Goal: Information Seeking & Learning: Check status

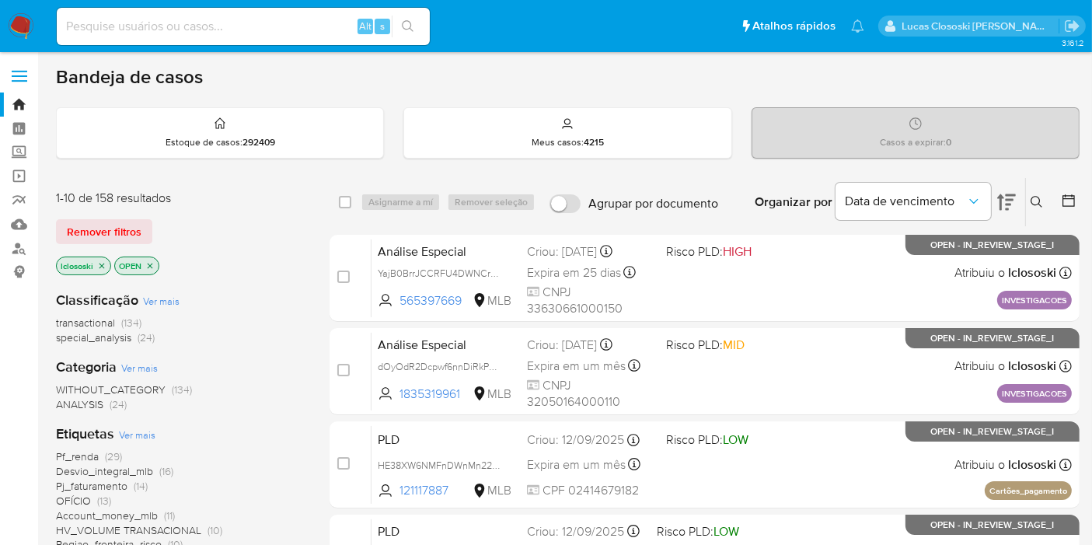
click at [1027, 201] on button at bounding box center [1039, 202] width 26 height 19
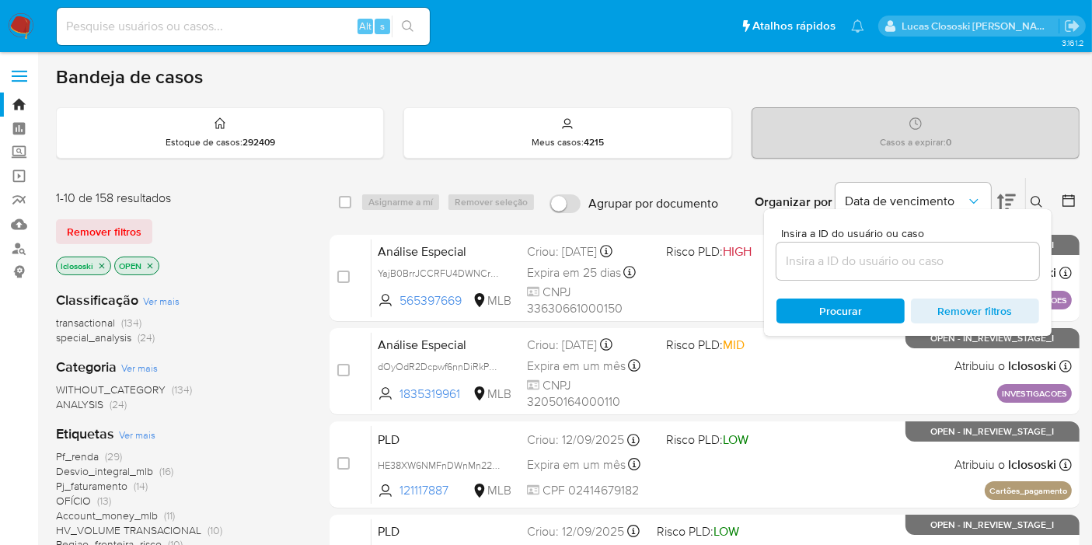
click at [1027, 201] on button at bounding box center [1039, 202] width 26 height 19
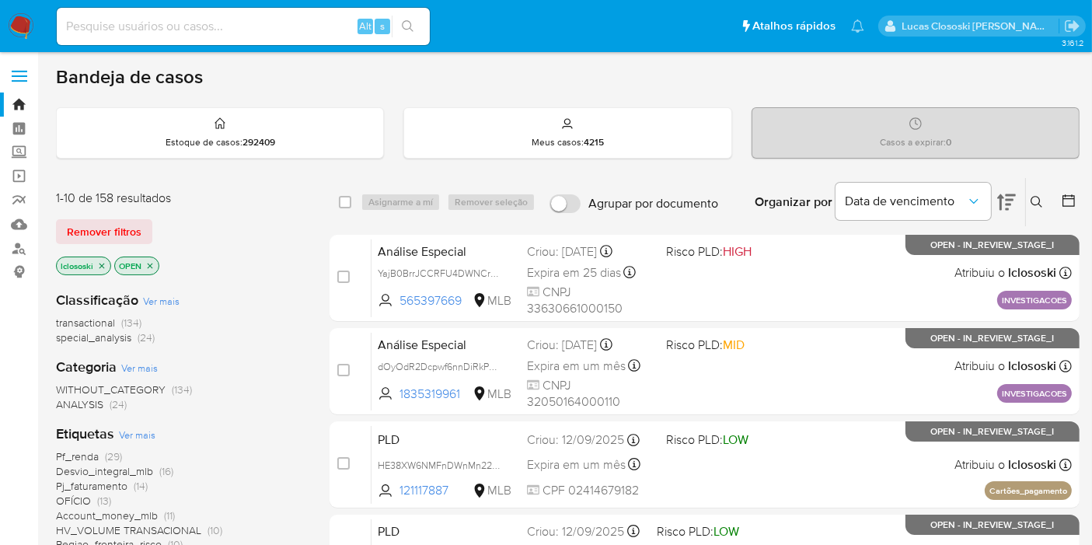
click at [1013, 201] on icon at bounding box center [1006, 202] width 19 height 19
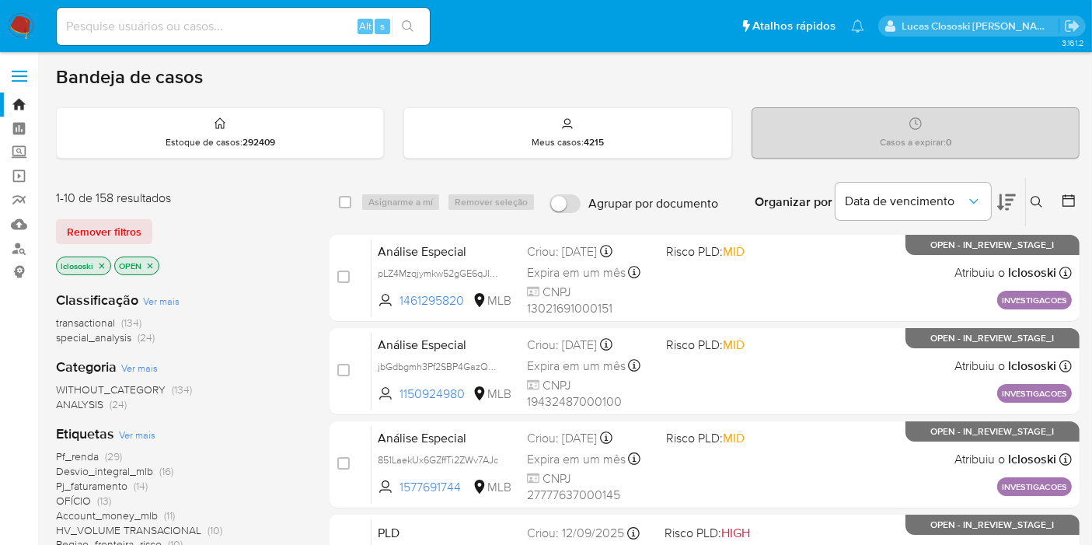
click at [1013, 199] on icon at bounding box center [1006, 202] width 19 height 16
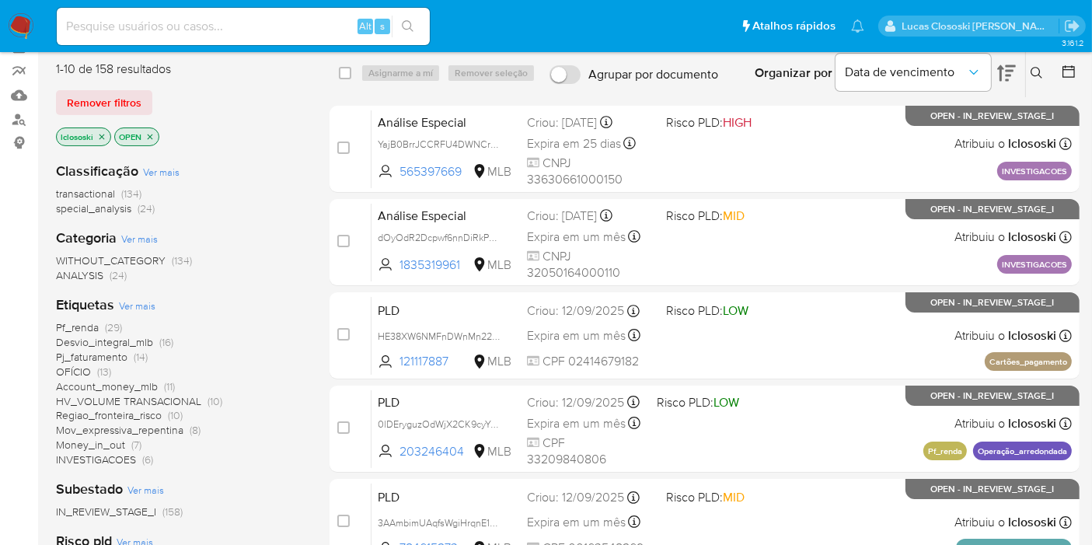
scroll to position [218, 0]
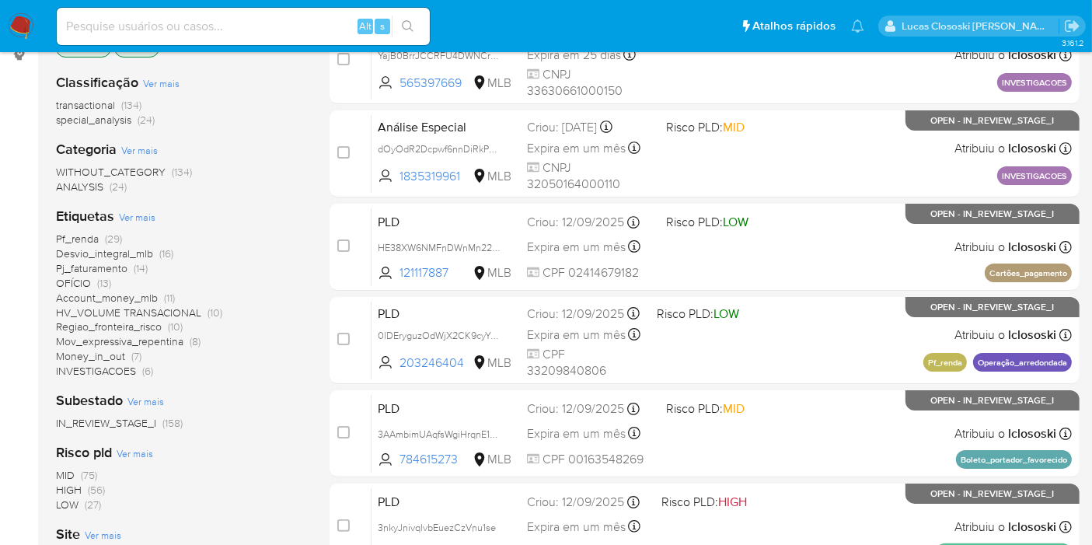
click at [202, 312] on span "HV_VOLUME TRANSACIONAL (10)" at bounding box center [139, 312] width 166 height 15
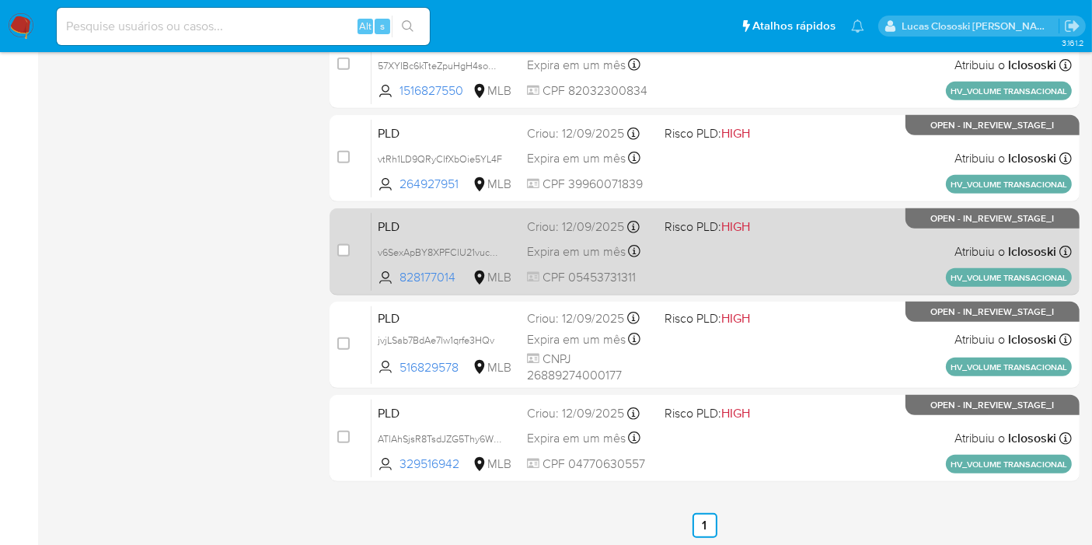
scroll to position [736, 0]
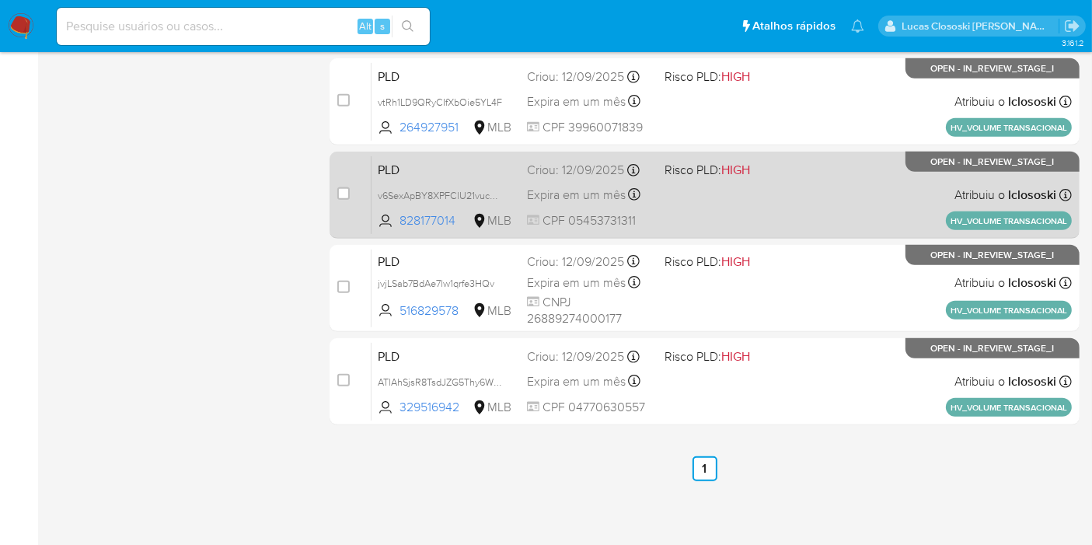
click at [766, 379] on span at bounding box center [726, 380] width 125 height 3
click at [671, 196] on div "PLD v6SexApBY8XPFClU21vuc7aT 828177014 MLB Risco PLD: HIGH Criou: 12/09/2025 Cr…" at bounding box center [721, 194] width 700 height 78
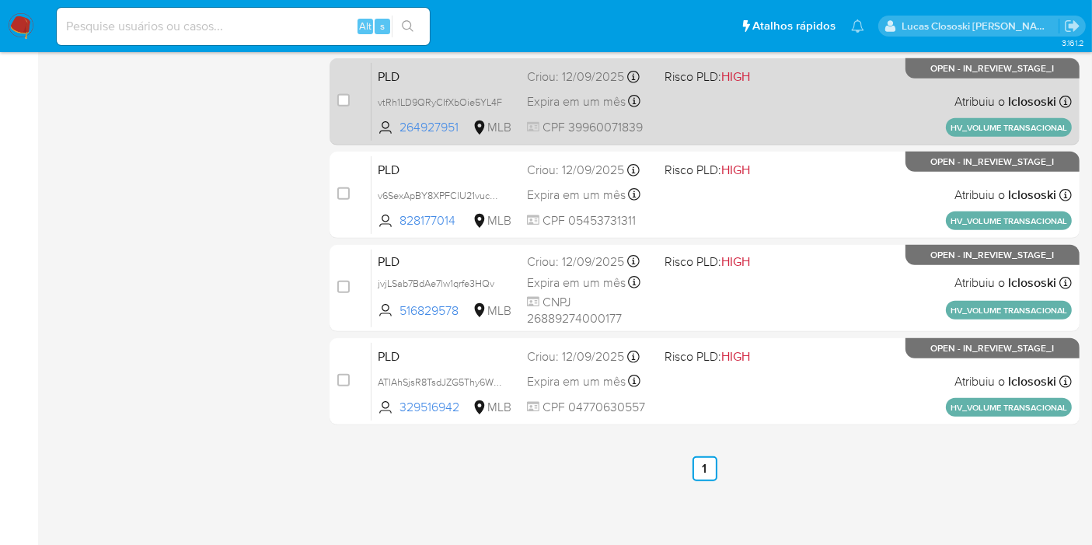
click at [712, 125] on div "PLD vtRh1LD9QRyCIfXbOie5YL4F 264927951 MLB Risco PLD: HIGH Criou: 12/09/2025 Cr…" at bounding box center [721, 101] width 700 height 78
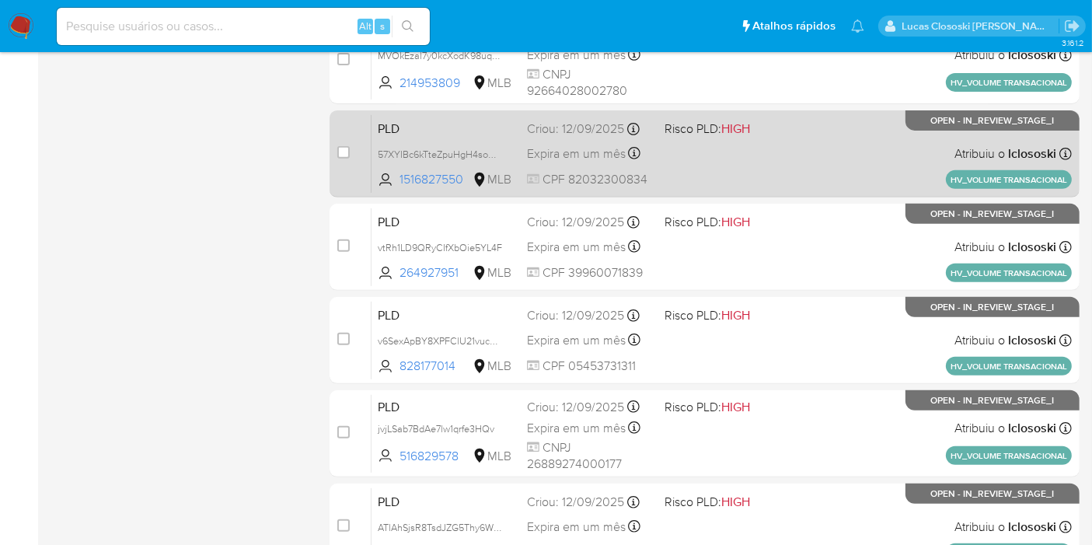
scroll to position [563, 0]
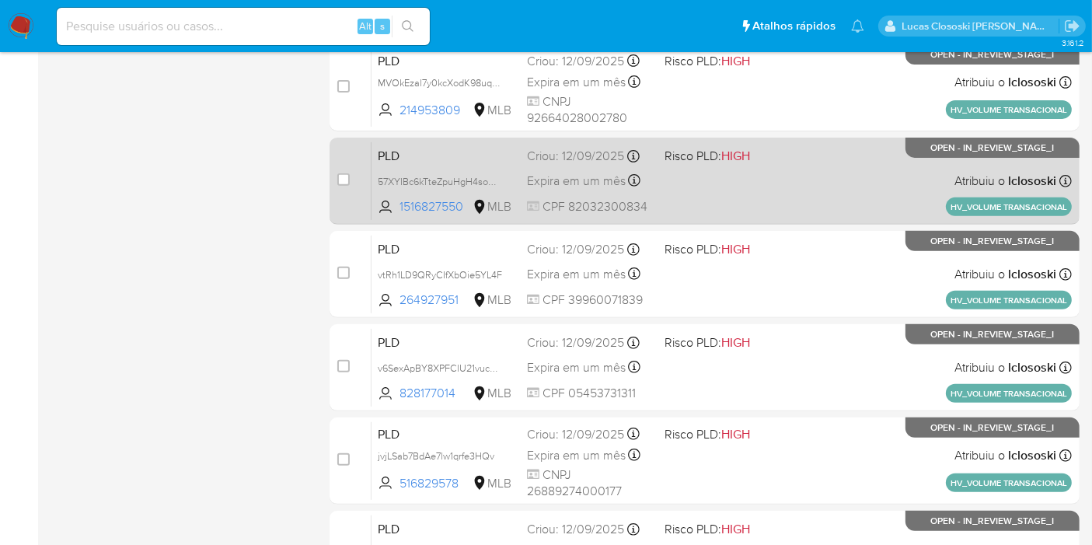
click at [807, 184] on div "PLD 57XYIBc6kTteZpuHgH4soRRk 1516827550 MLB Risco PLD: HIGH Criou: 12/09/2025 C…" at bounding box center [721, 180] width 700 height 78
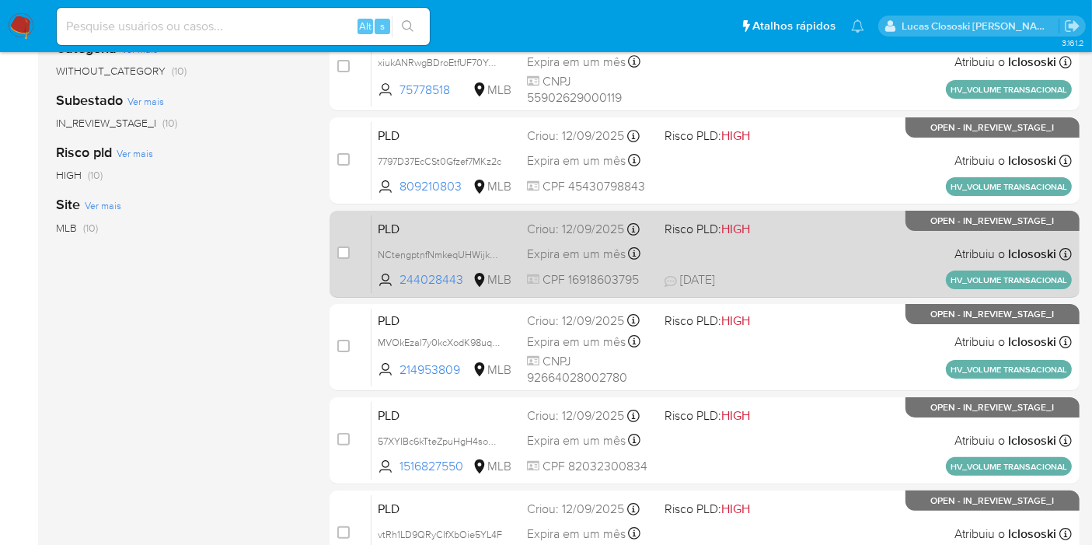
scroll to position [218, 0]
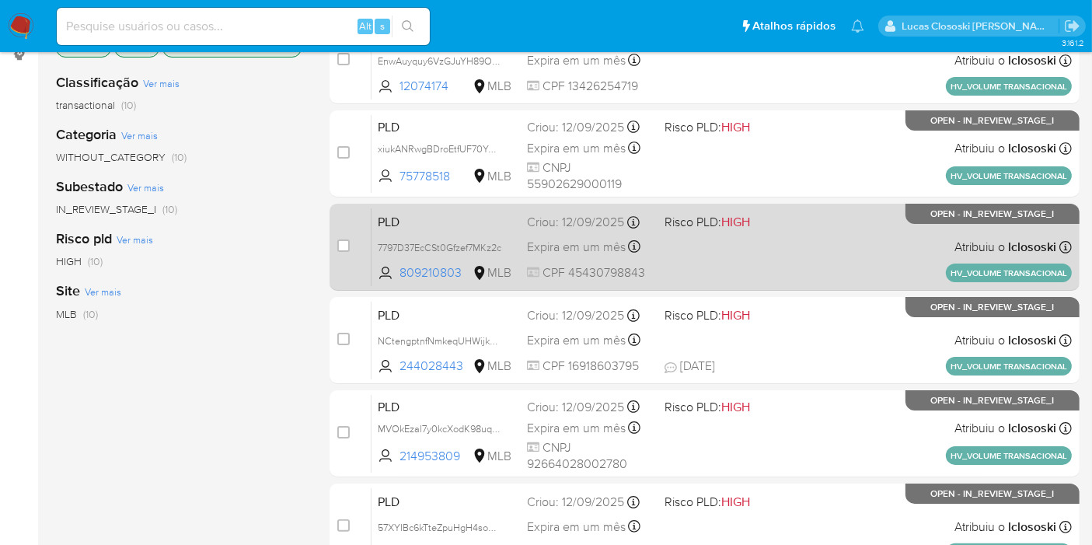
click at [865, 221] on div "PLD 7797D37EcCSt0Gfzef7MKz2c 809210803 MLB Risco PLD: HIGH Criou: 12/09/2025 Cr…" at bounding box center [721, 247] width 700 height 78
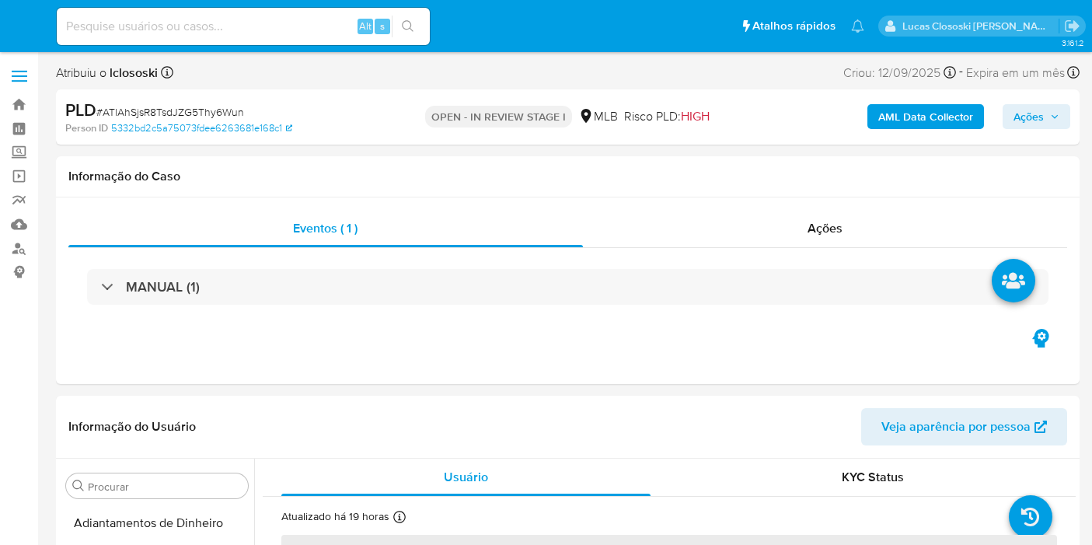
select select "10"
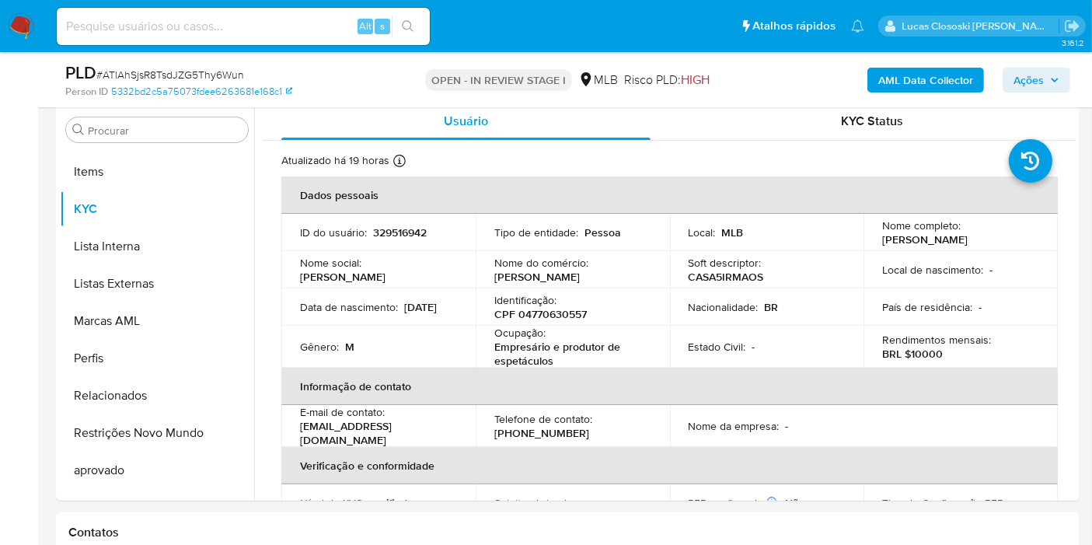
scroll to position [518, 0]
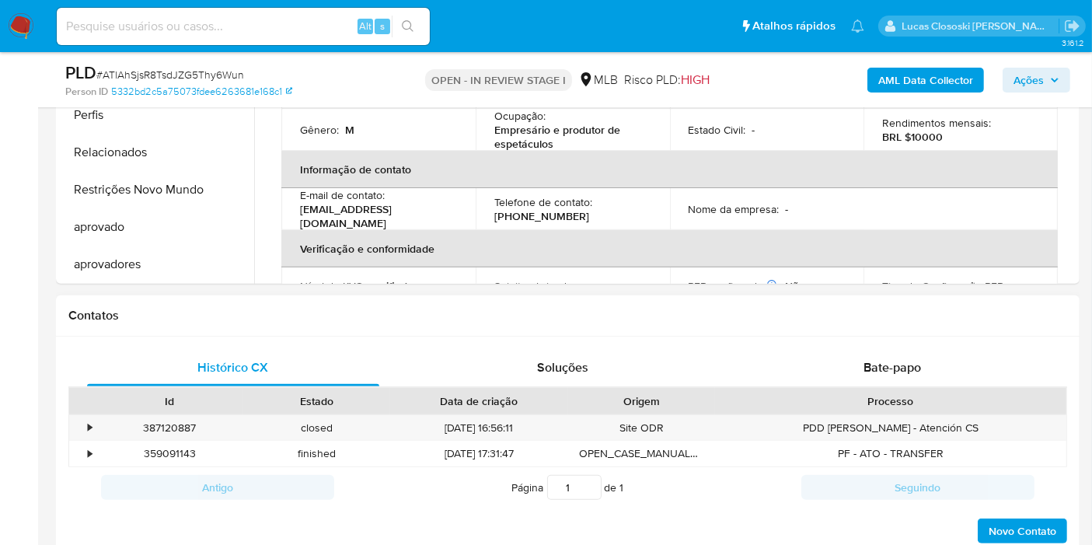
click at [930, 340] on div "Histórico CX Soluções Bate-papo Id Estado Data de criação Origem Processo • 387…" at bounding box center [568, 447] width 1024 height 221
click at [923, 346] on div "Histórico CX Soluções Bate-papo Id Estado Data de criação Origem Processo • 387…" at bounding box center [568, 447] width 1024 height 221
click at [915, 349] on div "Bate-papo" at bounding box center [892, 367] width 292 height 37
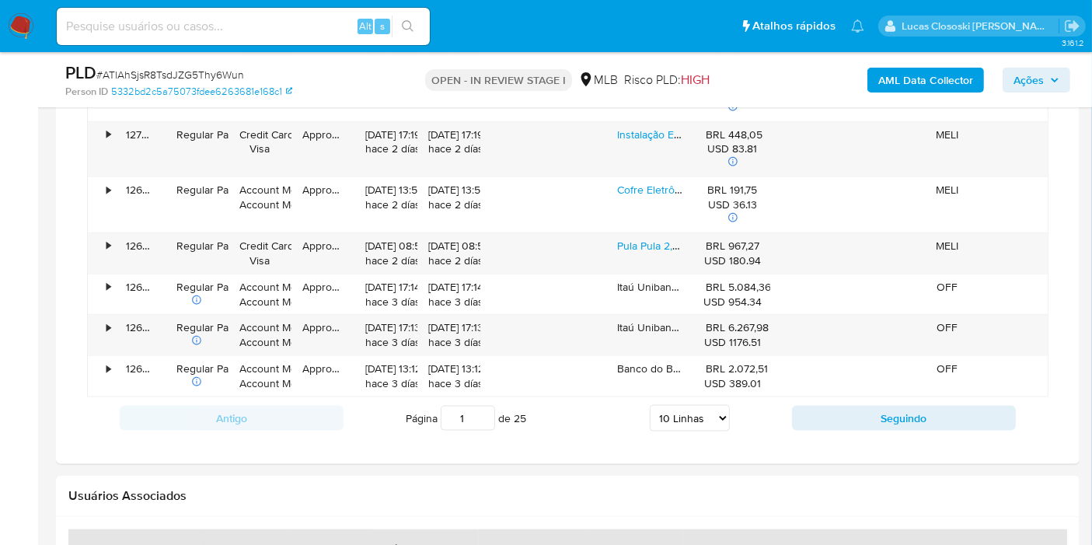
scroll to position [1381, 0]
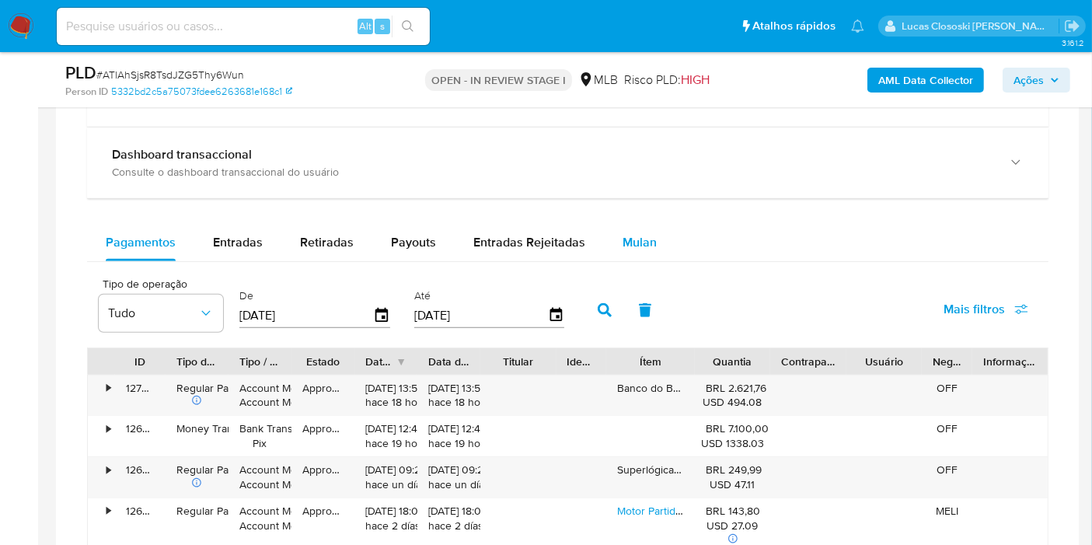
click at [656, 242] on button "Mulan" at bounding box center [640, 242] width 72 height 37
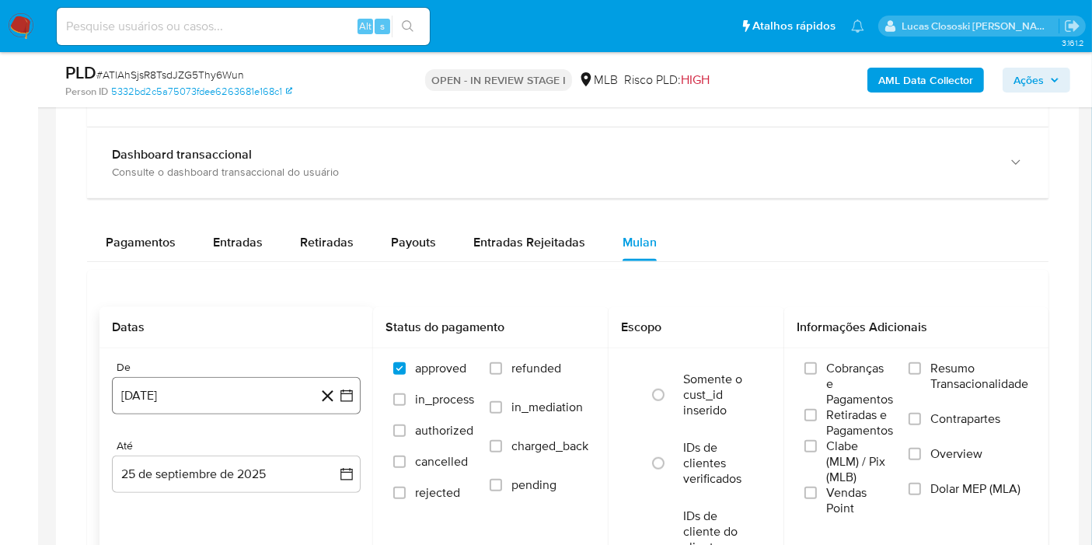
click at [350, 392] on icon "button" at bounding box center [347, 396] width 16 height 16
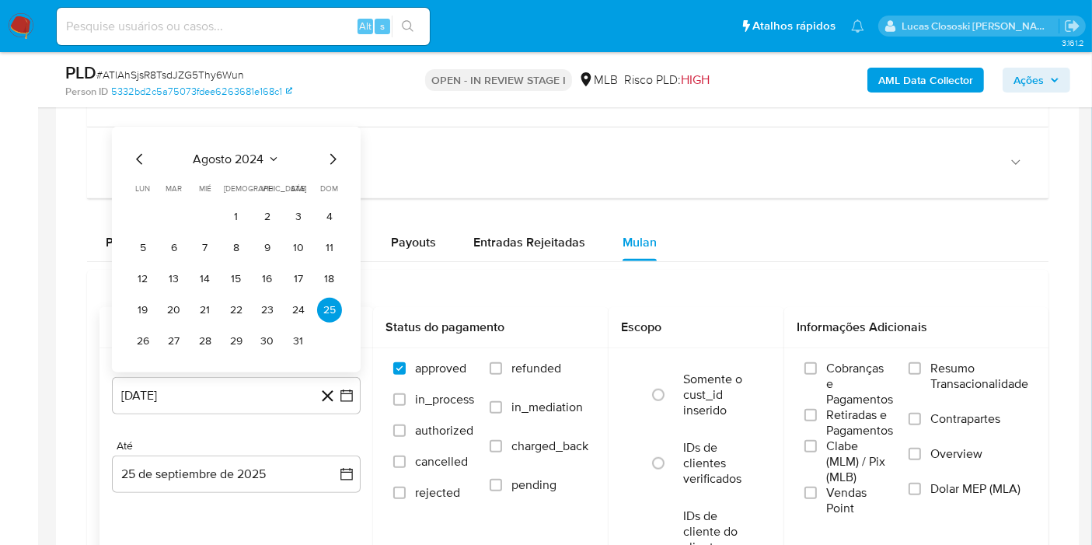
click at [220, 162] on span "agosto 2024" at bounding box center [229, 159] width 71 height 16
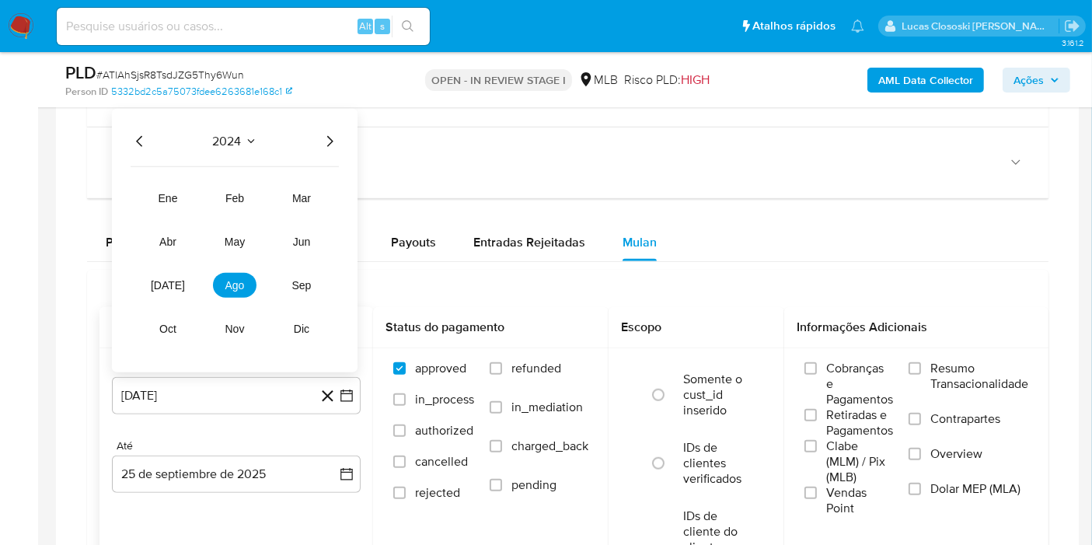
click at [333, 131] on icon "Año siguiente" at bounding box center [329, 140] width 19 height 19
click at [249, 281] on button "ago" at bounding box center [235, 284] width 44 height 25
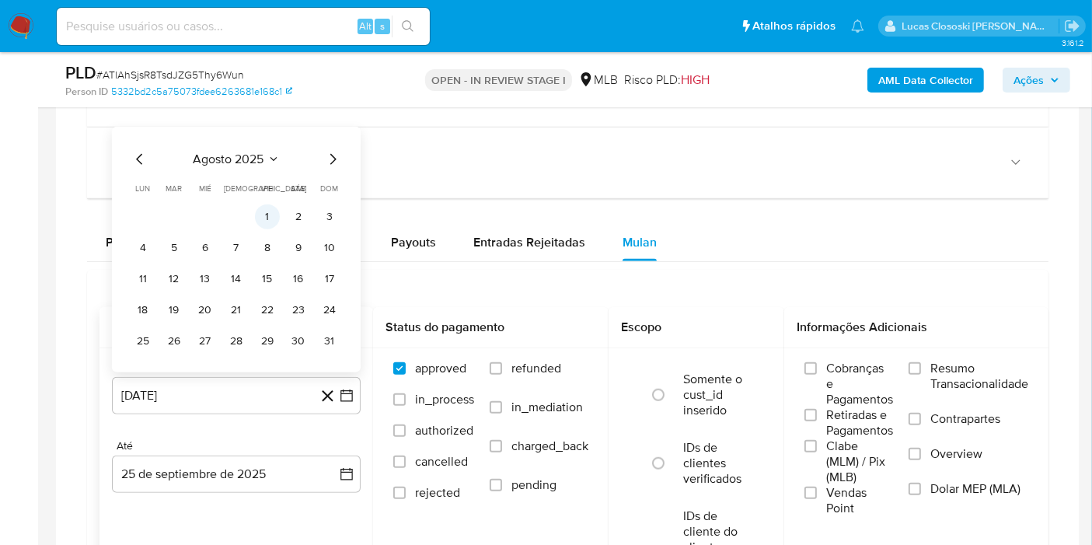
click at [269, 208] on button "1" at bounding box center [267, 216] width 25 height 25
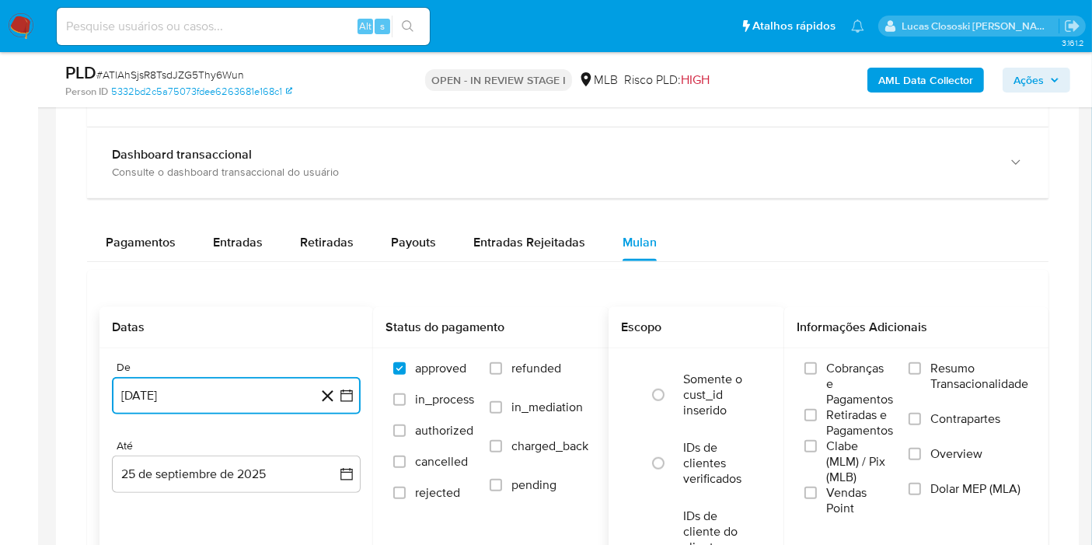
scroll to position [1554, 0]
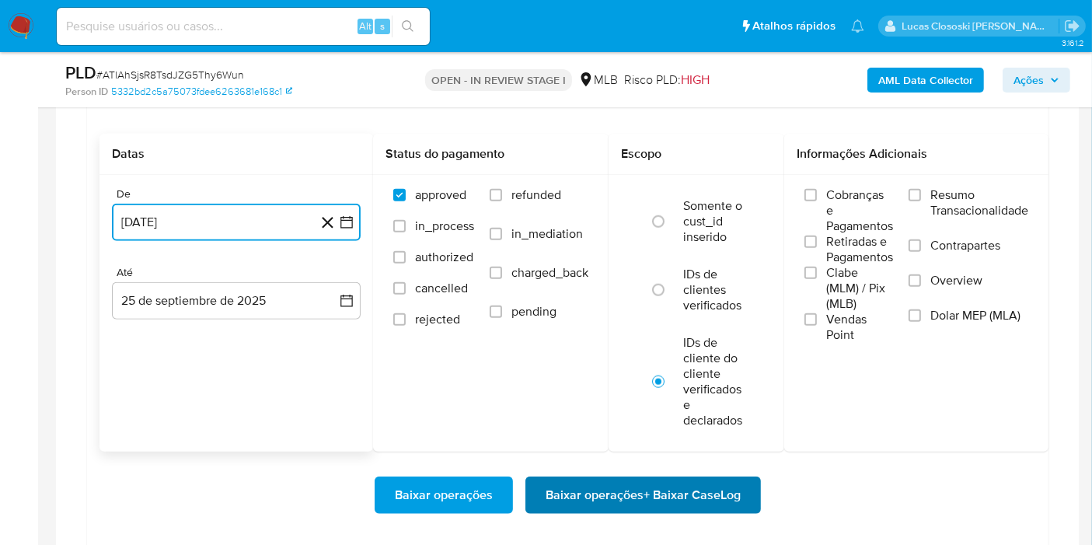
click at [736, 480] on span "Baixar operações + Baixar CaseLog" at bounding box center [643, 495] width 195 height 34
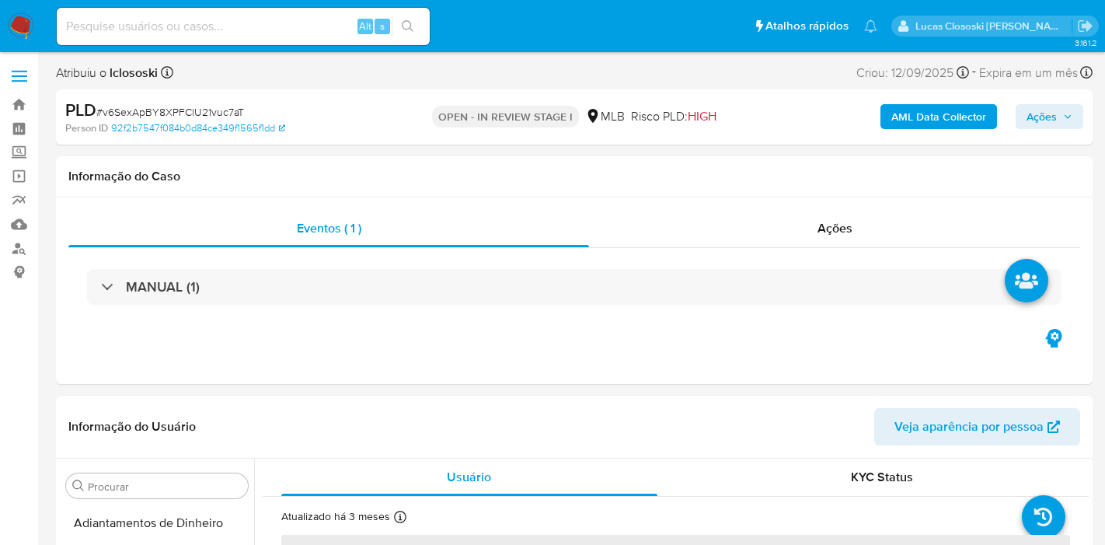
select select "10"
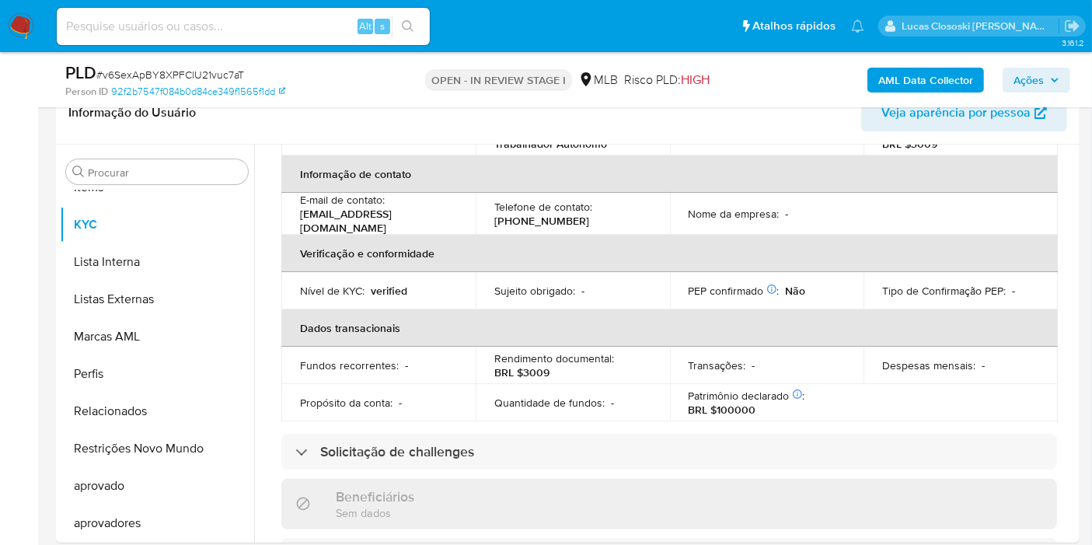
scroll to position [690, 0]
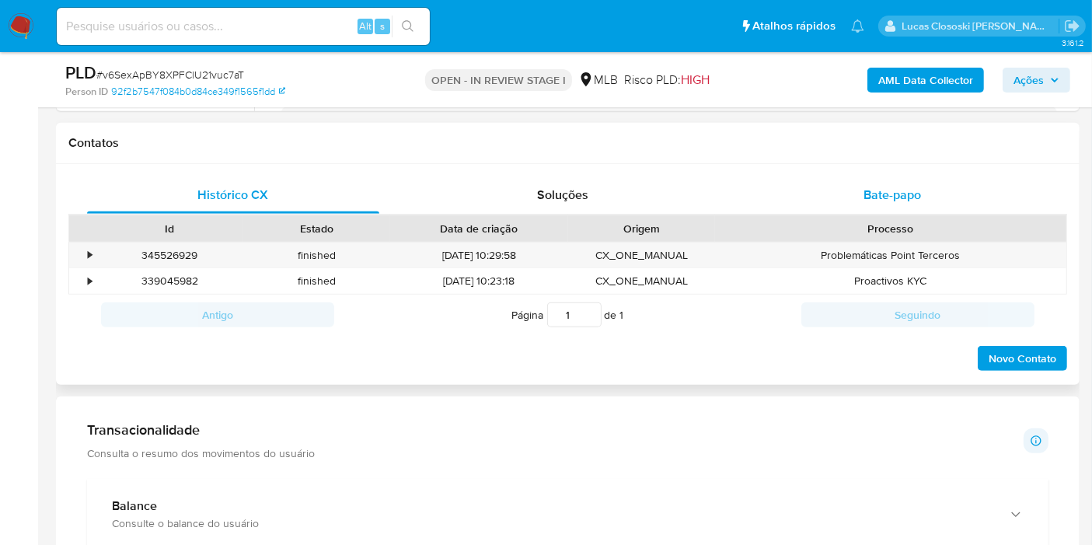
click at [921, 192] on div "Bate-papo" at bounding box center [892, 194] width 292 height 37
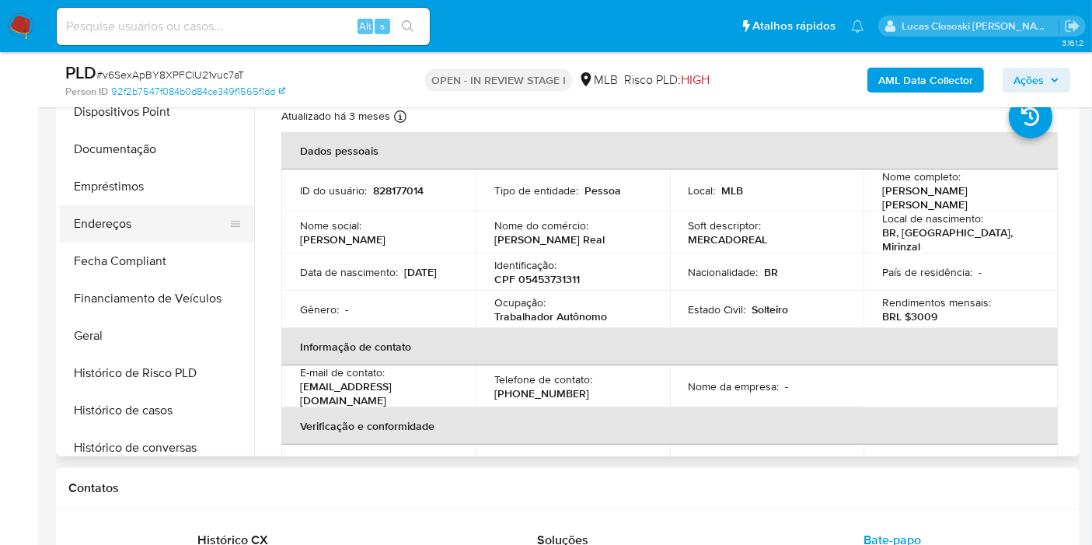
scroll to position [287, 0]
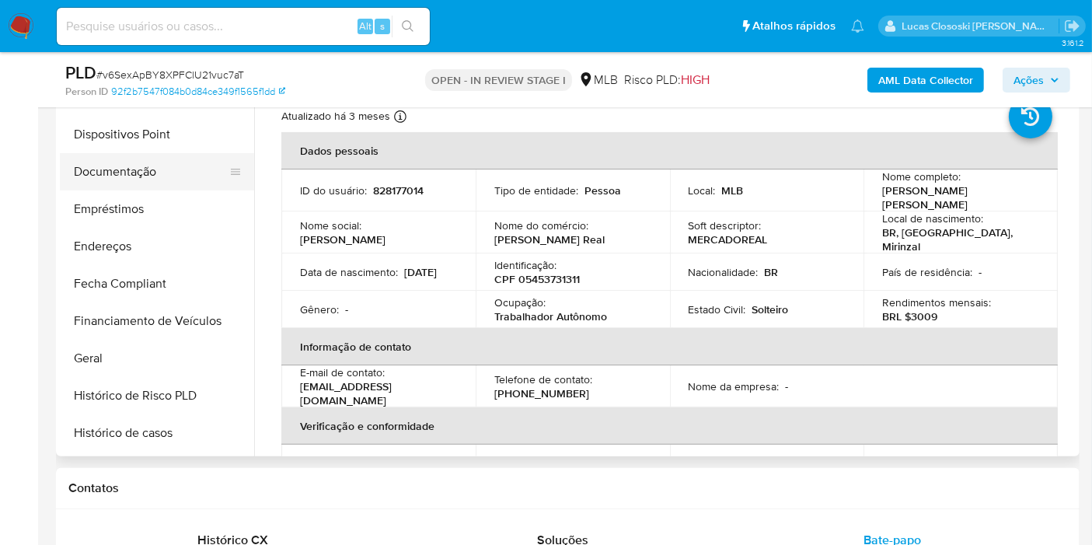
click at [134, 155] on button "Documentação" at bounding box center [151, 171] width 182 height 37
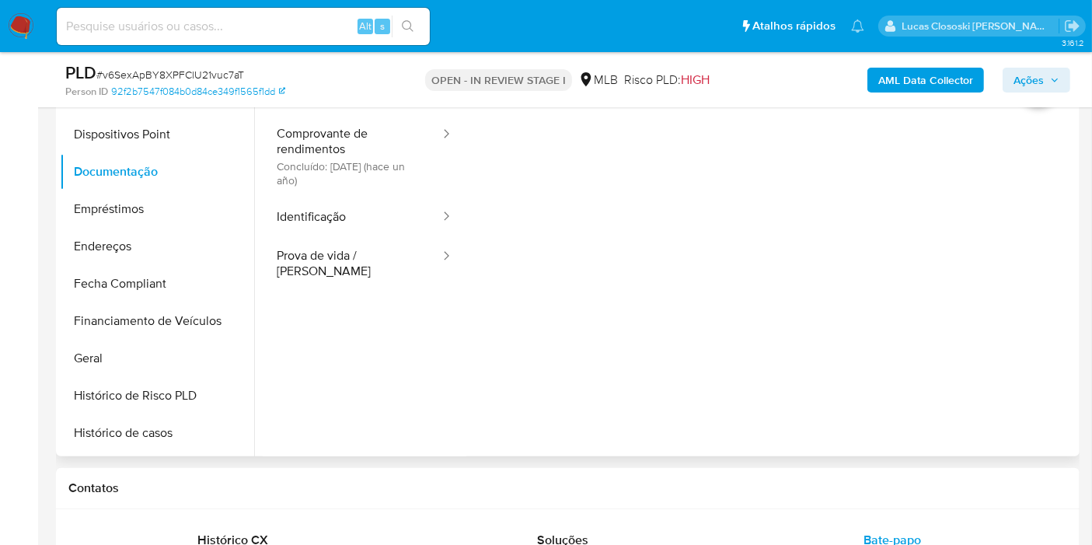
scroll to position [259, 0]
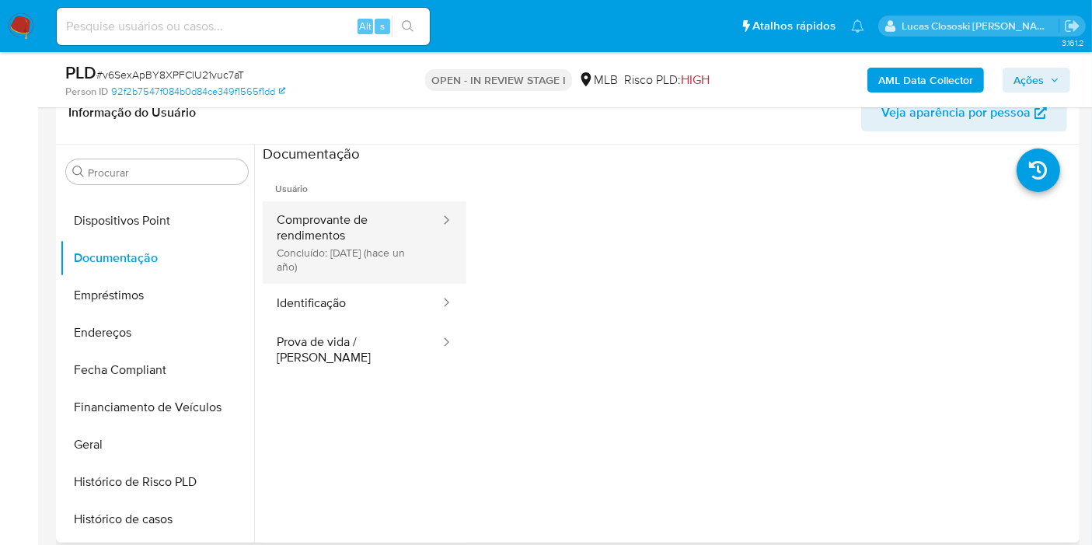
click at [412, 245] on button "Comprovante de rendimentos Concluído: 30/08/2024 (hace un año)" at bounding box center [352, 242] width 179 height 82
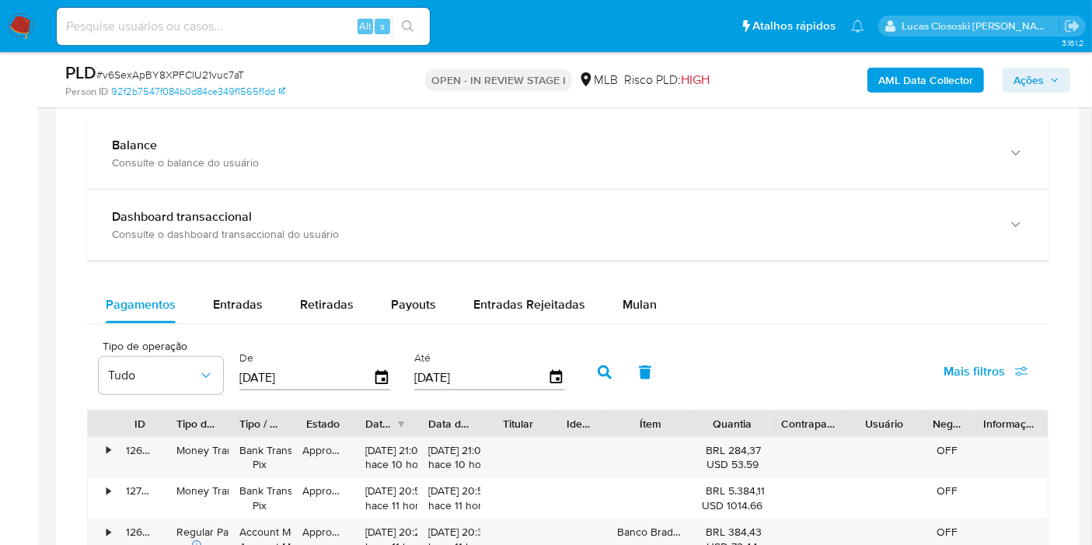
scroll to position [1209, 0]
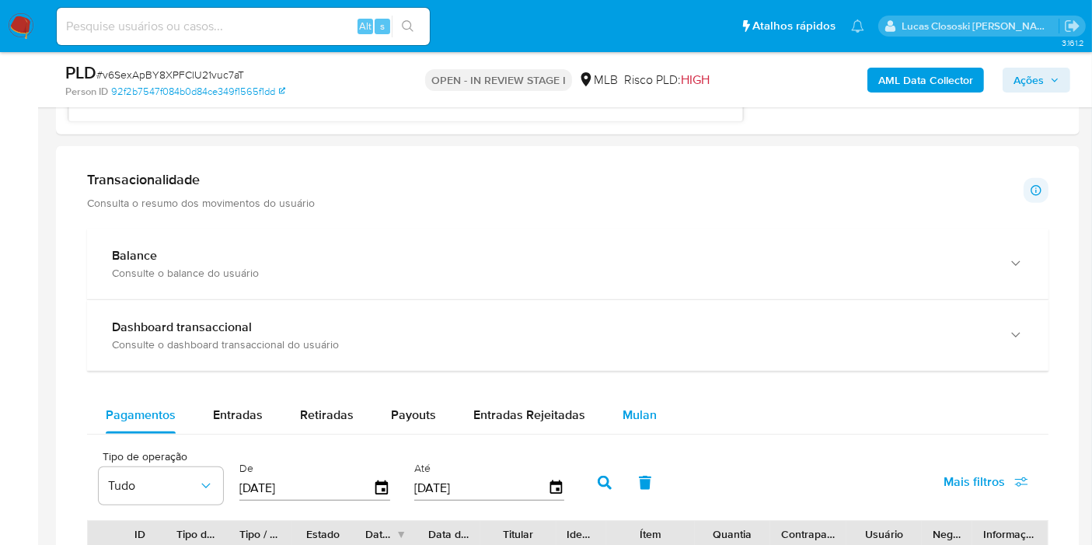
click at [604, 413] on button "Mulan" at bounding box center [640, 414] width 72 height 37
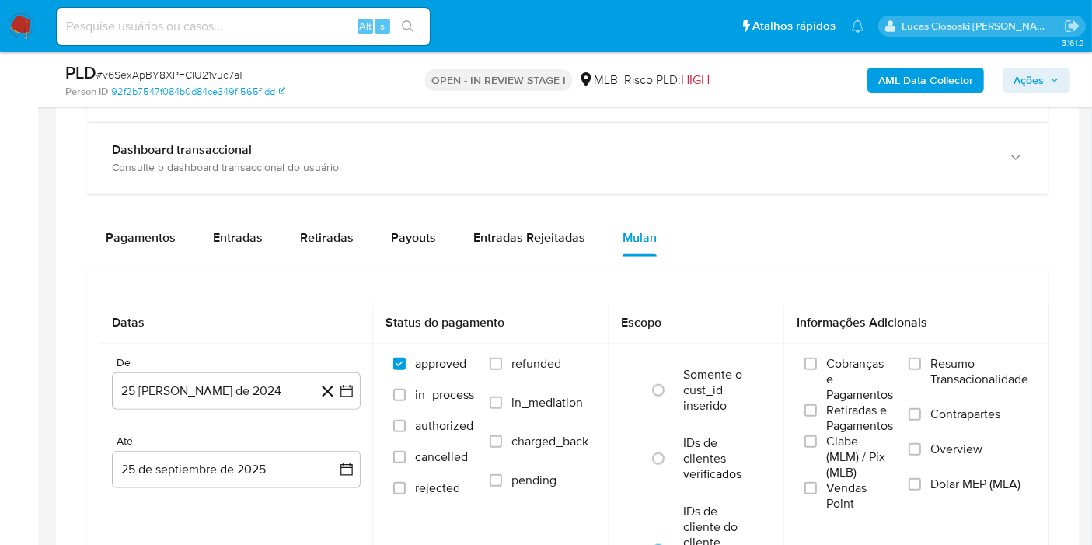
scroll to position [1554, 0]
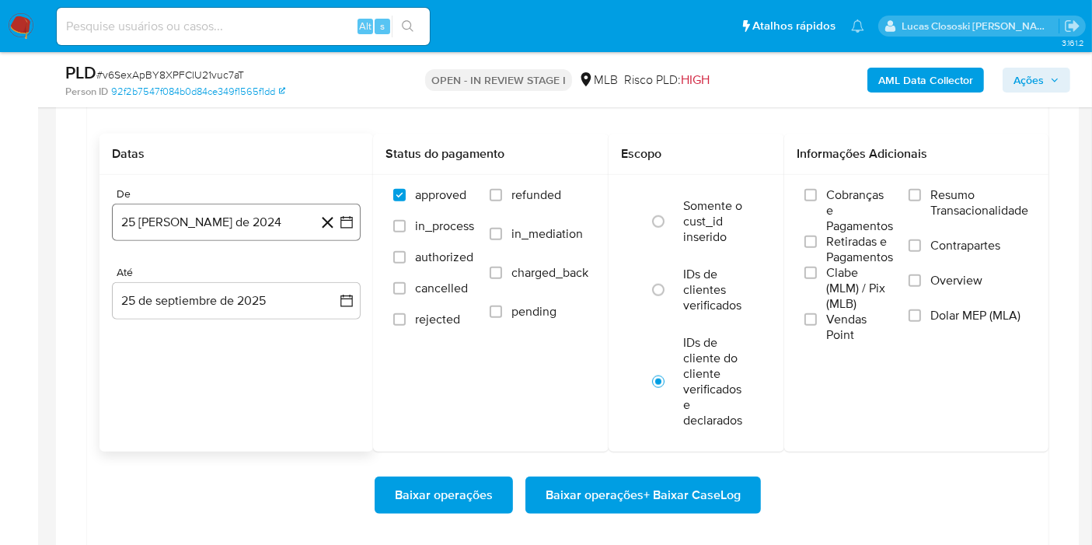
click at [351, 204] on button "[DATE]" at bounding box center [236, 222] width 249 height 37
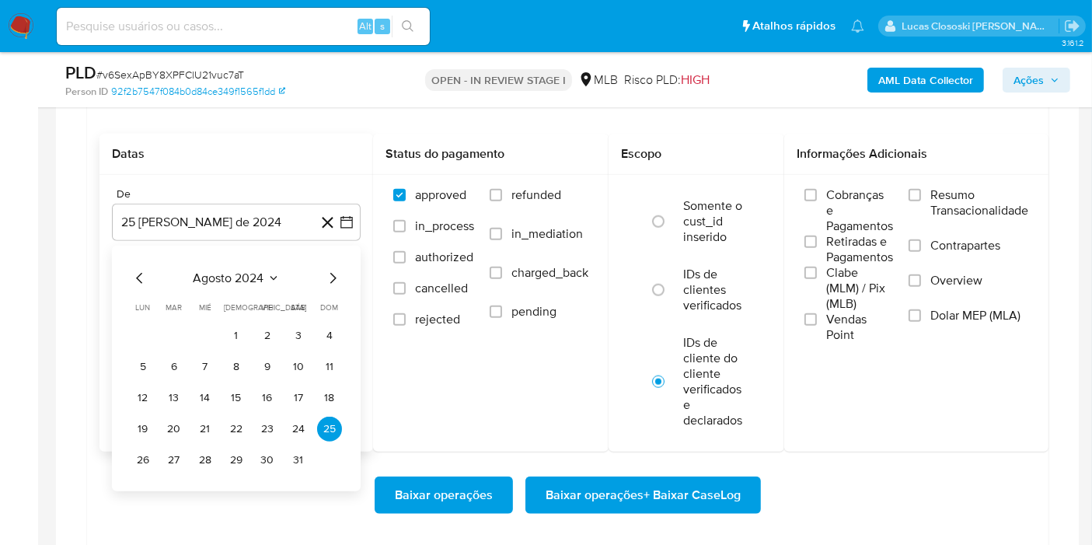
click at [194, 276] on span "agosto 2024" at bounding box center [229, 278] width 71 height 16
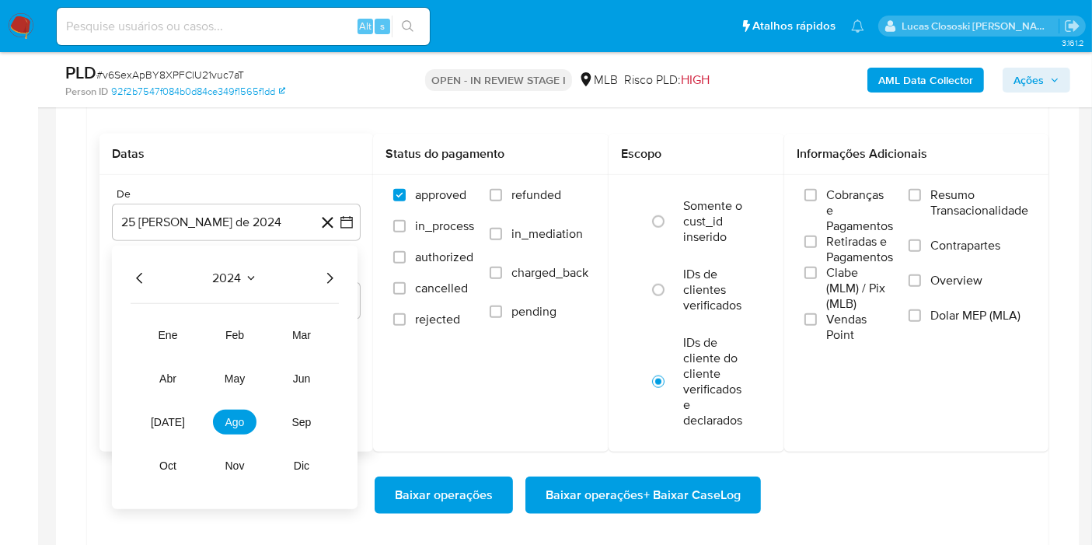
click at [322, 272] on icon "Año siguiente" at bounding box center [329, 278] width 19 height 19
click at [258, 416] on tr "ene feb mar abr may jun jul ago sep oct nov dic" at bounding box center [234, 400] width 177 height 155
click at [254, 416] on button "ago" at bounding box center [235, 422] width 44 height 25
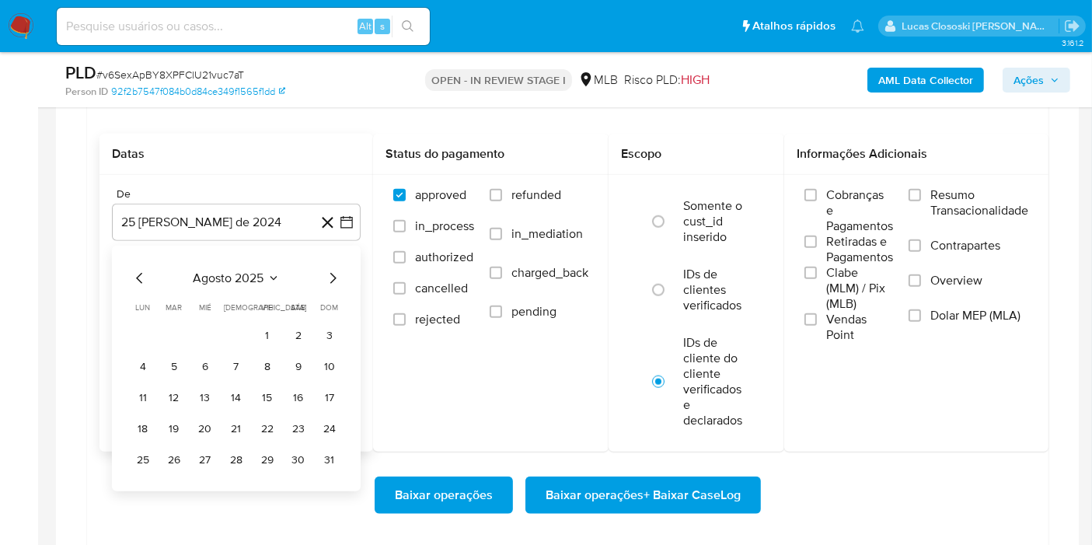
click at [250, 338] on tr "1 2 3" at bounding box center [236, 335] width 211 height 25
click at [259, 332] on button "1" at bounding box center [267, 335] width 25 height 25
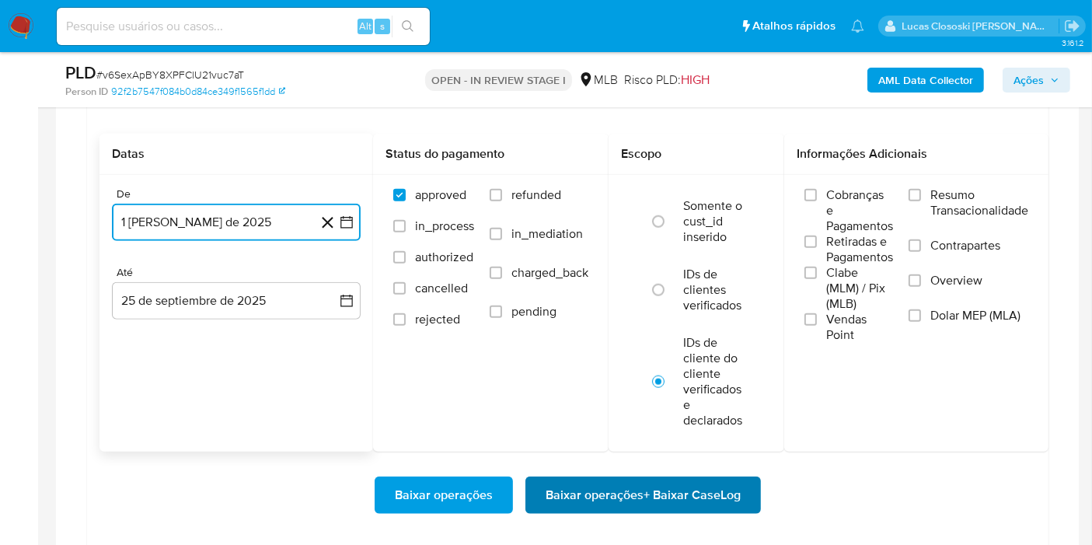
click at [699, 487] on span "Baixar operações + Baixar CaseLog" at bounding box center [643, 495] width 195 height 34
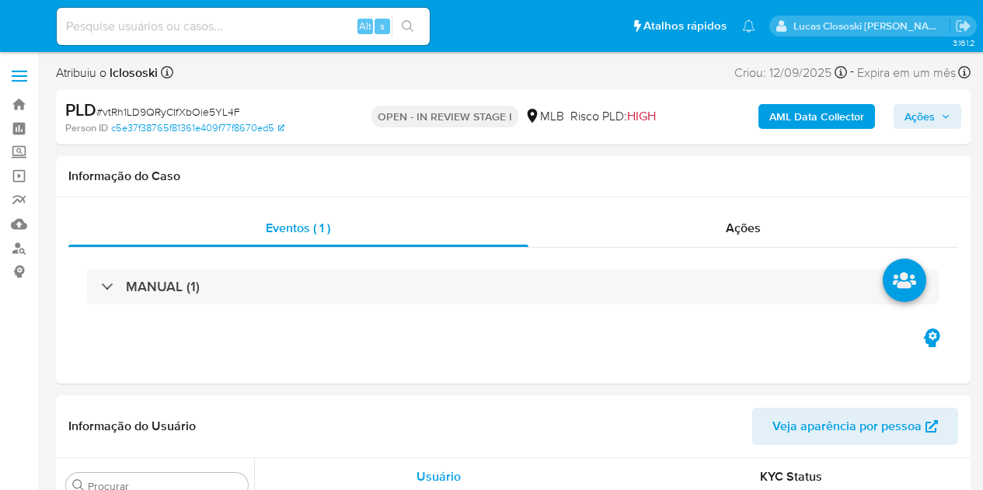
select select "10"
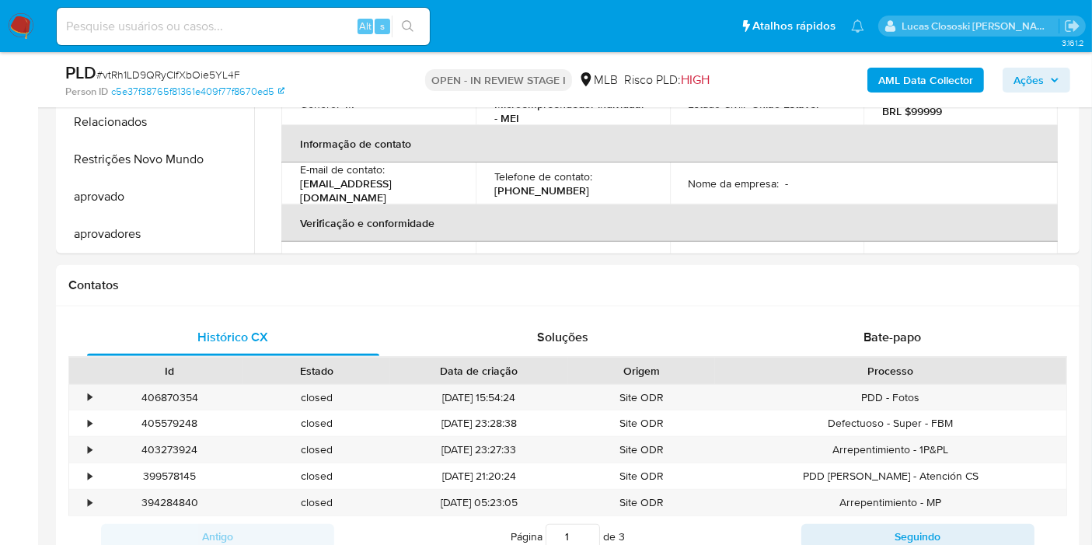
scroll to position [690, 0]
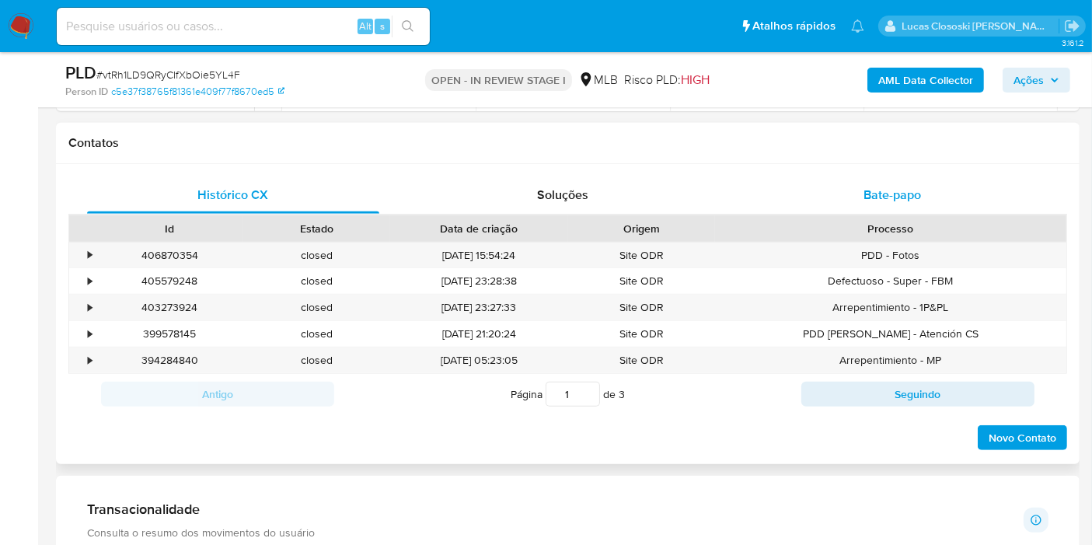
click at [879, 198] on span "Bate-papo" at bounding box center [892, 195] width 58 height 18
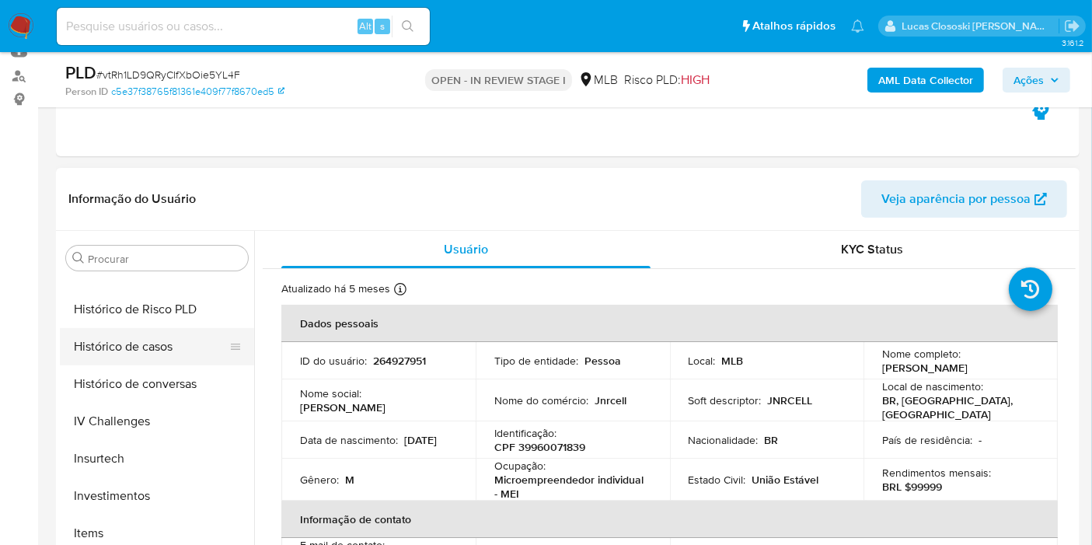
scroll to position [287, 0]
click at [153, 345] on button "Documentação" at bounding box center [151, 344] width 182 height 37
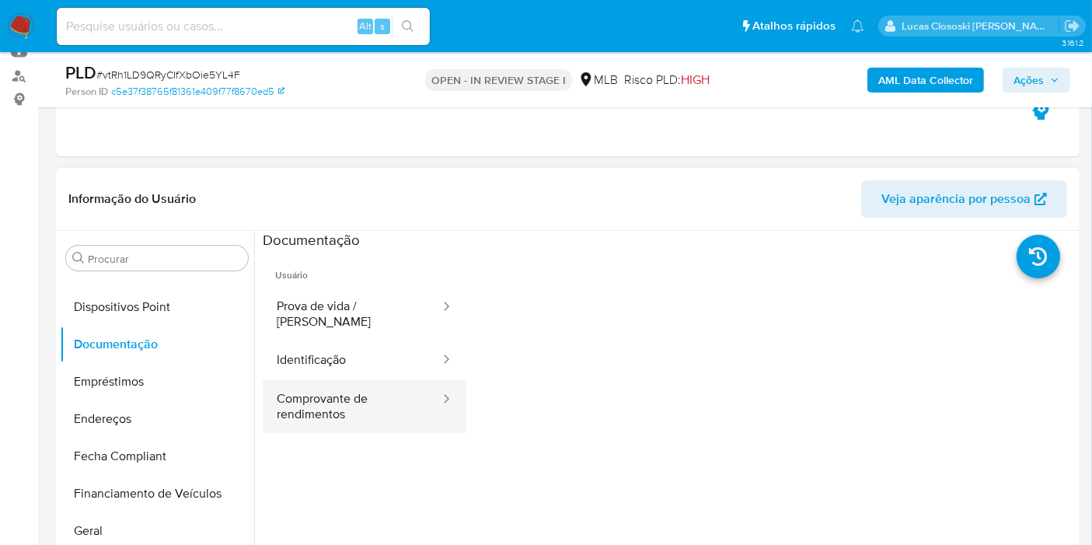
click at [295, 410] on button "Comprovante de rendimentos" at bounding box center [352, 406] width 179 height 53
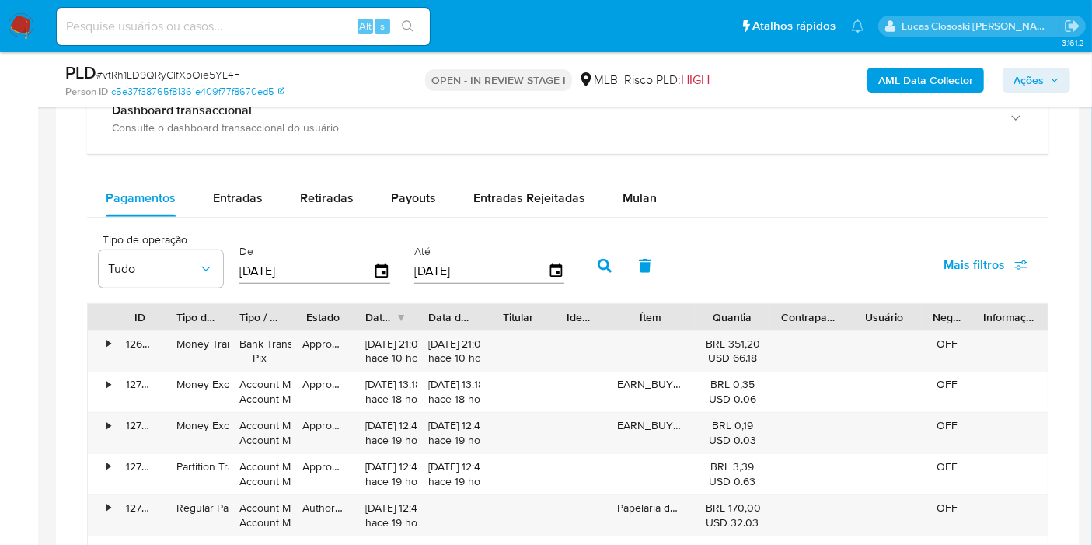
scroll to position [1381, 0]
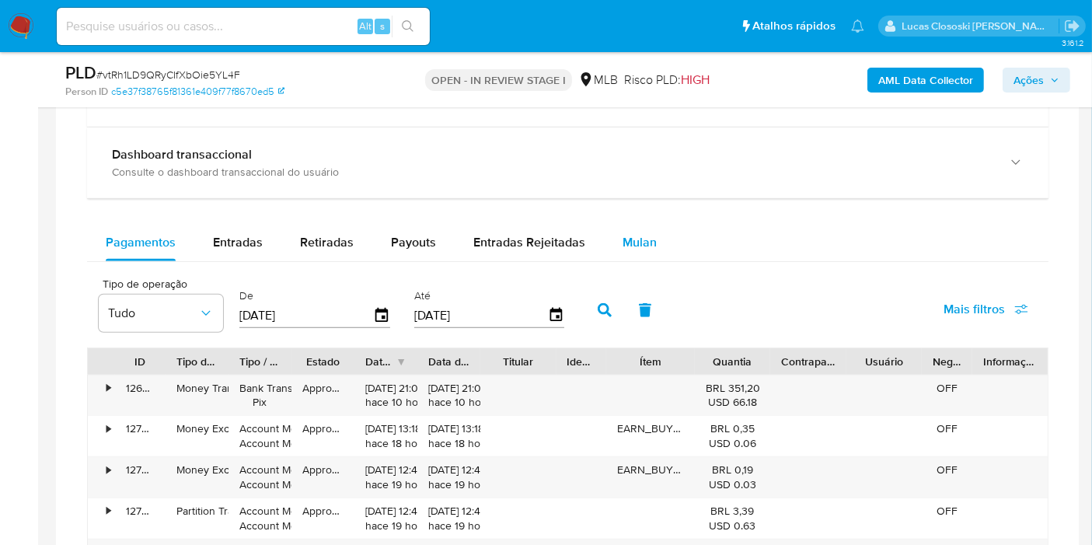
click at [625, 233] on span "Mulan" at bounding box center [640, 242] width 34 height 18
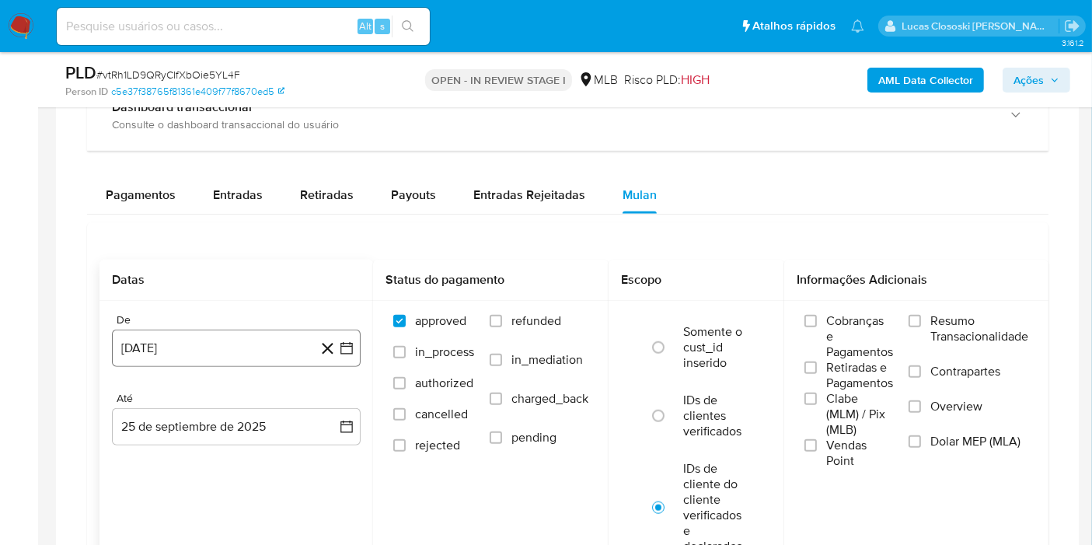
scroll to position [1467, 0]
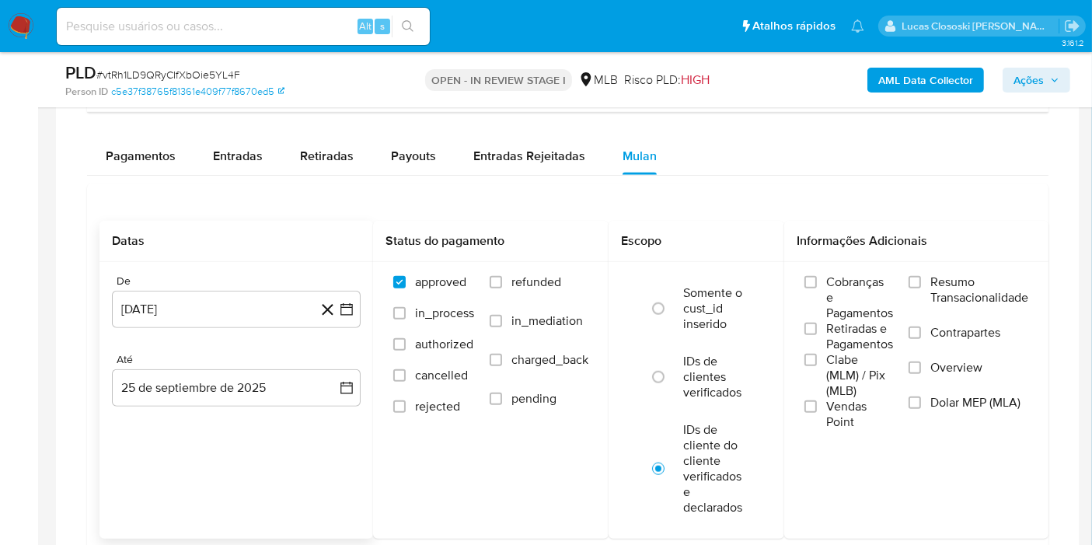
click at [371, 312] on div "De 25 de agosto de 2024 25-08-2024 Até 25 de septiembre de 2025 25-09-2025" at bounding box center [236, 353] width 274 height 182
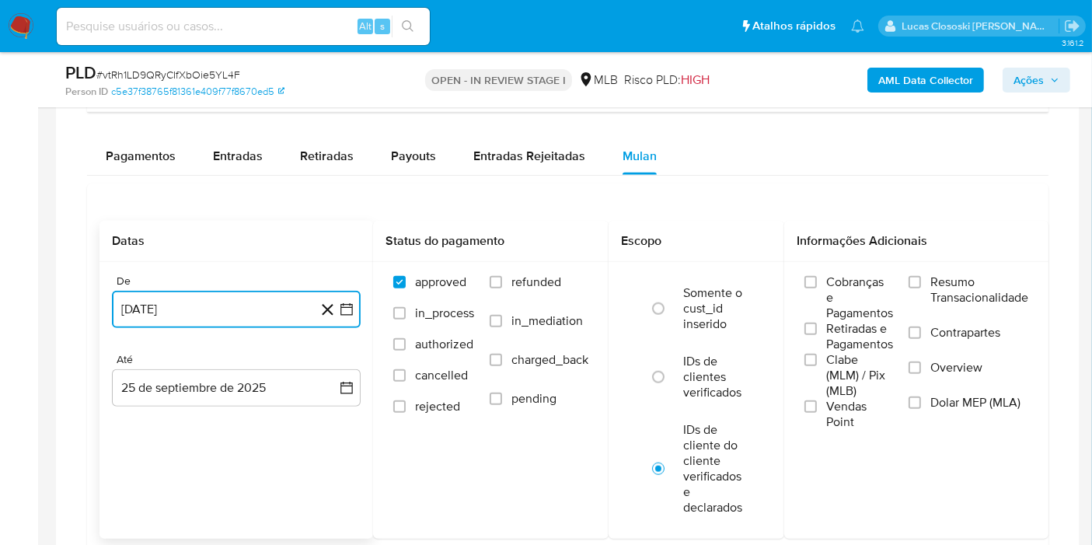
click at [356, 310] on button "[DATE]" at bounding box center [236, 309] width 249 height 37
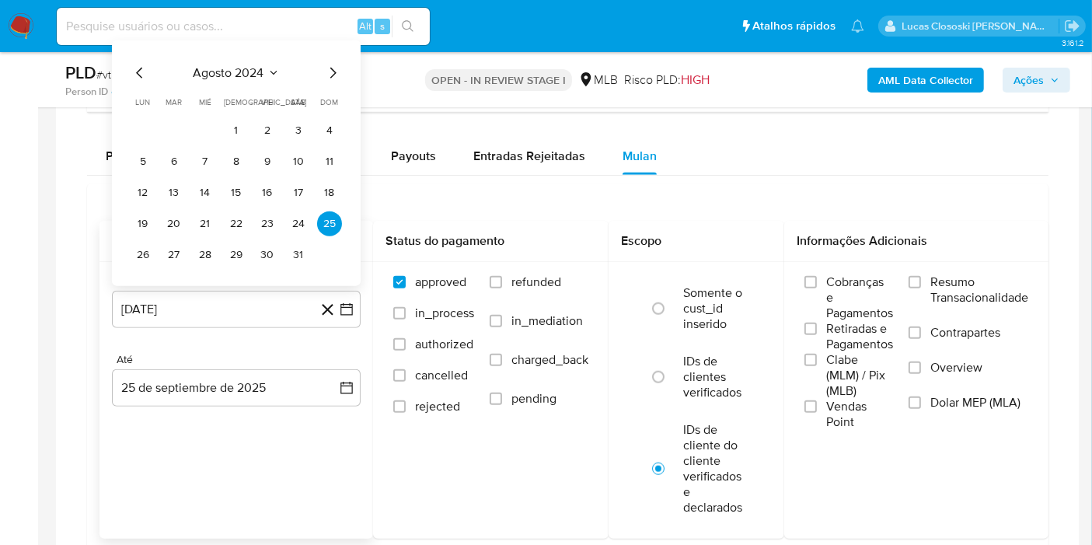
click at [246, 79] on div "agosto 2024 agosto 2024 lun lunes mar martes mié miércoles jue jueves vie viern…" at bounding box center [236, 165] width 211 height 204
click at [262, 65] on span "agosto 2024" at bounding box center [229, 73] width 71 height 16
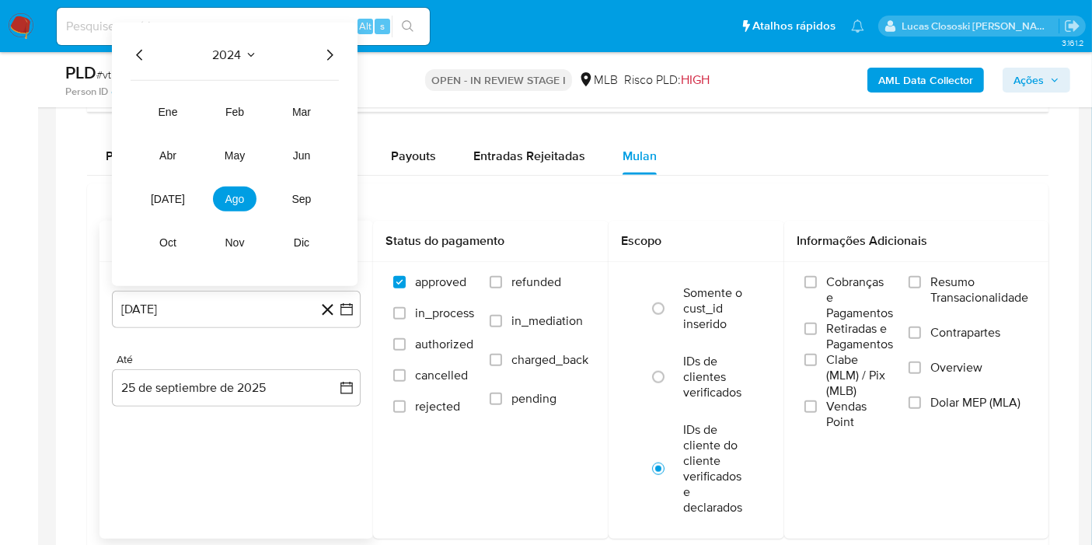
click at [328, 52] on icon "Año siguiente" at bounding box center [329, 54] width 19 height 19
click at [231, 180] on tr "ene feb mar abr may jun jul ago sep oct nov dic" at bounding box center [234, 176] width 177 height 155
click at [231, 192] on span "ago" at bounding box center [234, 198] width 19 height 12
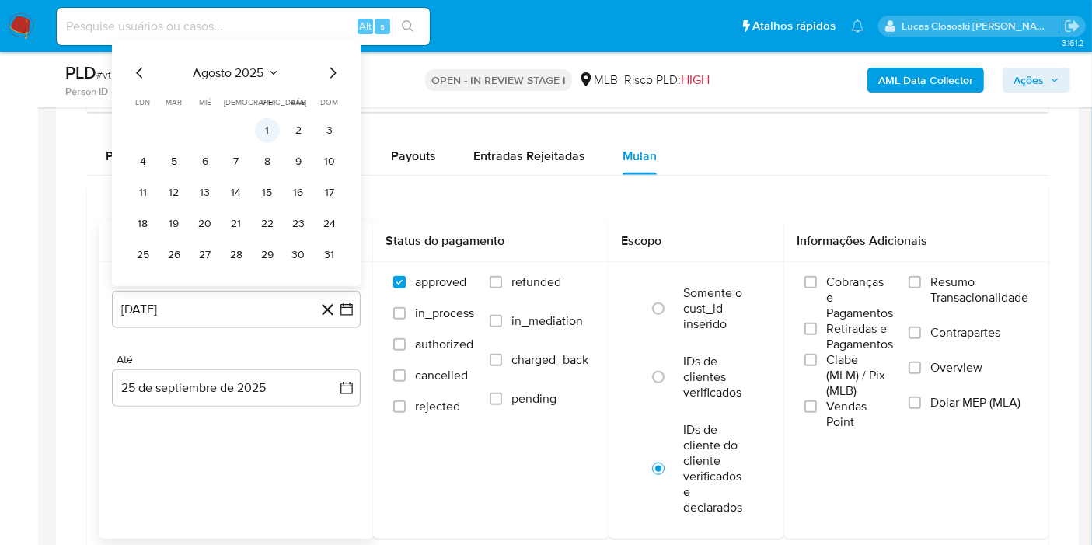
click at [263, 127] on button "1" at bounding box center [267, 129] width 25 height 25
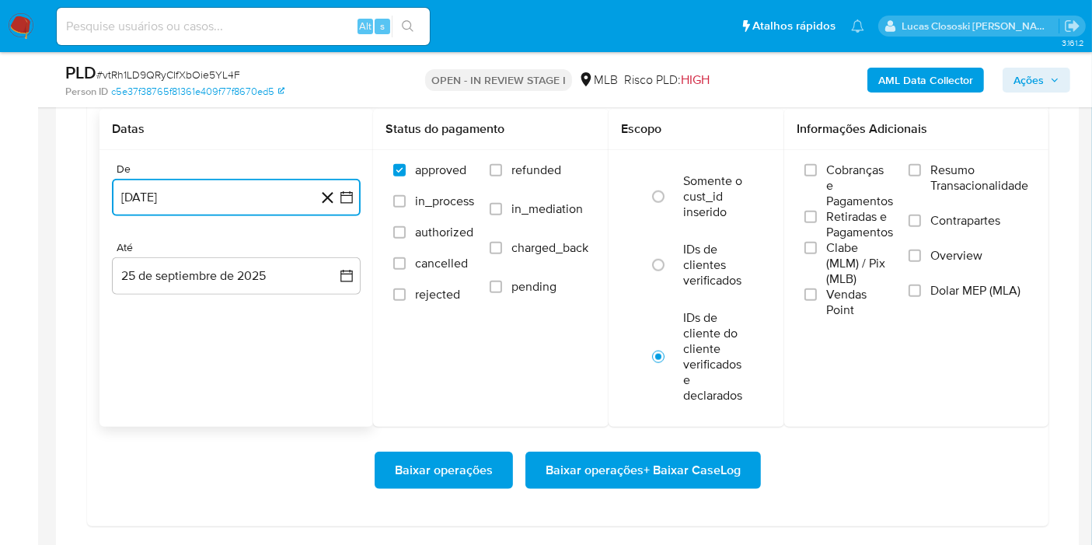
scroll to position [1727, 0]
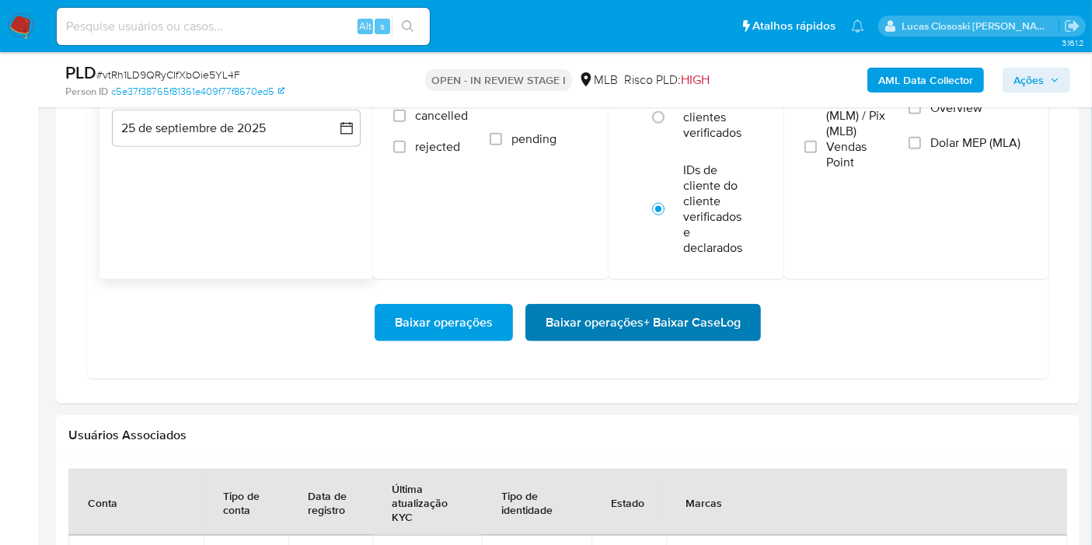
click at [706, 325] on span "Baixar operações + Baixar CaseLog" at bounding box center [643, 322] width 195 height 34
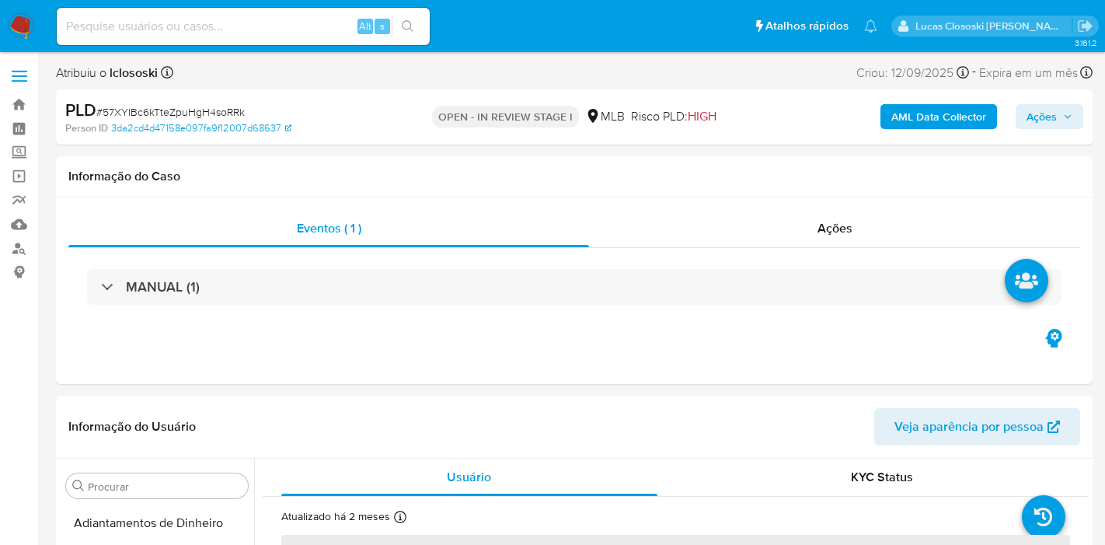
select select "10"
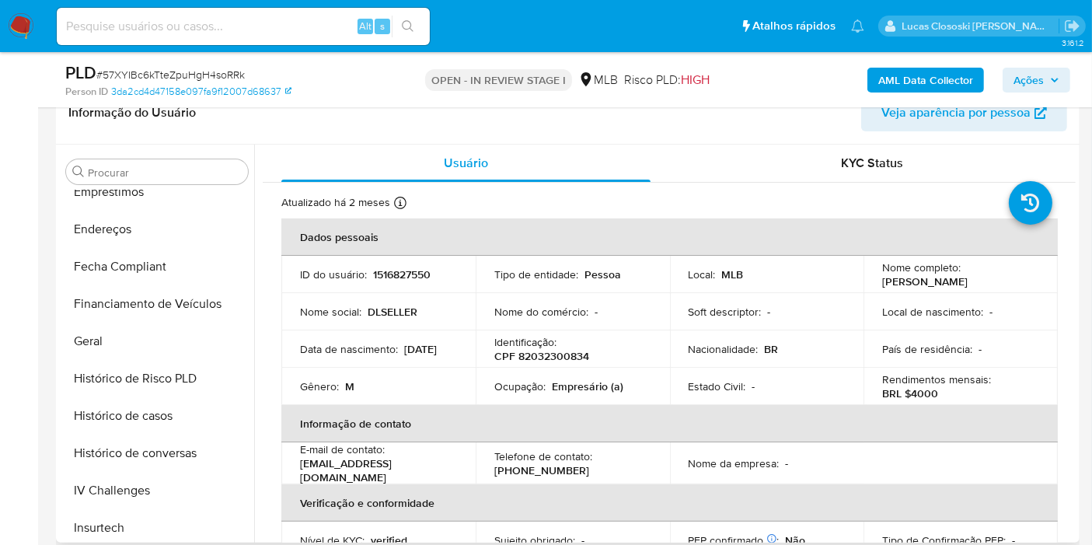
scroll to position [287, 0]
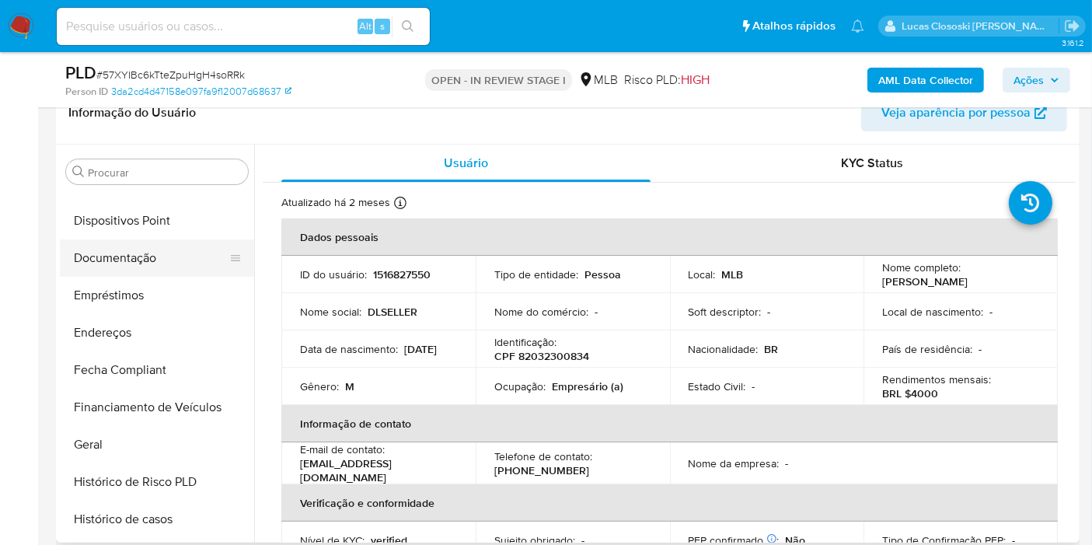
click at [151, 267] on button "Documentação" at bounding box center [151, 257] width 182 height 37
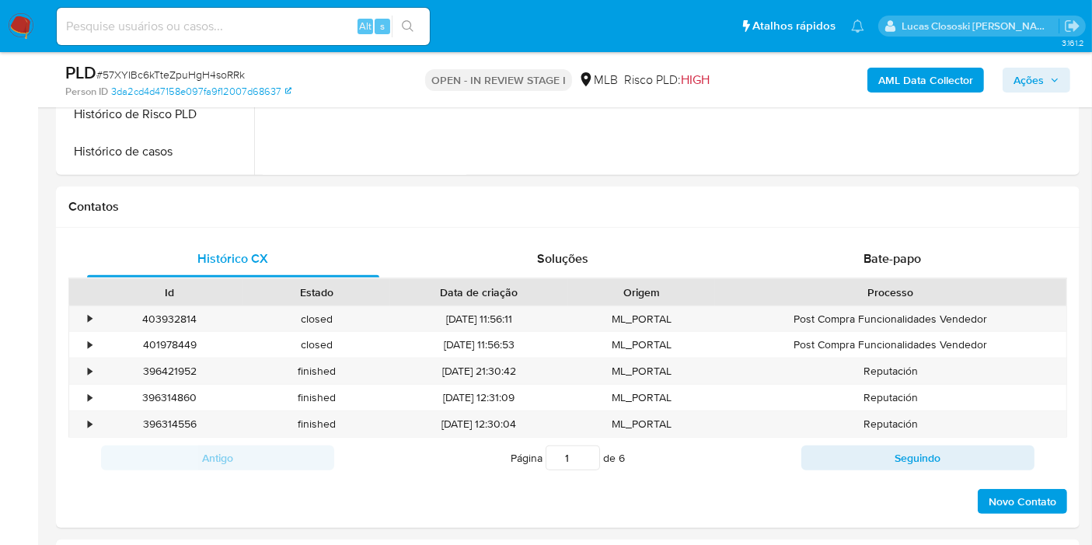
scroll to position [518, 0]
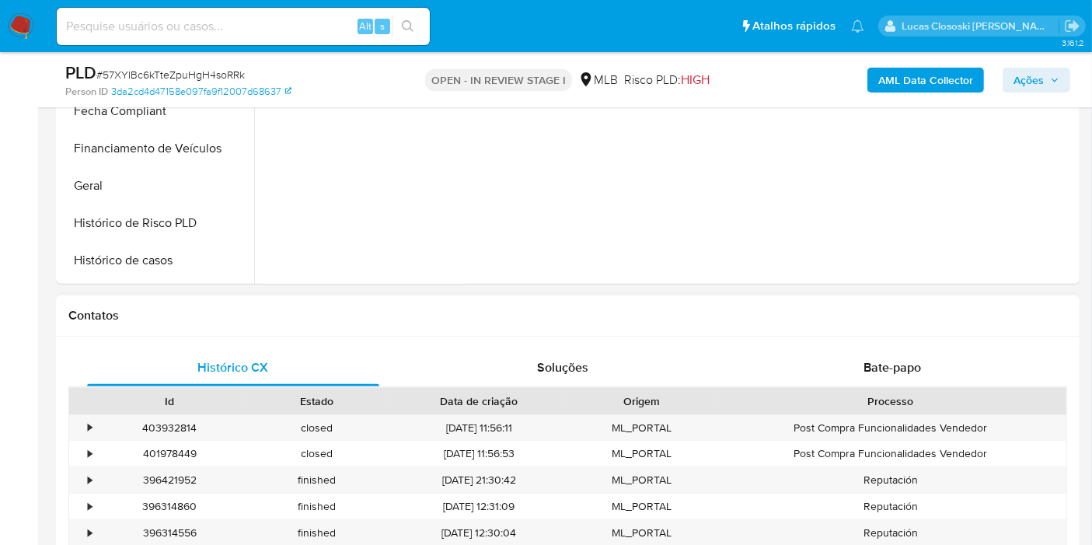
click at [920, 346] on div "Histórico CX Soluções Bate-papo Id Estado Data de criação Origem Processo • 403…" at bounding box center [568, 487] width 1024 height 300
click at [858, 371] on div "Bate-papo" at bounding box center [892, 367] width 292 height 37
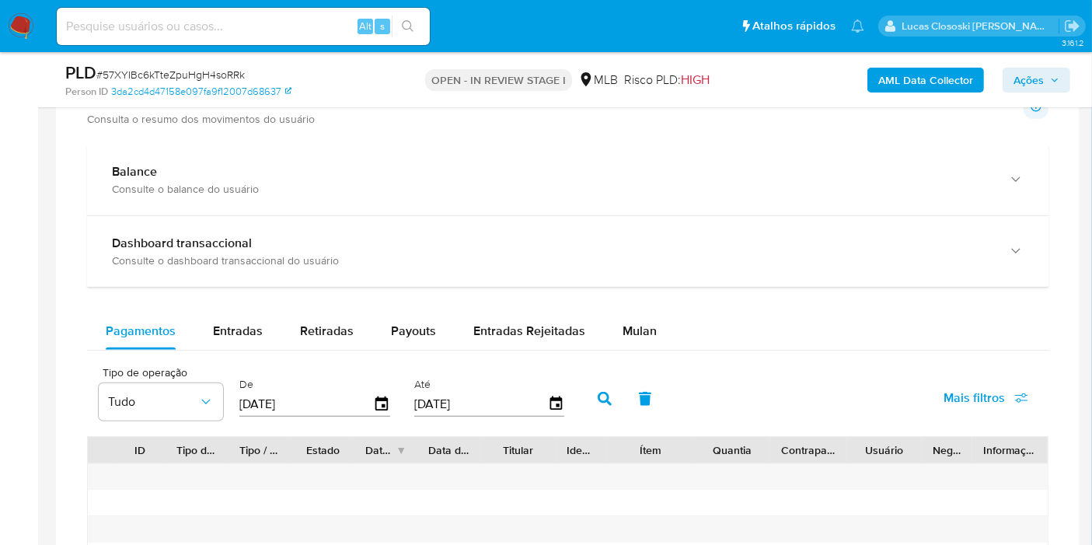
scroll to position [1295, 0]
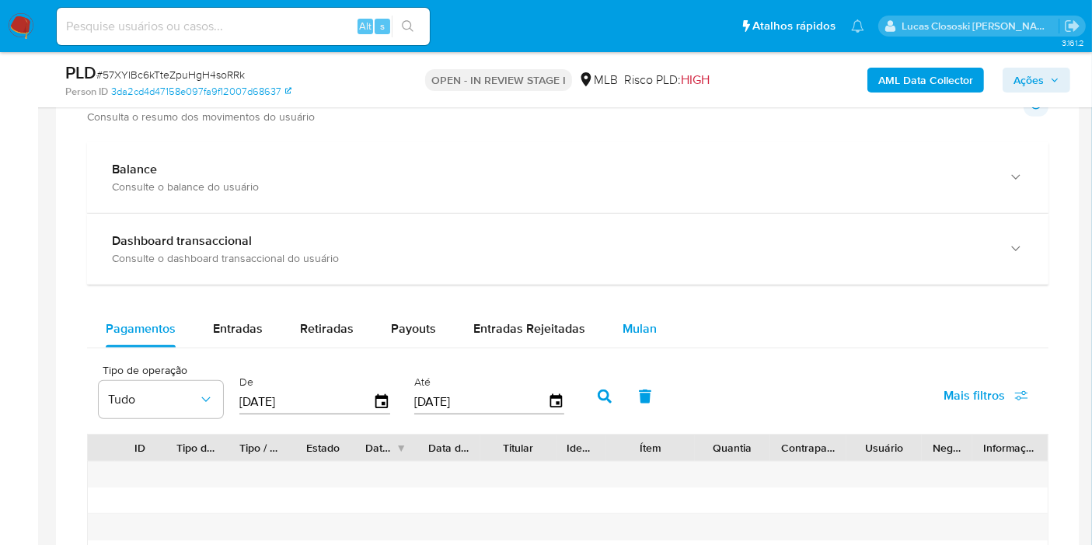
click at [623, 332] on span "Mulan" at bounding box center [640, 328] width 34 height 18
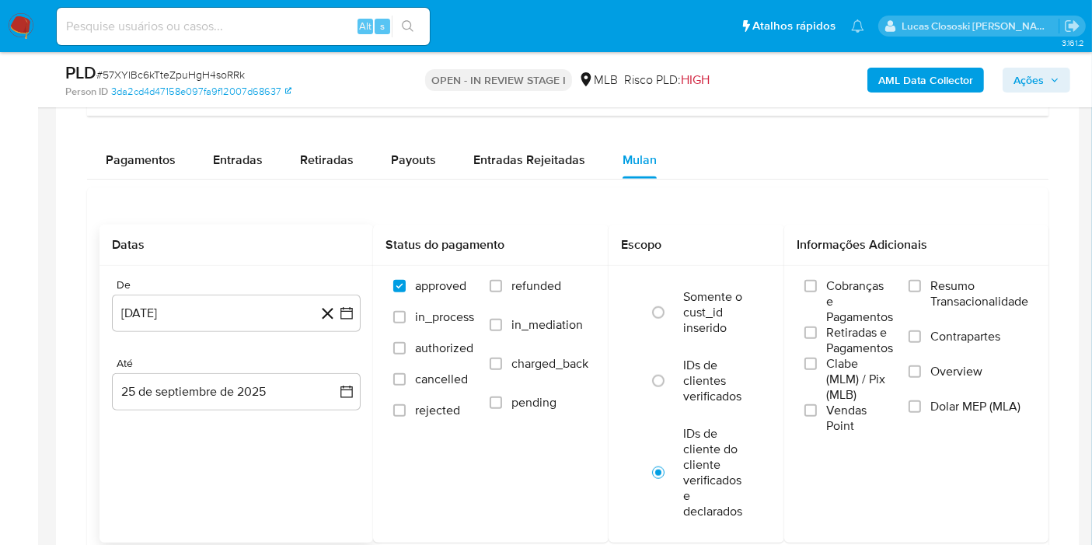
scroll to position [1467, 0]
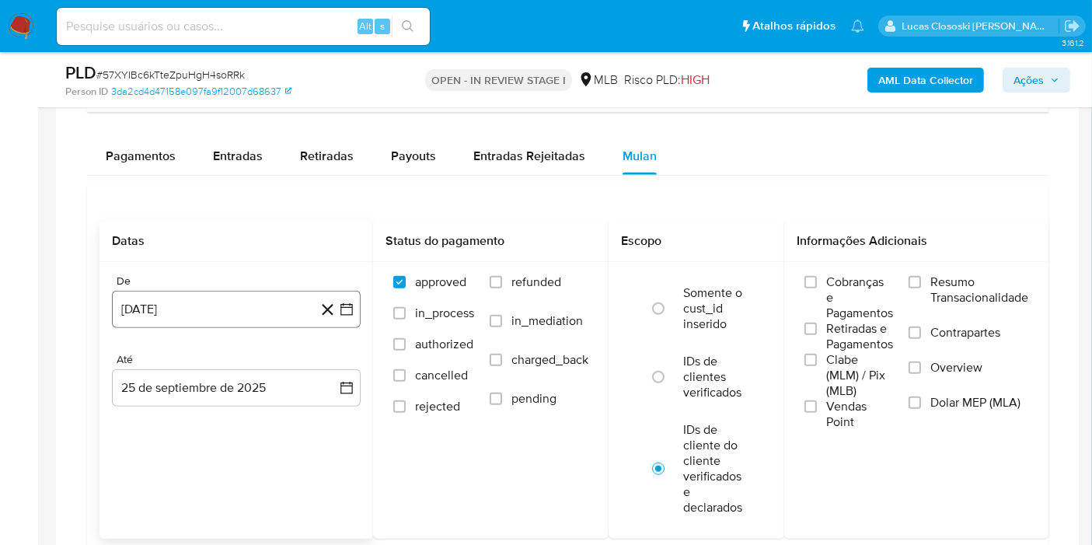
click at [355, 308] on button "[DATE]" at bounding box center [236, 309] width 249 height 37
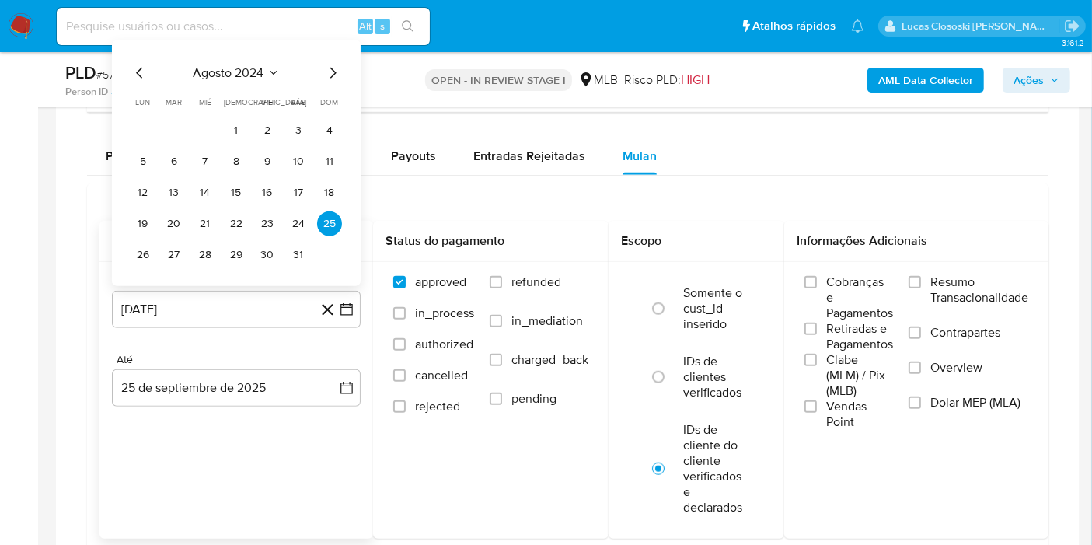
click at [219, 65] on span "agosto 2024" at bounding box center [229, 73] width 71 height 16
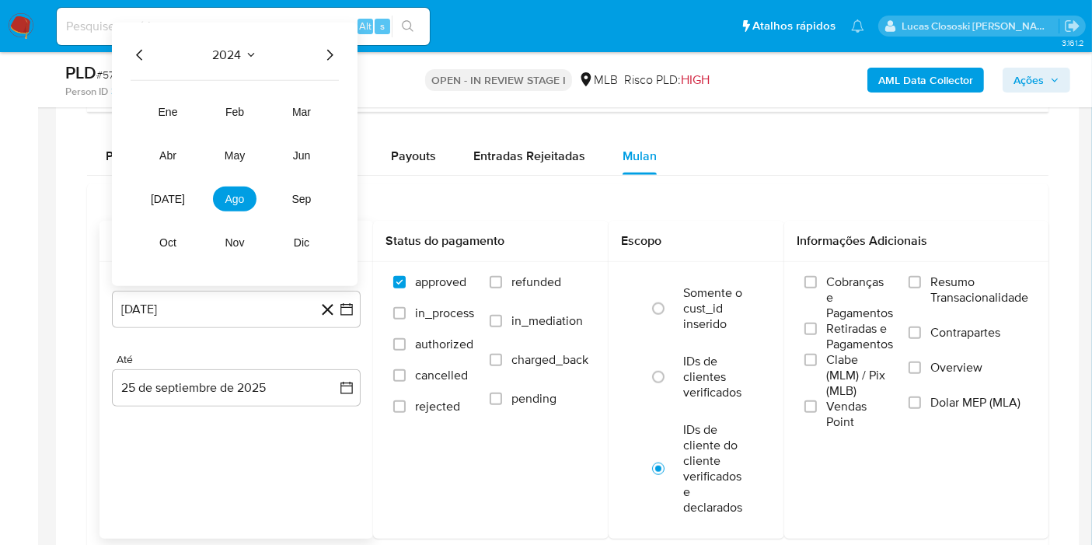
click at [325, 56] on icon "Año siguiente" at bounding box center [329, 54] width 19 height 19
click at [235, 192] on span "ago" at bounding box center [234, 198] width 19 height 12
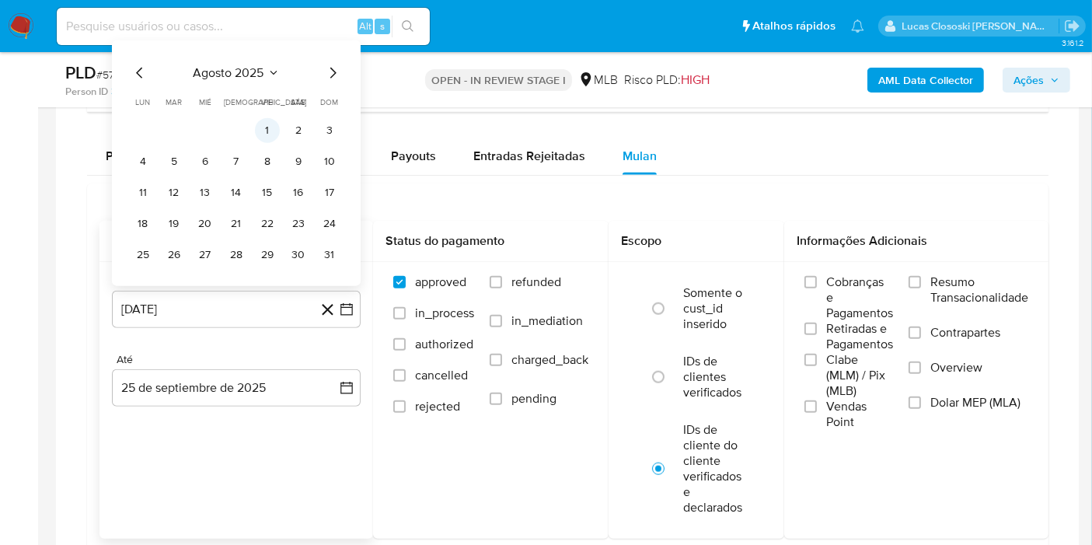
click at [262, 117] on button "1" at bounding box center [267, 129] width 25 height 25
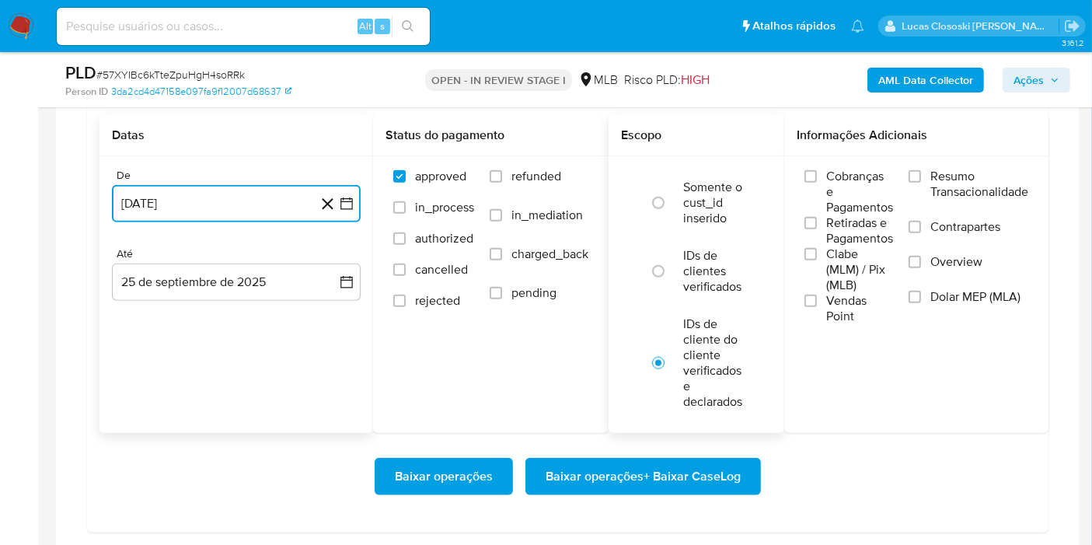
scroll to position [1727, 0]
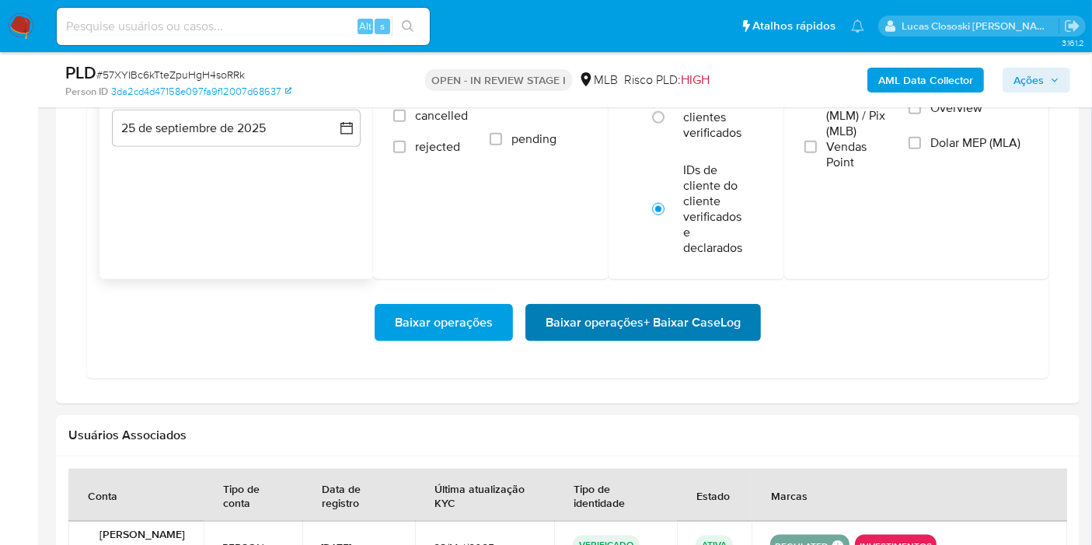
click at [687, 330] on span "Baixar operações + Baixar CaseLog" at bounding box center [643, 322] width 195 height 34
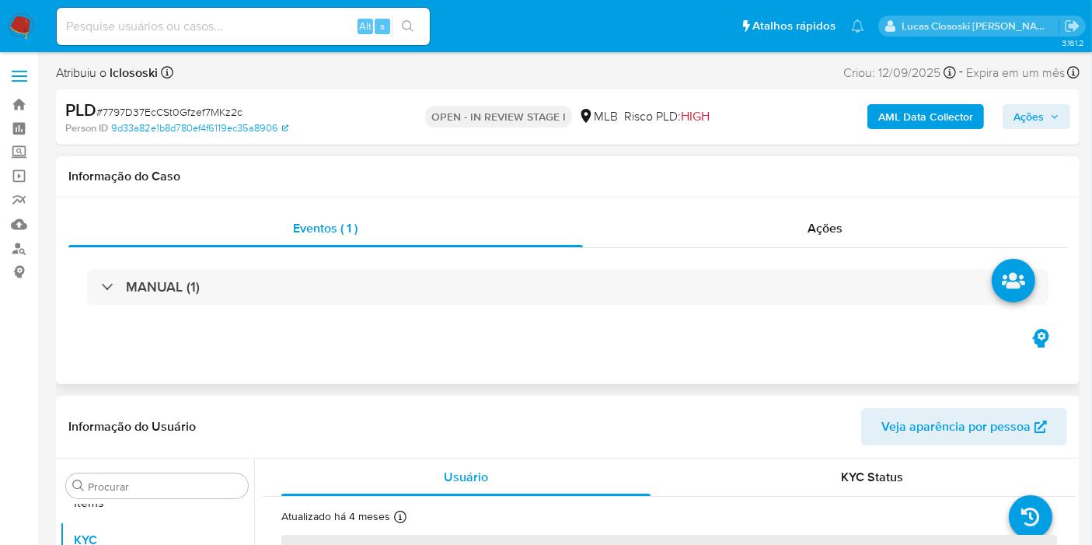
scroll to position [805, 0]
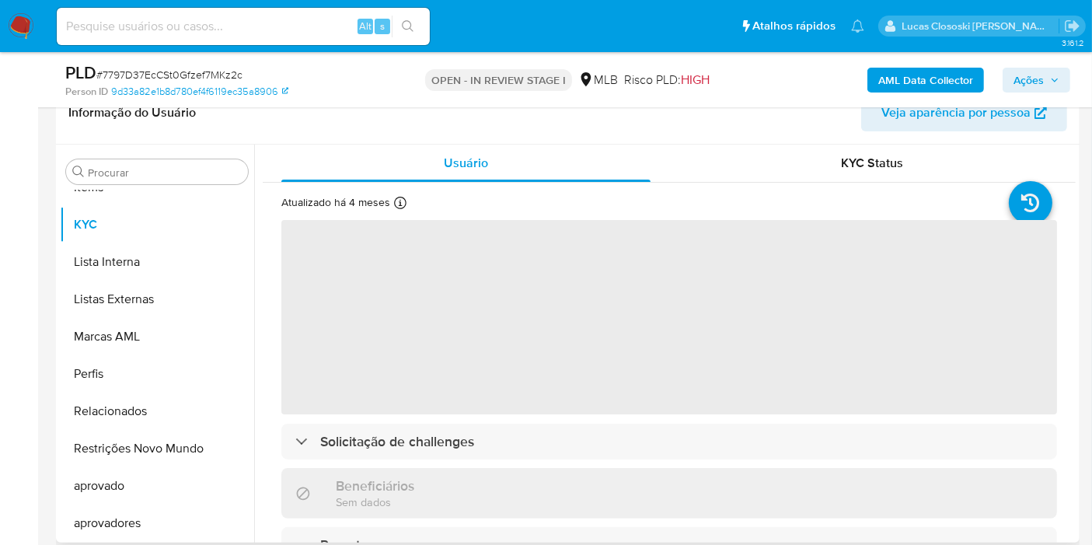
select select "10"
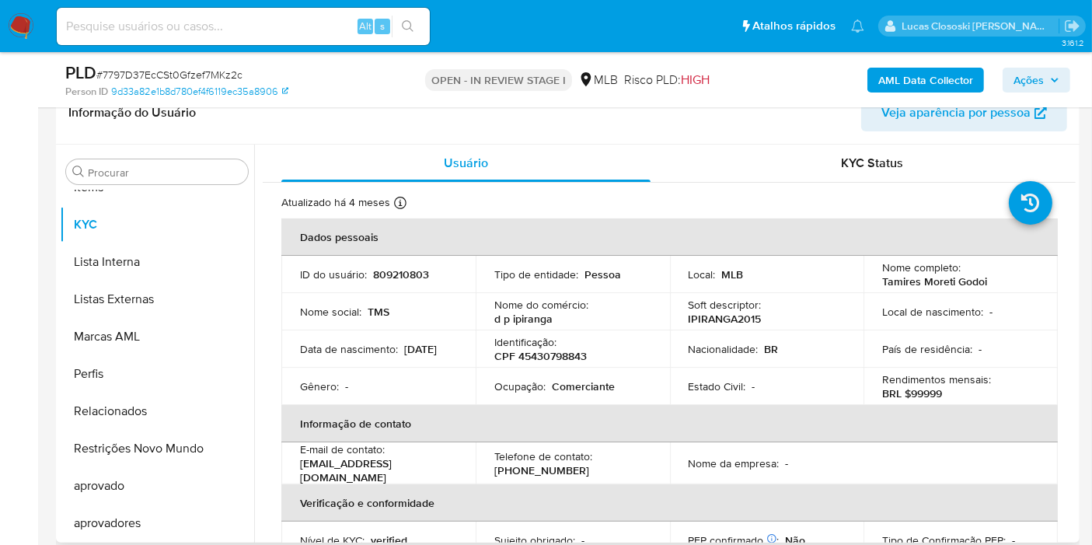
scroll to position [735, 0]
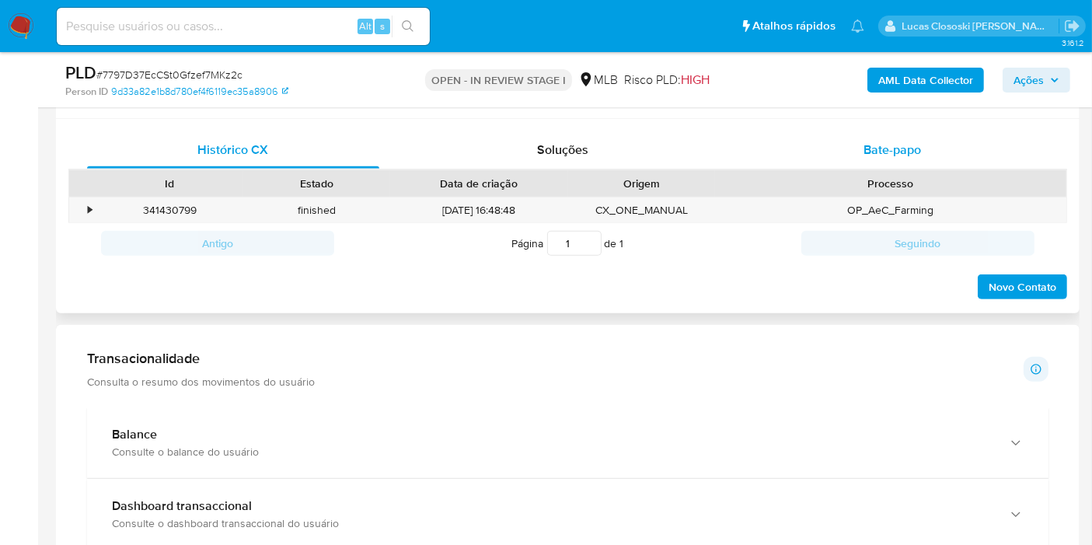
click at [900, 160] on div "Bate-papo" at bounding box center [892, 149] width 292 height 37
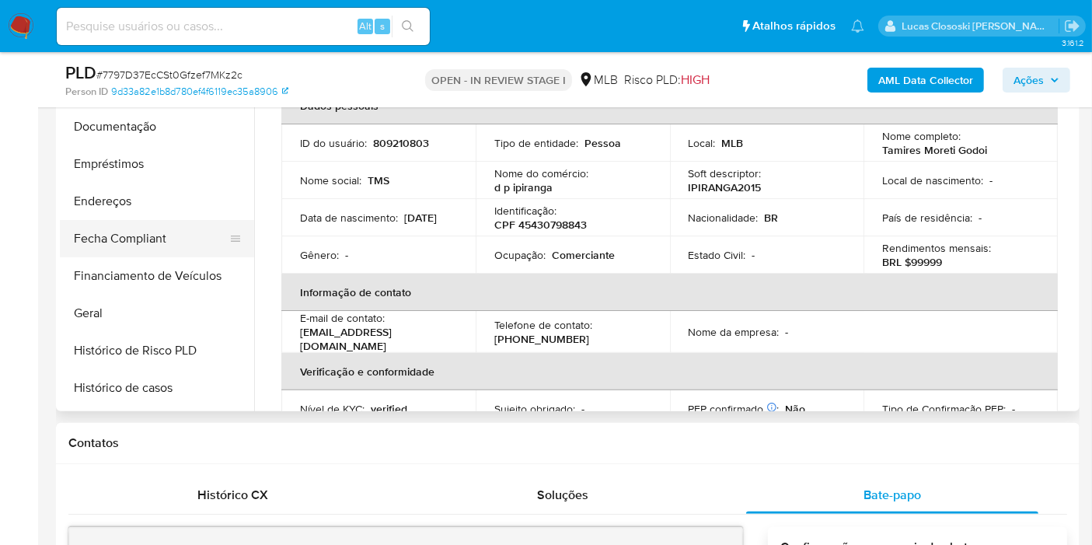
scroll to position [114, 0]
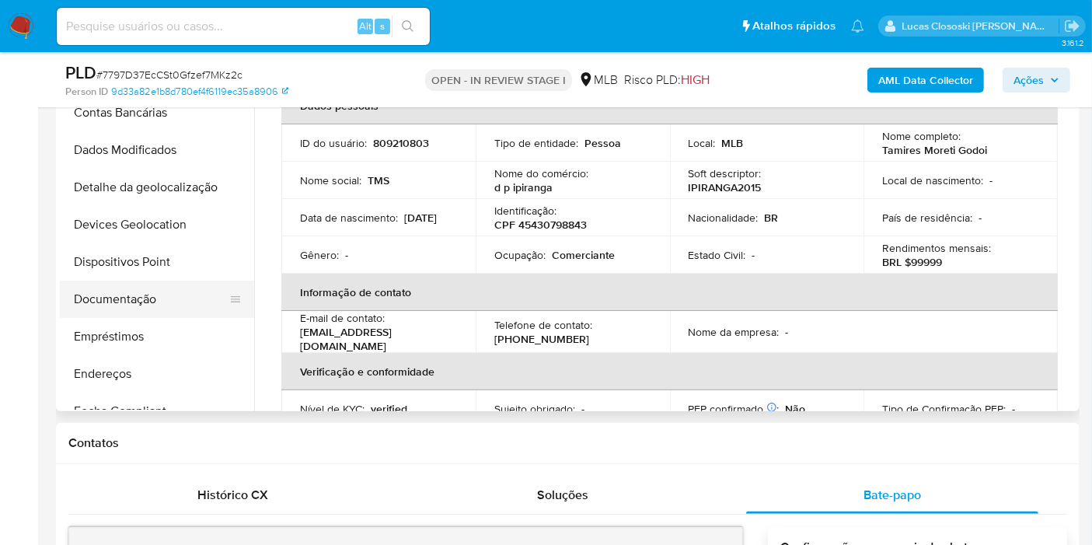
click at [157, 298] on button "Documentação" at bounding box center [151, 299] width 182 height 37
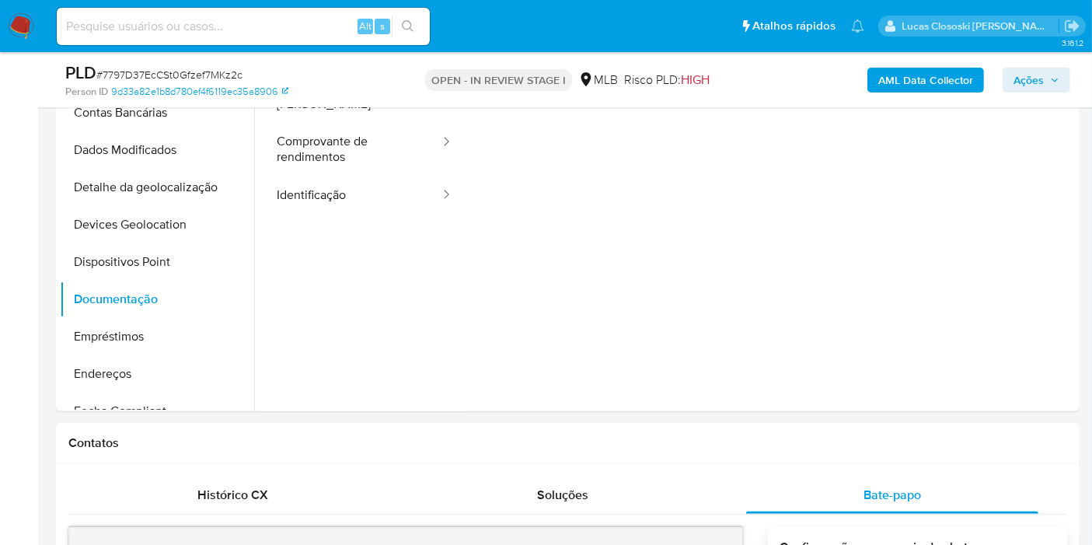
scroll to position [304, 0]
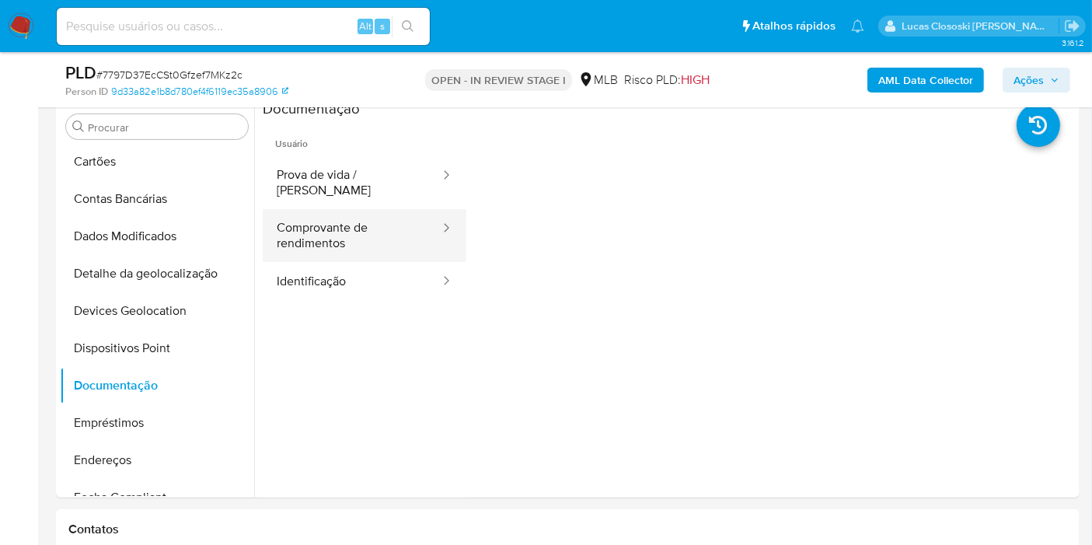
click at [359, 222] on button "Comprovante de rendimentos" at bounding box center [352, 235] width 179 height 53
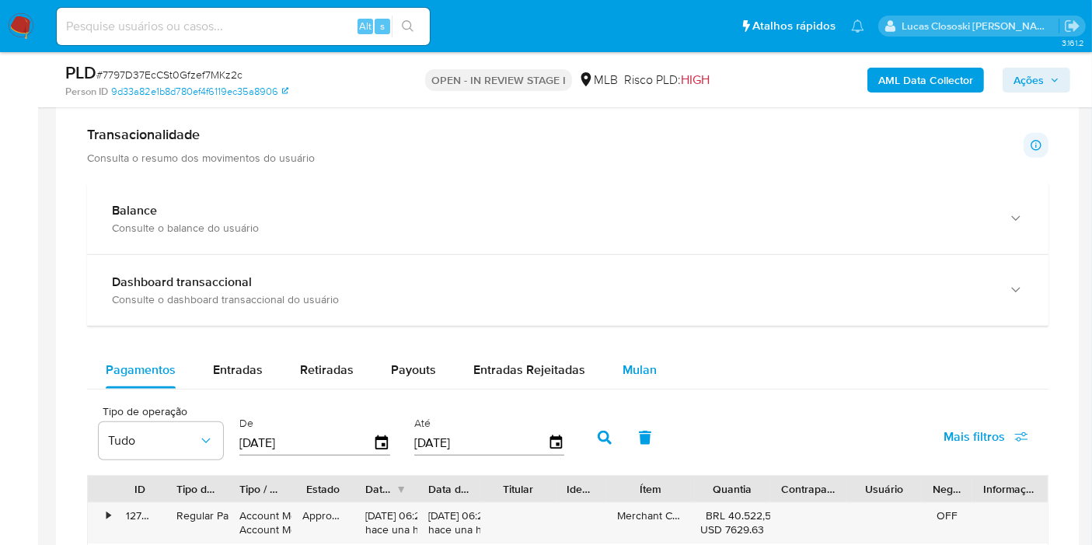
click at [612, 377] on button "Mulan" at bounding box center [640, 369] width 72 height 37
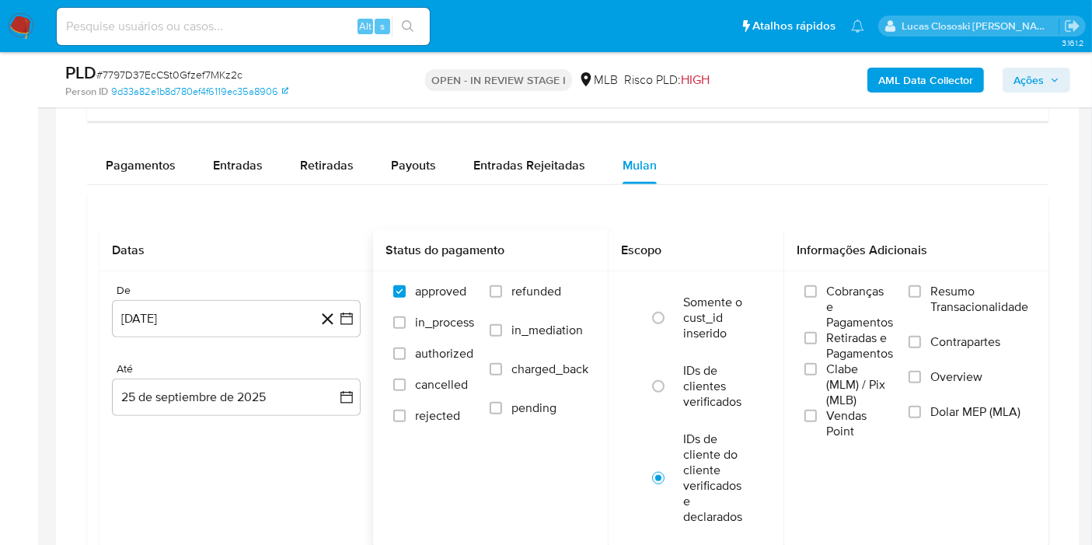
scroll to position [1599, 0]
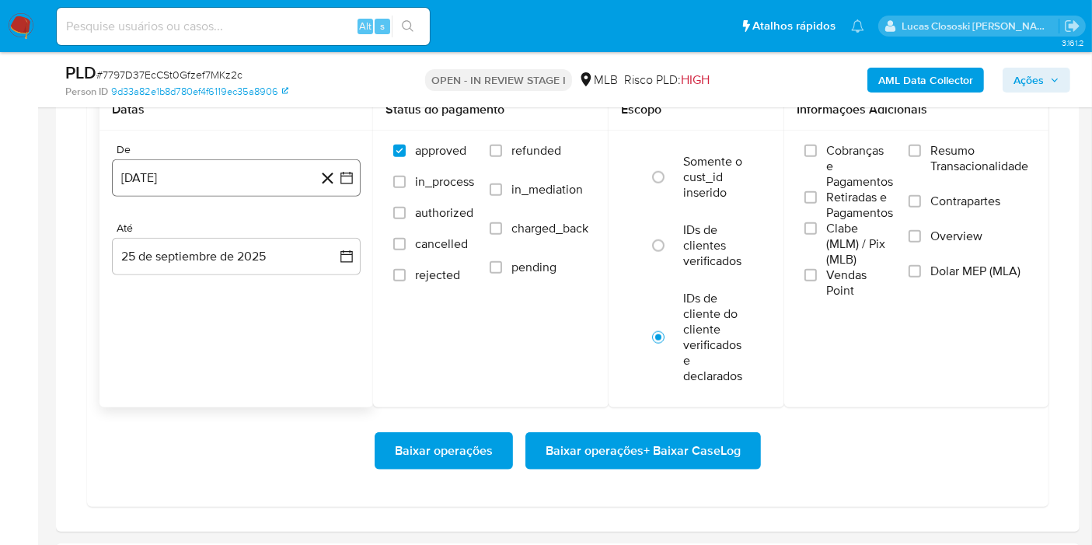
click at [348, 179] on icon "button" at bounding box center [347, 178] width 16 height 16
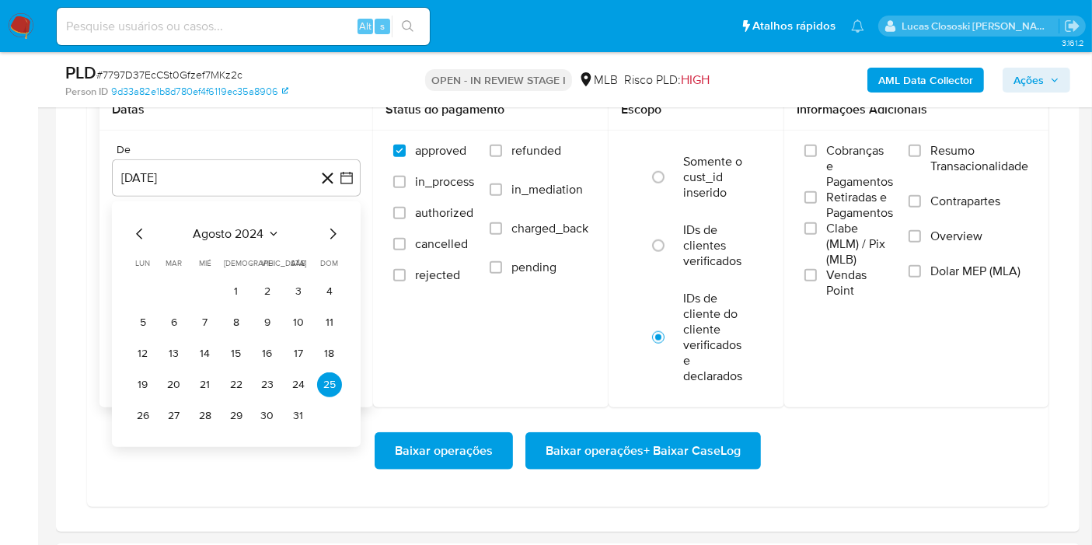
click at [233, 226] on span "agosto 2024" at bounding box center [229, 234] width 71 height 16
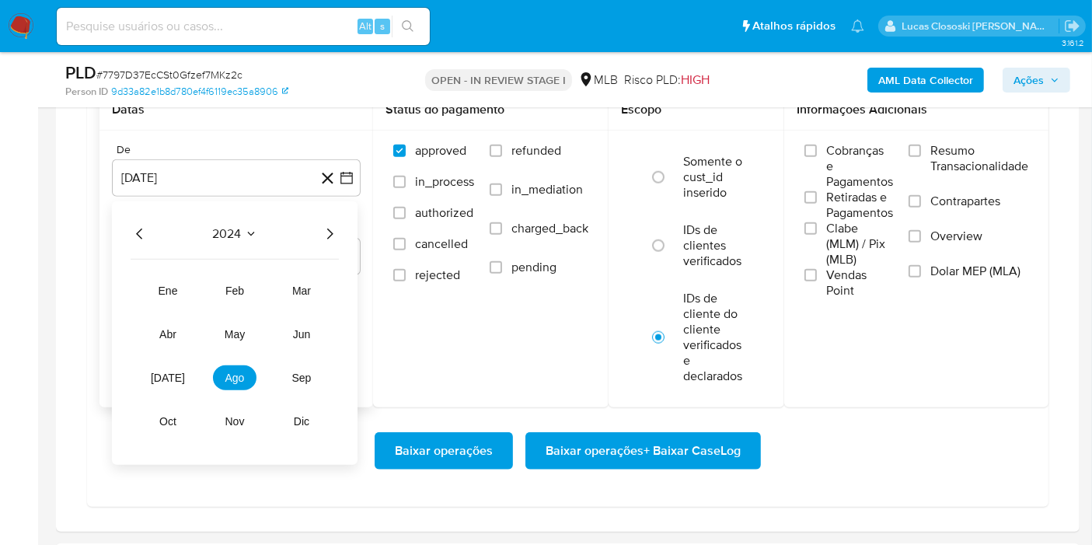
click at [312, 228] on div "2024" at bounding box center [235, 234] width 208 height 19
click at [328, 232] on icon "Año siguiente" at bounding box center [329, 234] width 19 height 19
click at [239, 392] on tr "ene feb mar abr may jun jul ago sep oct nov dic" at bounding box center [234, 355] width 177 height 155
click at [236, 374] on span "ago" at bounding box center [234, 377] width 19 height 12
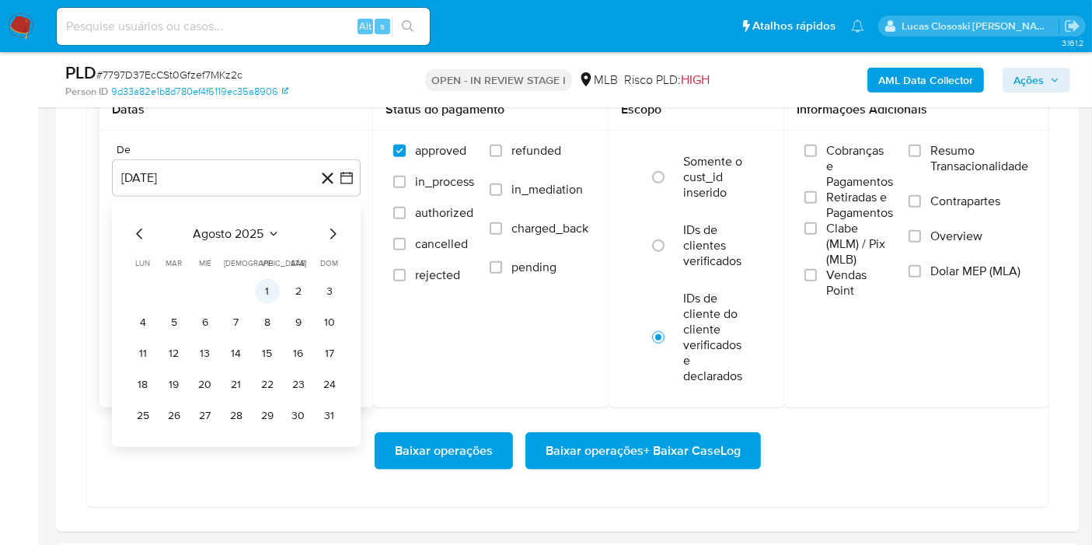
click at [262, 284] on button "1" at bounding box center [267, 291] width 25 height 25
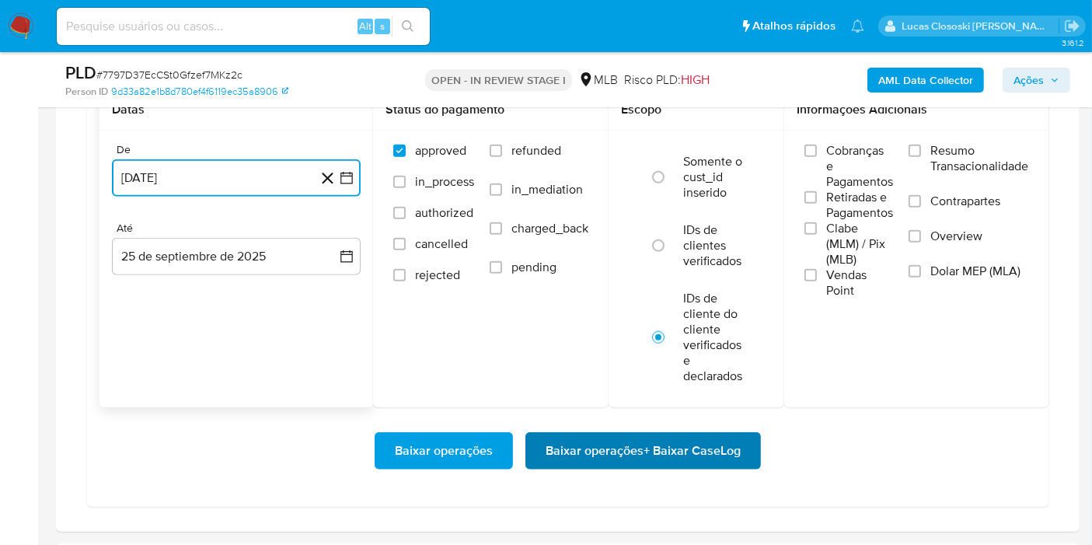
click at [604, 454] on span "Baixar operações + Baixar CaseLog" at bounding box center [643, 451] width 195 height 34
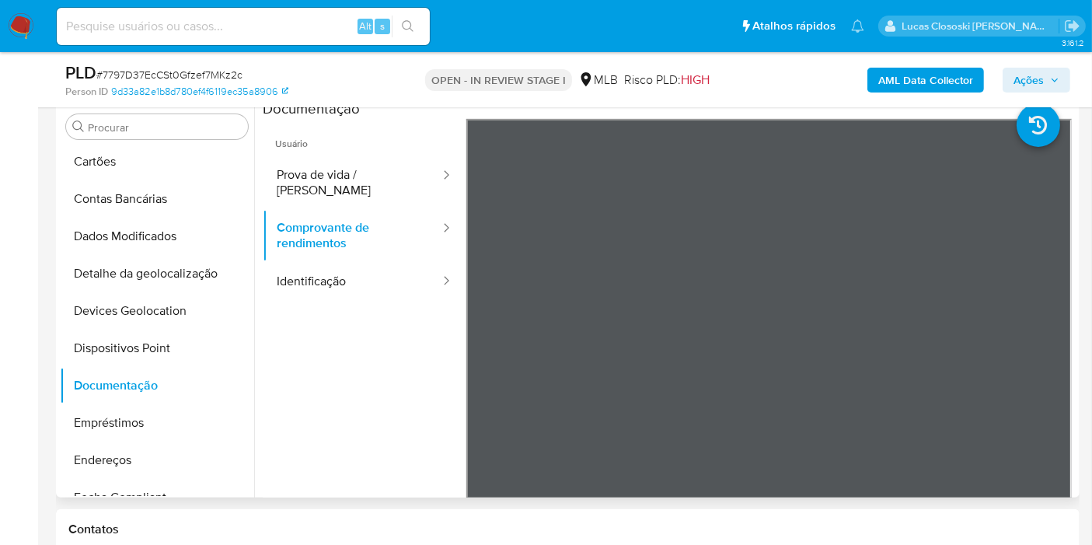
scroll to position [114, 0]
click at [155, 344] on button "Dispositivos Point" at bounding box center [151, 348] width 182 height 37
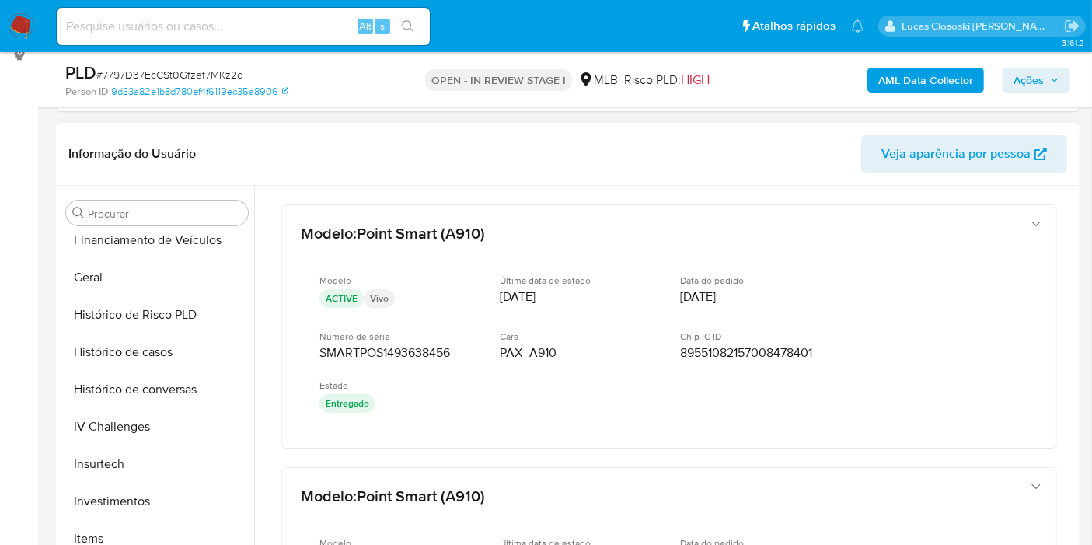
scroll to position [719, 0]
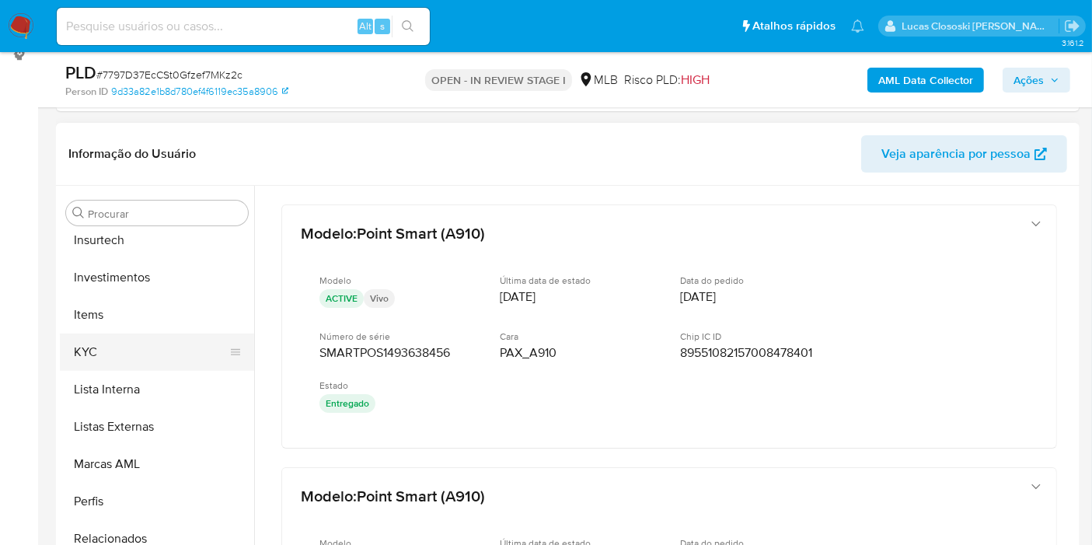
click at [113, 352] on button "KYC" at bounding box center [151, 351] width 182 height 37
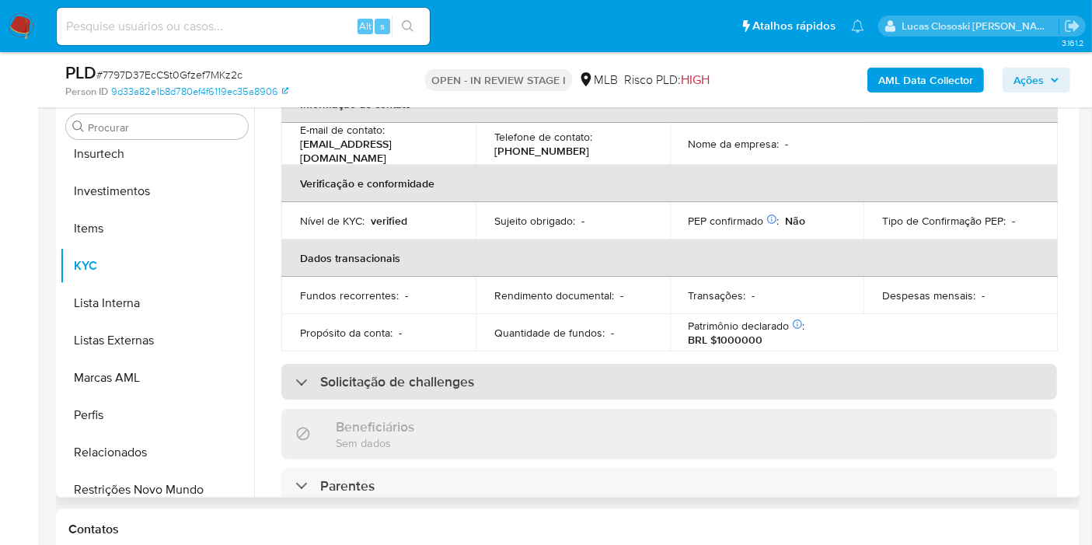
scroll to position [0, 0]
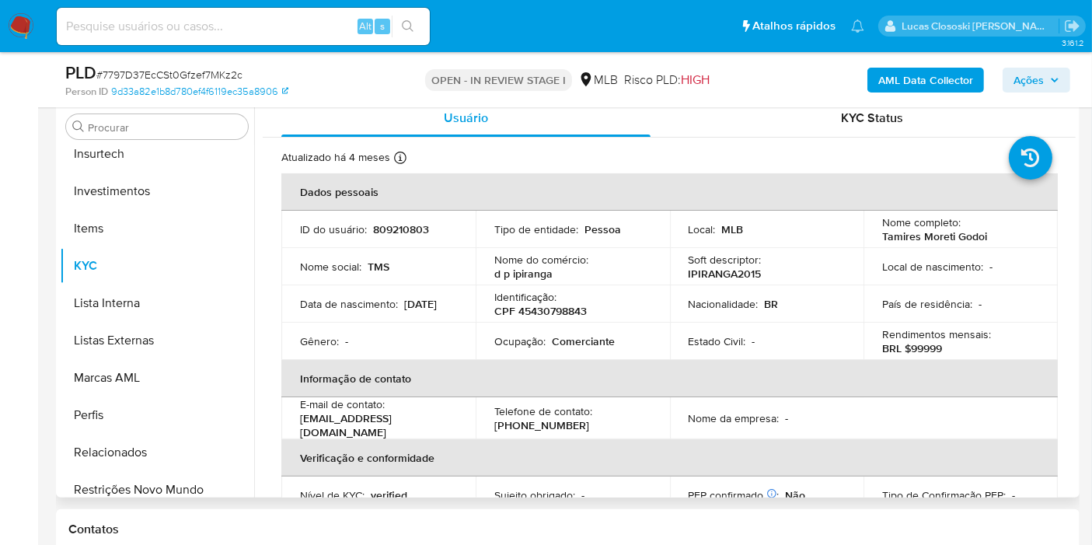
click at [553, 314] on p "CPF 45430798843" at bounding box center [540, 311] width 92 height 14
copy p "45430798843"
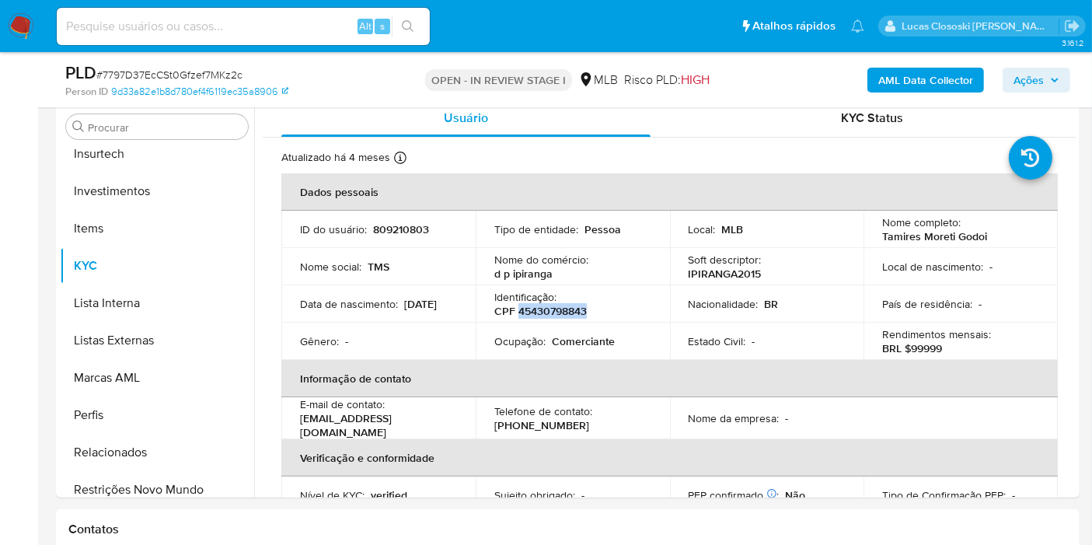
click at [937, 75] on b "AML Data Collector" at bounding box center [925, 80] width 95 height 25
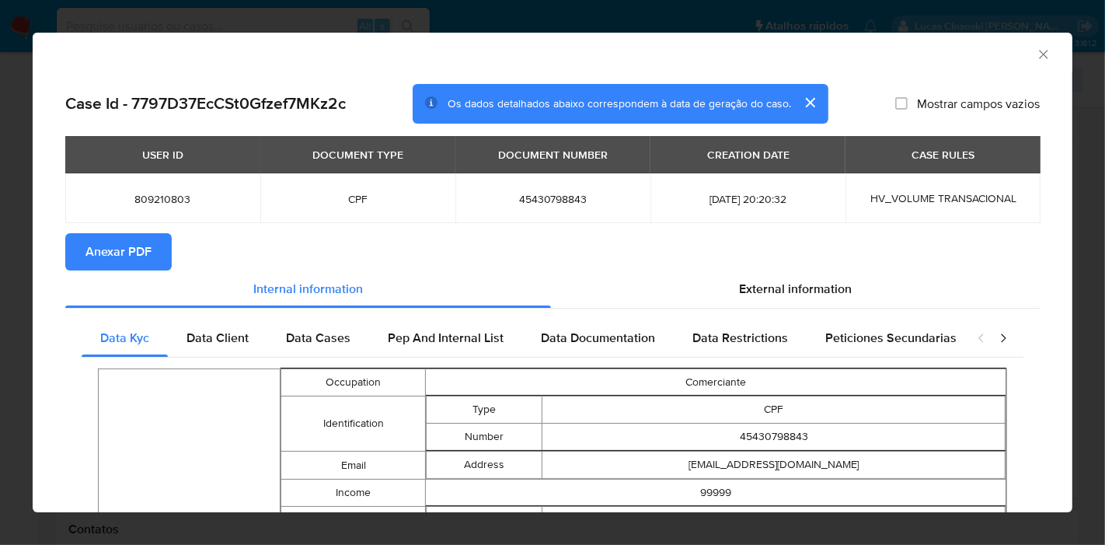
click at [148, 259] on span "Anexar PDF" at bounding box center [118, 252] width 66 height 34
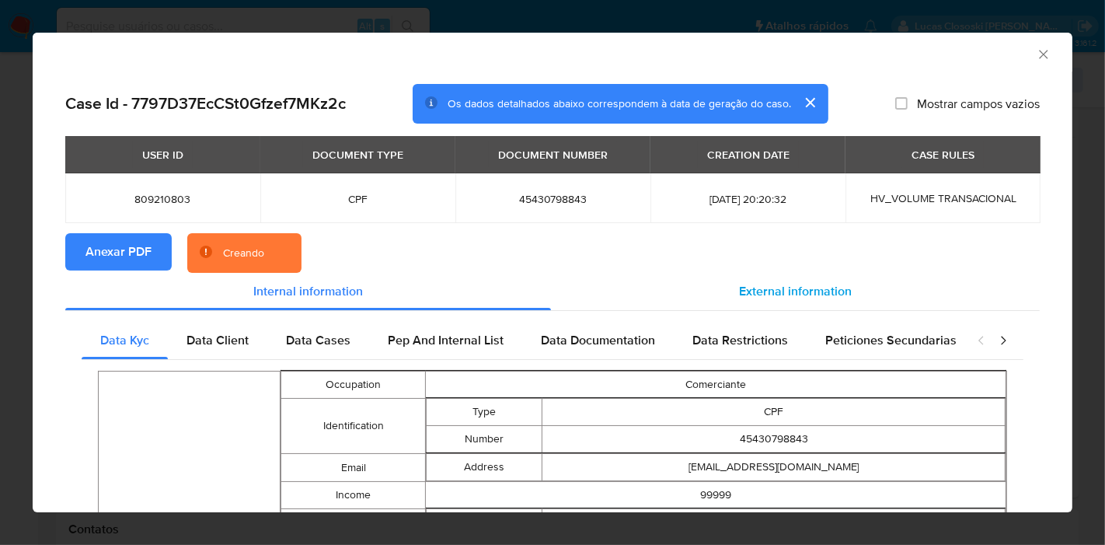
click at [752, 297] on span "External information" at bounding box center [795, 291] width 113 height 18
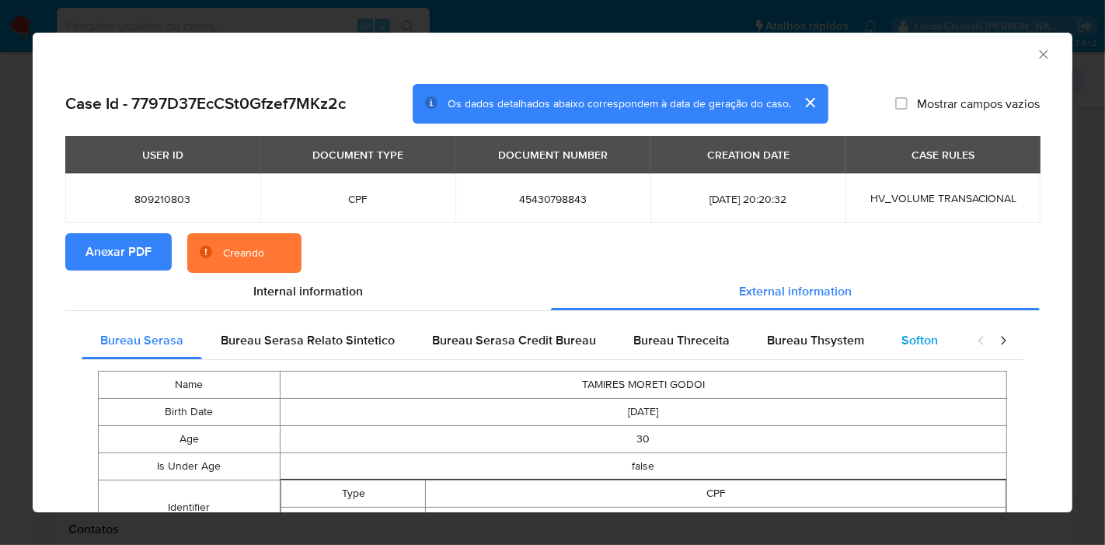
click at [912, 341] on span "Softon" at bounding box center [920, 340] width 37 height 18
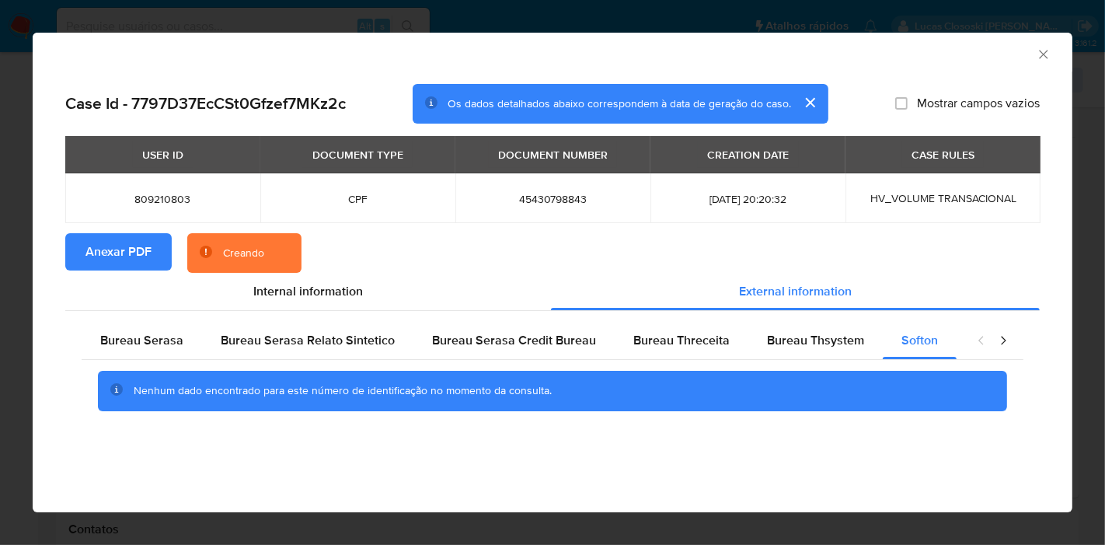
click at [1039, 120] on div "Case Id - 7797D37EcCSt0Gfzef7MKz2c Os dados detalhados abaixo correspondem à da…" at bounding box center [552, 104] width 975 height 40
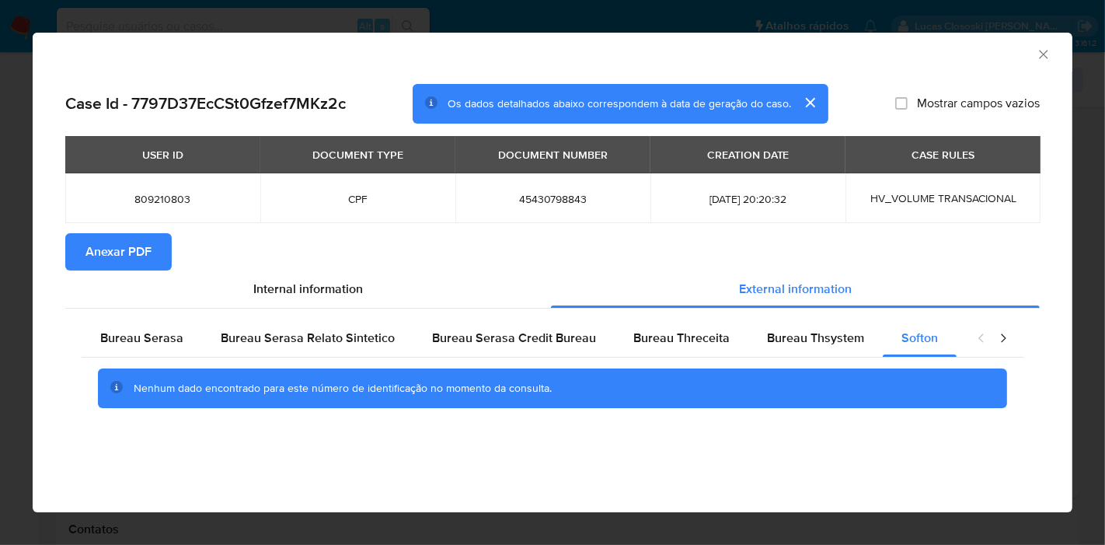
click at [1042, 58] on icon "Fechar a janela" at bounding box center [1044, 55] width 16 height 16
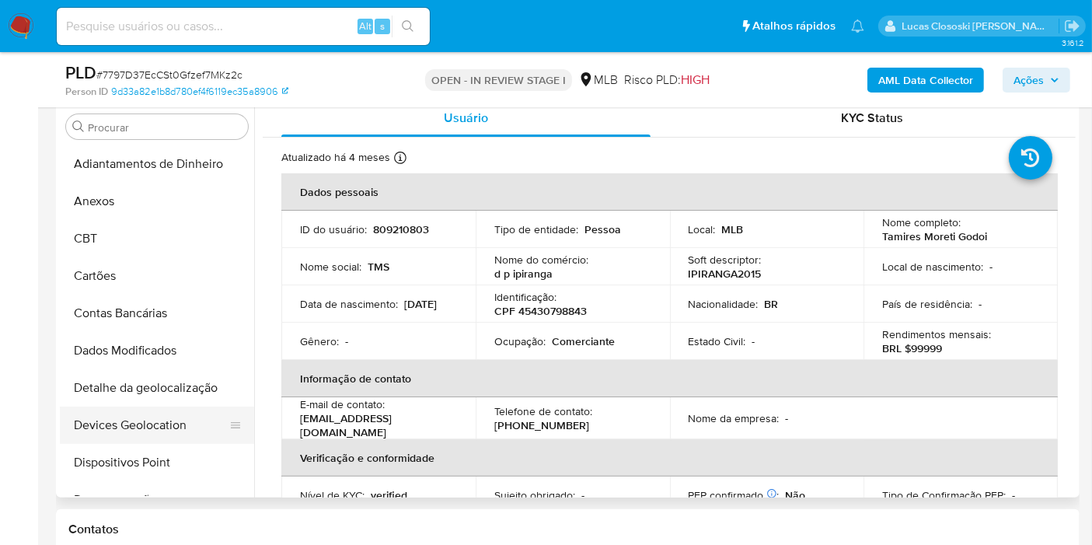
click at [171, 410] on button "Devices Geolocation" at bounding box center [151, 424] width 182 height 37
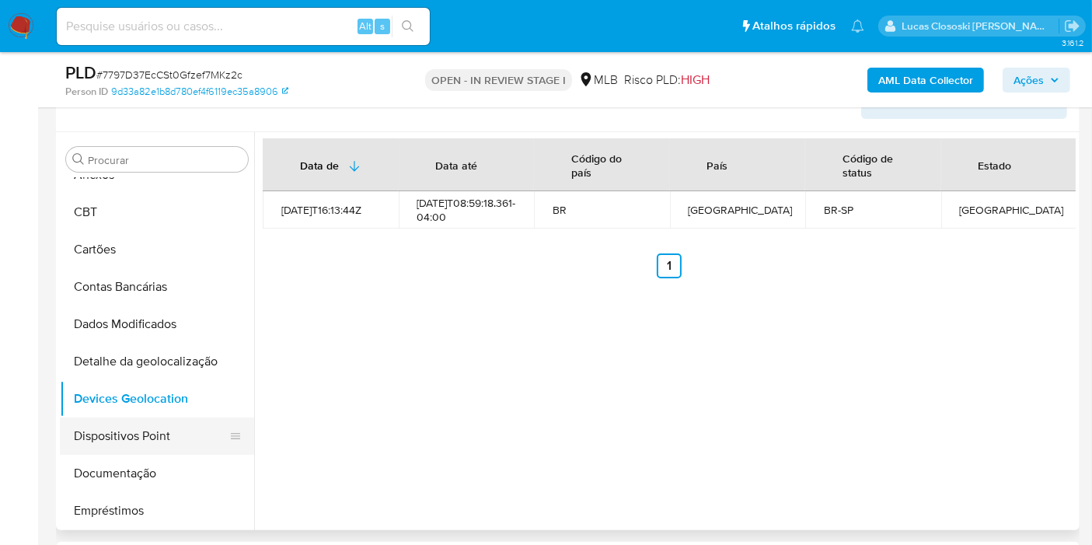
scroll to position [86, 0]
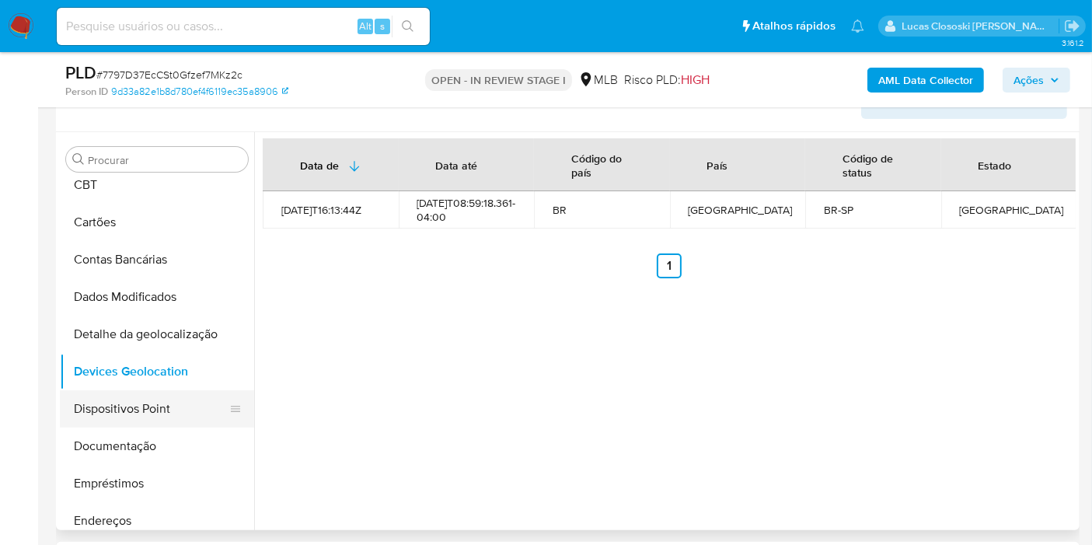
click at [149, 390] on button "Dispositivos Point" at bounding box center [151, 408] width 182 height 37
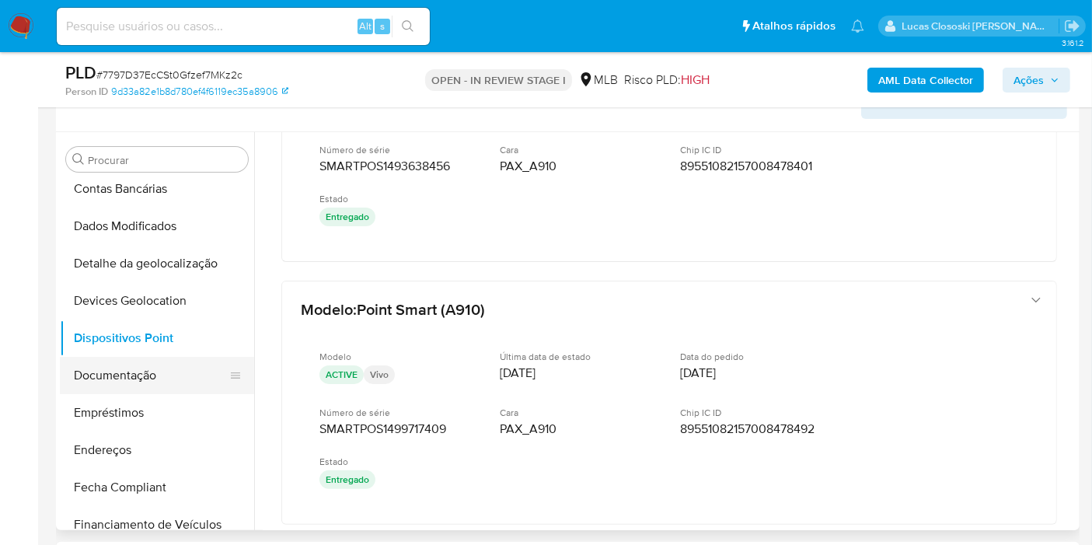
scroll to position [173, 0]
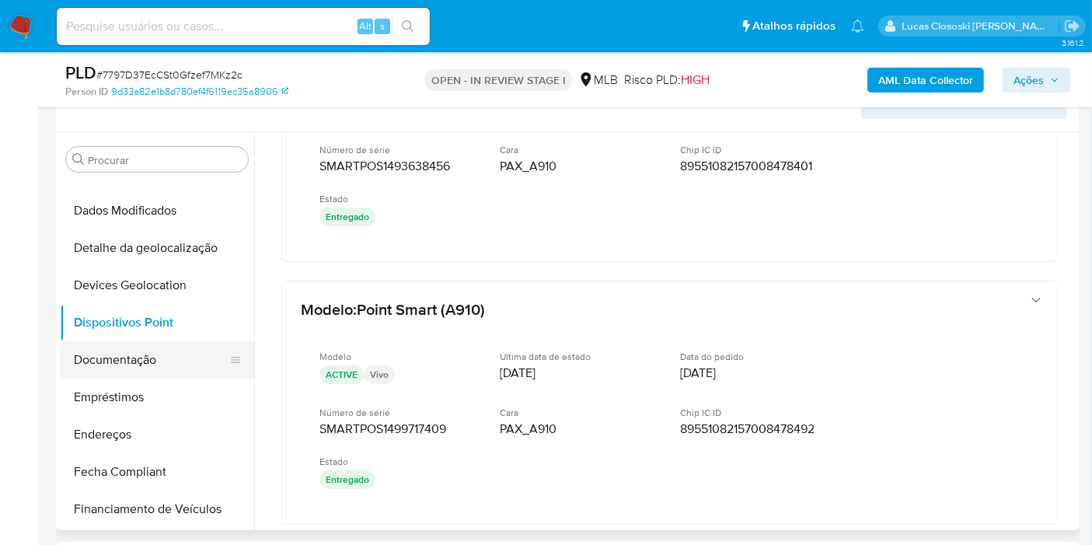
click at [174, 358] on button "Documentação" at bounding box center [151, 359] width 182 height 37
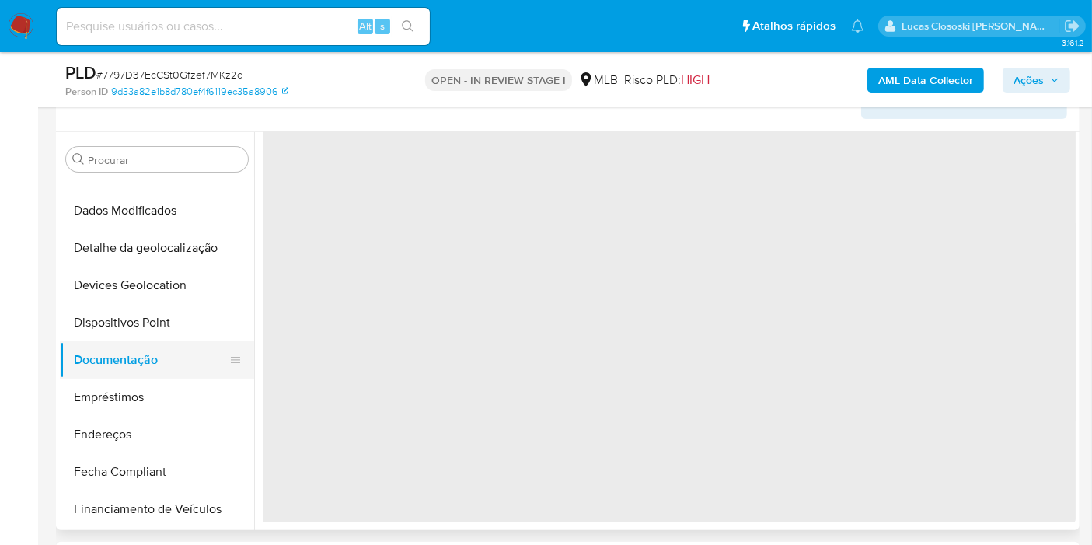
scroll to position [0, 0]
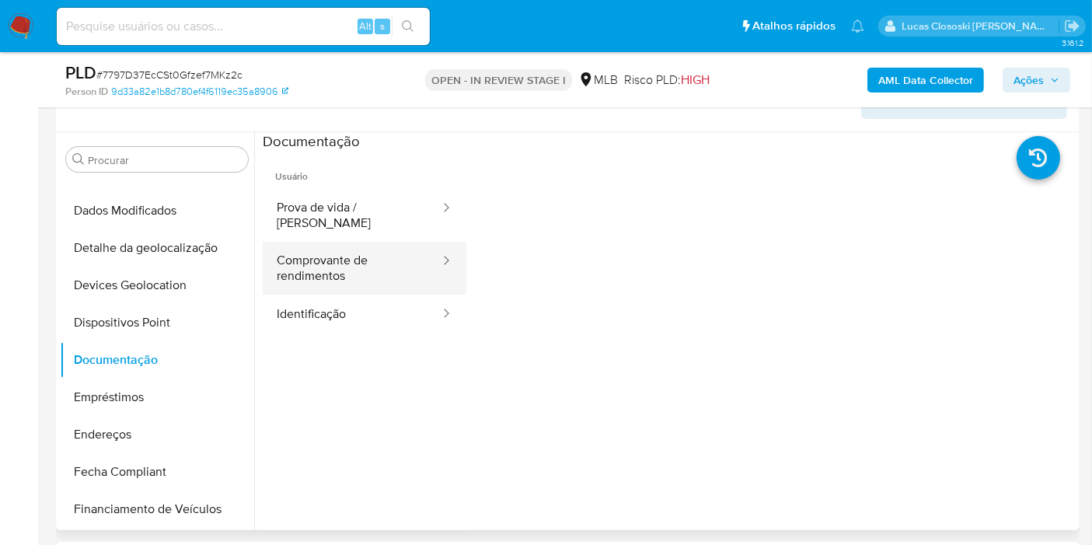
click at [386, 252] on button "Comprovante de rendimentos" at bounding box center [352, 268] width 179 height 53
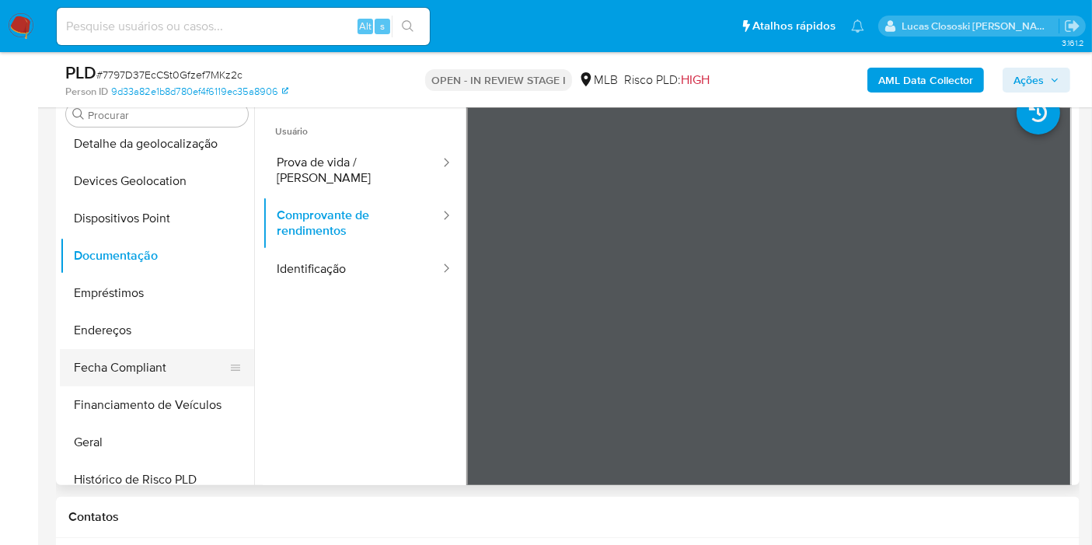
scroll to position [259, 0]
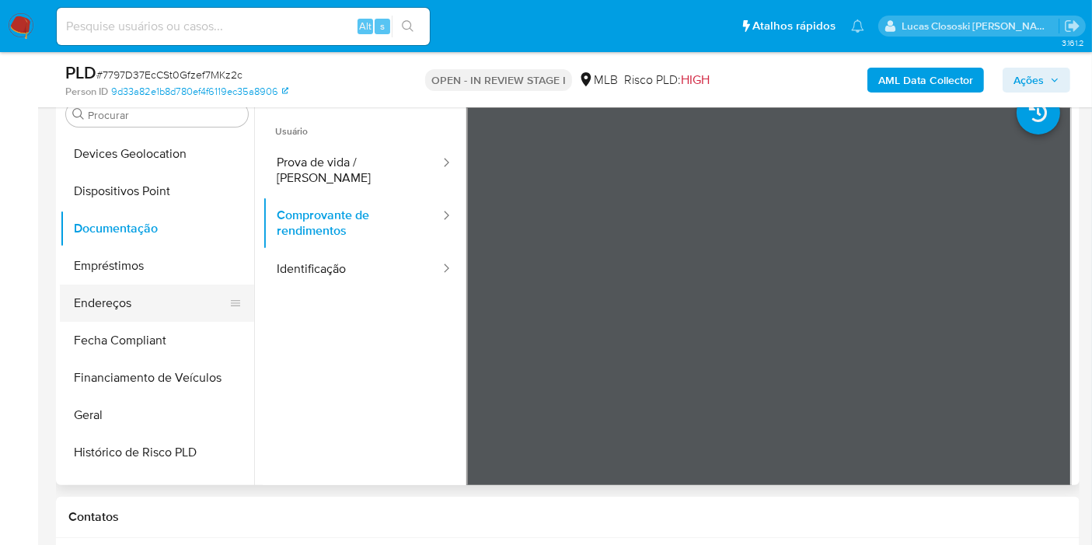
click at [142, 307] on button "Endereços" at bounding box center [151, 302] width 182 height 37
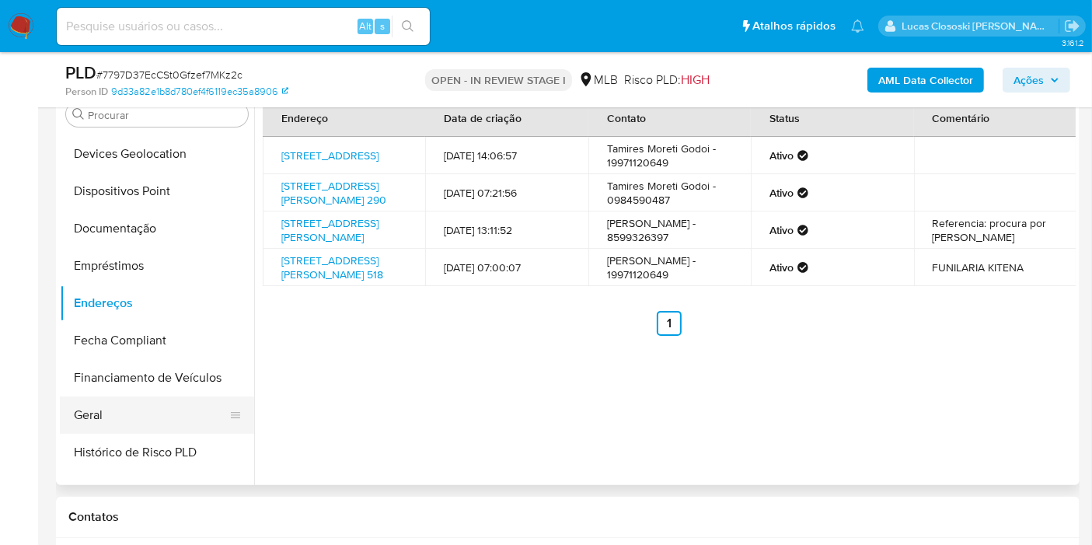
click at [130, 410] on button "Geral" at bounding box center [151, 414] width 182 height 37
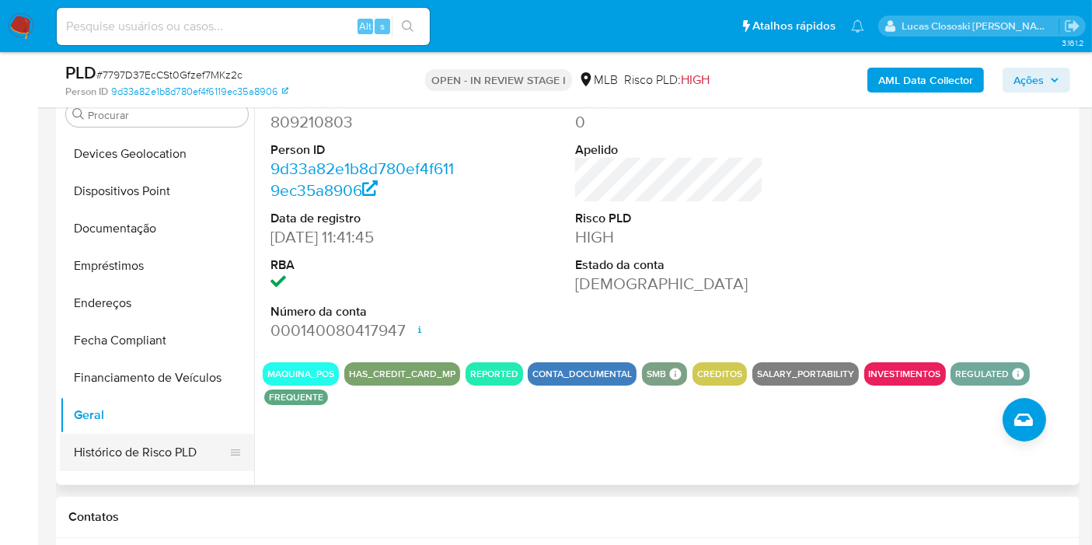
click at [146, 438] on button "Histórico de Risco PLD" at bounding box center [151, 452] width 182 height 37
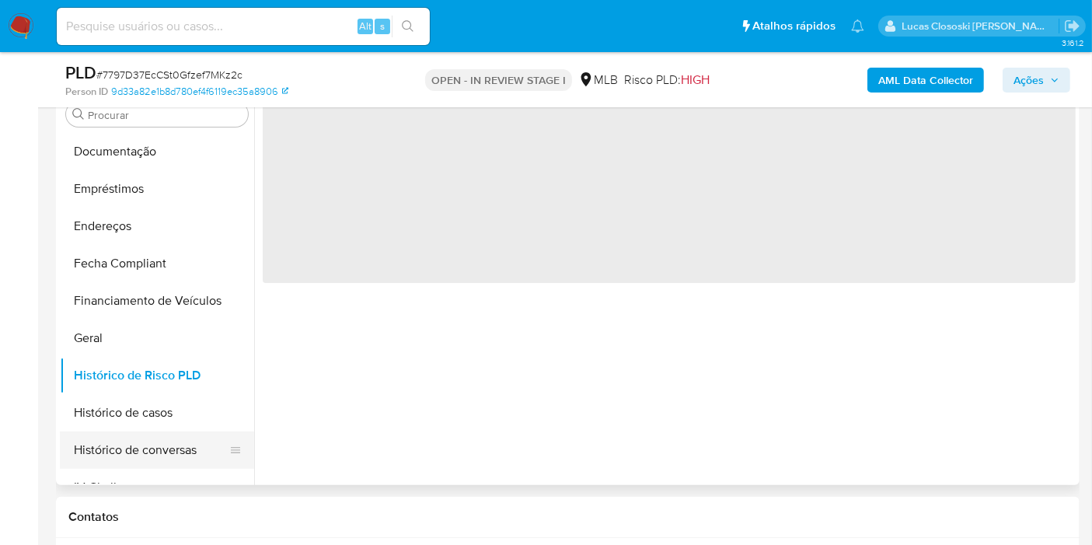
scroll to position [431, 0]
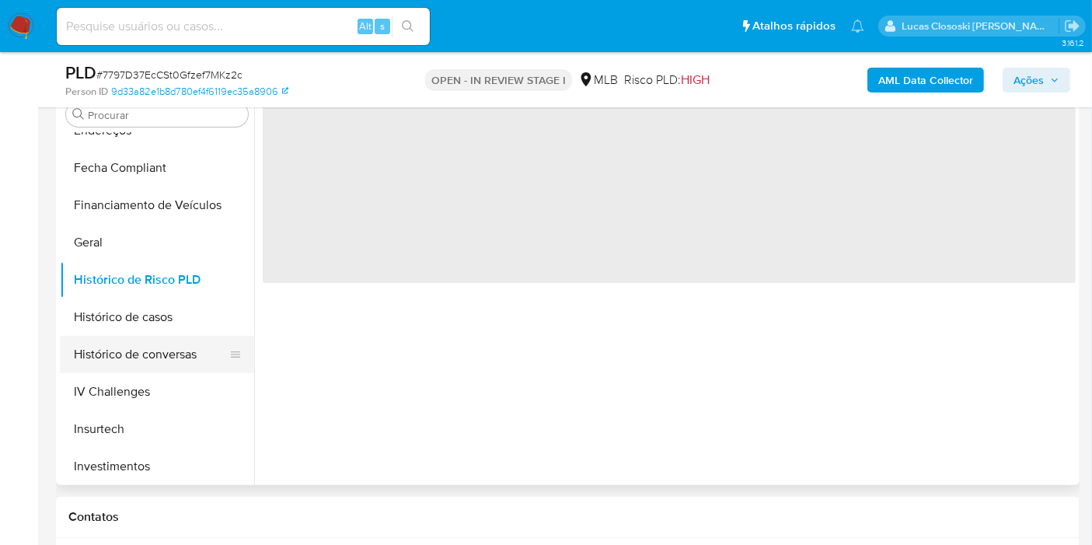
click at [138, 336] on button "Histórico de conversas" at bounding box center [151, 354] width 182 height 37
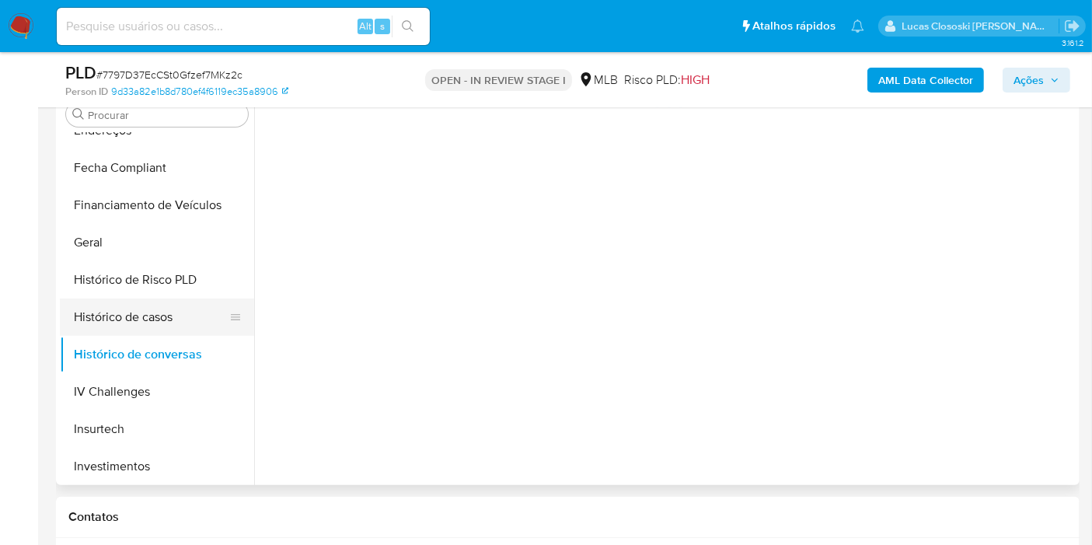
click at [164, 314] on button "Histórico de casos" at bounding box center [151, 316] width 182 height 37
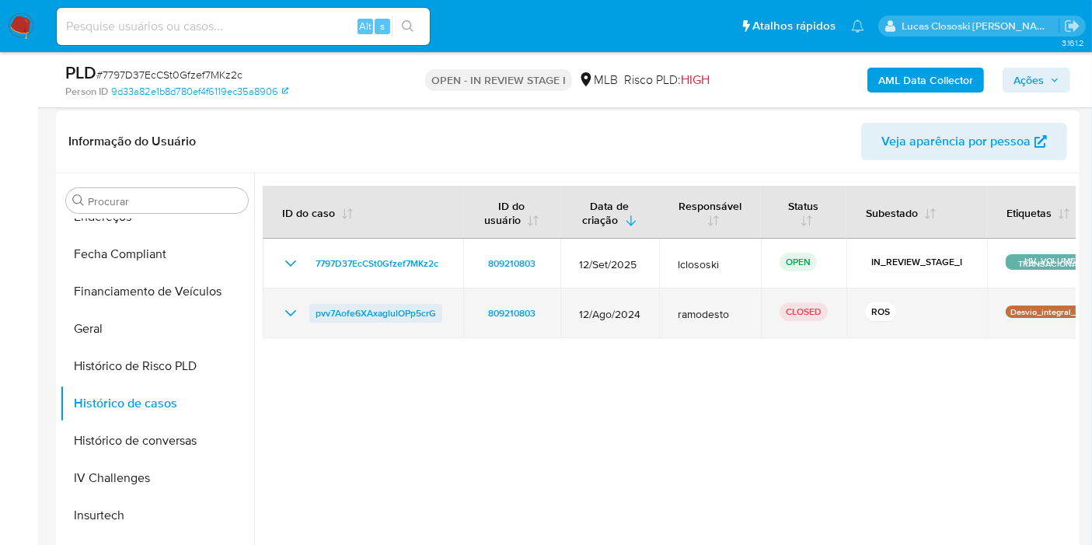
drag, startPoint x: 455, startPoint y: 312, endPoint x: 312, endPoint y: 316, distance: 143.1
click at [312, 316] on td "pvv7Aofe6XAxaglulOPp5crG" at bounding box center [363, 313] width 201 height 50
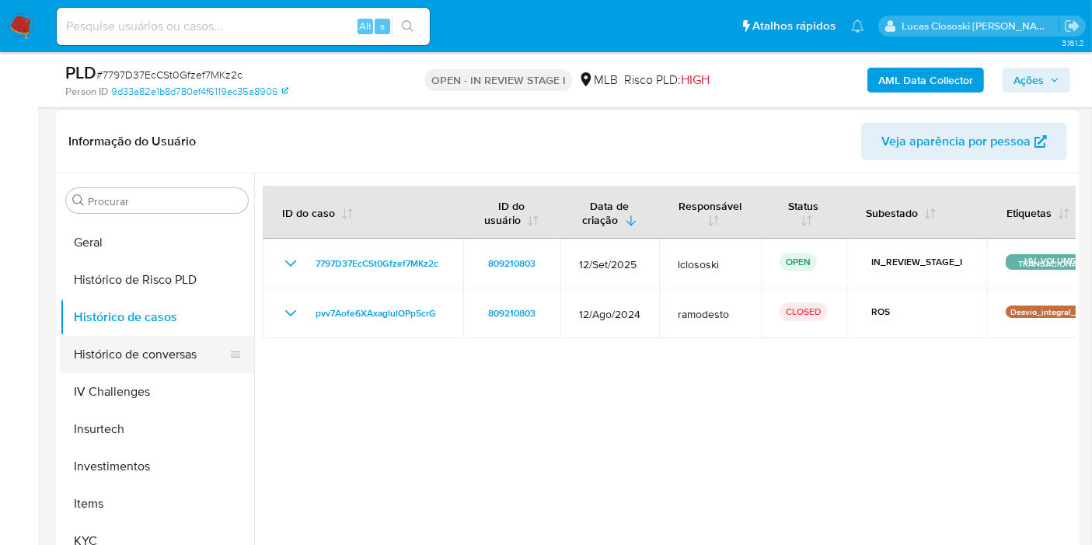
scroll to position [604, 0]
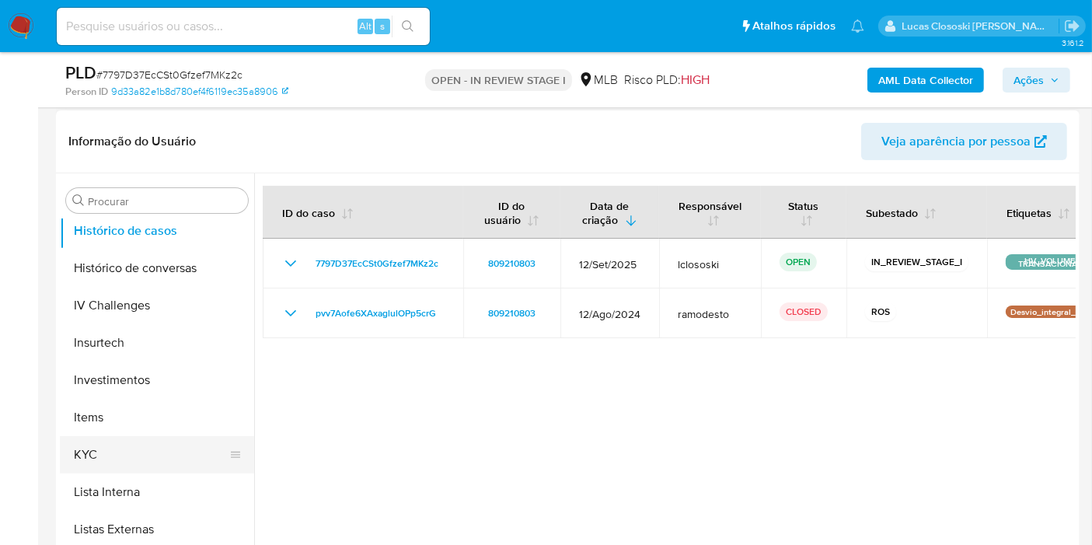
click at [88, 449] on button "KYC" at bounding box center [151, 454] width 182 height 37
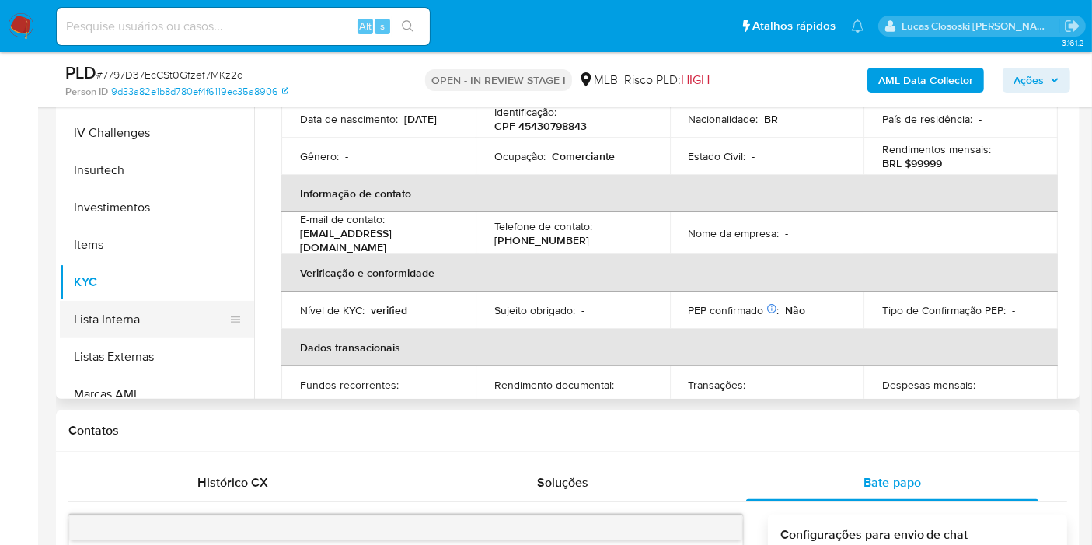
scroll to position [777, 0]
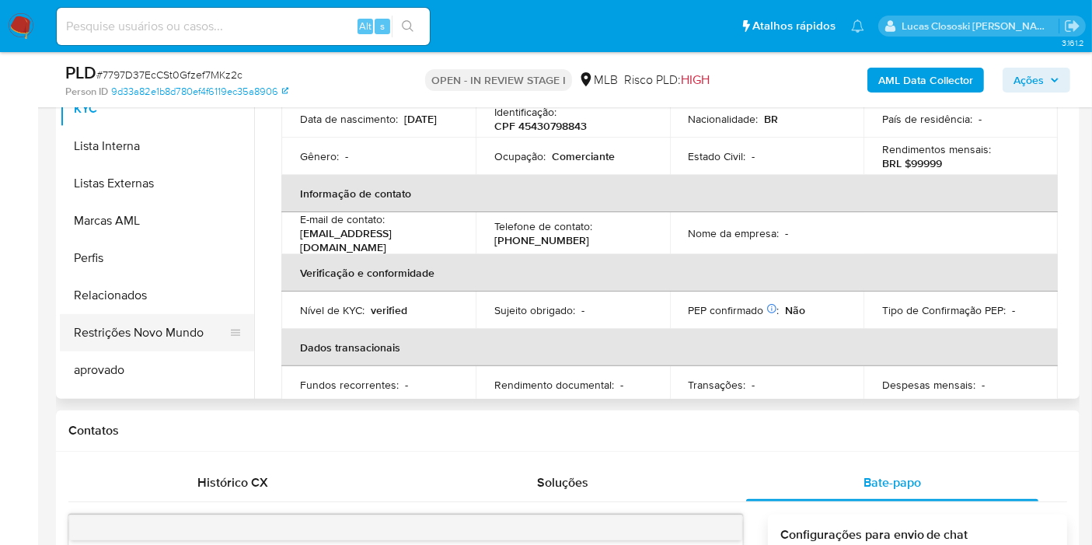
click at [162, 347] on button "Restrições Novo Mundo" at bounding box center [151, 332] width 182 height 37
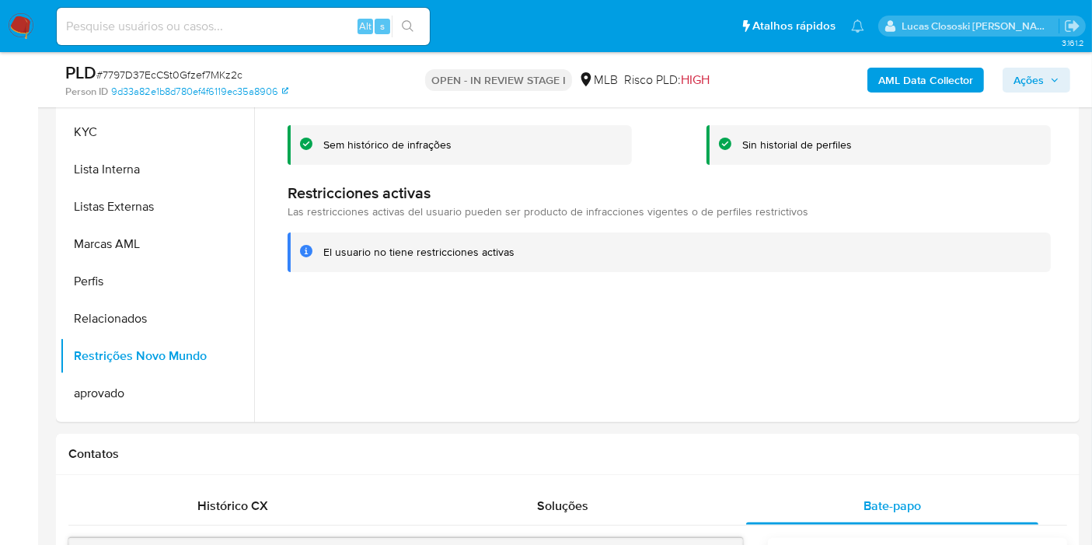
scroll to position [403, 0]
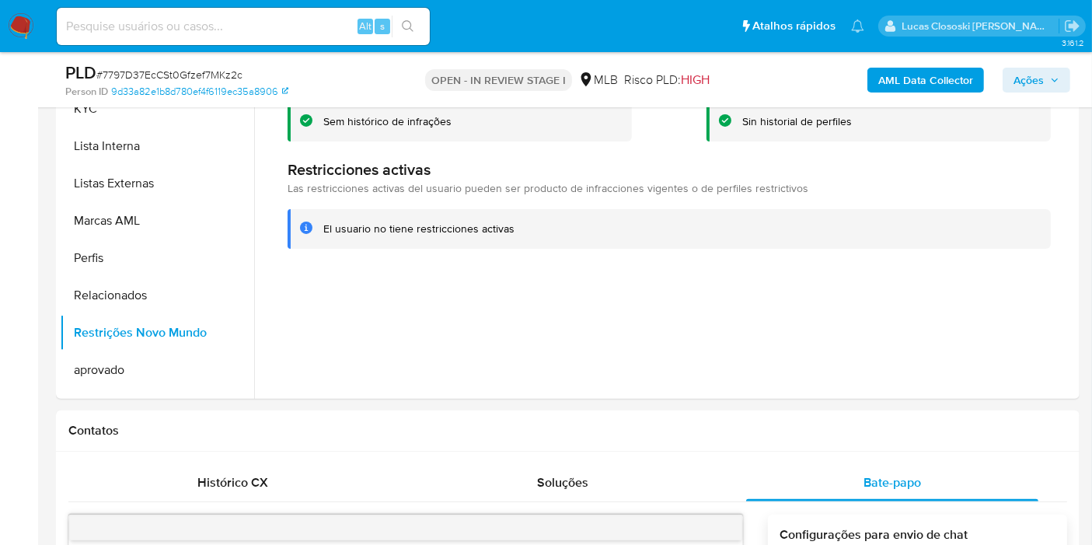
click at [172, 71] on span "# 7797D37EcCSt0Gfzef7MKz2c" at bounding box center [169, 75] width 146 height 16
copy span "7797D37EcCSt0Gfzef7MKz2c"
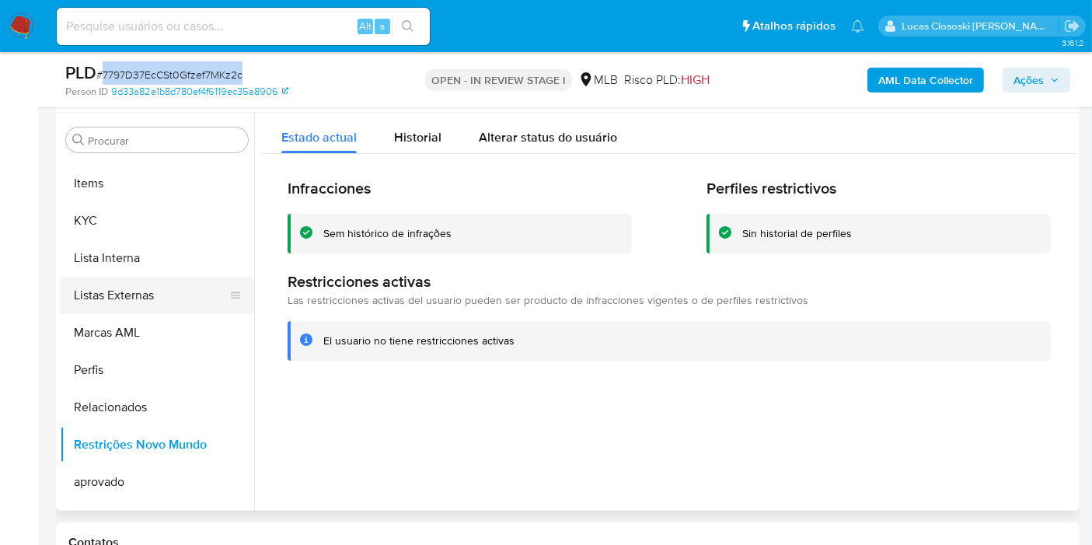
scroll to position [230, 0]
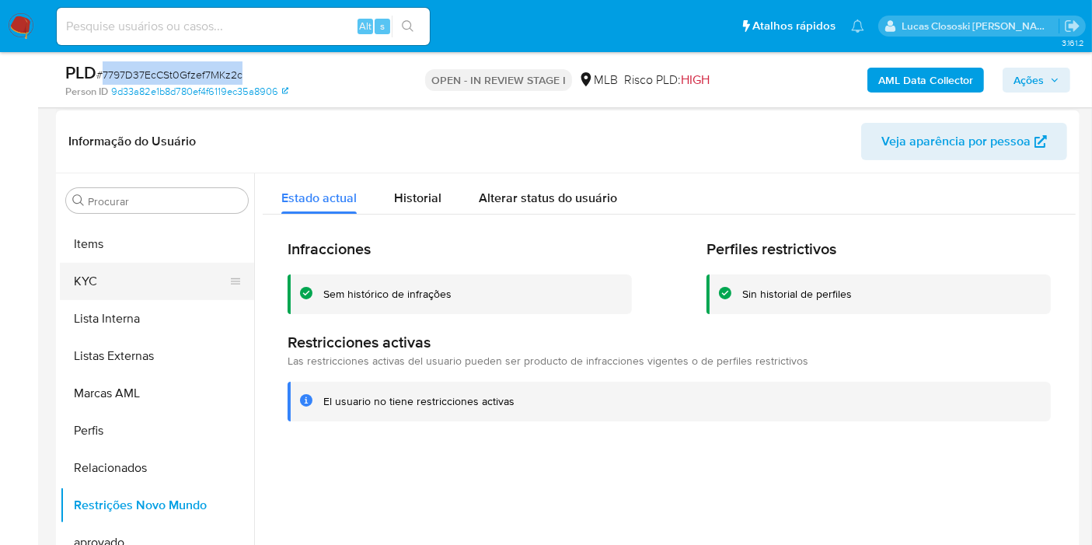
click at [171, 272] on button "KYC" at bounding box center [151, 281] width 182 height 37
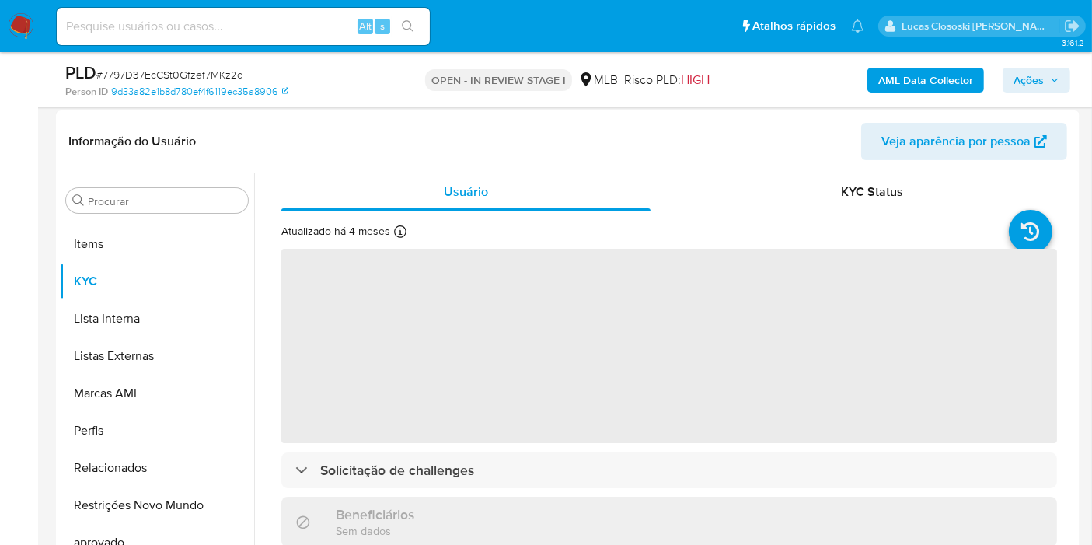
click at [343, 96] on div "Person ID 9d33a82e1b8d780ef4f6119ec35a8906" at bounding box center [230, 92] width 331 height 14
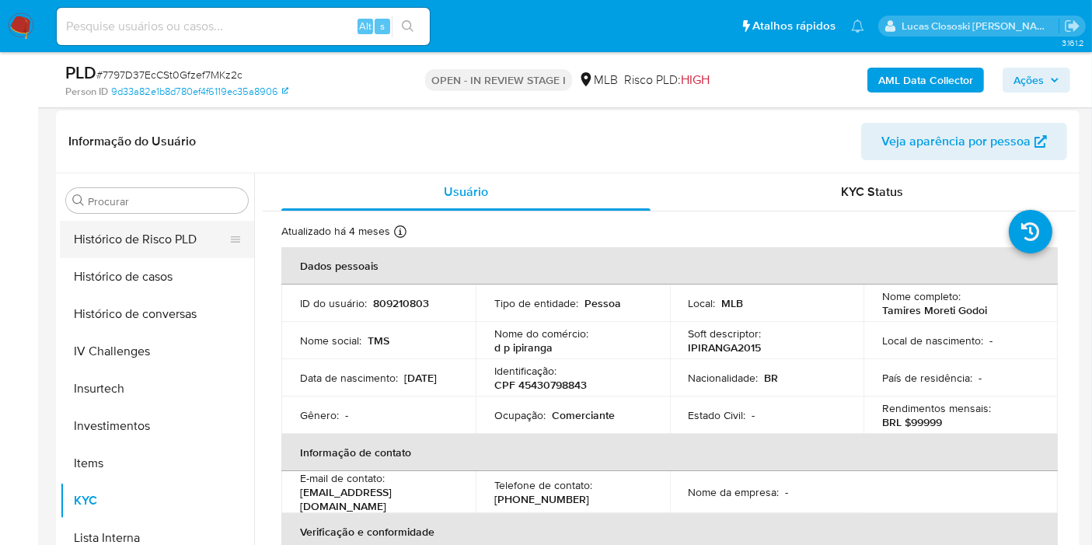
scroll to position [431, 0]
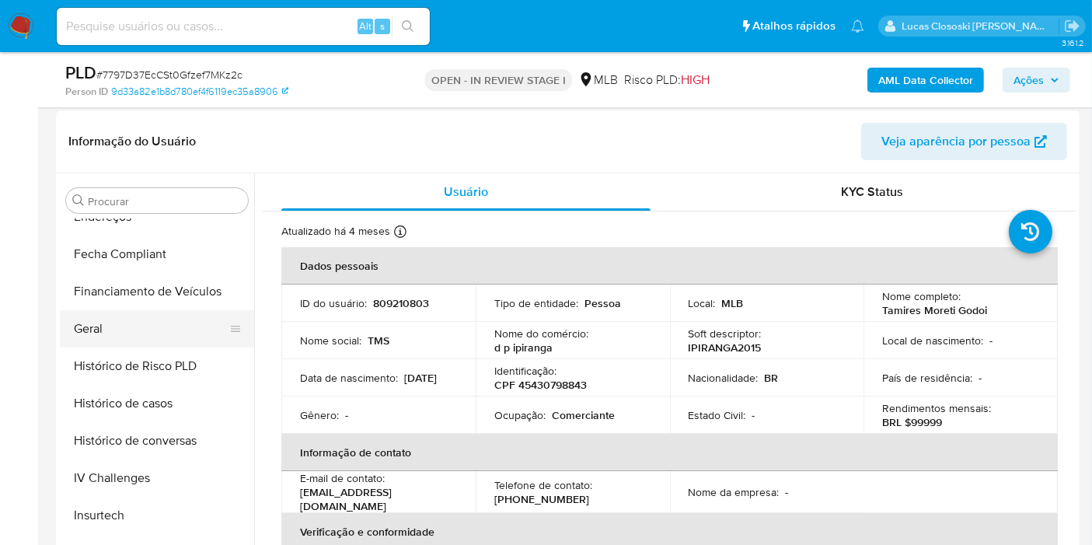
click at [134, 323] on button "Geral" at bounding box center [151, 328] width 182 height 37
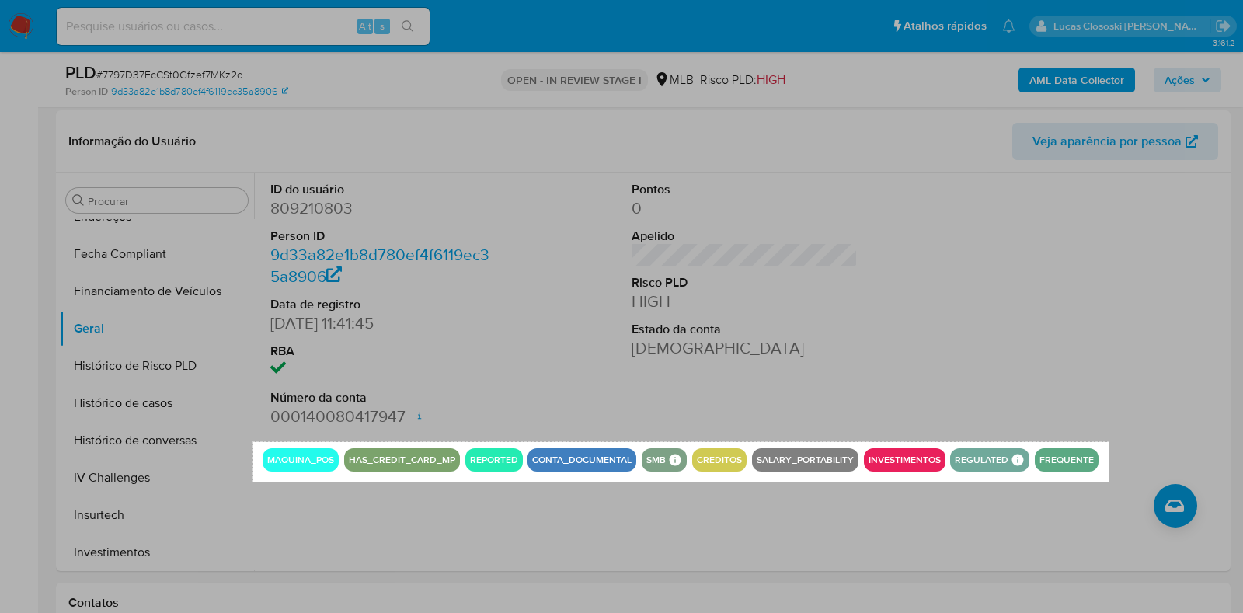
drag, startPoint x: 253, startPoint y: 442, endPoint x: 1109, endPoint y: 481, distance: 856.6
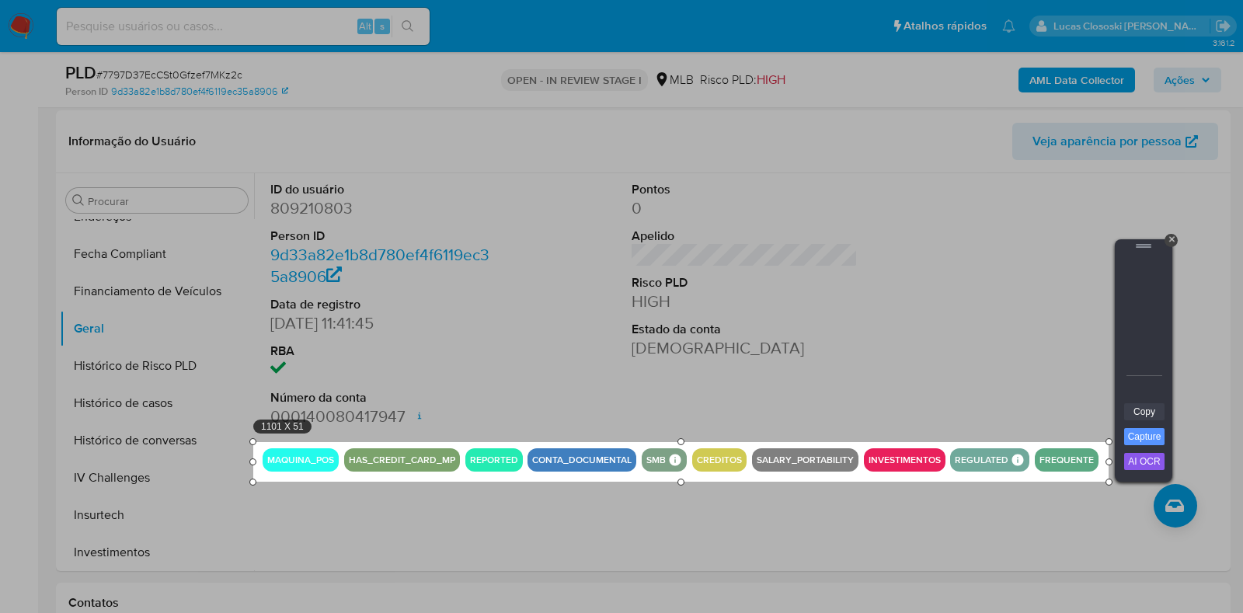
click at [1104, 410] on link "Copy" at bounding box center [1145, 411] width 40 height 17
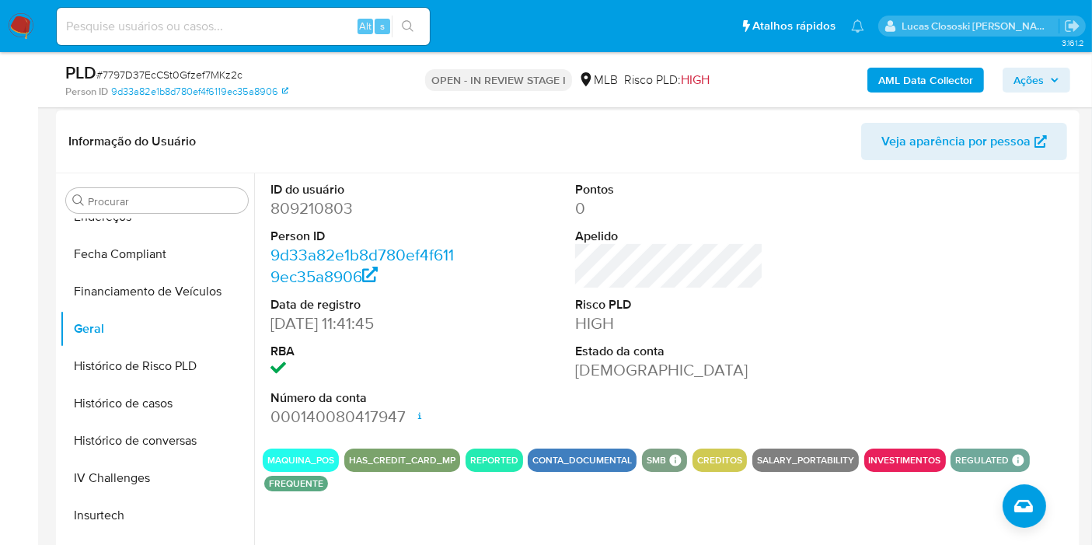
drag, startPoint x: 1219, startPoint y: 2, endPoint x: 587, endPoint y: 204, distance: 663.9
click at [575, 230] on dt "Apelido" at bounding box center [669, 236] width 188 height 17
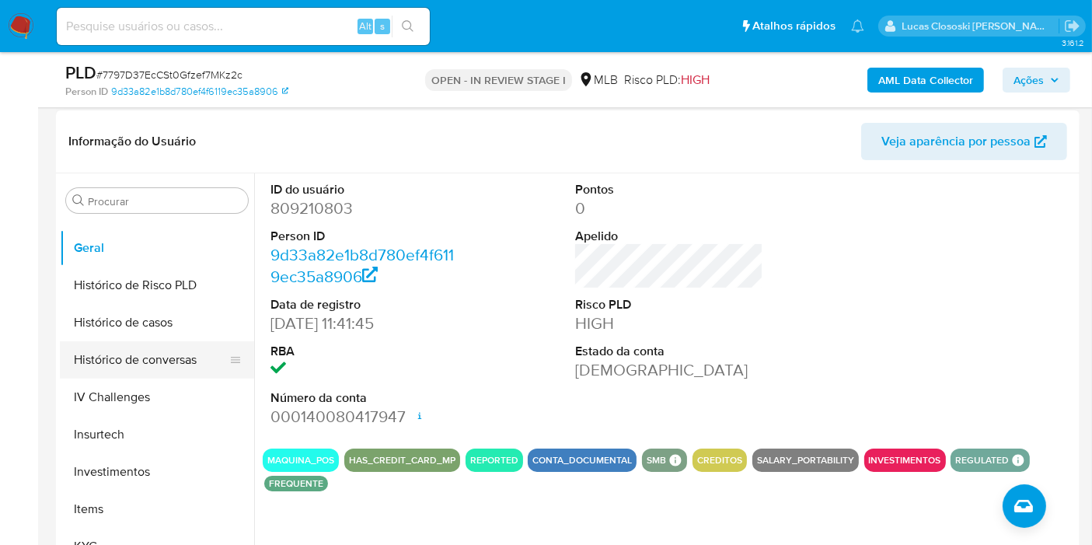
scroll to position [604, 0]
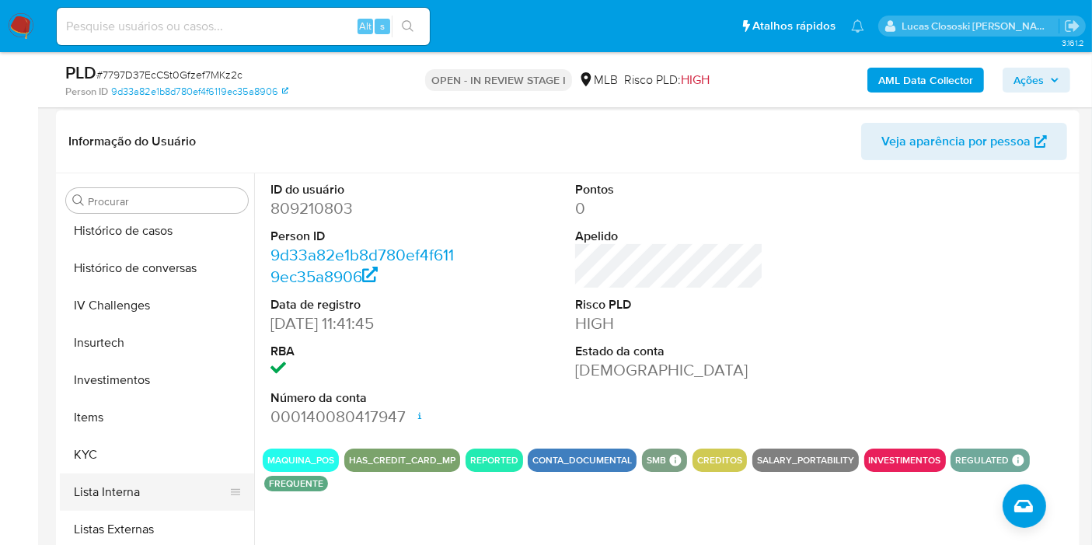
click at [118, 473] on button "Lista Interna" at bounding box center [151, 491] width 182 height 37
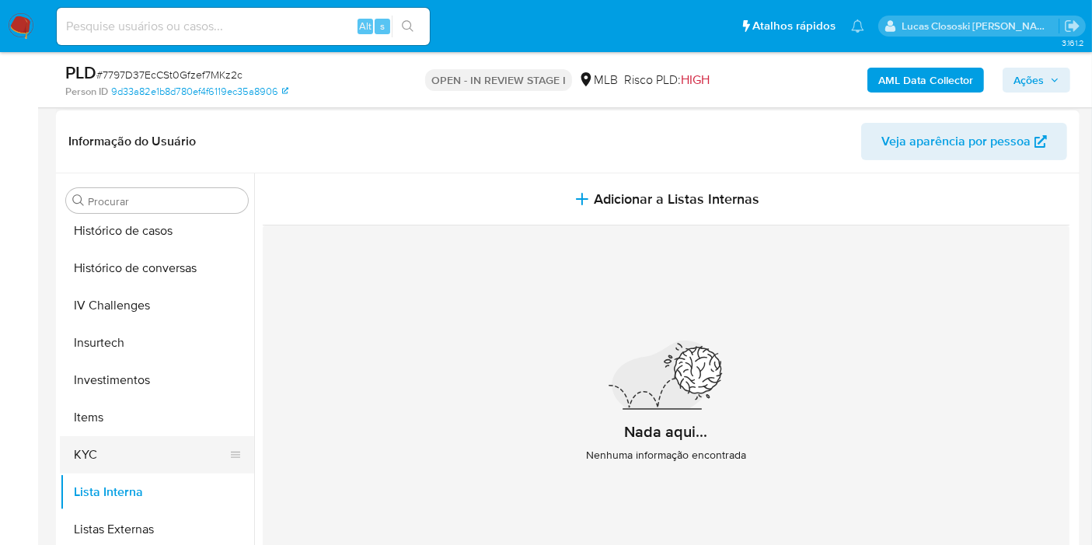
click at [99, 463] on button "KYC" at bounding box center [151, 454] width 182 height 37
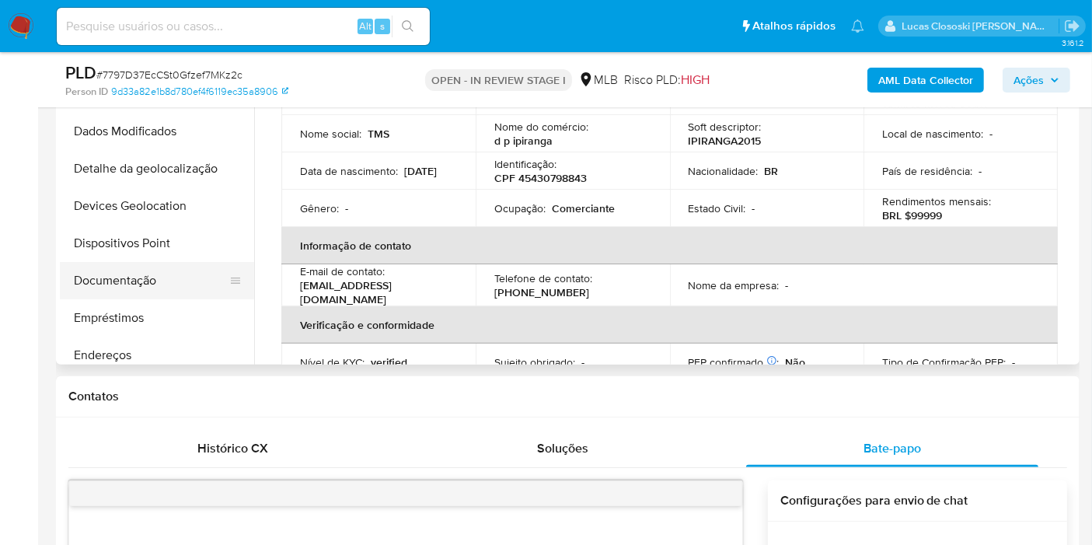
scroll to position [316, 0]
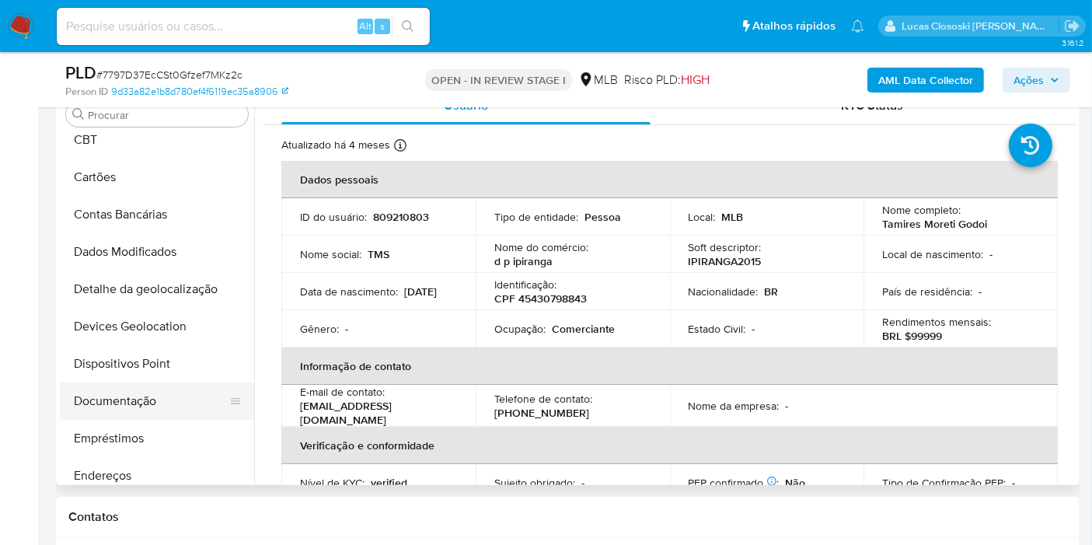
click at [159, 392] on button "Documentação" at bounding box center [151, 400] width 182 height 37
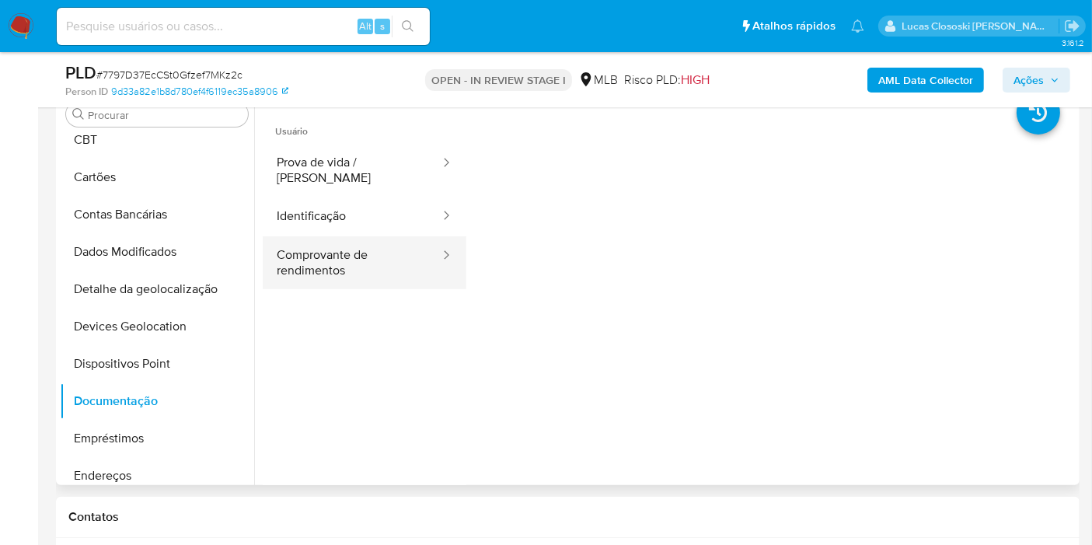
click at [284, 243] on button "Comprovante de rendimentos" at bounding box center [352, 262] width 179 height 53
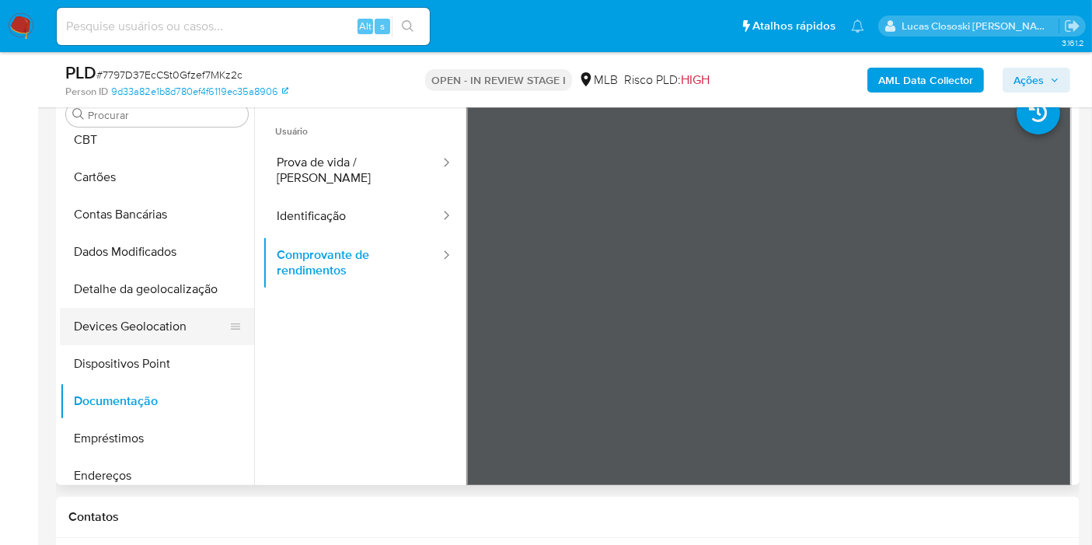
click at [106, 343] on button "Devices Geolocation" at bounding box center [151, 326] width 182 height 37
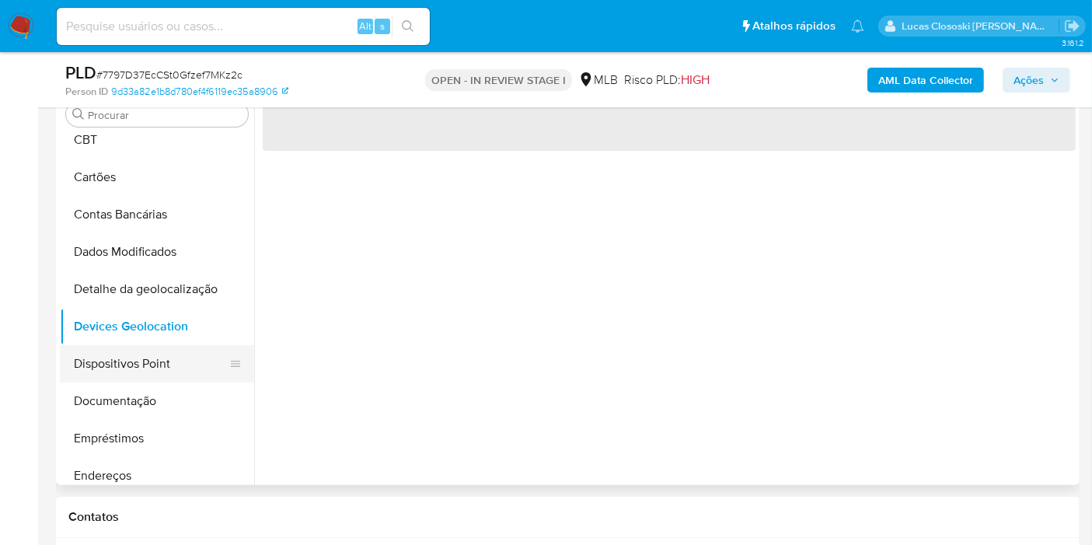
click at [112, 363] on button "Dispositivos Point" at bounding box center [151, 363] width 182 height 37
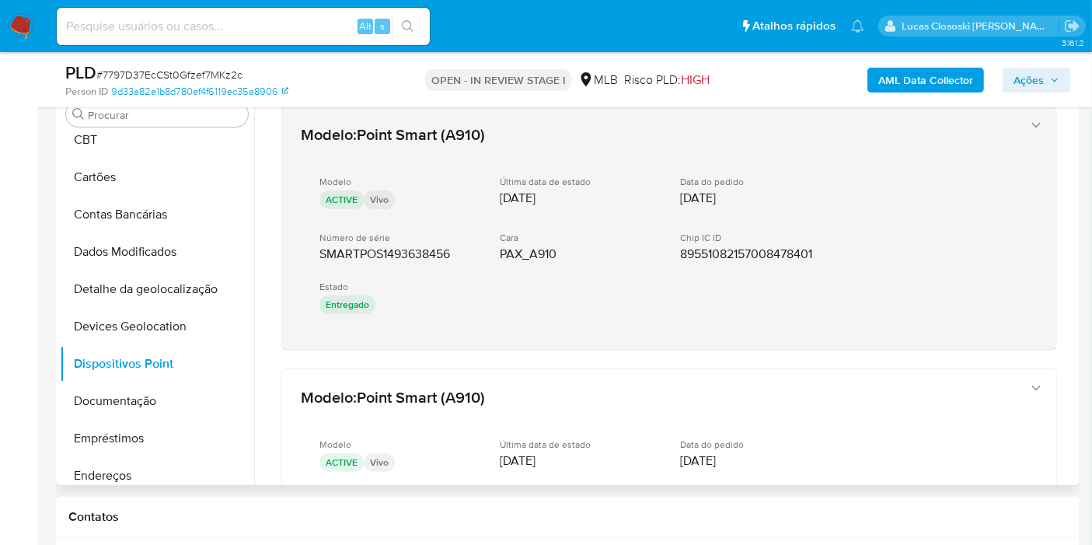
drag, startPoint x: 448, startPoint y: 356, endPoint x: 307, endPoint y: 260, distance: 170.5
click at [307, 260] on div "Modelo : Point Smart (A910) Modelo ACTIVE Vivo Última data de estado 12/06/2025…" at bounding box center [669, 393] width 813 height 612
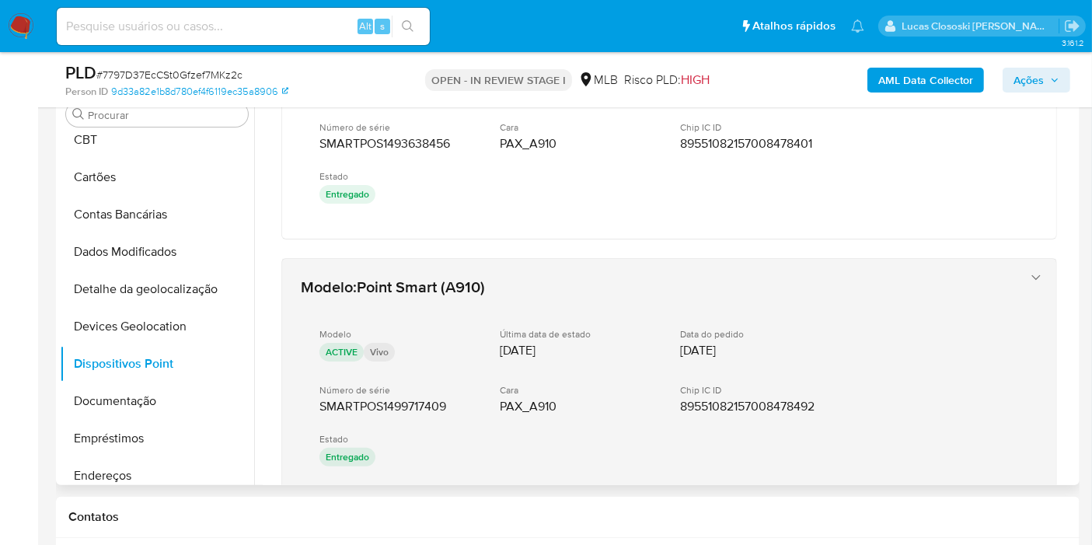
scroll to position [173, 0]
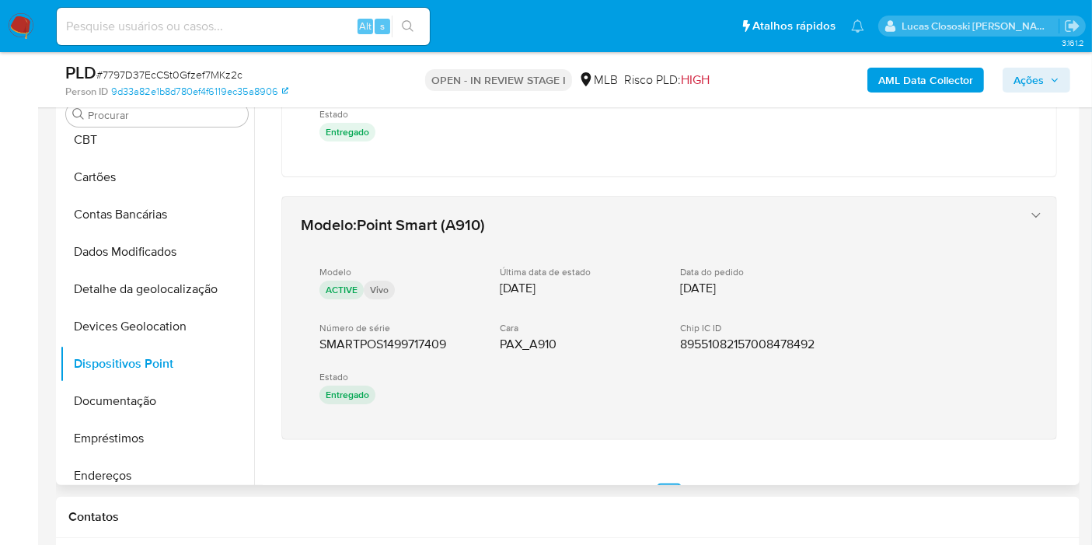
drag, startPoint x: 439, startPoint y: 453, endPoint x: 316, endPoint y: 334, distance: 171.5
click at [316, 334] on div "Modelo : Point Smart (A910) Modelo ACTIVE Vivo Última data de estado 12/06/2025…" at bounding box center [669, 221] width 813 height 612
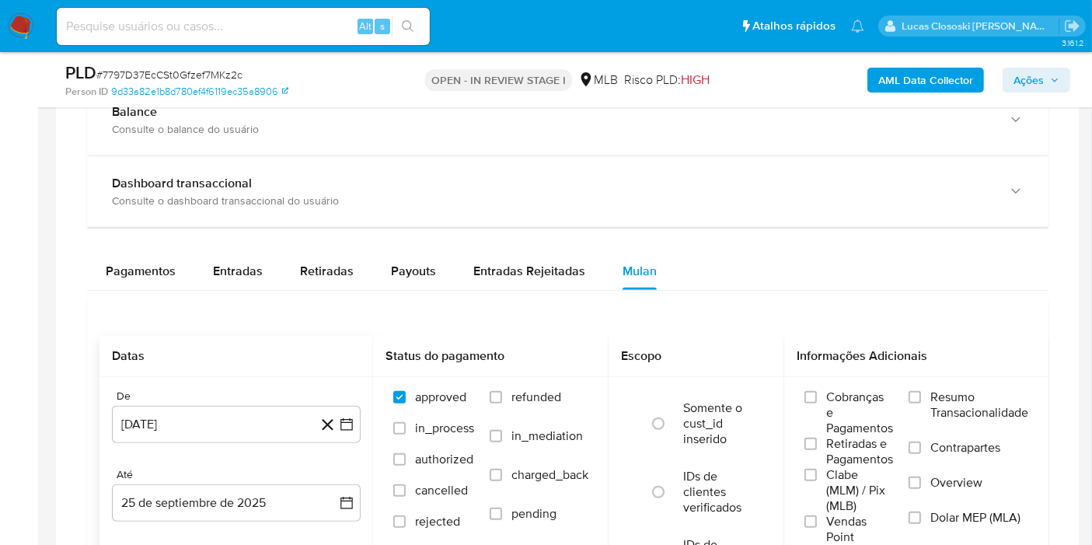
scroll to position [1352, 0]
click at [221, 280] on div "Entradas" at bounding box center [238, 271] width 50 height 37
select select "10"
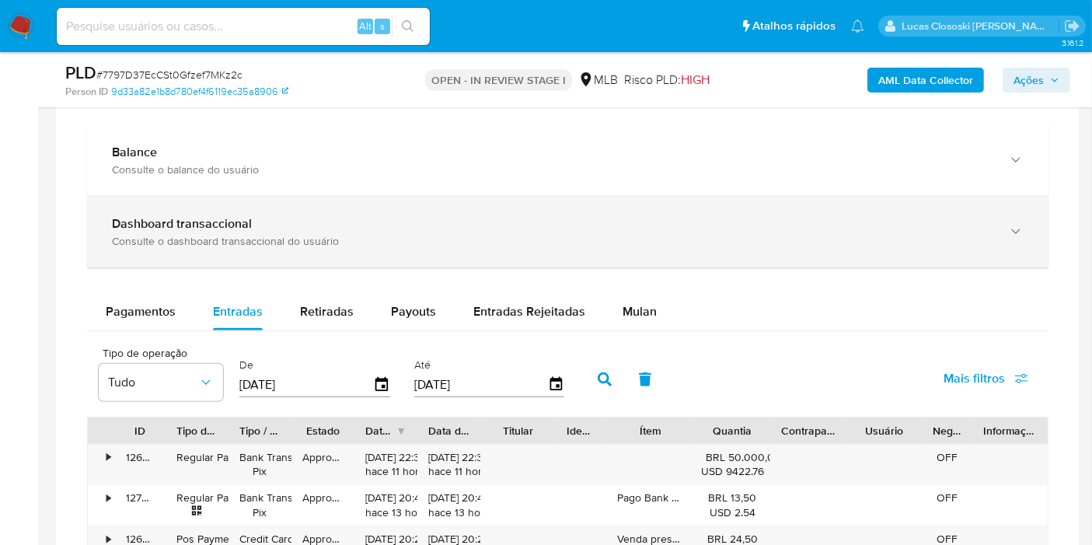
scroll to position [1180, 0]
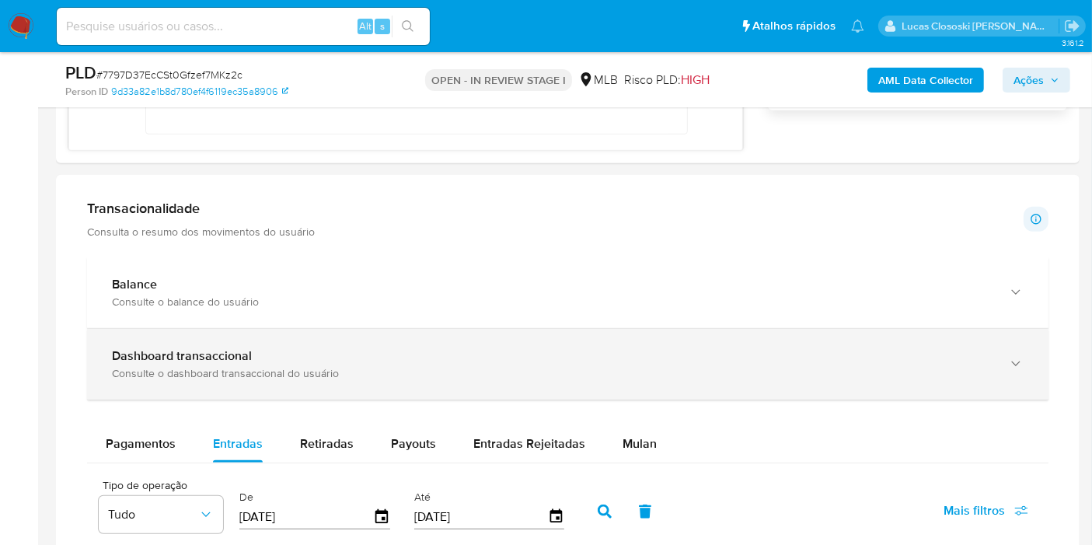
click at [324, 348] on div "Dashboard transaccional" at bounding box center [552, 356] width 881 height 16
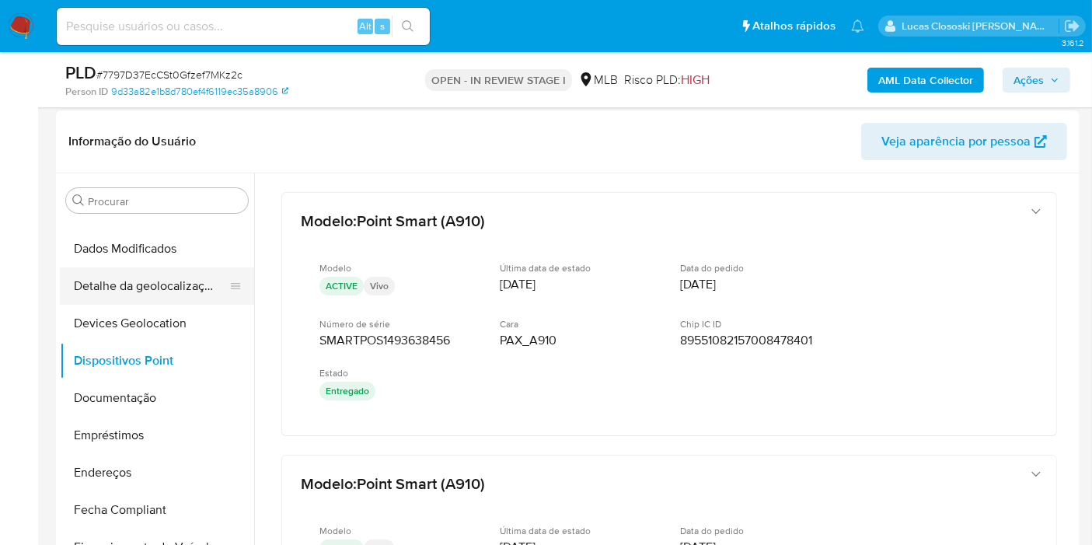
scroll to position [259, 0]
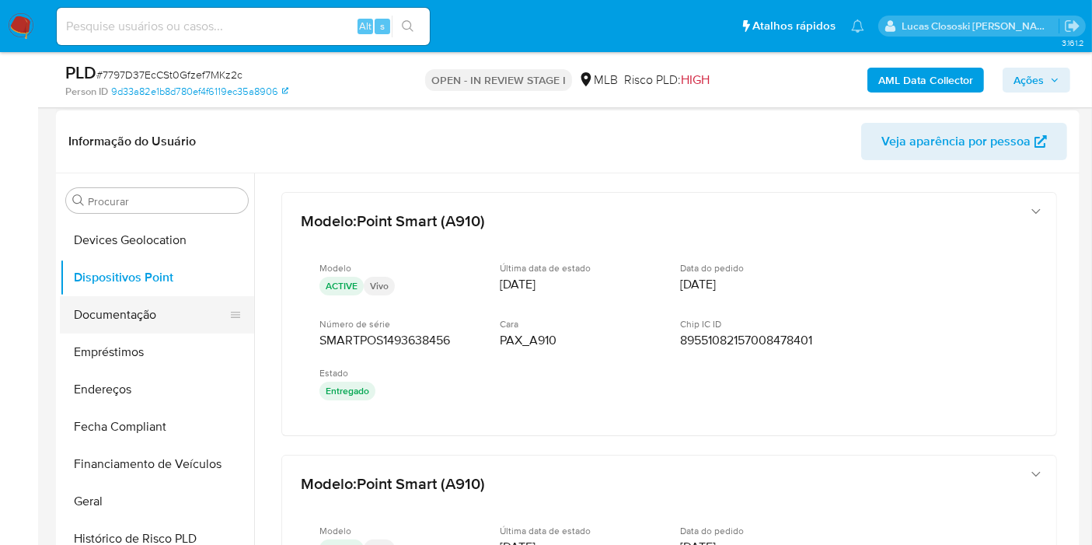
click at [137, 319] on button "Documentação" at bounding box center [151, 314] width 182 height 37
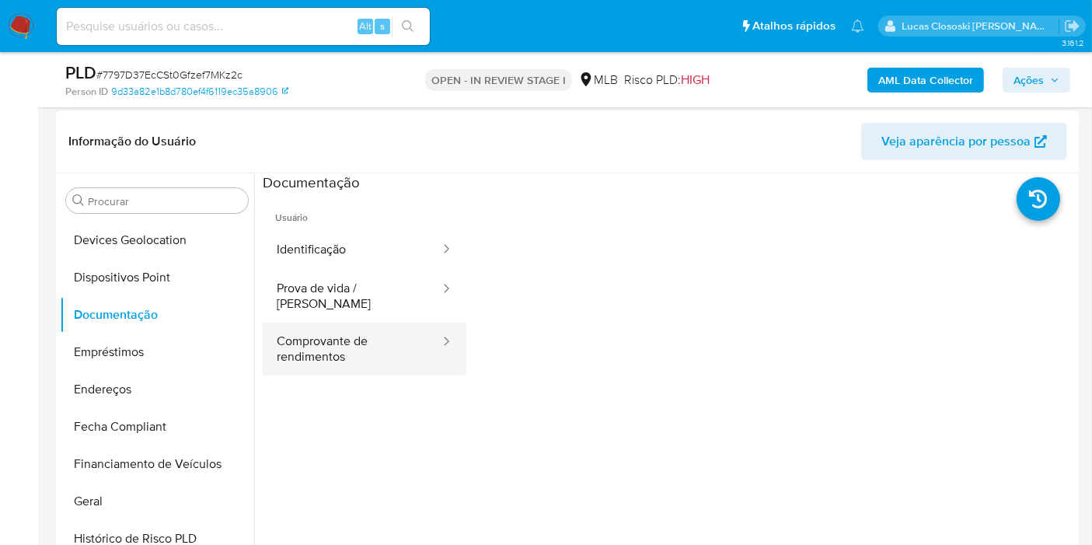
click at [311, 326] on button "Comprovante de rendimentos" at bounding box center [352, 349] width 179 height 53
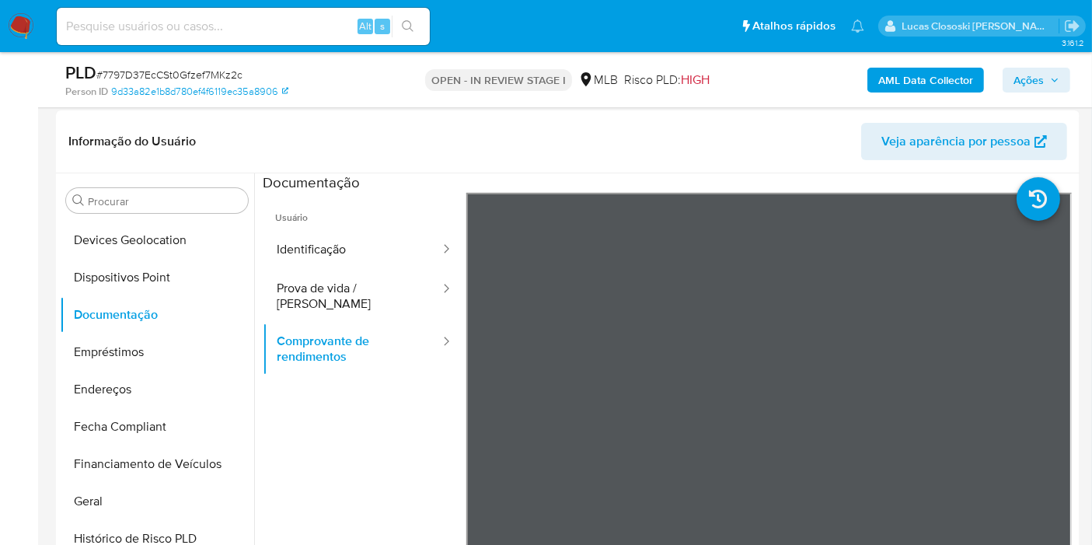
click at [1055, 96] on div "AML Data Collector Ações" at bounding box center [904, 79] width 331 height 37
click at [1052, 85] on span "Ações" at bounding box center [1036, 80] width 46 height 22
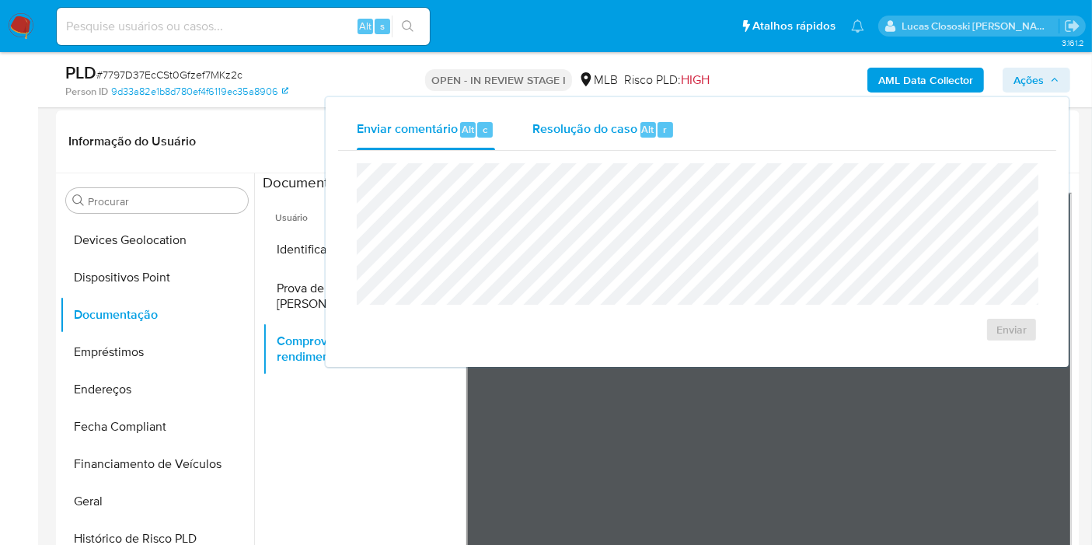
click at [685, 127] on button "Resolução do caso Alt r" at bounding box center [604, 130] width 180 height 40
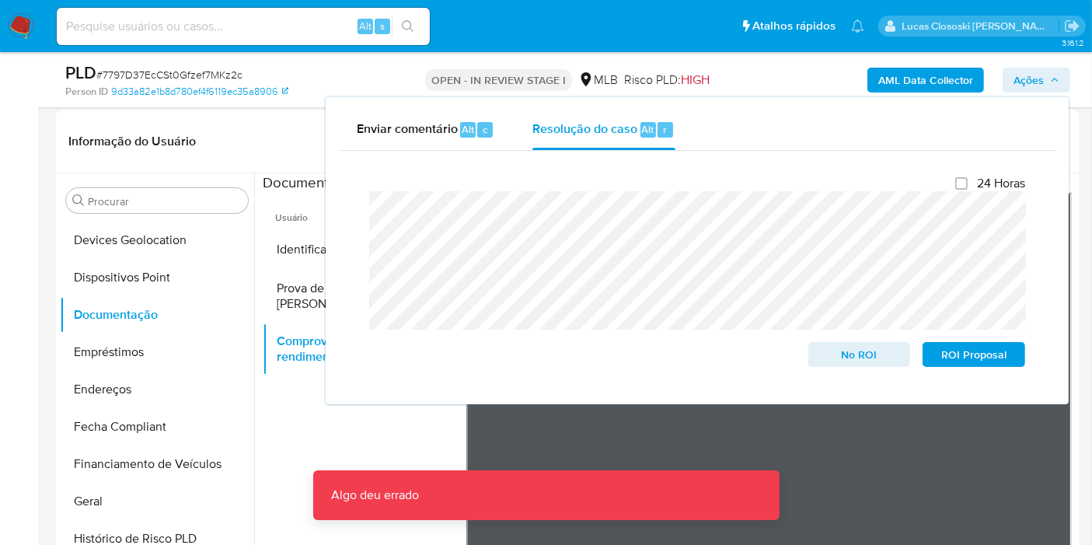
click at [1031, 82] on span "Ações" at bounding box center [1028, 80] width 30 height 25
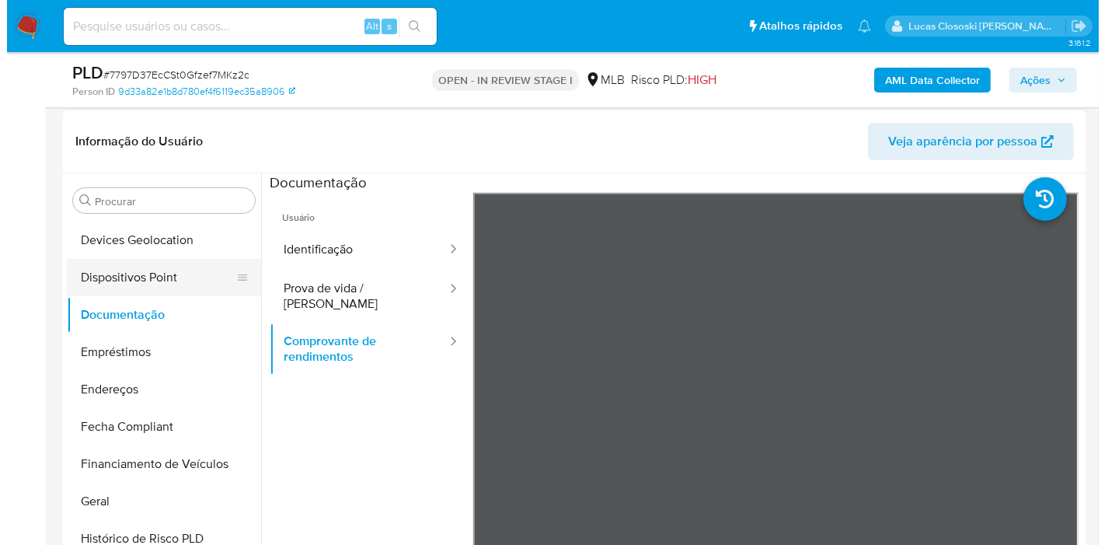
scroll to position [0, 0]
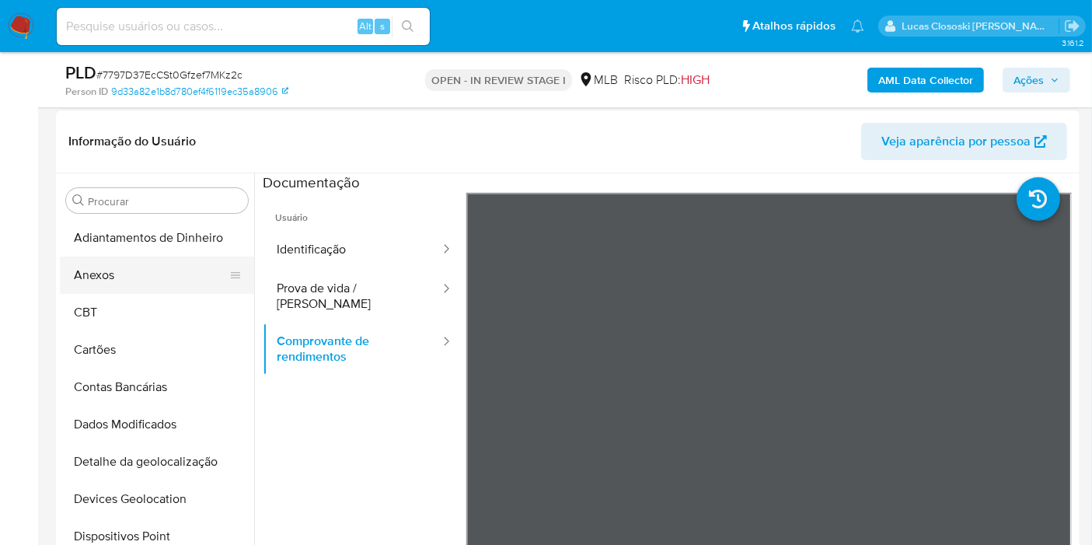
click at [139, 279] on button "Anexos" at bounding box center [151, 274] width 182 height 37
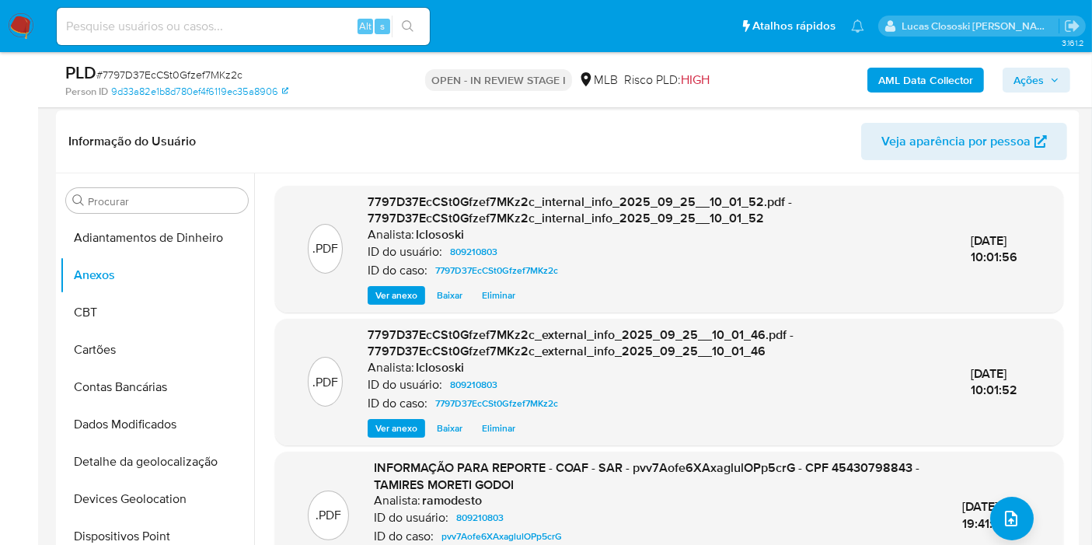
click at [1027, 65] on div "AML Data Collector Ações" at bounding box center [904, 79] width 331 height 37
click at [1006, 80] on button "Ações" at bounding box center [1037, 80] width 68 height 25
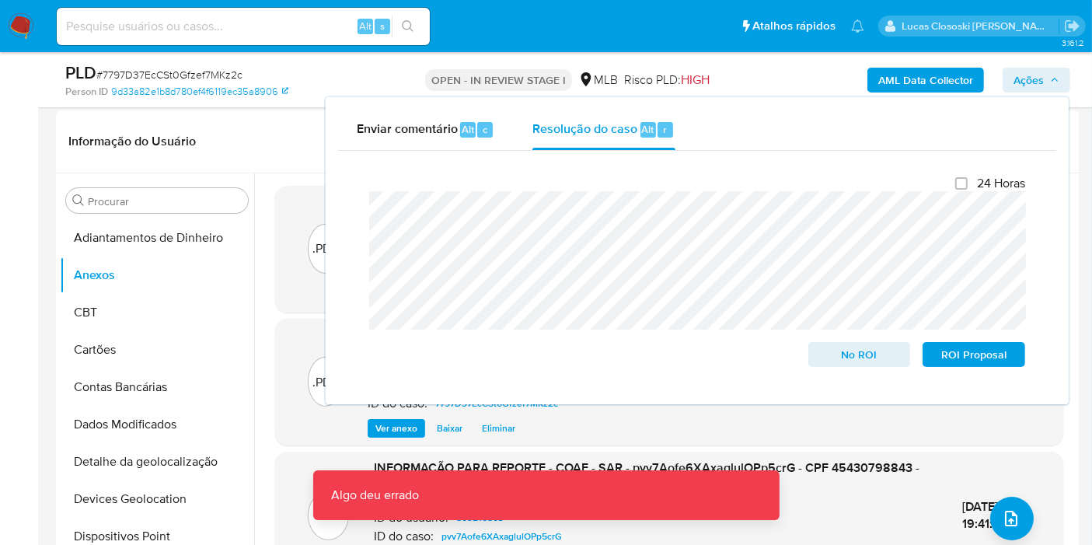
click at [1034, 87] on span "Ações" at bounding box center [1028, 80] width 30 height 25
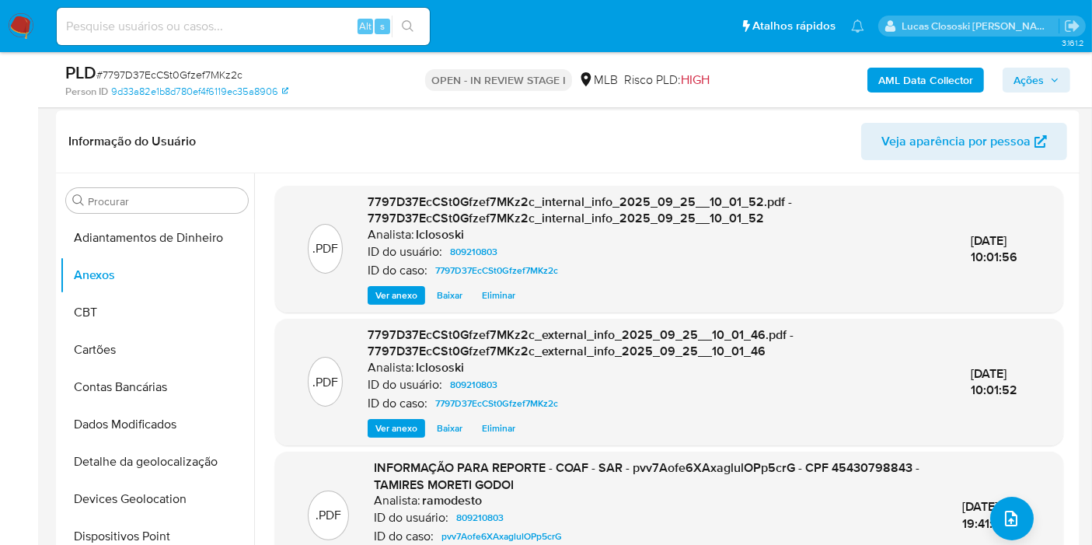
click at [1020, 71] on span "Ações" at bounding box center [1028, 80] width 30 height 25
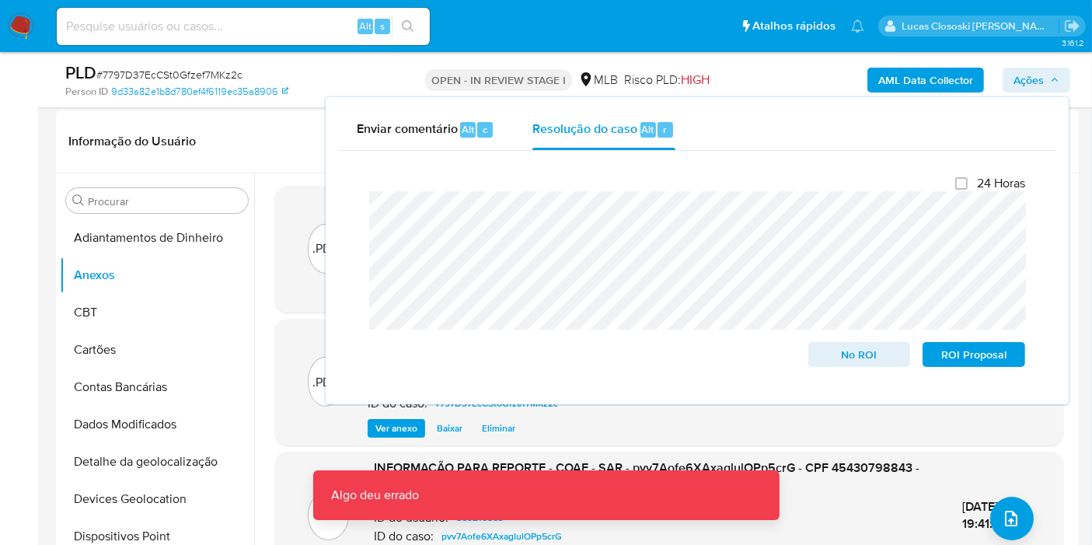
click at [1032, 78] on span "Ações" at bounding box center [1028, 80] width 30 height 25
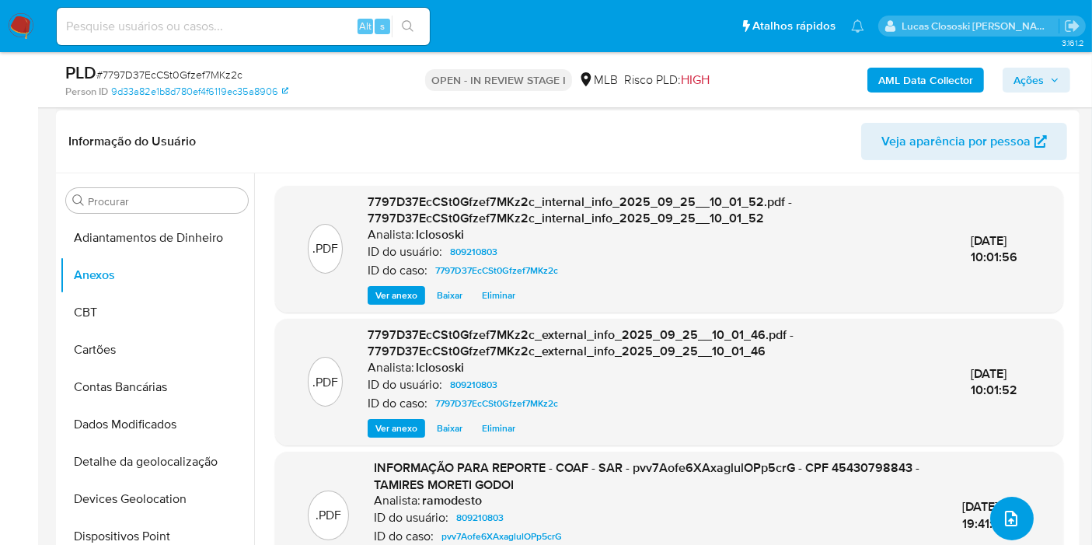
click at [995, 506] on button "upload-file" at bounding box center [1012, 519] width 44 height 44
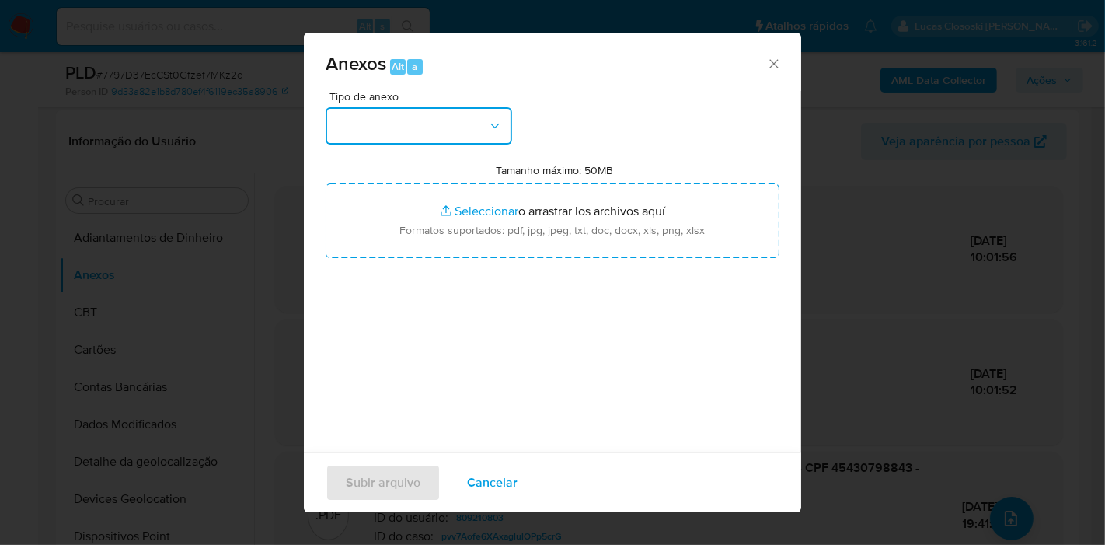
click at [382, 125] on button "button" at bounding box center [419, 125] width 187 height 37
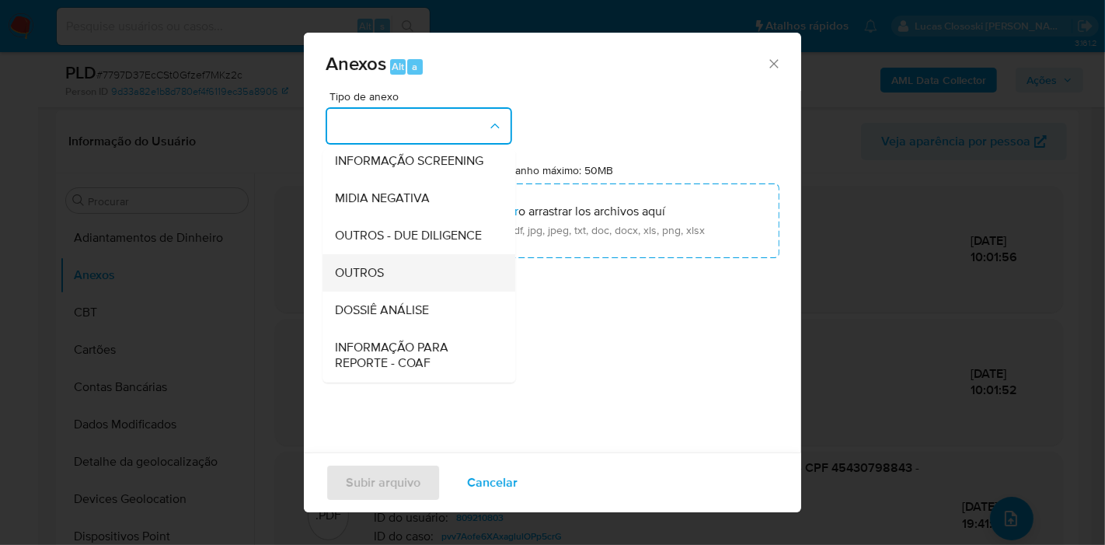
scroll to position [173, 0]
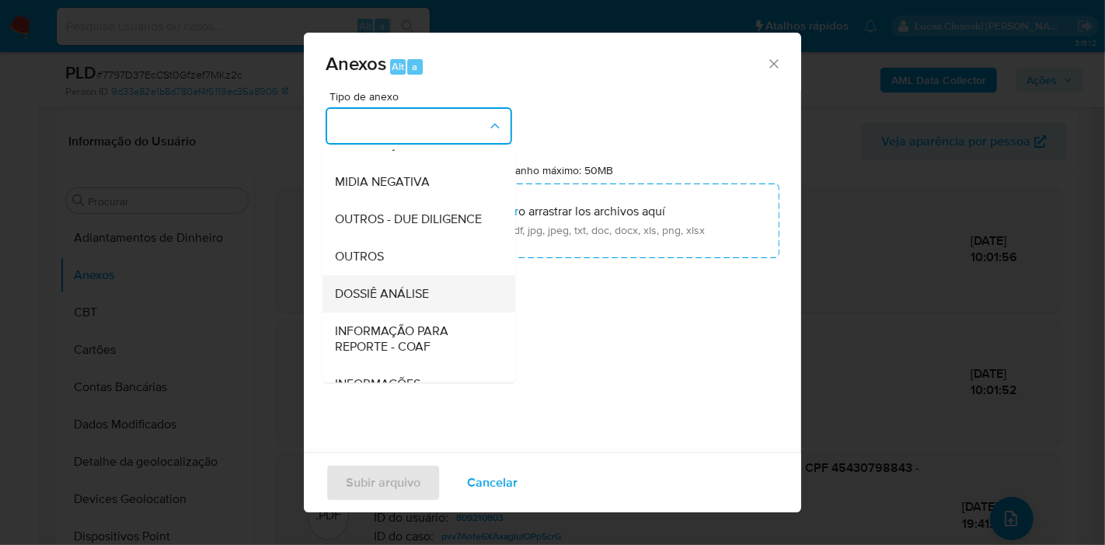
click at [396, 312] on div "DOSSIÊ ANÁLISE" at bounding box center [414, 293] width 159 height 37
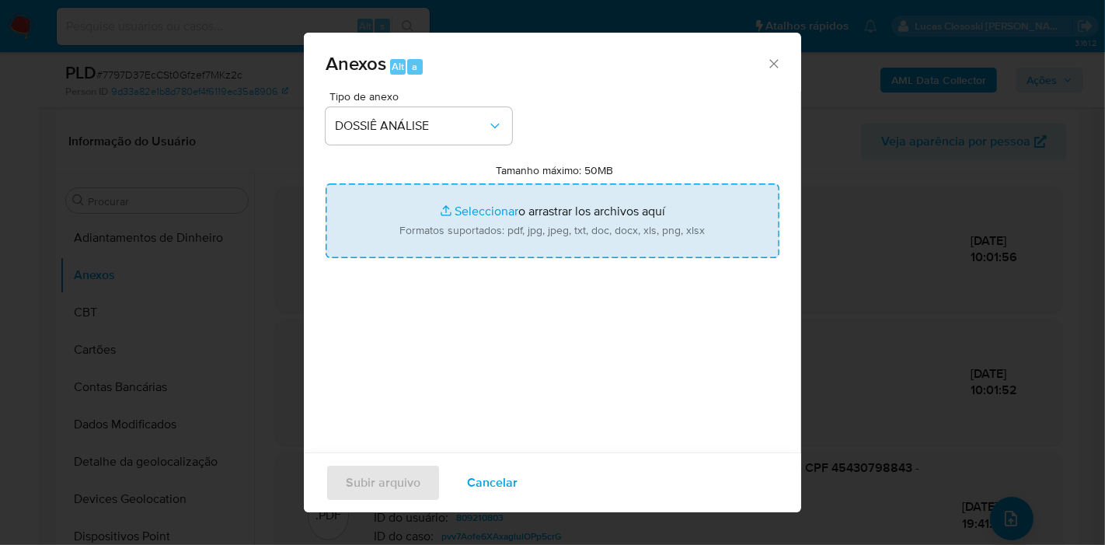
click at [426, 232] on input "Tamanho máximo: 50MB Seleccionar archivos" at bounding box center [553, 220] width 454 height 75
type input "C:\fakepath\2º SAR - XXXX - CPF 45430798843 - TAMIRES MORETI GODOI.pdf"
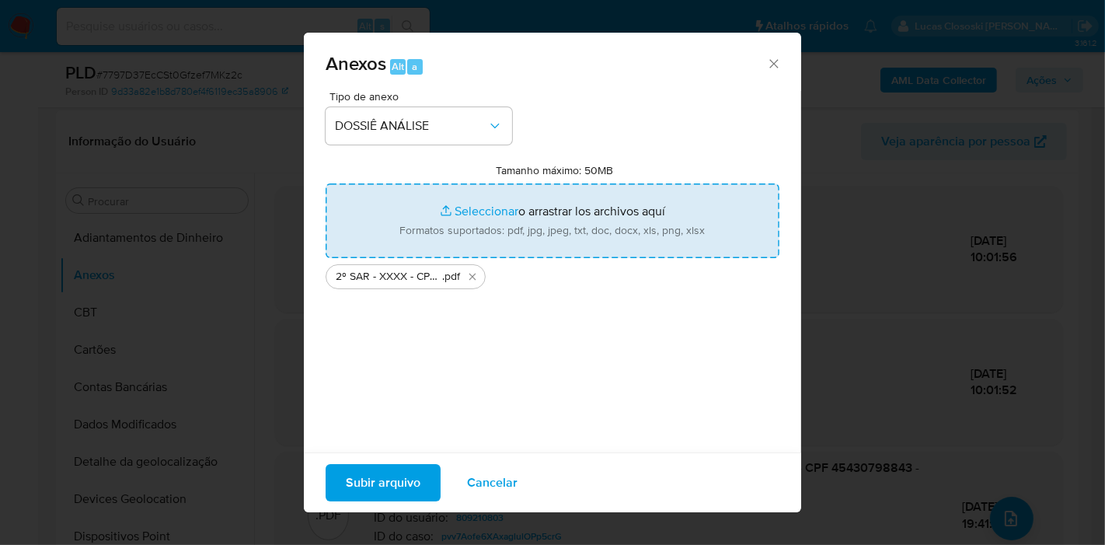
click at [379, 466] on span "Subir arquivo" at bounding box center [383, 483] width 75 height 34
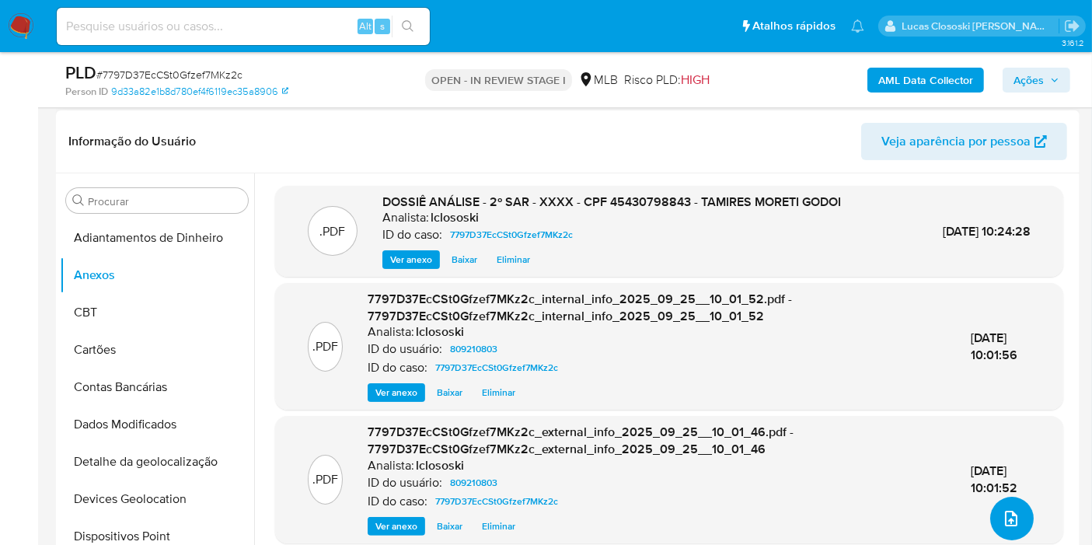
click at [1002, 511] on icon "upload-file" at bounding box center [1011, 518] width 19 height 19
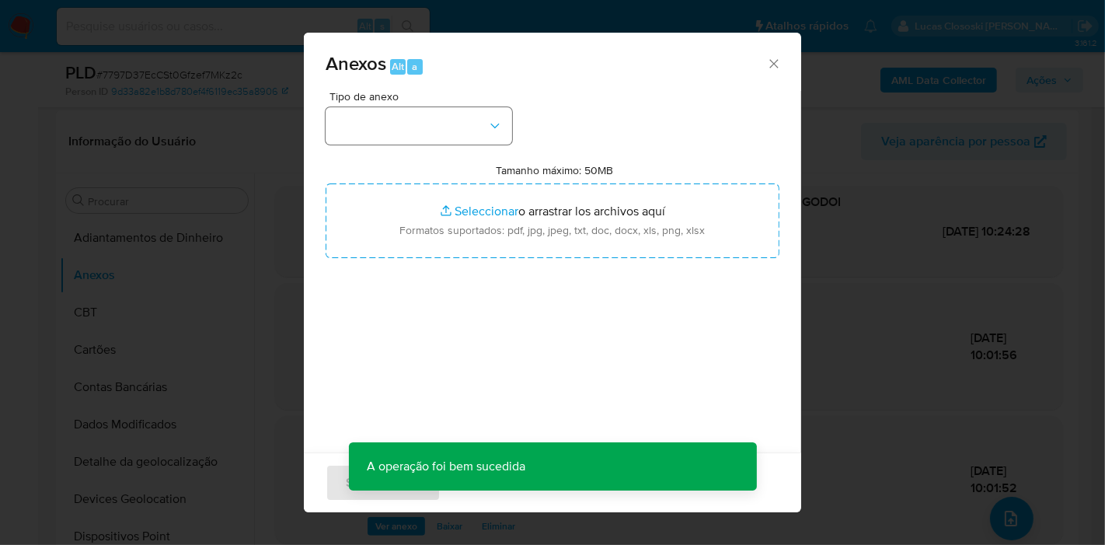
drag, startPoint x: 465, startPoint y: 103, endPoint x: 465, endPoint y: 112, distance: 8.5
click at [465, 110] on div "Tipo de anexo" at bounding box center [419, 118] width 187 height 54
drag, startPoint x: 465, startPoint y: 118, endPoint x: 465, endPoint y: 138, distance: 20.2
click at [465, 123] on button "button" at bounding box center [419, 125] width 187 height 37
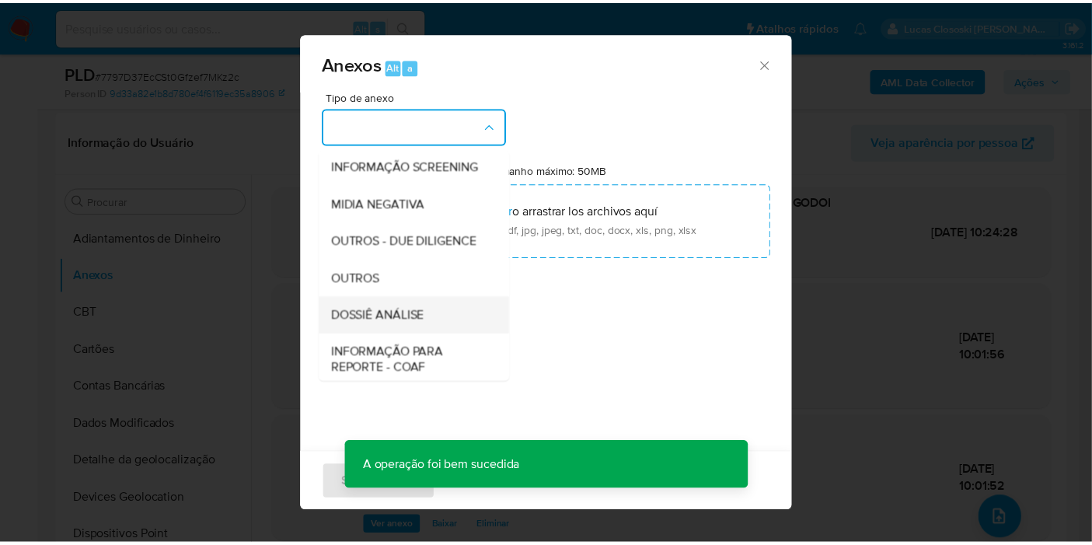
scroll to position [239, 0]
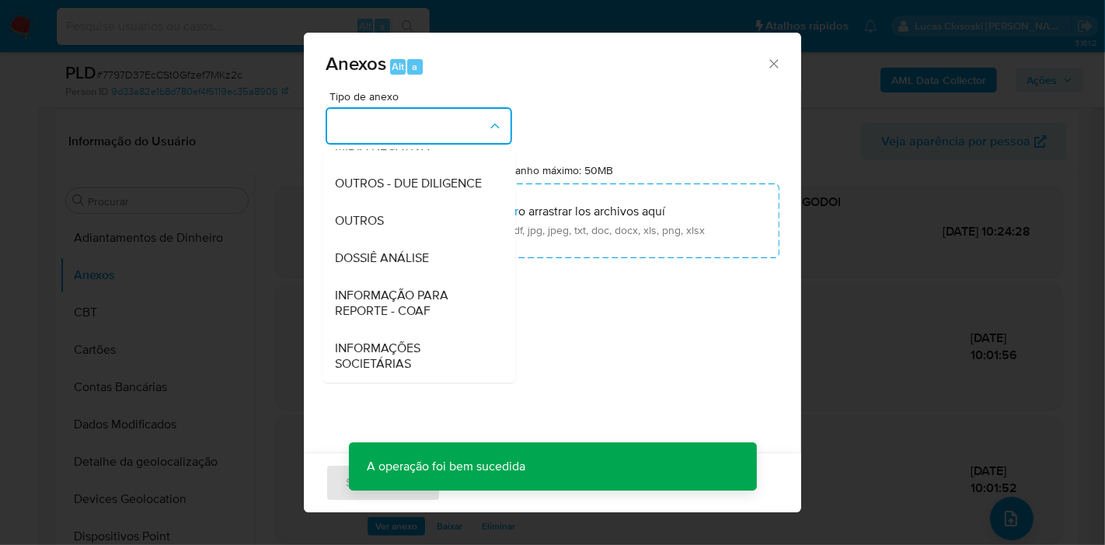
click at [446, 266] on div "DOSSIÊ ANÁLISE" at bounding box center [414, 257] width 159 height 37
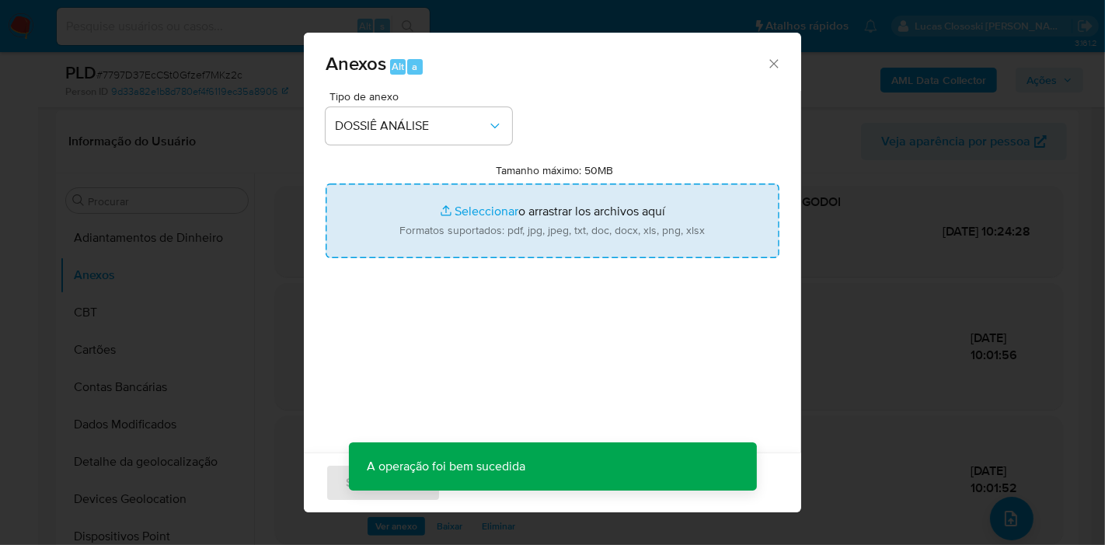
click at [447, 247] on input "Tamanho máximo: 50MB Seleccionar archivos" at bounding box center [553, 220] width 454 height 75
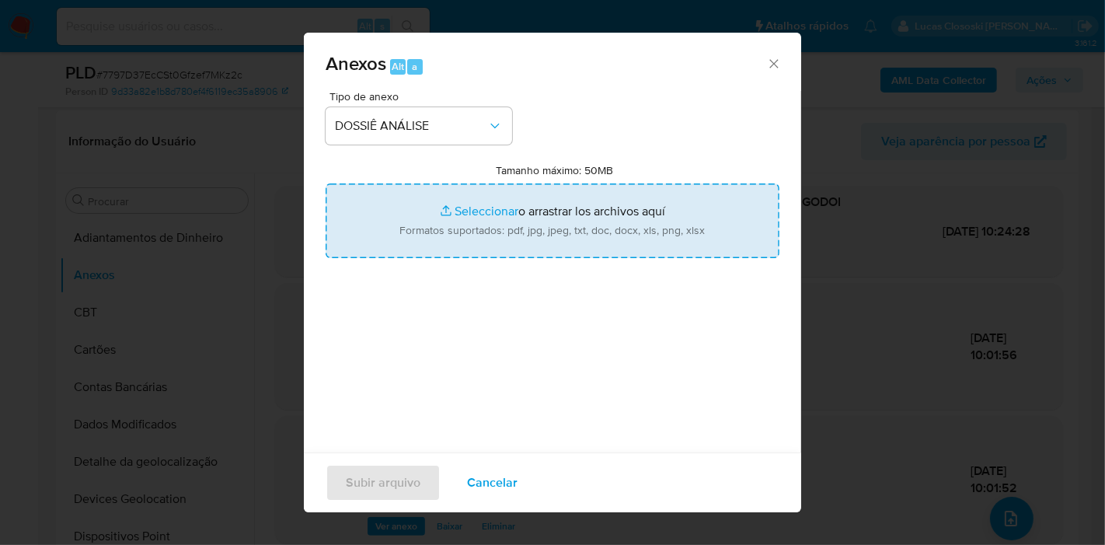
type input "C:\fakepath\Mulan 809210803_2025_09_25_07_43_20.xlsx"
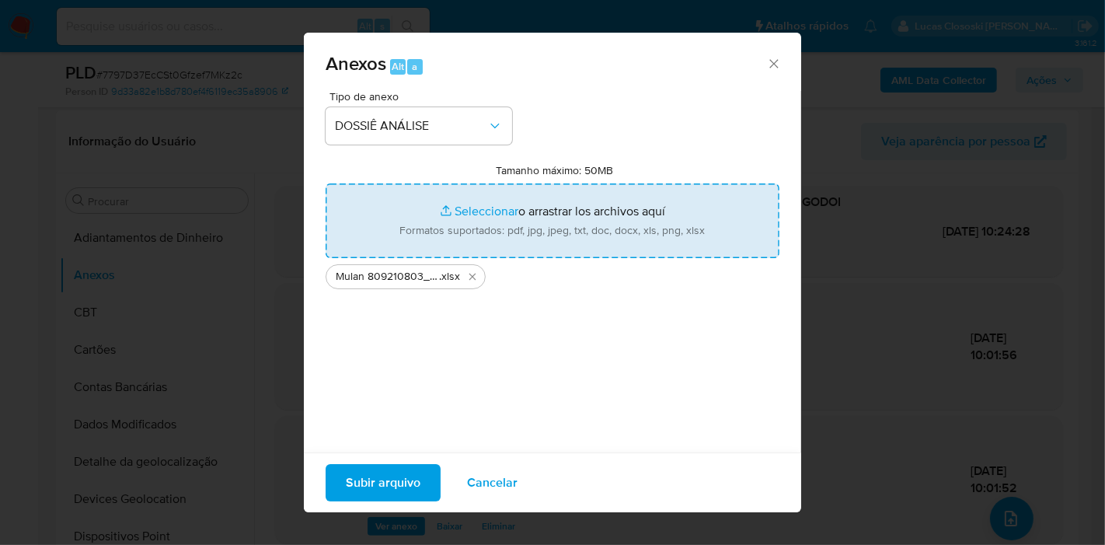
click at [383, 489] on span "Subir arquivo" at bounding box center [383, 483] width 75 height 34
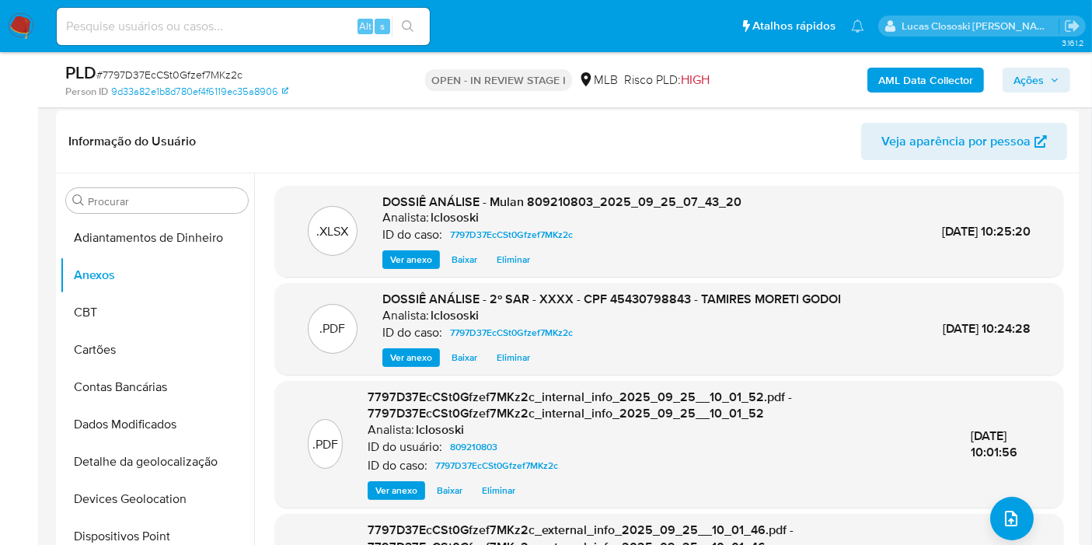
click at [1016, 80] on span "Ações" at bounding box center [1028, 80] width 30 height 25
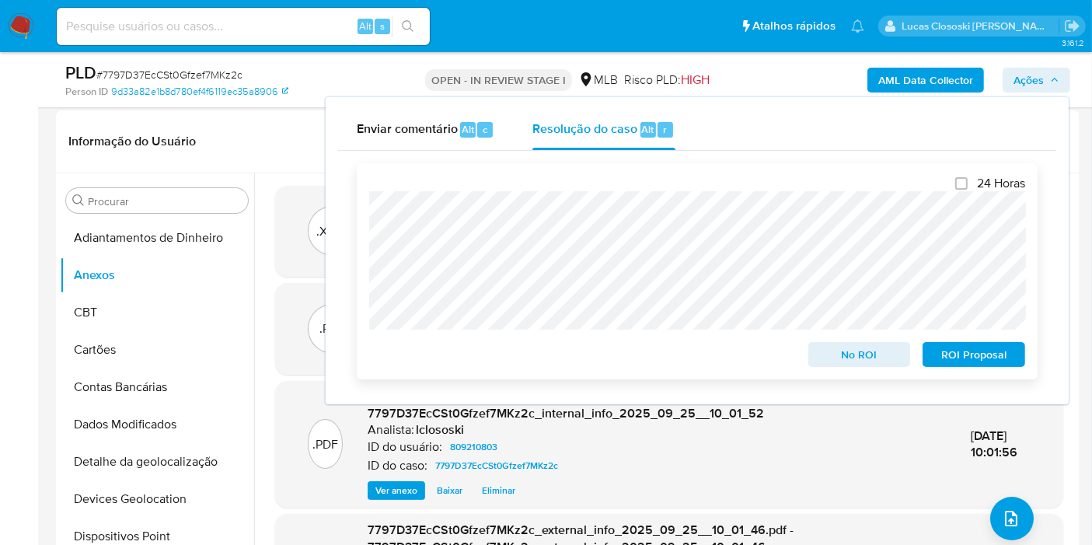
click at [996, 345] on span "ROI Proposal" at bounding box center [973, 355] width 81 height 22
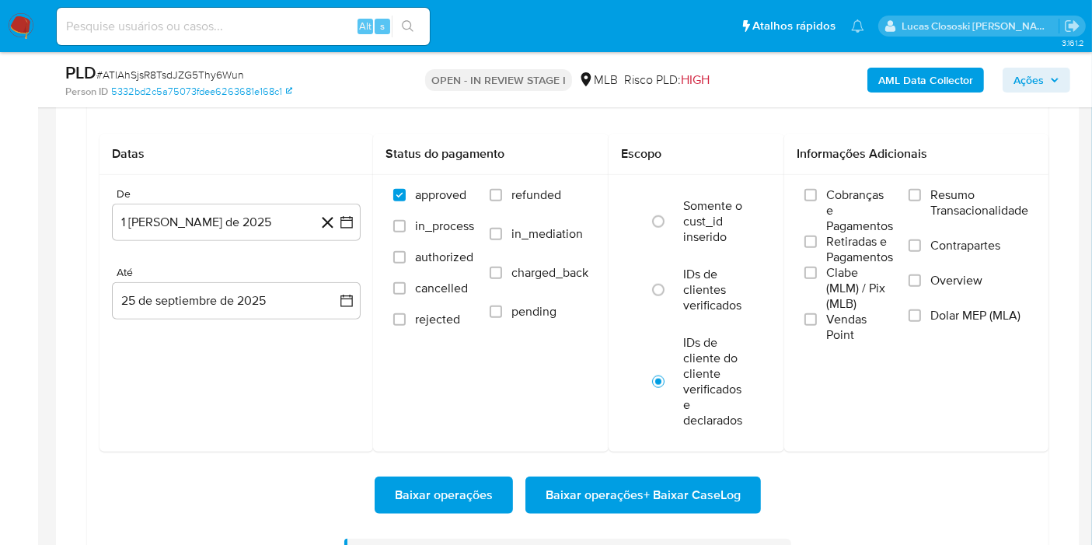
scroll to position [193, 0]
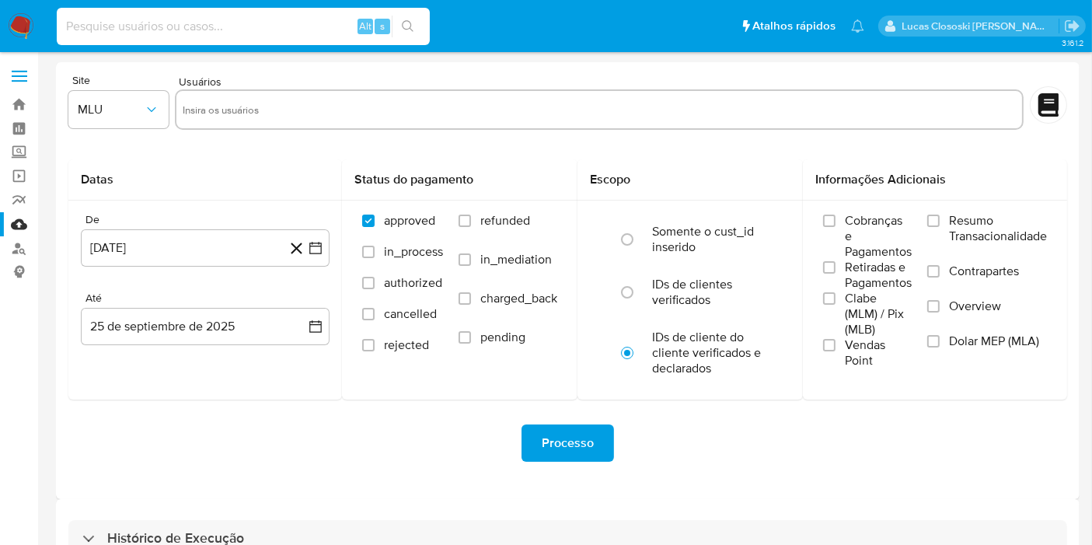
click at [228, 29] on input at bounding box center [243, 26] width 373 height 20
paste input "dOyOdR2Dcpwf6nnDiRkPQyHQ"
type input "dOyOdR2Dcpwf6nnDiRkPQyHQ"
click at [408, 22] on icon "search-icon" at bounding box center [408, 26] width 12 height 12
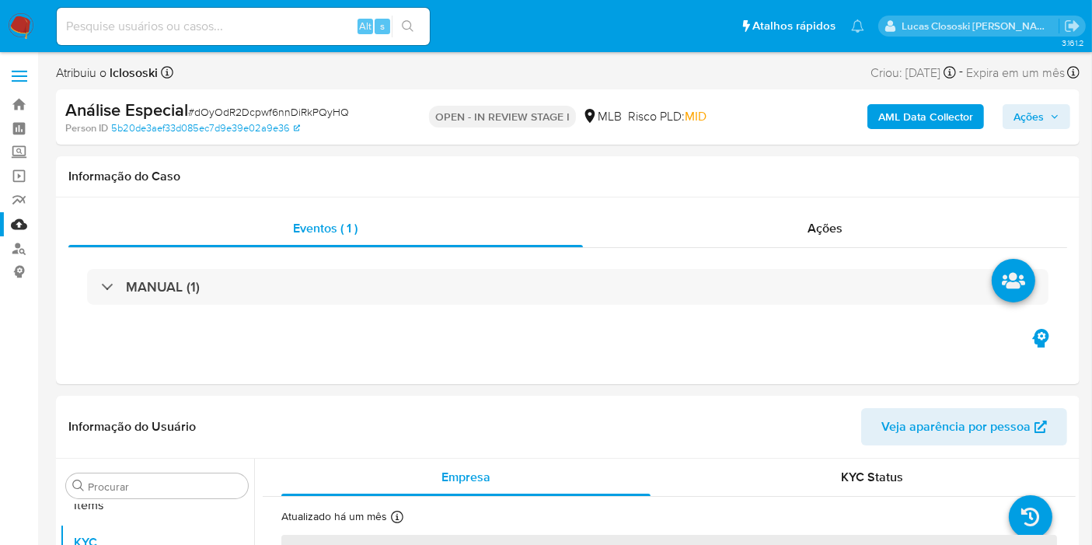
scroll to position [805, 0]
select select "10"
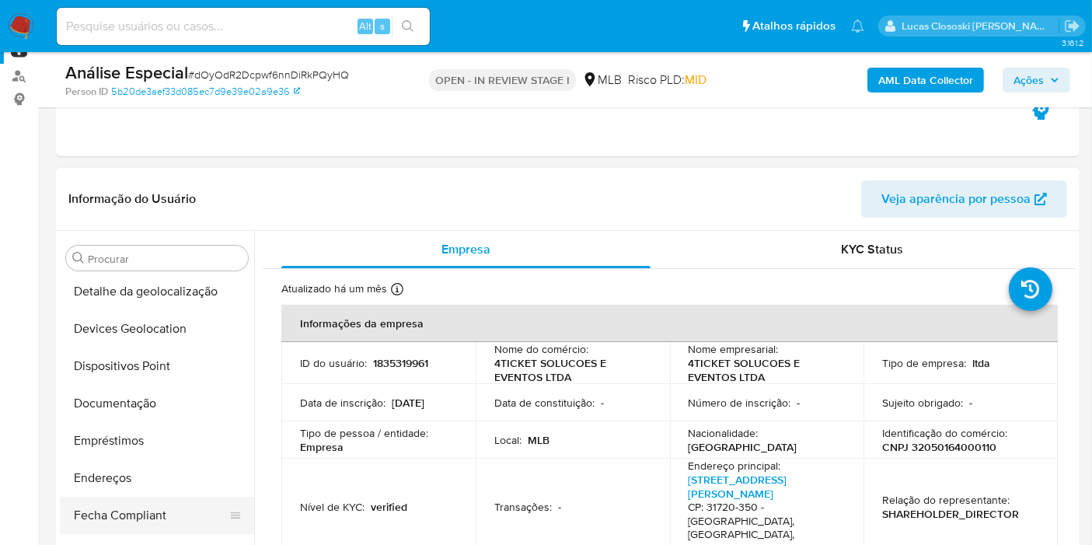
scroll to position [201, 0]
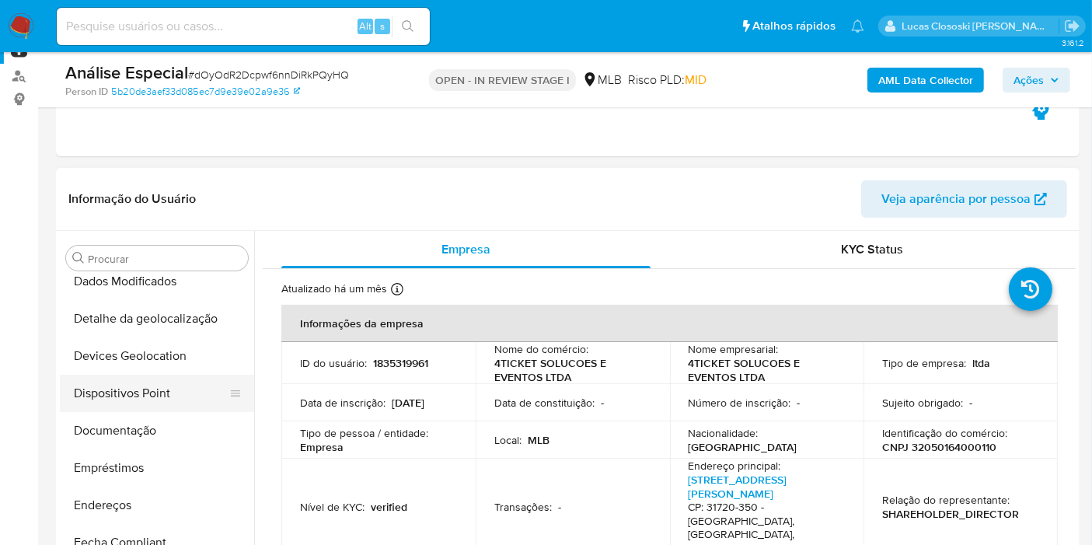
click at [131, 375] on button "Dispositivos Point" at bounding box center [151, 393] width 182 height 37
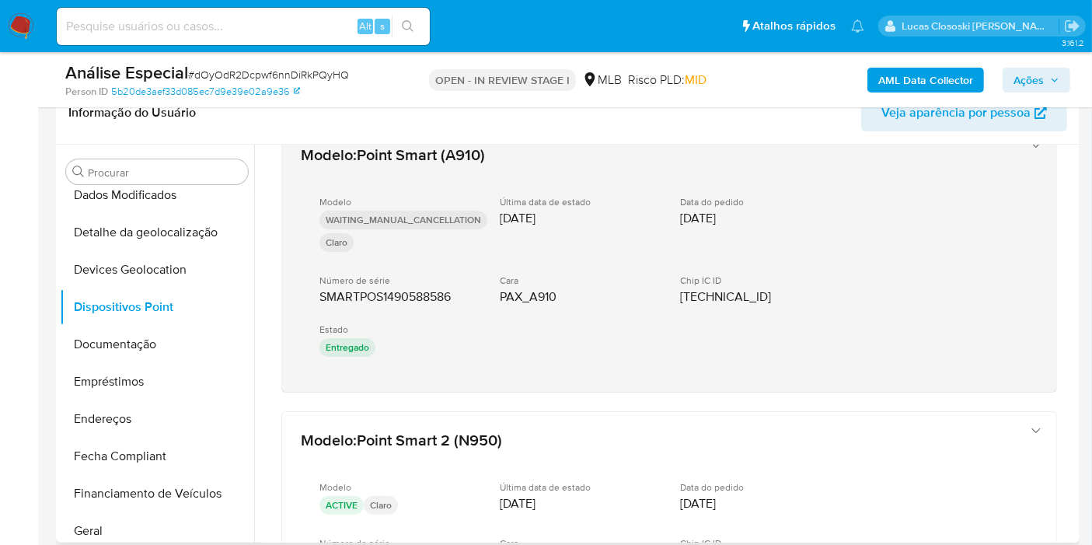
scroll to position [0, 0]
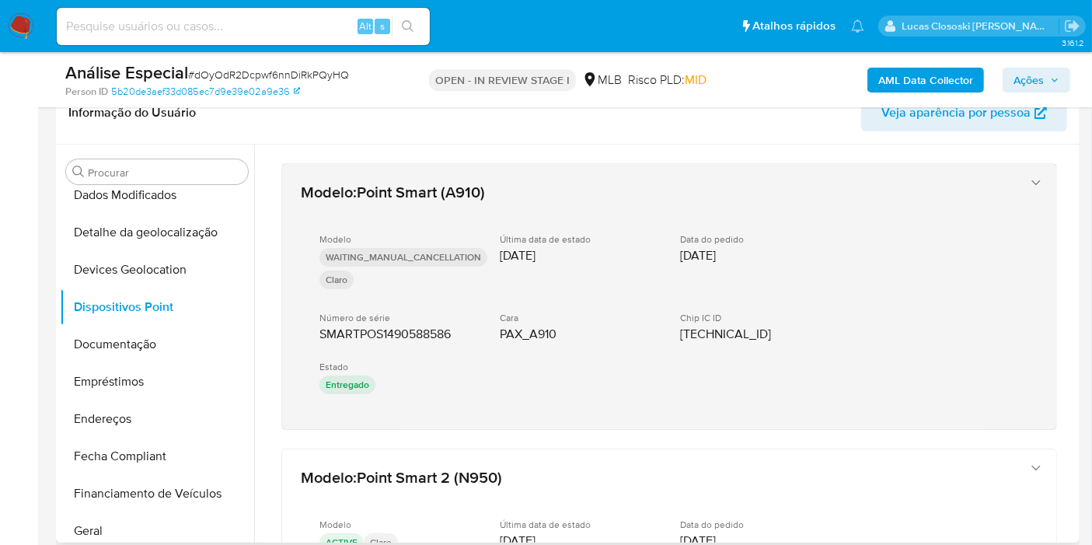
drag, startPoint x: 420, startPoint y: 440, endPoint x: 319, endPoint y: 338, distance: 143.4
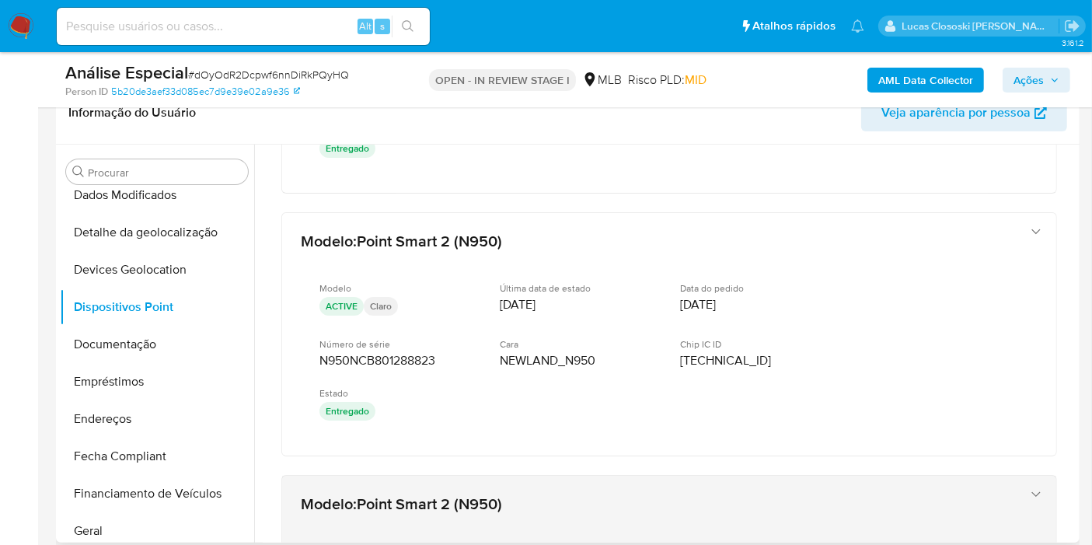
scroll to position [345, 0]
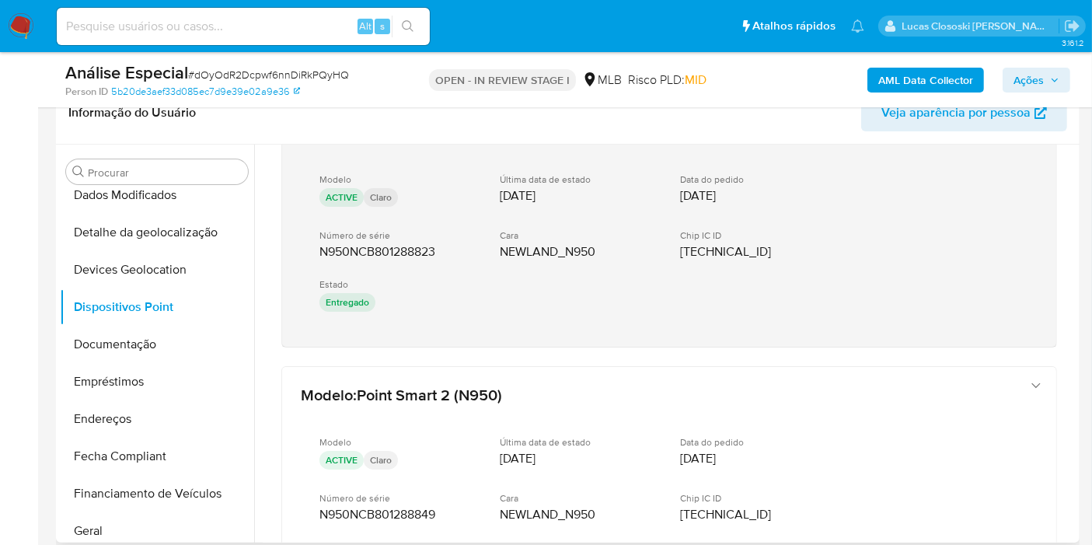
drag, startPoint x: 399, startPoint y: 351, endPoint x: 323, endPoint y: 252, distance: 125.8
click at [323, 259] on div "Modelo : Point Smart (A910) Modelo WAITING_MANUAL_CANCELLATION Claro Última dat…" at bounding box center [669, 510] width 813 height 1423
click at [323, 249] on span "N950NCB801288823" at bounding box center [377, 252] width 116 height 16
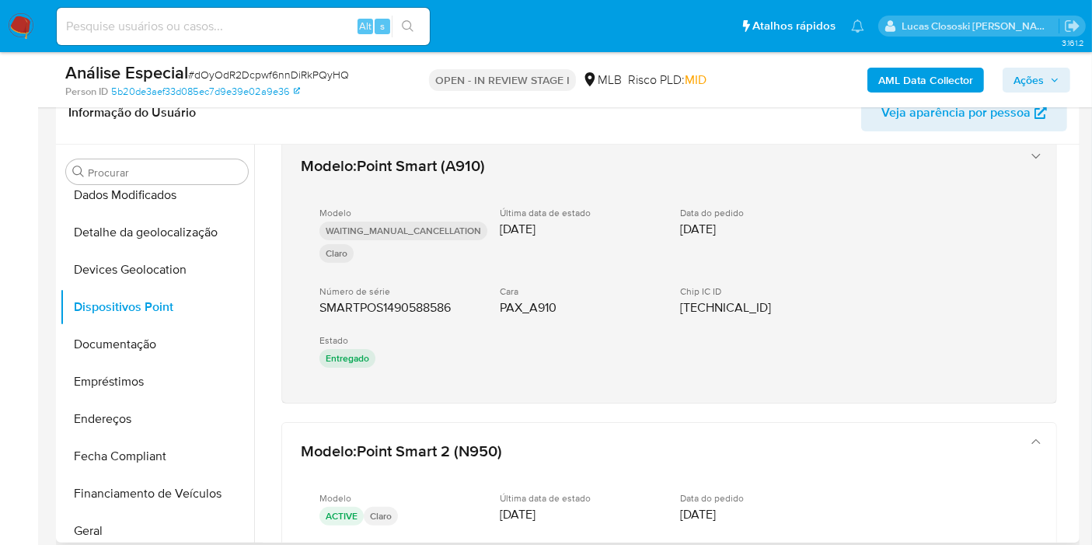
scroll to position [0, 0]
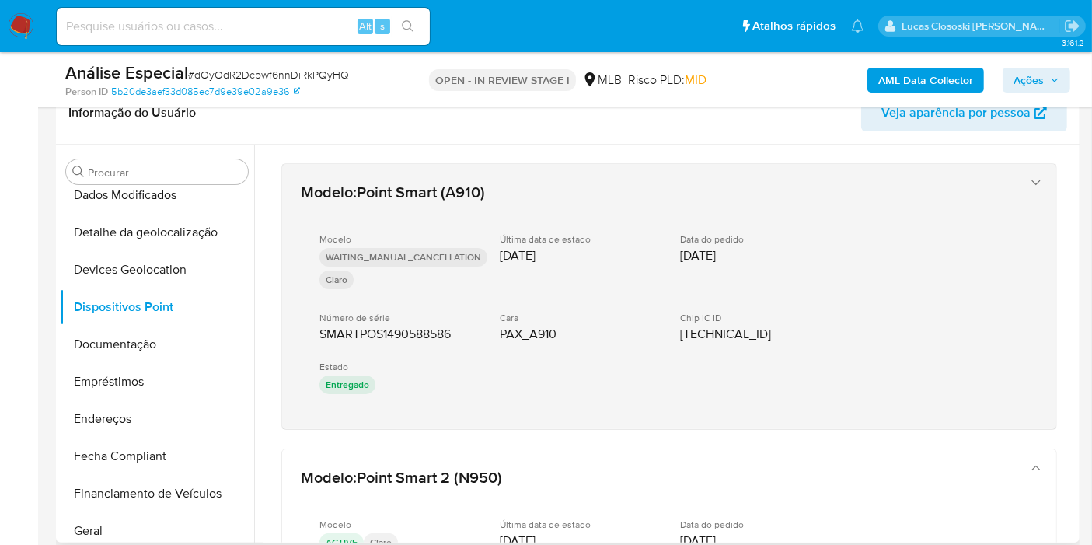
drag, startPoint x: 433, startPoint y: 436, endPoint x: 305, endPoint y: 336, distance: 162.8
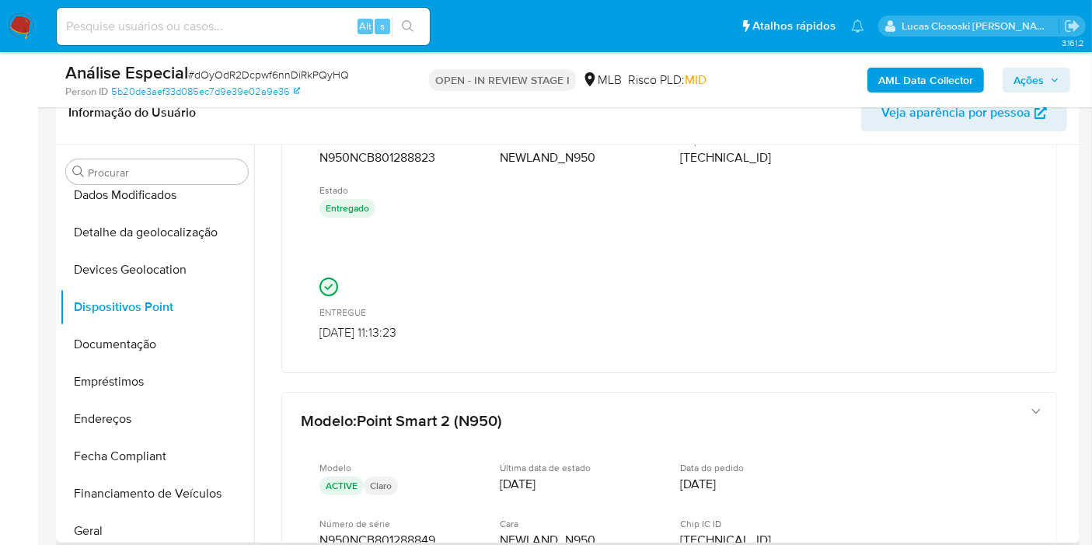
scroll to position [604, 0]
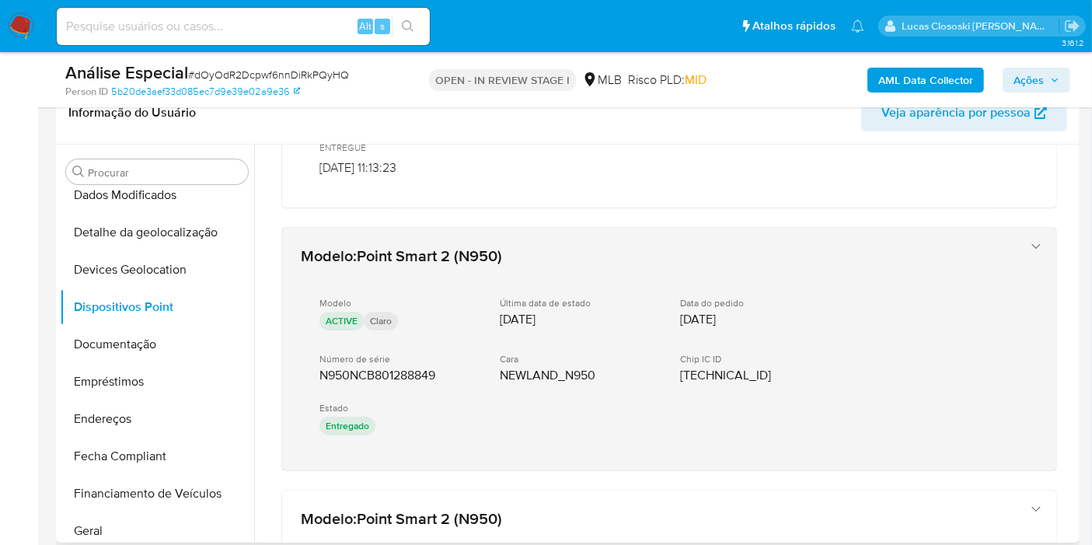
drag, startPoint x: 407, startPoint y: 472, endPoint x: 315, endPoint y: 374, distance: 134.7
click at [319, 377] on div "Modelo : Point Smart (A910) Modelo WAITING_MANUAL_CANCELLATION Claro Última dat…" at bounding box center [669, 312] width 813 height 1543
click at [315, 374] on div "Modelo ACTIVE Claro Última data de estado 04/12/2024 Data do pedido 29/11/2024 …" at bounding box center [654, 367] width 706 height 167
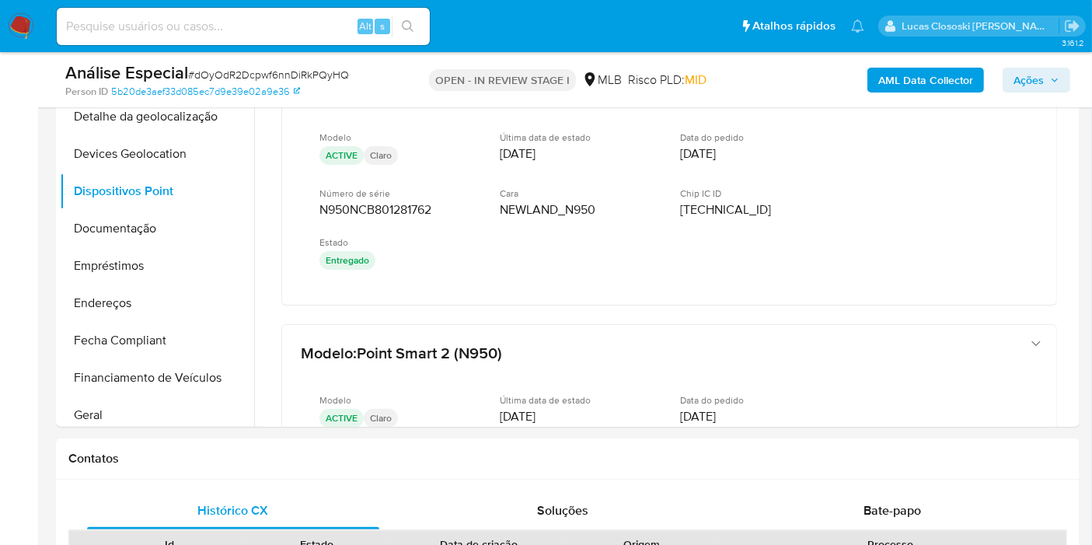
scroll to position [259, 0]
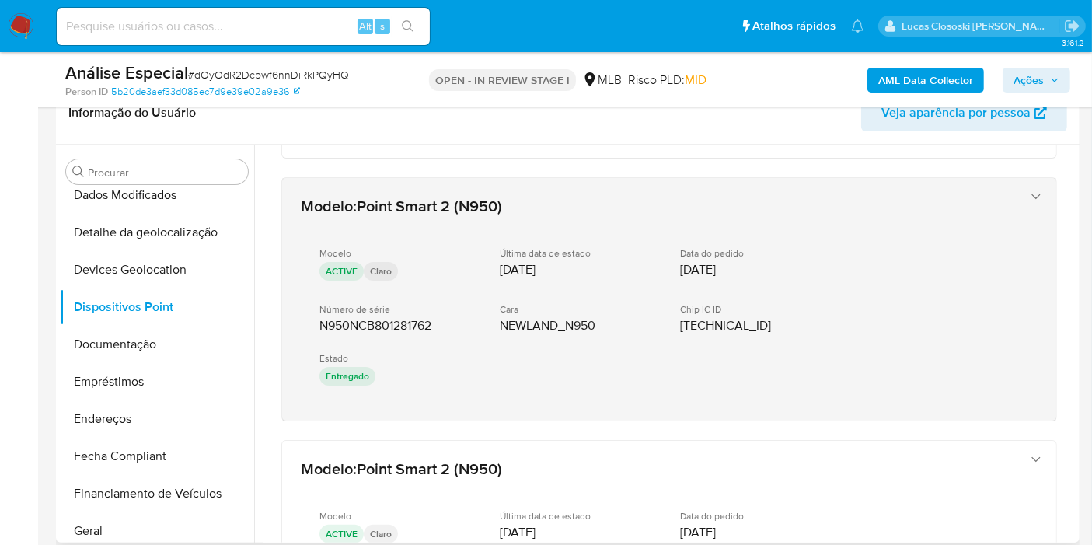
drag, startPoint x: 444, startPoint y: 425, endPoint x: 318, endPoint y: 313, distance: 168.5
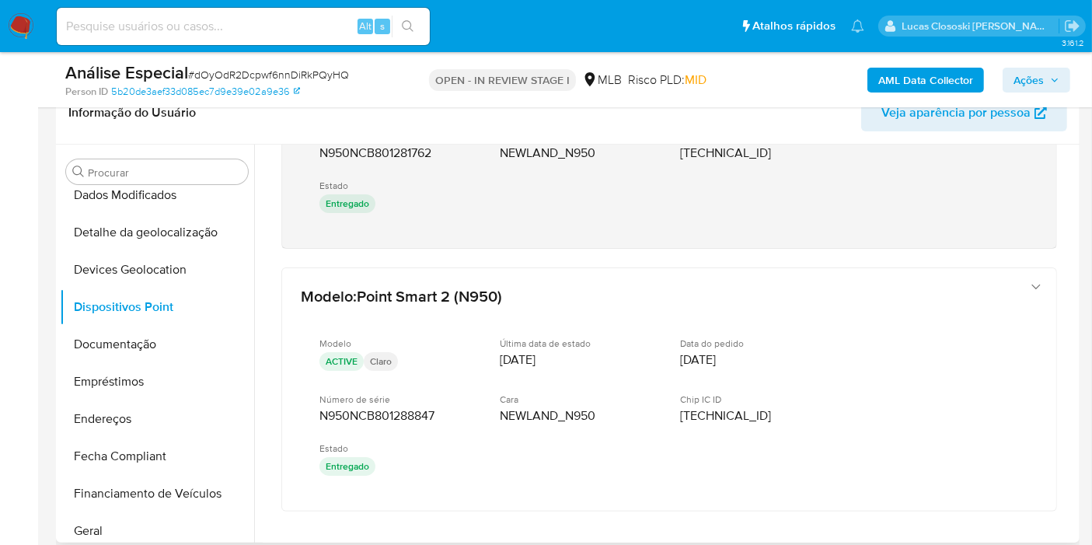
scroll to position [1264, 0]
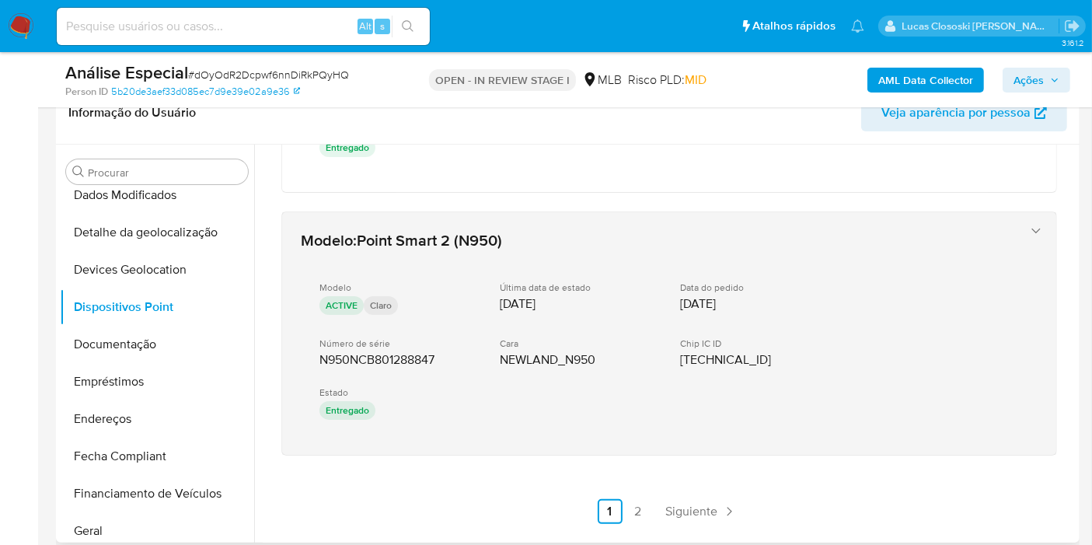
drag, startPoint x: 402, startPoint y: 467, endPoint x: 320, endPoint y: 365, distance: 130.5
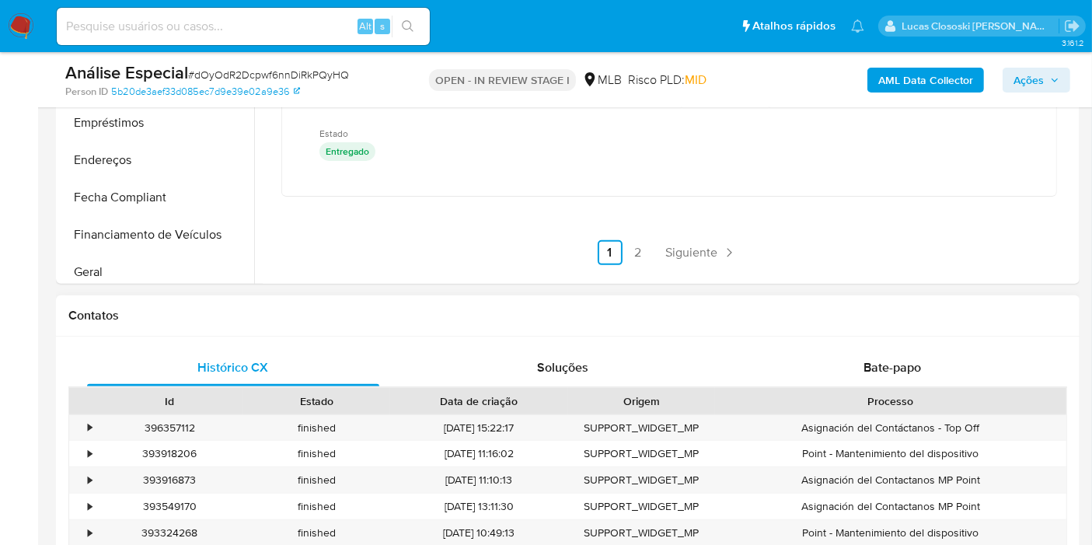
drag, startPoint x: 633, startPoint y: 229, endPoint x: 633, endPoint y: 296, distance: 66.8
click at [633, 229] on nav "Anterior 1 2 Siguiente" at bounding box center [669, 240] width 147 height 50
click at [639, 245] on link "2" at bounding box center [638, 252] width 25 height 25
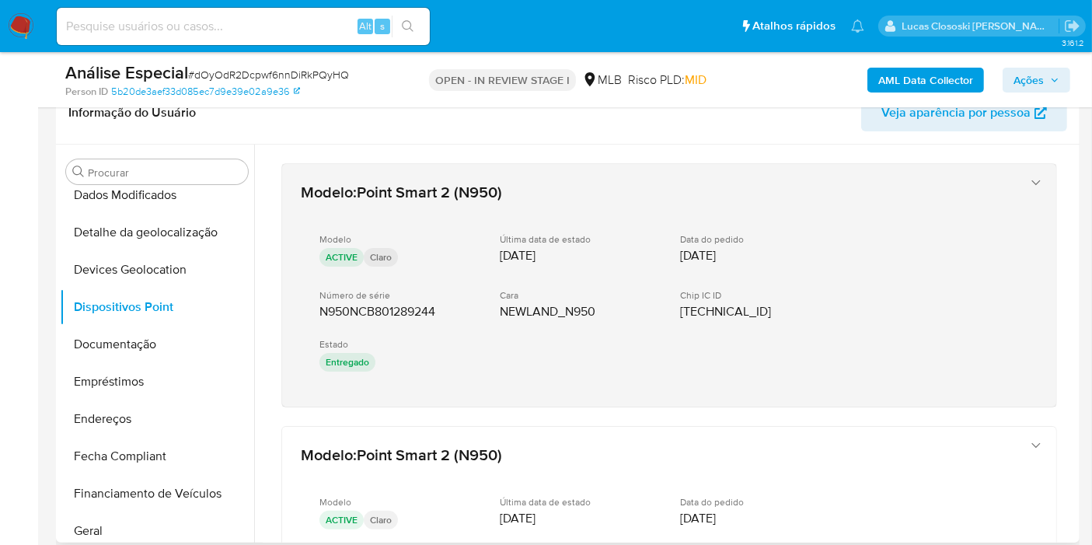
scroll to position [86, 0]
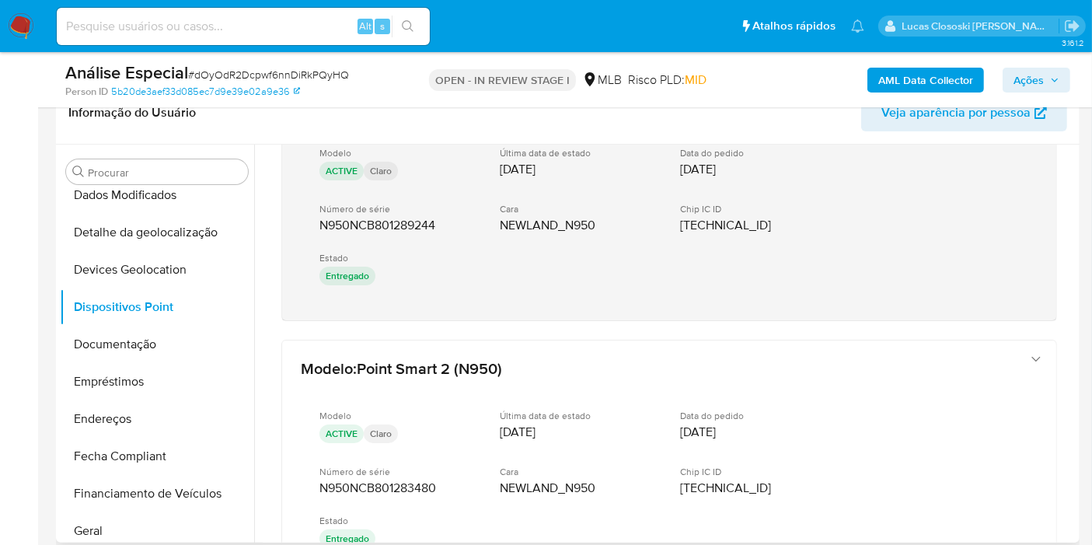
drag, startPoint x: 414, startPoint y: 327, endPoint x: 319, endPoint y: 225, distance: 139.1
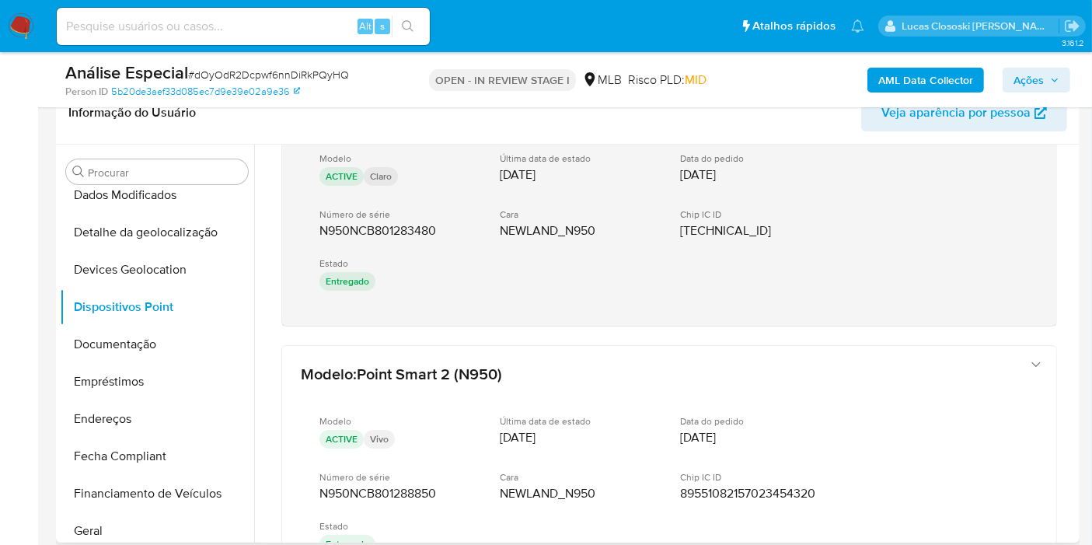
scroll to position [345, 0]
drag, startPoint x: 455, startPoint y: 330, endPoint x: 320, endPoint y: 229, distance: 167.7
click at [320, 229] on div "Modelo : Point Smart 2 (N950) Modelo ACTIVE Claro Última data de estado 04/12/2…" at bounding box center [669, 499] width 813 height 1400
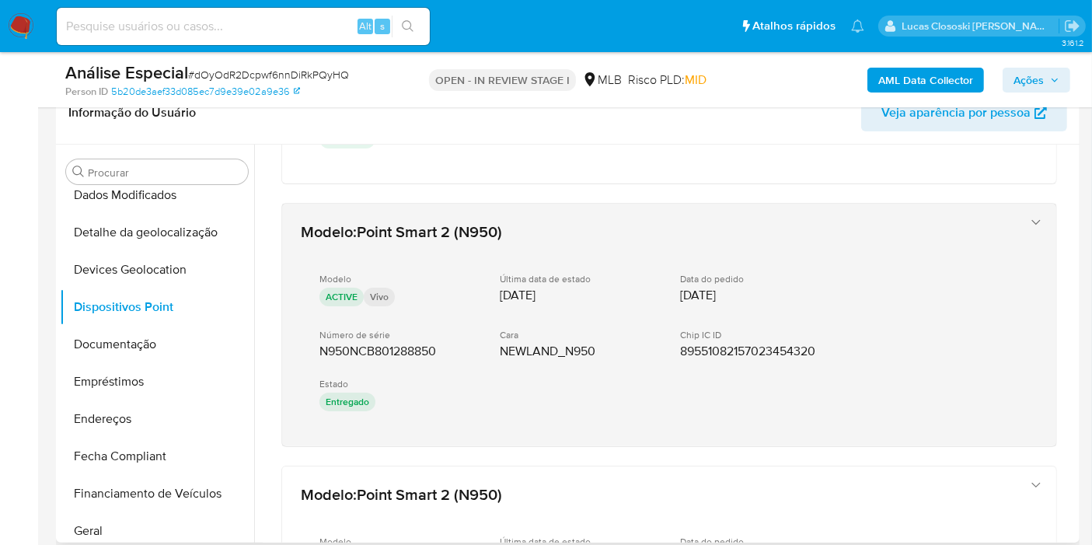
scroll to position [572, 0]
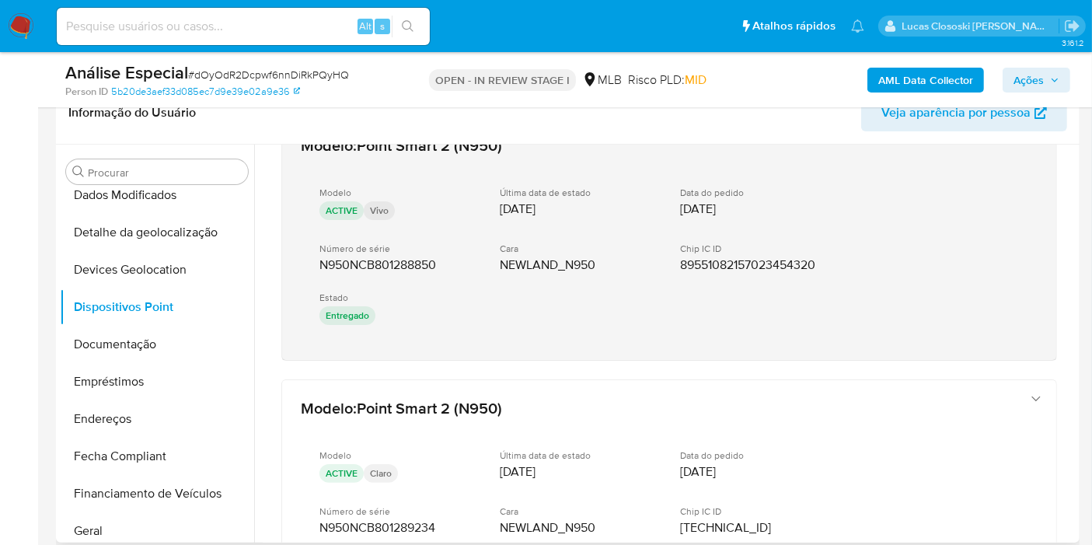
drag, startPoint x: 351, startPoint y: 369, endPoint x: 312, endPoint y: 261, distance: 114.8
click at [312, 261] on div "Modelo : Point Smart 2 (N950) Modelo ACTIVE Claro Última data de estado 04/12/2…" at bounding box center [669, 273] width 813 height 1400
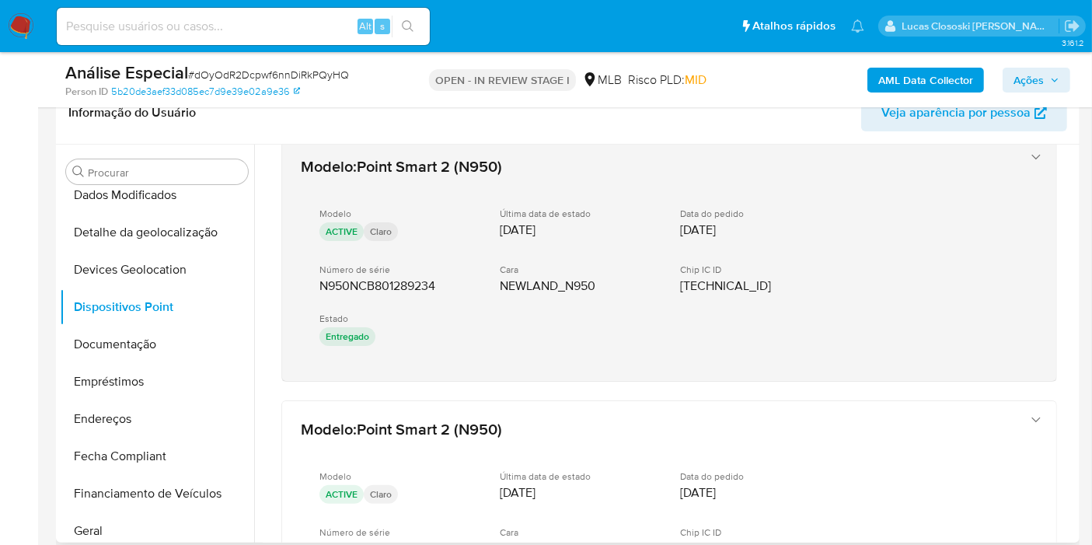
scroll to position [830, 0]
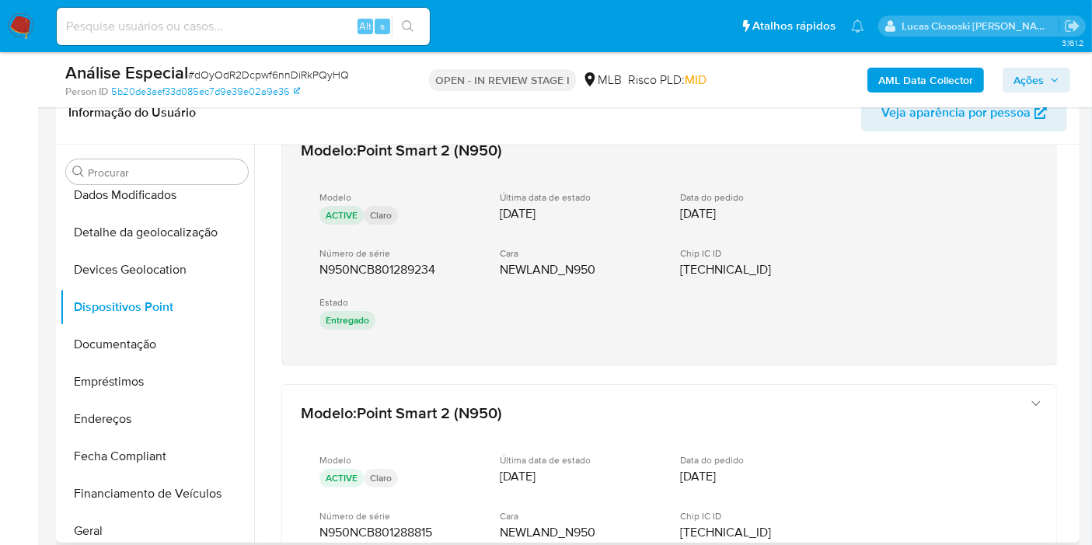
drag, startPoint x: 423, startPoint y: 363, endPoint x: 313, endPoint y: 269, distance: 144.4
click at [313, 269] on div "Modelo : Point Smart 2 (N950) Modelo ACTIVE Claro Última data de estado 04/12/2…" at bounding box center [669, 15] width 813 height 1400
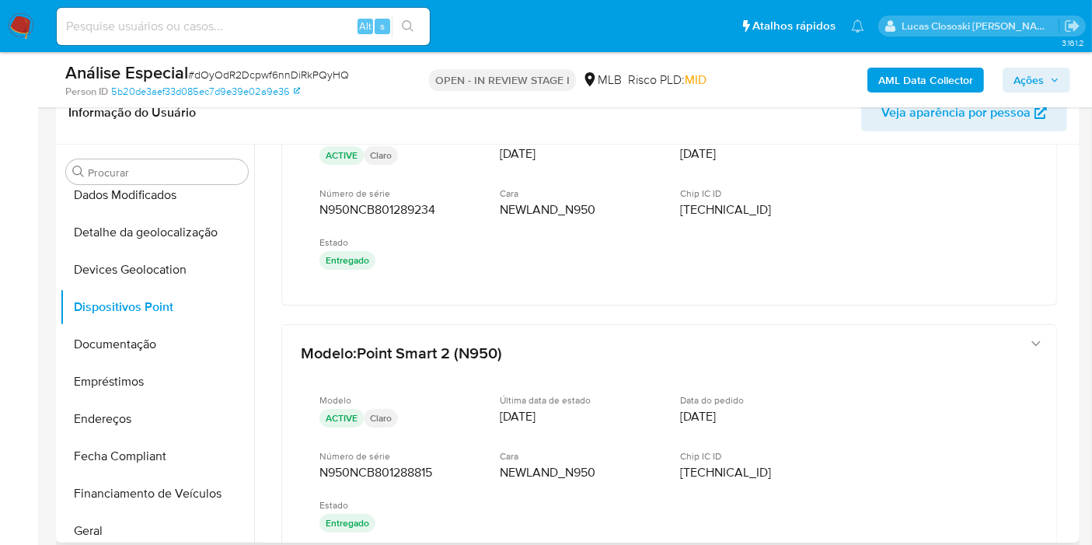
scroll to position [1003, 0]
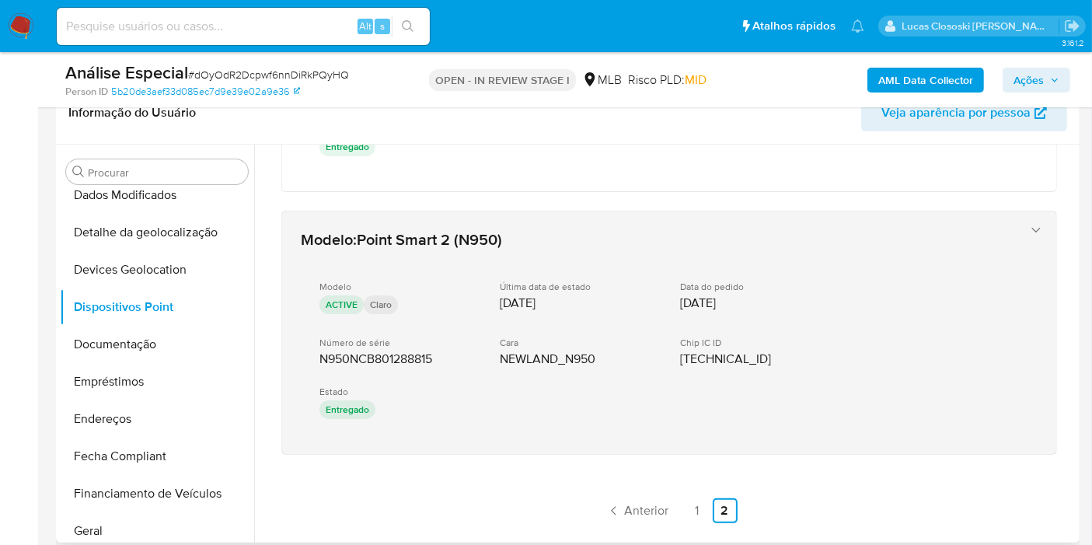
drag, startPoint x: 404, startPoint y: 465, endPoint x: 312, endPoint y: 356, distance: 142.3
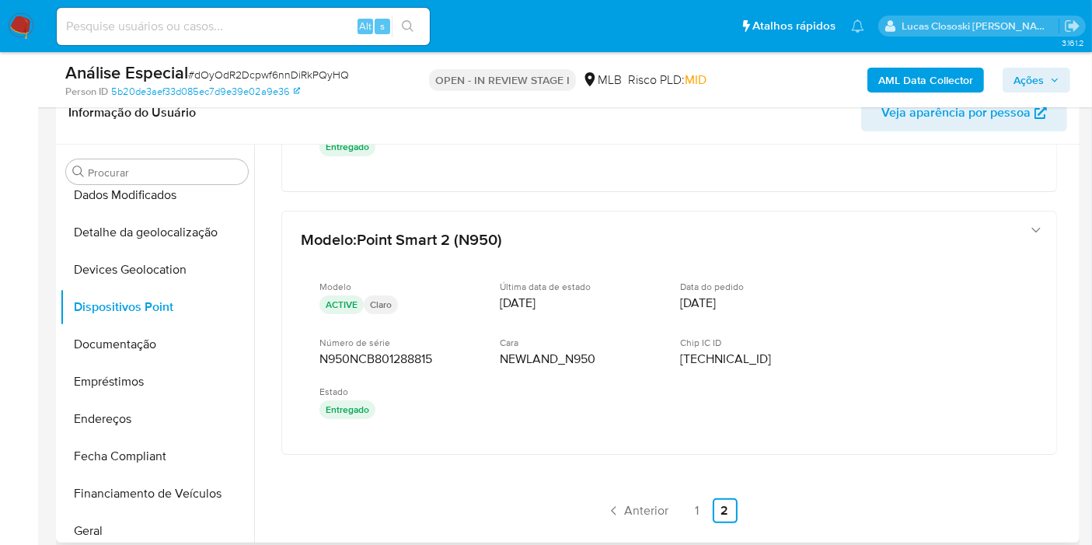
click at [685, 498] on link "1" at bounding box center [697, 510] width 25 height 25
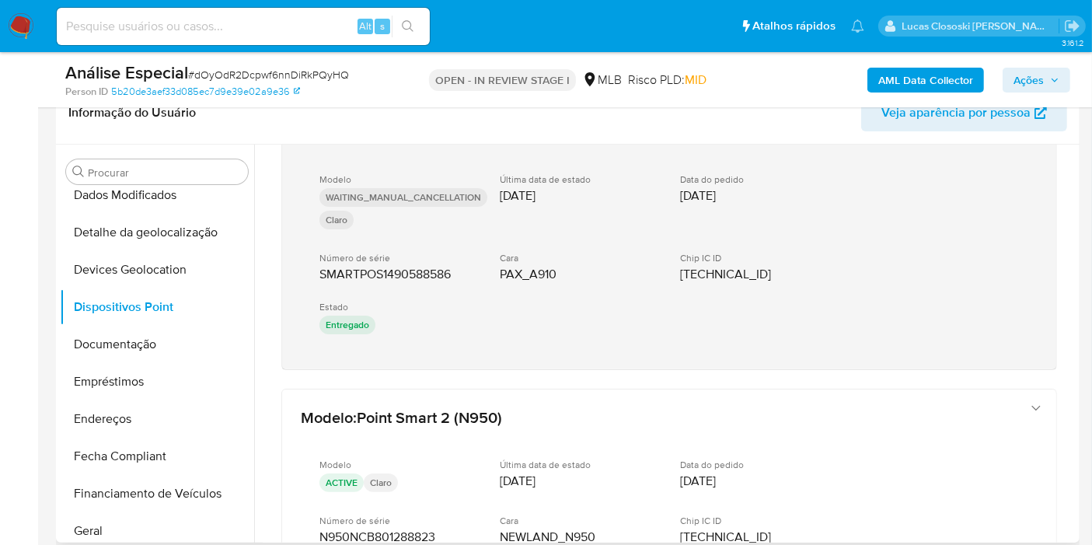
scroll to position [86, 0]
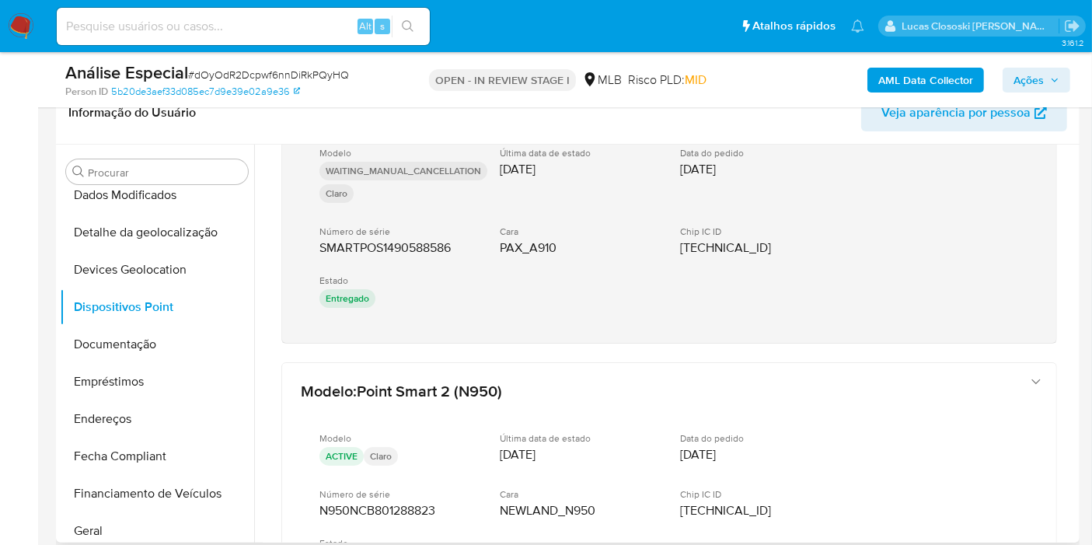
drag, startPoint x: 403, startPoint y: 434, endPoint x: 298, endPoint y: 312, distance: 160.3
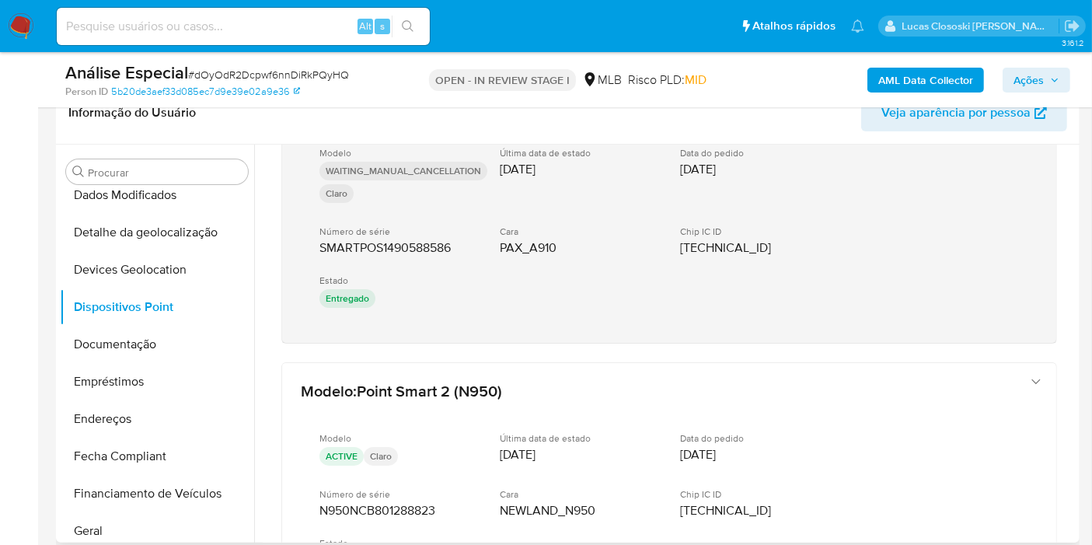
drag, startPoint x: 350, startPoint y: 352, endPoint x: 305, endPoint y: 258, distance: 104.0
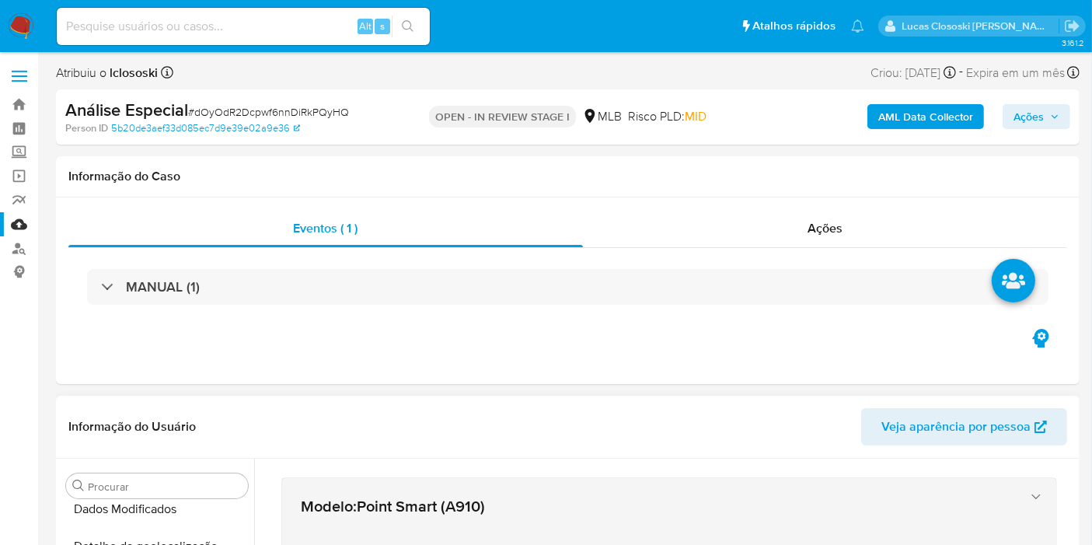
scroll to position [259, 0]
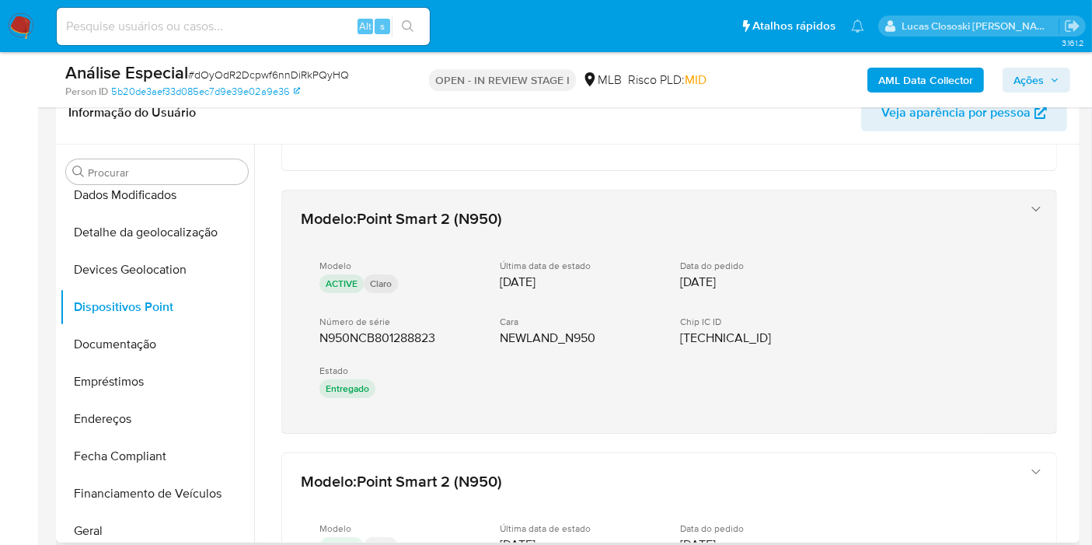
drag, startPoint x: 395, startPoint y: 436, endPoint x: 312, endPoint y: 332, distance: 133.3
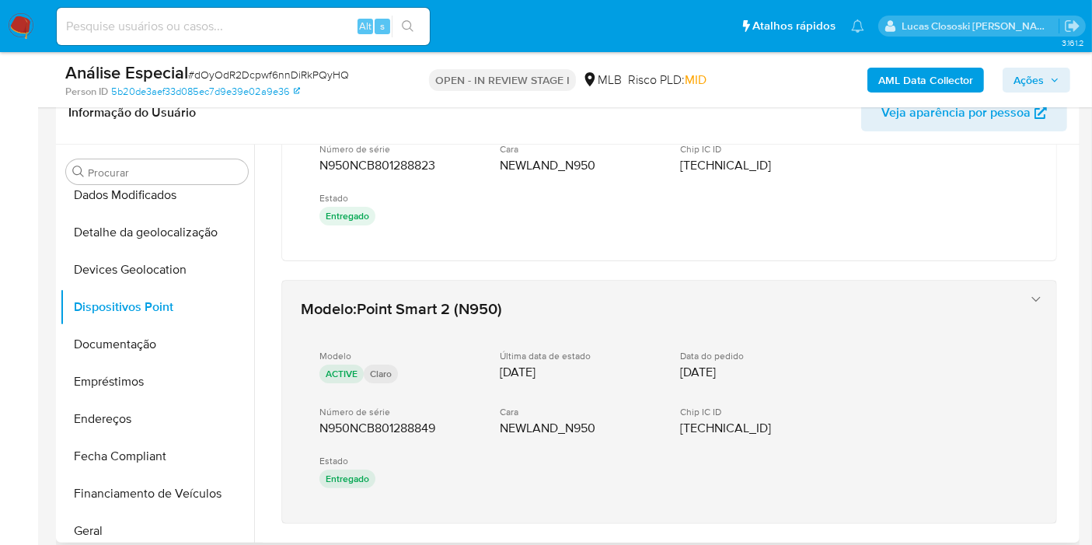
scroll to position [518, 0]
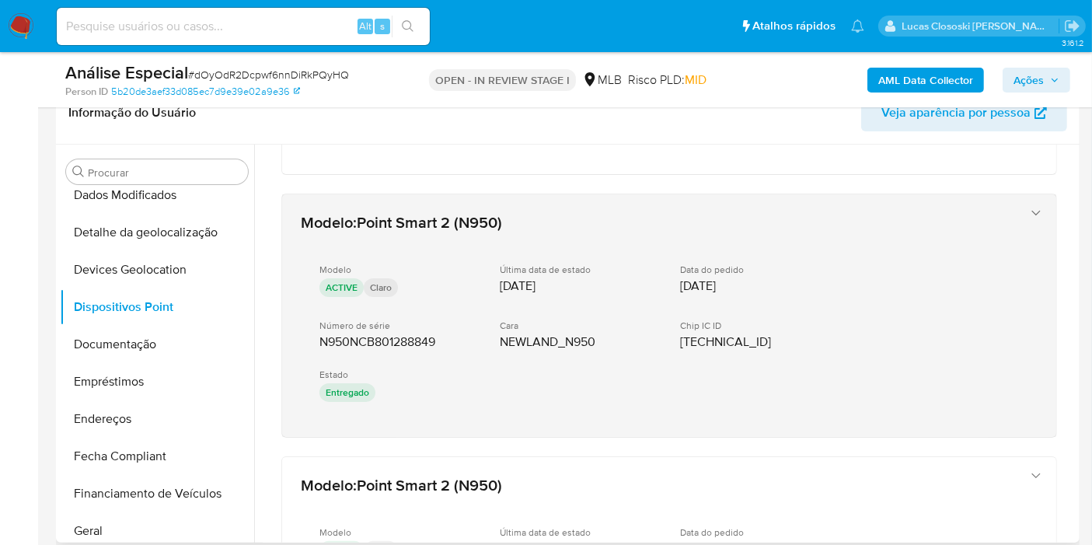
drag, startPoint x: 363, startPoint y: 448, endPoint x: 315, endPoint y: 336, distance: 121.8
click at [315, 336] on div "Modelo : Point Smart (A910) Modelo WAITING_MANUAL_CANCELLATION Claro Última dat…" at bounding box center [669, 338] width 813 height 1423
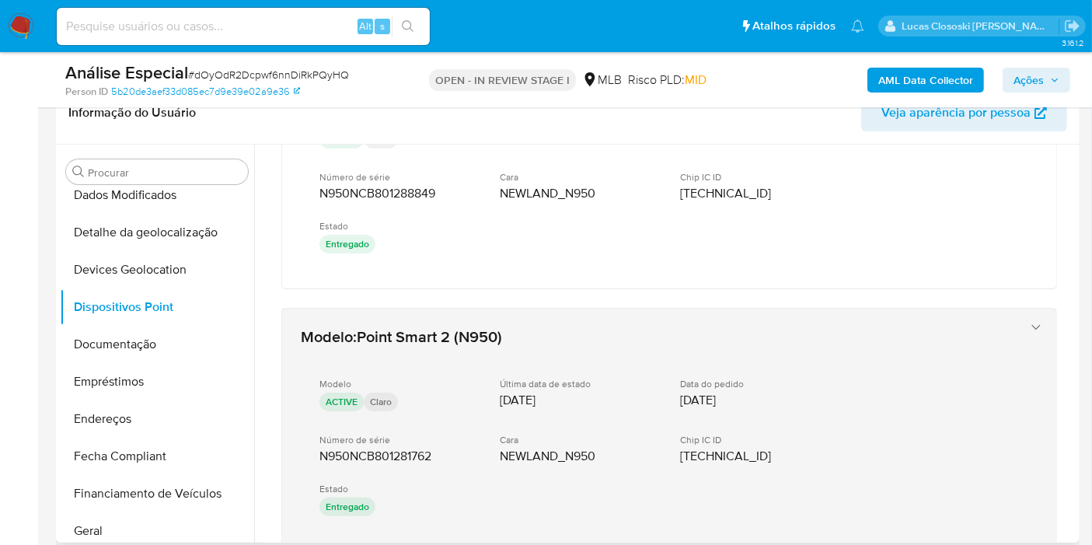
scroll to position [863, 0]
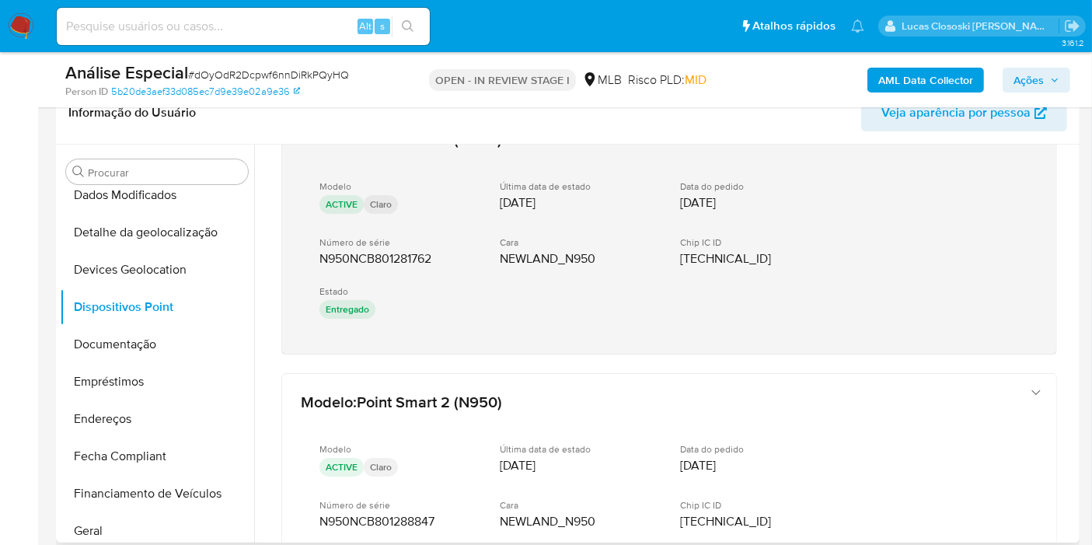
drag, startPoint x: 409, startPoint y: 358, endPoint x: 323, endPoint y: 263, distance: 128.8
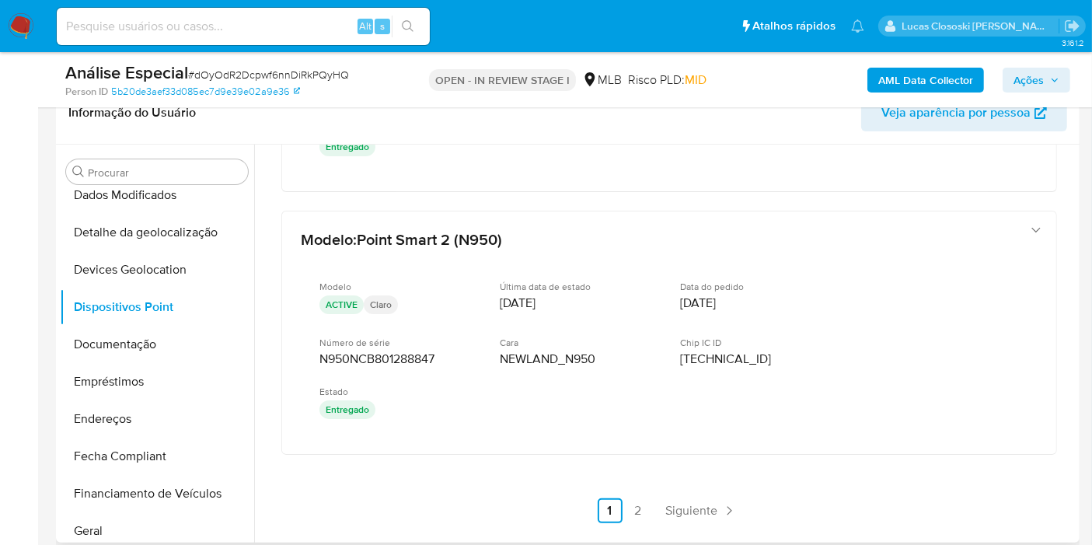
scroll to position [431, 0]
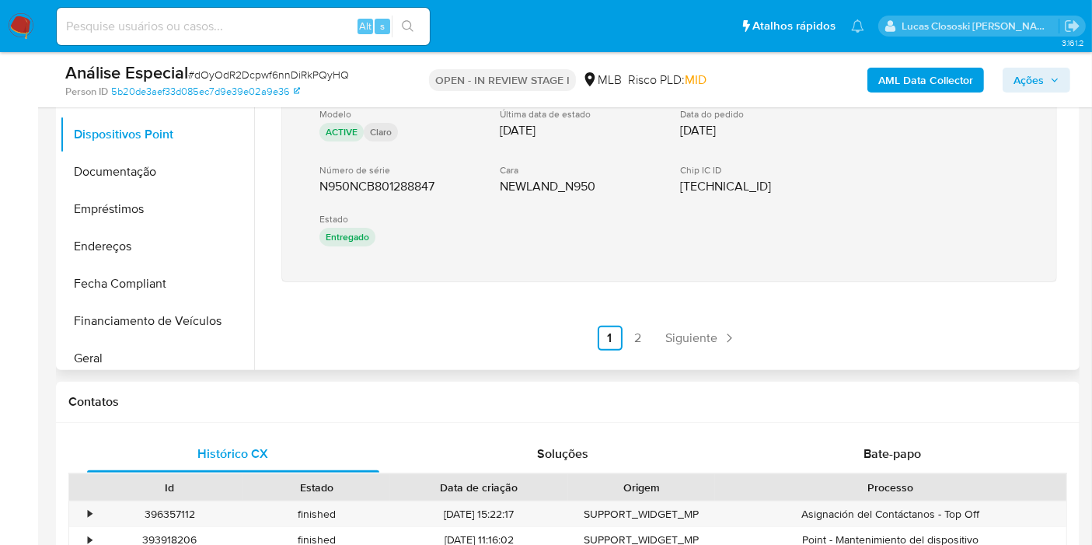
drag, startPoint x: 387, startPoint y: 305, endPoint x: 570, endPoint y: 14, distance: 343.7
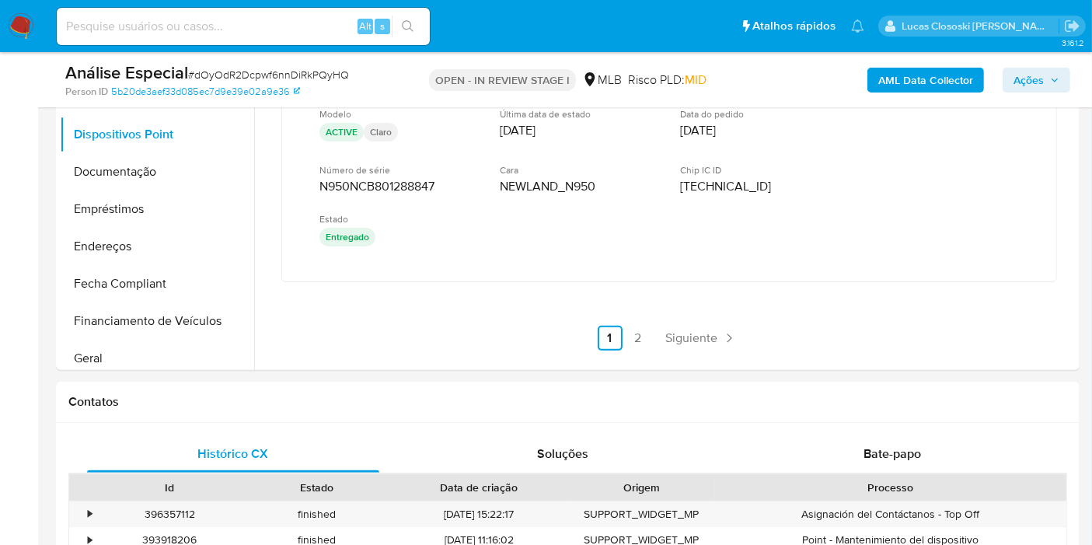
click at [628, 332] on link "2" at bounding box center [638, 338] width 25 height 25
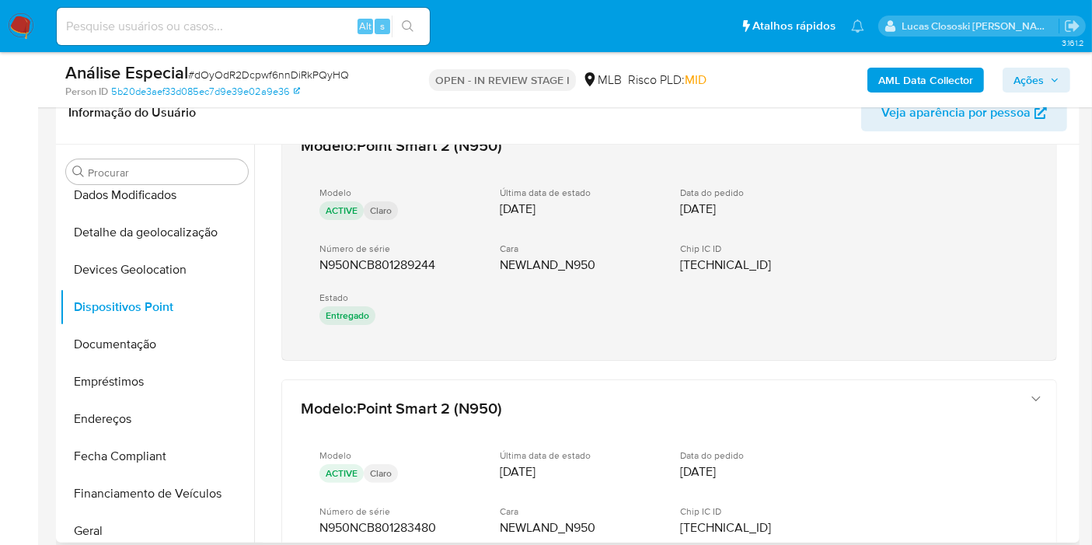
scroll to position [86, 0]
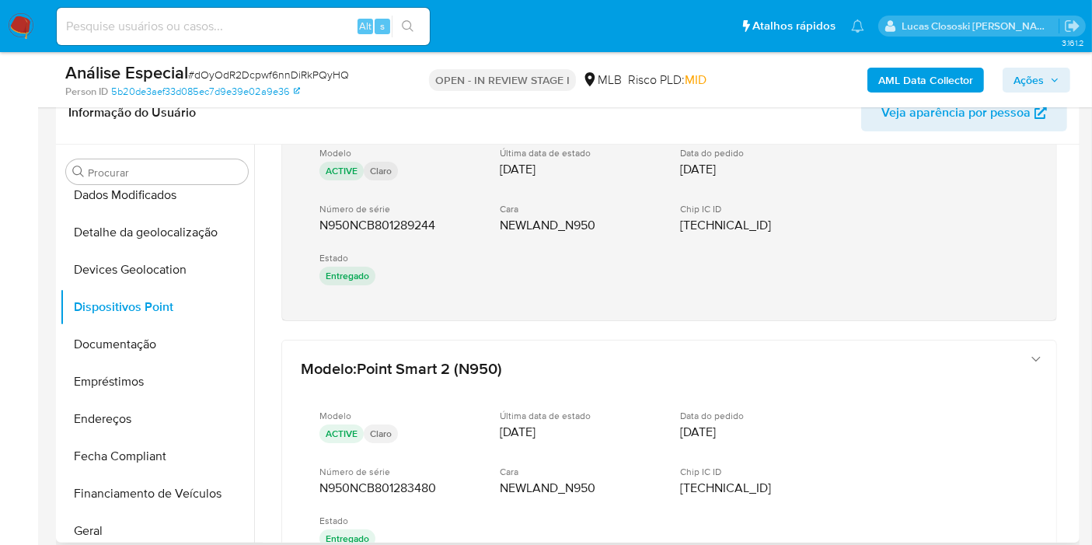
drag, startPoint x: 368, startPoint y: 416, endPoint x: 322, endPoint y: 279, distance: 144.5
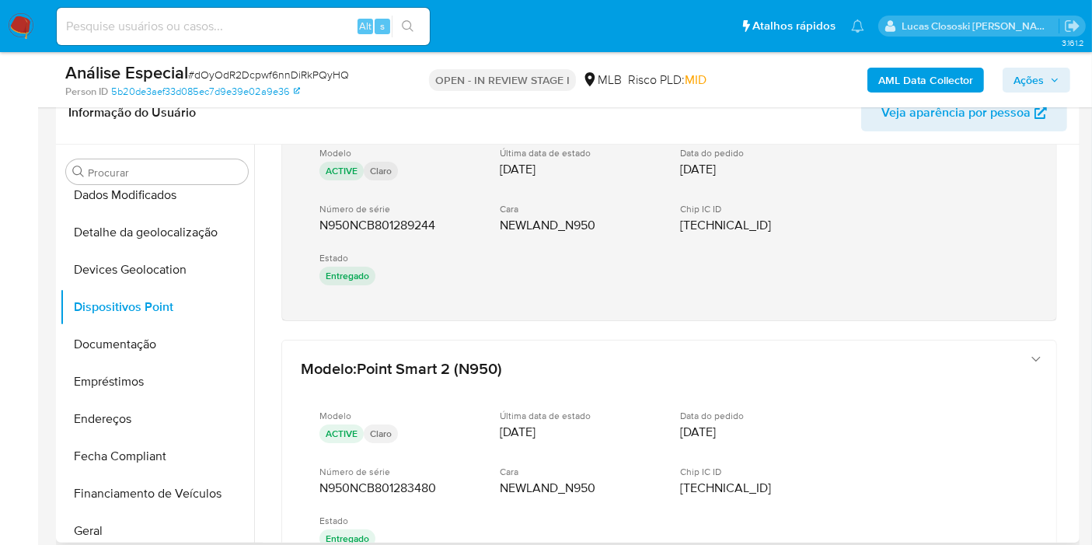
drag, startPoint x: 333, startPoint y: 331, endPoint x: 309, endPoint y: 226, distance: 107.7
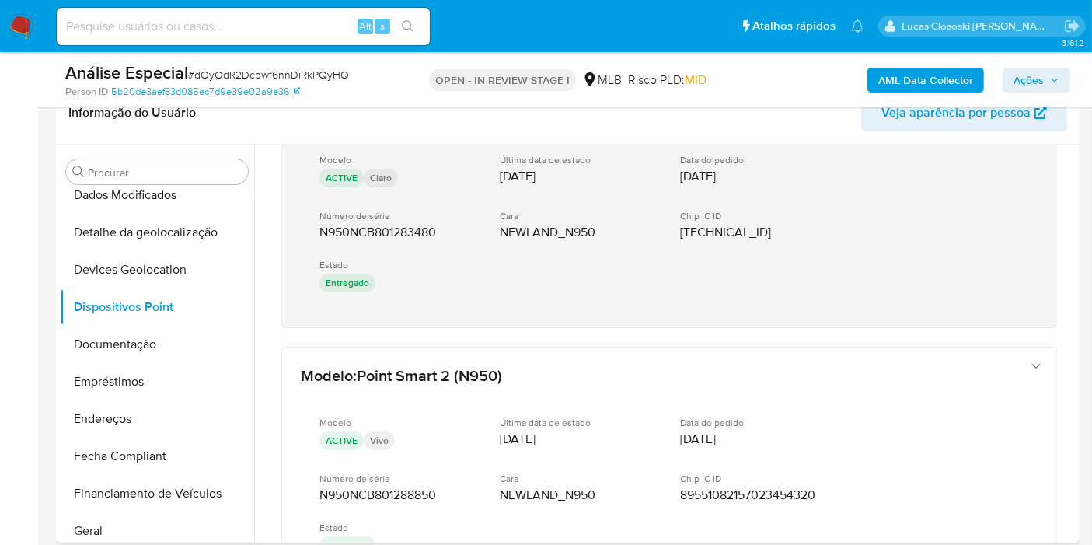
scroll to position [259, 0]
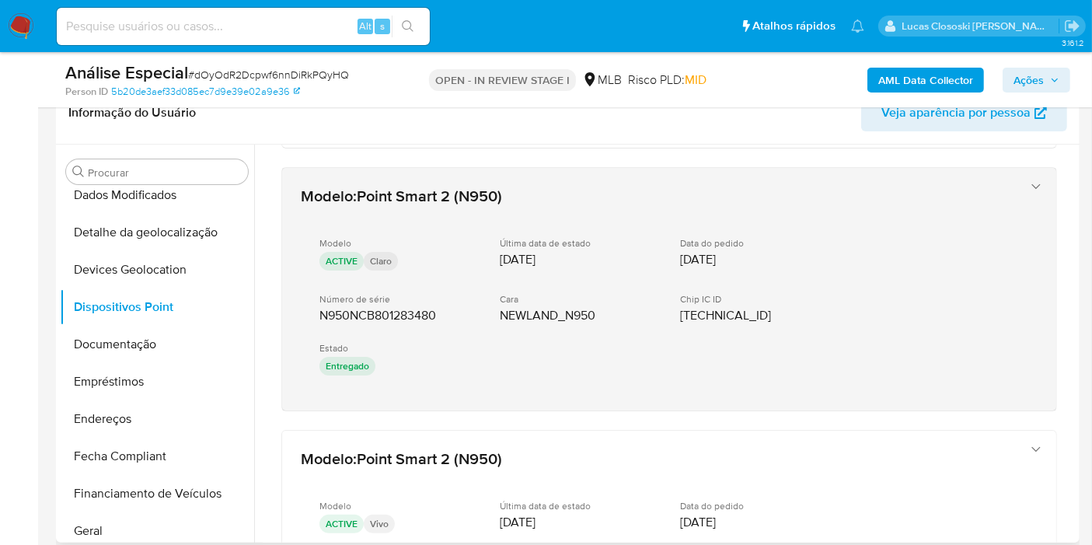
drag, startPoint x: 361, startPoint y: 413, endPoint x: 316, endPoint y: 319, distance: 104.3
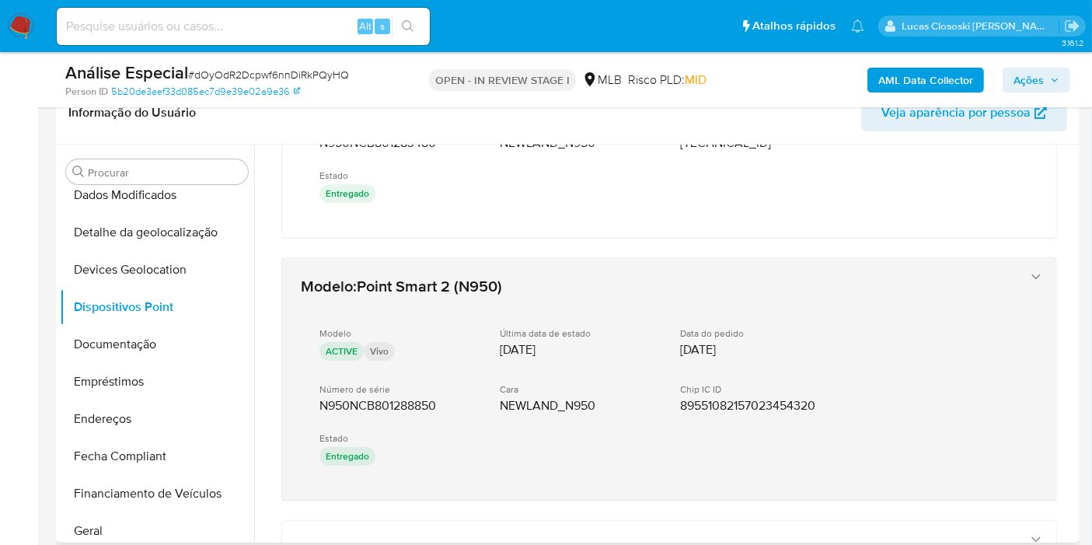
scroll to position [604, 0]
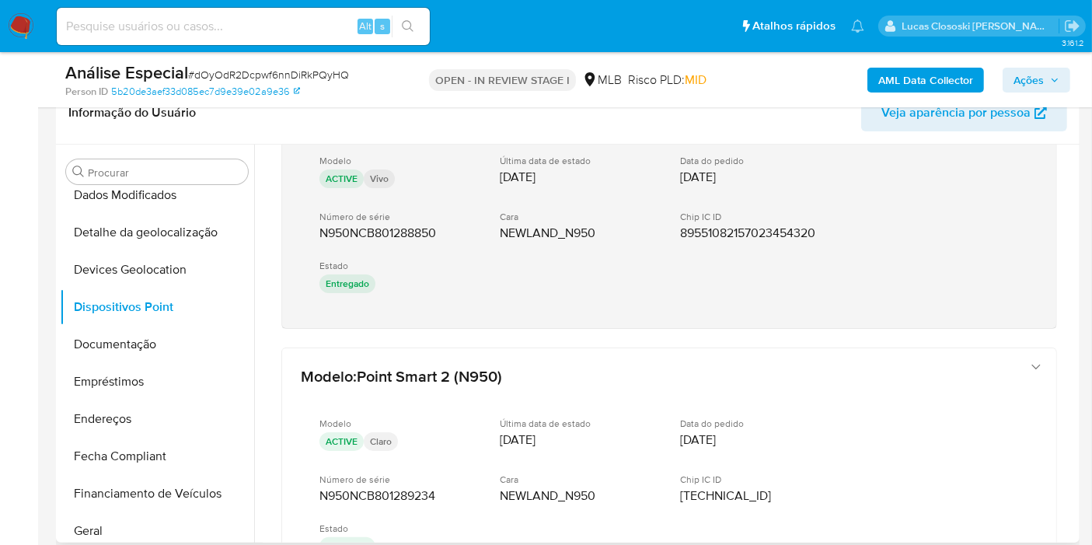
drag, startPoint x: 367, startPoint y: 335, endPoint x: 316, endPoint y: 236, distance: 111.2
click at [316, 236] on div "Modelo : Point Smart 2 (N950) Modelo ACTIVE Claro Última data de estado 04/12/2…" at bounding box center [669, 241] width 813 height 1400
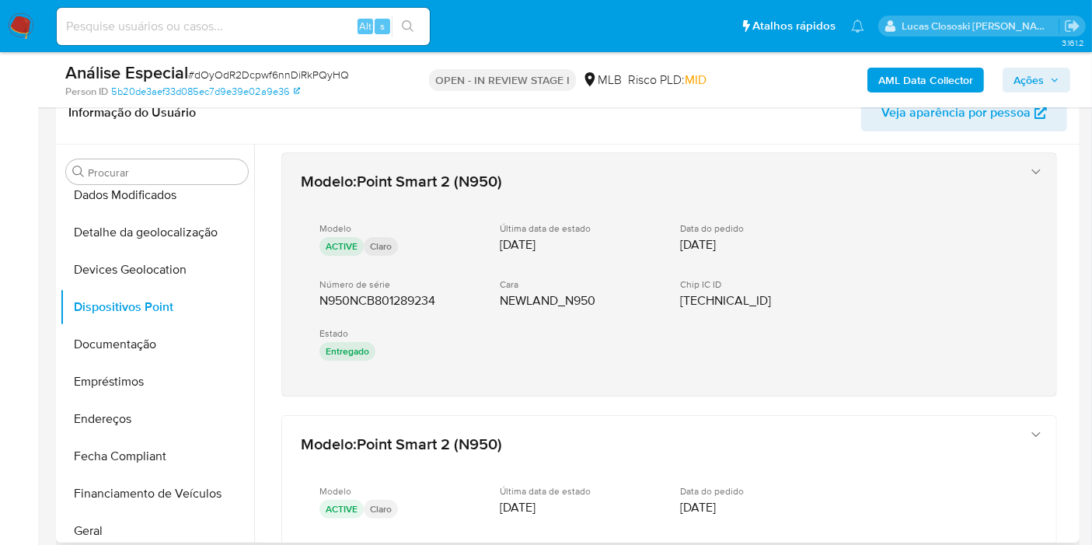
scroll to position [863, 0]
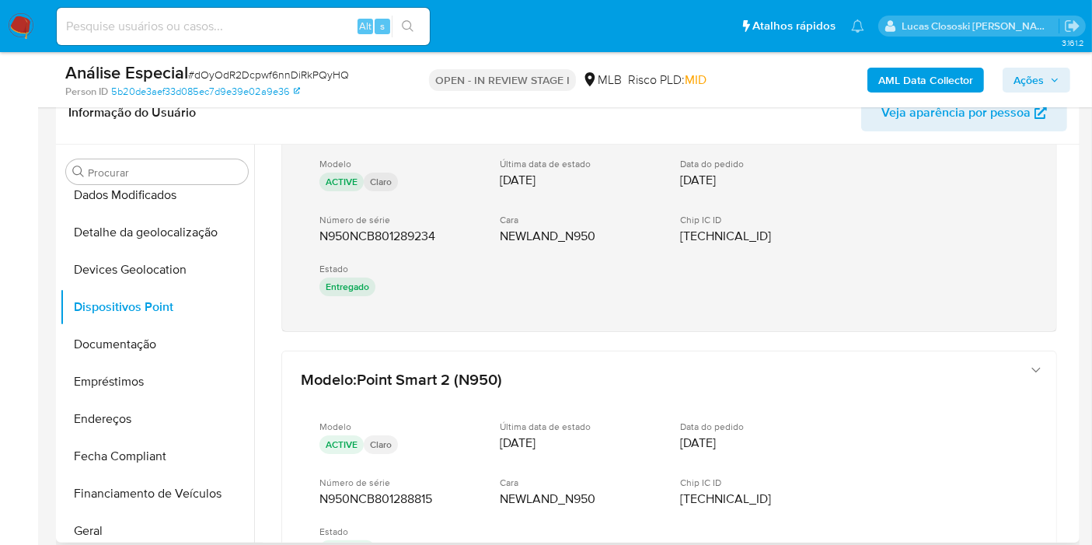
drag, startPoint x: 396, startPoint y: 336, endPoint x: 315, endPoint y: 230, distance: 133.5
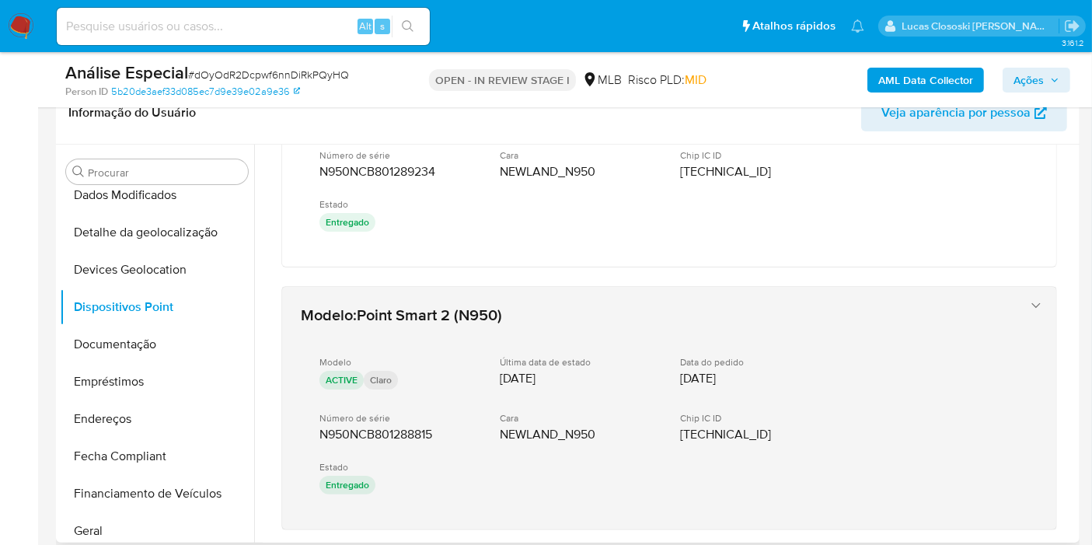
scroll to position [1003, 0]
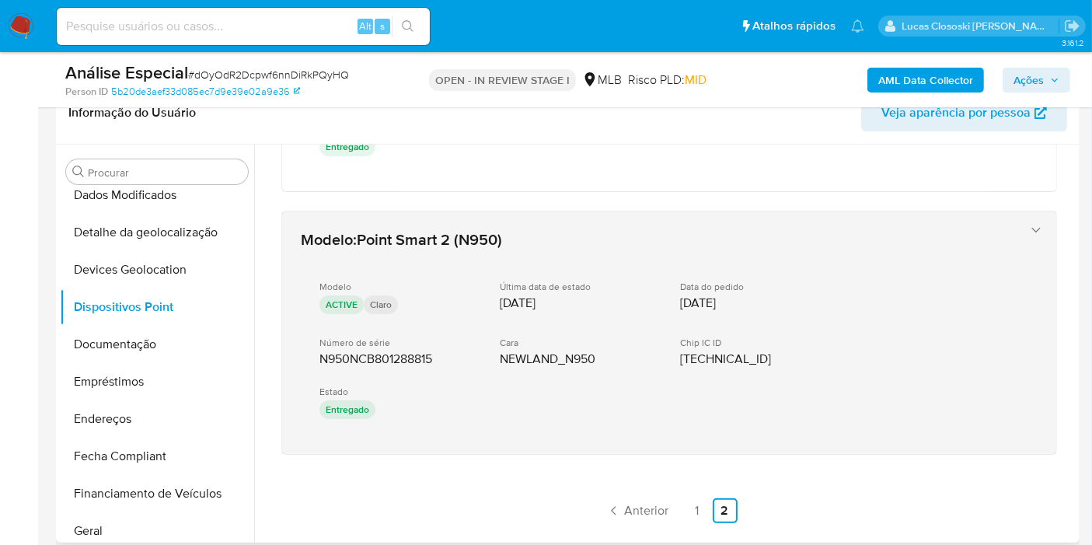
drag, startPoint x: 381, startPoint y: 455, endPoint x: 312, endPoint y: 344, distance: 131.2
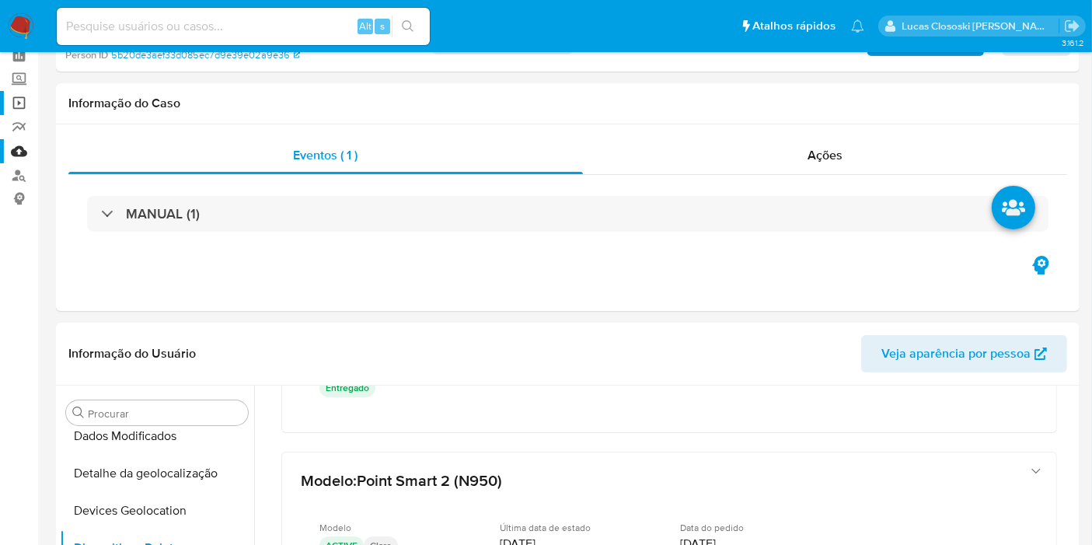
scroll to position [0, 0]
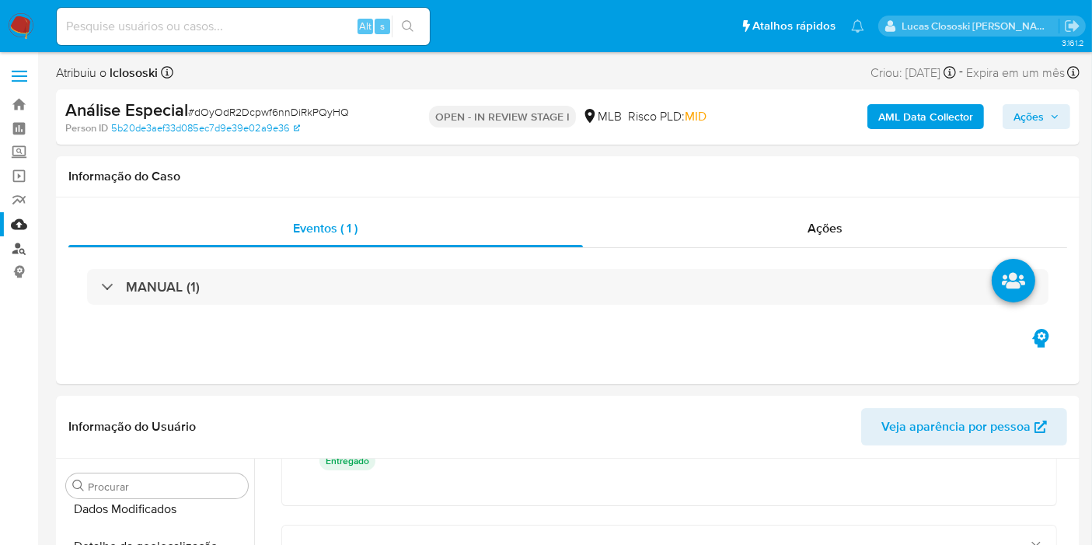
click at [17, 253] on link "Localizador de pessoas" at bounding box center [92, 248] width 185 height 24
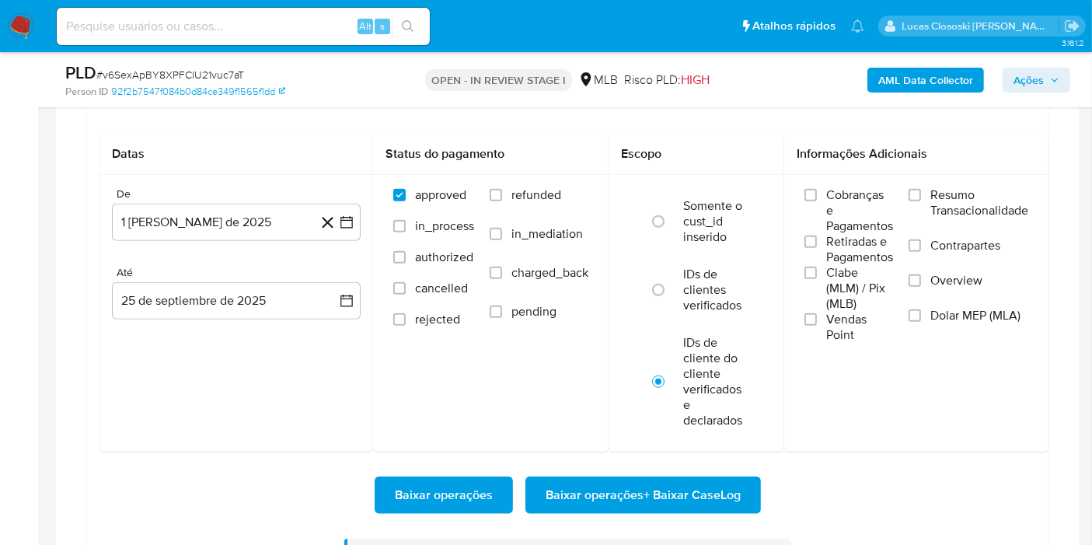
scroll to position [287, 0]
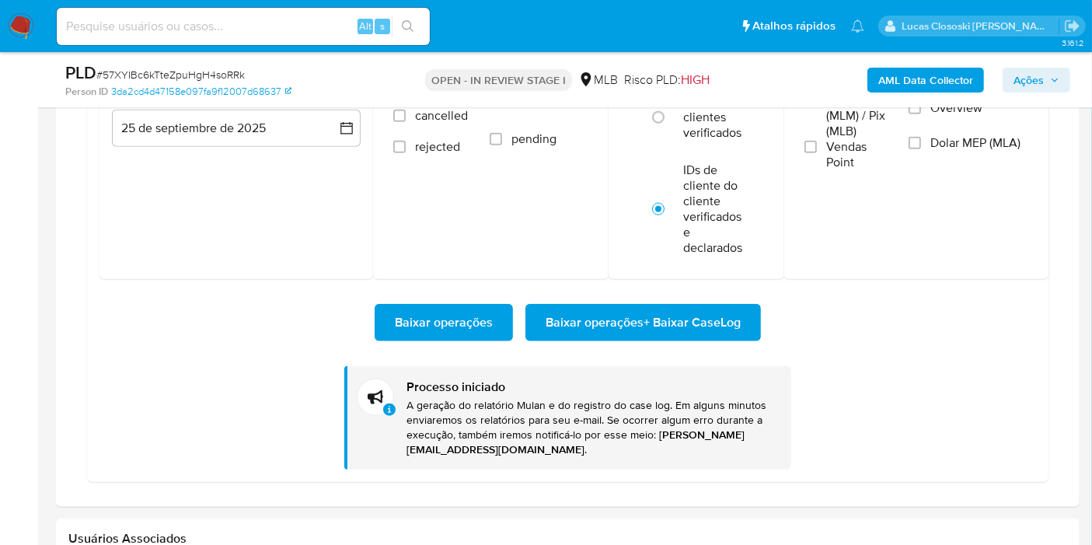
scroll to position [193, 0]
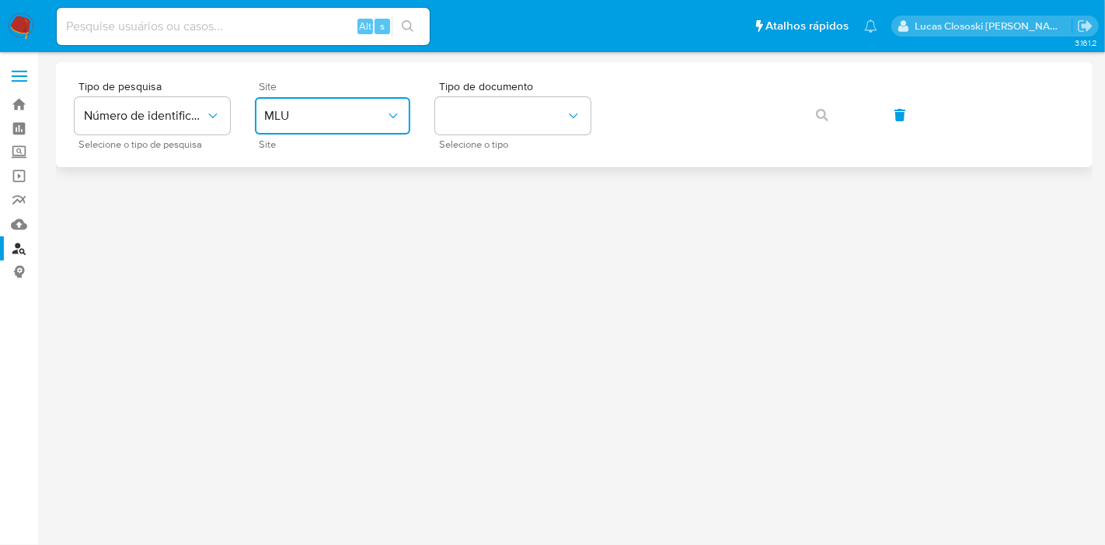
click at [289, 105] on button "MLU" at bounding box center [332, 115] width 155 height 37
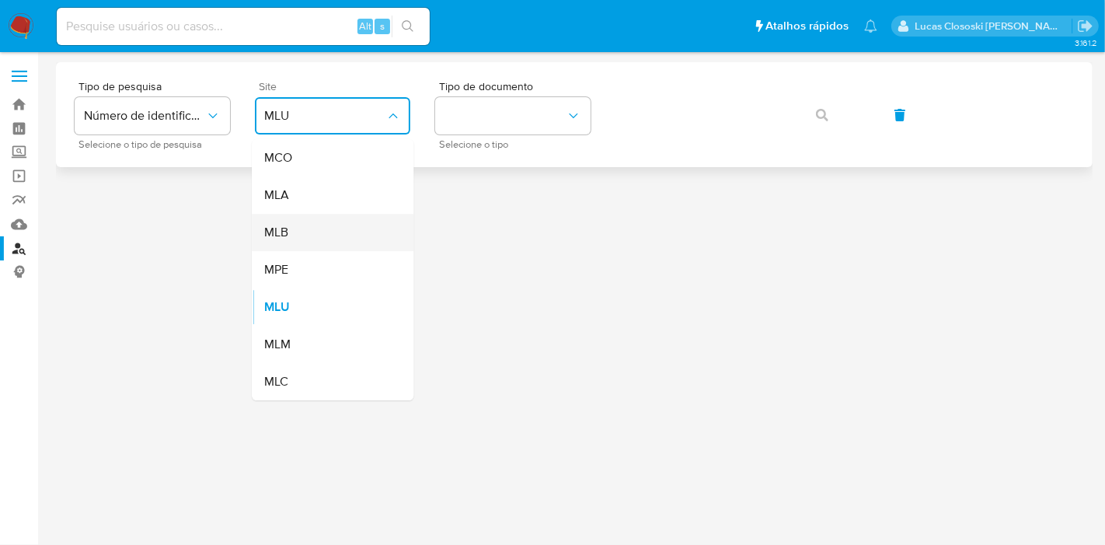
click at [291, 225] on div "MLB" at bounding box center [327, 232] width 127 height 37
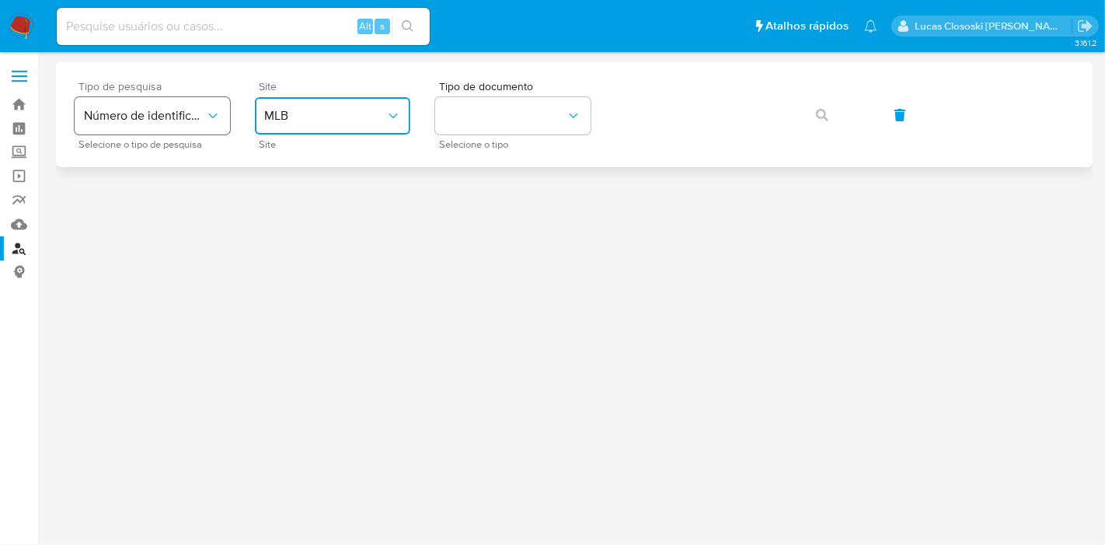
click at [153, 116] on span "Número de identificação" at bounding box center [144, 116] width 121 height 16
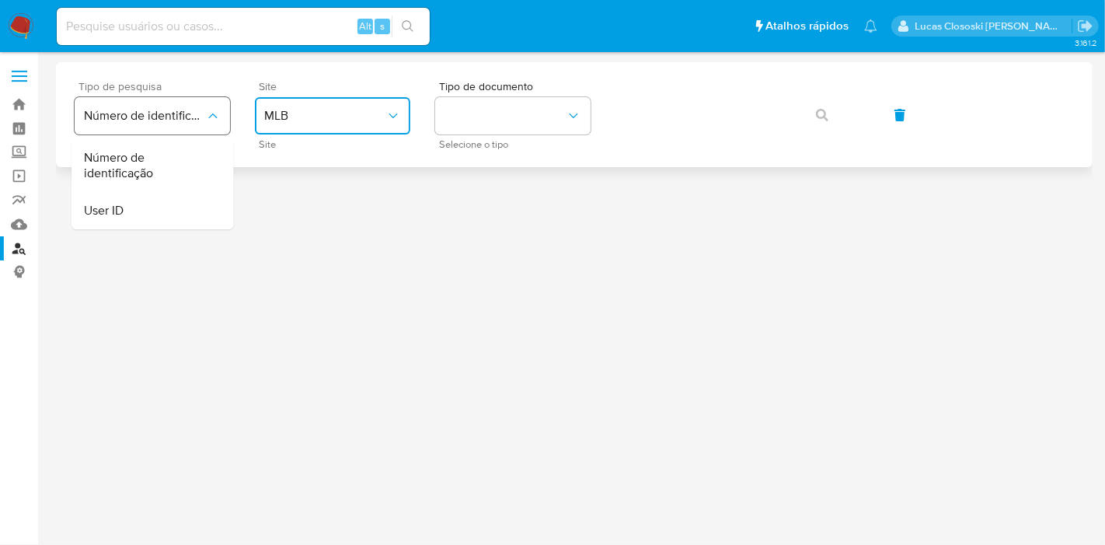
click at [153, 116] on span "Número de identificação" at bounding box center [144, 116] width 121 height 16
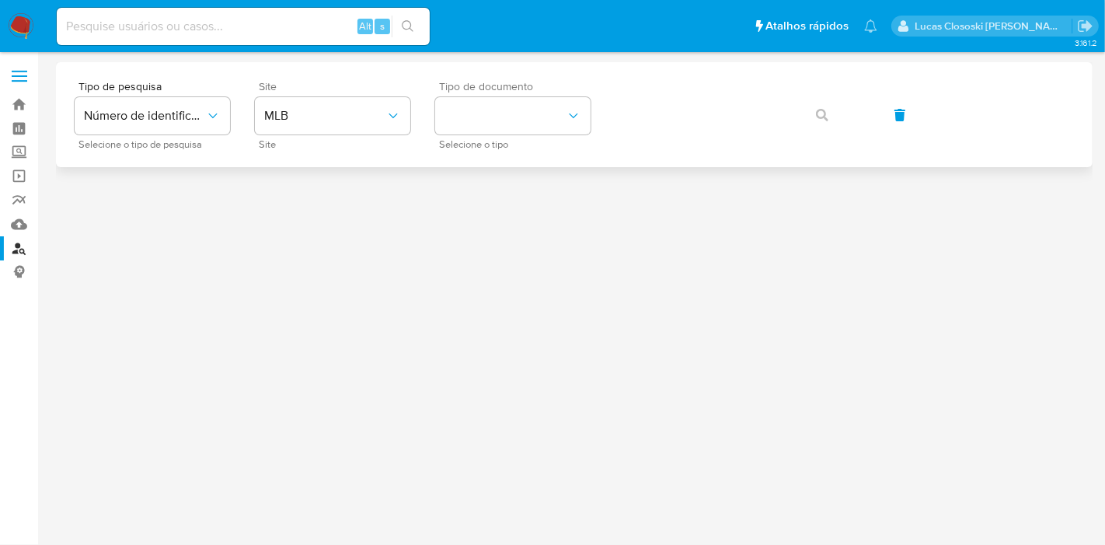
click at [562, 134] on div "Tipo de documento Selecione o tipo" at bounding box center [512, 115] width 155 height 68
click at [546, 119] on button "identificationType" at bounding box center [512, 115] width 155 height 37
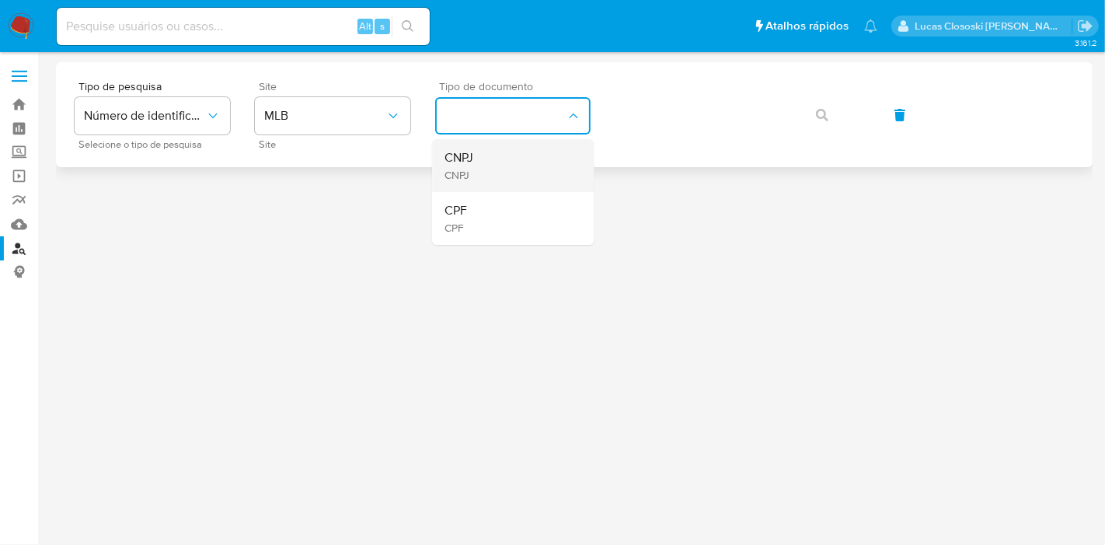
click at [493, 166] on div "CNPJ CNPJ" at bounding box center [508, 165] width 127 height 53
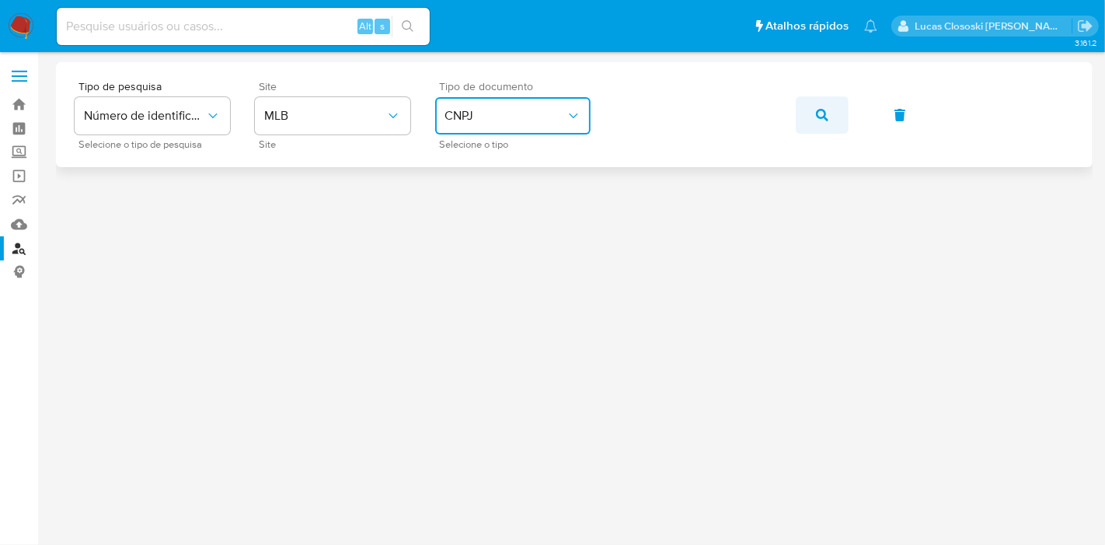
click at [825, 116] on icon "button" at bounding box center [822, 115] width 12 height 12
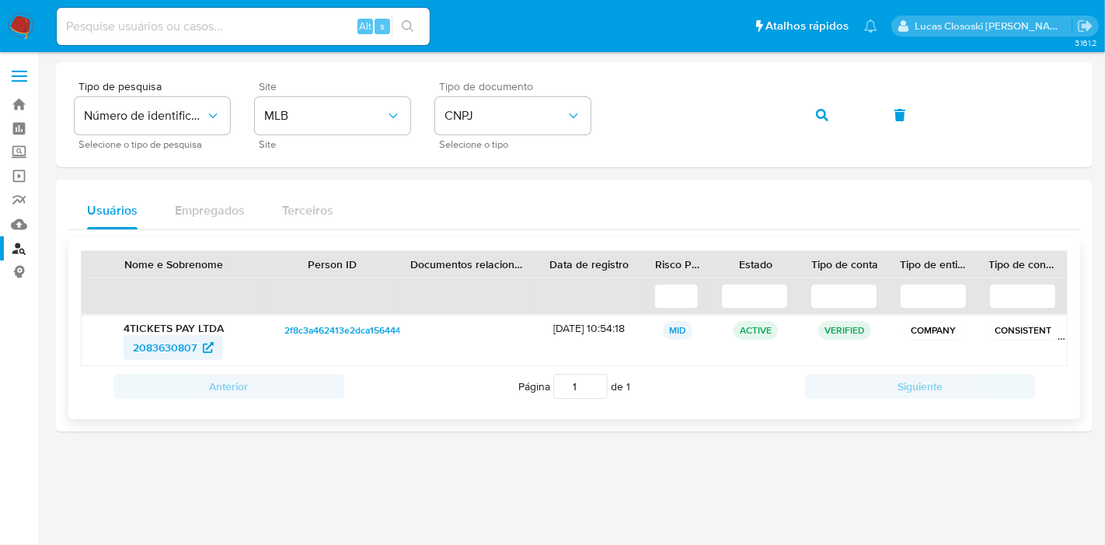
click at [134, 350] on span "2083630807" at bounding box center [165, 347] width 64 height 25
click at [9, 225] on link "Mulan" at bounding box center [92, 224] width 185 height 24
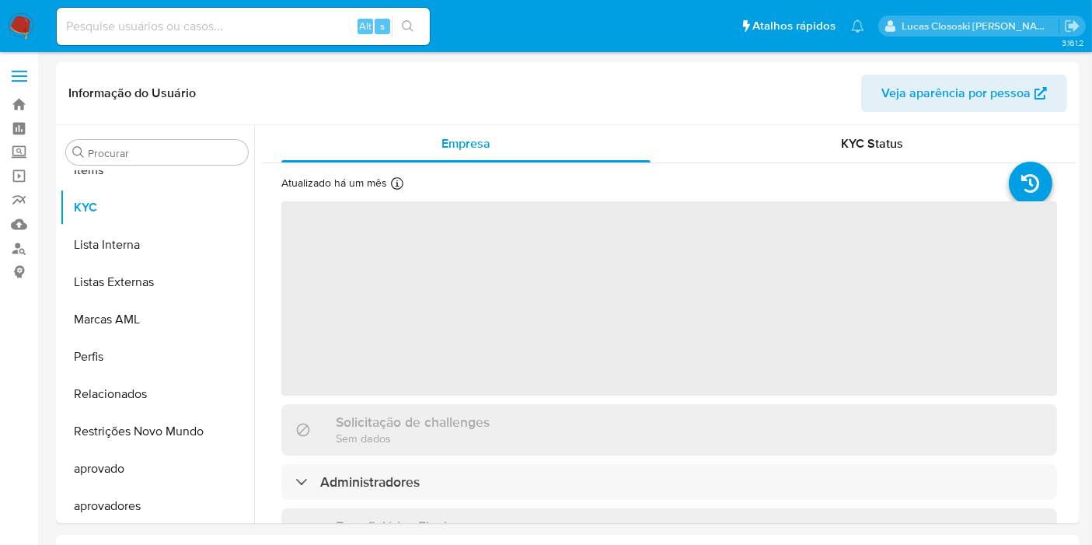
scroll to position [805, 0]
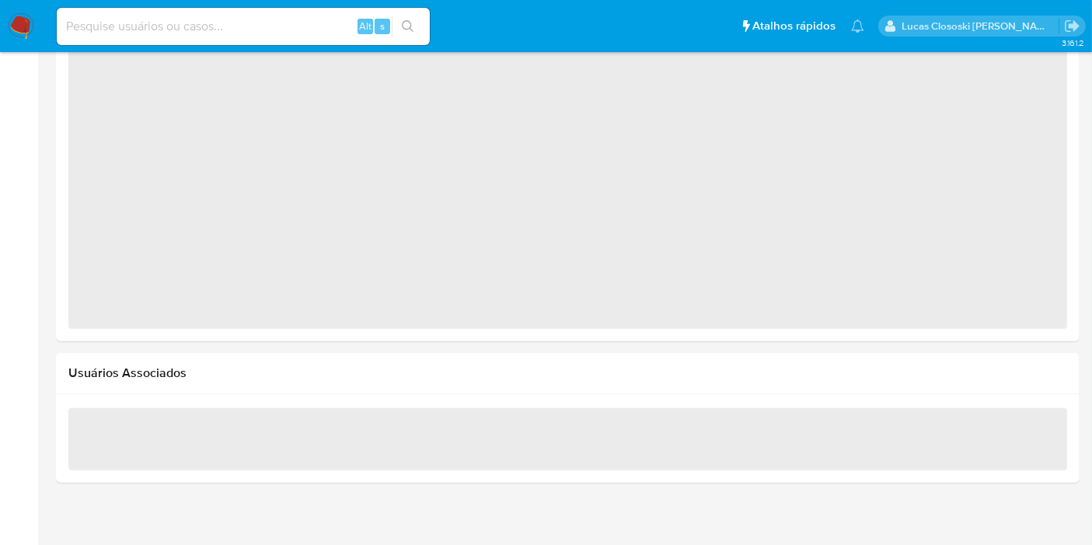
select select "10"
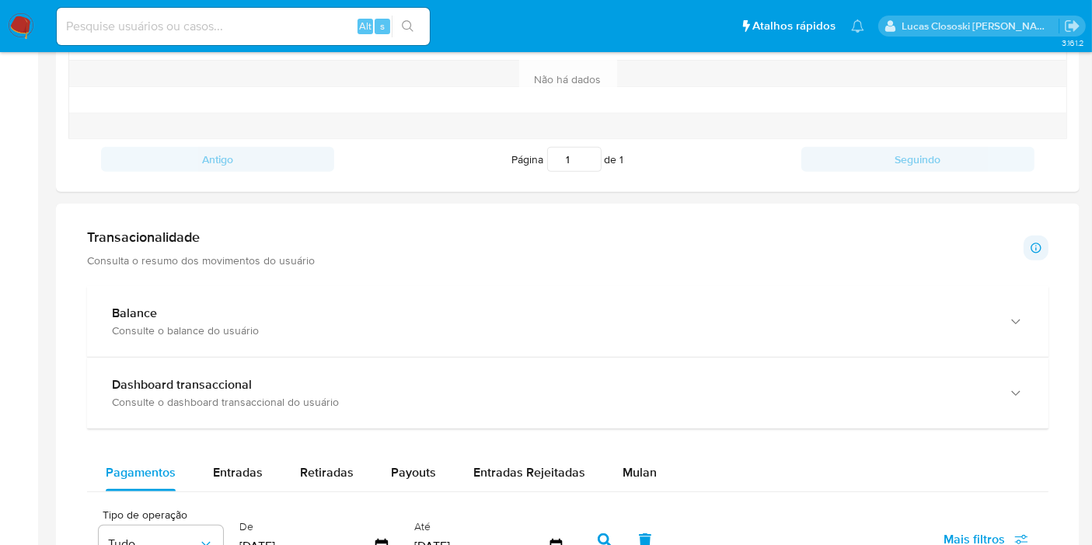
scroll to position [834, 0]
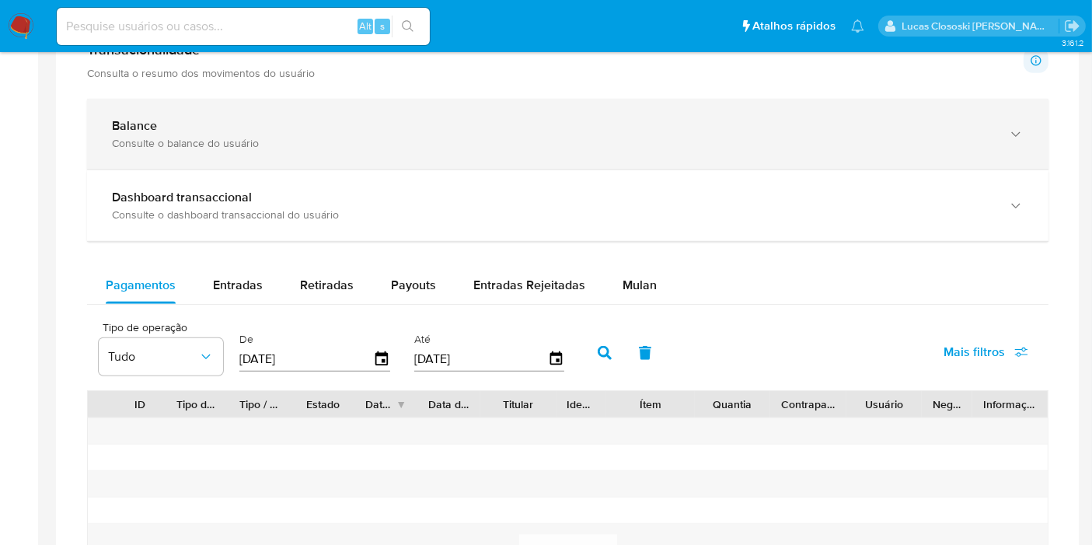
click at [186, 141] on div "Consulte o balance do usuário" at bounding box center [552, 143] width 881 height 14
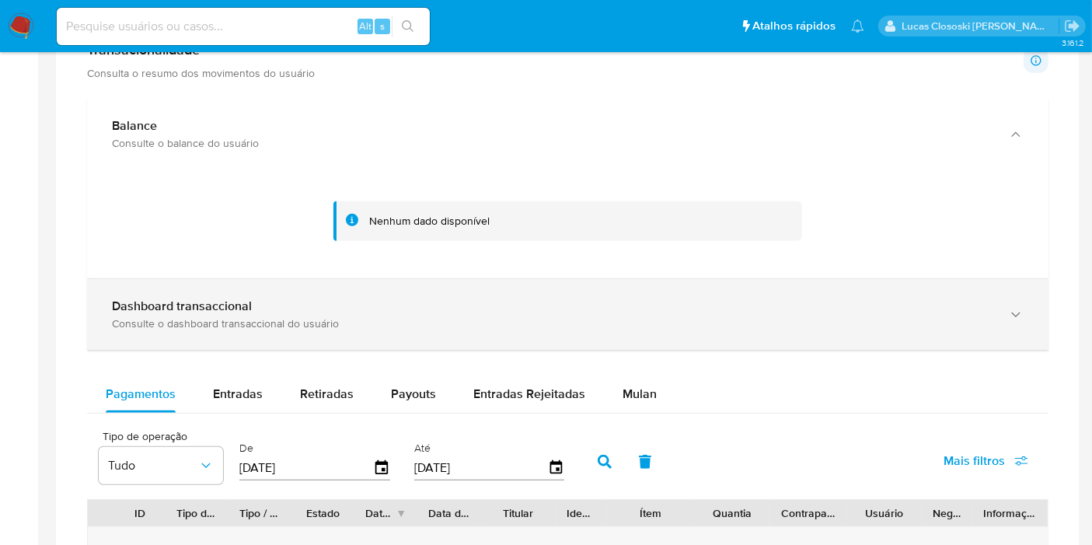
click at [206, 287] on div "Dashboard transaccional Consulte o dashboard transaccional do usuário" at bounding box center [567, 314] width 961 height 71
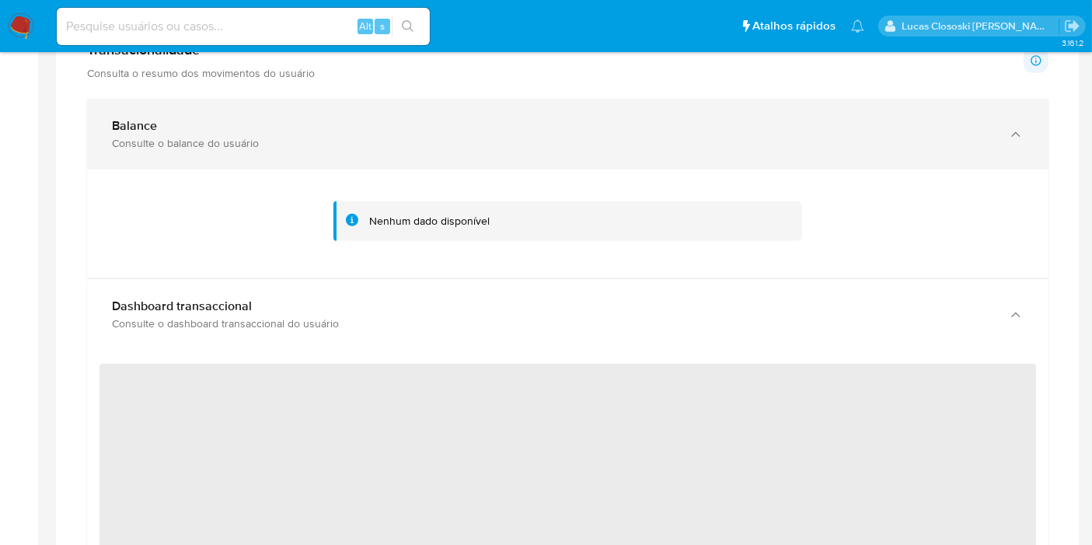
click at [236, 151] on div "Balance Consulte o balance do usuário" at bounding box center [567, 134] width 961 height 71
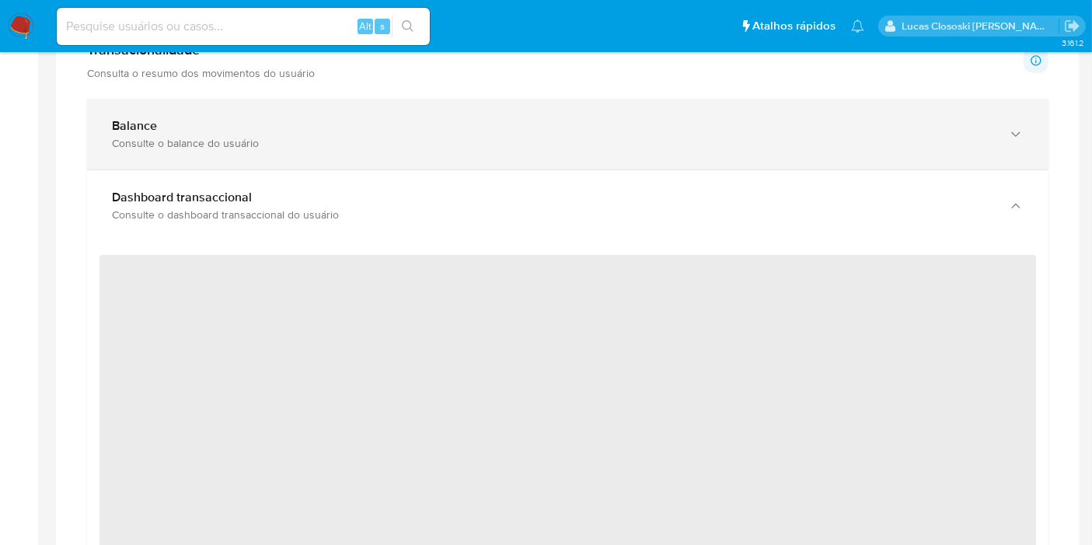
click at [236, 151] on div "Balance Consulte o balance do usuário" at bounding box center [567, 134] width 961 height 71
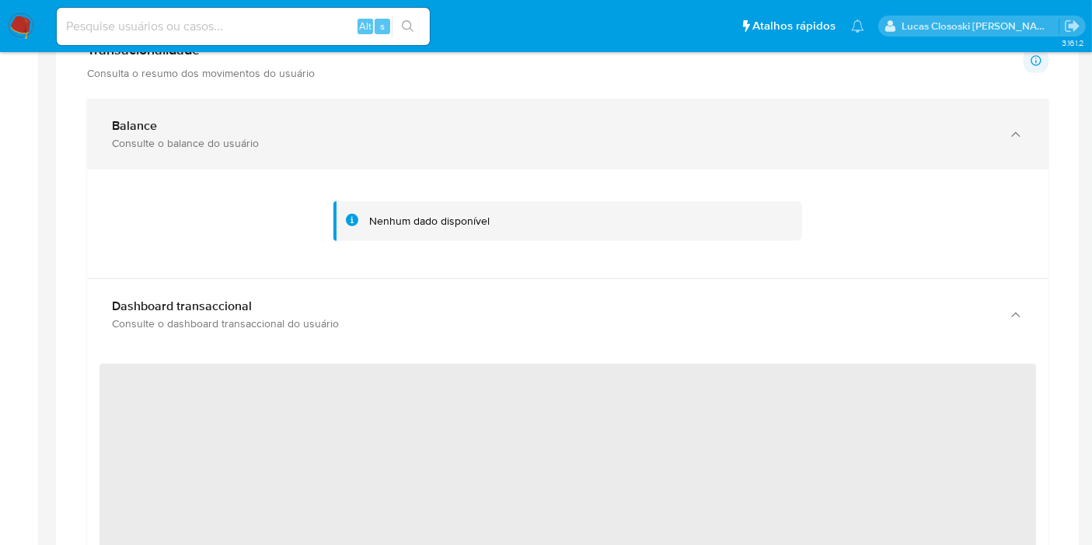
click at [236, 151] on div "Balance Consulte o balance do usuário" at bounding box center [567, 134] width 961 height 71
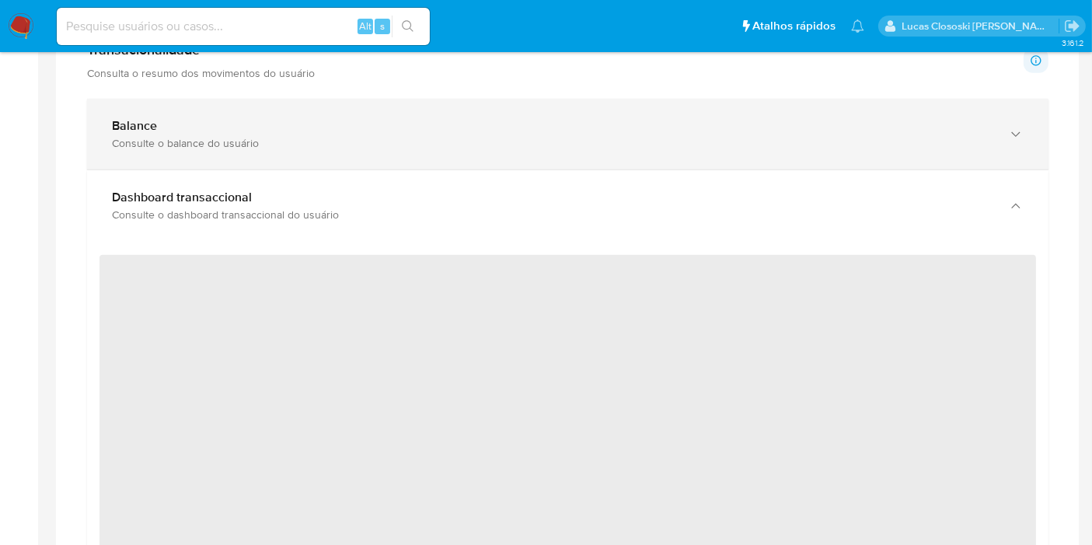
click at [236, 151] on div "Balance Consulte o balance do usuário" at bounding box center [567, 134] width 961 height 71
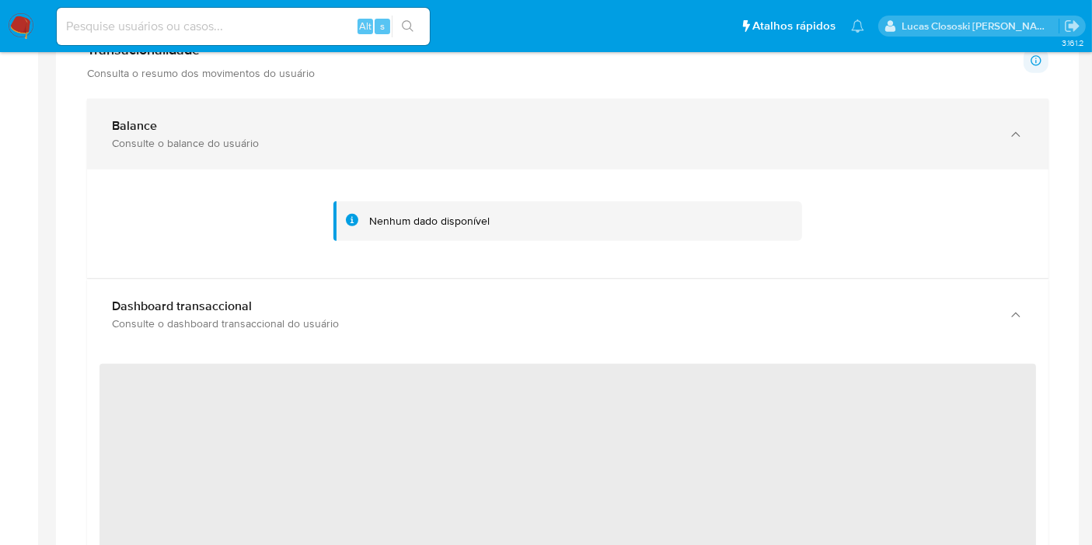
click at [236, 151] on div "Balance Consulte o balance do usuário" at bounding box center [567, 134] width 961 height 71
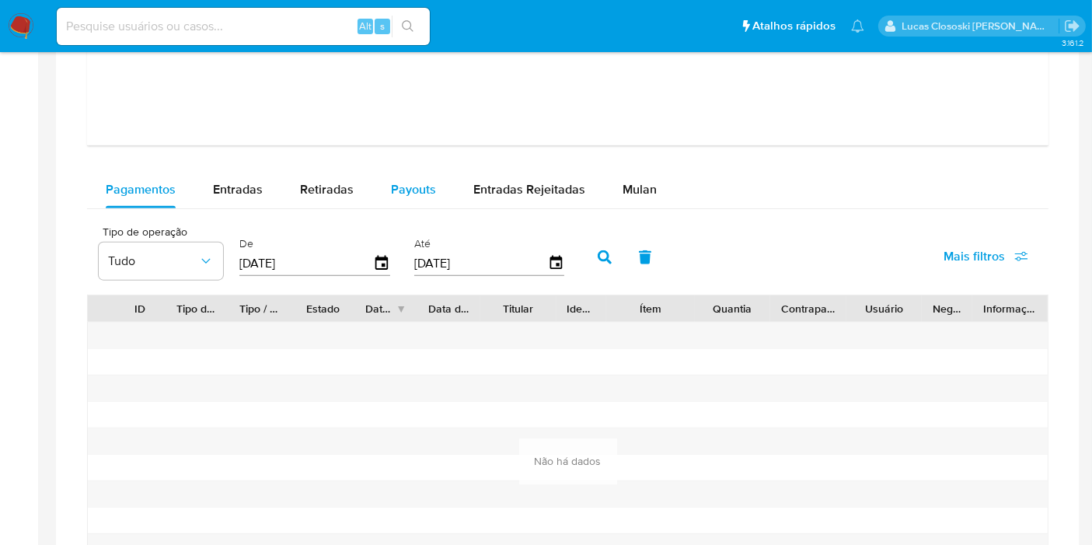
scroll to position [1611, 0]
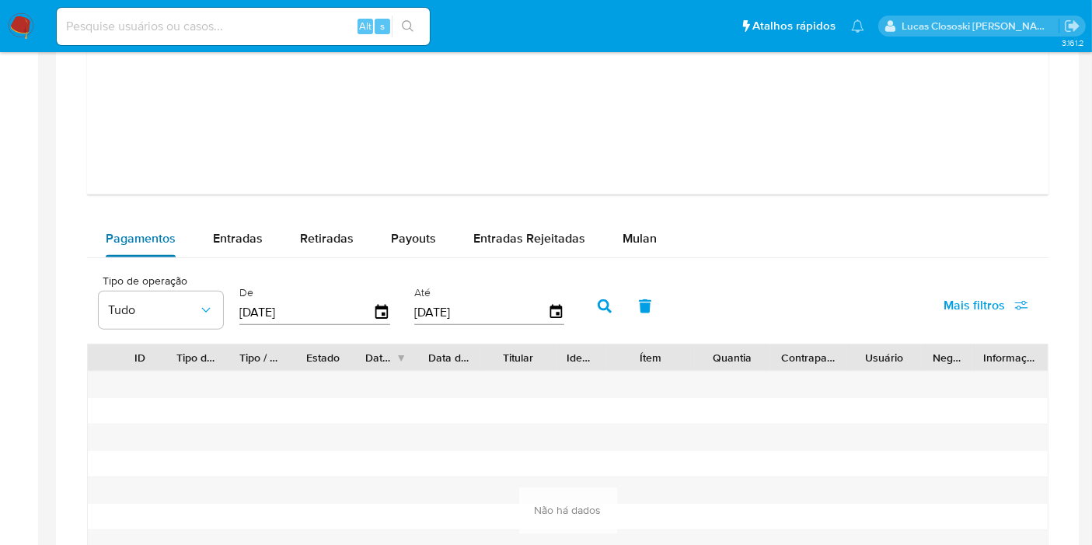
click at [148, 242] on span "Pagamentos" at bounding box center [141, 238] width 70 height 18
click at [234, 239] on span "Entradas" at bounding box center [238, 238] width 50 height 18
select select "10"
click at [361, 308] on input "[DATE]" at bounding box center [306, 312] width 134 height 25
click at [385, 309] on icon "button" at bounding box center [381, 312] width 27 height 27
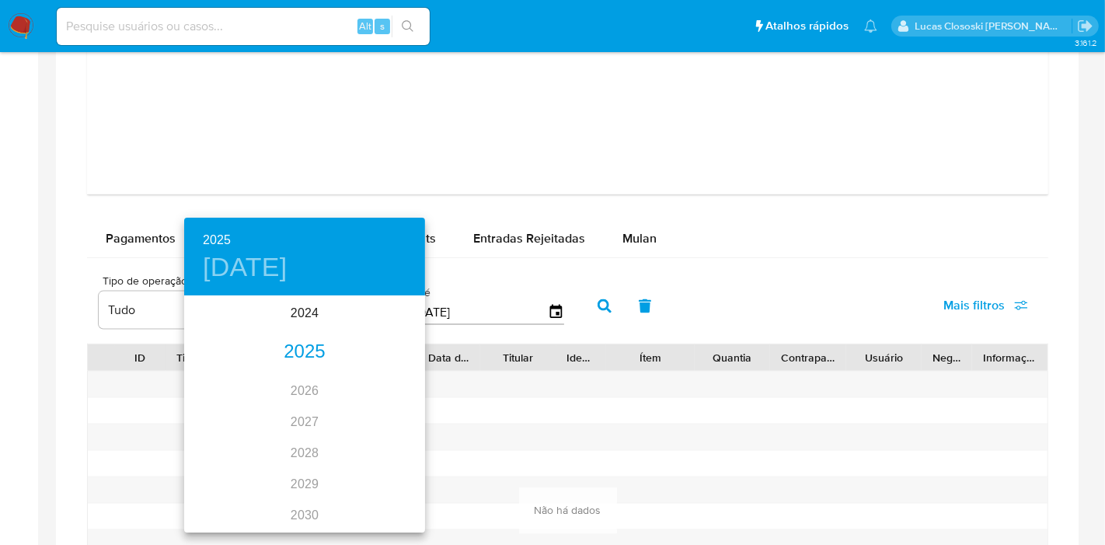
click at [312, 354] on div "2025" at bounding box center [304, 352] width 241 height 31
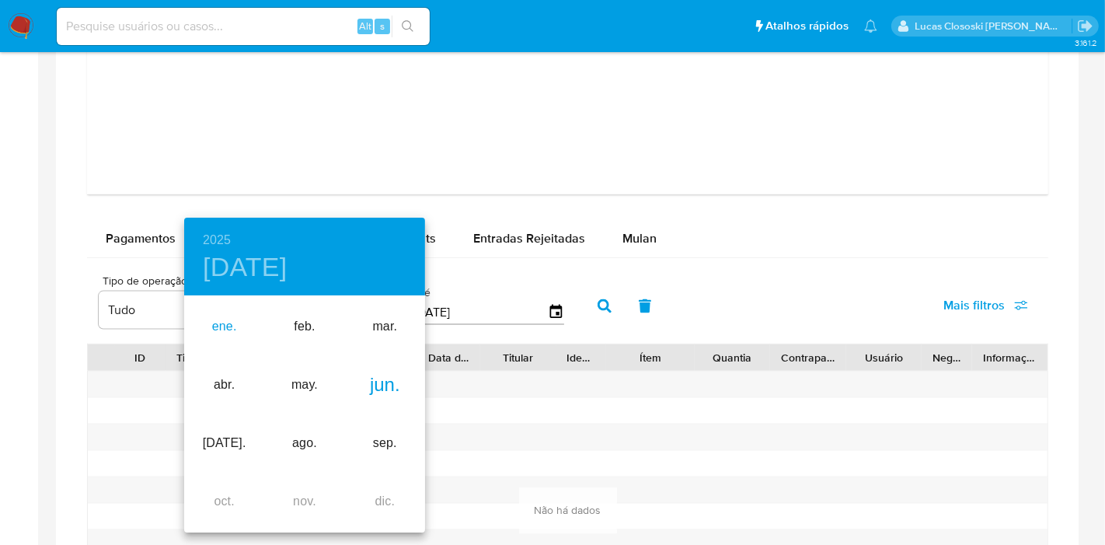
click at [226, 330] on div "ene." at bounding box center [224, 327] width 80 height 58
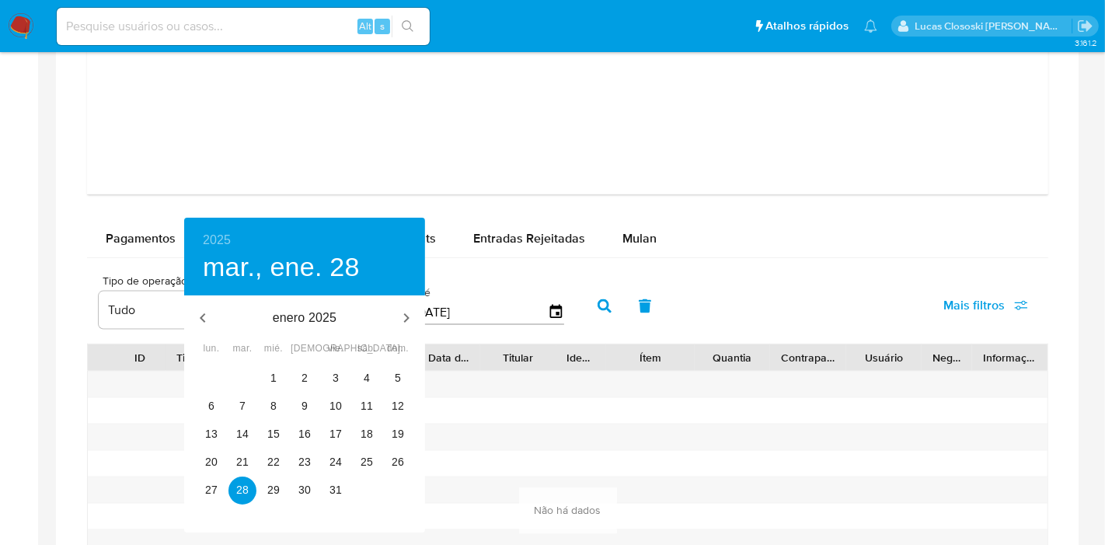
drag, startPoint x: 257, startPoint y: 347, endPoint x: 281, endPoint y: 375, distance: 35.8
click at [260, 347] on div "lun. mar. mié. jue. vie. sáb. dom." at bounding box center [304, 349] width 241 height 12
click at [281, 375] on span "1" at bounding box center [274, 378] width 28 height 16
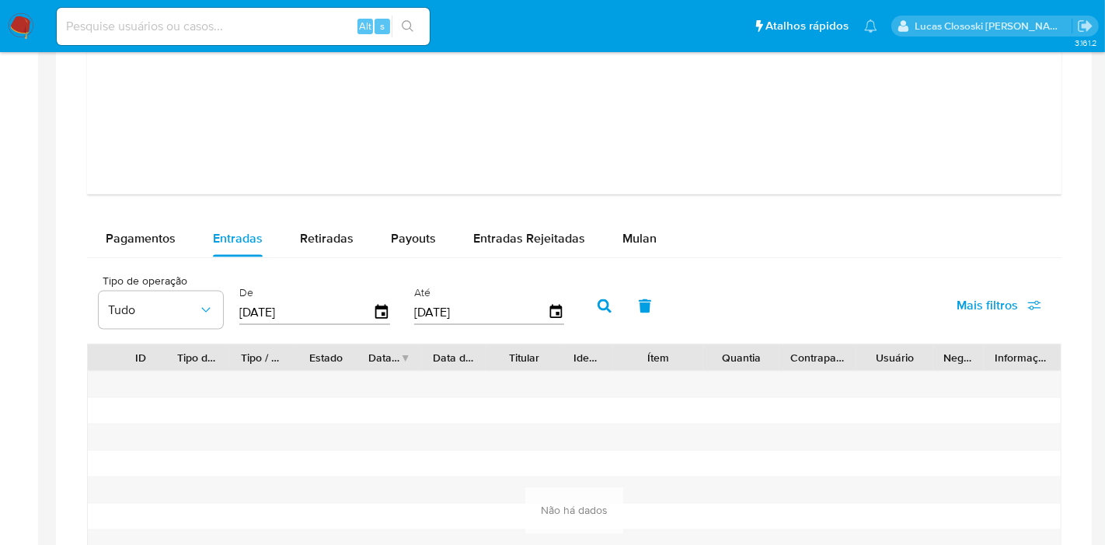
type input "[DATE]"
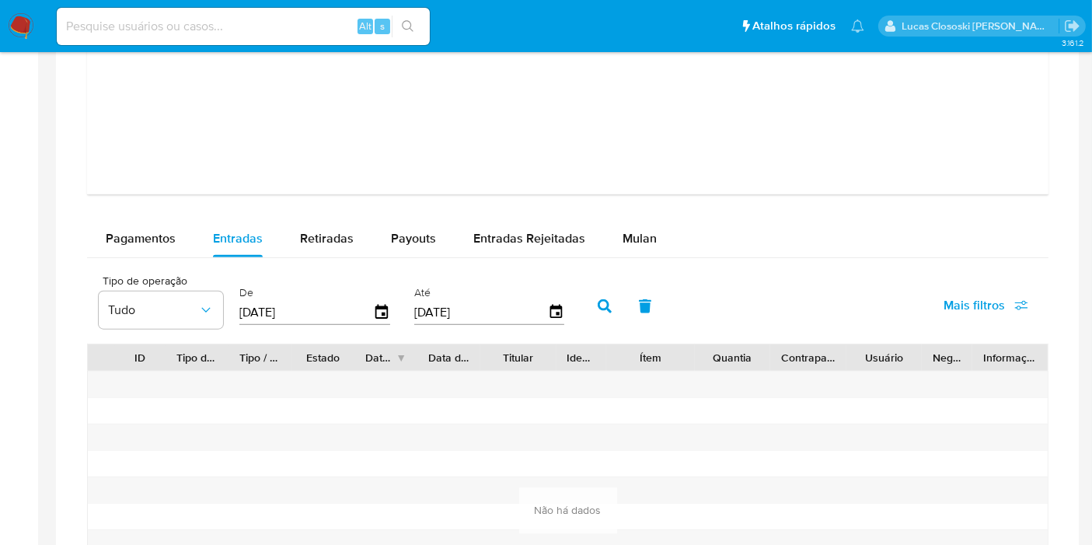
click at [598, 303] on icon "button" at bounding box center [605, 306] width 14 height 14
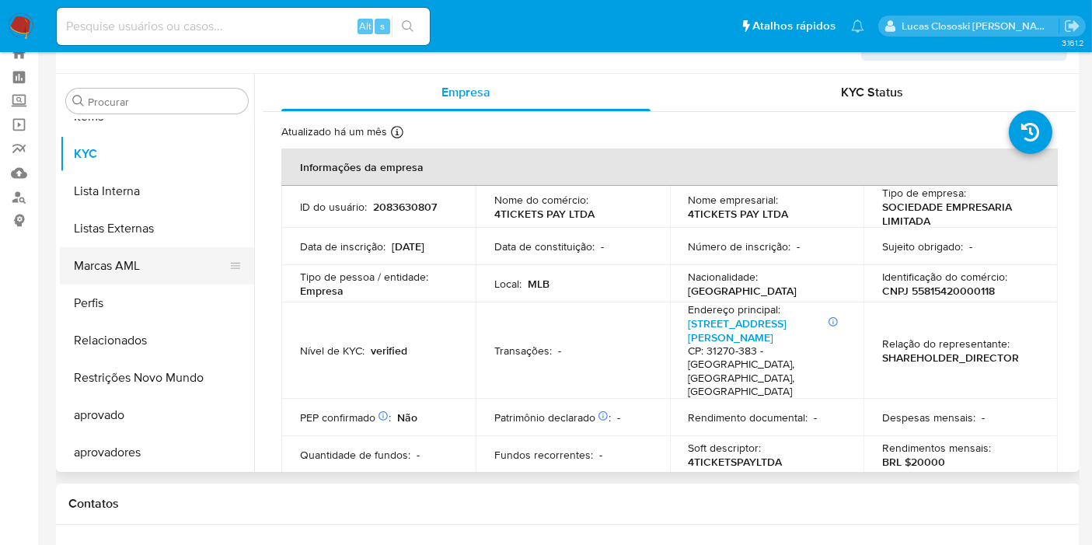
scroll to position [0, 0]
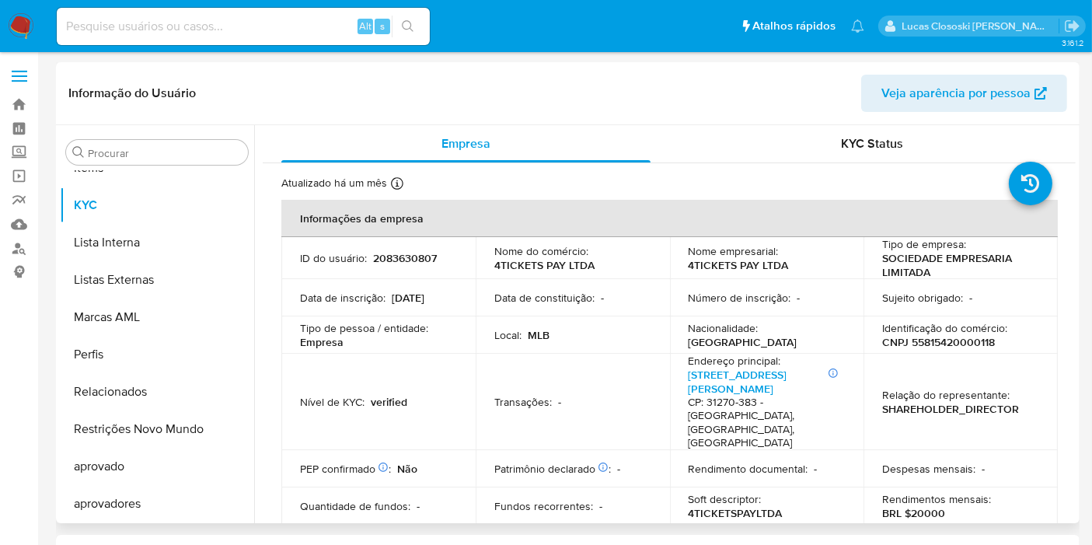
click at [384, 258] on p "2083630807" at bounding box center [405, 258] width 64 height 14
copy p "2083630807"
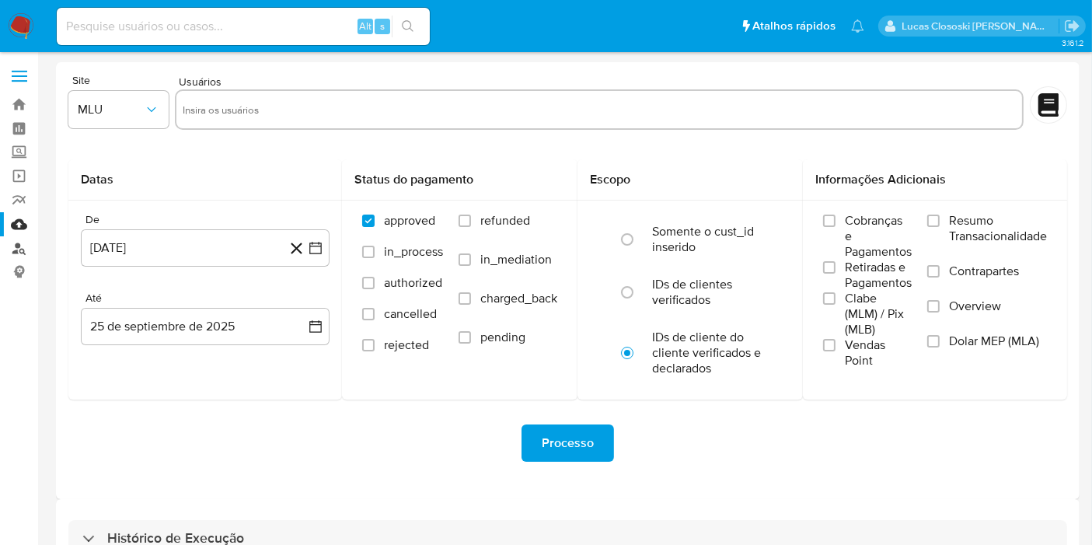
click at [17, 256] on link "Localizador de pessoas" at bounding box center [92, 248] width 185 height 24
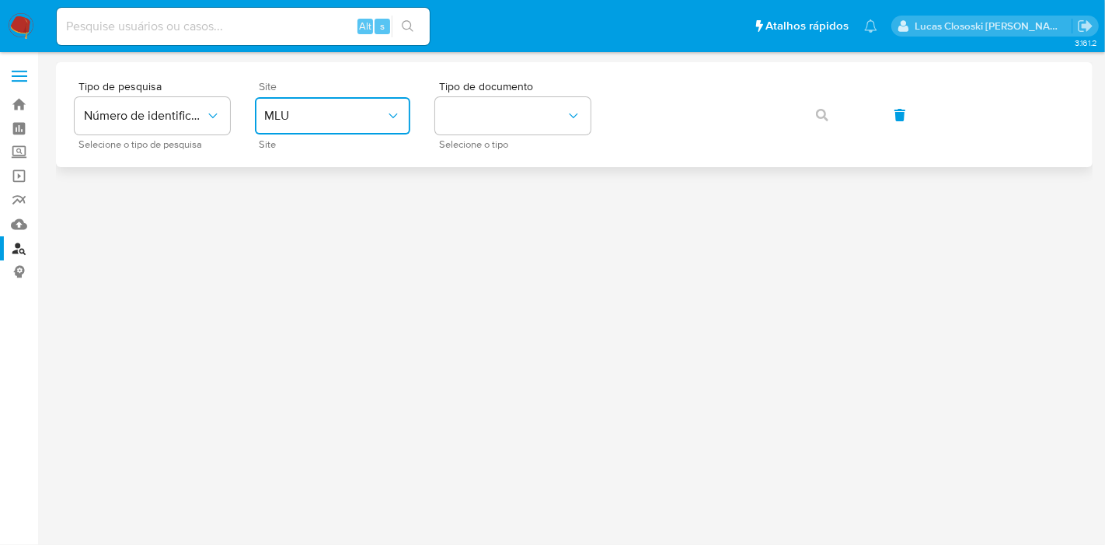
click at [337, 120] on span "MLU" at bounding box center [324, 116] width 121 height 16
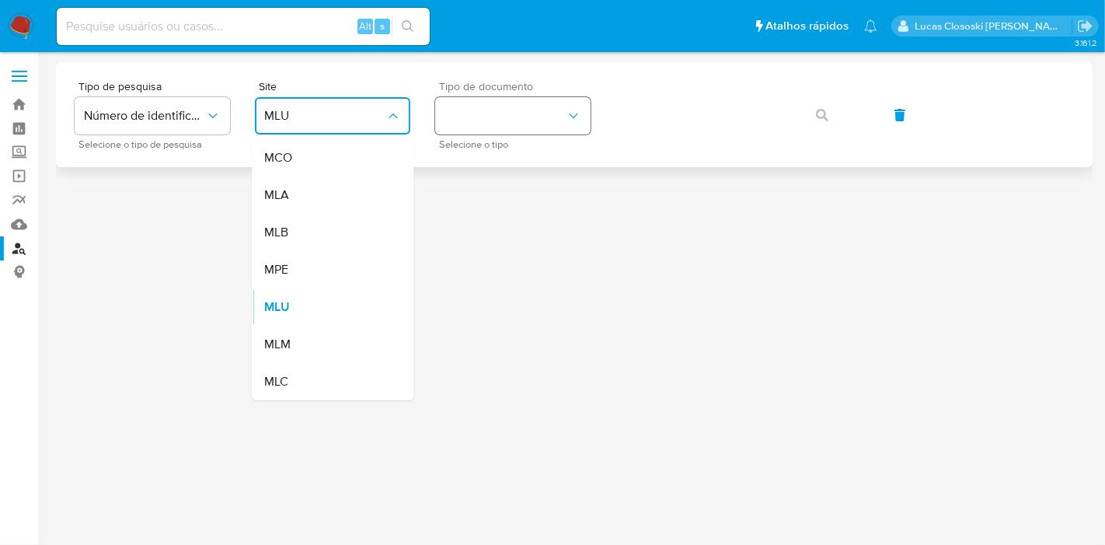
drag, startPoint x: 297, startPoint y: 221, endPoint x: 549, endPoint y: 107, distance: 277.2
click at [299, 221] on div "MLB" at bounding box center [327, 232] width 127 height 37
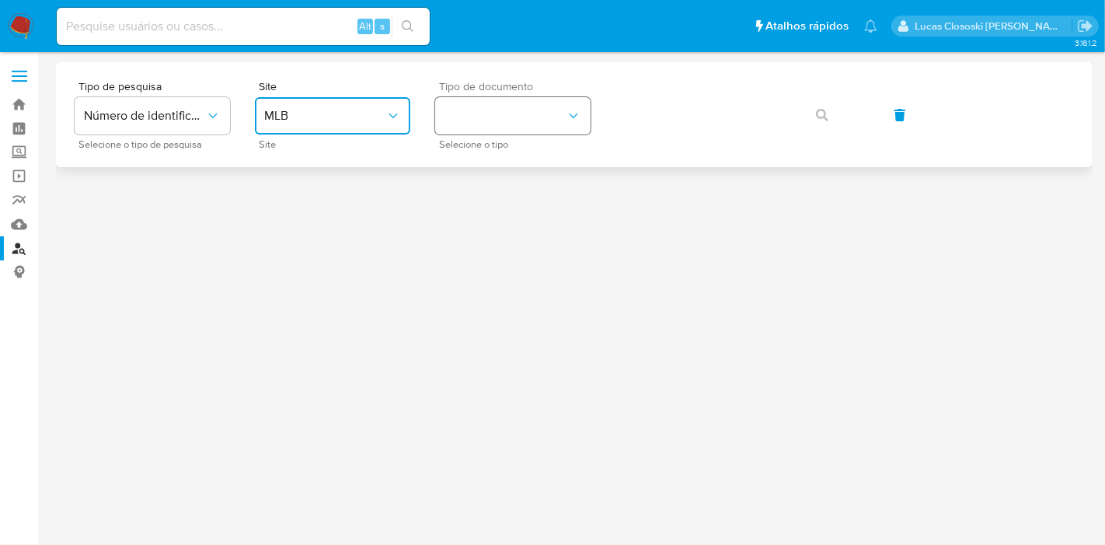
click at [550, 107] on button "identificationType" at bounding box center [512, 115] width 155 height 37
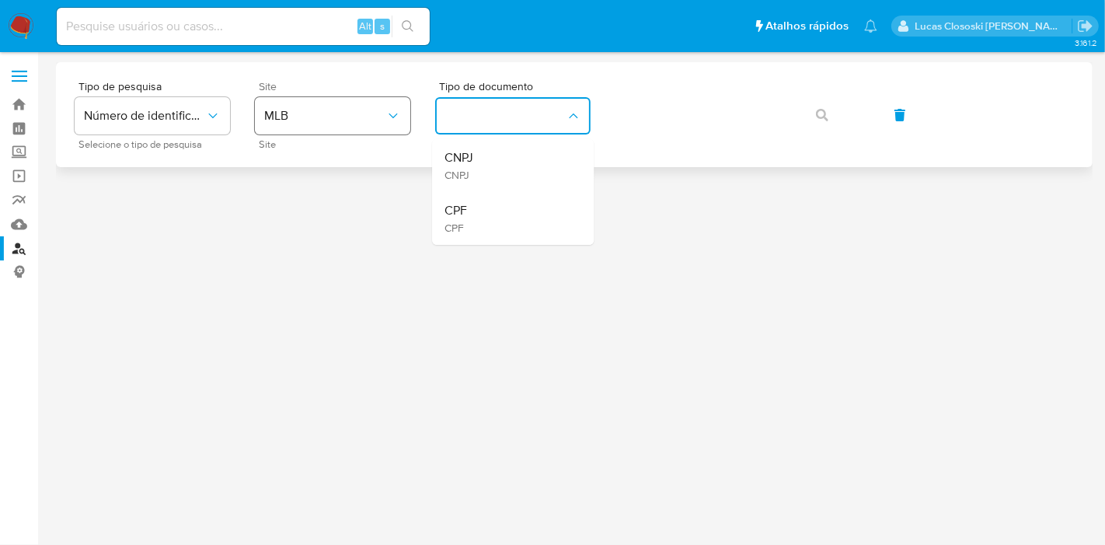
click at [276, 116] on span "MLB" at bounding box center [324, 116] width 121 height 16
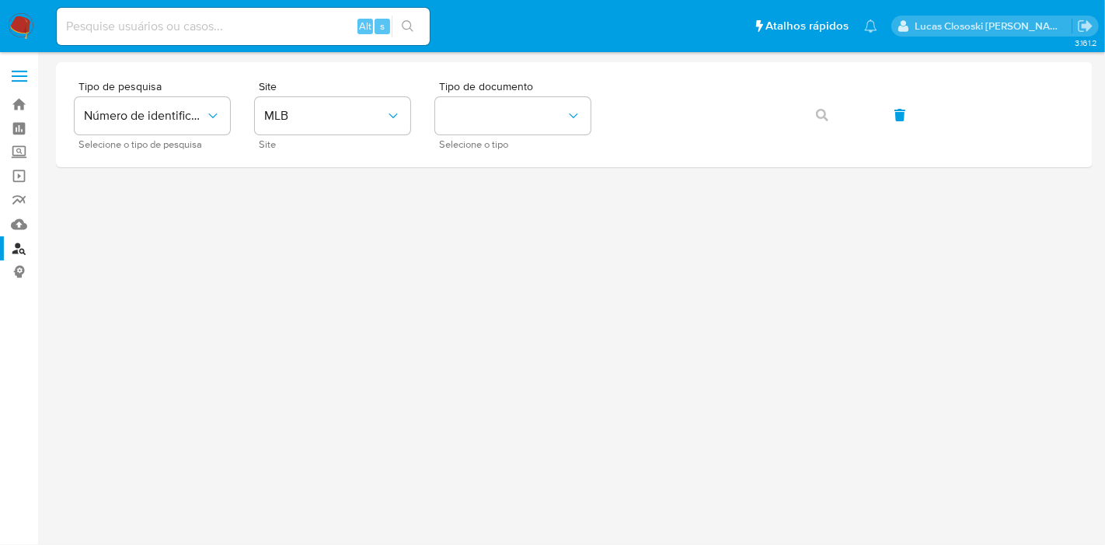
click at [232, 37] on div "Alt s" at bounding box center [243, 26] width 373 height 37
click at [333, 17] on input at bounding box center [243, 26] width 373 height 20
paste input "2083630807"
type input "2083630807"
click at [412, 33] on button "search-icon" at bounding box center [408, 27] width 32 height 22
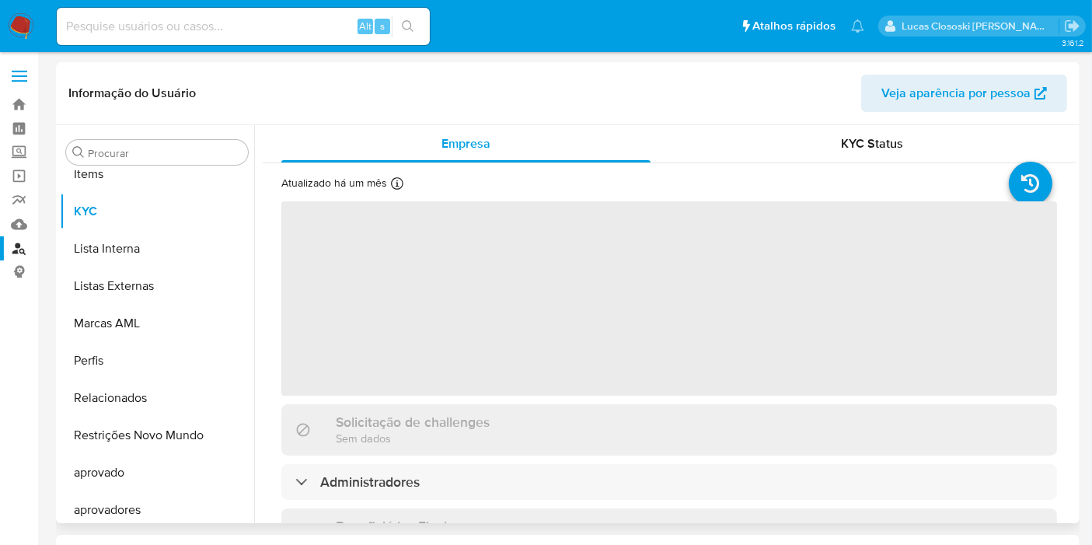
scroll to position [805, 0]
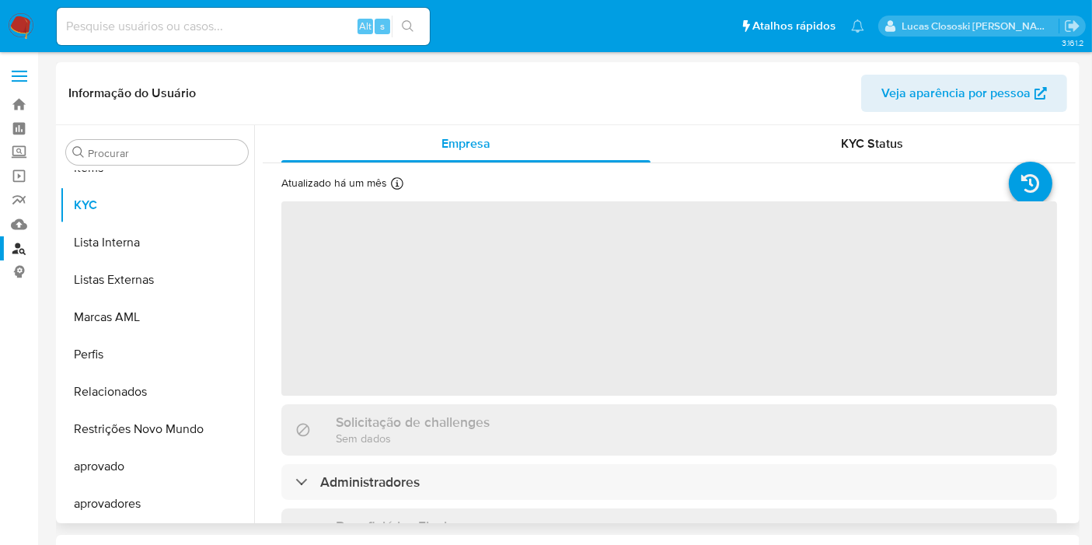
select select "10"
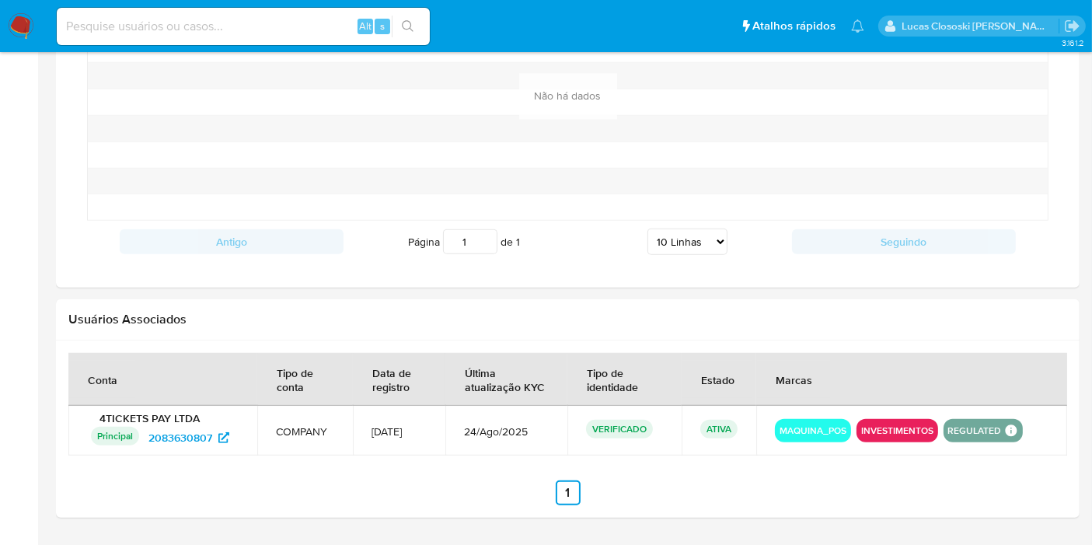
scroll to position [950, 0]
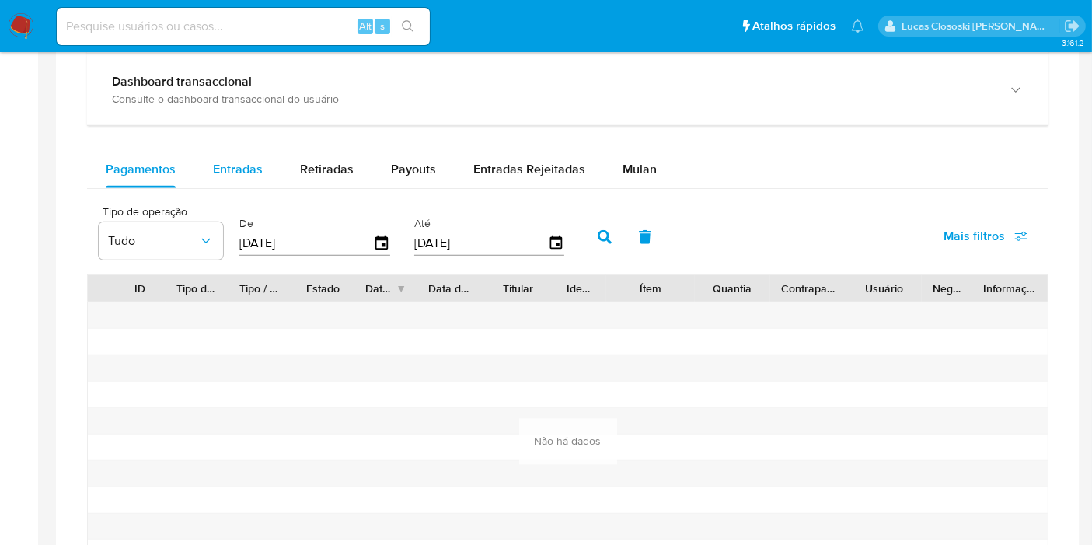
click at [221, 173] on span "Entradas" at bounding box center [238, 169] width 50 height 18
select select "10"
click at [302, 169] on span "Retiradas" at bounding box center [327, 169] width 54 height 18
select select "10"
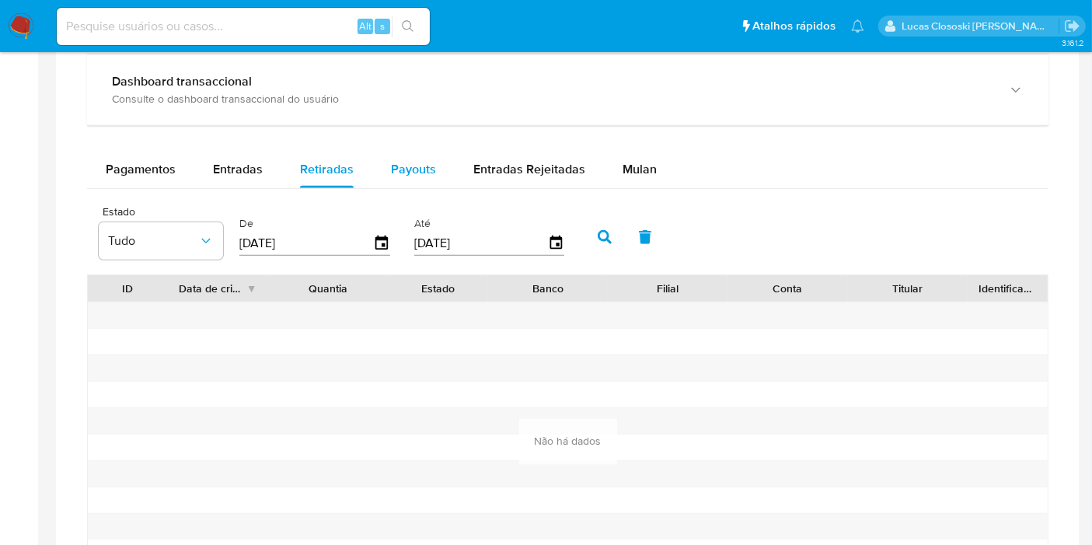
click at [382, 167] on button "Payouts" at bounding box center [413, 169] width 82 height 37
select select "10"
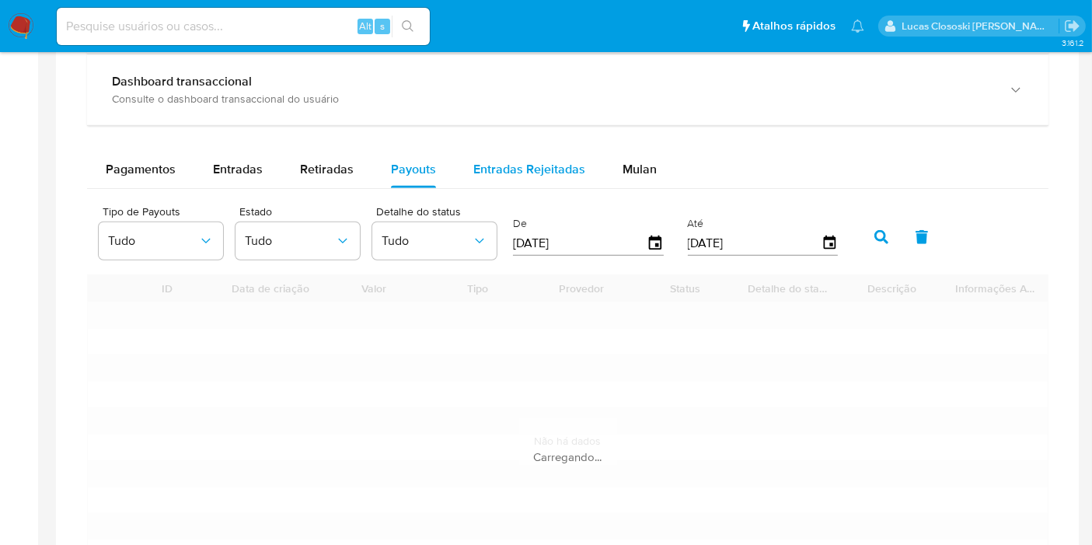
click at [499, 171] on span "Entradas Rejeitadas" at bounding box center [529, 169] width 112 height 18
select select "10"
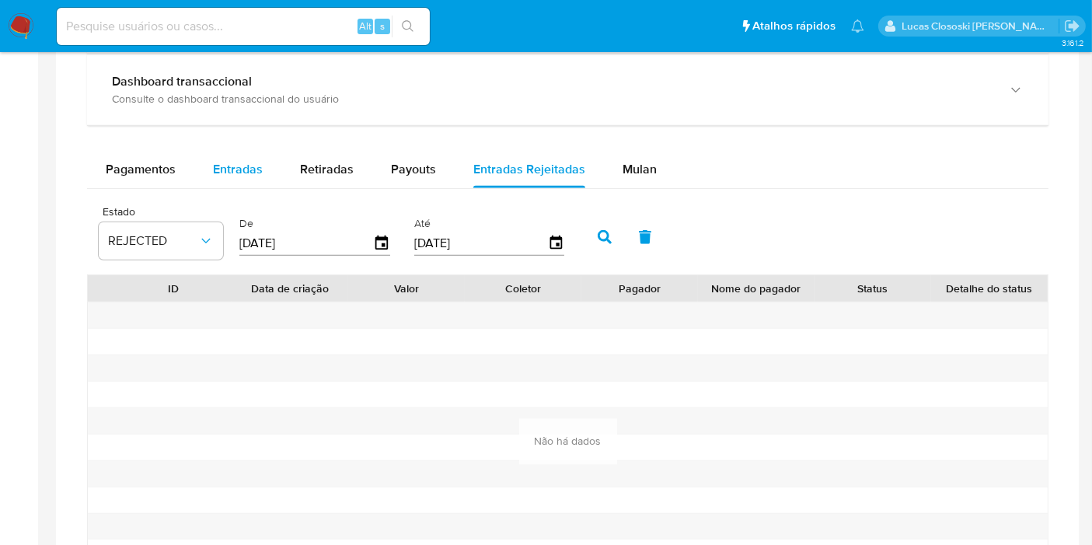
click at [225, 166] on span "Entradas" at bounding box center [238, 169] width 50 height 18
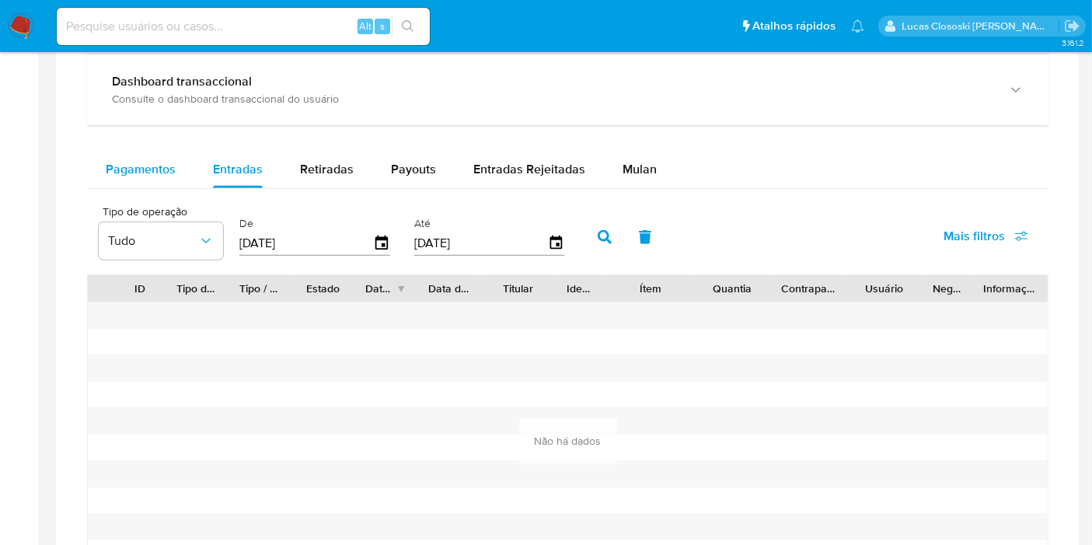
click at [172, 166] on span "Pagamentos" at bounding box center [141, 169] width 70 height 18
click at [374, 245] on icon "button" at bounding box center [381, 243] width 27 height 27
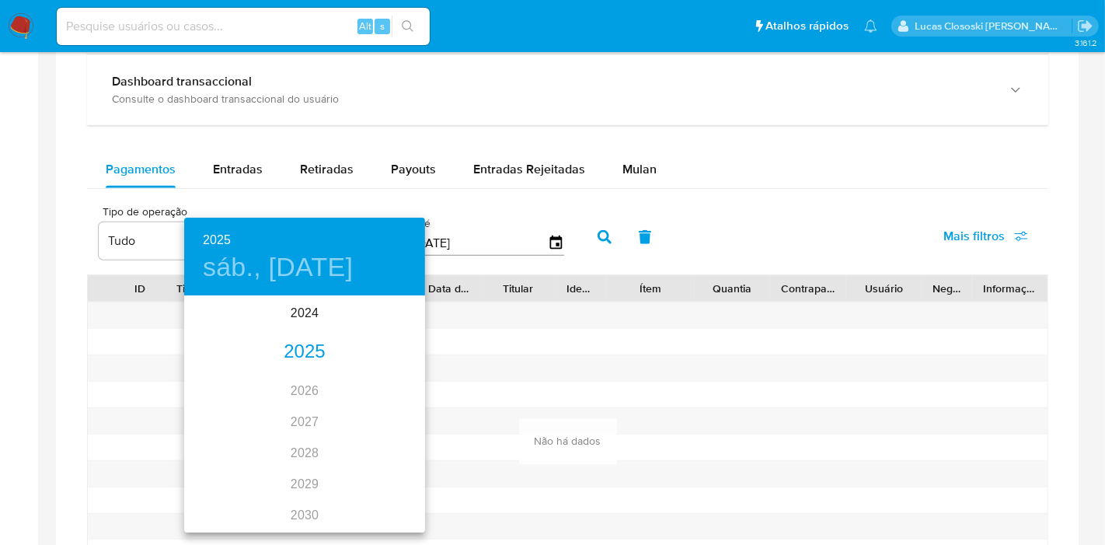
click at [317, 342] on div "2025" at bounding box center [304, 352] width 241 height 31
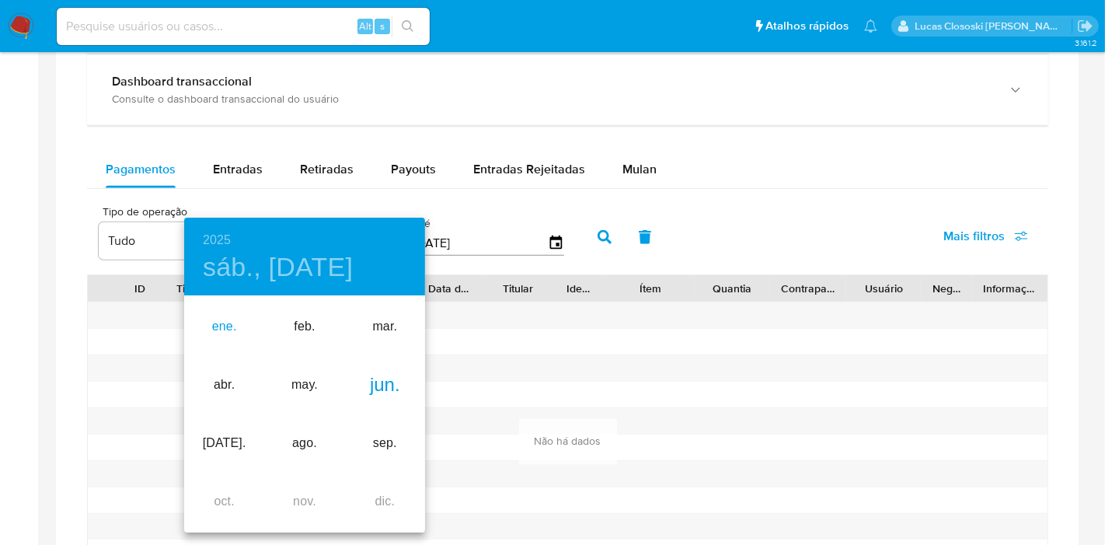
click at [235, 335] on div "ene." at bounding box center [224, 327] width 80 height 58
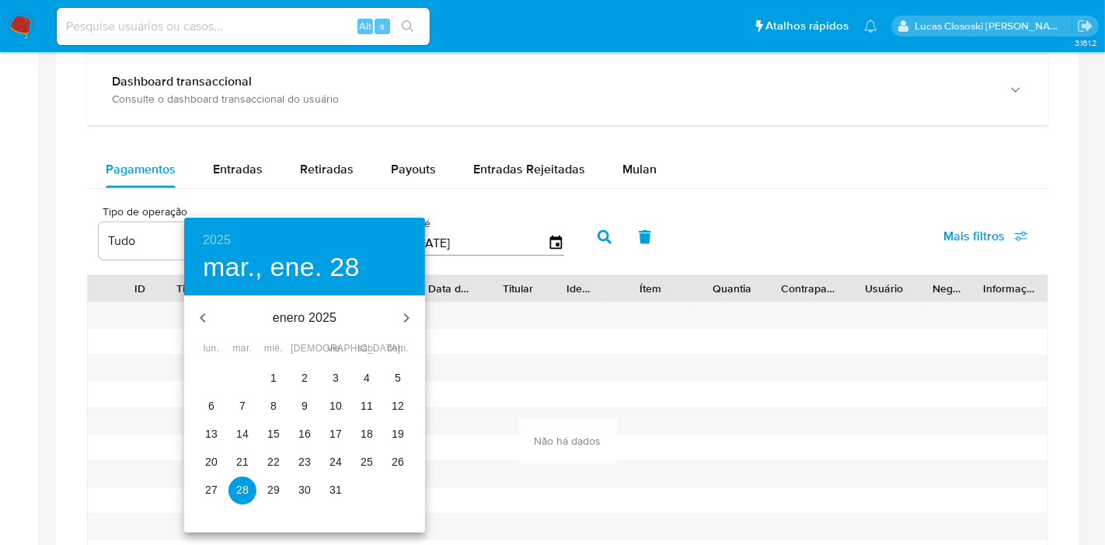
click at [276, 378] on p "1" at bounding box center [273, 378] width 6 height 16
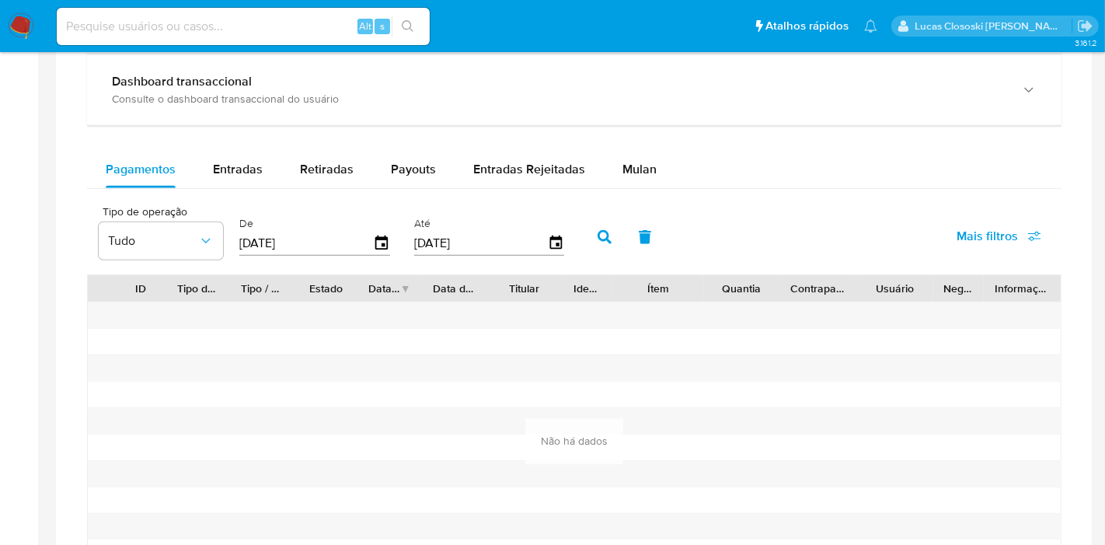
type input "01/01/2025"
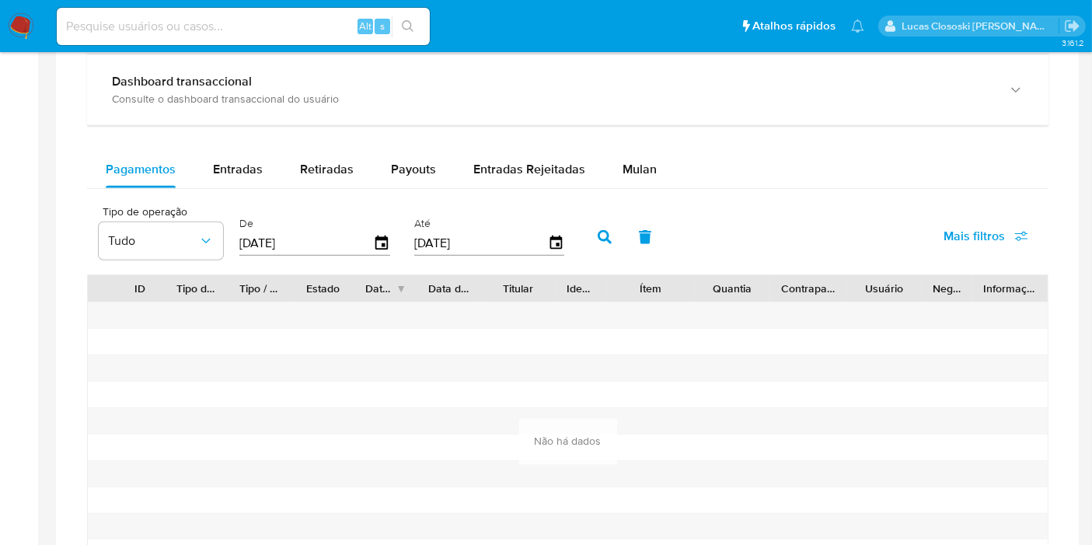
click at [598, 232] on icon "button" at bounding box center [605, 237] width 14 height 14
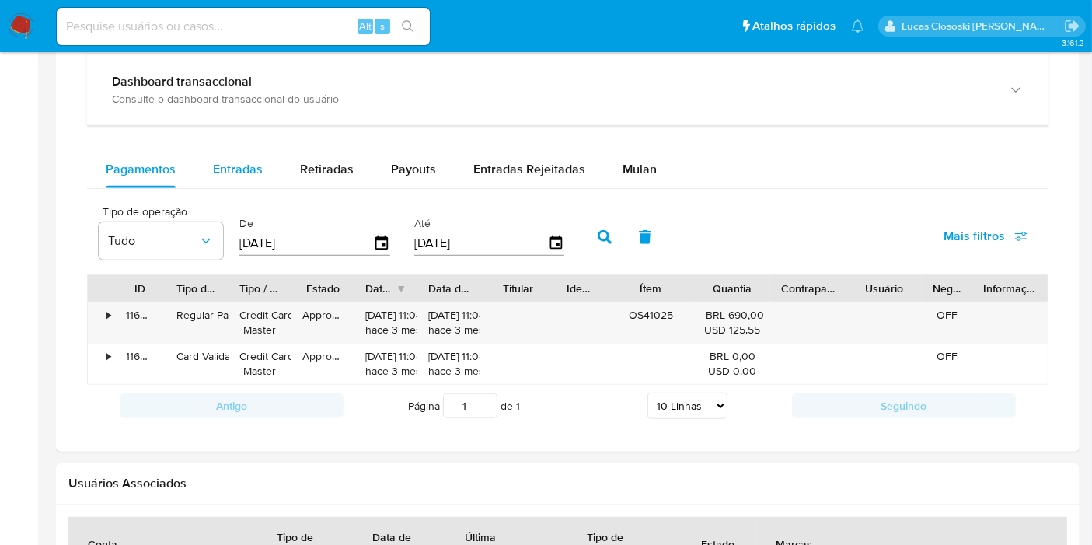
click at [235, 169] on span "Entradas" at bounding box center [238, 169] width 50 height 18
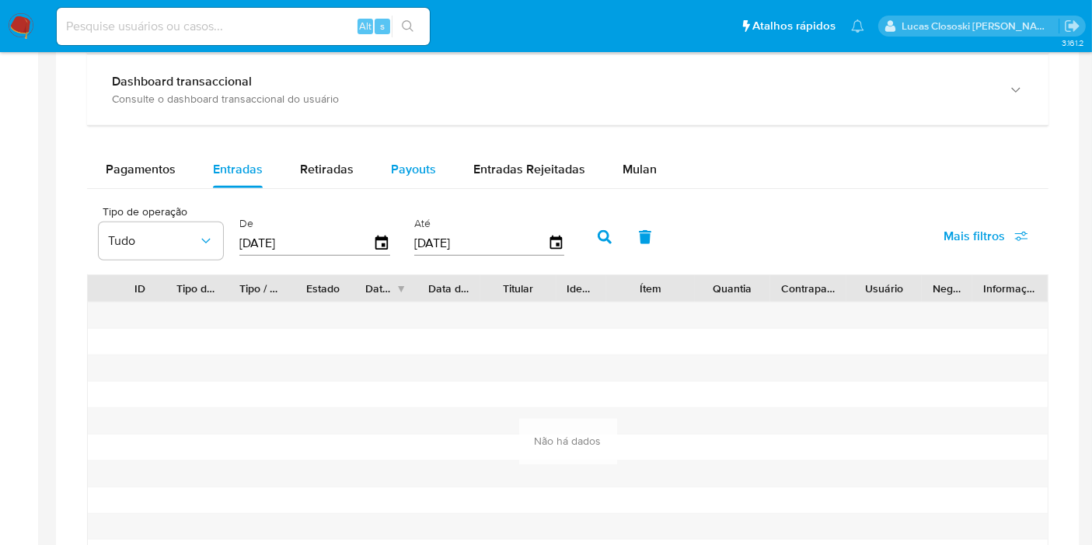
click at [384, 166] on button "Payouts" at bounding box center [413, 169] width 82 height 37
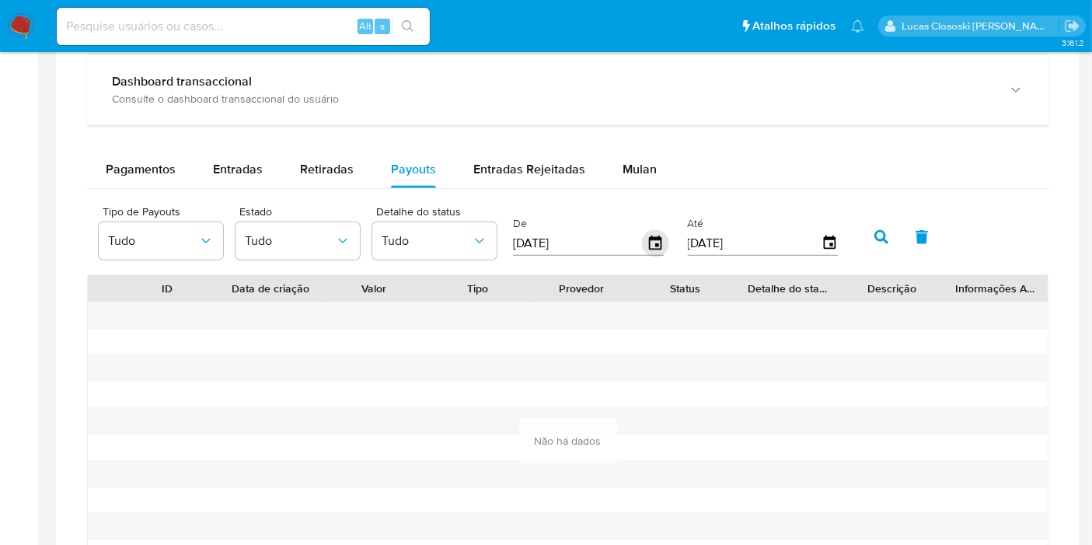
click at [653, 235] on icon "button" at bounding box center [655, 242] width 12 height 14
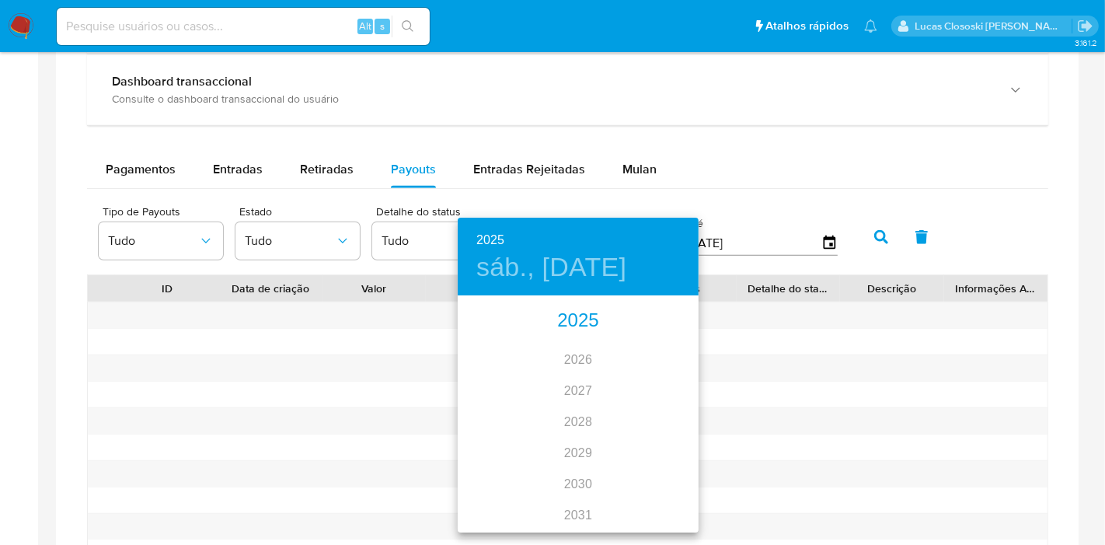
click at [548, 321] on div "2025" at bounding box center [578, 320] width 241 height 31
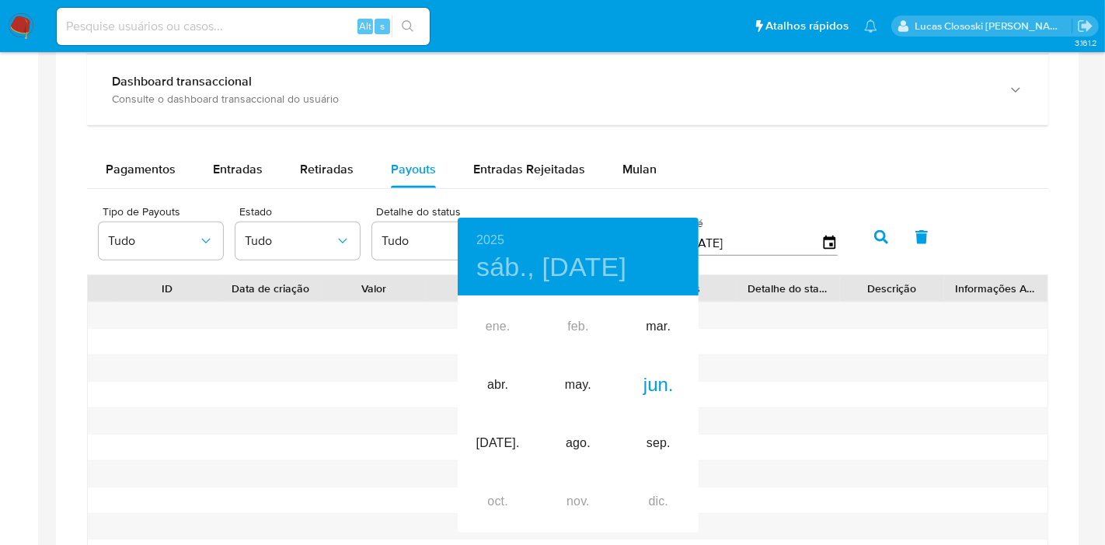
click at [773, 341] on div at bounding box center [552, 272] width 1105 height 545
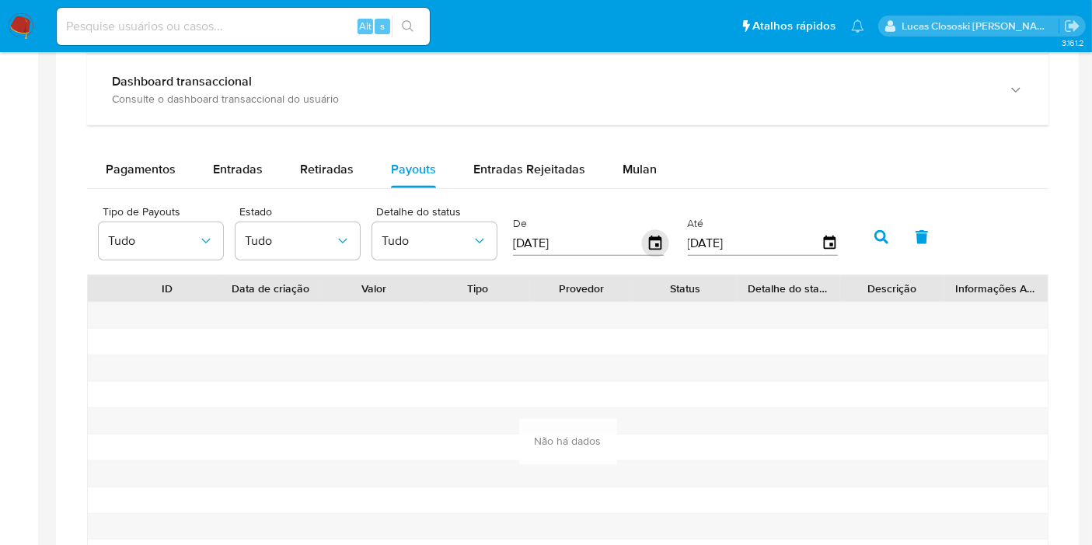
click at [648, 238] on icon "button" at bounding box center [655, 243] width 27 height 27
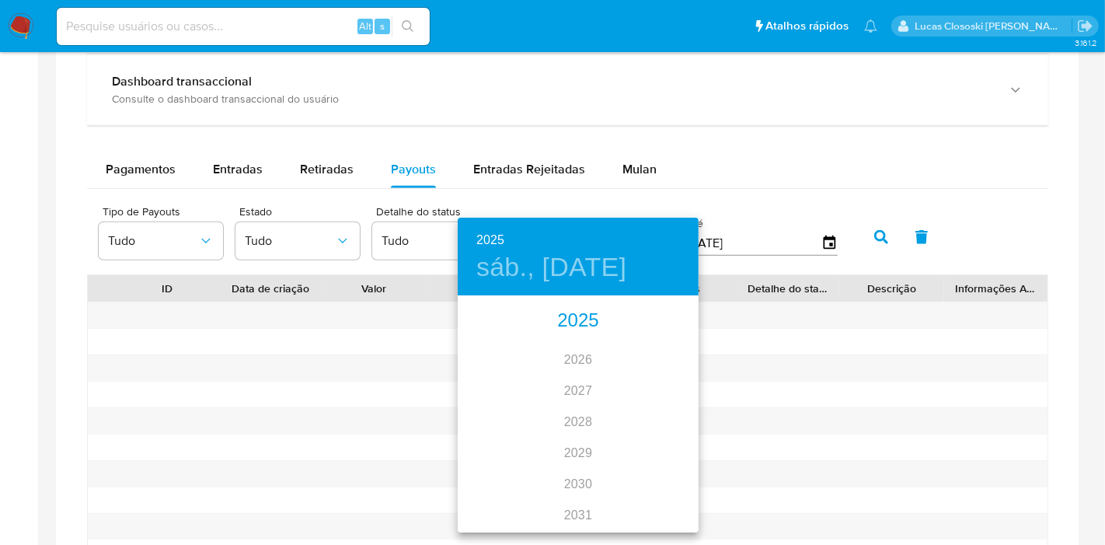
click at [586, 316] on div "2025" at bounding box center [578, 320] width 241 height 31
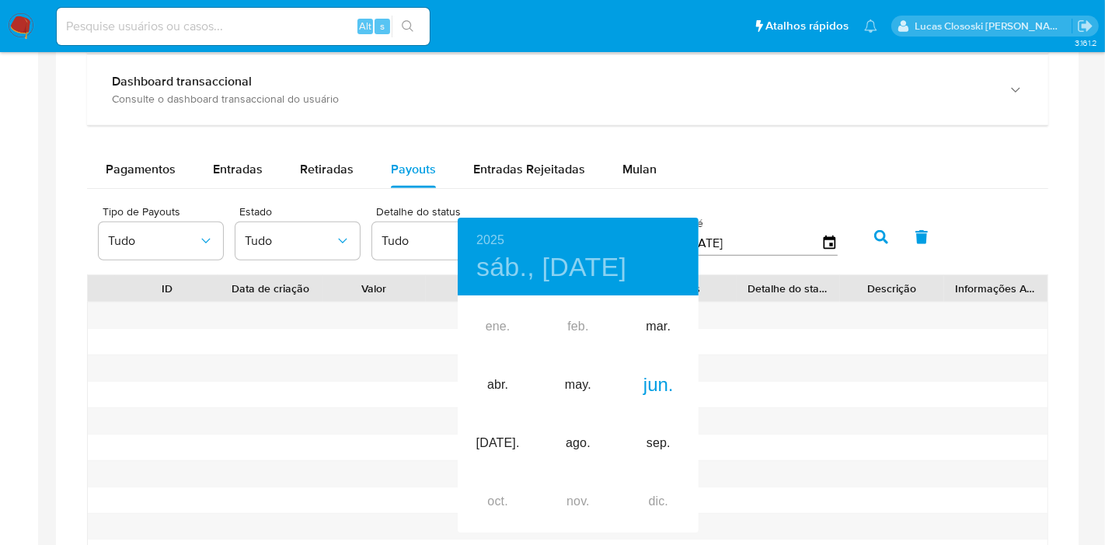
click at [503, 326] on div "ene. feb. mar. abr. may. jun. jul. ago. sep. oct. nov. dic." at bounding box center [578, 414] width 241 height 233
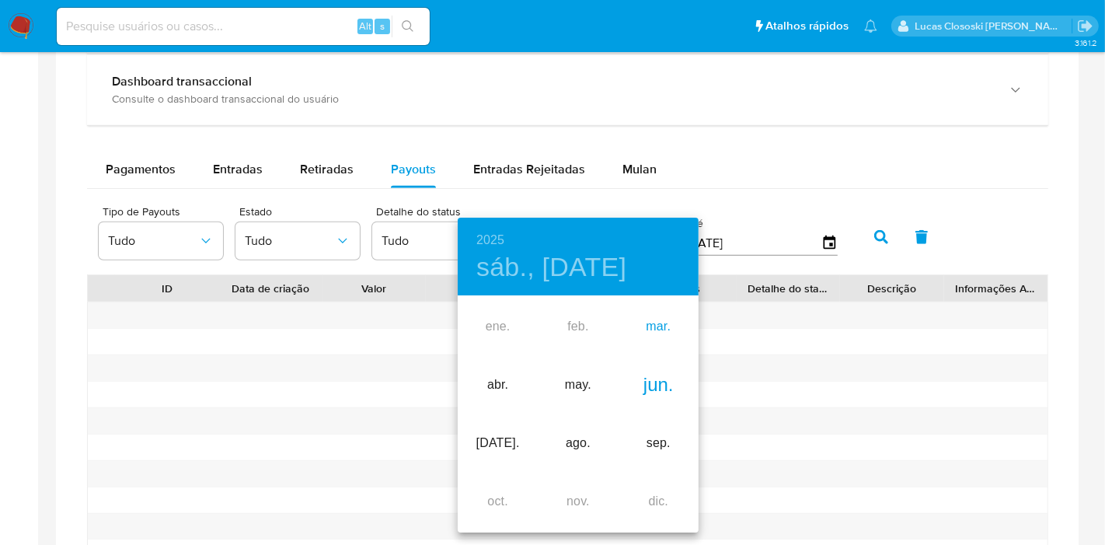
click at [670, 323] on div "mar." at bounding box center [659, 327] width 80 height 58
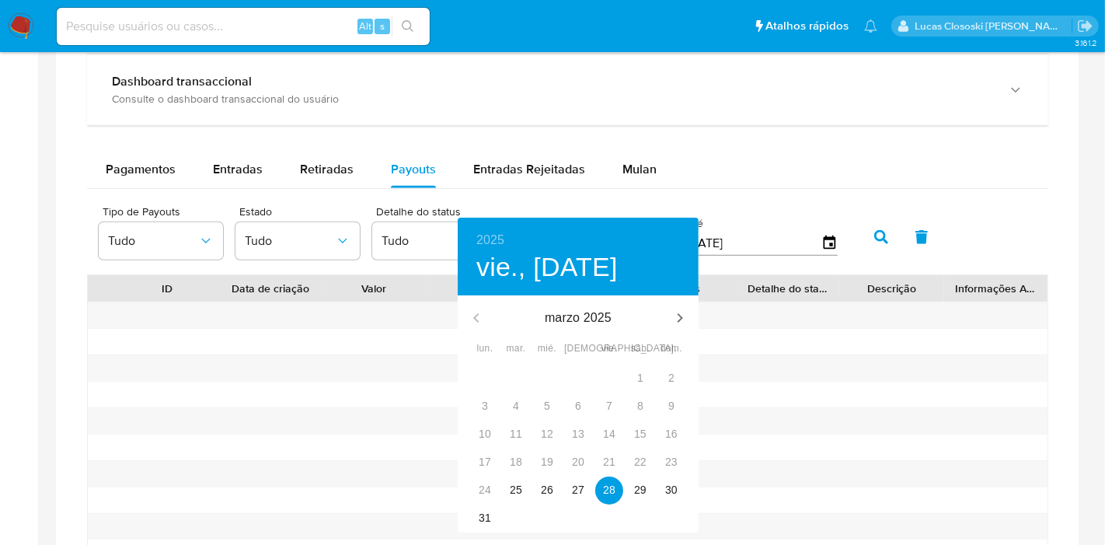
type input "28/03/2025"
click at [891, 172] on div at bounding box center [552, 272] width 1105 height 545
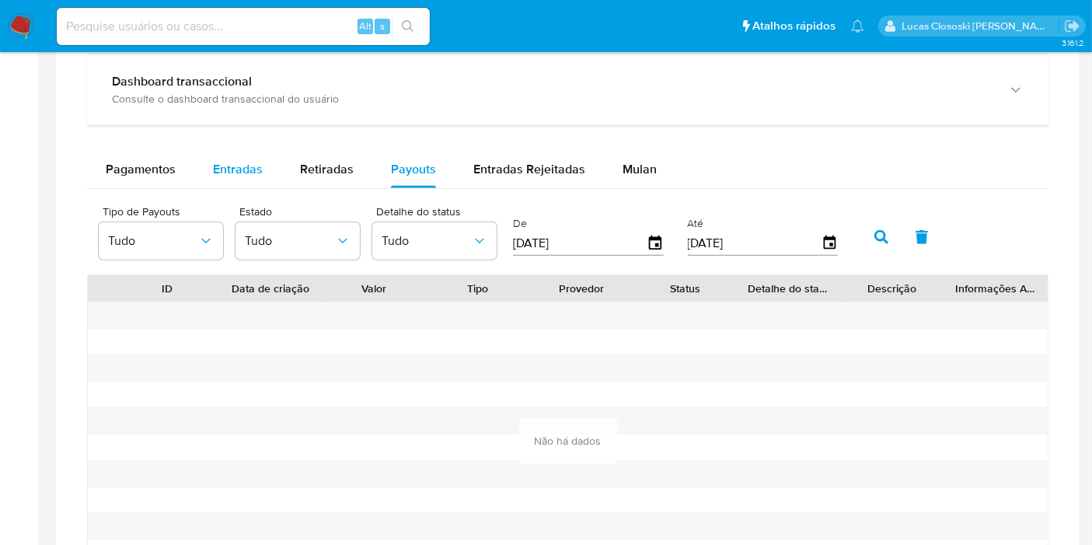
click at [246, 173] on span "Entradas" at bounding box center [238, 169] width 50 height 18
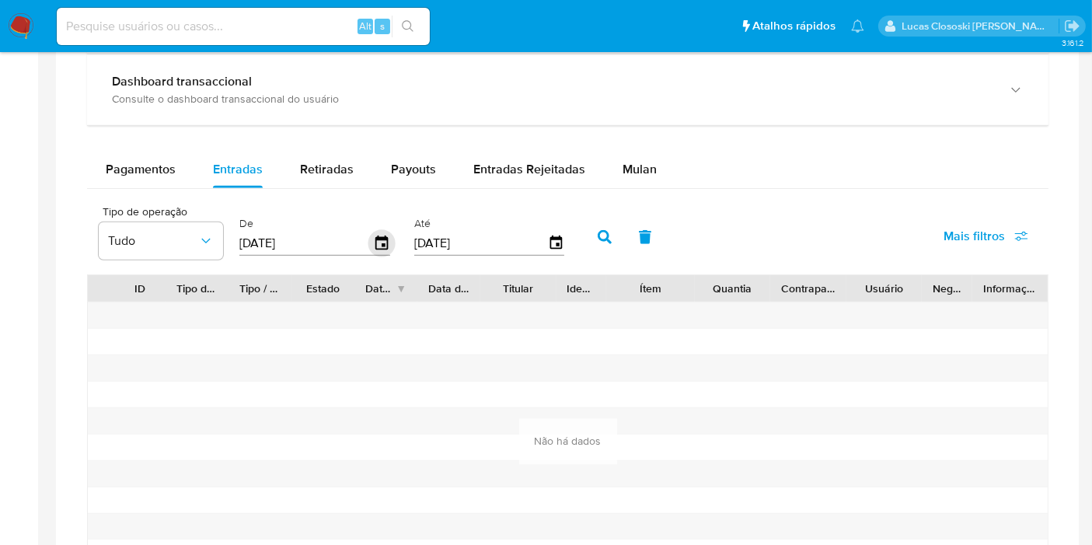
click at [375, 242] on icon "button" at bounding box center [381, 243] width 27 height 27
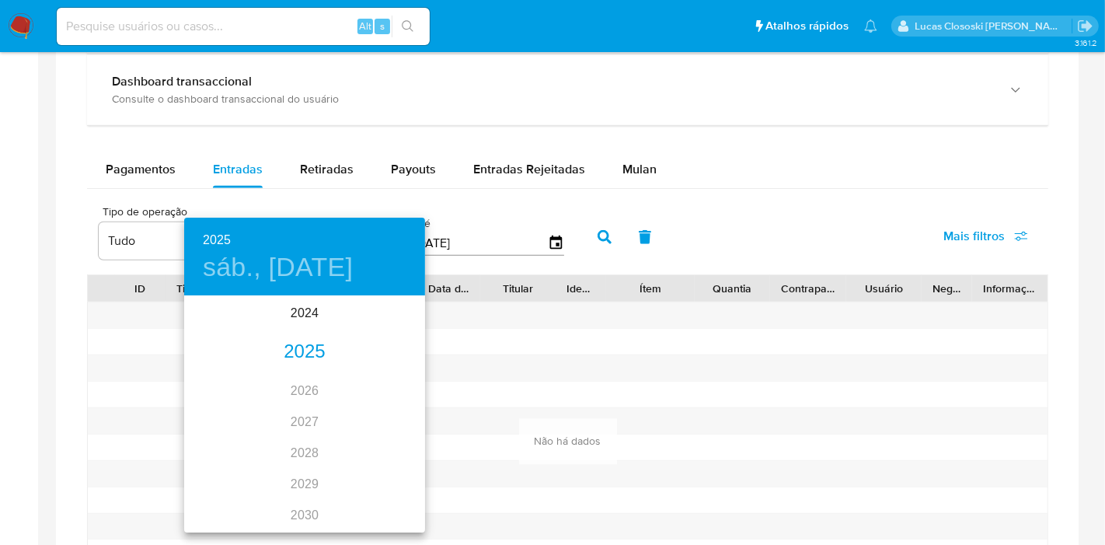
click at [297, 352] on div "2025" at bounding box center [304, 352] width 241 height 31
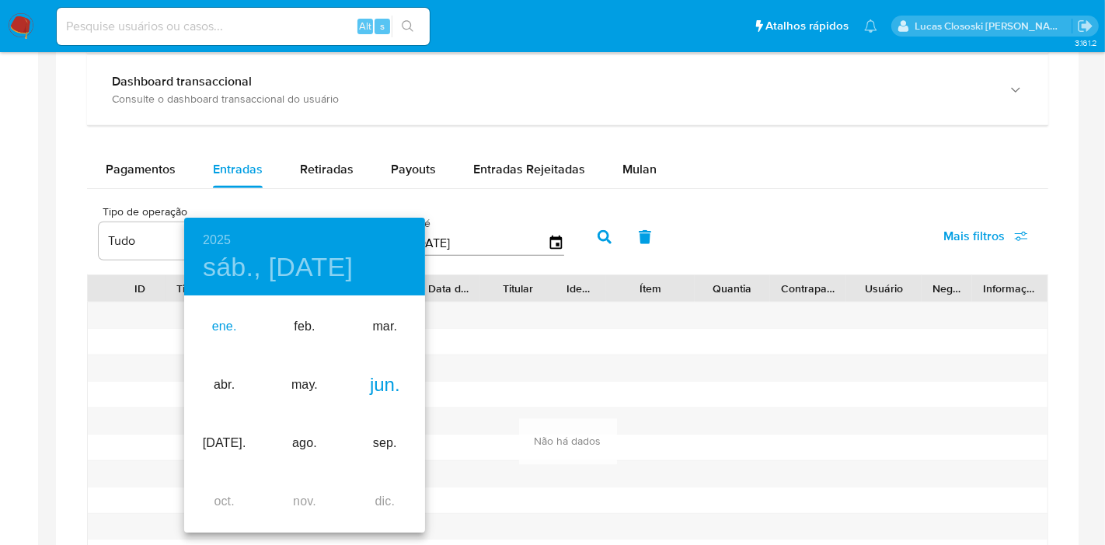
click at [215, 323] on div "ene." at bounding box center [224, 327] width 80 height 58
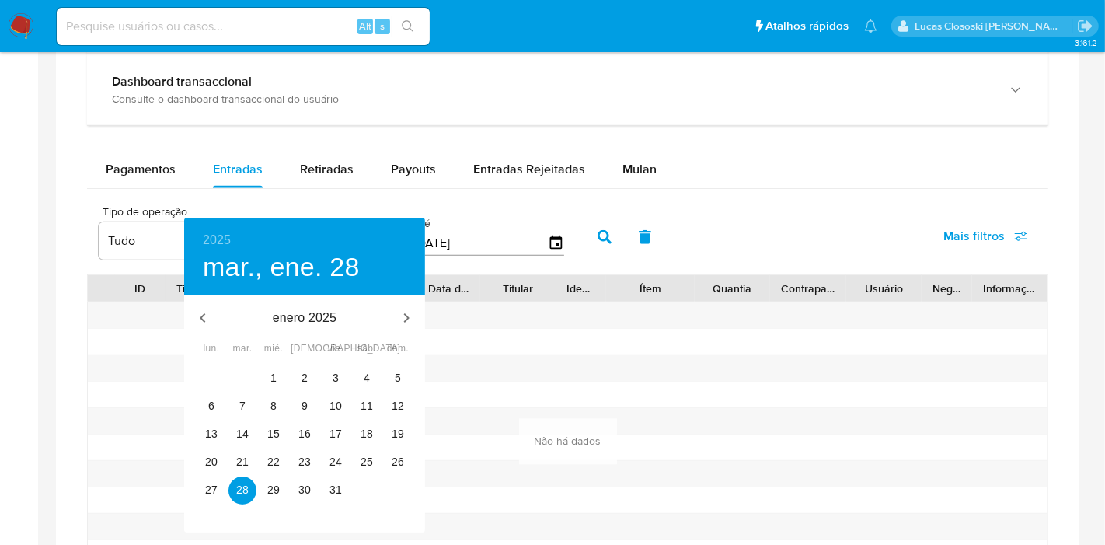
click at [258, 367] on div "1" at bounding box center [273, 378] width 31 height 28
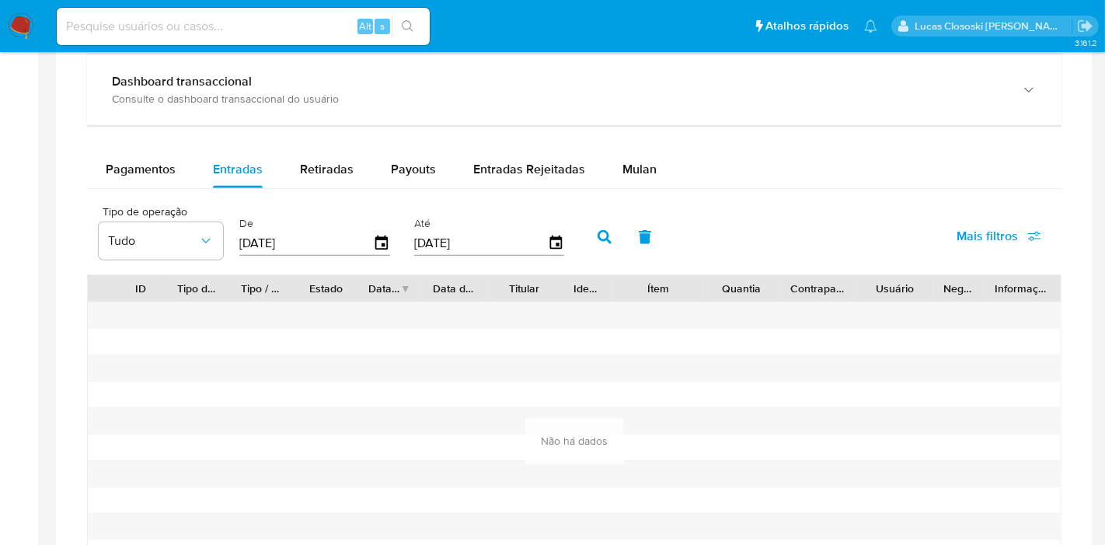
type input "01/01/2025"
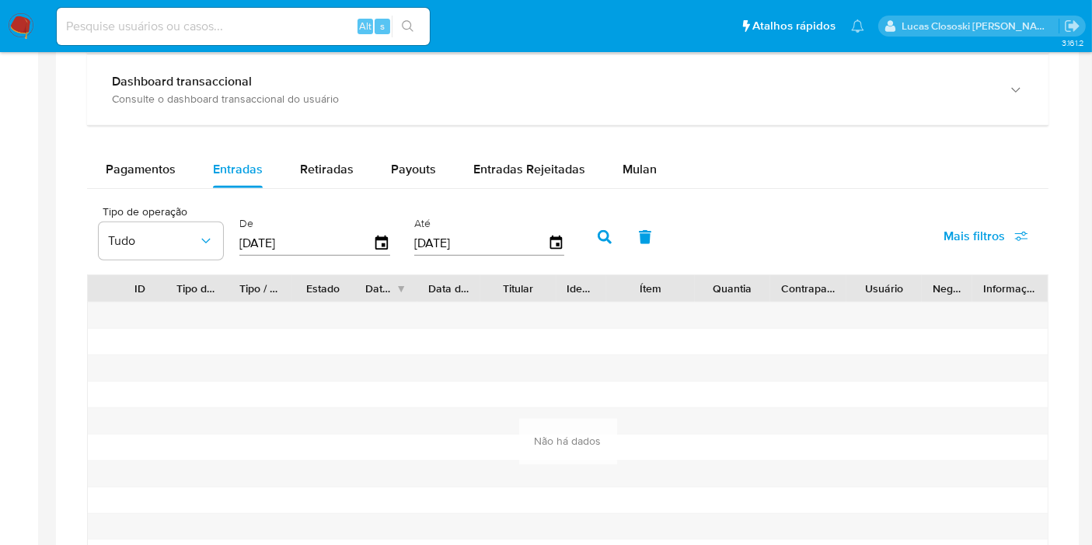
click at [264, 374] on div "30 31 1 2 3 4 5 6 7 8 9 10 11 12 13 14 15 16 17 18 19 20 21 22 23 24 25 26 27 2…" at bounding box center [305, 355] width 181 height 78
click at [584, 246] on button "button" at bounding box center [604, 236] width 40 height 37
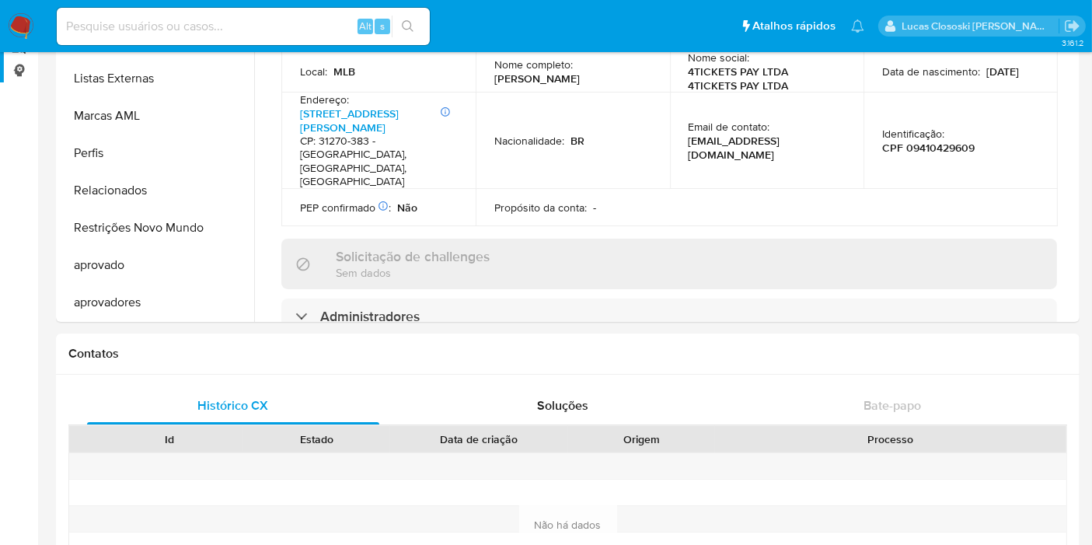
scroll to position [86, 0]
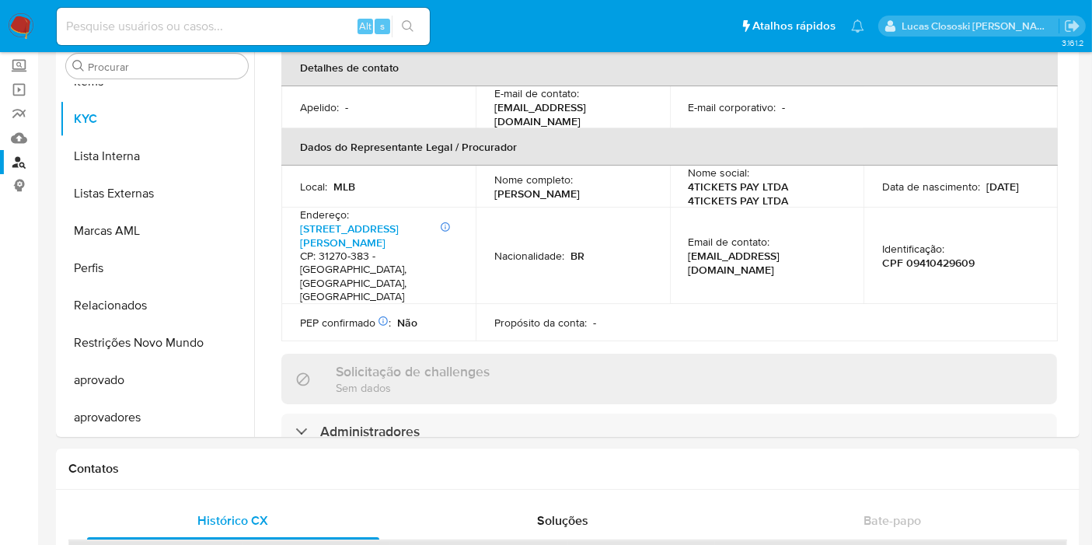
click at [16, 150] on link "Localizador de pessoas" at bounding box center [92, 162] width 185 height 24
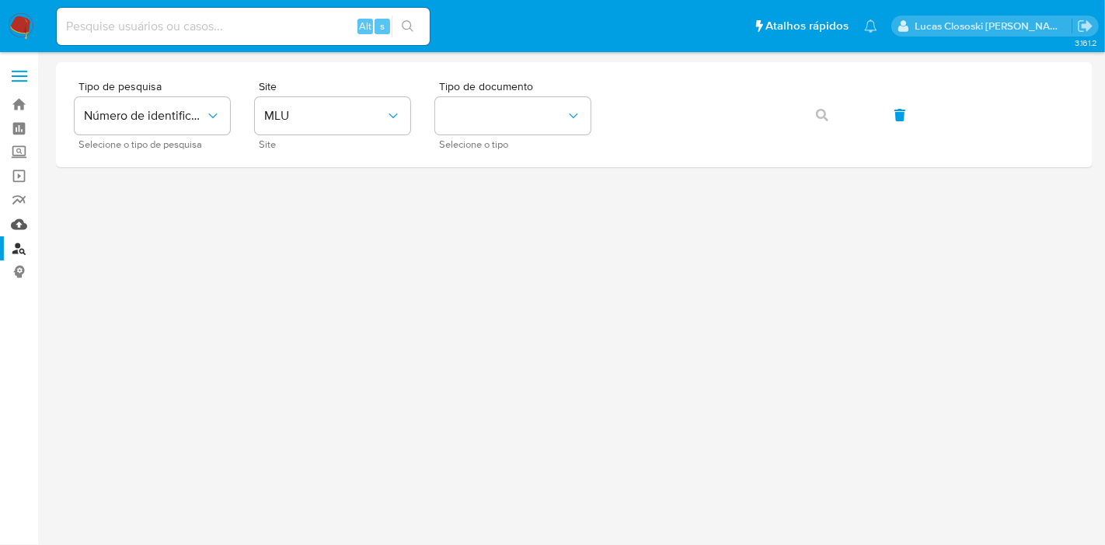
click at [10, 229] on link "Mulan" at bounding box center [92, 224] width 185 height 24
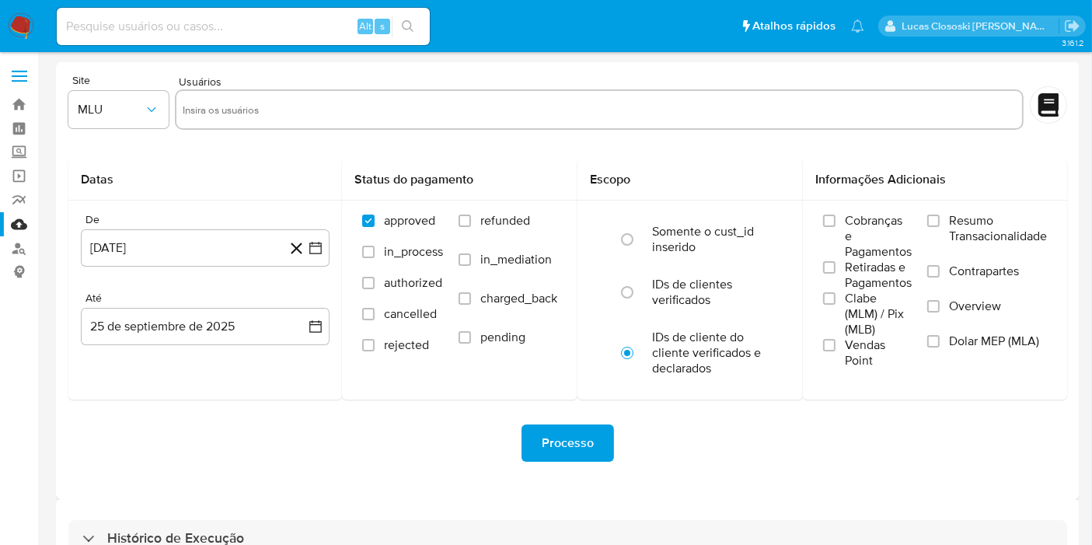
click at [219, 34] on input at bounding box center [243, 26] width 373 height 20
paste input "dOyOdR2Dcpwf6nnDiRkPQyHQ"
type input "dOyOdR2Dcpwf6nnDiRkPQyHQ"
click at [406, 25] on icon "search-icon" at bounding box center [408, 26] width 12 height 12
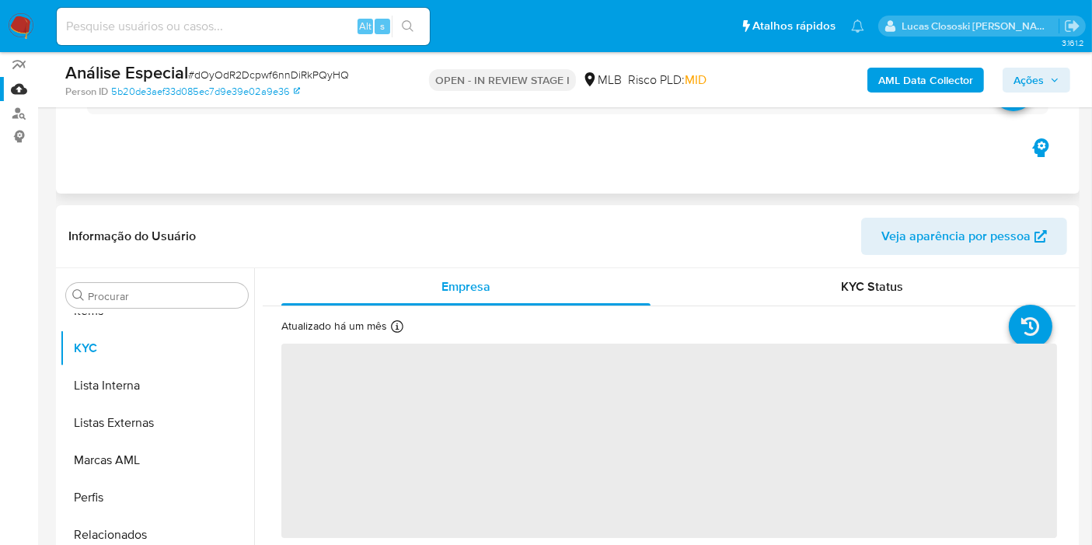
scroll to position [259, 0]
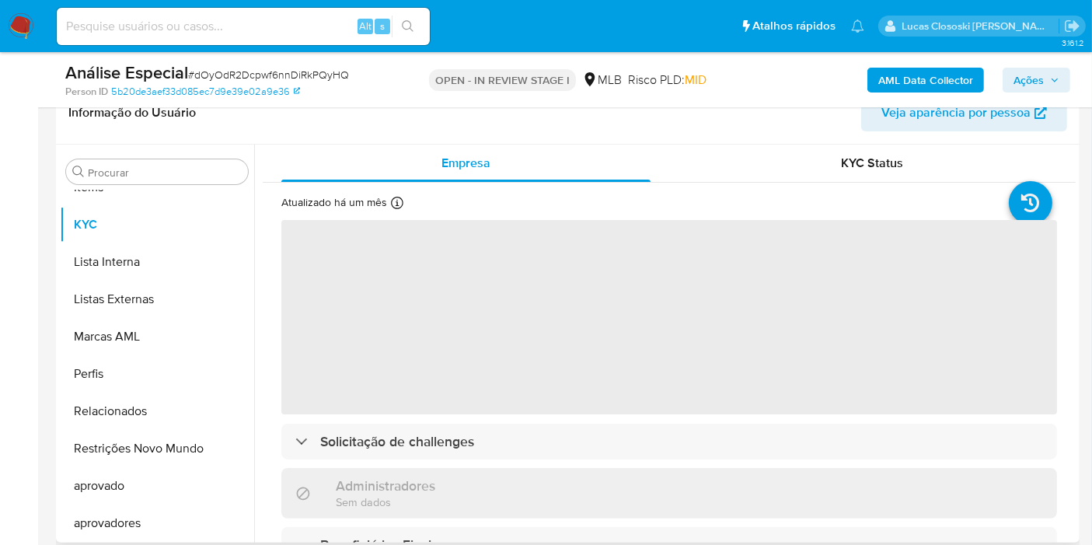
select select "10"
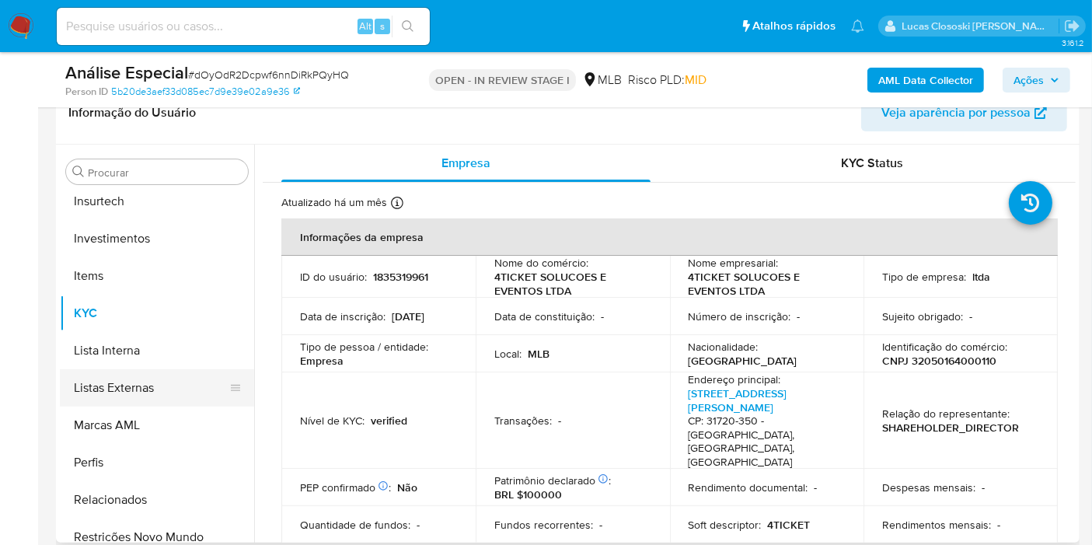
scroll to position [459, 0]
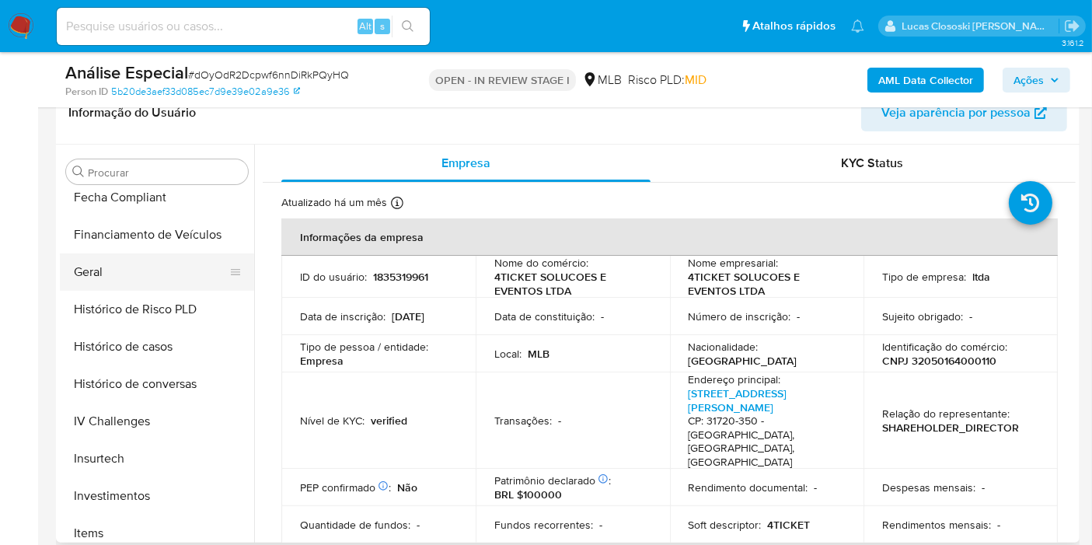
click at [110, 281] on button "Geral" at bounding box center [151, 271] width 182 height 37
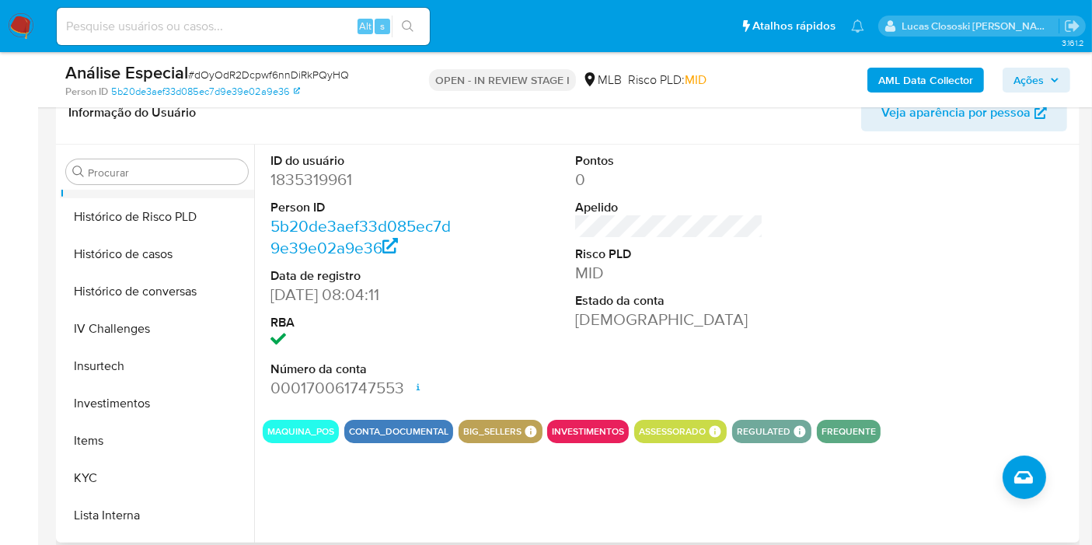
scroll to position [633, 0]
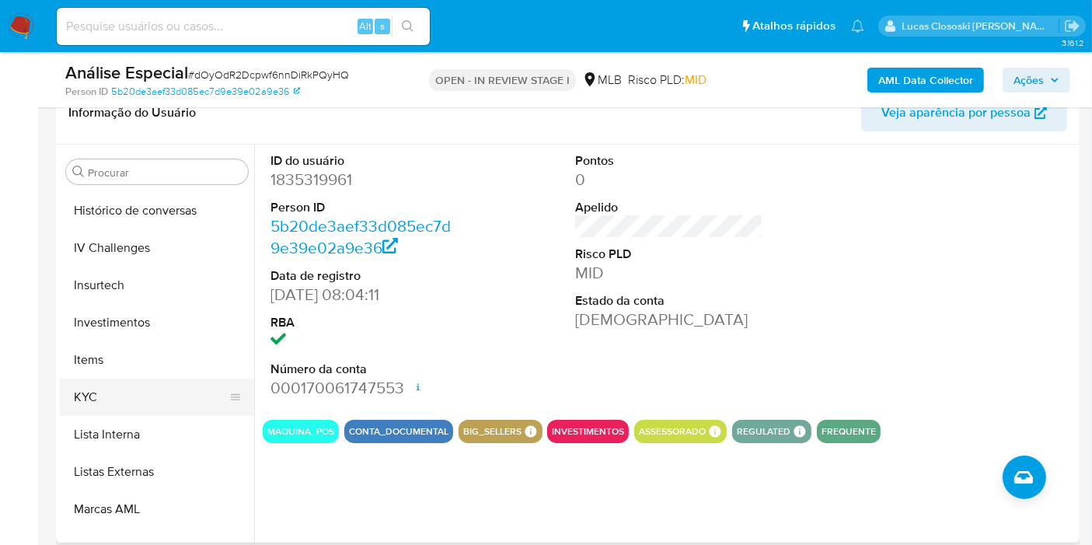
click at [99, 398] on button "KYC" at bounding box center [151, 396] width 182 height 37
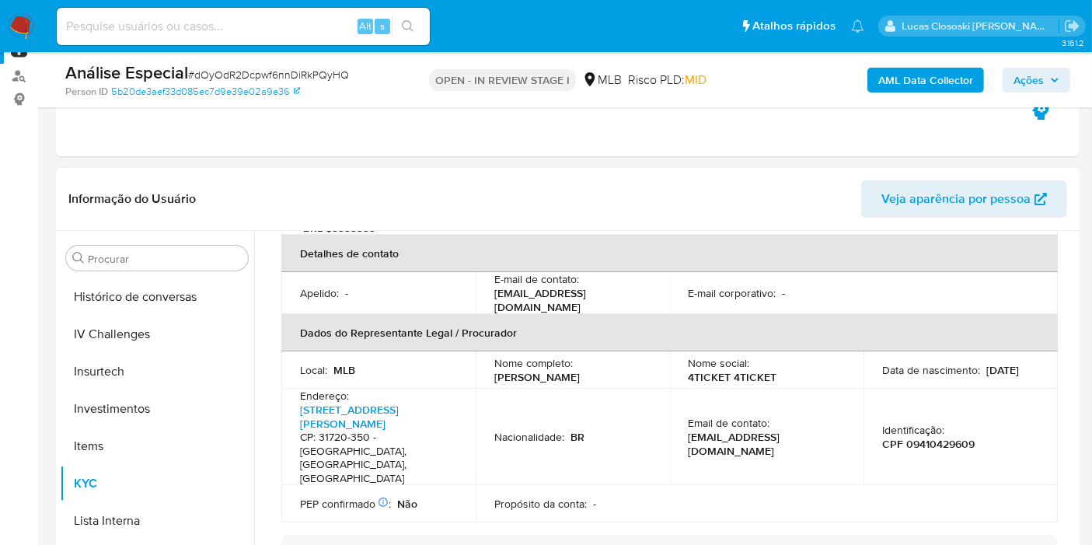
scroll to position [91, 0]
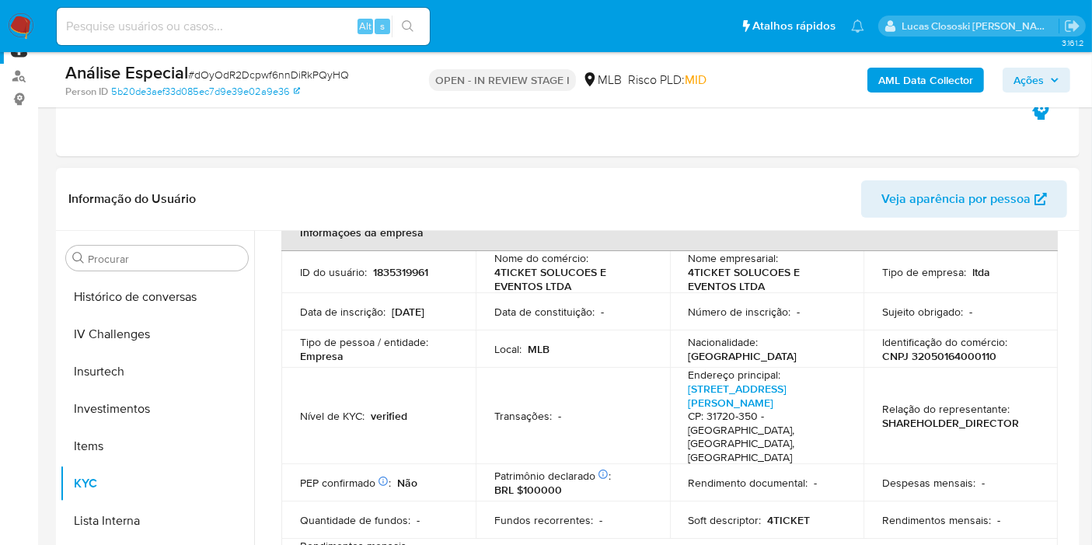
click at [933, 358] on p "CNPJ 32050164000110" at bounding box center [939, 356] width 114 height 14
click at [933, 357] on p "CNPJ 32050164000110" at bounding box center [939, 356] width 114 height 14
copy p "32050164000110"
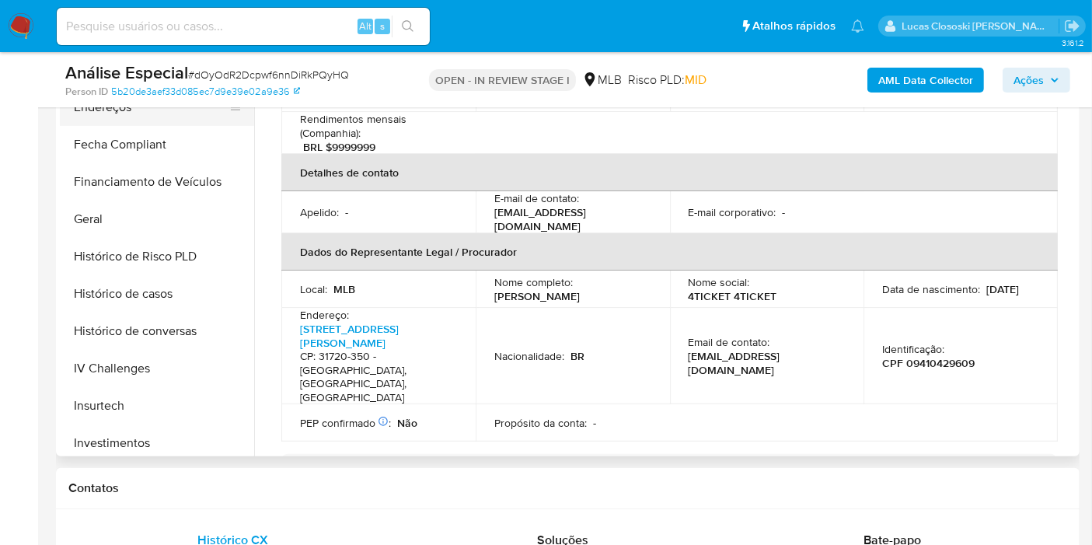
scroll to position [287, 0]
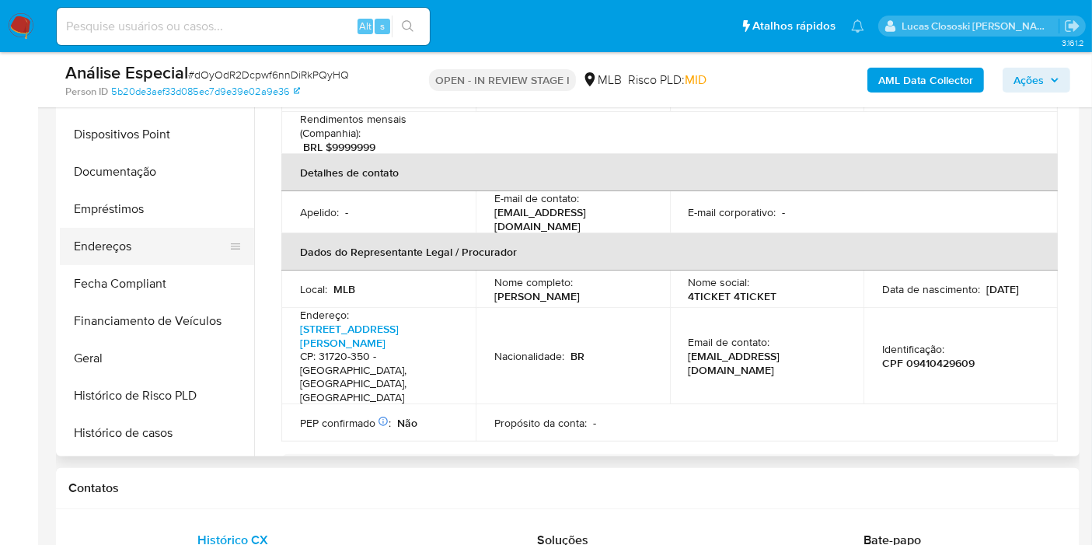
click at [150, 229] on button "Endereços" at bounding box center [151, 246] width 182 height 37
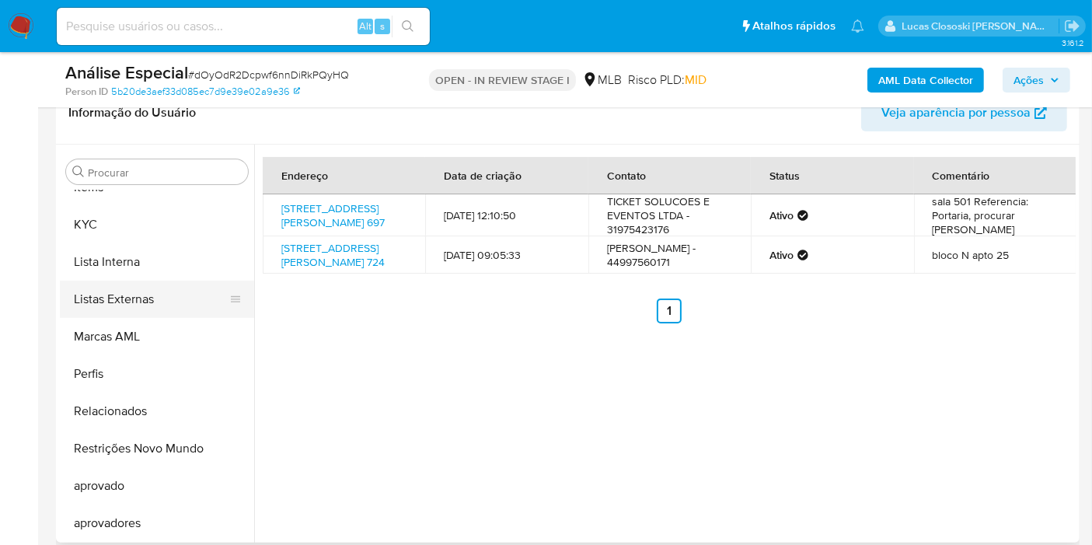
scroll to position [804, 0]
click at [134, 233] on button "KYC" at bounding box center [151, 225] width 182 height 37
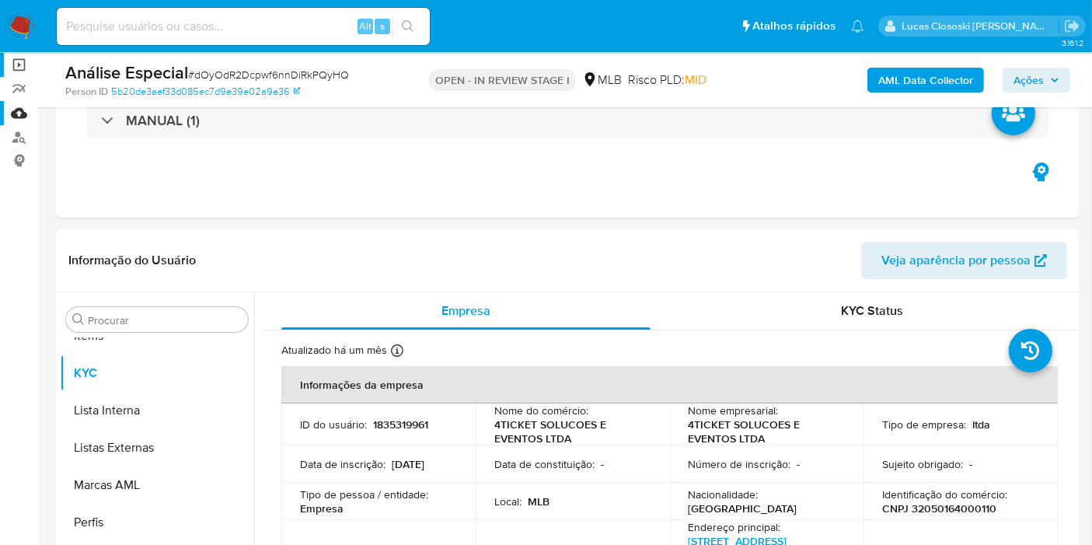
scroll to position [0, 0]
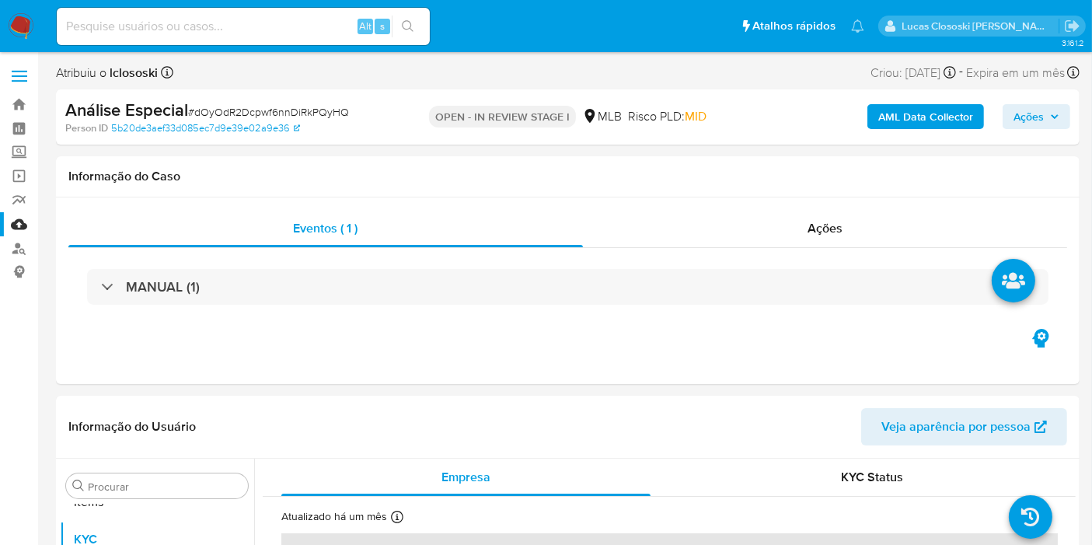
click at [14, 223] on link "Mulan" at bounding box center [92, 224] width 185 height 24
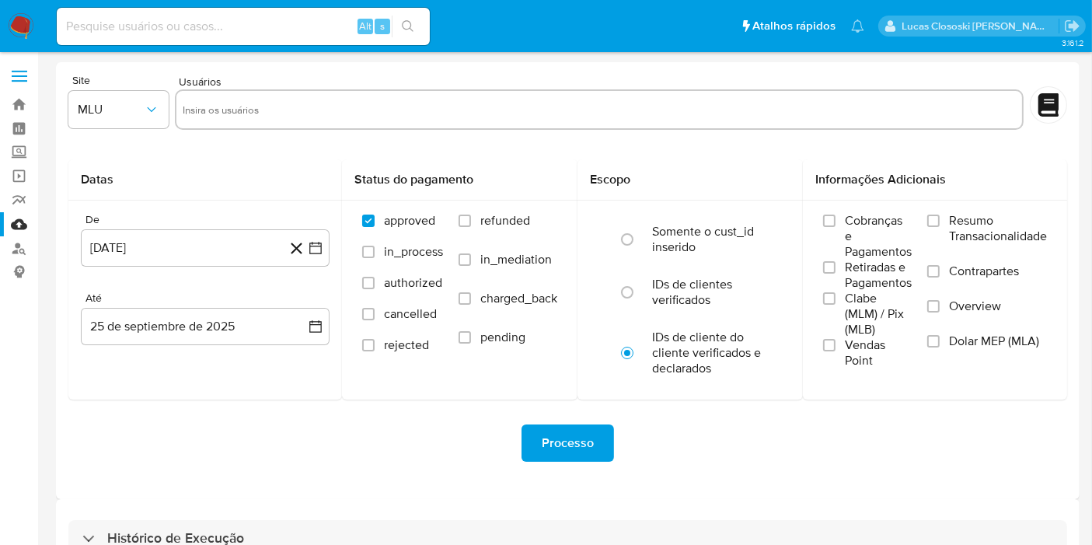
click at [120, 37] on div "Alt s" at bounding box center [243, 26] width 373 height 37
click at [122, 15] on div "Alt s" at bounding box center [243, 26] width 373 height 37
click at [116, 30] on input at bounding box center [243, 26] width 373 height 20
paste input "dOyOdR2Dcpwf6nnDiRkPQyHQ"
type input "dOyOdR2Dcpwf6nnDiRkPQyHQ"
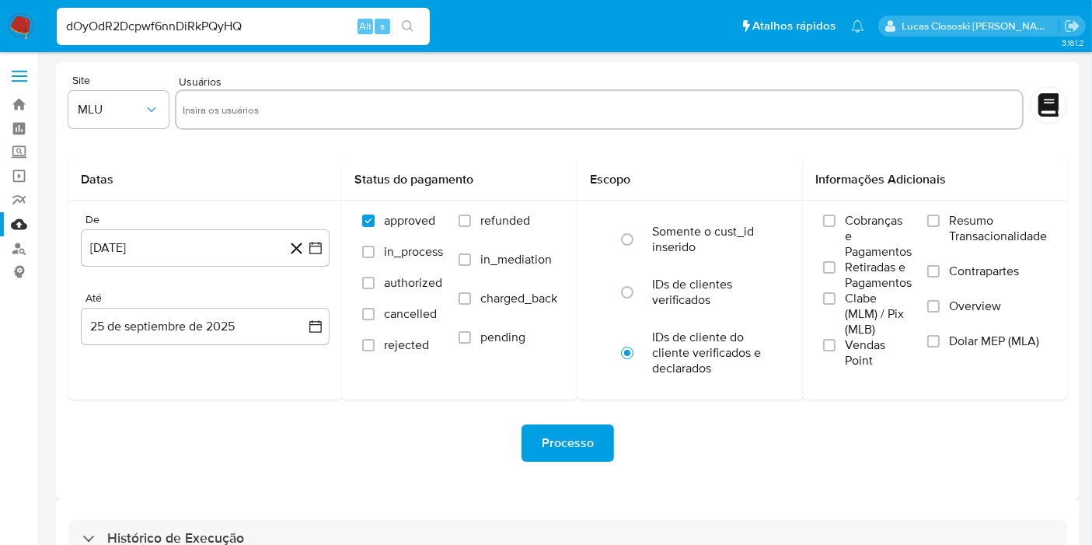
click at [399, 22] on button "search-icon" at bounding box center [408, 27] width 32 height 22
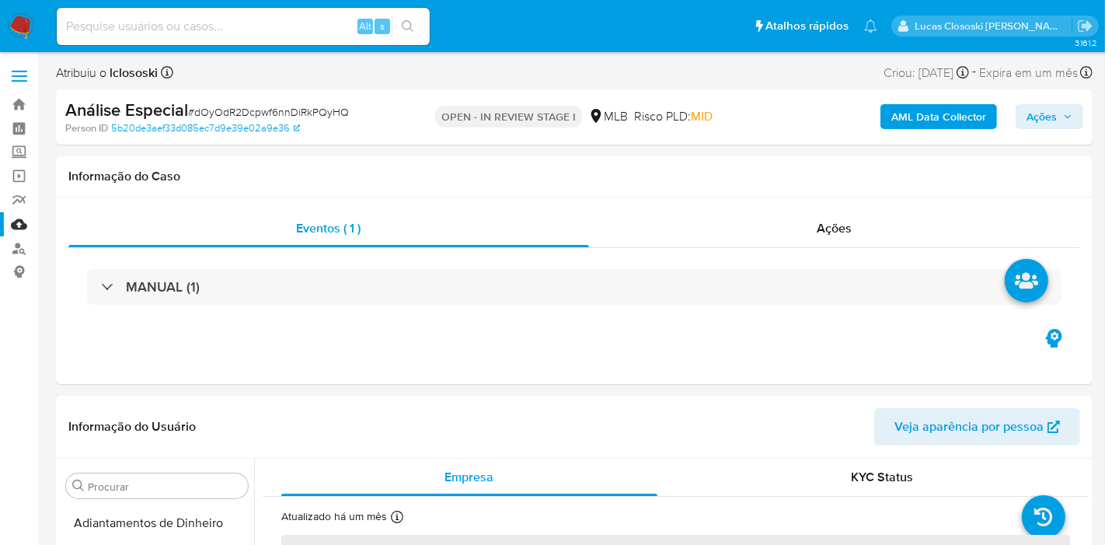
select select "10"
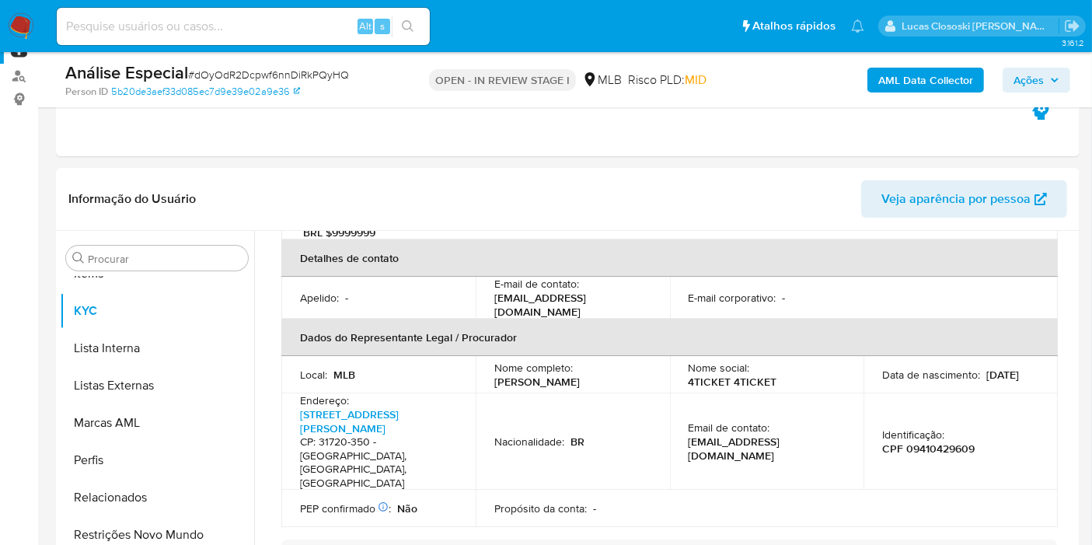
scroll to position [437, 0]
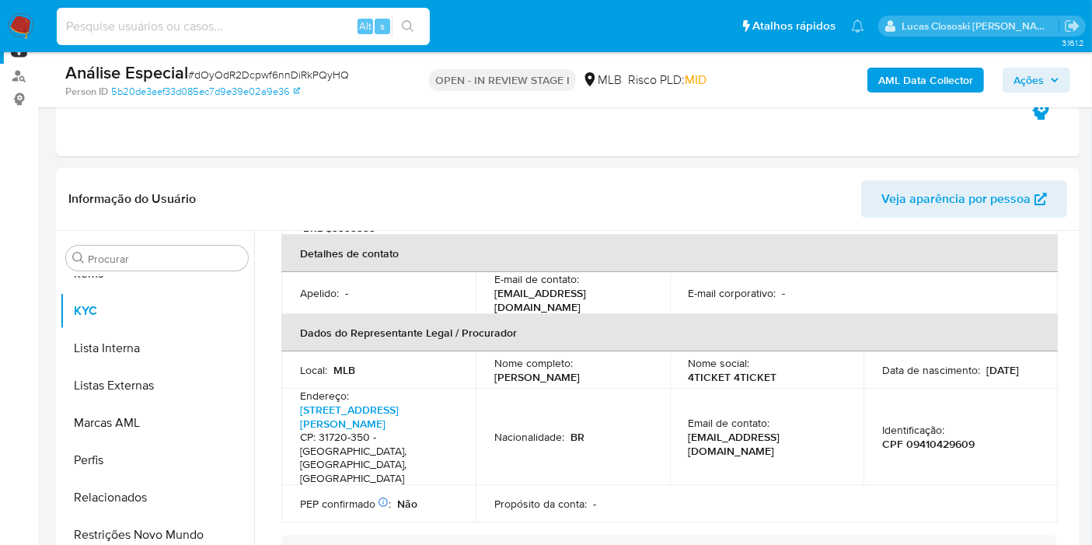
click at [242, 19] on input at bounding box center [243, 26] width 373 height 20
paste input "2217955322"
type input "2217955322"
click at [399, 23] on button "search-icon" at bounding box center [408, 27] width 32 height 22
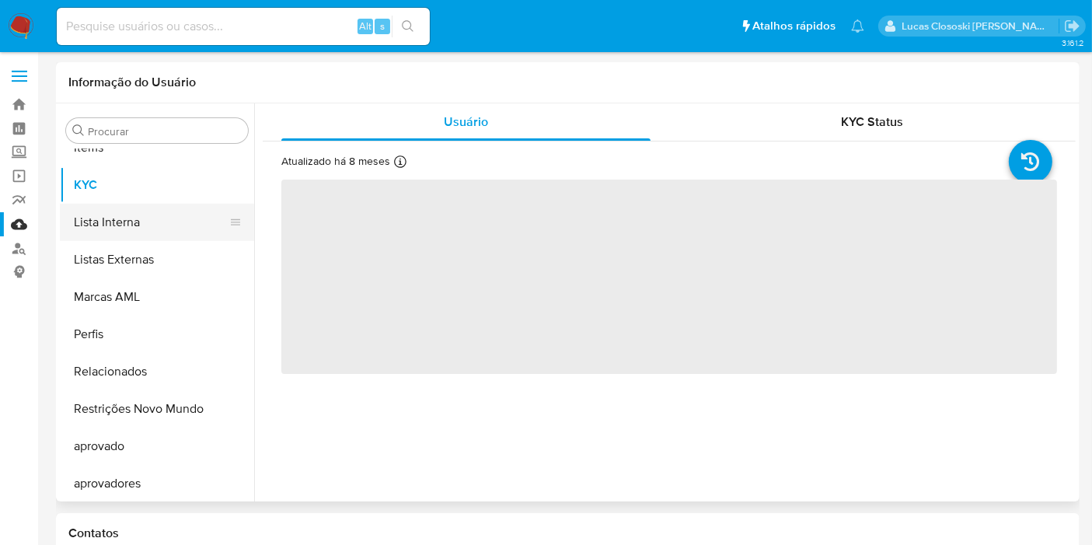
scroll to position [805, 0]
select select "10"
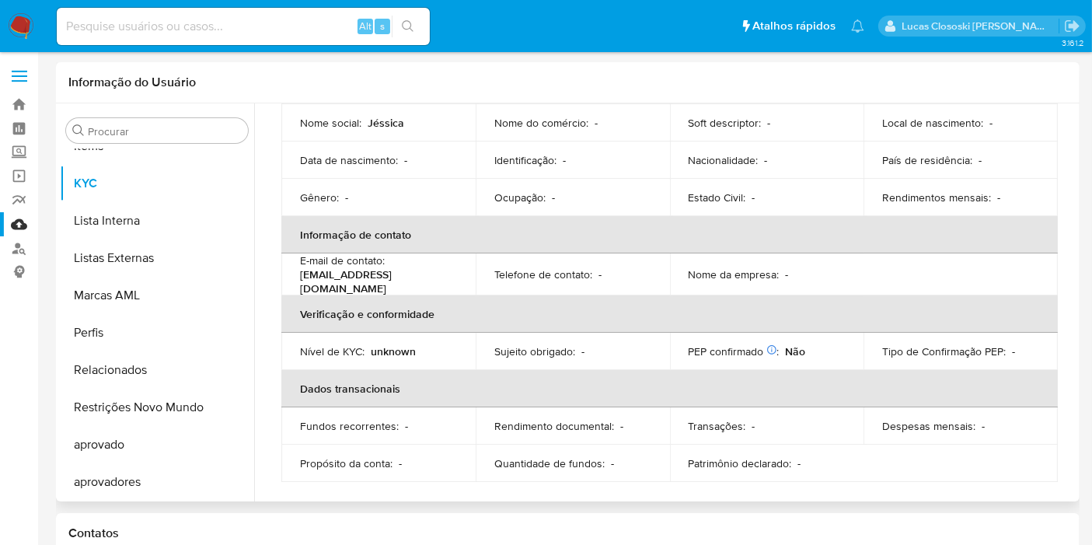
scroll to position [0, 0]
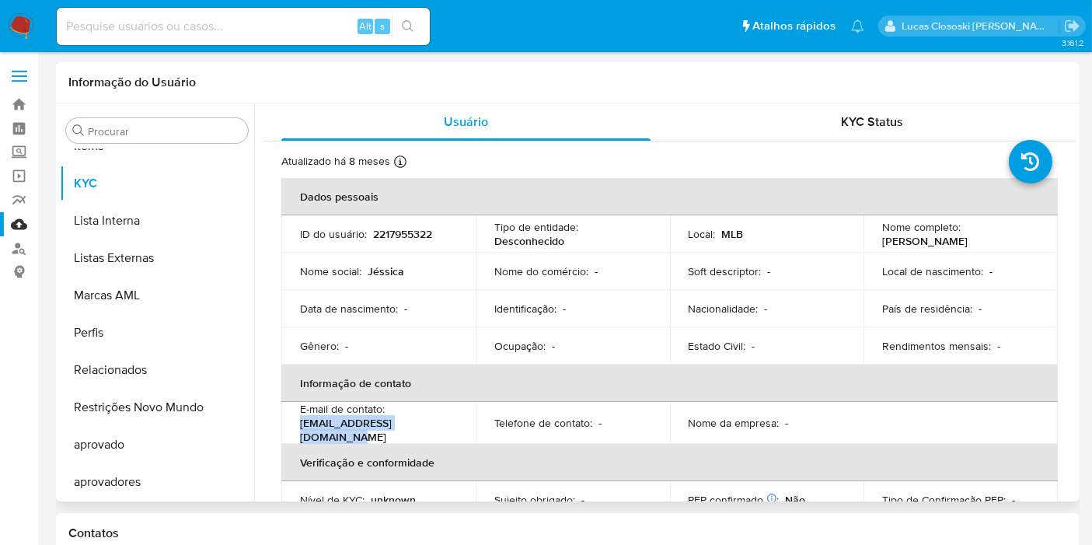
drag, startPoint x: 427, startPoint y: 424, endPoint x: 294, endPoint y: 430, distance: 133.0
click at [294, 430] on td "E-mail de contato : [EMAIL_ADDRESS][DOMAIN_NAME]" at bounding box center [378, 423] width 194 height 42
copy p "[EMAIL_ADDRESS][DOMAIN_NAME]"
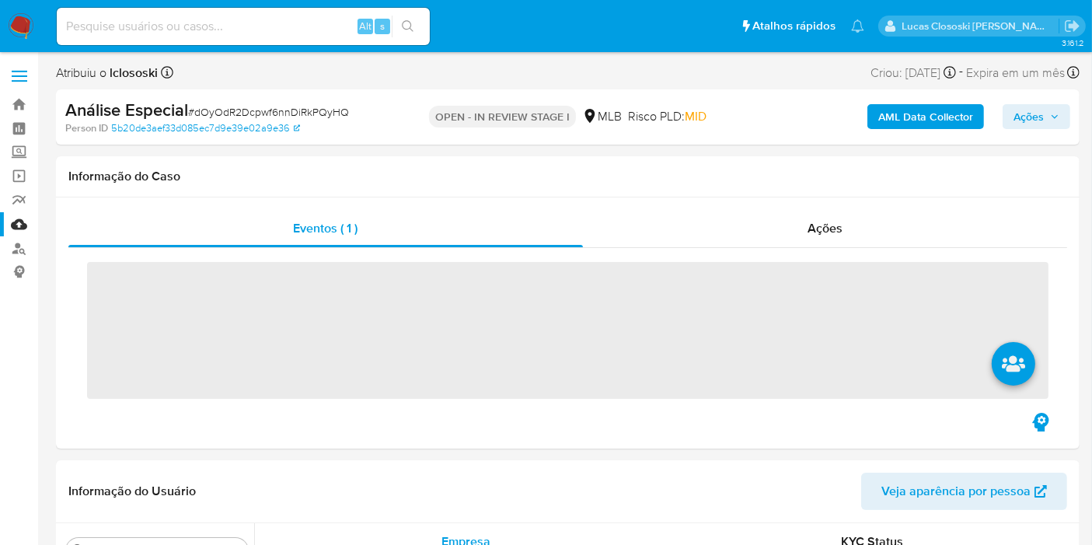
scroll to position [773, 0]
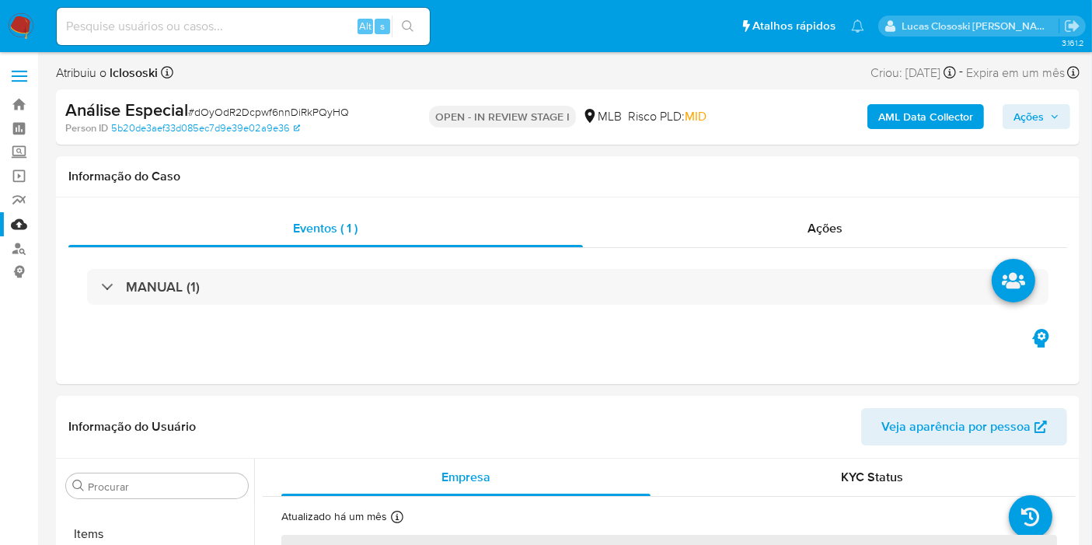
select select "10"
click at [9, 220] on link "Mulan" at bounding box center [92, 224] width 185 height 24
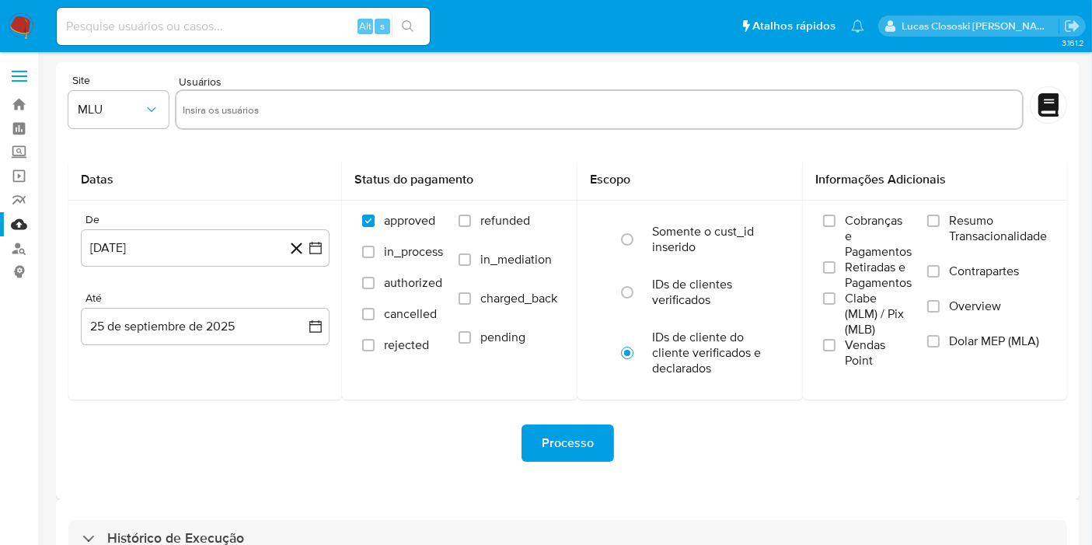
click at [23, 27] on img at bounding box center [21, 26] width 26 height 26
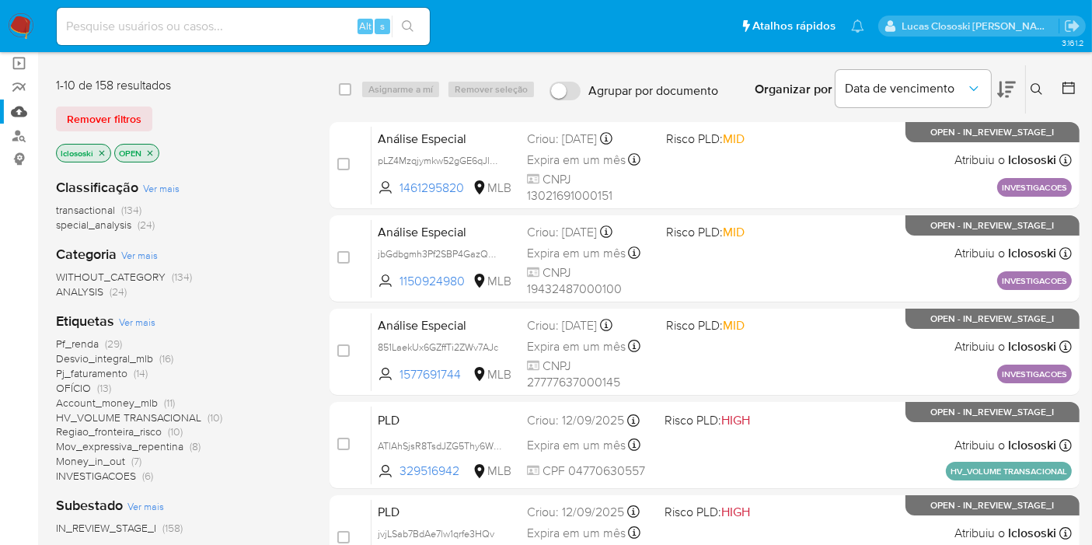
scroll to position [86, 0]
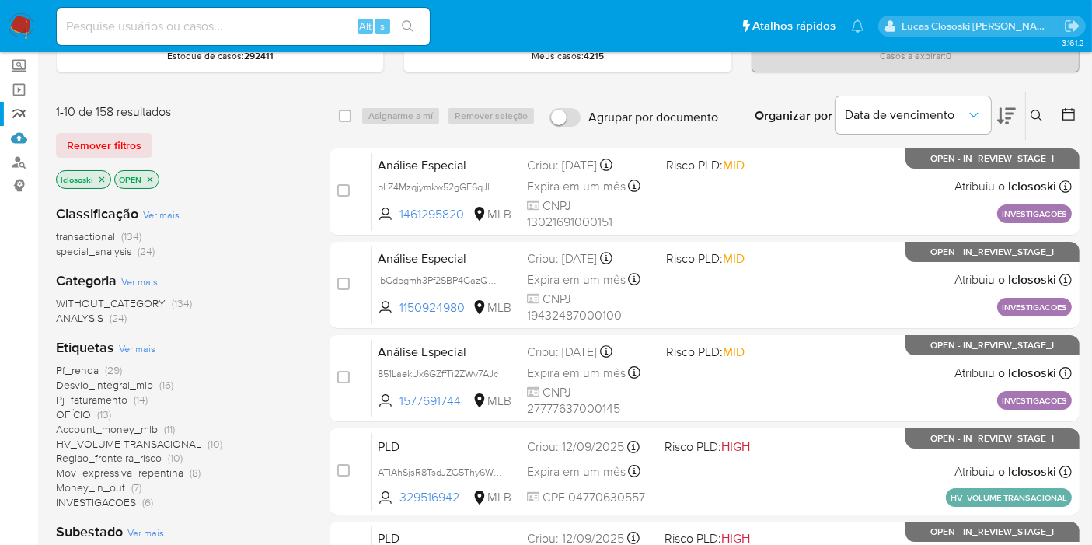
drag, startPoint x: 23, startPoint y: 136, endPoint x: 29, endPoint y: 111, distance: 25.5
click at [23, 136] on link "Mulan" at bounding box center [92, 138] width 185 height 24
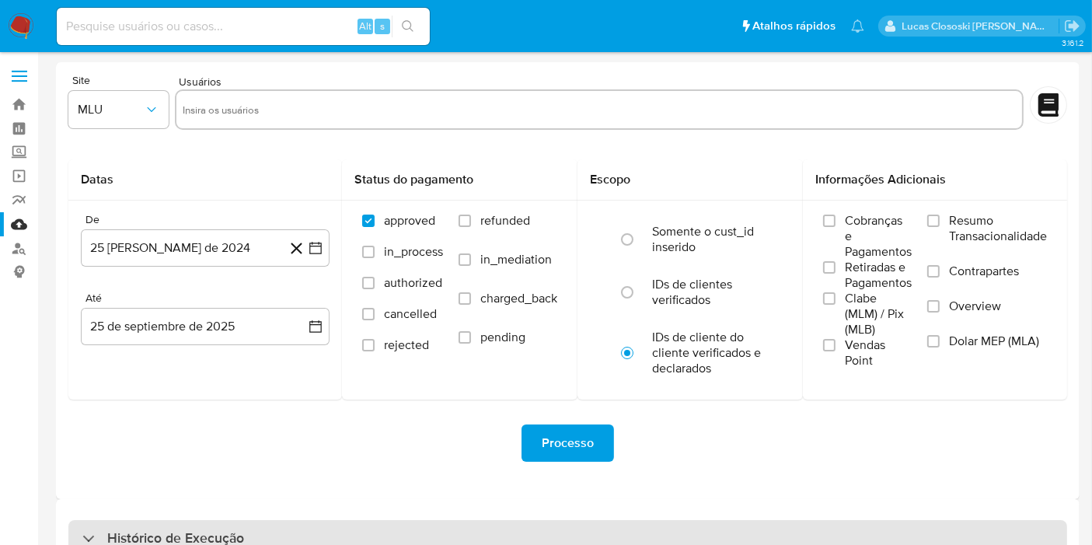
click at [286, 540] on div "Histórico de Execução" at bounding box center [567, 538] width 999 height 37
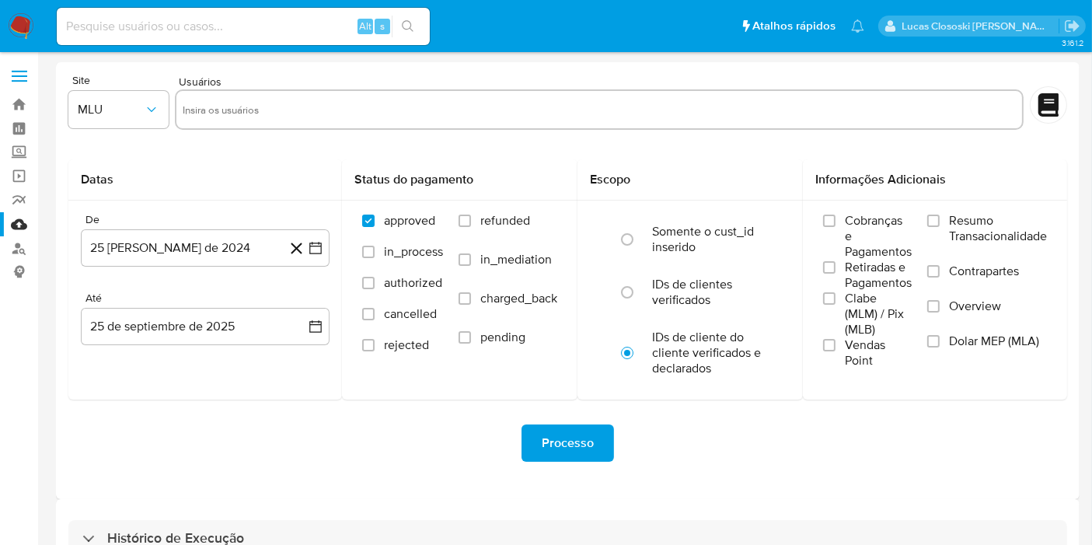
select select "10"
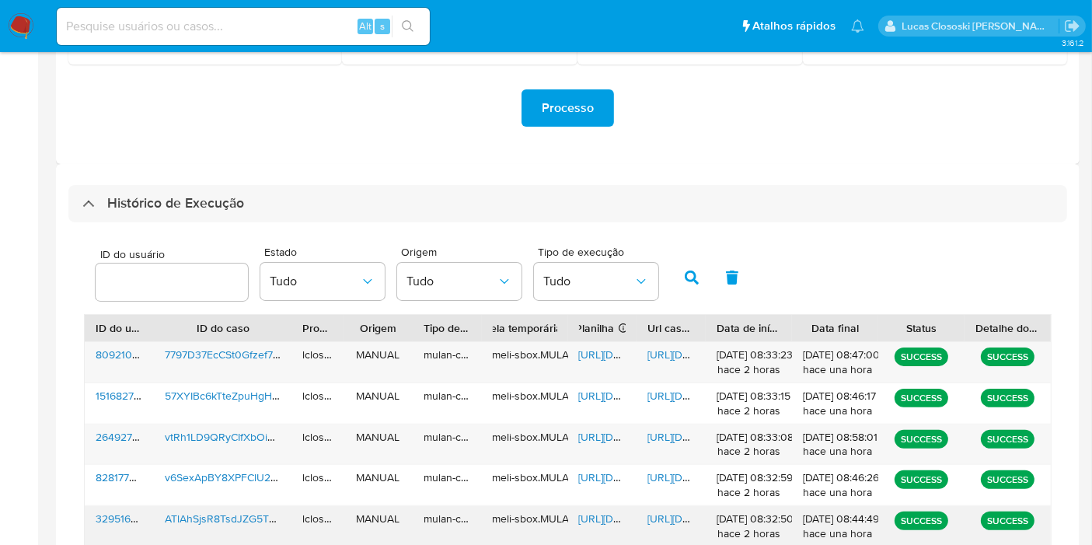
scroll to position [518, 0]
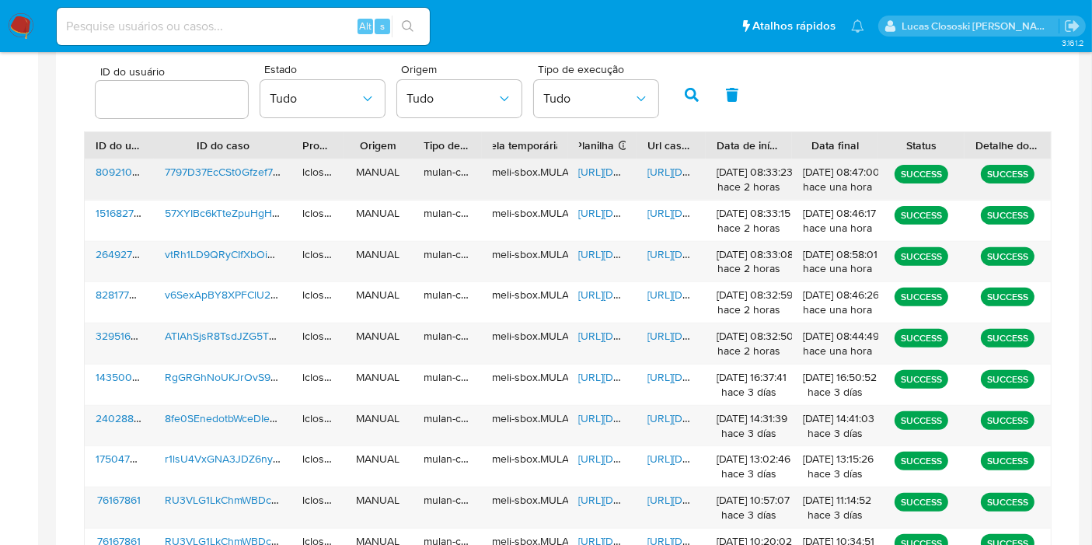
click at [595, 173] on span "[URL][DOMAIN_NAME]" at bounding box center [632, 172] width 107 height 16
click at [654, 171] on span "[URL][DOMAIN_NAME]" at bounding box center [700, 172] width 107 height 16
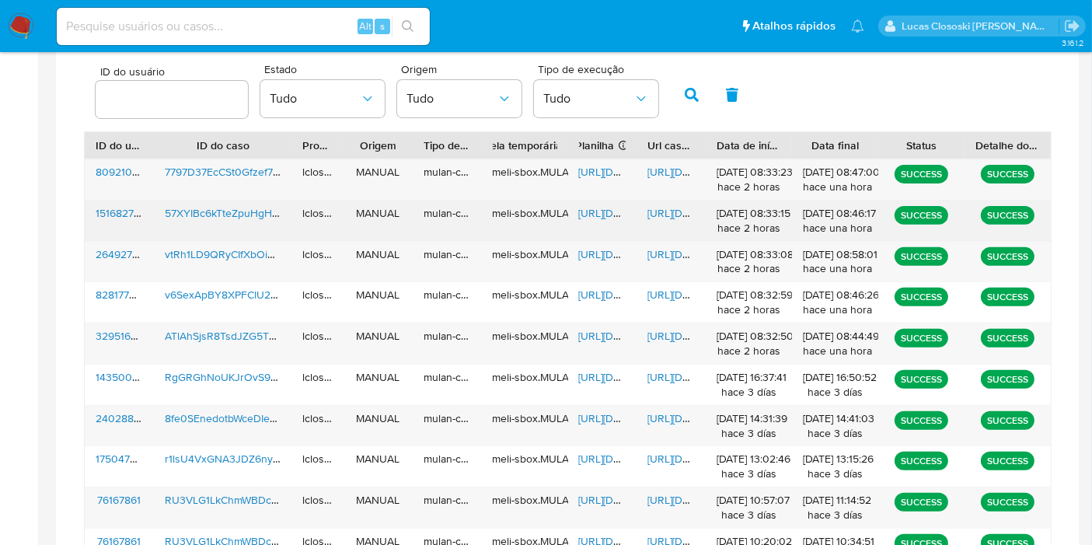
click at [581, 215] on span "[URL][DOMAIN_NAME]" at bounding box center [632, 213] width 107 height 16
click at [653, 215] on span "[URL][DOMAIN_NAME]" at bounding box center [700, 213] width 107 height 16
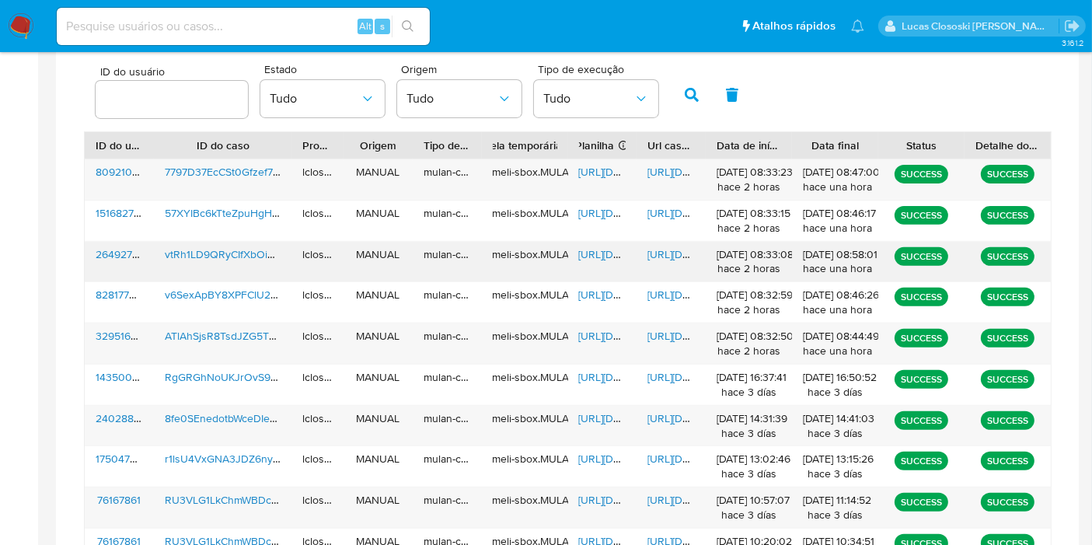
click at [604, 254] on span "[URL][DOMAIN_NAME]" at bounding box center [632, 254] width 107 height 16
click at [662, 256] on span "[URL][DOMAIN_NAME]" at bounding box center [700, 254] width 107 height 16
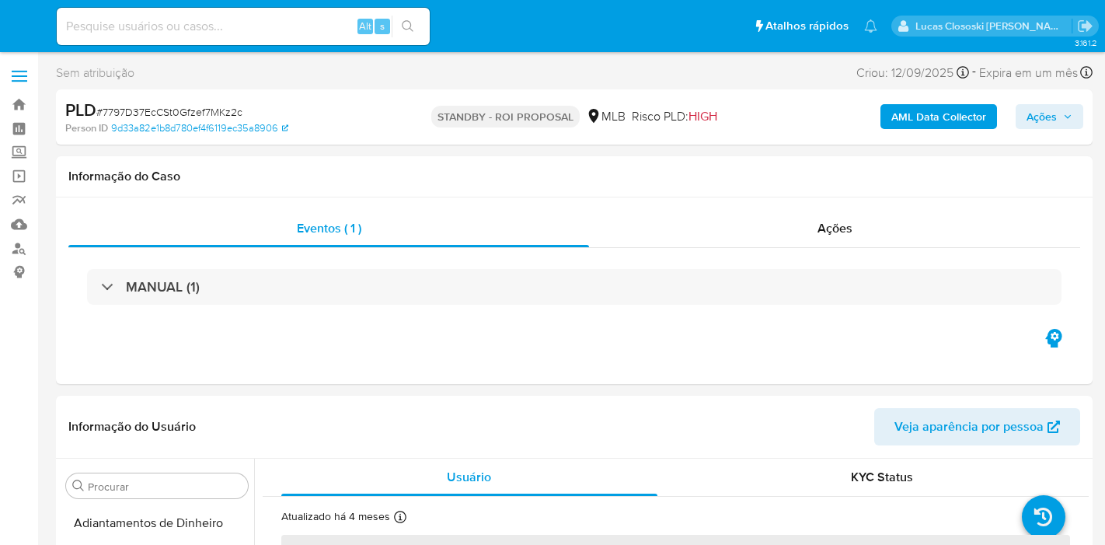
select select "10"
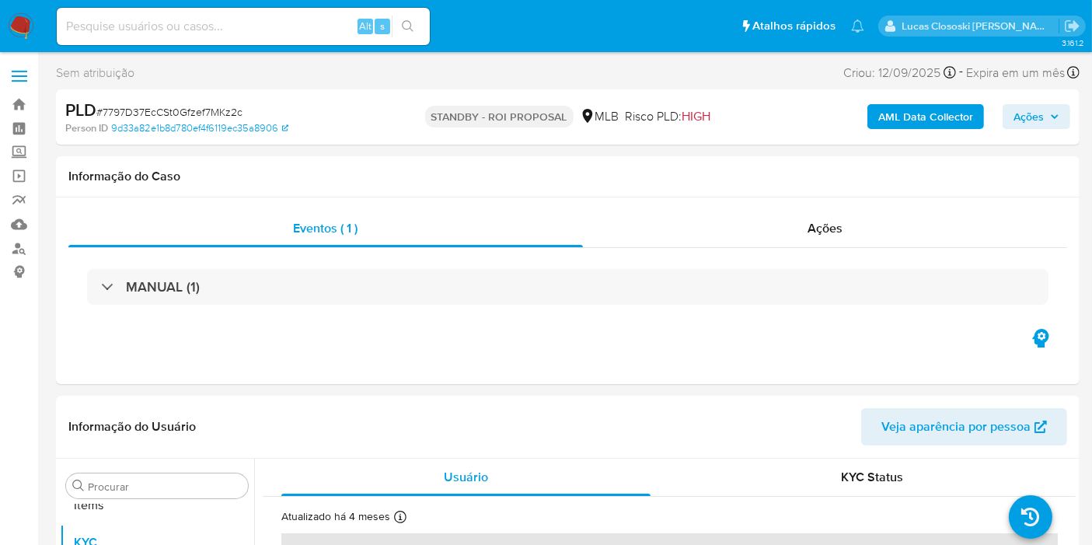
scroll to position [805, 0]
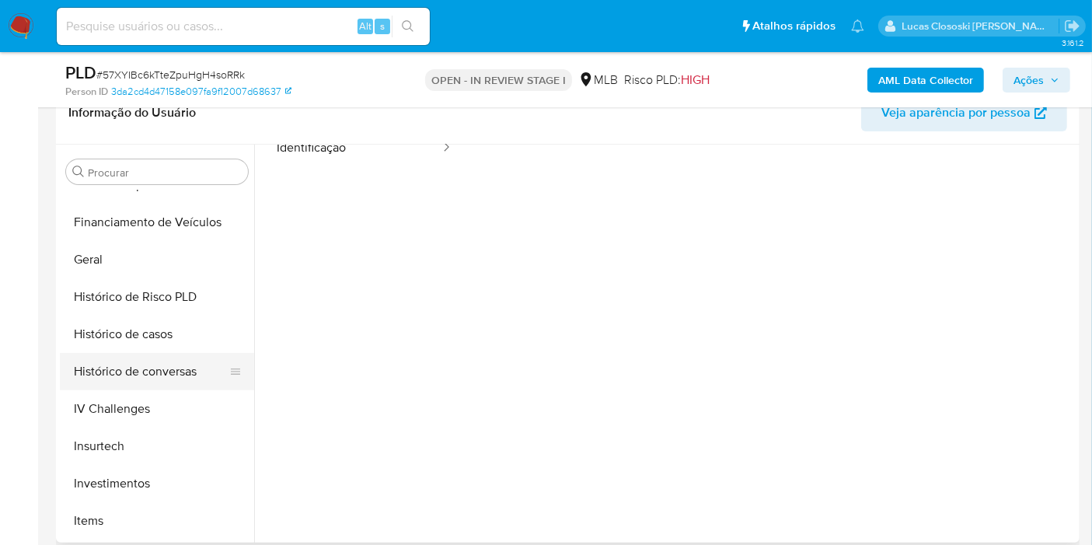
scroll to position [546, 0]
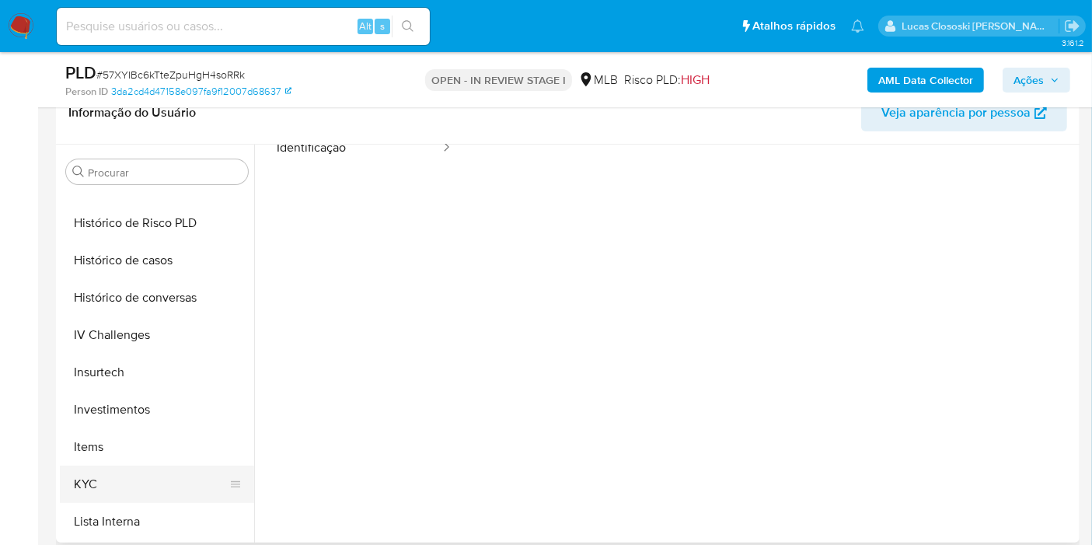
click at [131, 473] on button "KYC" at bounding box center [151, 484] width 182 height 37
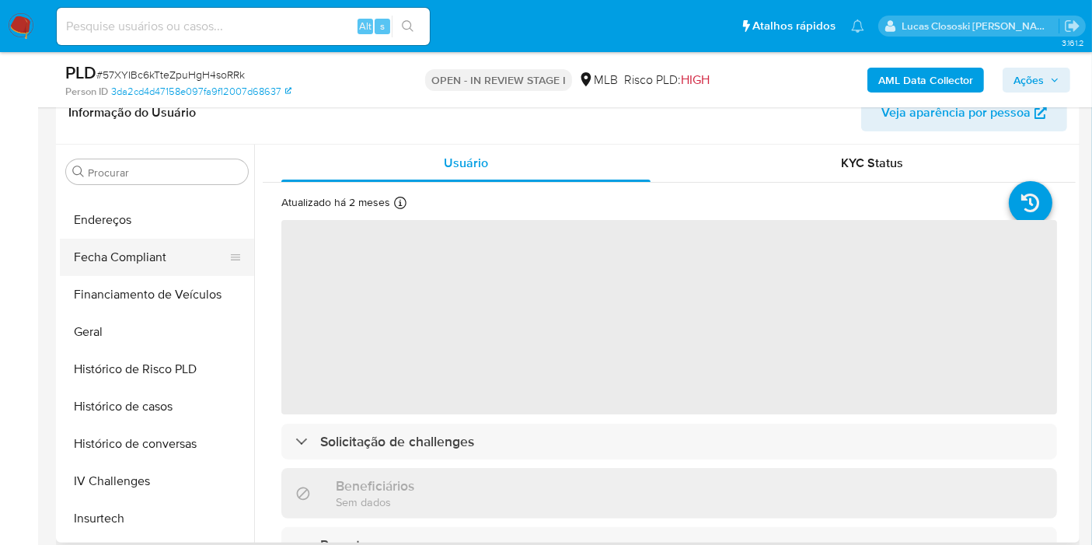
scroll to position [286, 0]
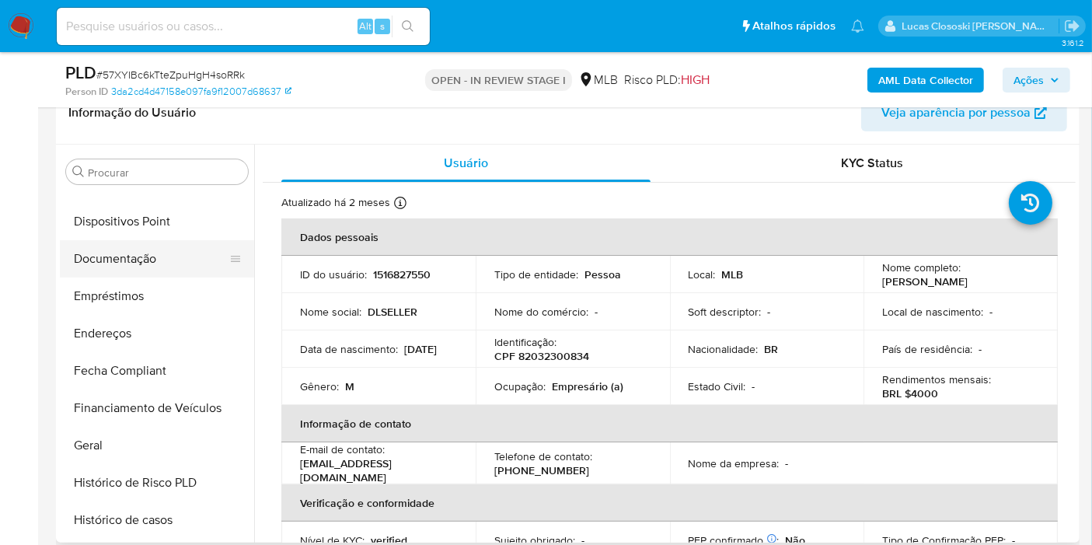
click at [129, 242] on button "Documentação" at bounding box center [151, 258] width 182 height 37
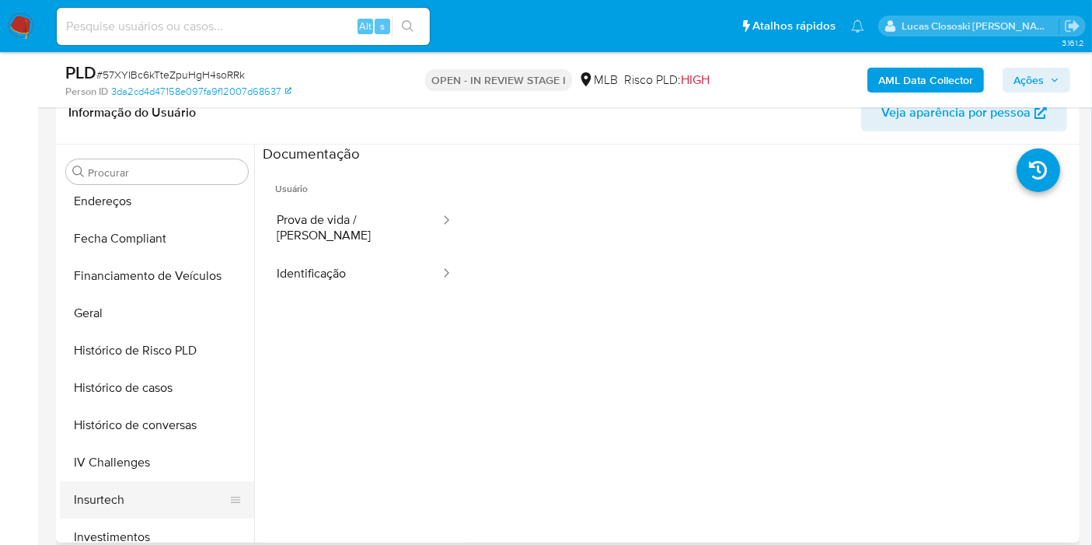
scroll to position [546, 0]
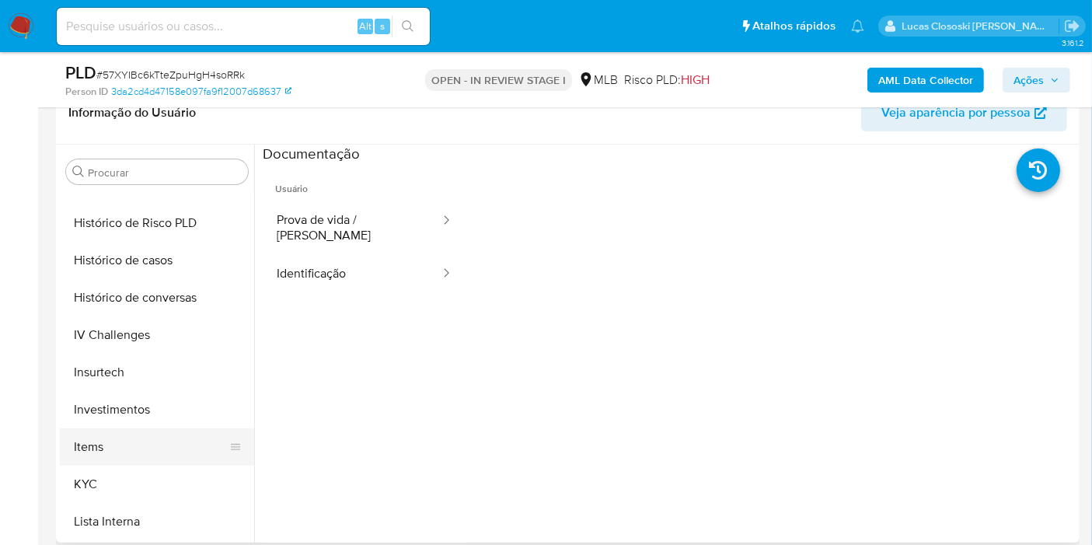
click at [104, 463] on button "Items" at bounding box center [151, 446] width 182 height 37
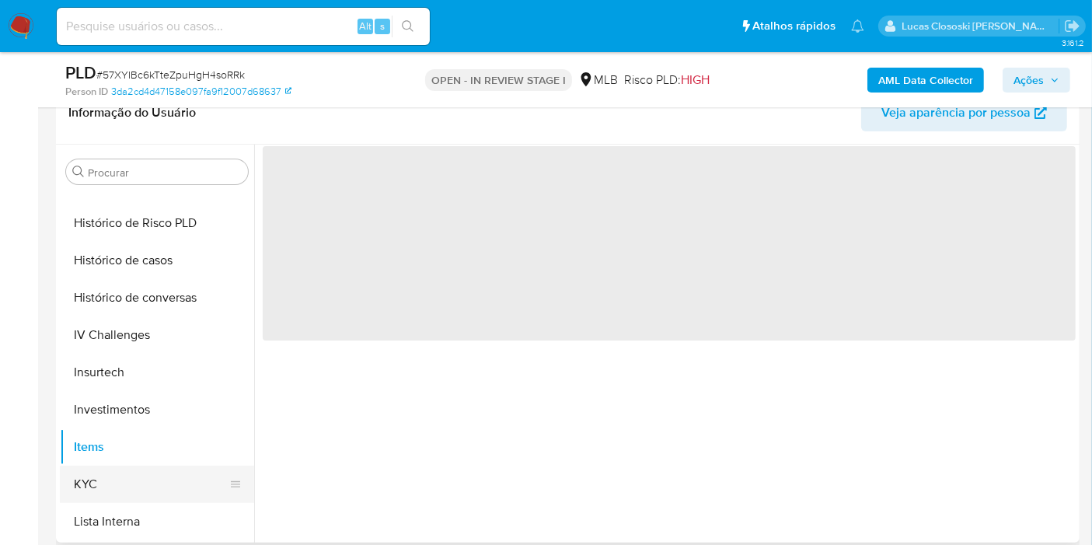
click at [104, 477] on button "KYC" at bounding box center [151, 484] width 182 height 37
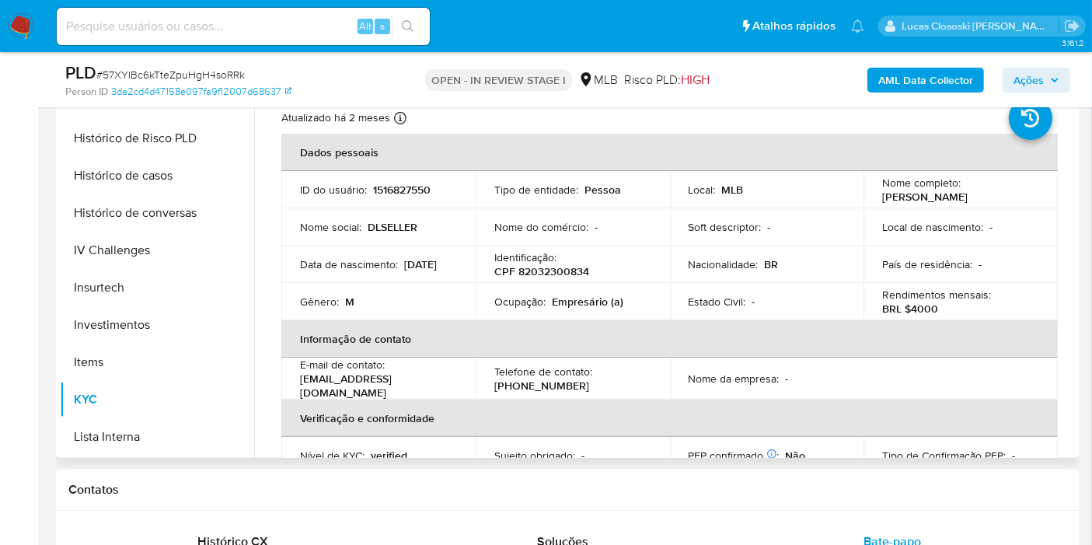
scroll to position [259, 0]
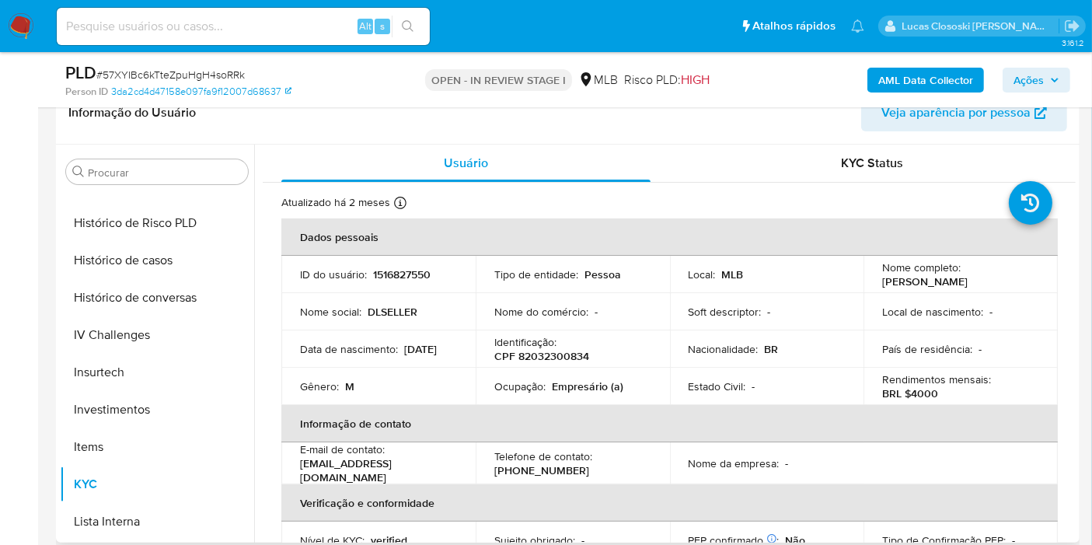
click at [552, 345] on p "Identificação :" at bounding box center [525, 342] width 62 height 14
copy div ":"
click at [560, 353] on p "CPF 82032300834" at bounding box center [541, 356] width 95 height 14
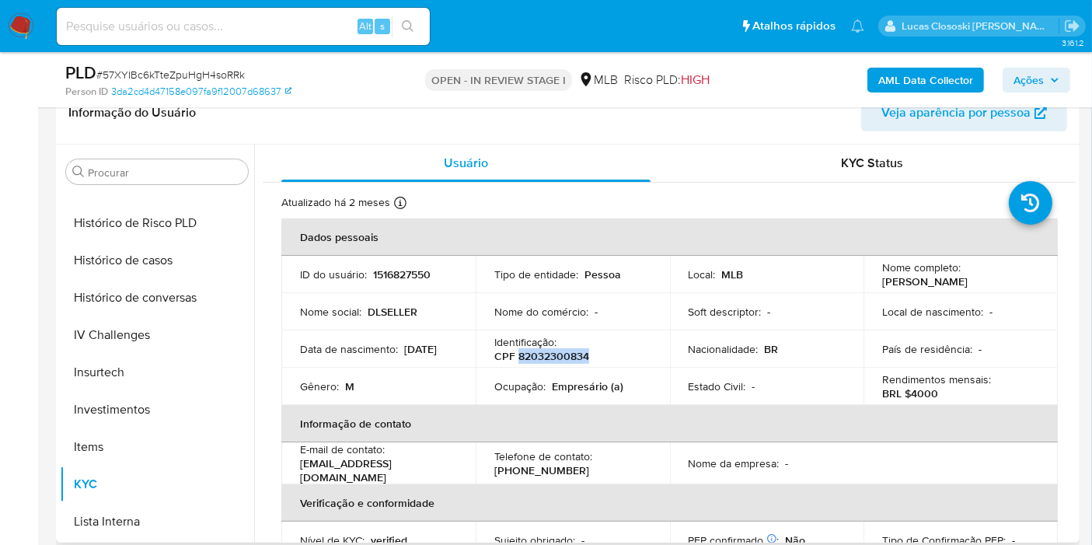
copy p "82032300834"
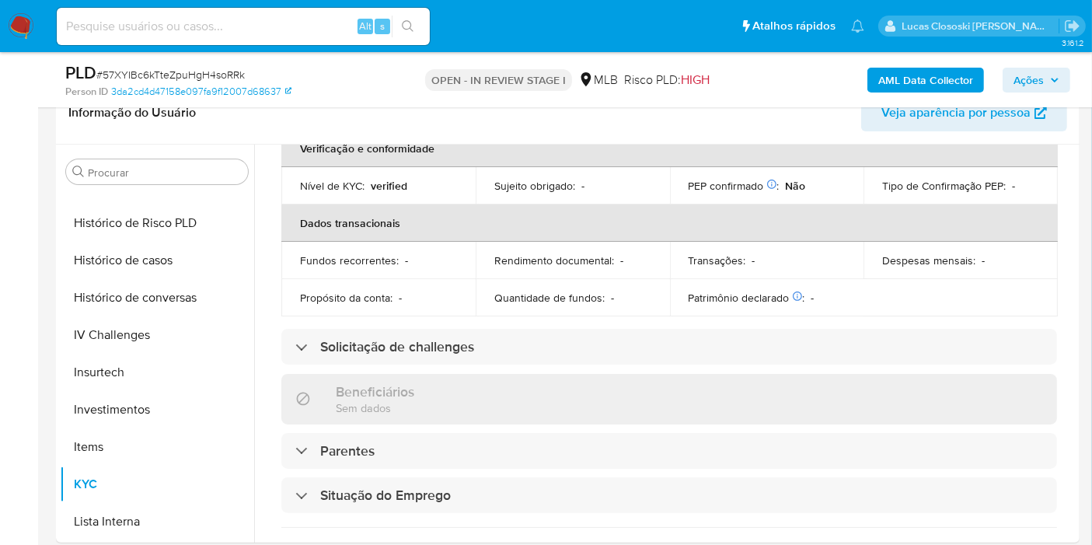
scroll to position [102, 0]
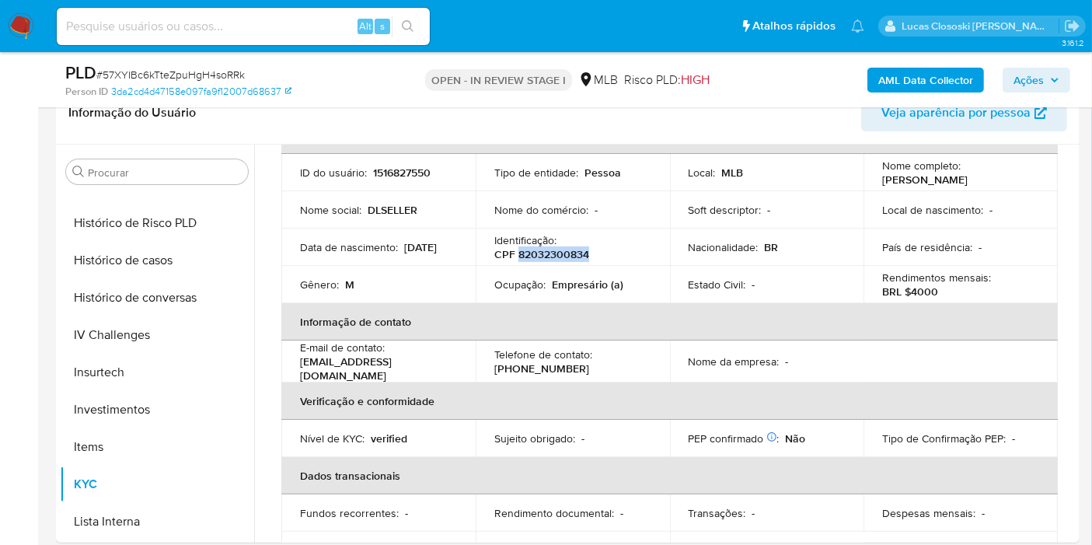
copy p "82032300834"
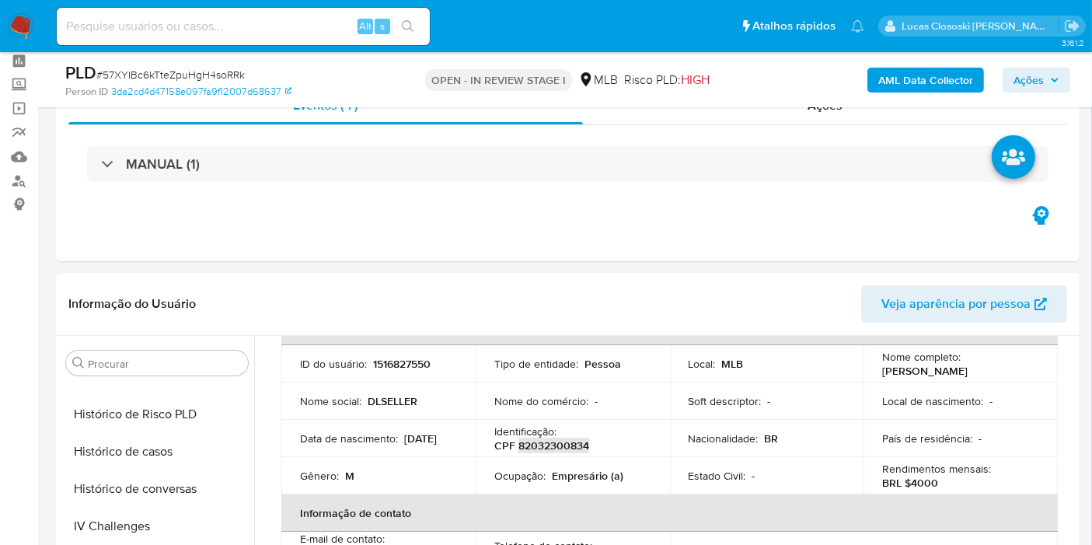
scroll to position [0, 0]
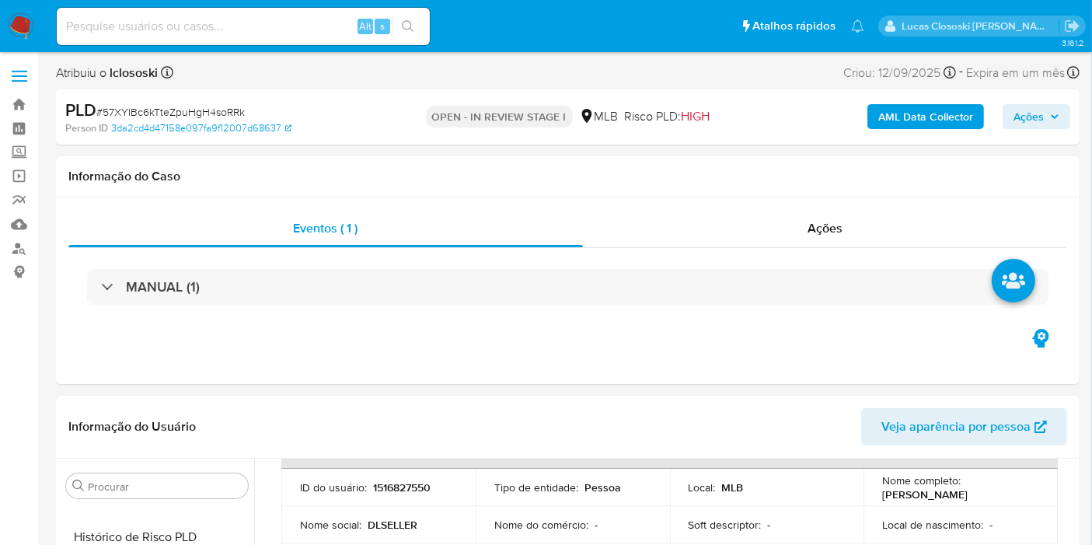
click at [664, 90] on div "PLD # 57XYIBc6kTteZpuHgH4soRRk Person ID 3da2cd4d47158e097fa9f12007d68637 OPEN …" at bounding box center [568, 116] width 1024 height 55
click at [910, 120] on b "AML Data Collector" at bounding box center [925, 116] width 95 height 25
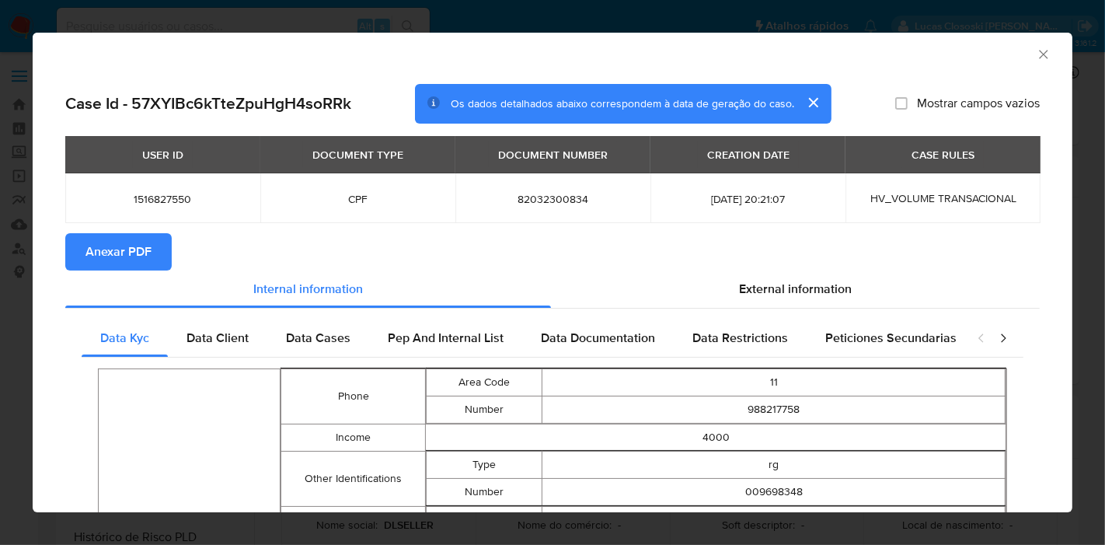
click at [107, 251] on span "Anexar PDF" at bounding box center [118, 252] width 66 height 34
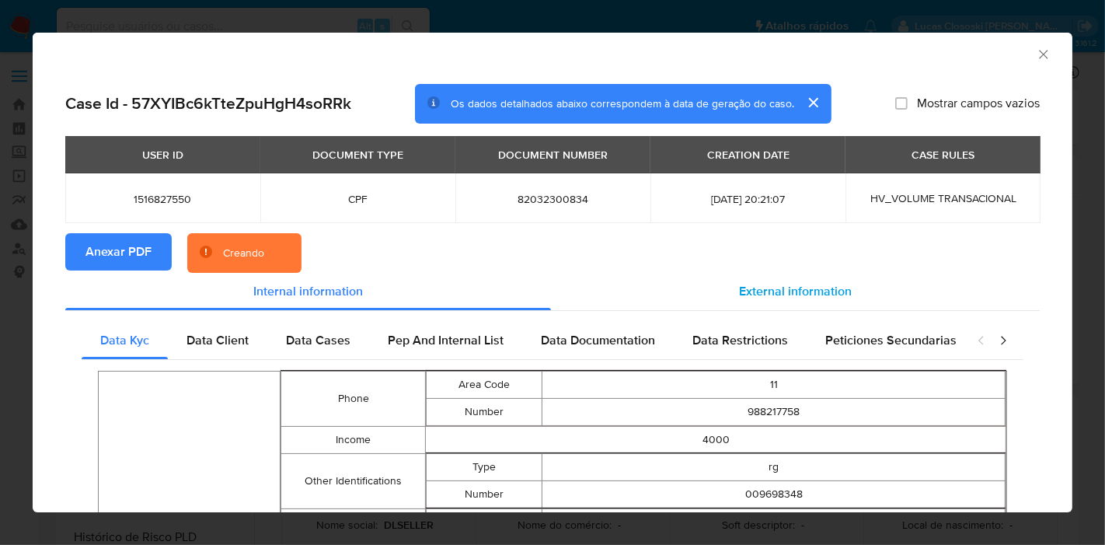
click at [783, 285] on span "External information" at bounding box center [795, 291] width 113 height 18
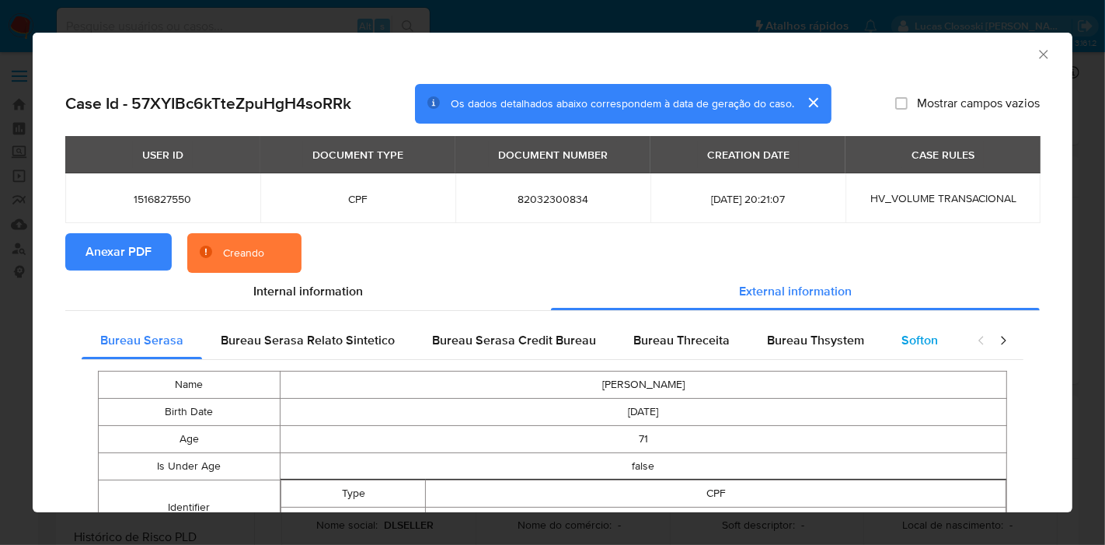
click at [902, 341] on span "Softon" at bounding box center [920, 340] width 37 height 18
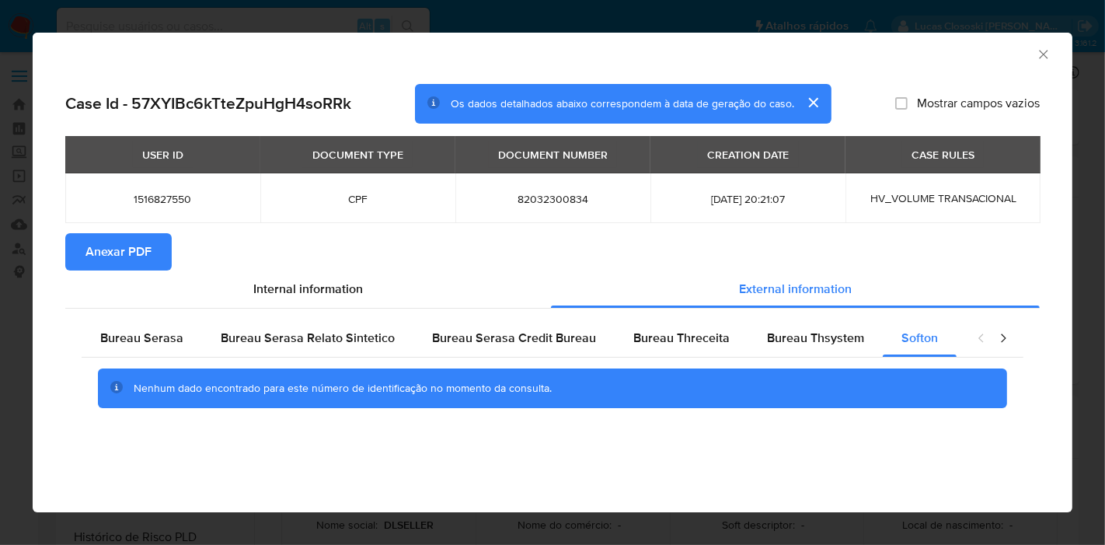
click at [1091, 205] on div "AML Data Collector Case Id - 57XYIBc6kTteZpuHgH4soRRk Os dados detalhados abaix…" at bounding box center [552, 272] width 1105 height 545
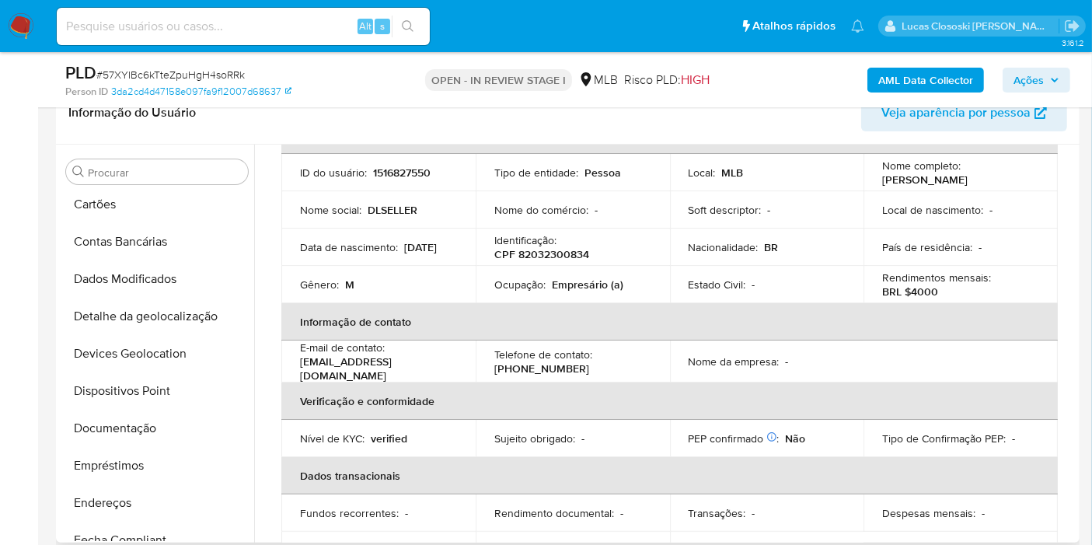
scroll to position [27, 0]
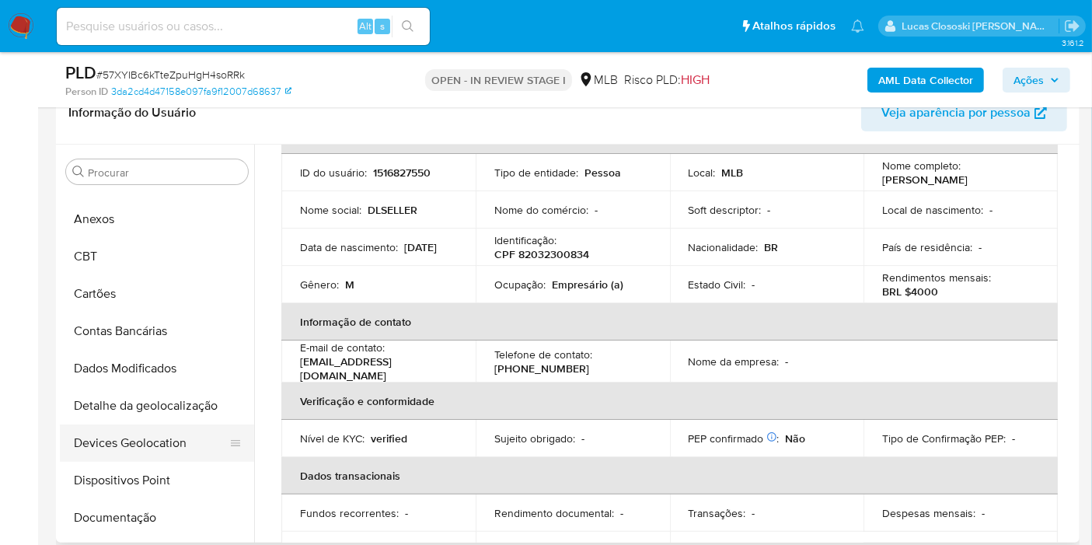
click at [144, 439] on button "Devices Geolocation" at bounding box center [151, 442] width 182 height 37
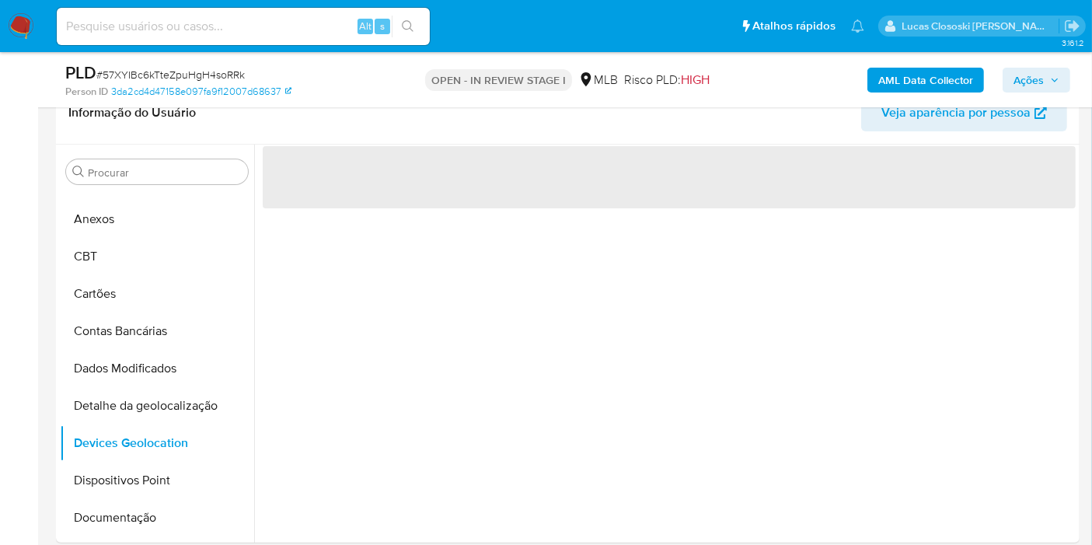
scroll to position [0, 0]
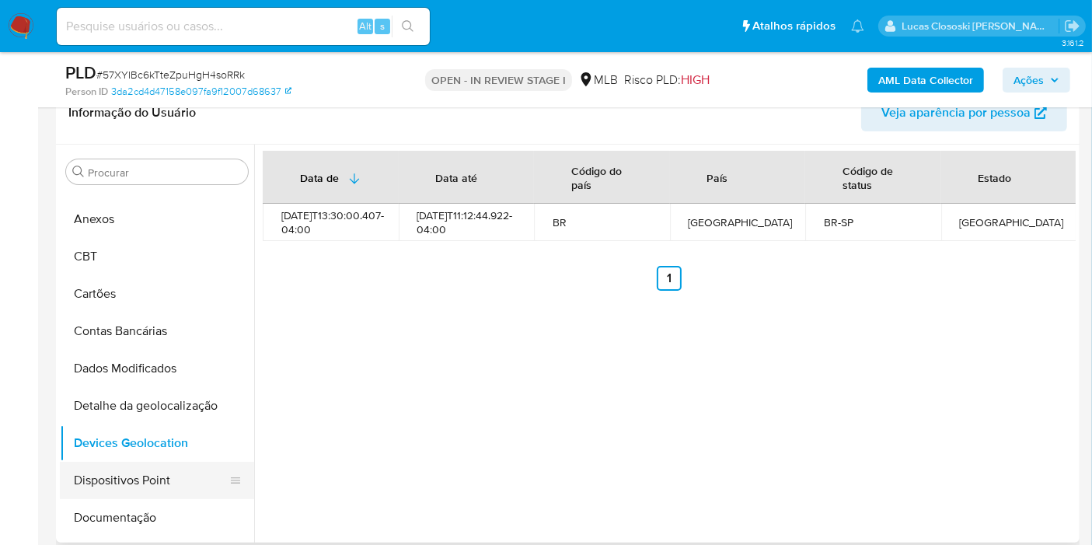
click at [171, 462] on button "Dispositivos Point" at bounding box center [151, 480] width 182 height 37
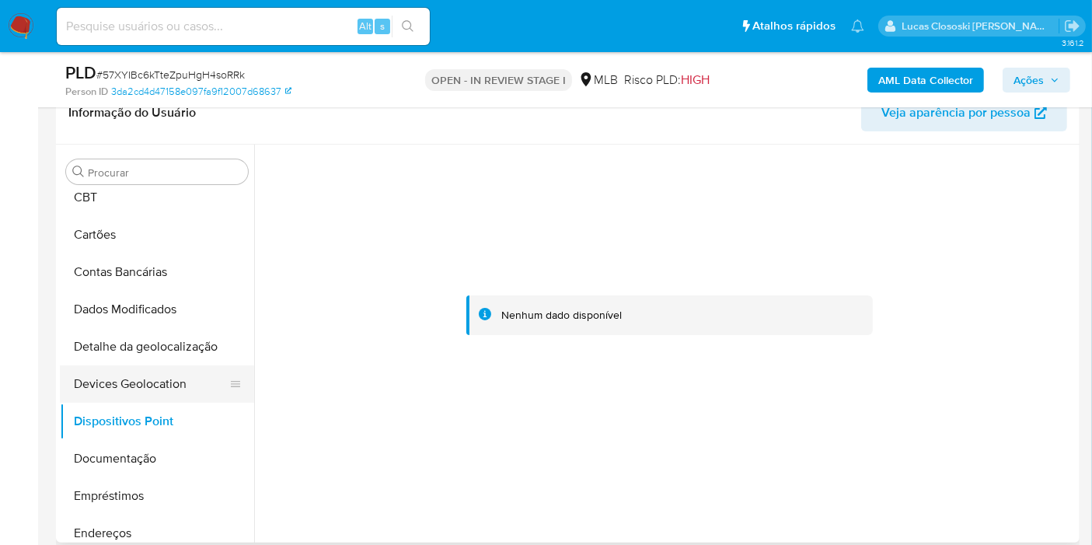
scroll to position [113, 0]
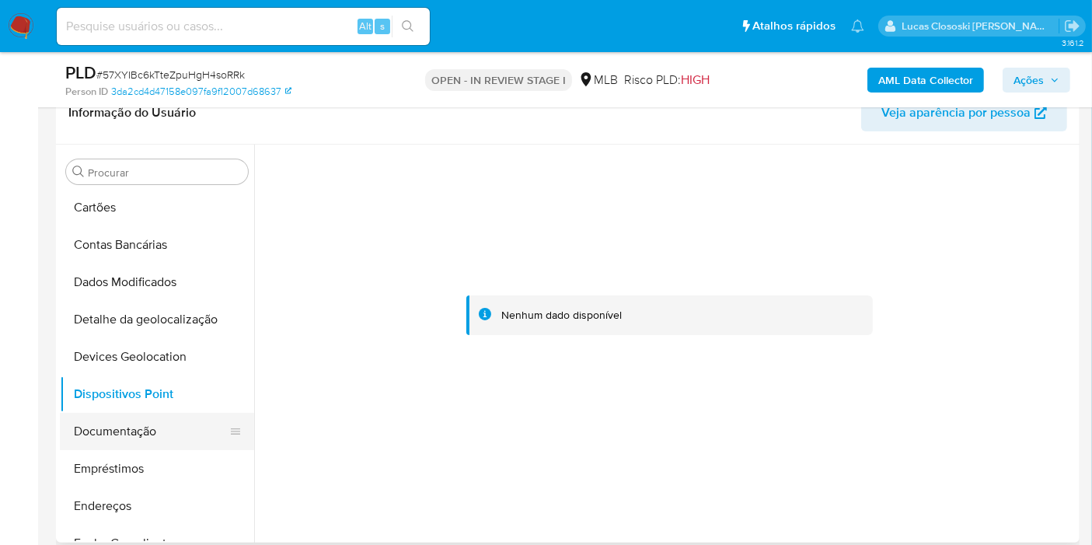
click at [140, 441] on button "Documentação" at bounding box center [151, 431] width 182 height 37
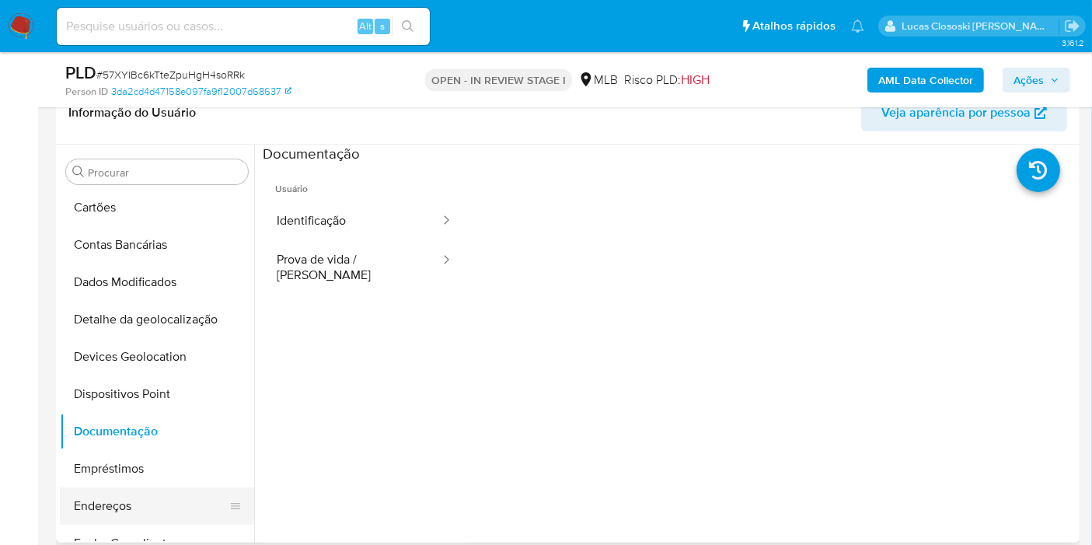
click at [140, 487] on button "Endereços" at bounding box center [151, 505] width 182 height 37
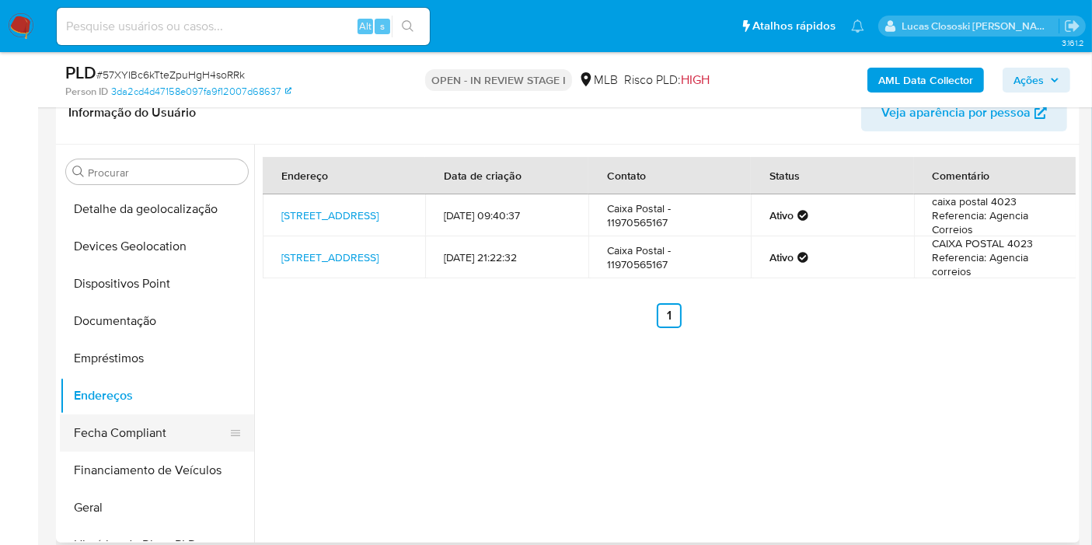
scroll to position [286, 0]
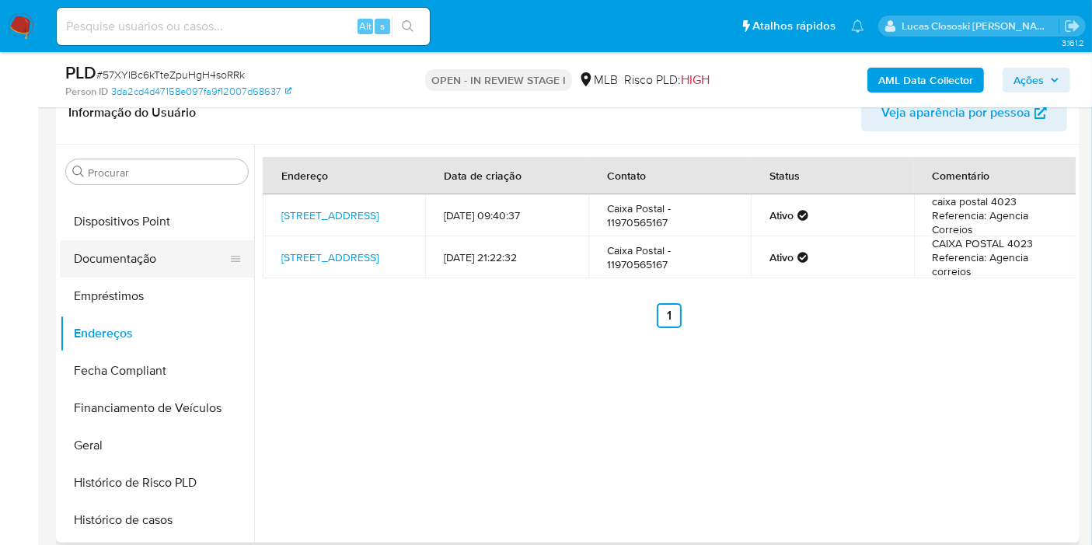
drag, startPoint x: 68, startPoint y: 438, endPoint x: 164, endPoint y: 263, distance: 199.3
click at [68, 438] on button "Geral" at bounding box center [157, 445] width 194 height 37
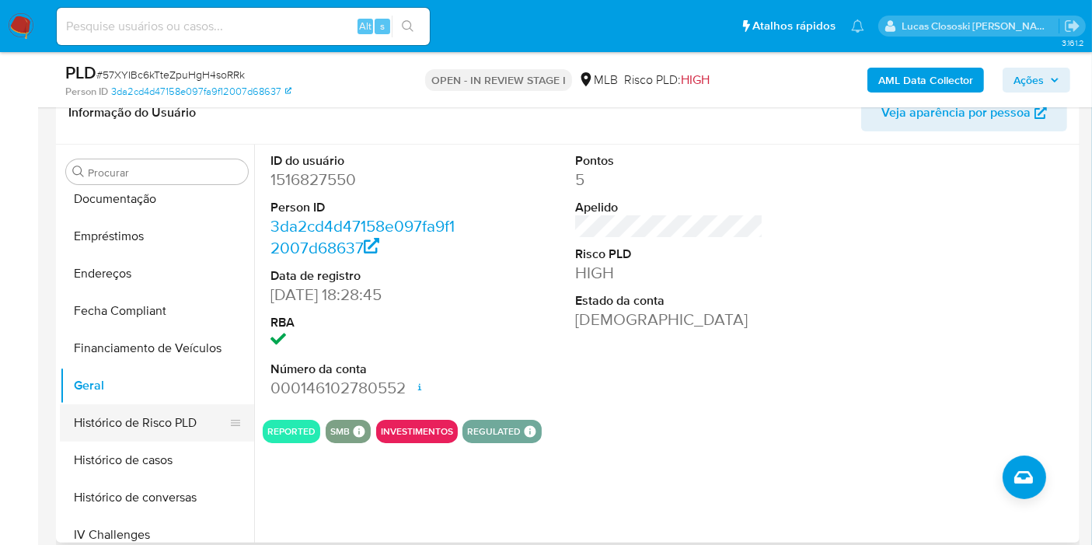
scroll to position [373, 0]
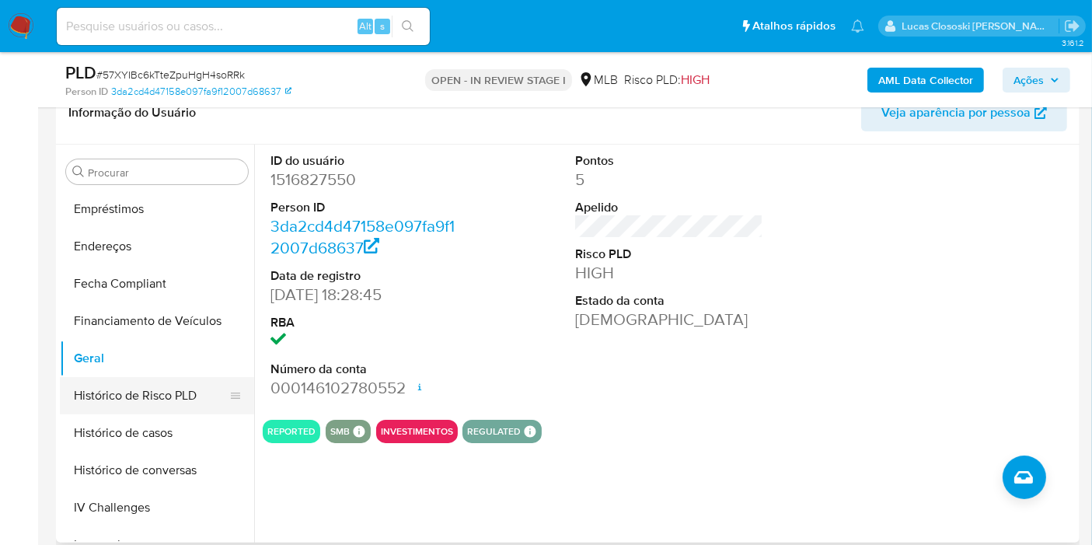
click at [142, 410] on button "Histórico de Risco PLD" at bounding box center [151, 395] width 182 height 37
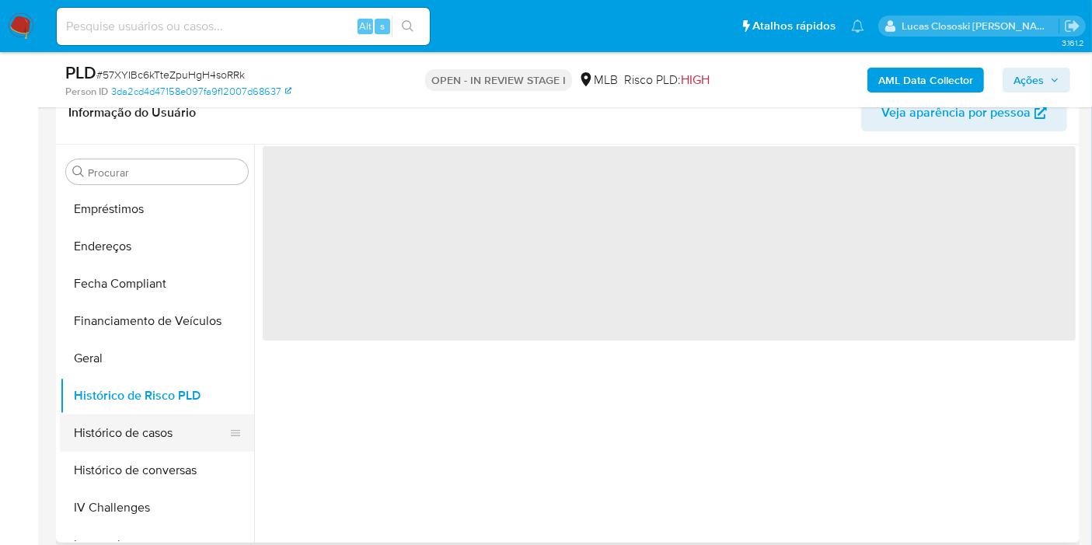
click at [143, 427] on button "Histórico de casos" at bounding box center [151, 432] width 182 height 37
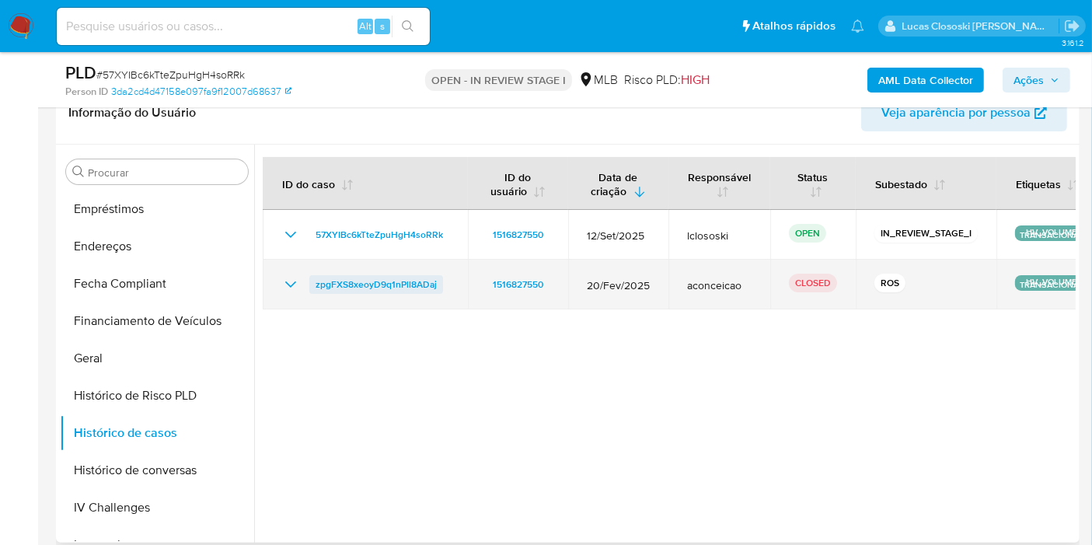
drag, startPoint x: 451, startPoint y: 287, endPoint x: 313, endPoint y: 291, distance: 137.6
click at [313, 291] on td "zpgFXS8xeoyD9q1nPll8ADaj" at bounding box center [365, 285] width 205 height 50
drag, startPoint x: 455, startPoint y: 279, endPoint x: 300, endPoint y: 294, distance: 156.1
click at [300, 294] on td "zpgFXS8xeoyD9q1nPll8ADaj" at bounding box center [365, 285] width 205 height 50
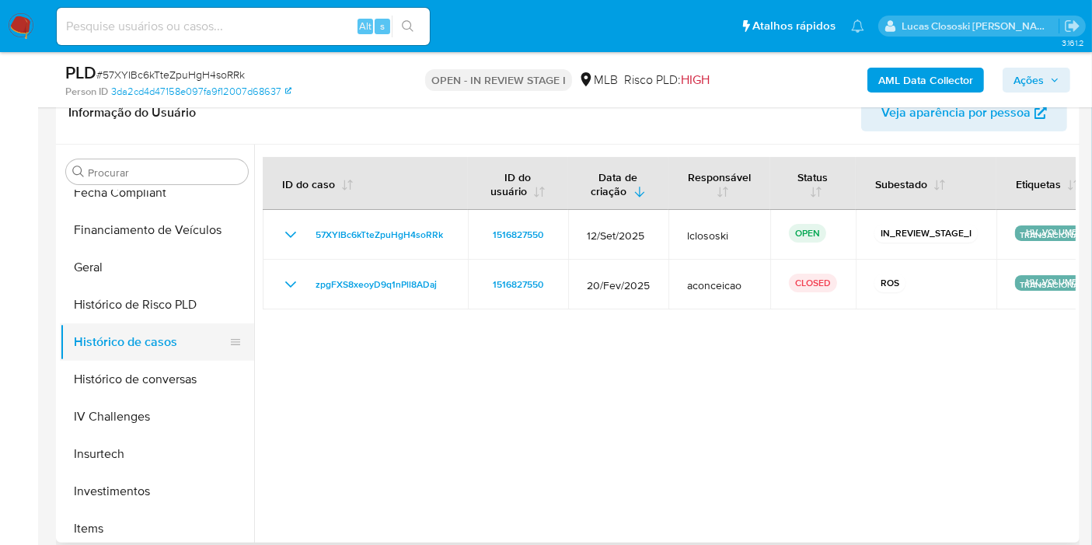
scroll to position [546, 0]
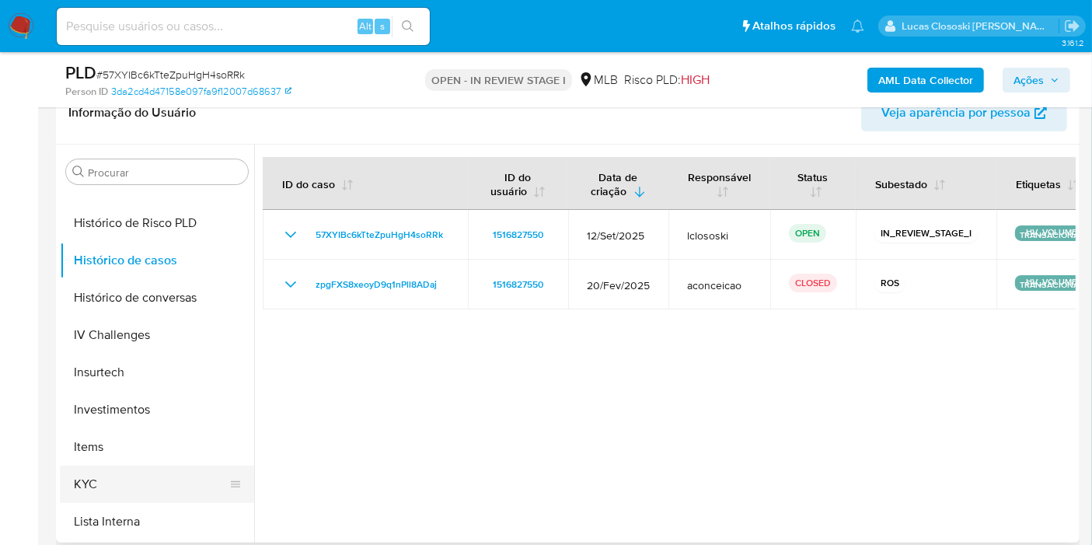
click at [114, 480] on button "KYC" at bounding box center [151, 484] width 182 height 37
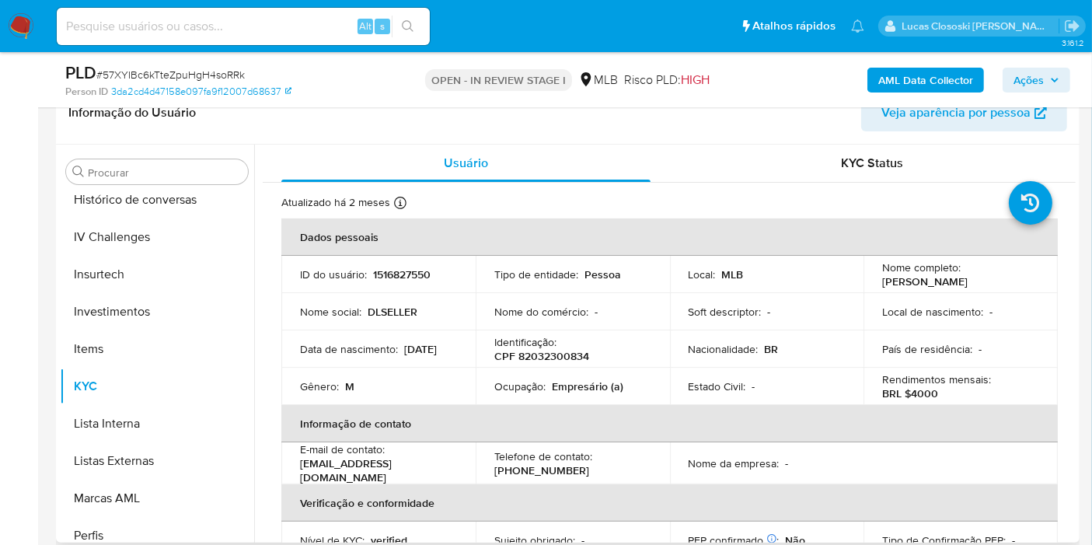
scroll to position [805, 0]
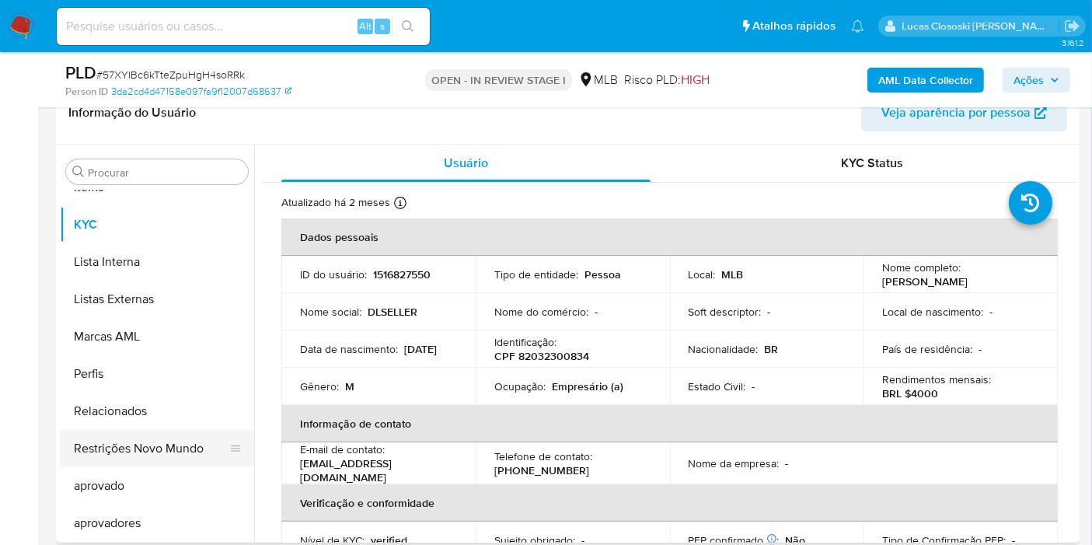
click at [140, 460] on button "Restrições Novo Mundo" at bounding box center [151, 448] width 182 height 37
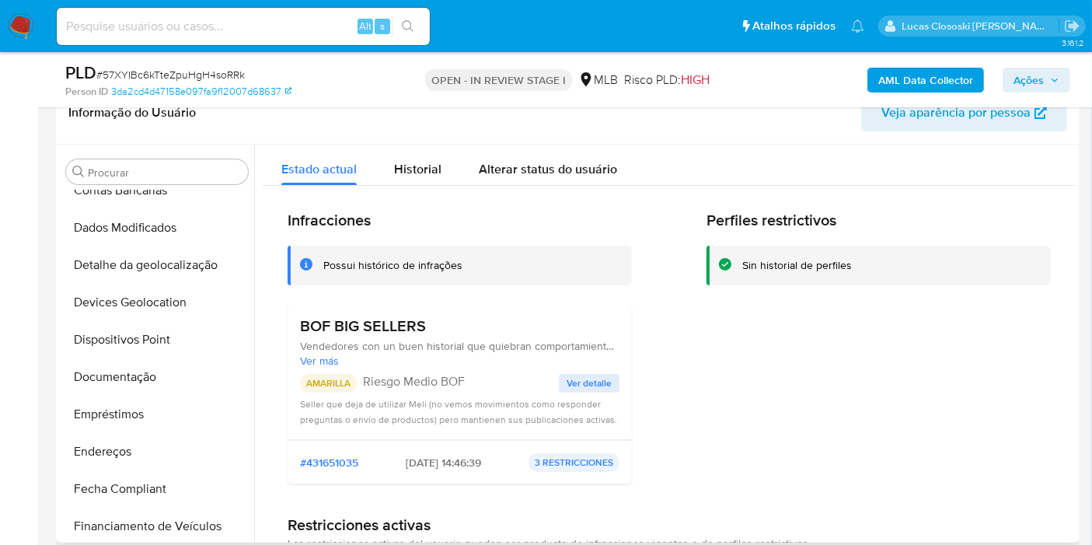
scroll to position [114, 0]
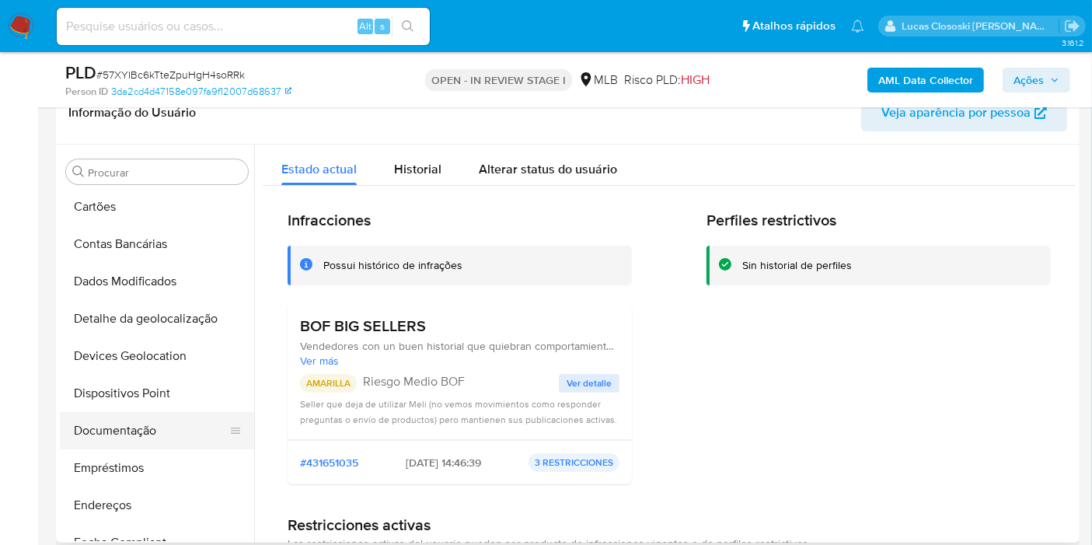
click at [141, 429] on button "Documentação" at bounding box center [151, 430] width 182 height 37
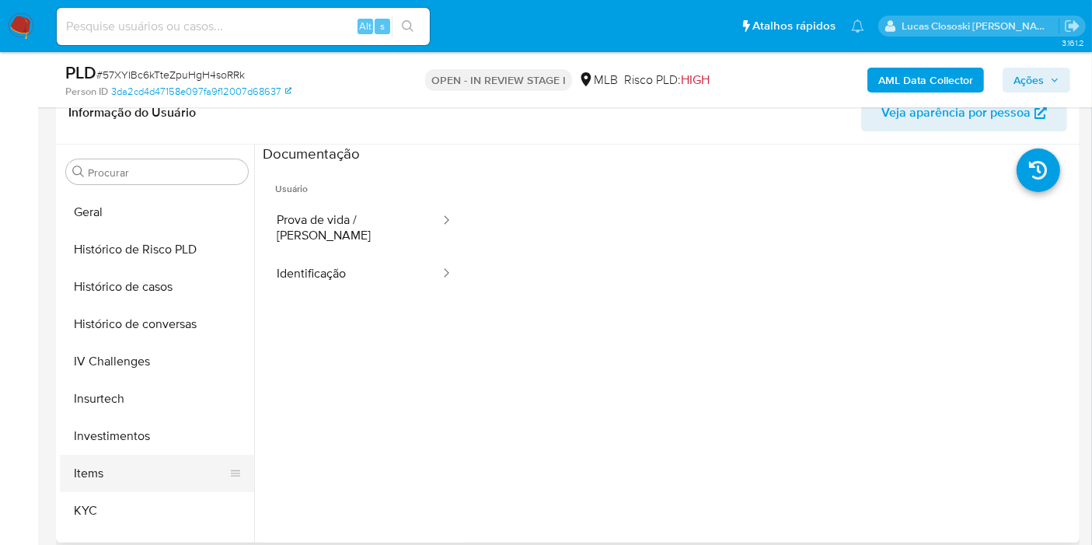
scroll to position [546, 0]
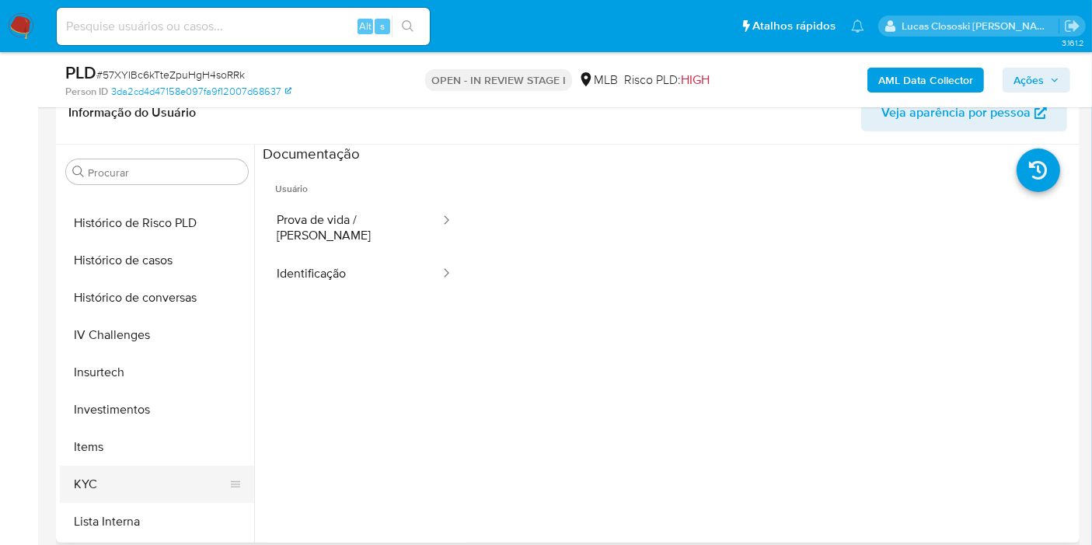
click at [99, 472] on button "KYC" at bounding box center [151, 484] width 182 height 37
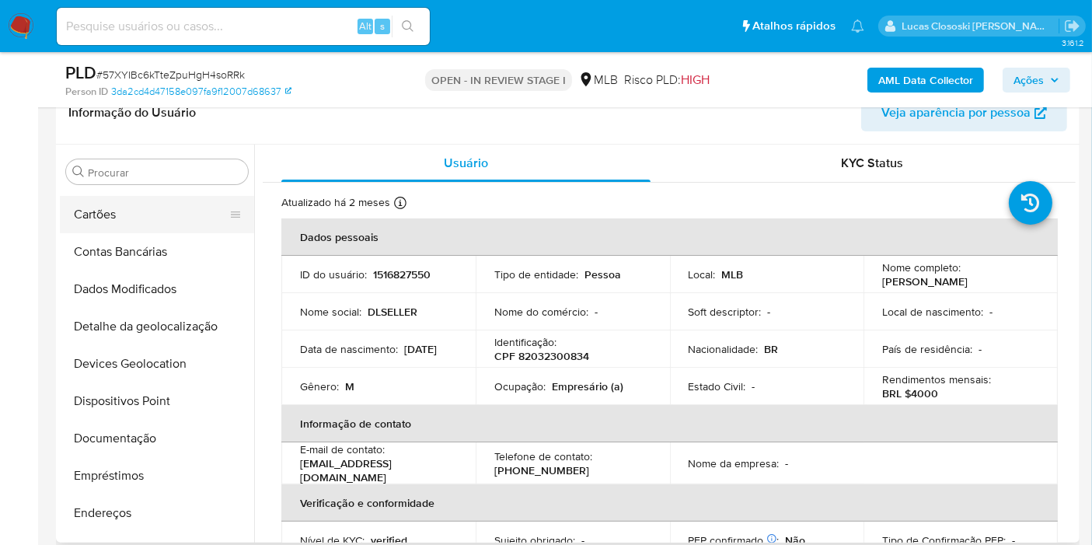
scroll to position [28, 0]
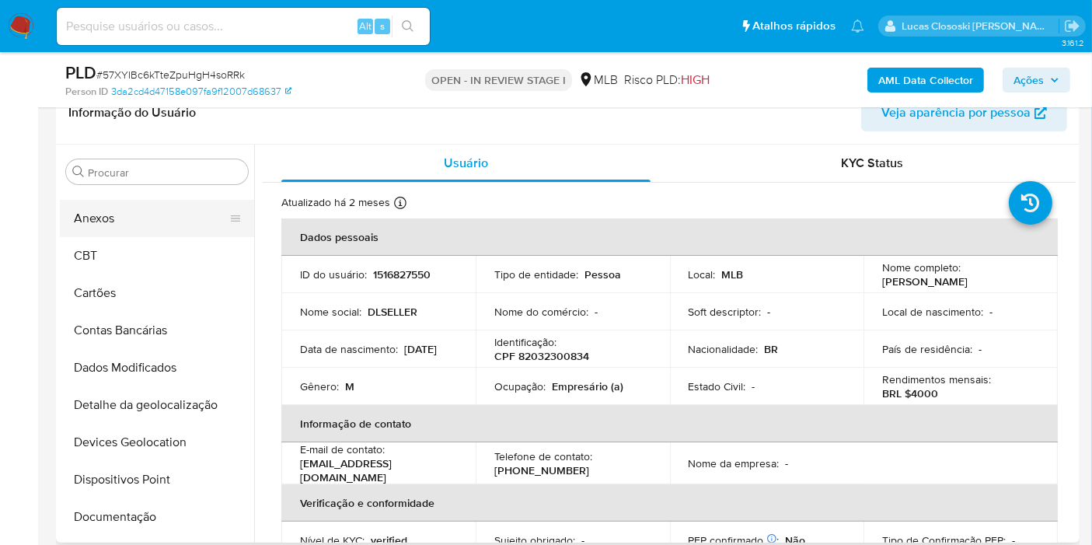
click at [141, 213] on button "Anexos" at bounding box center [151, 218] width 182 height 37
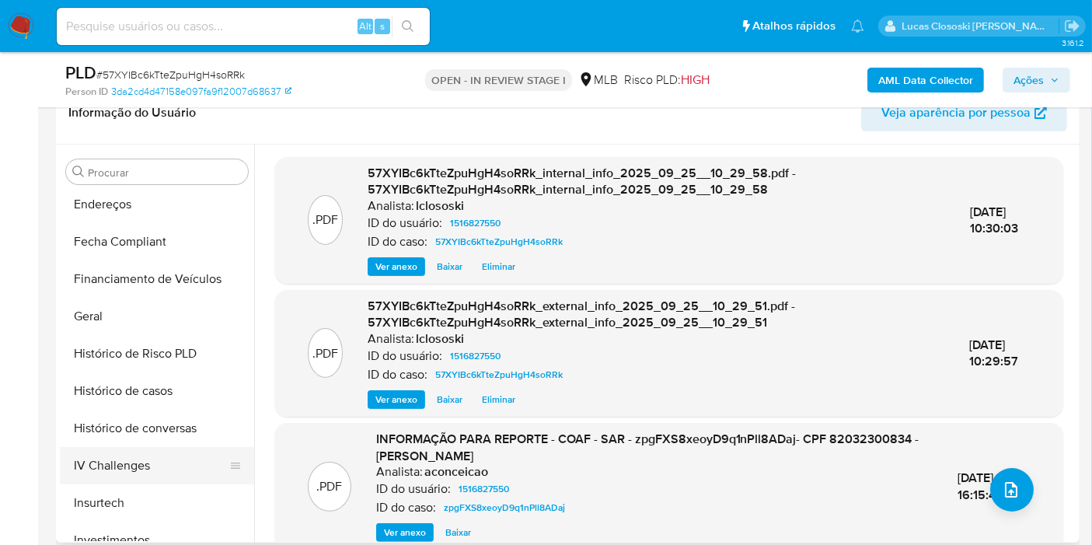
scroll to position [546, 0]
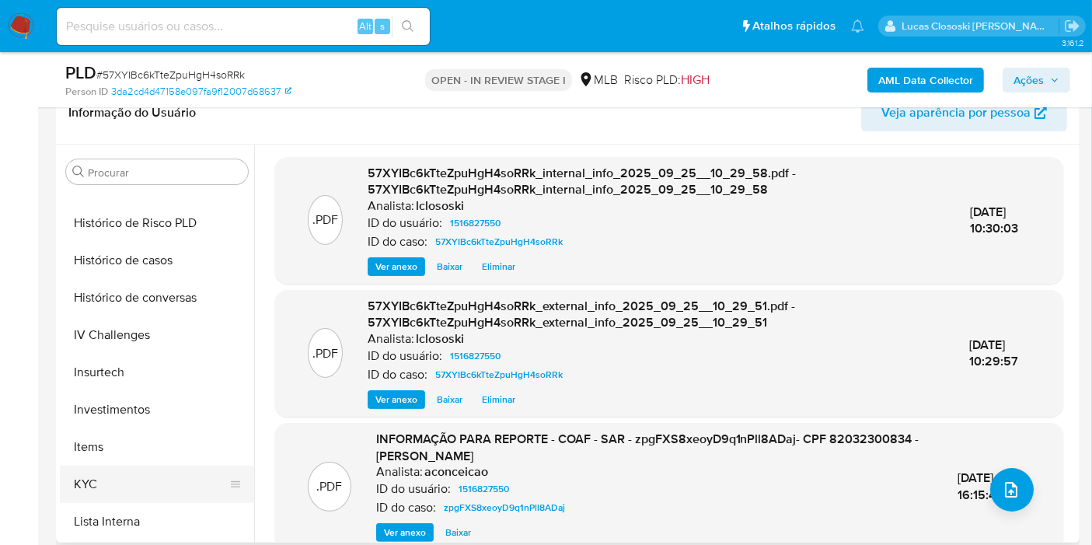
click at [106, 469] on button "KYC" at bounding box center [151, 484] width 182 height 37
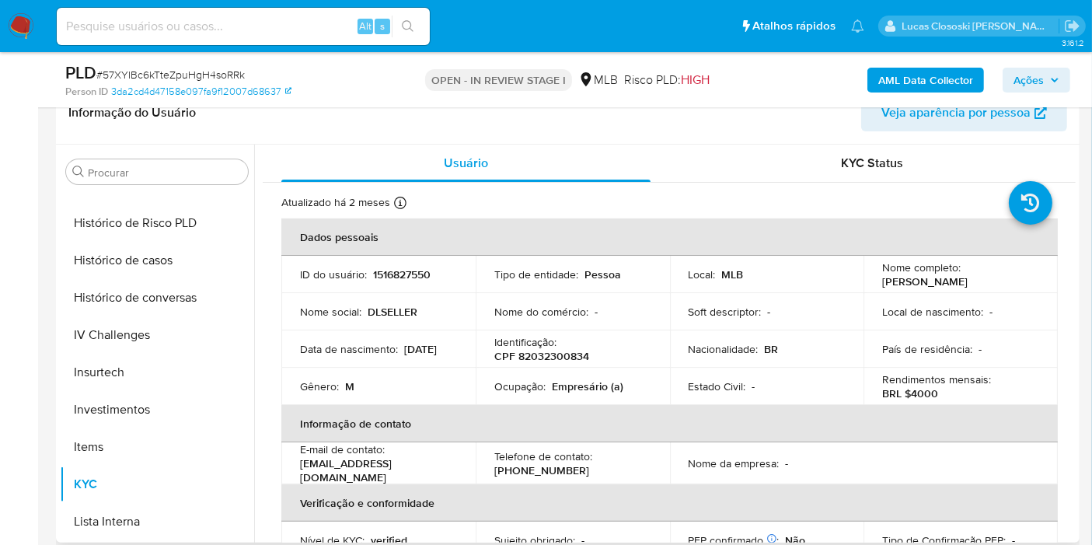
click at [543, 358] on p "CPF 82032300834" at bounding box center [541, 356] width 95 height 14
copy p "82032300834"
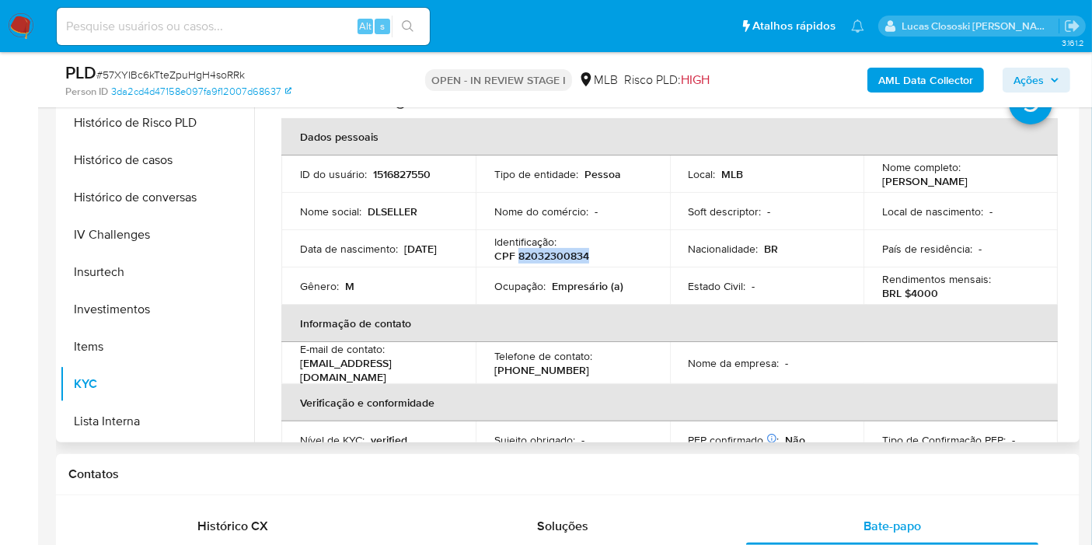
scroll to position [259, 0]
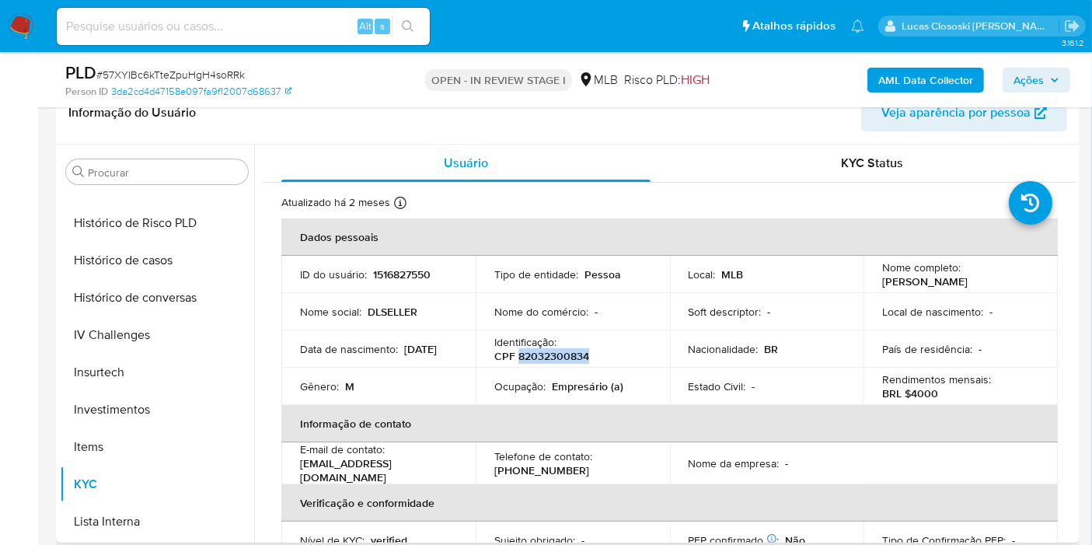
copy p "82032300834"
click at [228, 75] on span "# 57XYIBc6kTteZpuHgH4soRRk" at bounding box center [170, 75] width 148 height 16
copy span "57XYIBc6kTteZpuHgH4soRRk"
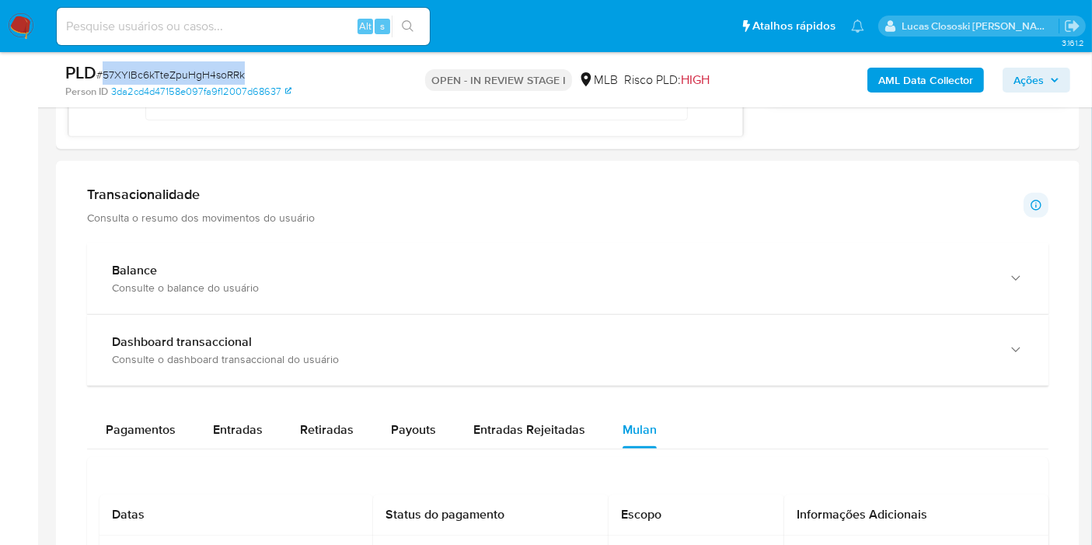
scroll to position [1381, 0]
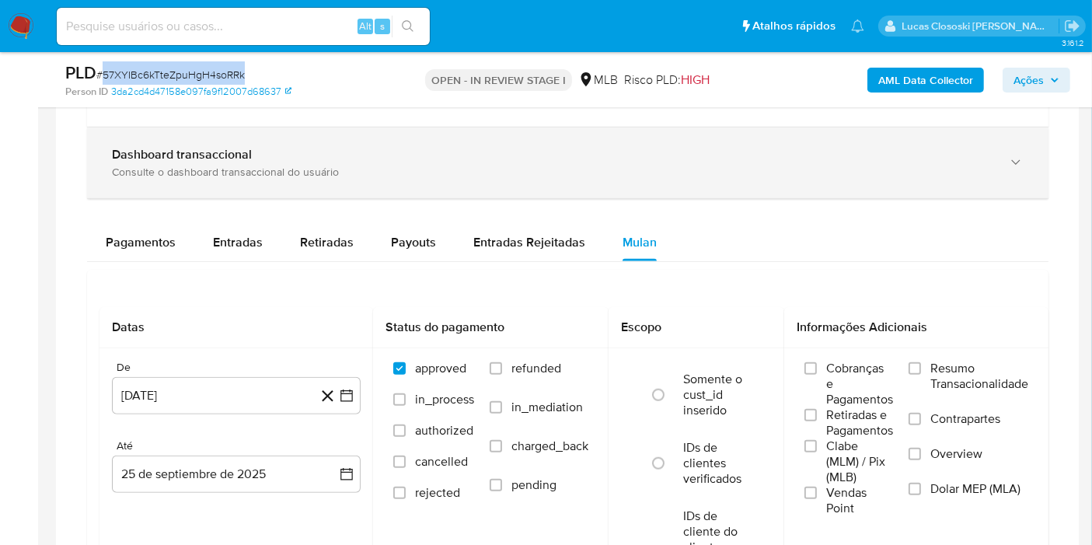
click at [517, 165] on div "Consulte o dashboard transaccional do usuário" at bounding box center [552, 172] width 881 height 14
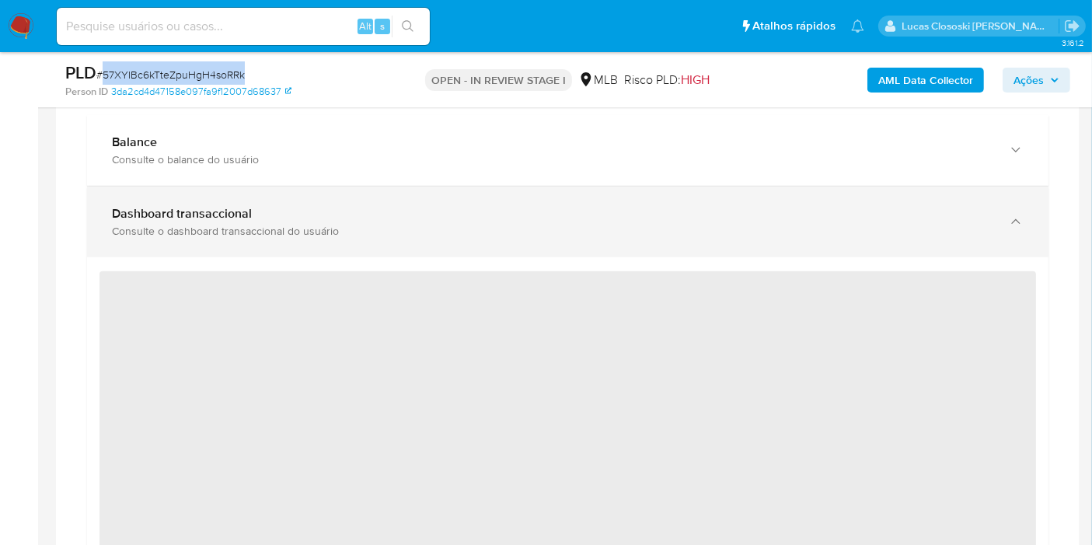
scroll to position [1295, 0]
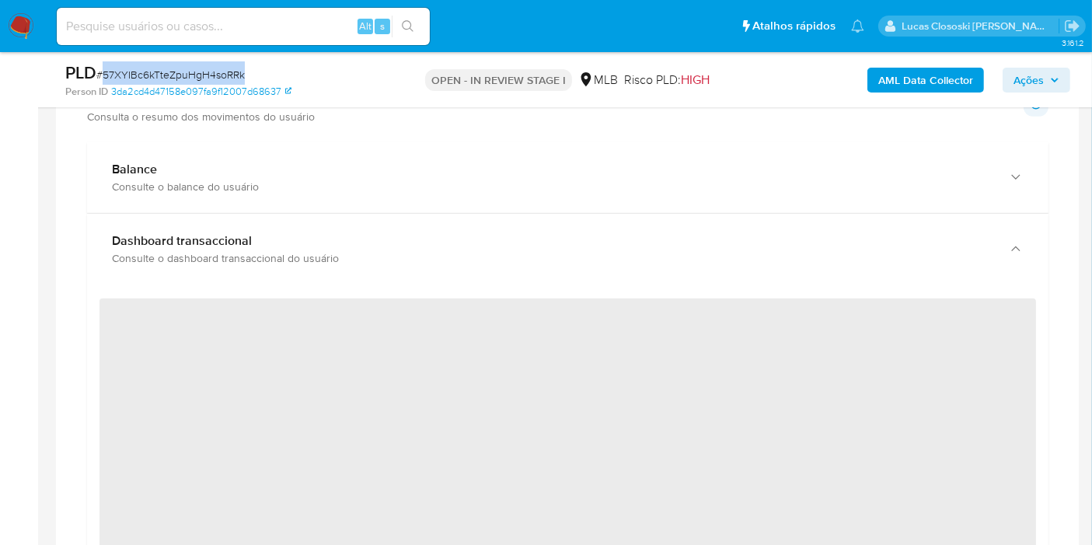
click at [295, 66] on div "PLD # 57XYIBc6kTteZpuHgH4soRRk" at bounding box center [230, 72] width 330 height 23
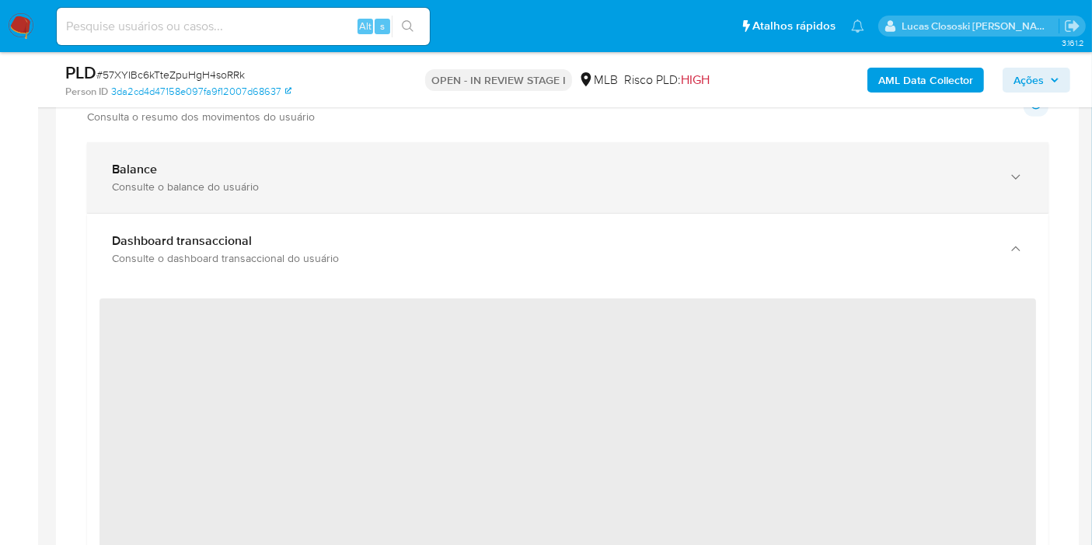
click at [297, 169] on div "Balance" at bounding box center [552, 170] width 881 height 16
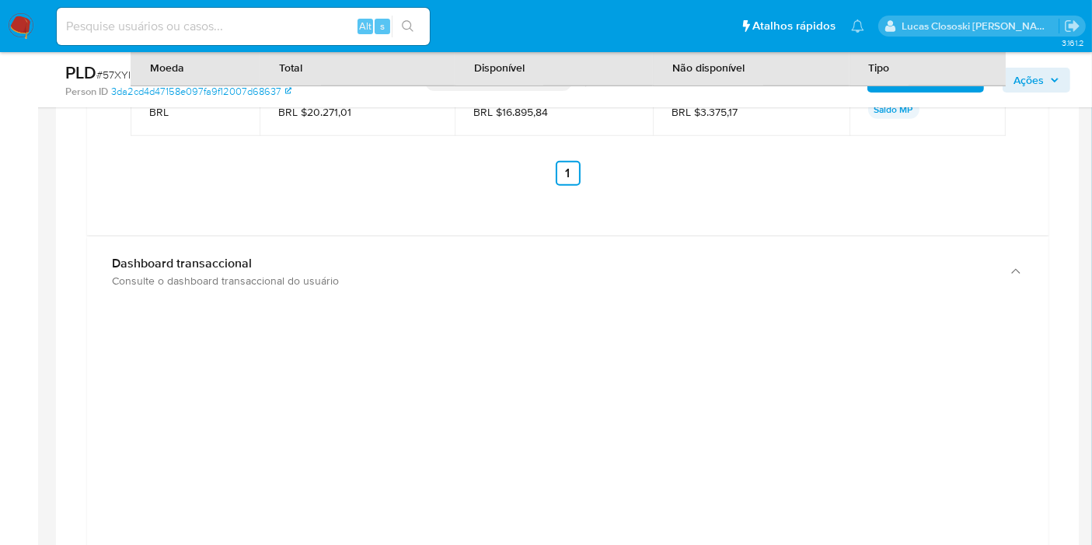
scroll to position [1813, 0]
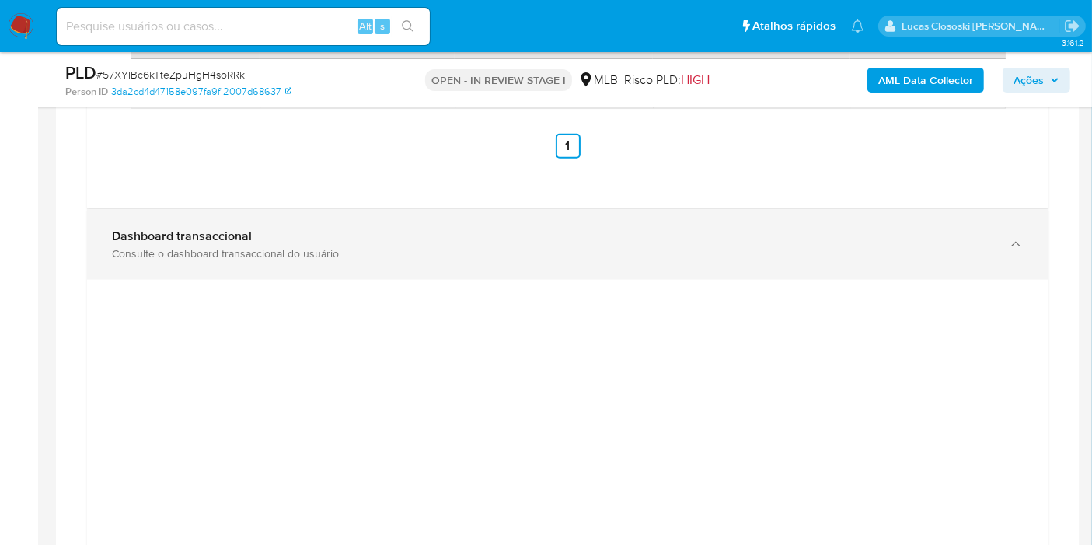
click at [498, 254] on div "Consulte o dashboard transaccional do usuário" at bounding box center [552, 253] width 881 height 14
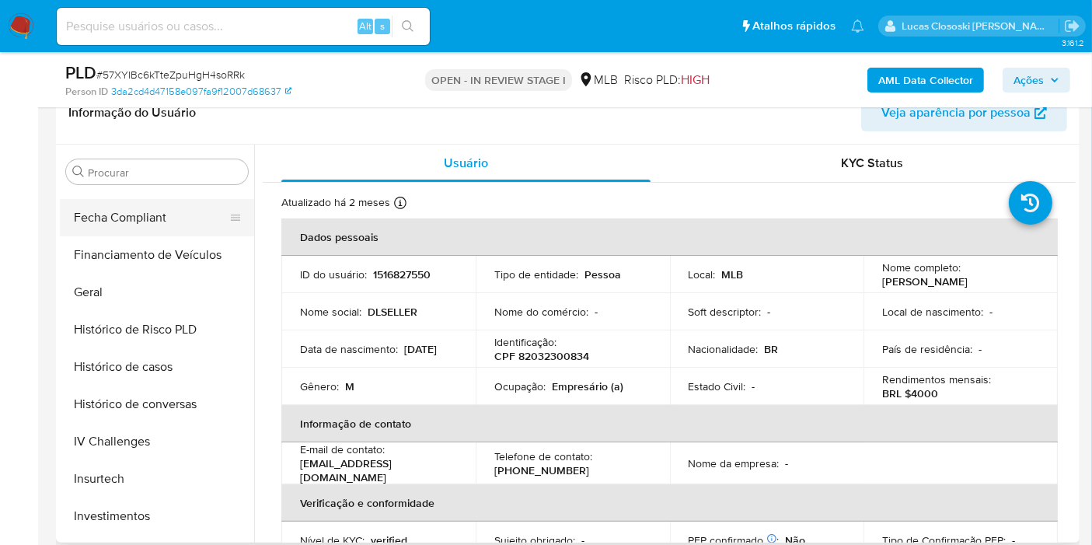
scroll to position [373, 0]
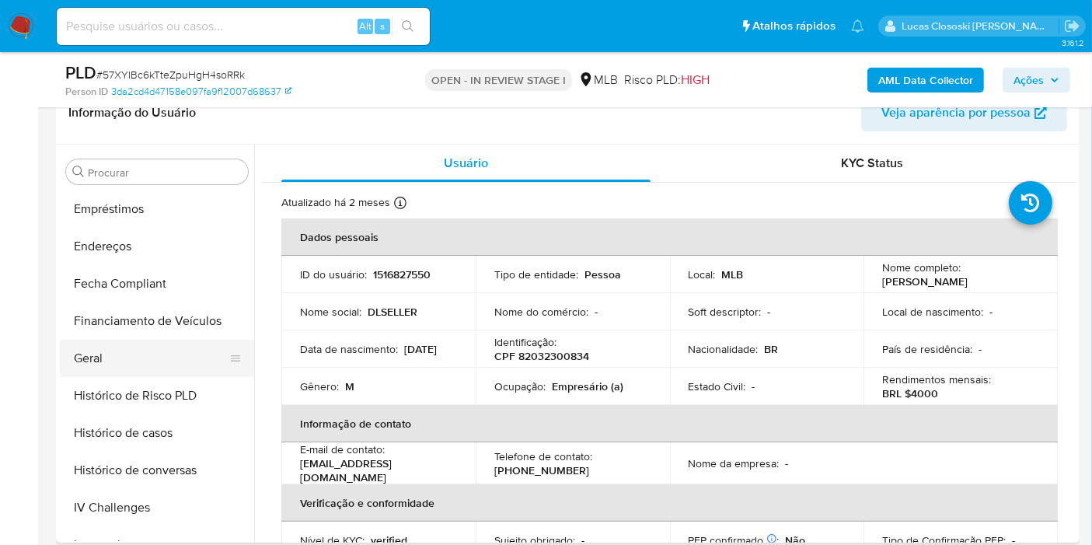
click at [141, 360] on button "Geral" at bounding box center [151, 358] width 182 height 37
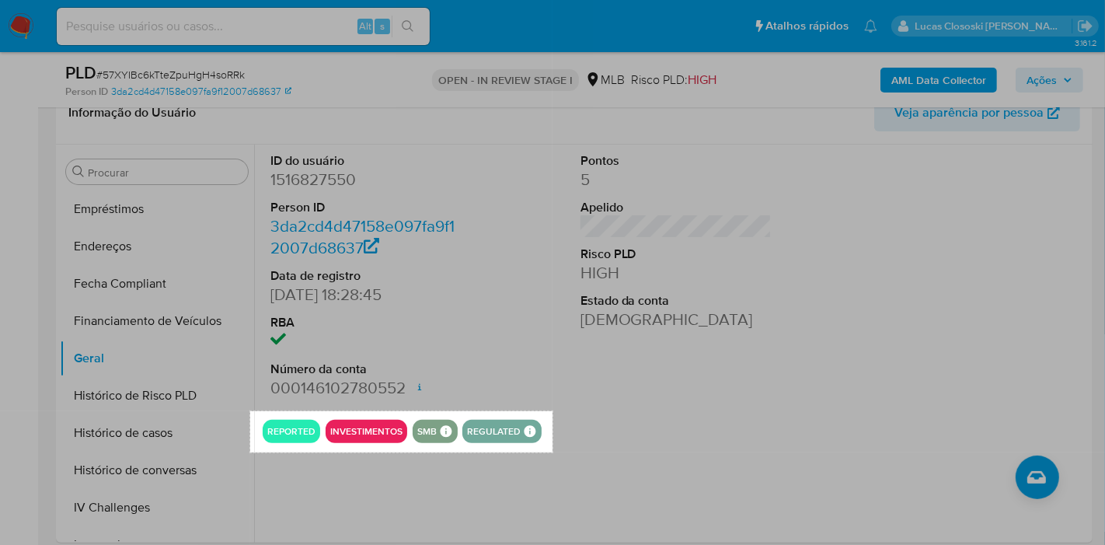
drag, startPoint x: 250, startPoint y: 411, endPoint x: 585, endPoint y: 439, distance: 336.1
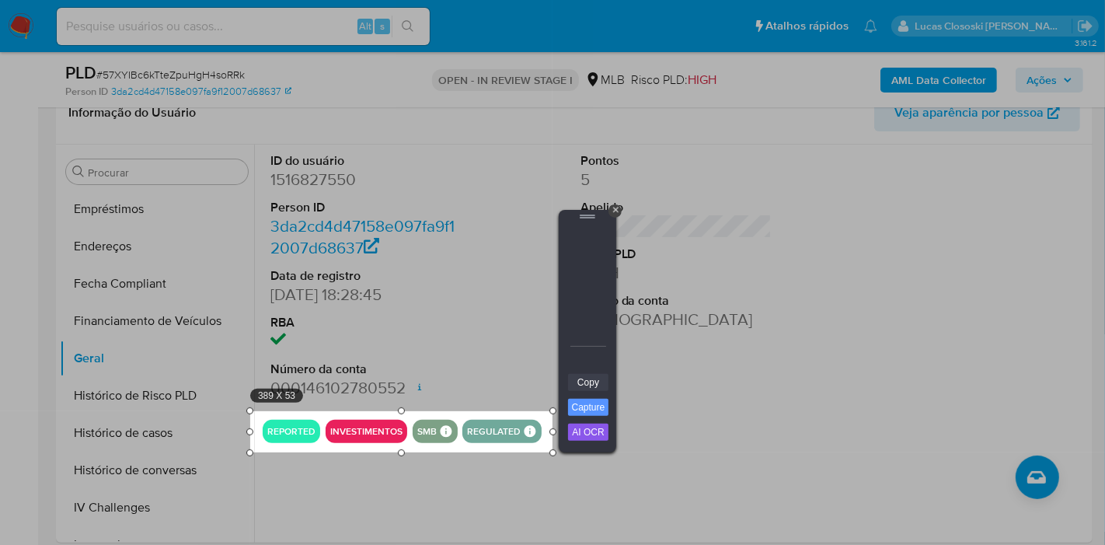
click at [597, 382] on link "Copy" at bounding box center [588, 382] width 40 height 17
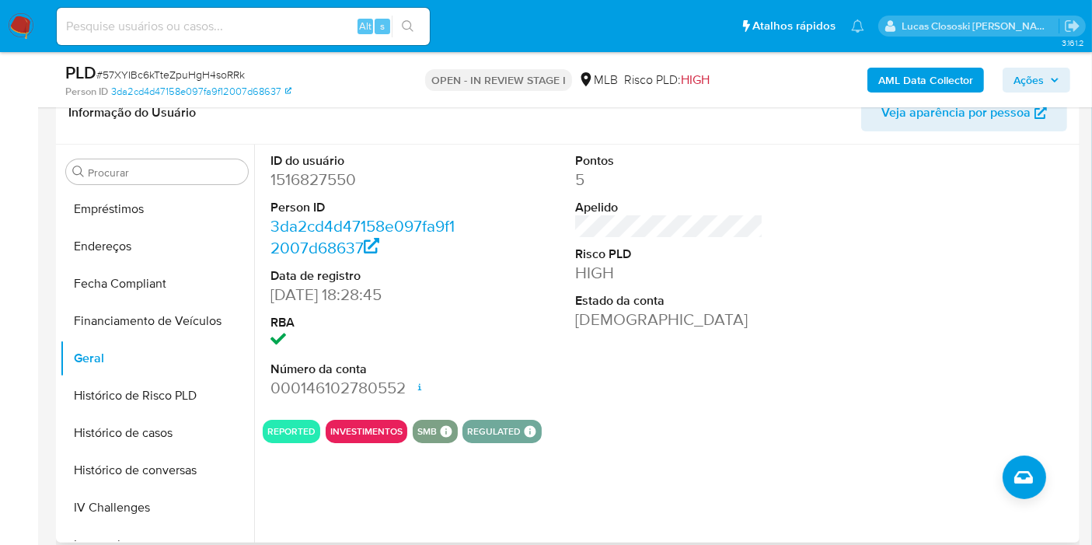
scroll to position [718, 0]
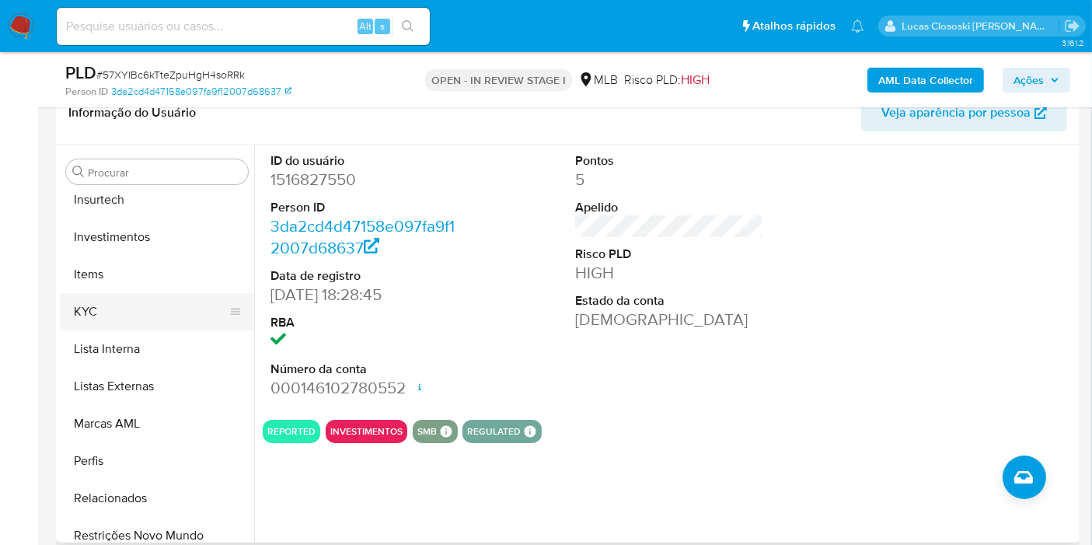
click at [127, 323] on button "KYC" at bounding box center [151, 311] width 182 height 37
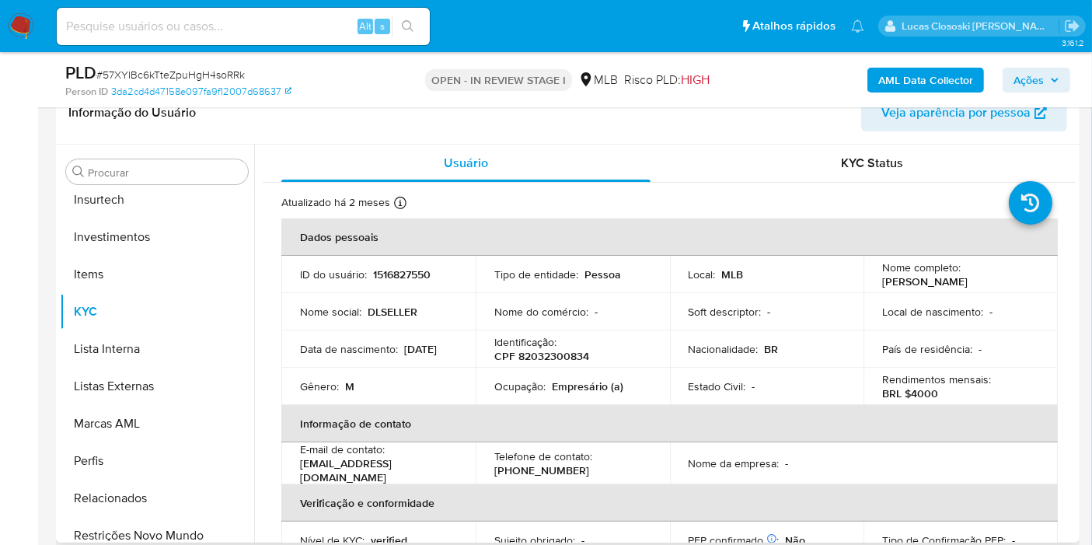
click at [601, 387] on p "Empresário (a)" at bounding box center [588, 386] width 72 height 14
drag, startPoint x: 605, startPoint y: 387, endPoint x: 556, endPoint y: 389, distance: 49.8
click at [556, 389] on p "Empresário (a)" at bounding box center [588, 386] width 72 height 14
copy p "mpresário"
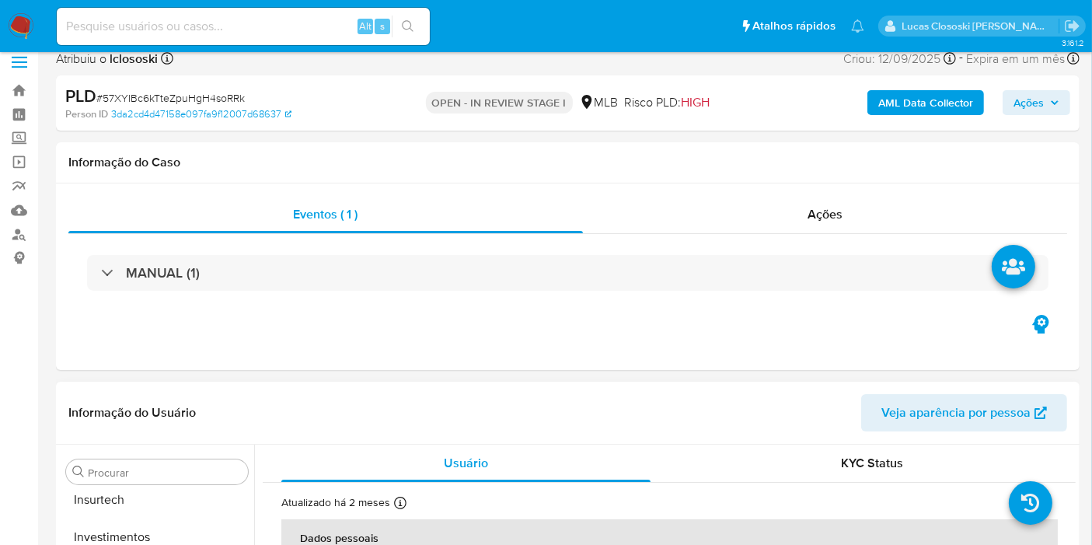
scroll to position [259, 0]
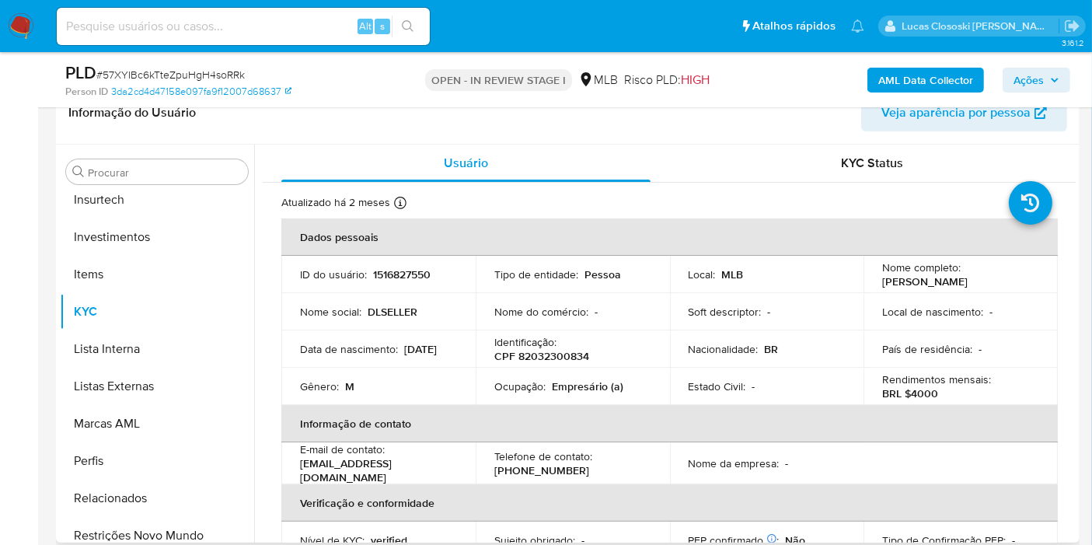
click at [364, 197] on p "Atualizado há 2 meses" at bounding box center [335, 202] width 109 height 15
click at [395, 270] on p "1516827550" at bounding box center [402, 274] width 58 height 14
copy p "1516827550"
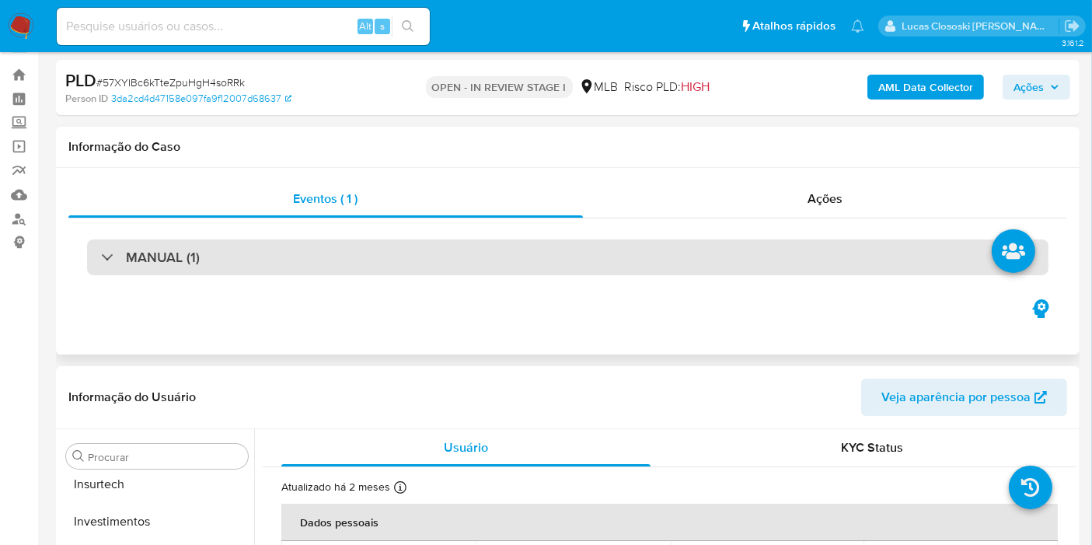
scroll to position [0, 0]
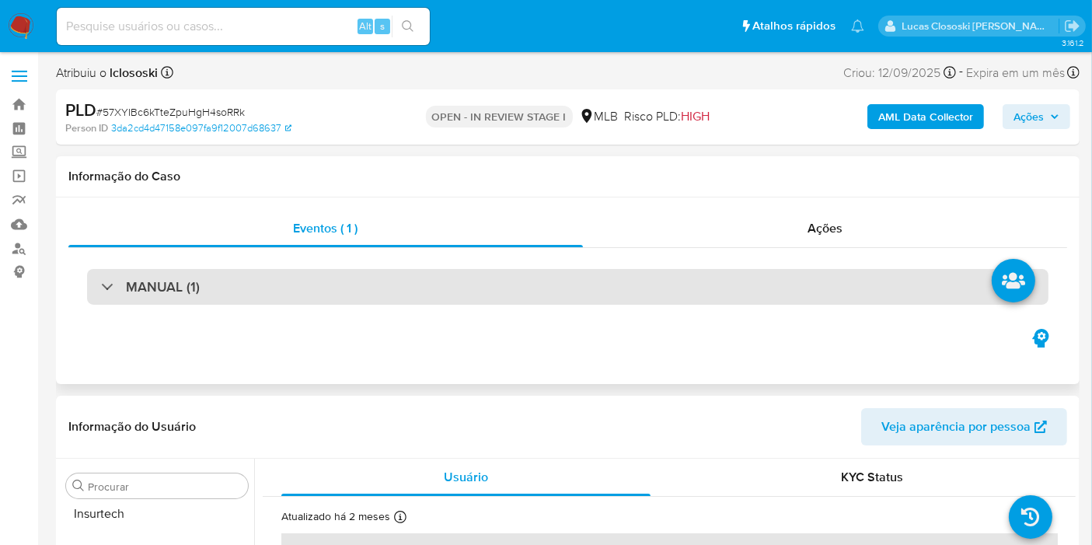
click at [448, 292] on div "MANUAL (1)" at bounding box center [567, 287] width 961 height 36
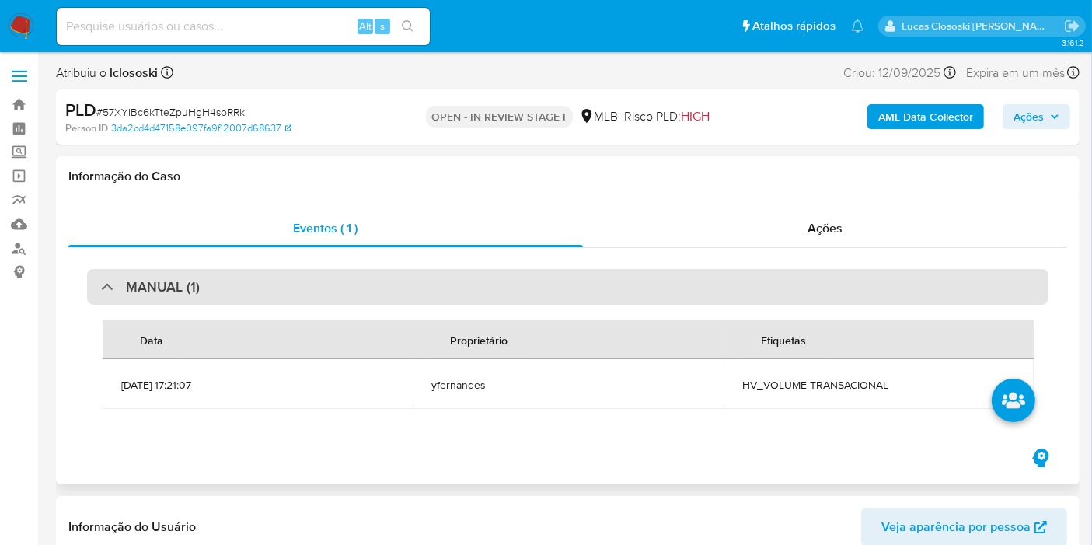
click at [448, 291] on div "MANUAL (1)" at bounding box center [567, 287] width 961 height 36
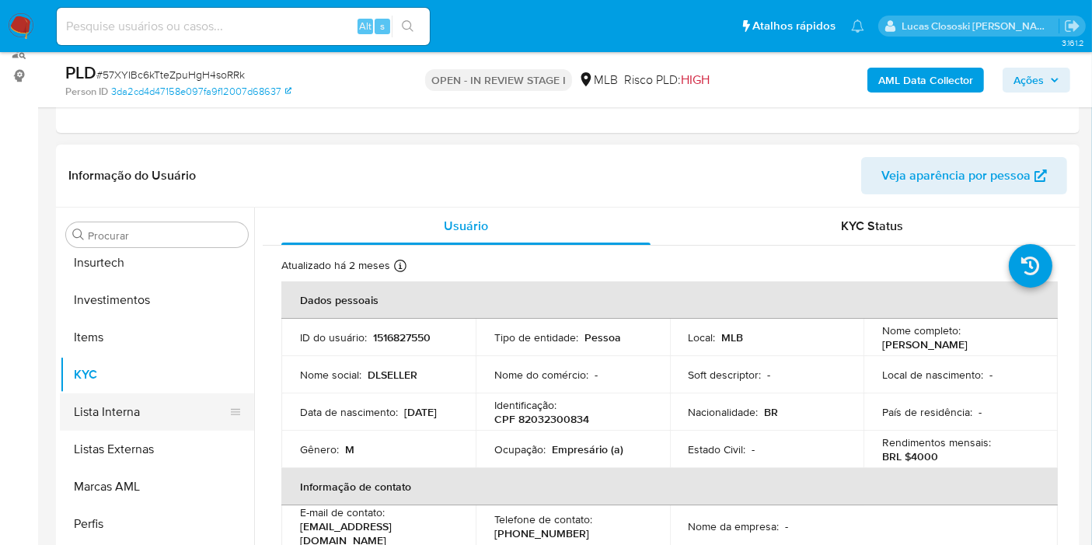
scroll to position [431, 0]
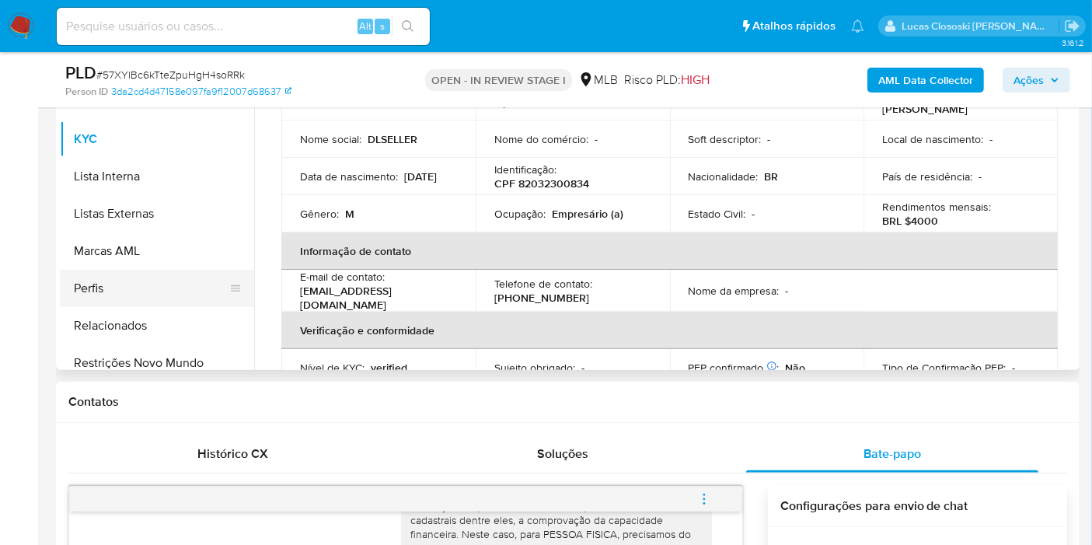
drag, startPoint x: 145, startPoint y: 239, endPoint x: 201, endPoint y: 284, distance: 71.4
click at [145, 239] on button "Marcas AML" at bounding box center [157, 250] width 194 height 37
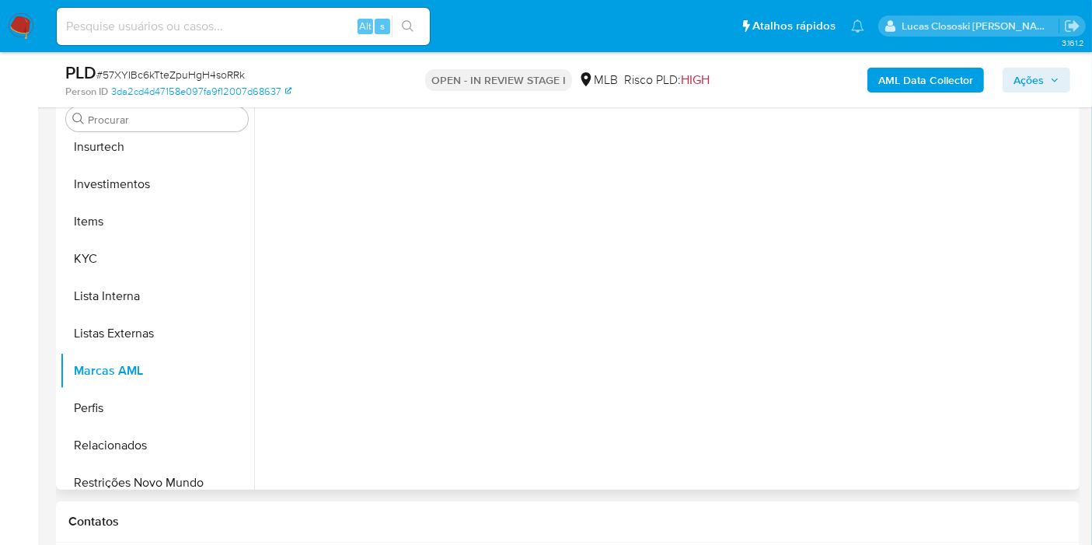
scroll to position [259, 0]
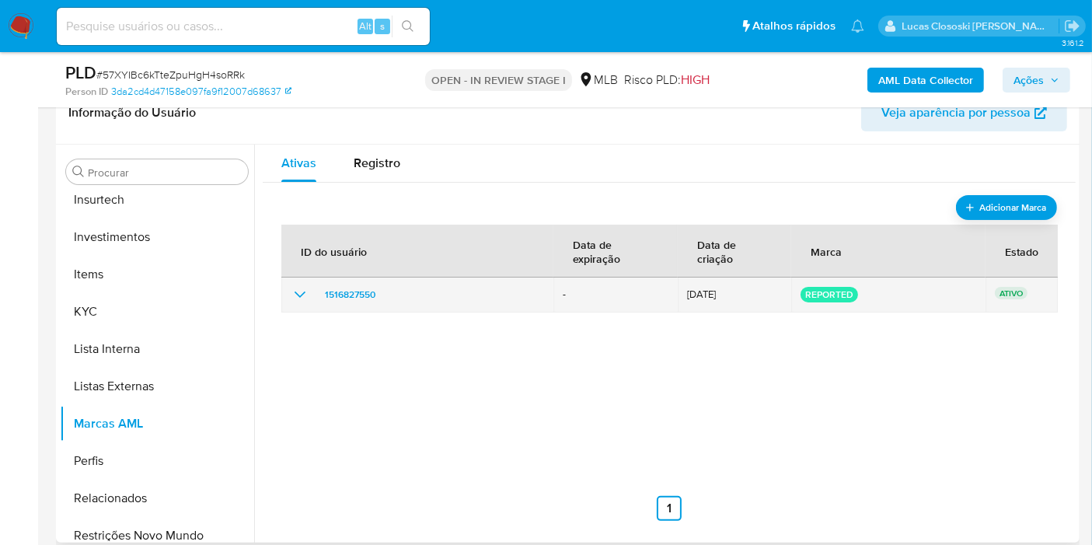
click at [305, 293] on icon "show_hidden_detail_by_id_1516827550" at bounding box center [300, 294] width 19 height 19
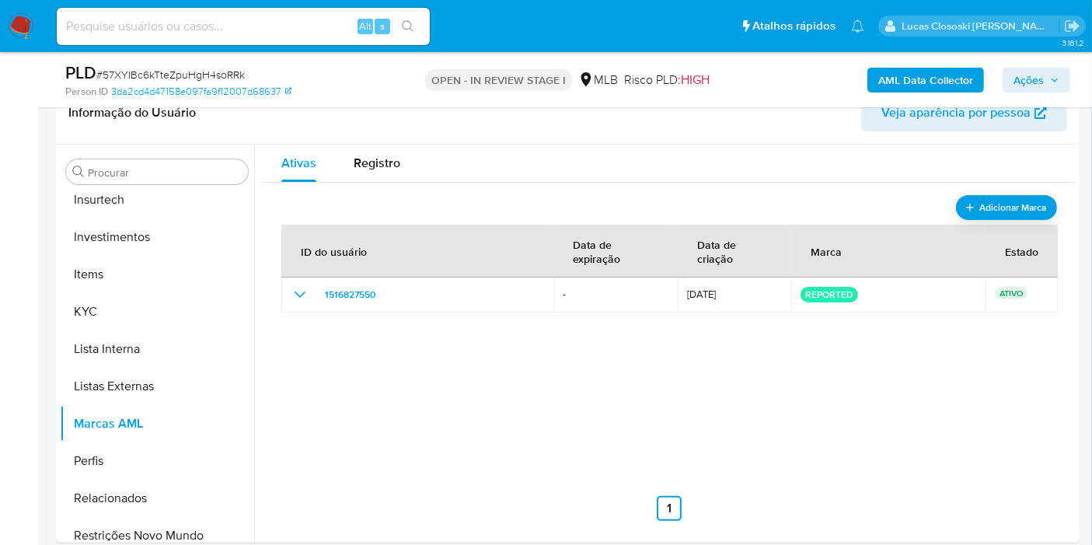
click at [1055, 87] on span "Ações" at bounding box center [1036, 80] width 46 height 22
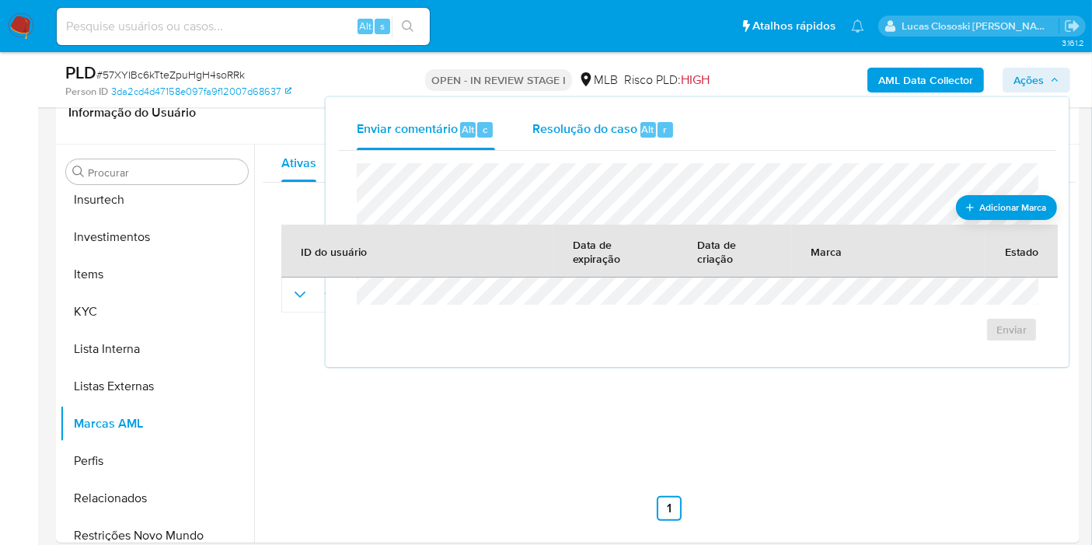
click at [688, 111] on button "Resolução do caso Alt r" at bounding box center [604, 130] width 180 height 40
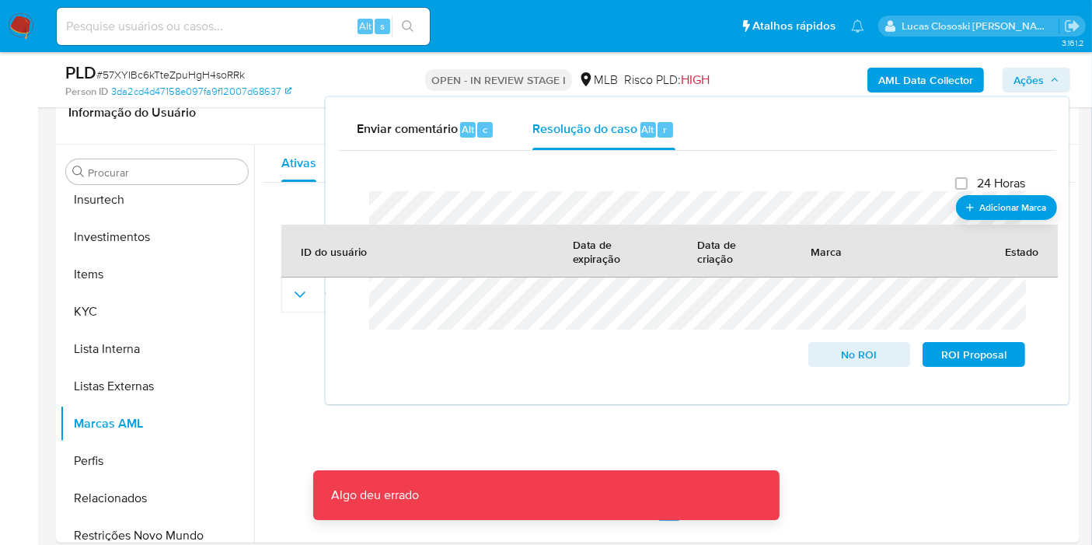
click at [1019, 68] on span "Ações" at bounding box center [1028, 80] width 30 height 25
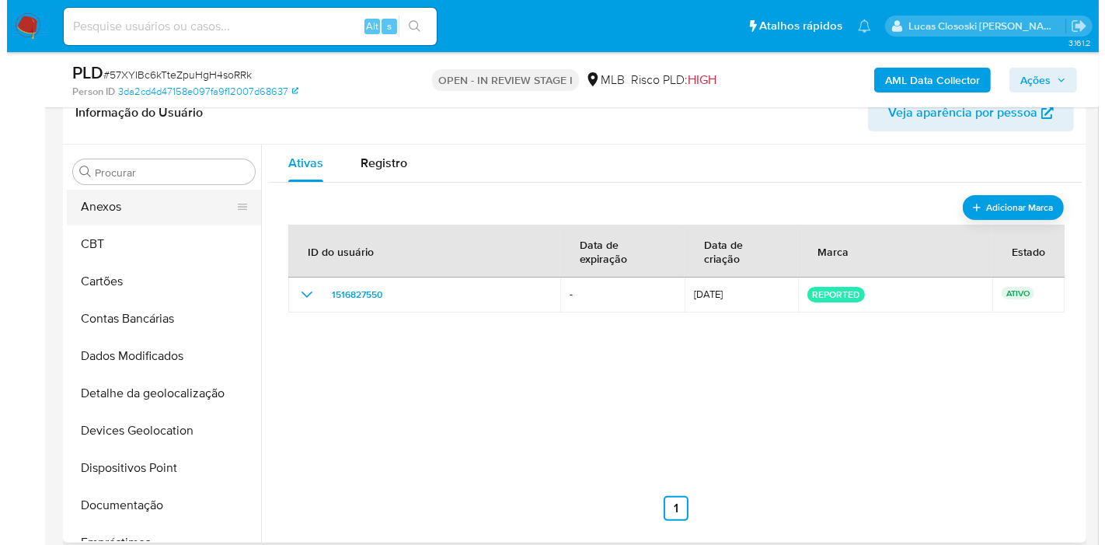
scroll to position [0, 0]
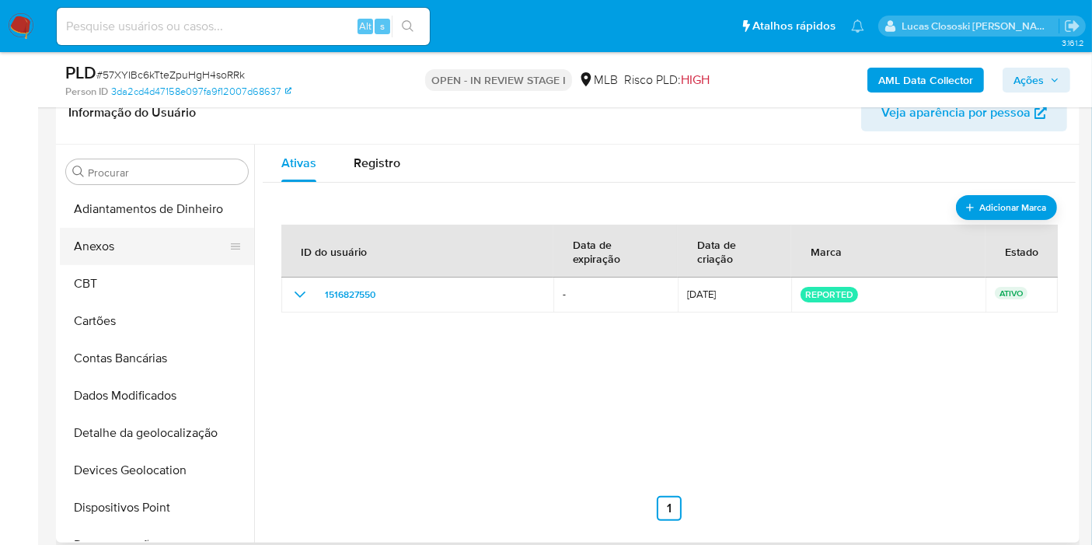
click at [117, 254] on button "Anexos" at bounding box center [151, 246] width 182 height 37
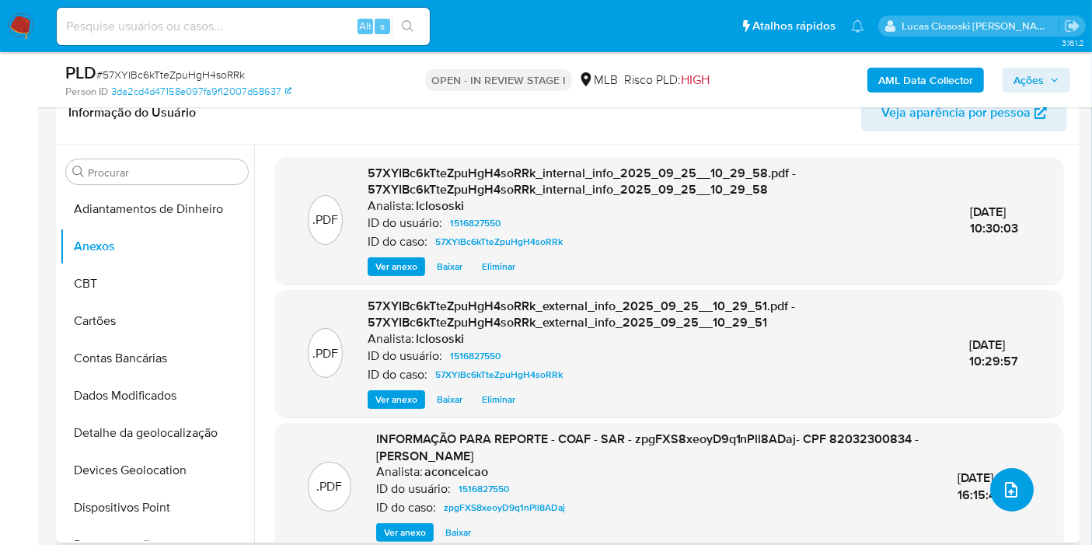
click at [1006, 482] on icon "upload-file" at bounding box center [1011, 489] width 19 height 19
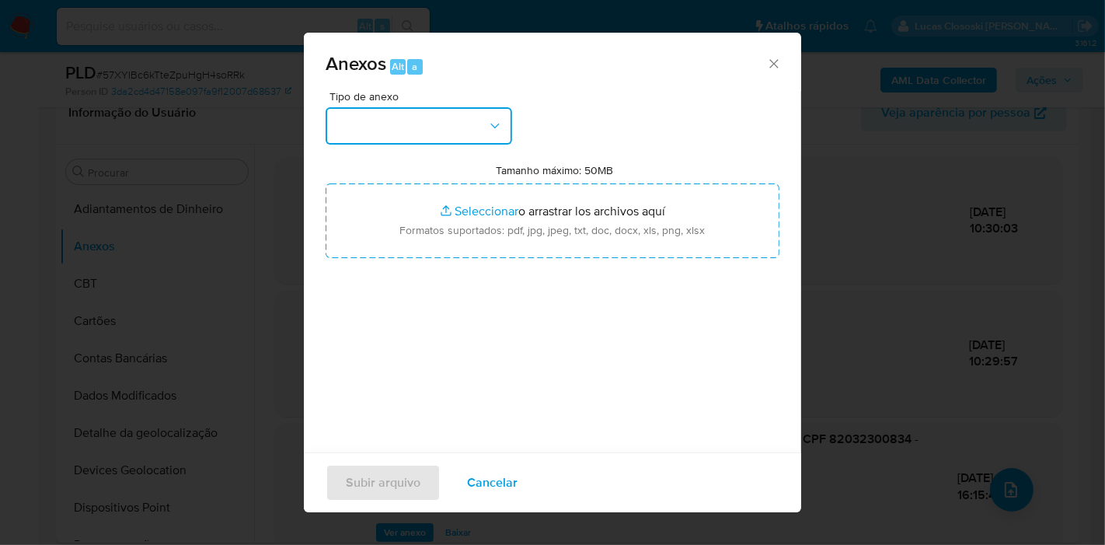
click at [456, 141] on button "button" at bounding box center [419, 125] width 187 height 37
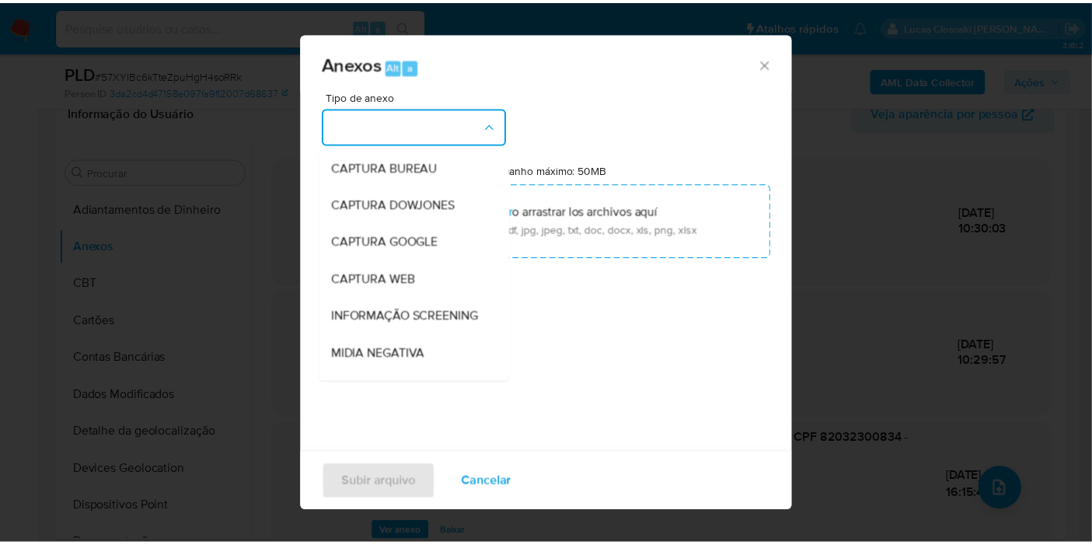
scroll to position [239, 0]
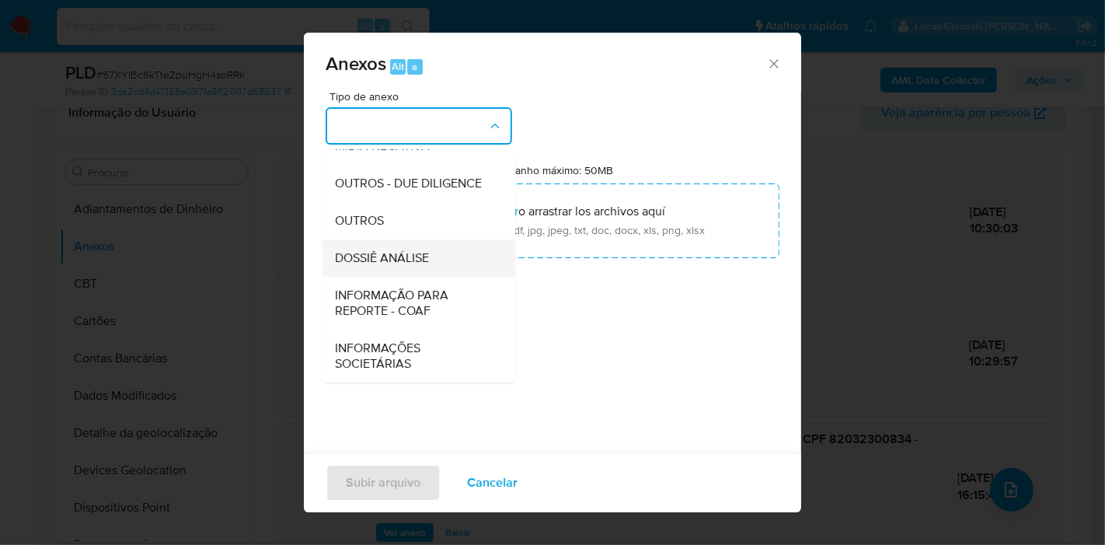
click at [408, 261] on span "DOSSIÊ ANÁLISE" at bounding box center [382, 258] width 94 height 16
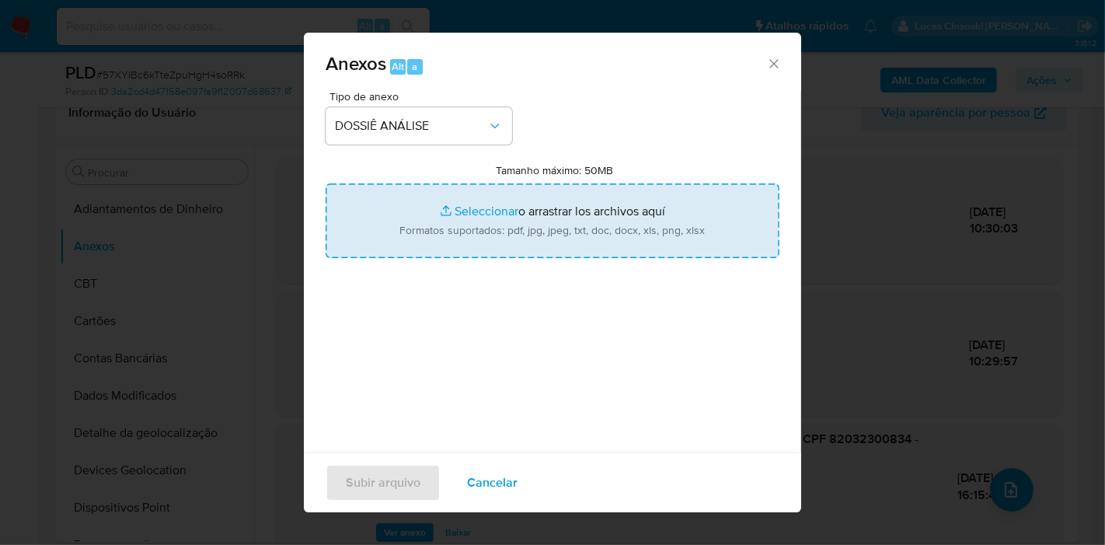
click at [411, 248] on input "Tamanho máximo: 50MB Seleccionar archivos" at bounding box center [553, 220] width 454 height 75
type input "C:\fakepath\2º SAR - XXXX - CPF 82032300834 - DIRCEU LUIZ.pdf"
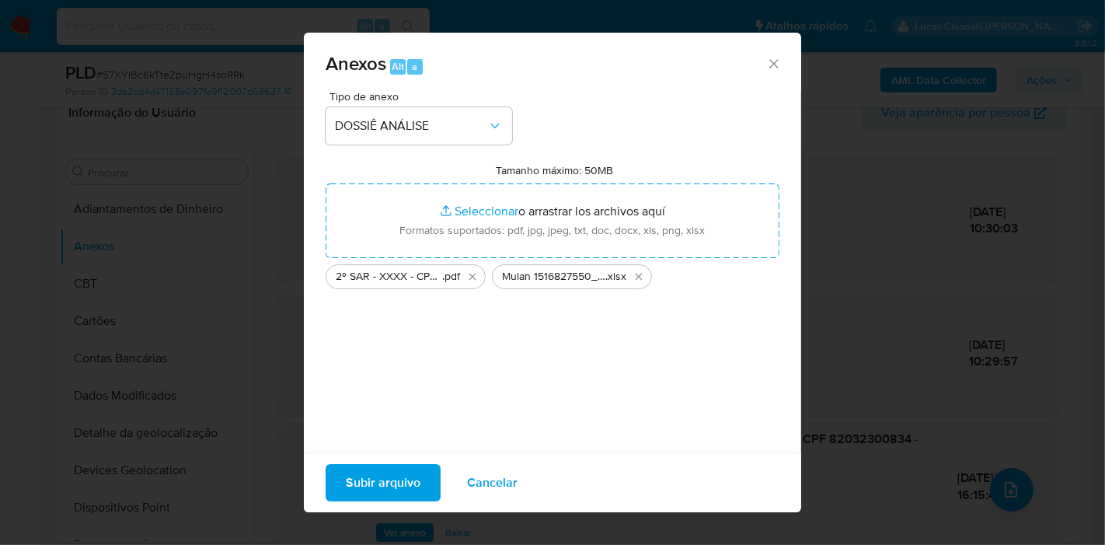
click at [370, 485] on span "Subir arquivo" at bounding box center [383, 483] width 75 height 34
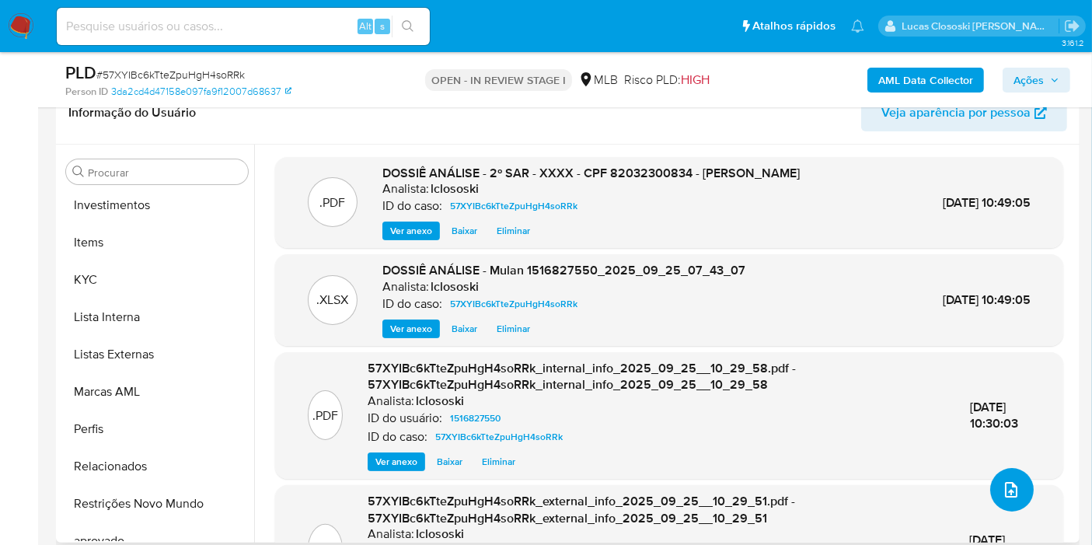
scroll to position [777, 0]
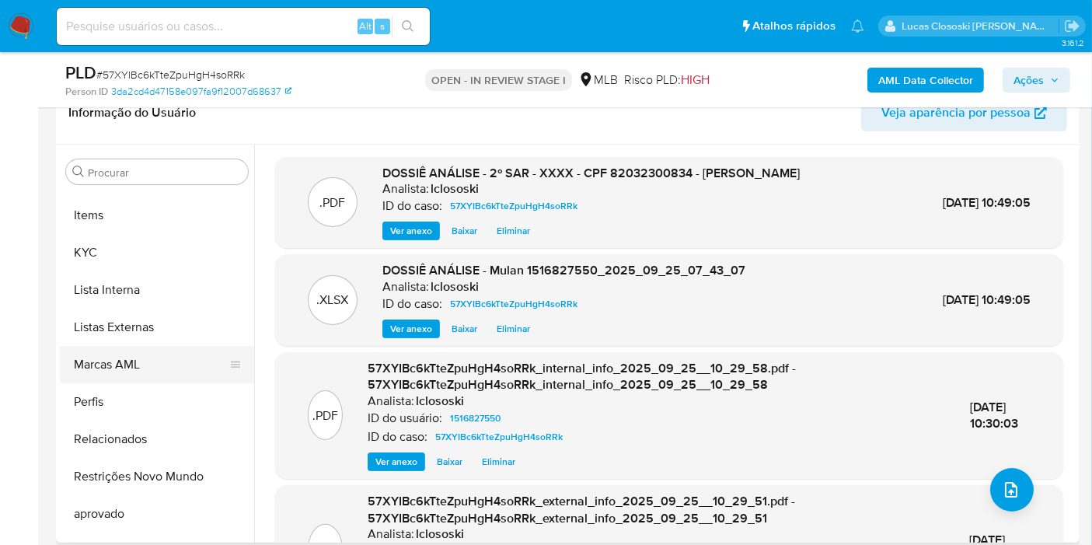
click at [155, 361] on button "Marcas AML" at bounding box center [151, 364] width 182 height 37
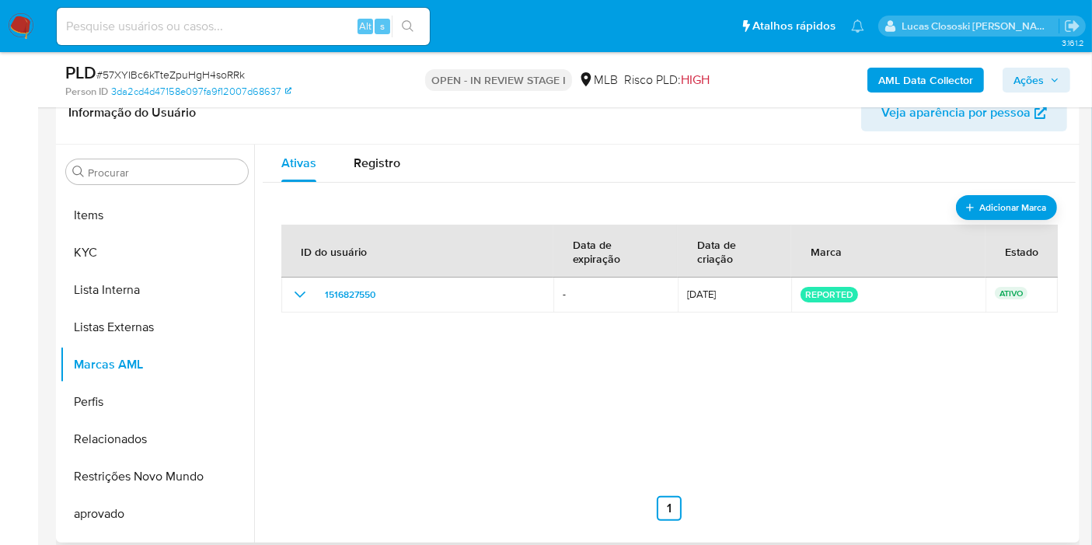
click at [1011, 225] on th "Estado" at bounding box center [1021, 251] width 72 height 53
click at [1007, 197] on span "Adicionar Marca" at bounding box center [1012, 206] width 69 height 19
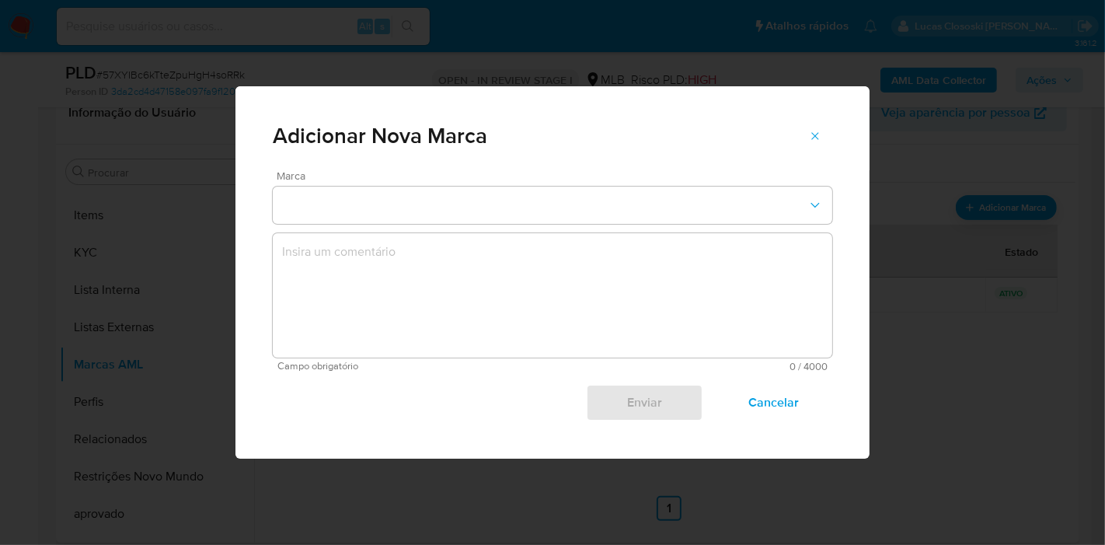
click at [327, 183] on div "Marca" at bounding box center [553, 197] width 560 height 54
click at [326, 211] on button "marks-modal" at bounding box center [553, 205] width 560 height 37
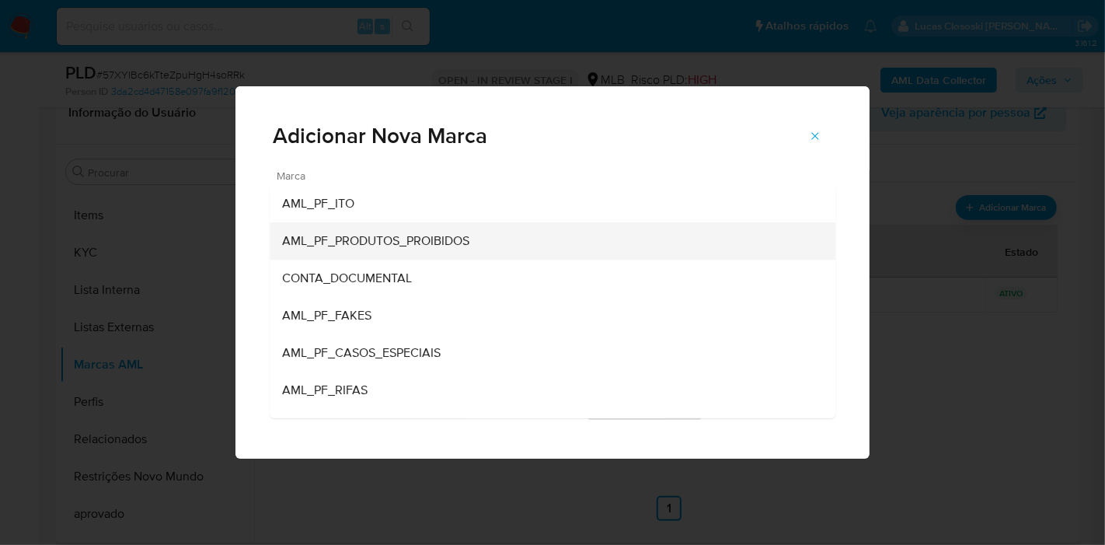
click at [371, 249] on span "AML_PF_PRODUTOS_PROIBIDOS" at bounding box center [375, 241] width 187 height 16
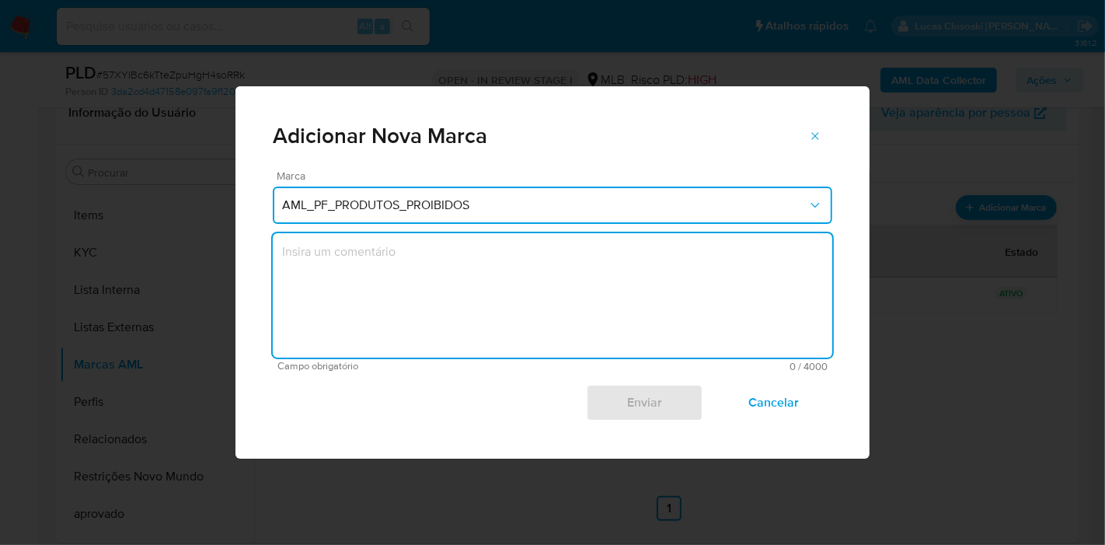
click at [511, 290] on textarea "marks-modal" at bounding box center [553, 295] width 560 height 124
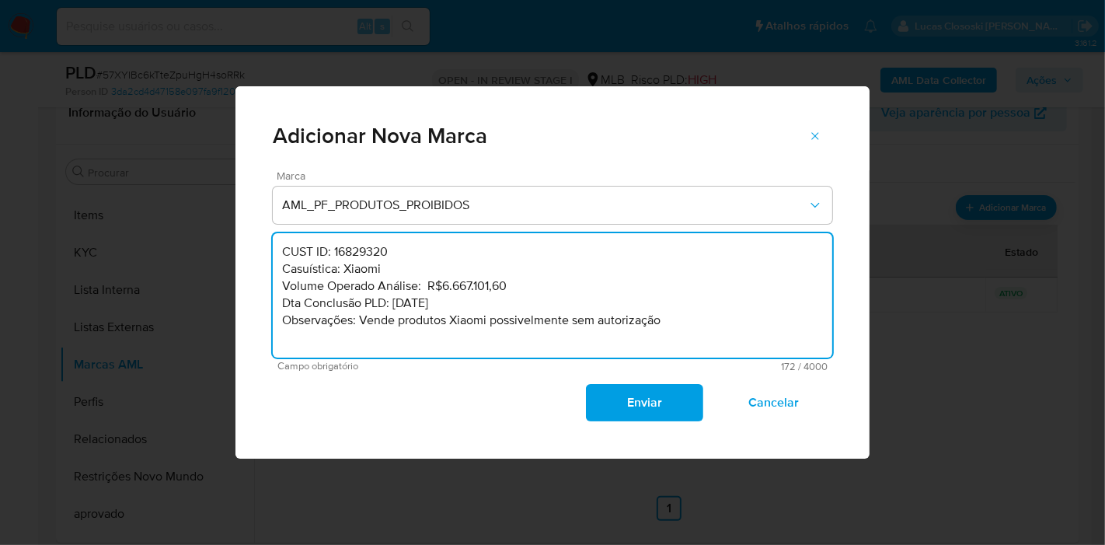
click at [371, 251] on textarea "CUST ID: 16829320 Casuística: Xiaomi Volume Operado Análise: R$6.667.101,60 Dta…" at bounding box center [553, 295] width 560 height 124
paste textarea "51682755"
drag, startPoint x: 523, startPoint y: 289, endPoint x: 441, endPoint y: 277, distance: 82.4
click at [441, 277] on textarea "CUST ID: 1516827550 Casuística: Xiaomi Volume Operado Análise: R$6.667.101,60 D…" at bounding box center [553, 295] width 560 height 124
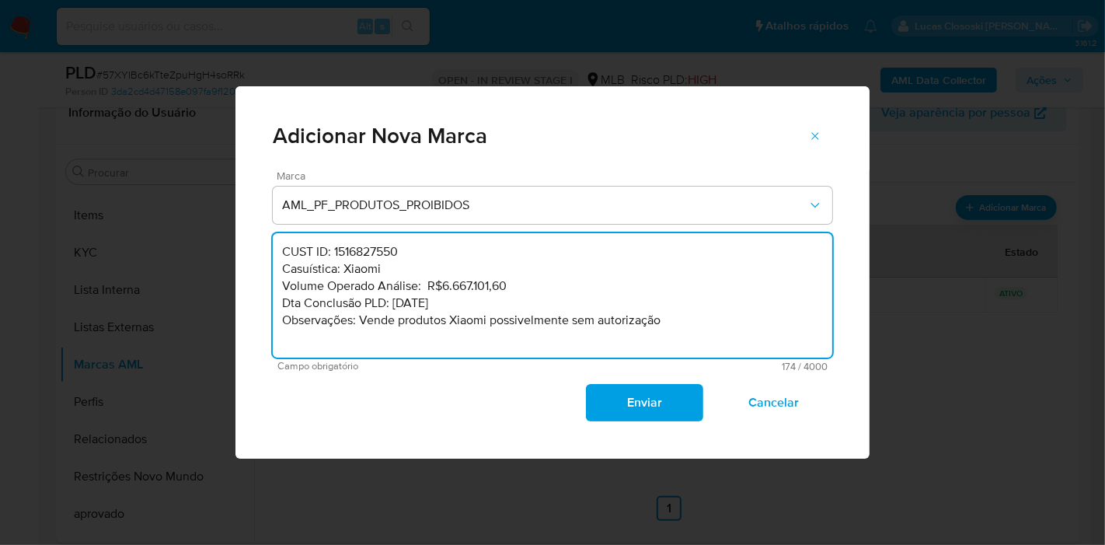
paste textarea "1.432.075,18"
click at [401, 305] on textarea "CUST ID: 1516827550 Casuística: Xiaomi Volume Operado Análise: R$1.432.075,18 D…" at bounding box center [553, 295] width 560 height 124
click at [420, 304] on textarea "CUST ID: 1516827550 Casuística: Xiaomi Volume Operado Análise: R$1.432.075,18 D…" at bounding box center [553, 295] width 560 height 124
type textarea "CUST ID: 1516827550 Casuística: Xiaomi Volume Operado Análise: R$1.432.075,18 D…"
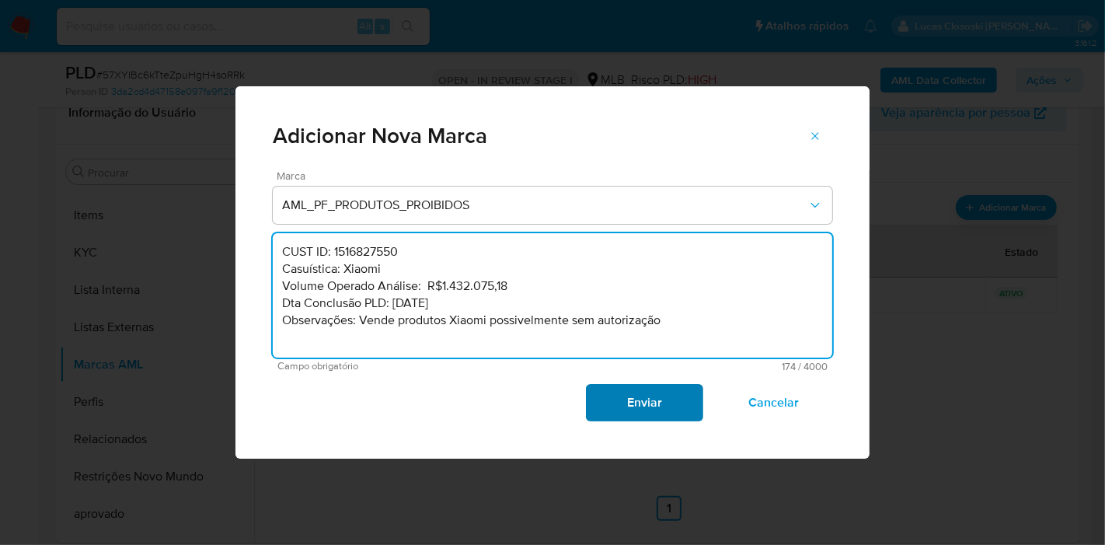
click at [635, 412] on span "Enviar" at bounding box center [644, 402] width 76 height 34
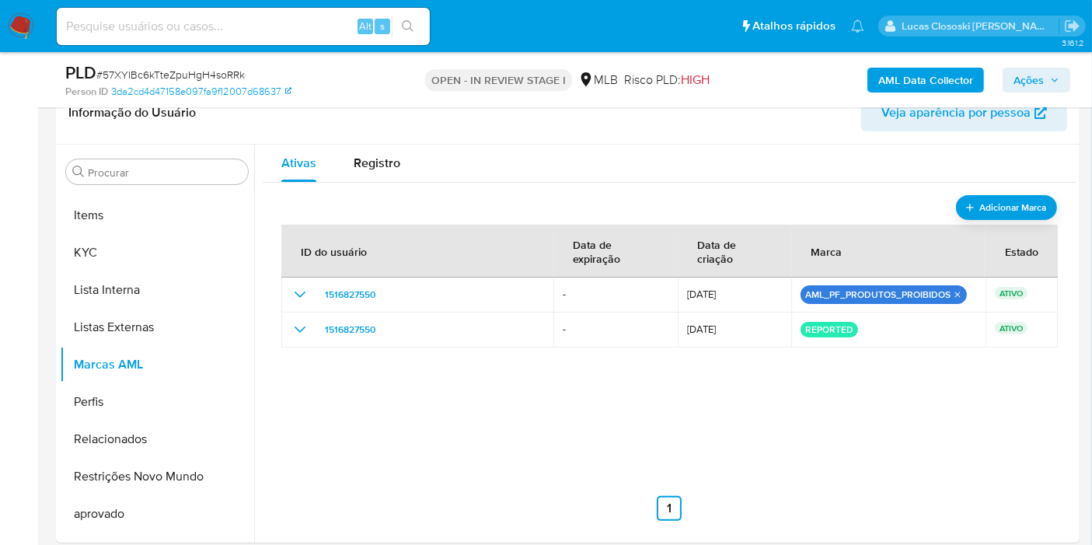
click at [1038, 80] on span "Ações" at bounding box center [1028, 80] width 30 height 25
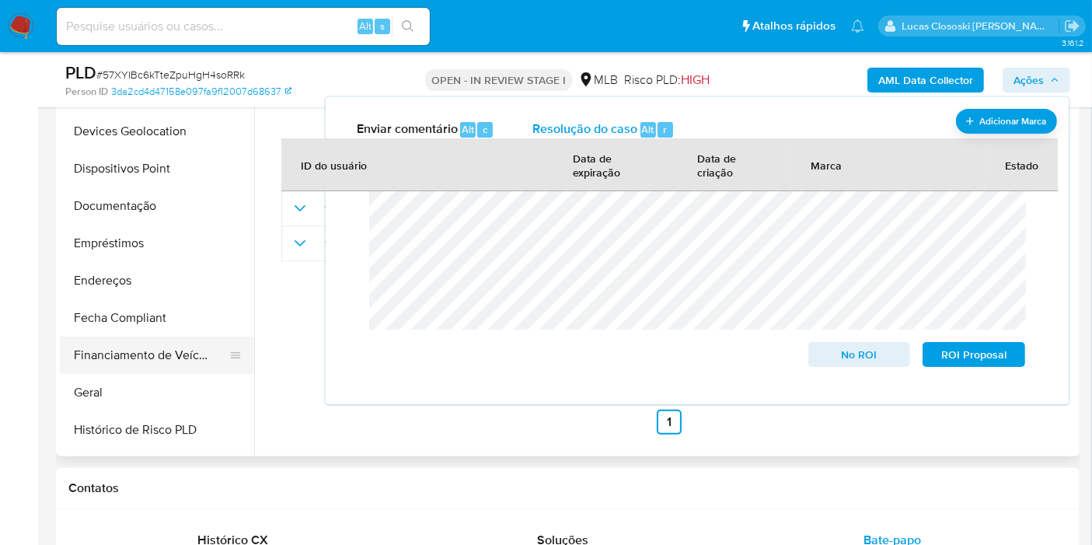
scroll to position [173, 0]
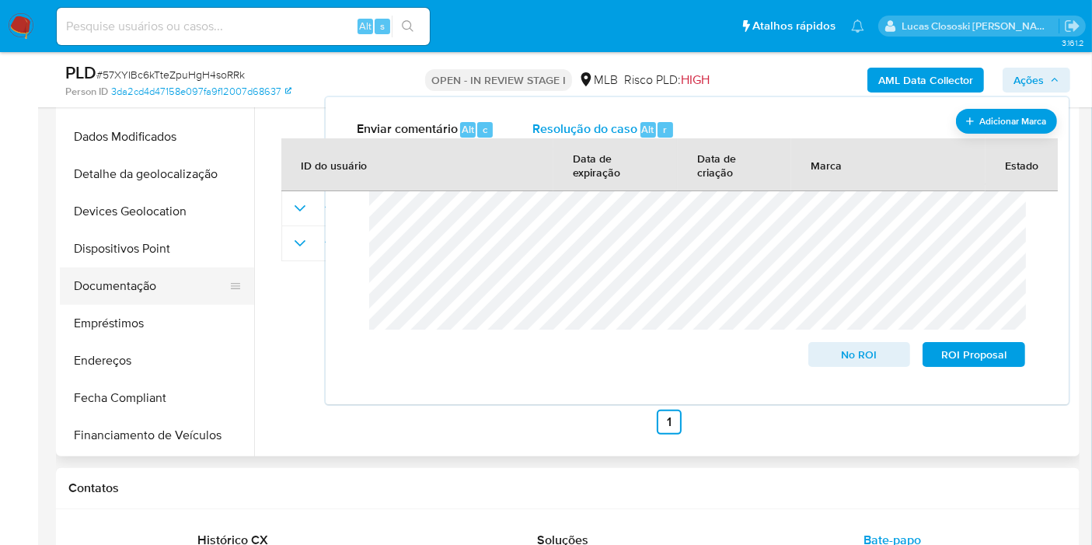
click at [148, 270] on button "Documentação" at bounding box center [151, 285] width 182 height 37
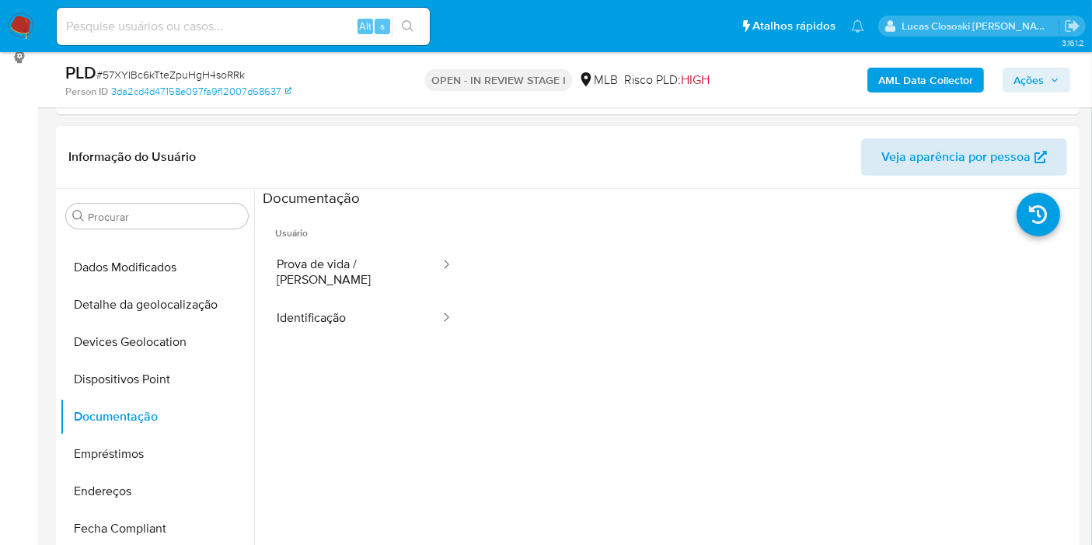
scroll to position [86, 0]
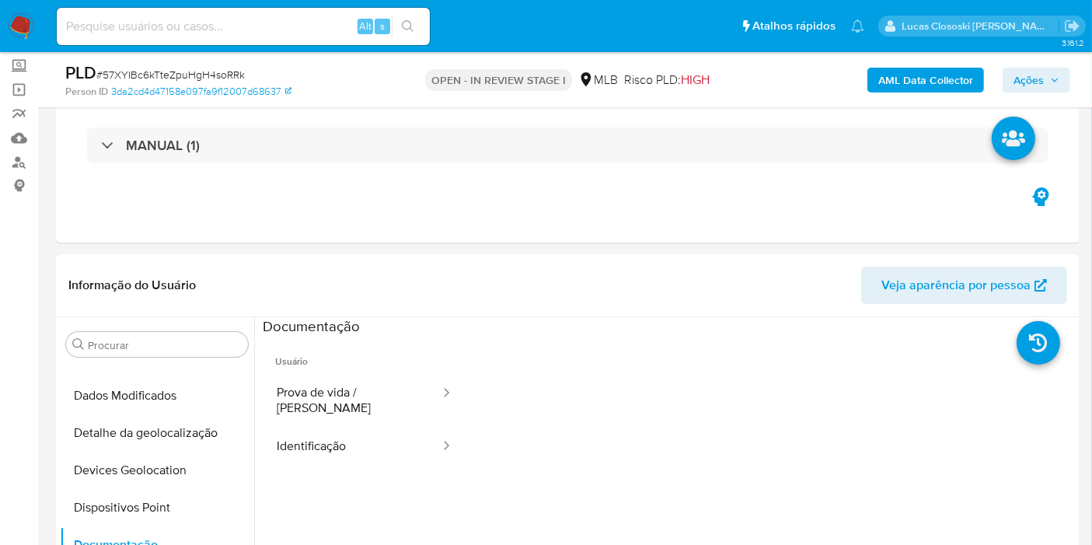
click at [1040, 80] on span "Ações" at bounding box center [1028, 80] width 30 height 25
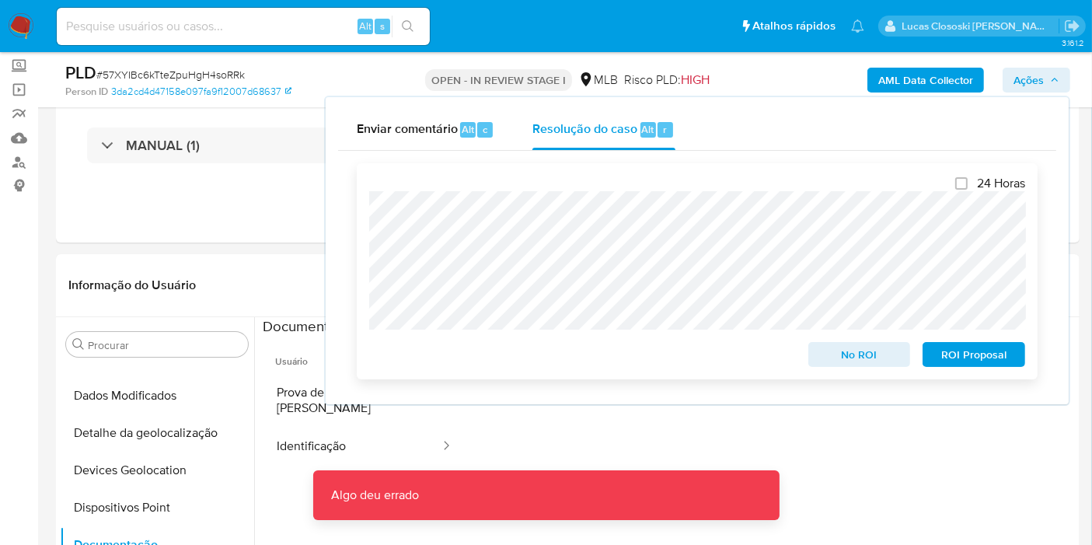
click at [960, 349] on span "ROI Proposal" at bounding box center [973, 355] width 81 height 22
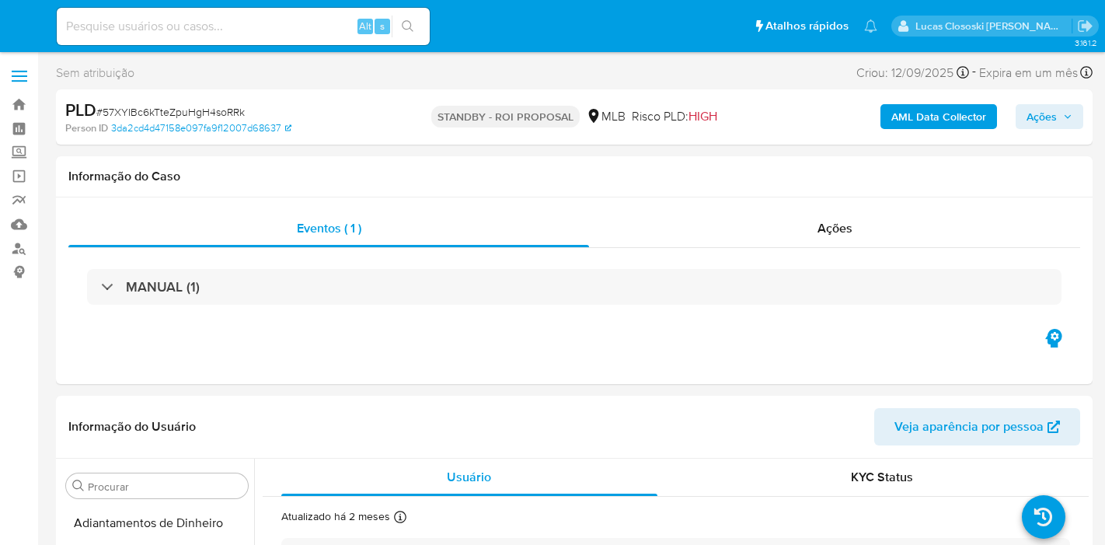
select select "10"
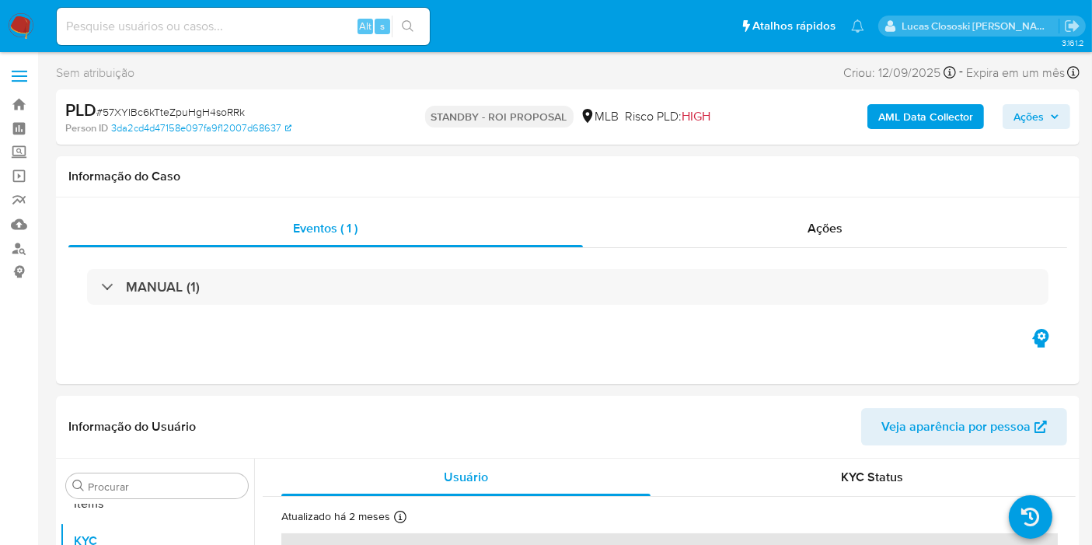
scroll to position [805, 0]
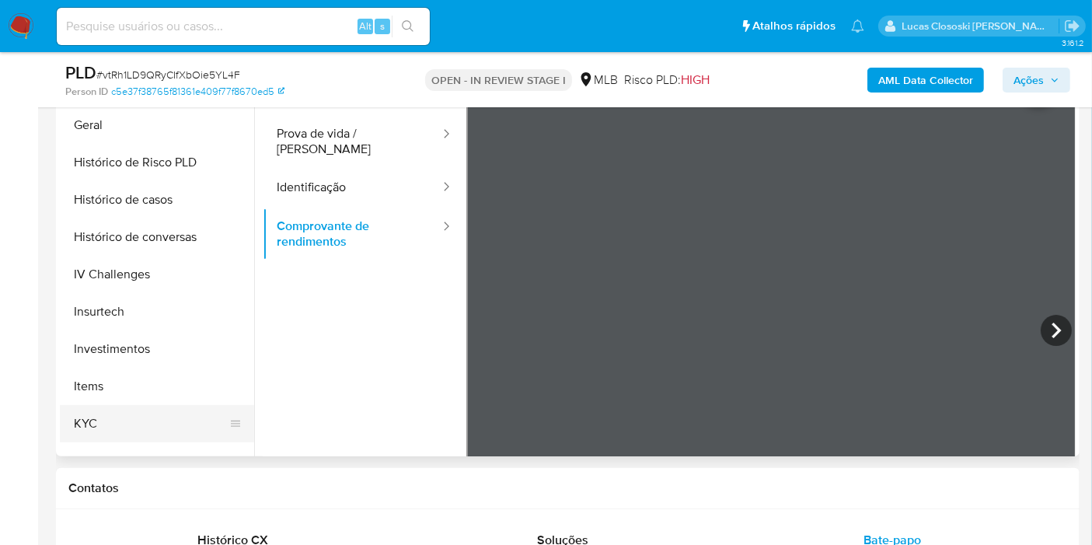
scroll to position [633, 0]
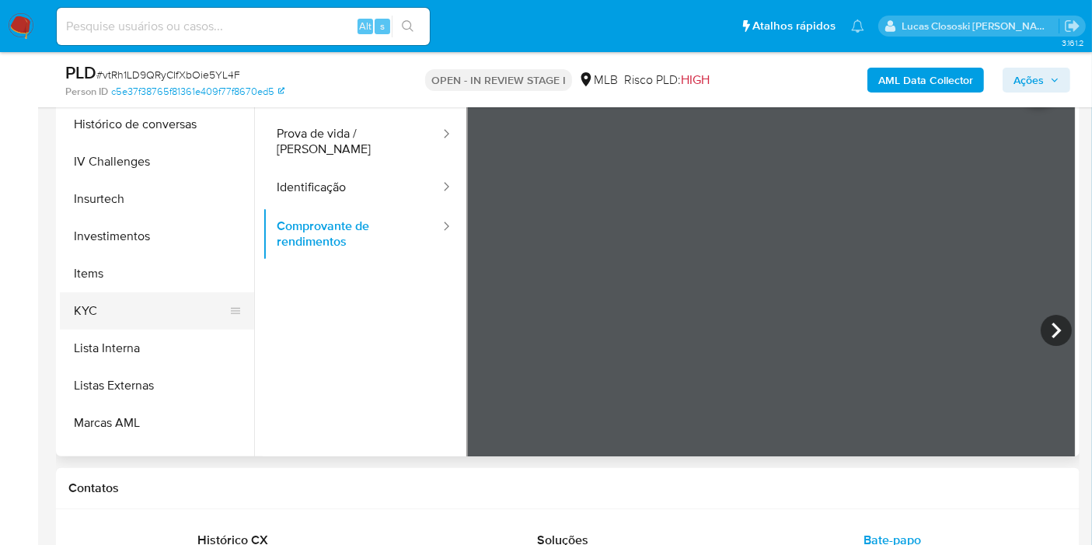
click at [111, 326] on button "KYC" at bounding box center [151, 310] width 182 height 37
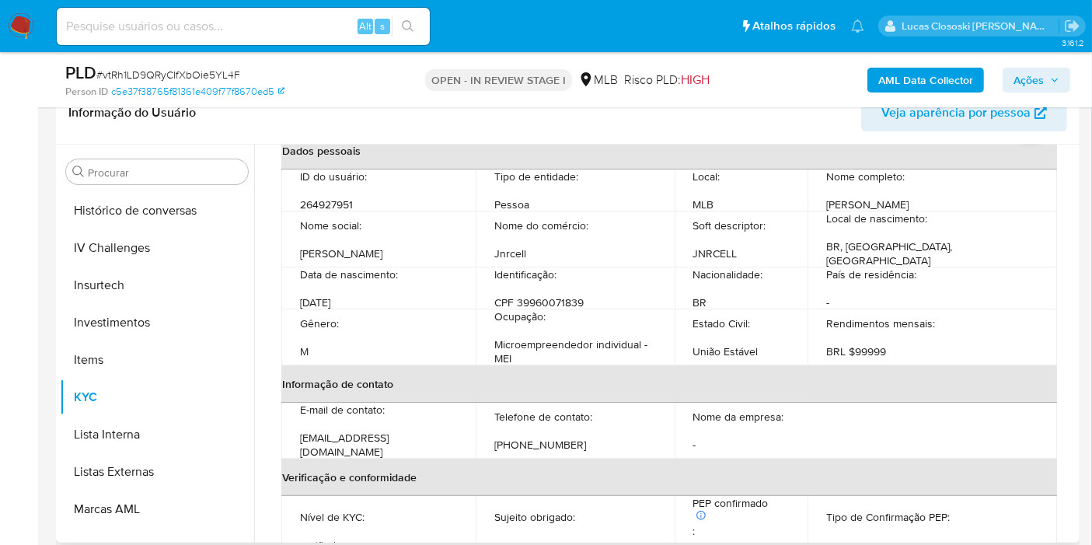
scroll to position [0, 0]
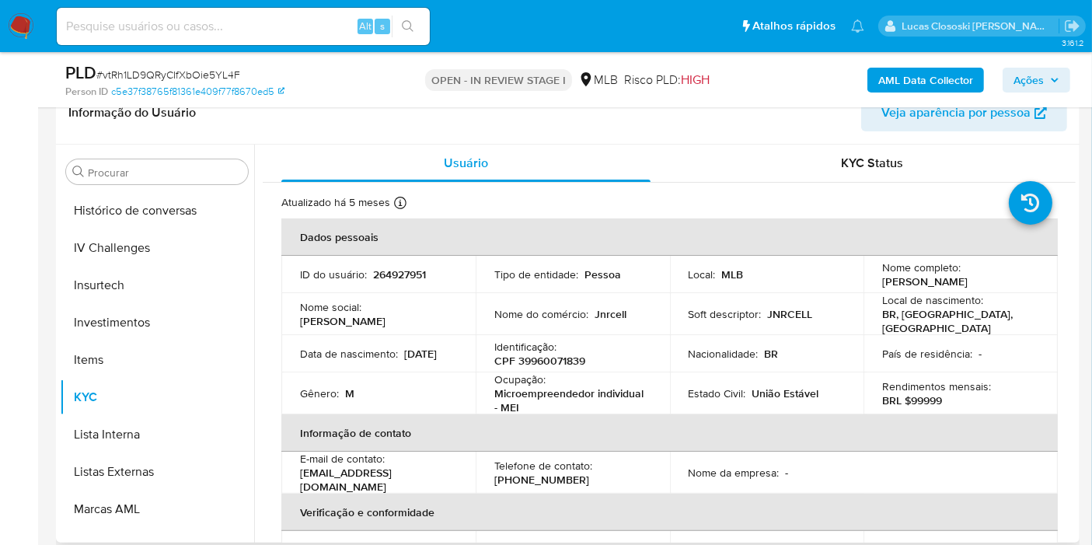
click at [545, 361] on p "CPF 39960071839" at bounding box center [539, 361] width 91 height 14
copy p "39960071839"
click at [952, 77] on b "AML Data Collector" at bounding box center [925, 80] width 95 height 25
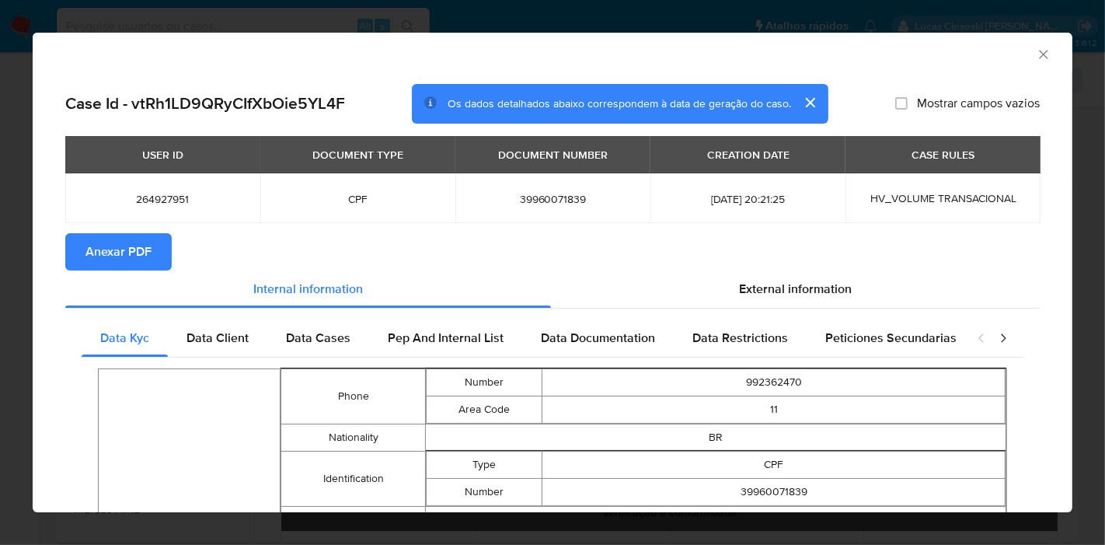
click at [65, 248] on button "Anexar PDF" at bounding box center [118, 251] width 106 height 37
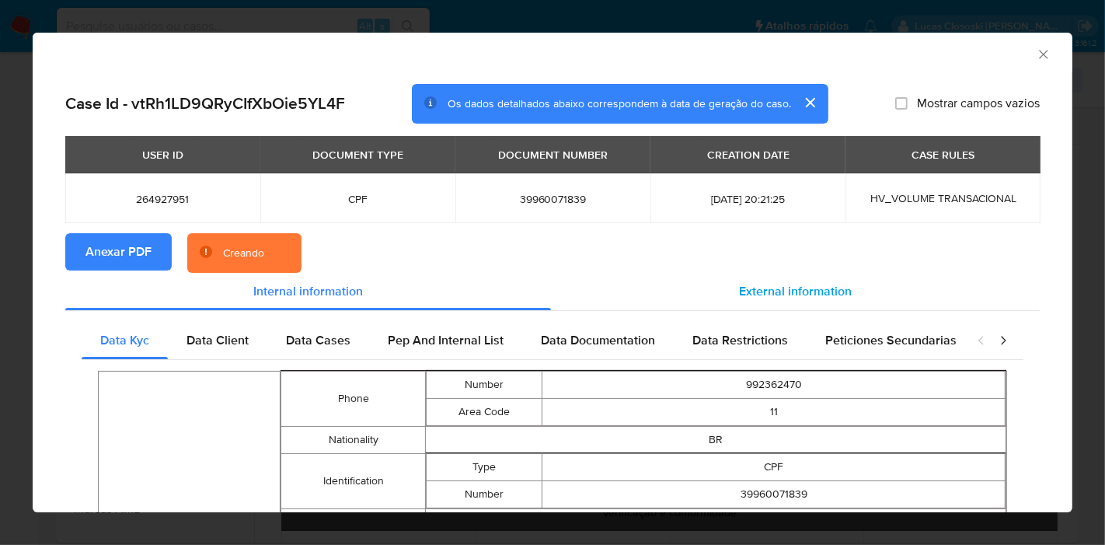
click at [768, 301] on div "External information" at bounding box center [795, 291] width 489 height 37
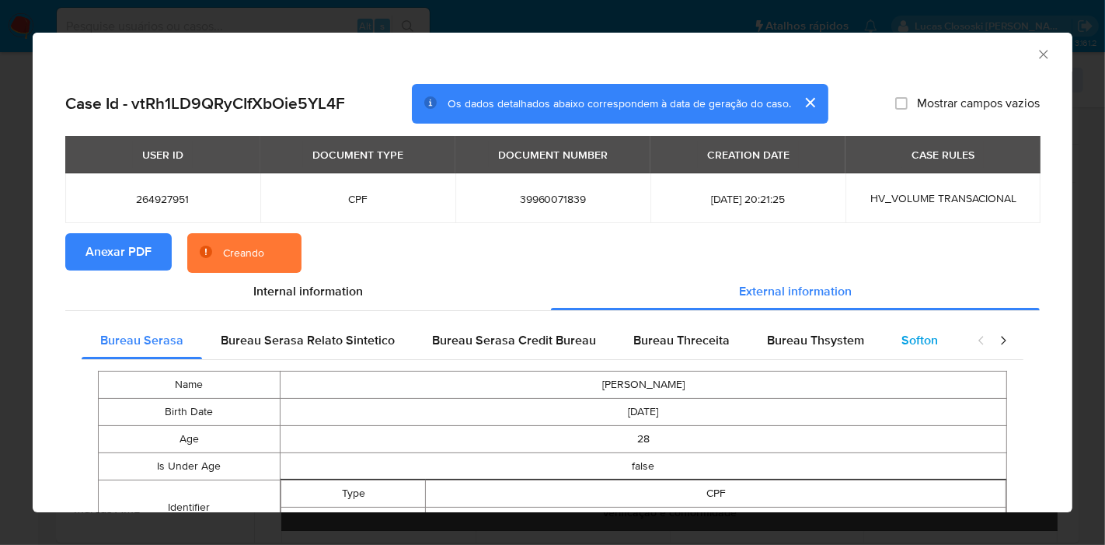
click at [898, 356] on div "Softon" at bounding box center [920, 340] width 74 height 37
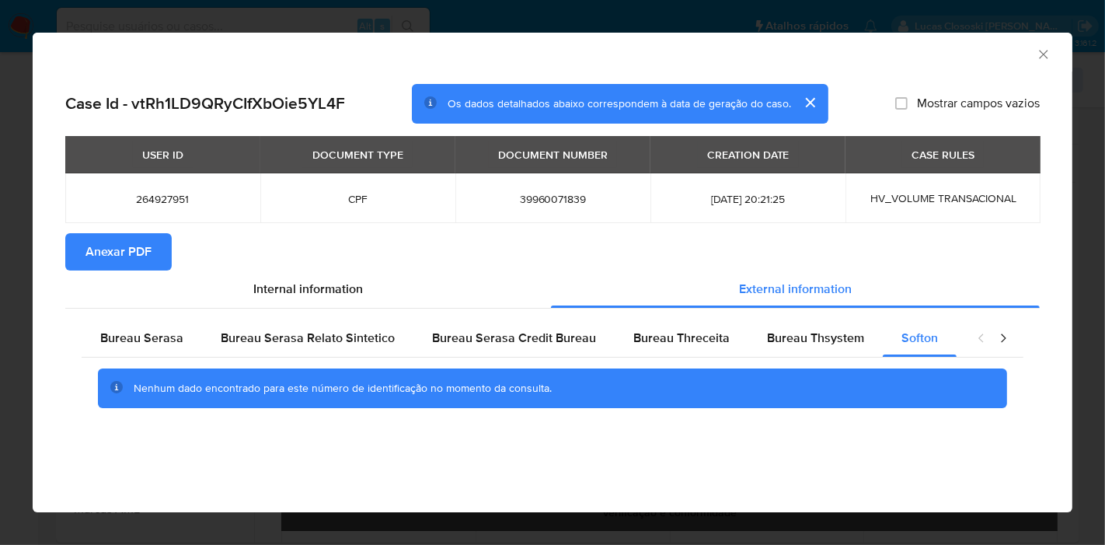
click at [478, 247] on section "Anexar PDF" at bounding box center [552, 251] width 975 height 37
click at [1037, 57] on icon "Fechar a janela" at bounding box center [1044, 55] width 16 height 16
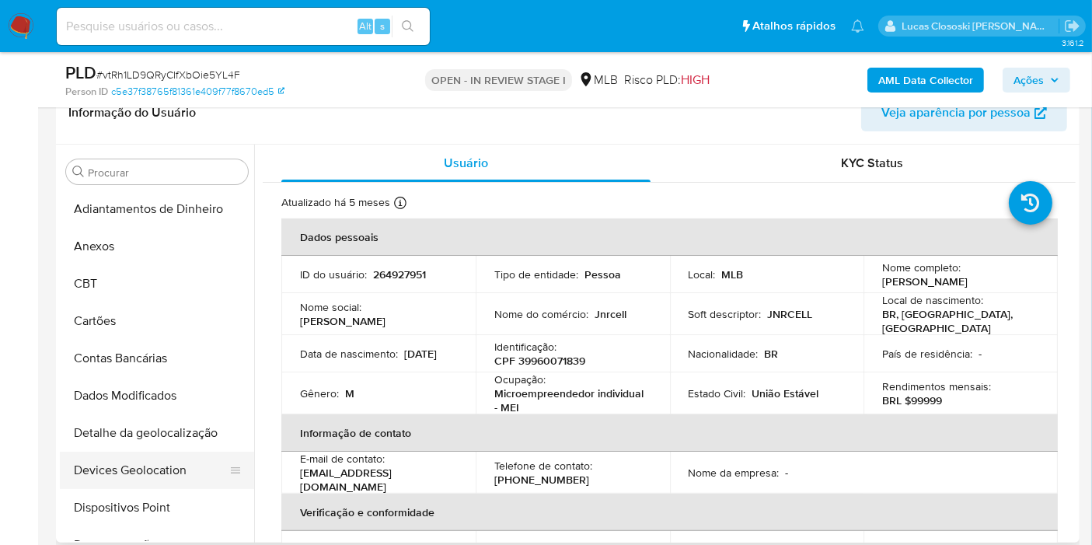
click at [127, 457] on button "Devices Geolocation" at bounding box center [151, 470] width 182 height 37
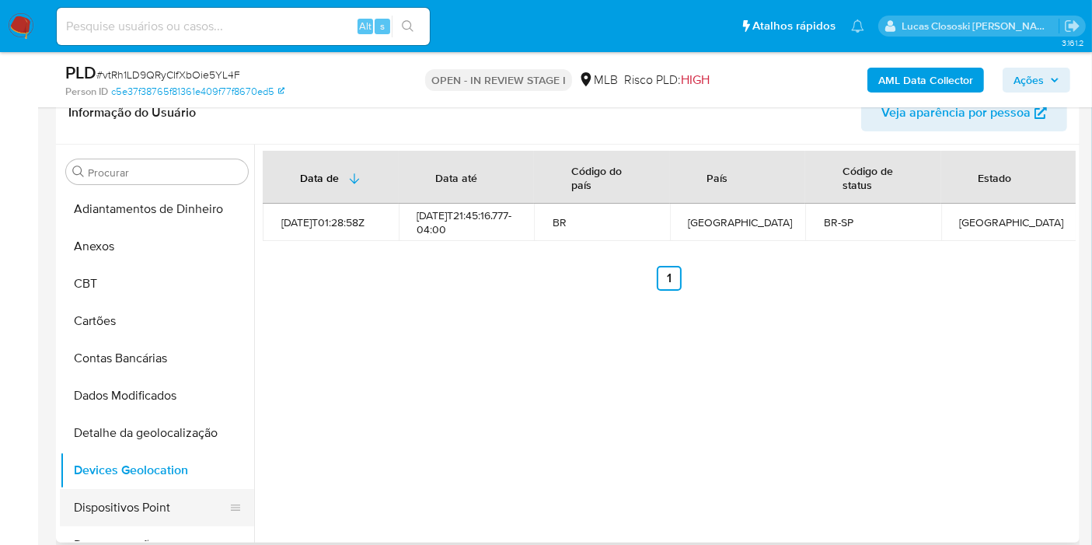
click at [175, 508] on button "Dispositivos Point" at bounding box center [151, 507] width 182 height 37
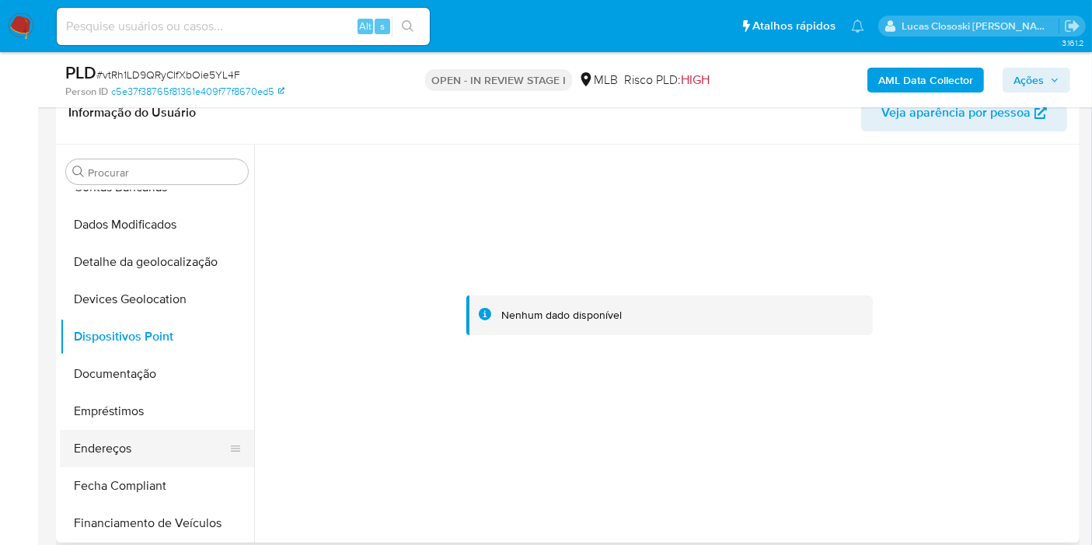
scroll to position [173, 0]
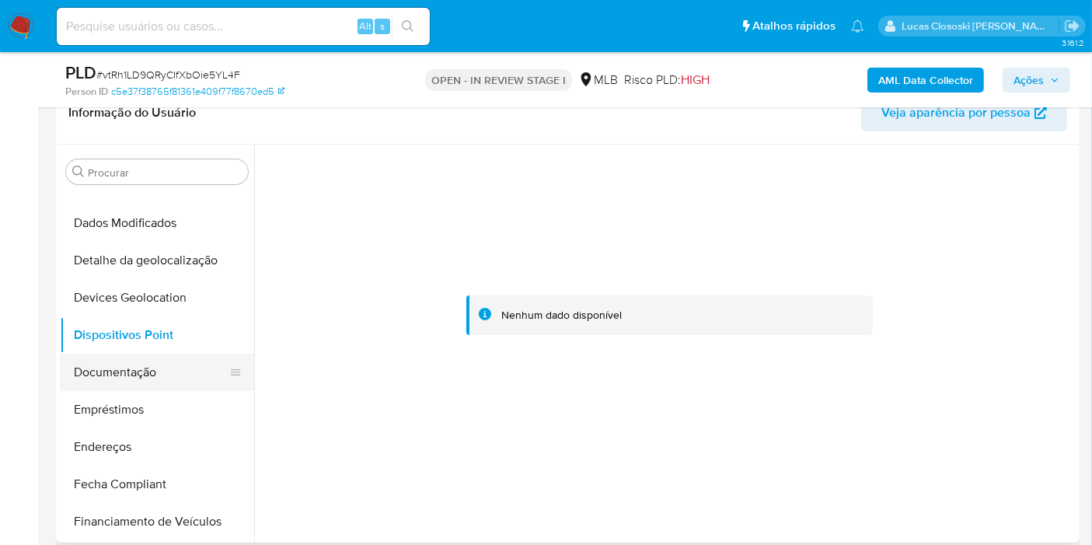
click at [136, 382] on button "Documentação" at bounding box center [151, 372] width 182 height 37
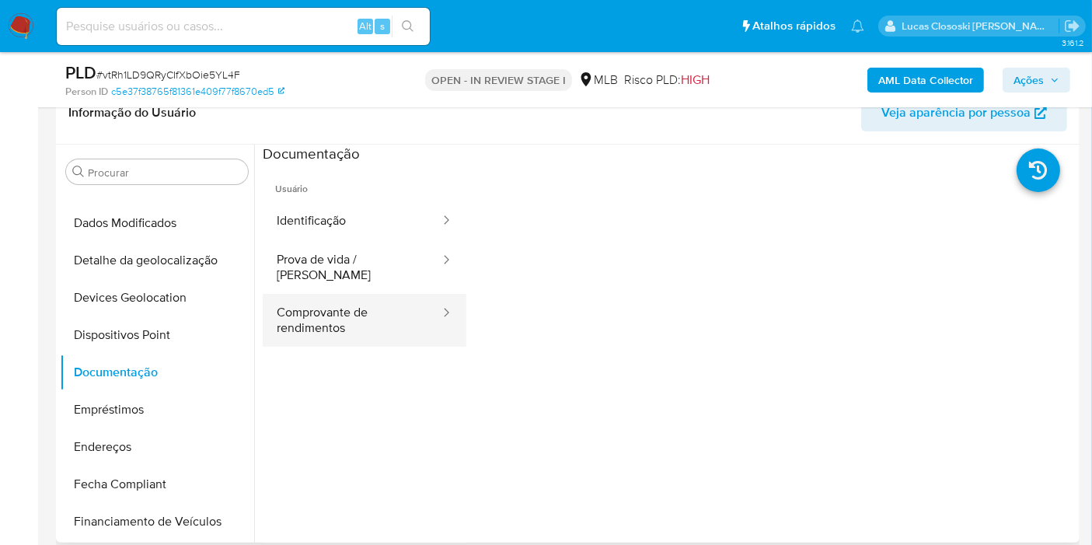
click at [308, 315] on button "Comprovante de rendimentos" at bounding box center [352, 320] width 179 height 53
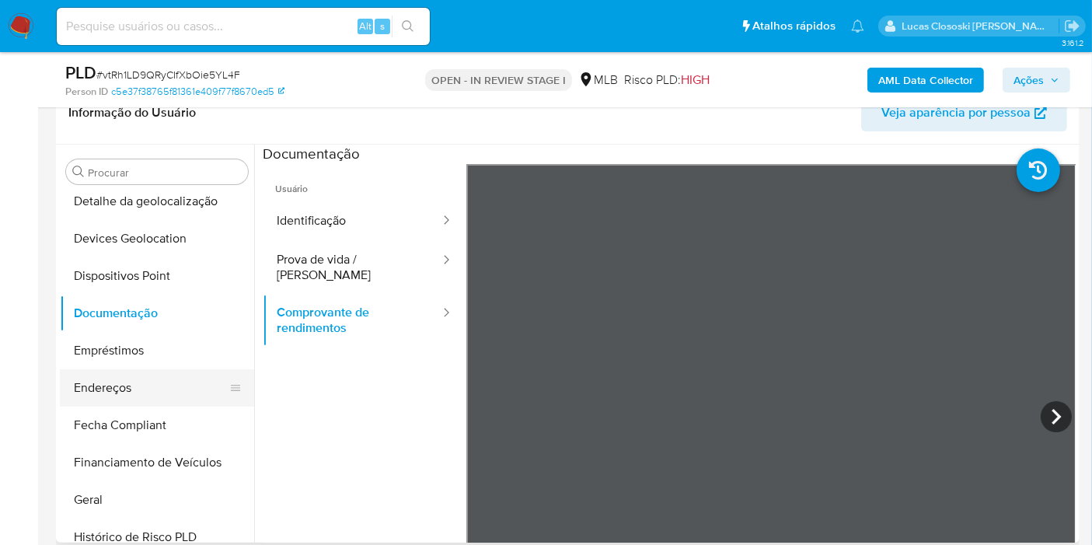
scroll to position [259, 0]
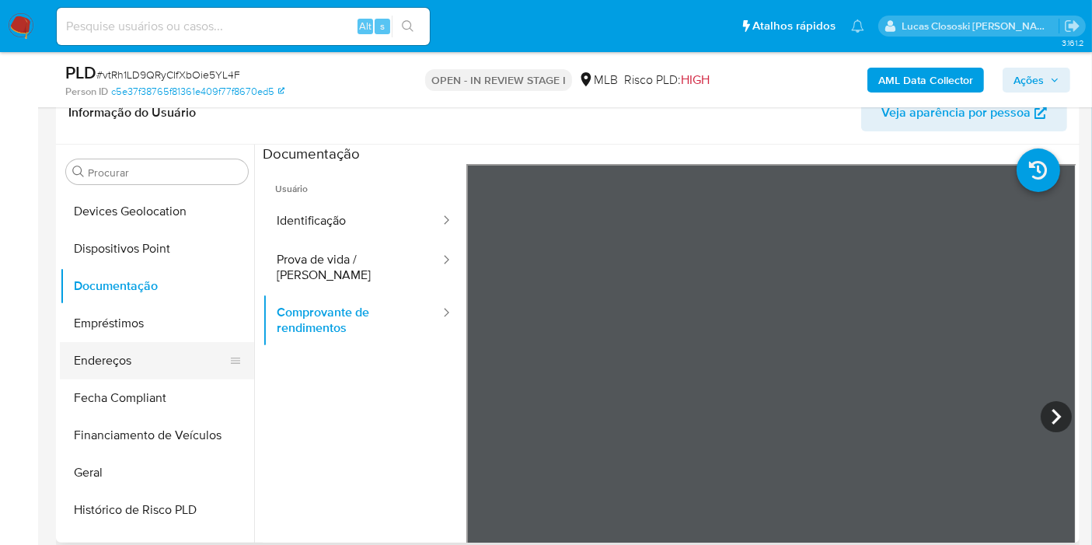
click at [119, 343] on button "Endereços" at bounding box center [151, 360] width 182 height 37
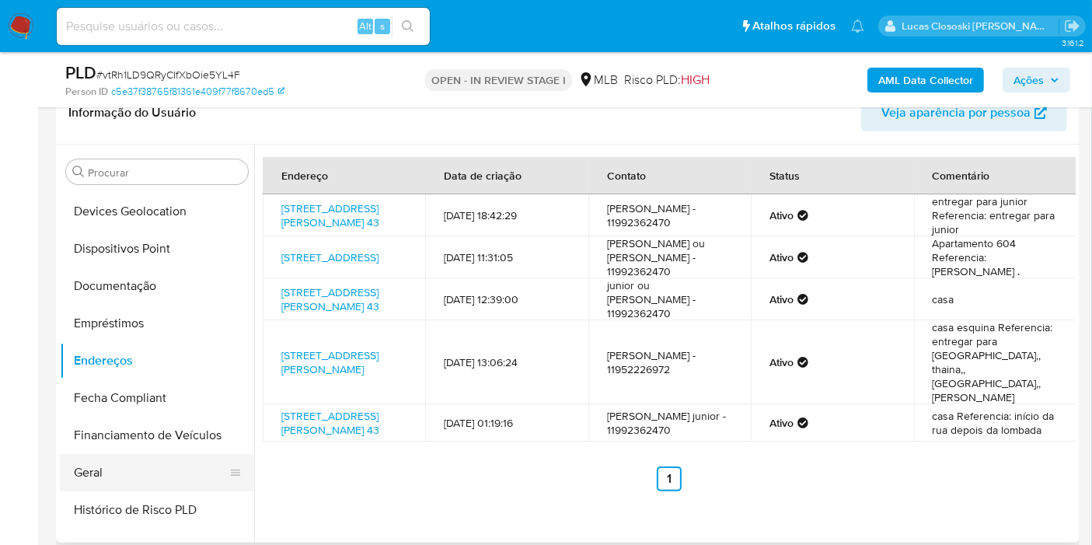
click at [125, 472] on button "Geral" at bounding box center [151, 472] width 182 height 37
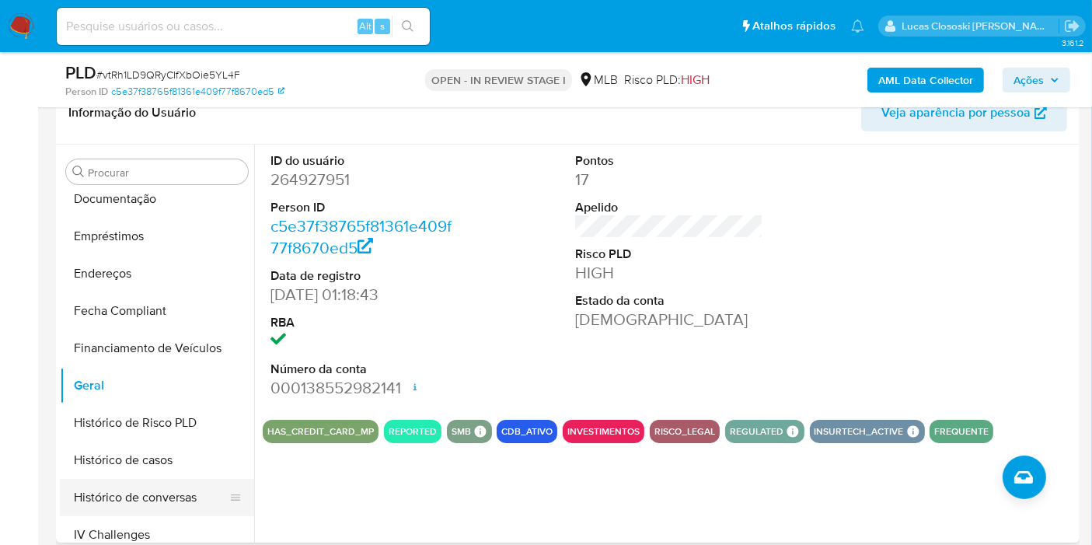
scroll to position [431, 0]
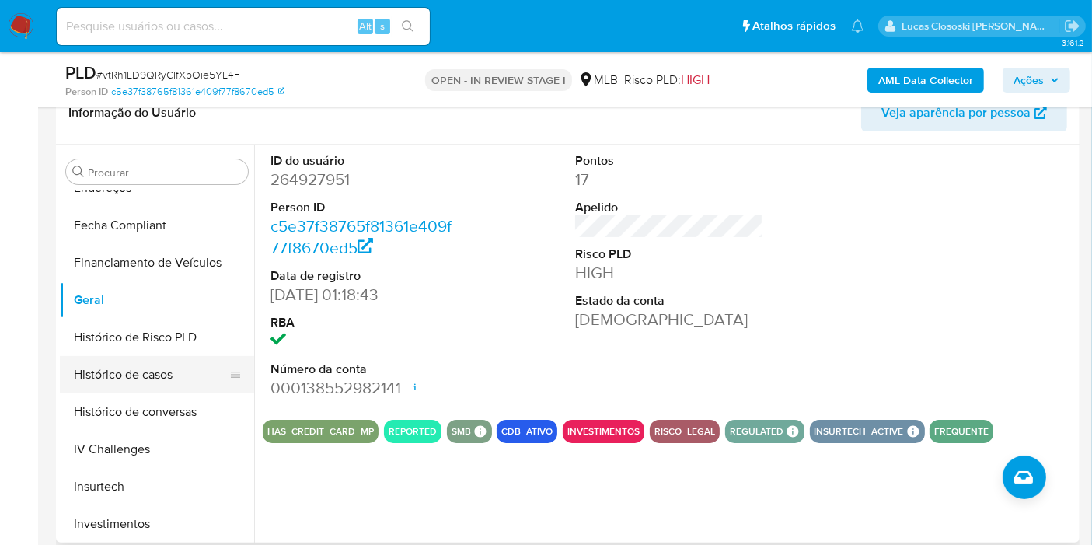
click at [129, 366] on button "Histórico de casos" at bounding box center [151, 374] width 182 height 37
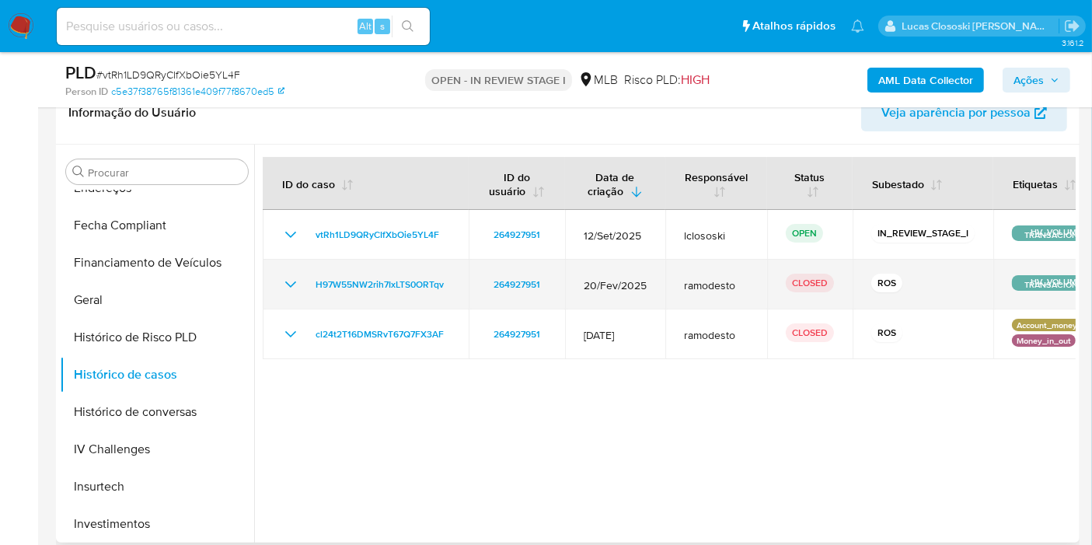
drag, startPoint x: 461, startPoint y: 288, endPoint x: 307, endPoint y: 291, distance: 153.9
click at [307, 291] on td "H97W55NW2rih7IxLTS0ORTqv" at bounding box center [366, 285] width 206 height 50
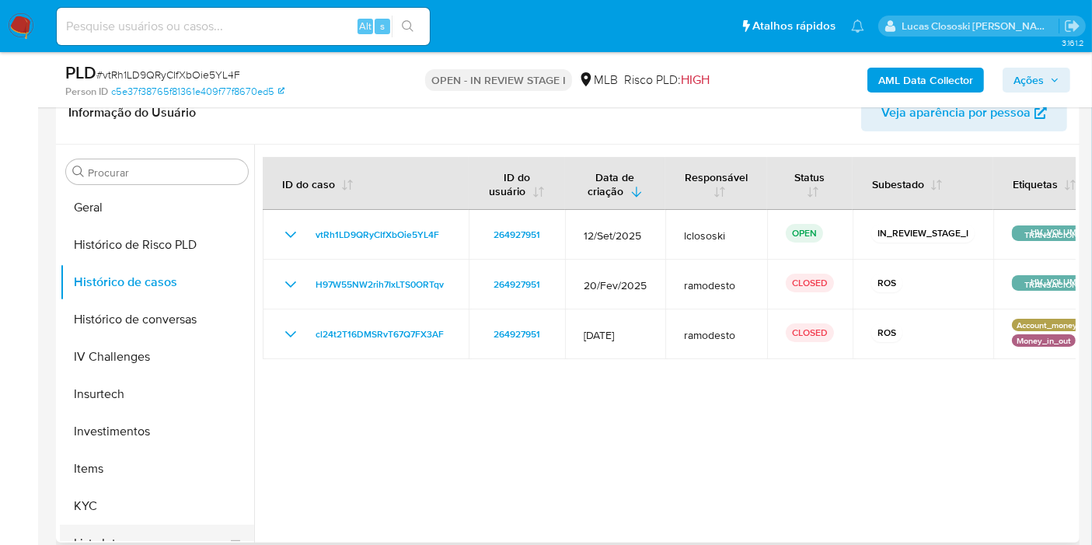
scroll to position [604, 0]
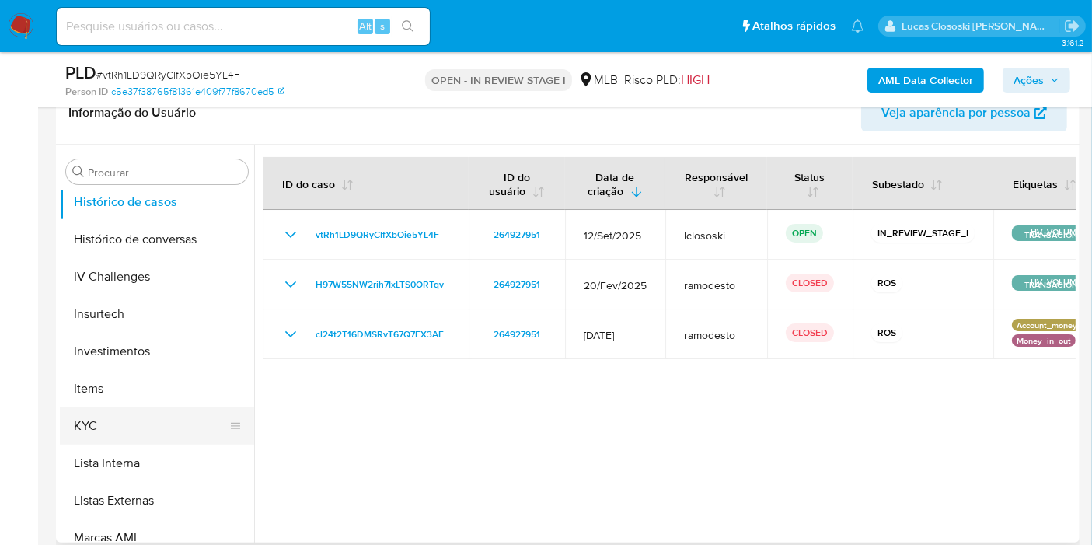
click at [113, 434] on button "KYC" at bounding box center [151, 425] width 182 height 37
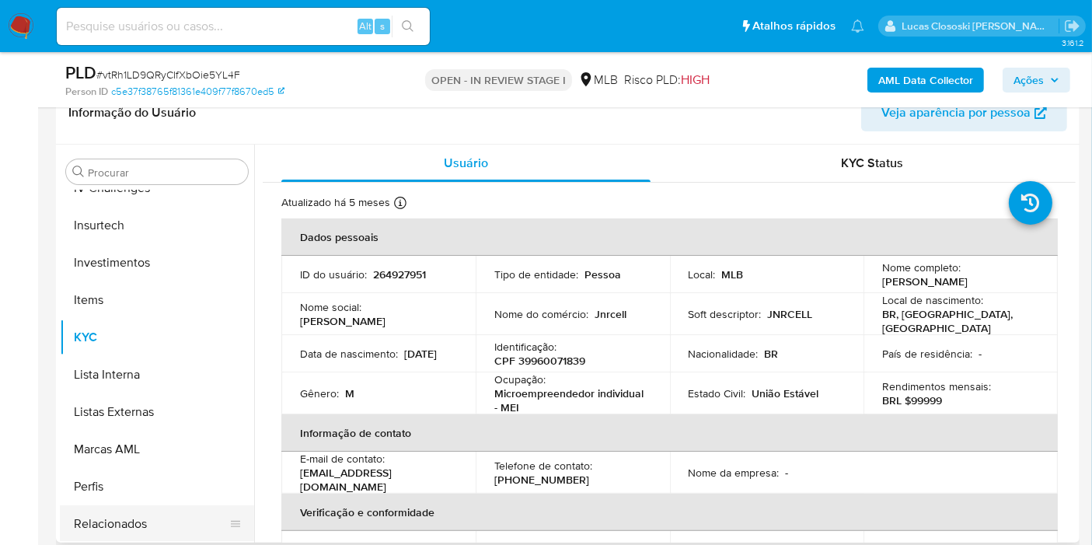
scroll to position [805, 0]
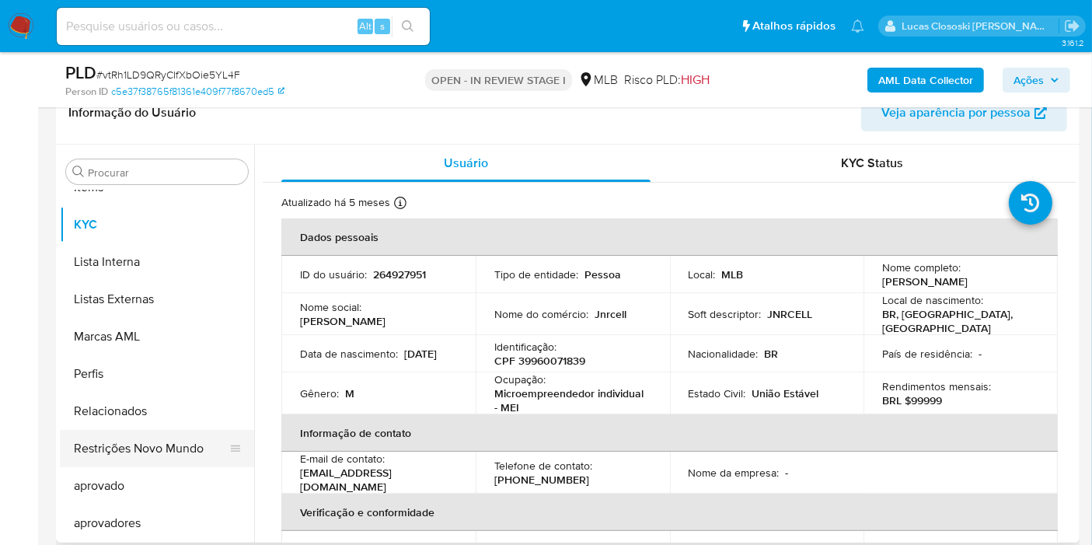
click at [156, 445] on button "Restrições Novo Mundo" at bounding box center [151, 448] width 182 height 37
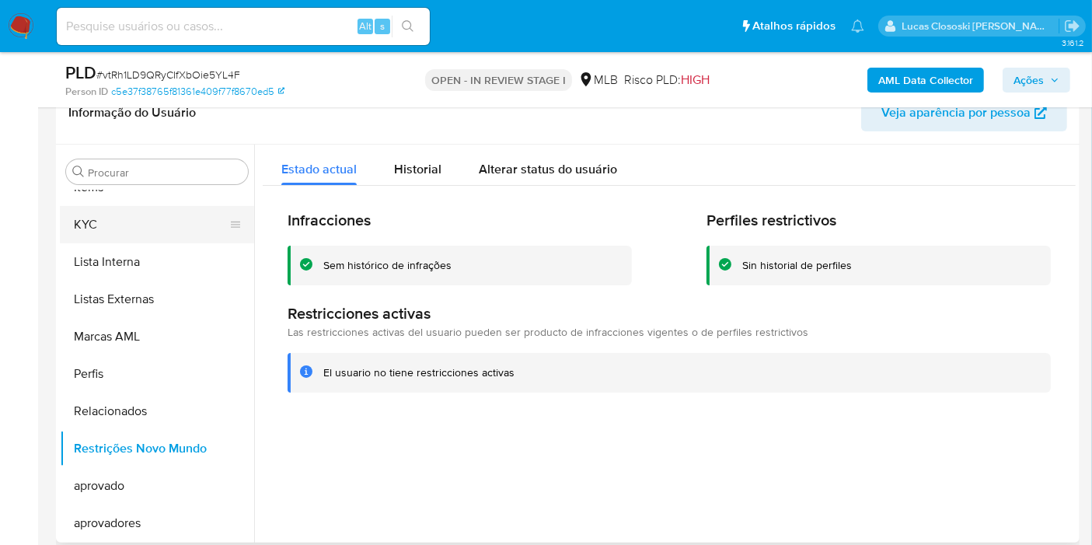
click at [106, 229] on button "KYC" at bounding box center [151, 224] width 182 height 37
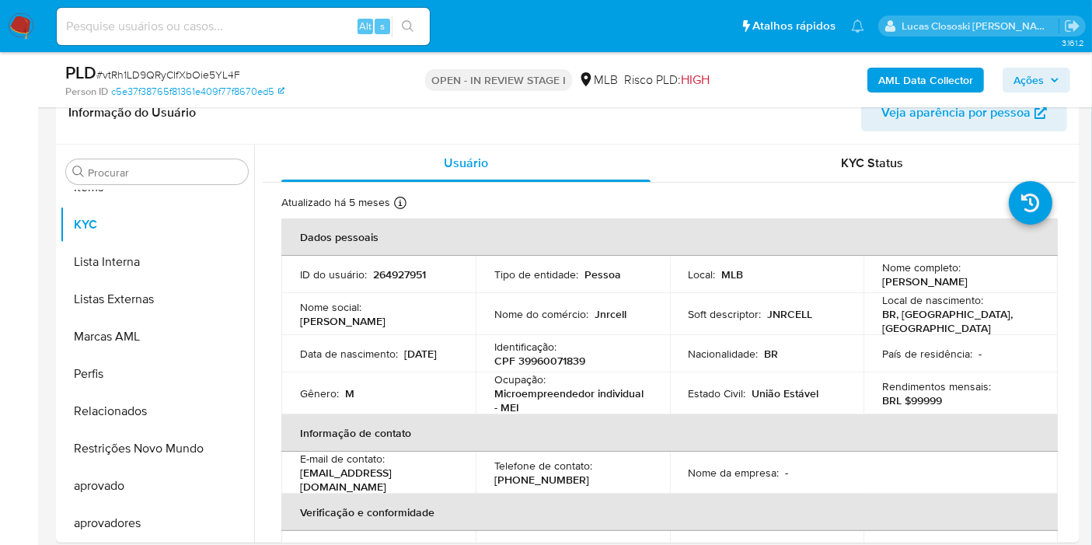
click at [204, 75] on span "# vtRh1LD9QRyCIfXbOie5YL4F" at bounding box center [168, 75] width 144 height 16
copy span "vtRh1LD9QRyCIfXbOie5YL4F"
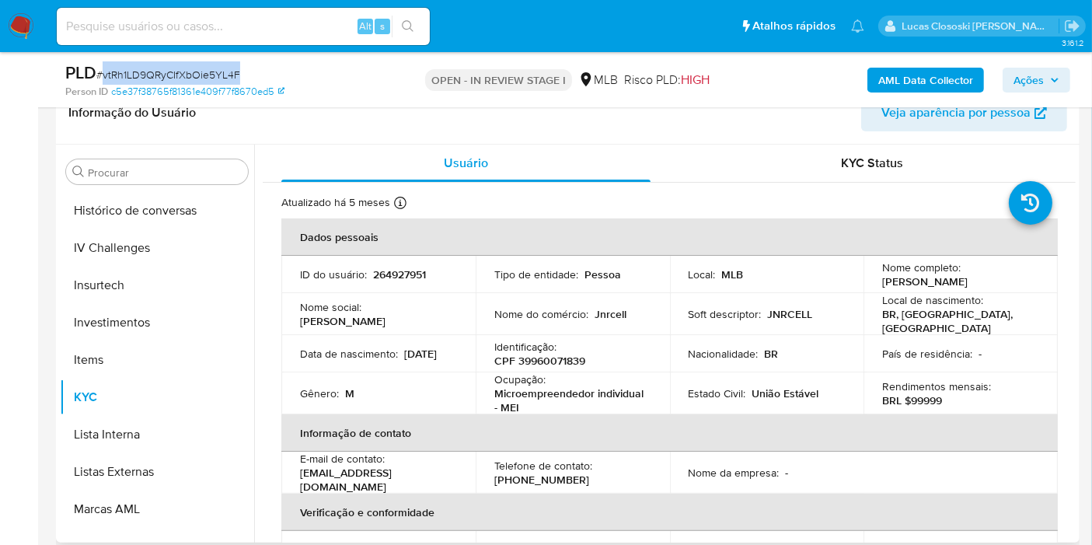
scroll to position [459, 0]
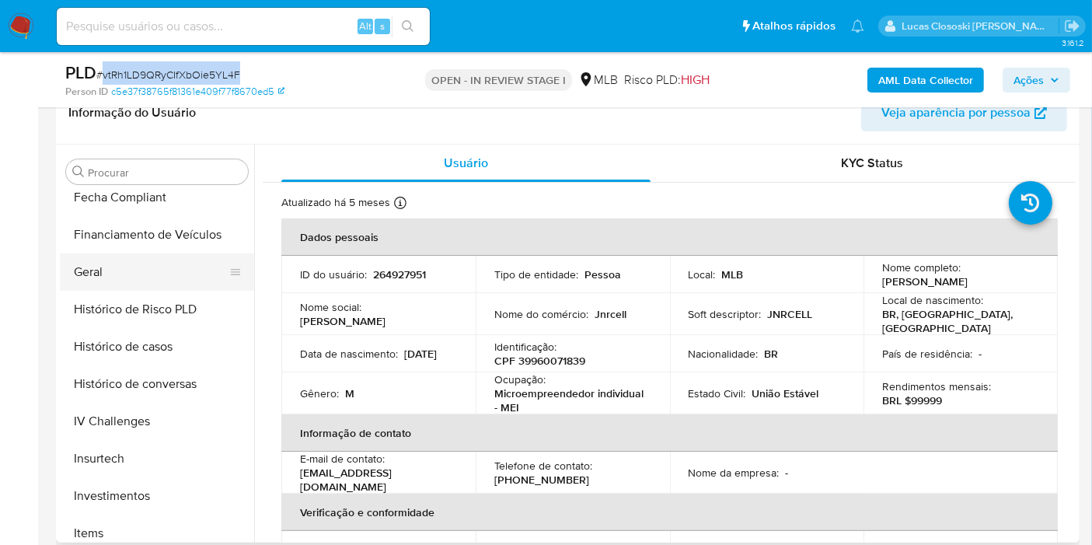
click at [92, 282] on button "Geral" at bounding box center [151, 271] width 182 height 37
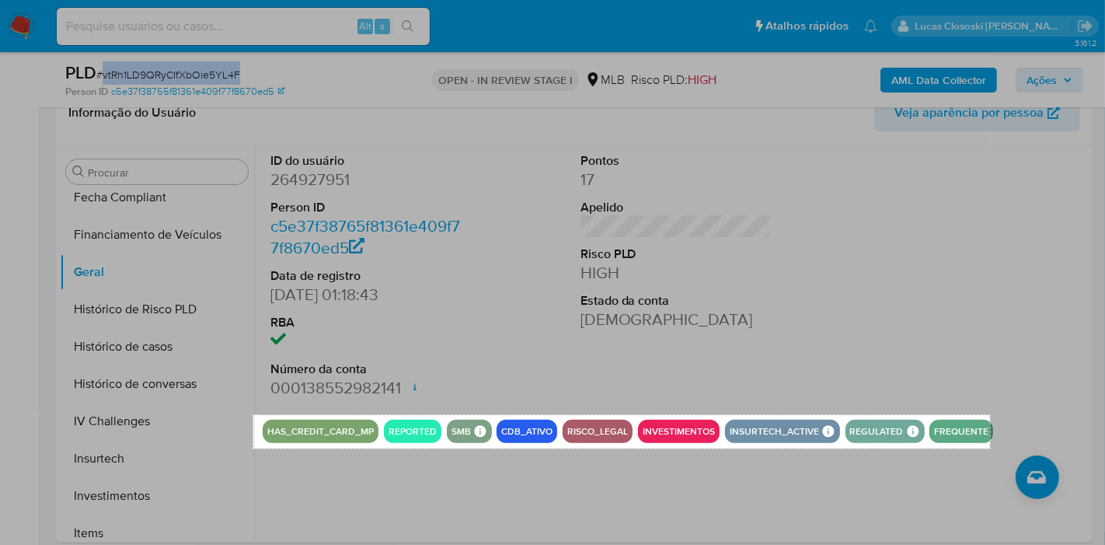
drag, startPoint x: 254, startPoint y: 415, endPoint x: 990, endPoint y: 448, distance: 736.7
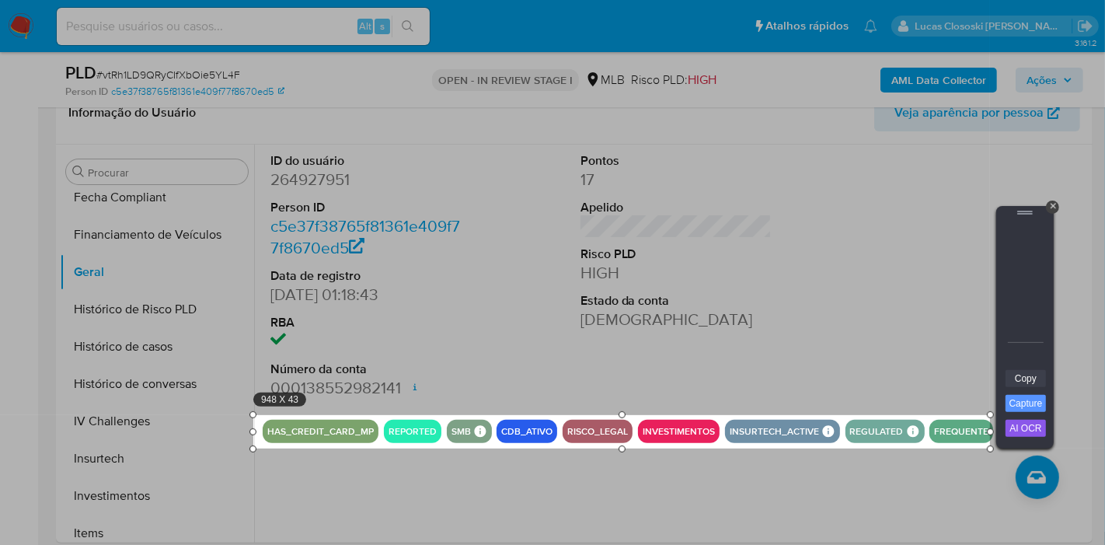
click at [1029, 376] on link "Copy" at bounding box center [1026, 378] width 40 height 17
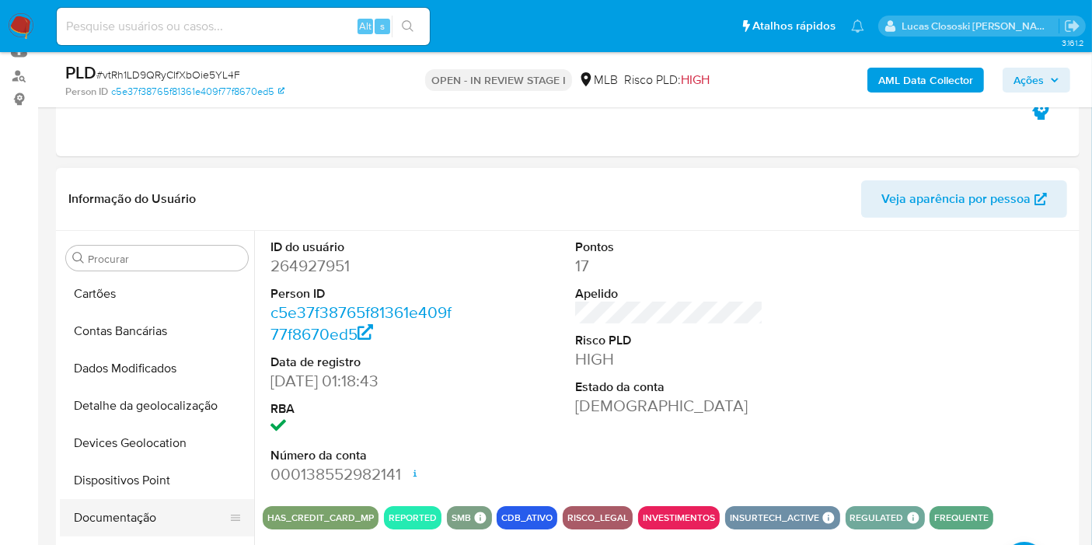
scroll to position [173, 0]
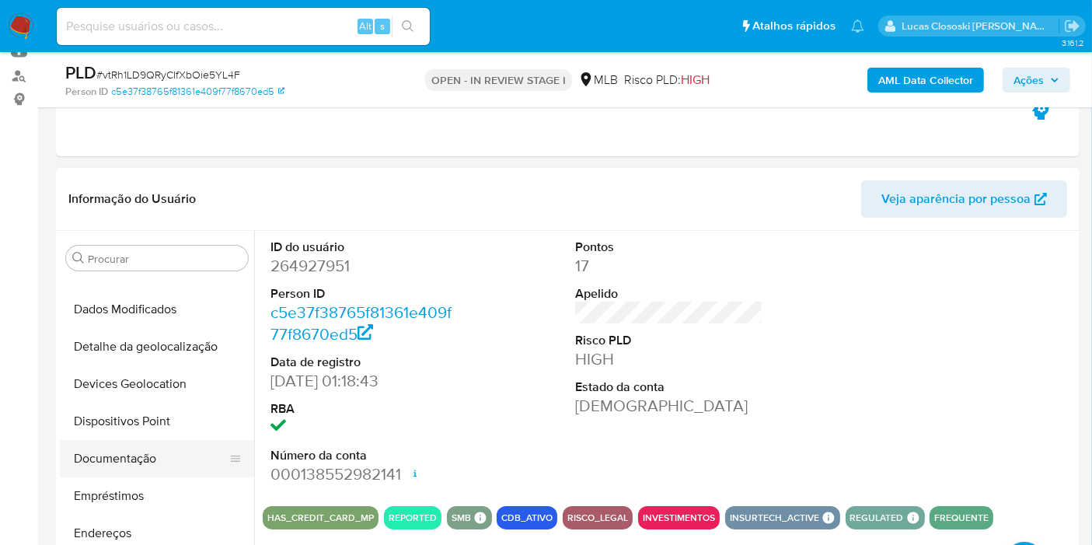
click at [151, 465] on button "Documentação" at bounding box center [151, 458] width 182 height 37
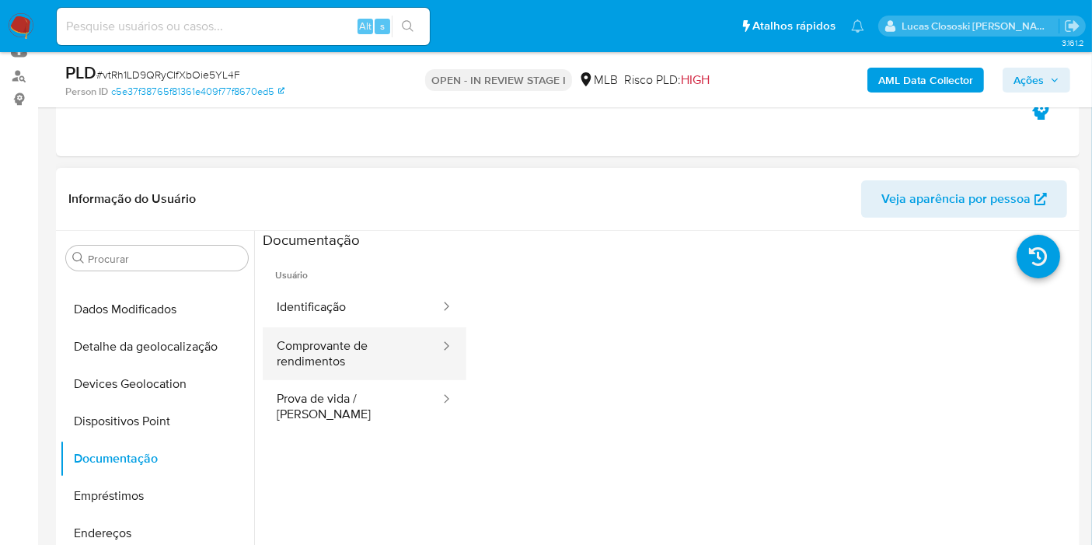
click at [348, 358] on button "Comprovante de rendimentos" at bounding box center [352, 353] width 179 height 53
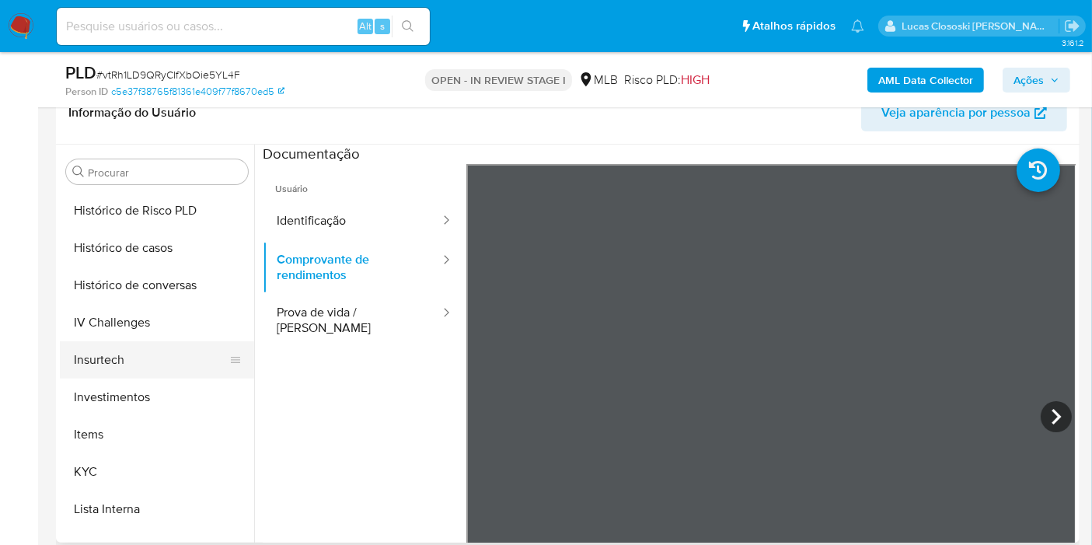
scroll to position [604, 0]
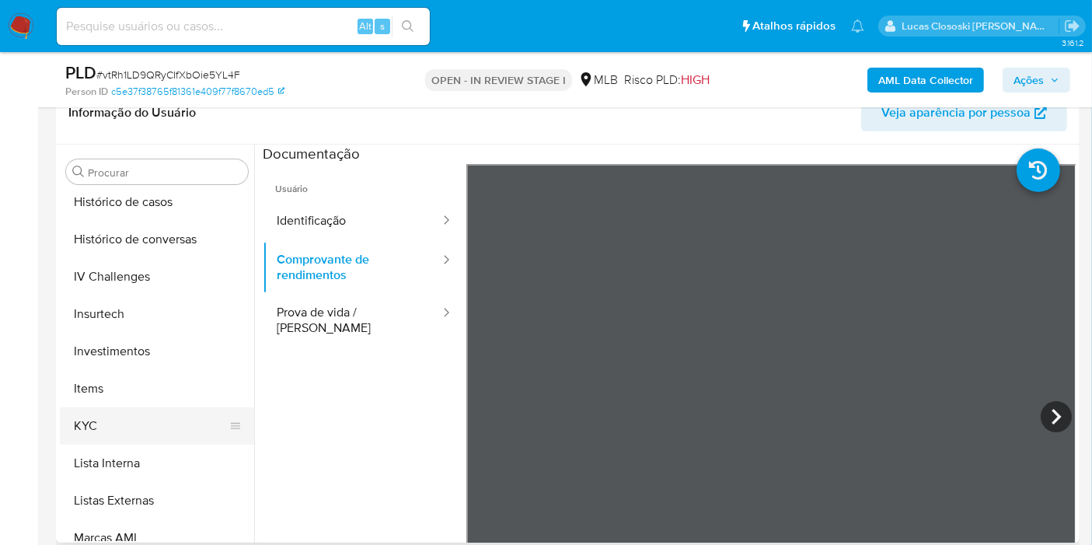
click at [93, 437] on button "KYC" at bounding box center [151, 425] width 182 height 37
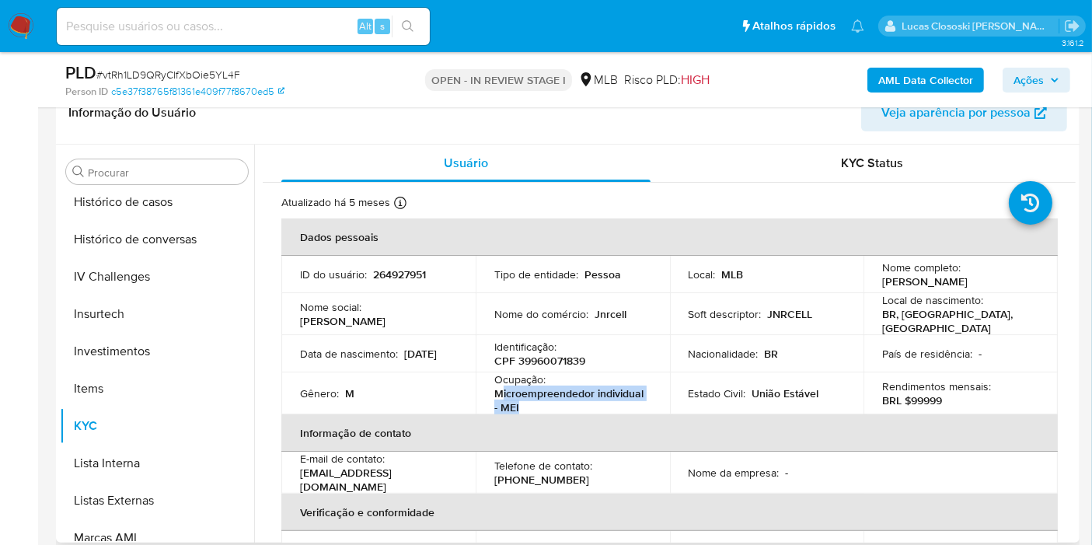
drag, startPoint x: 521, startPoint y: 409, endPoint x: 497, endPoint y: 400, distance: 24.8
click at [497, 400] on p "Microempreendedor individual - MEI" at bounding box center [569, 400] width 151 height 28
copy p "icroempreendedor individual - MEI"
click at [716, 128] on header "Informação do Usuário Veja aparência por pessoa" at bounding box center [567, 112] width 999 height 37
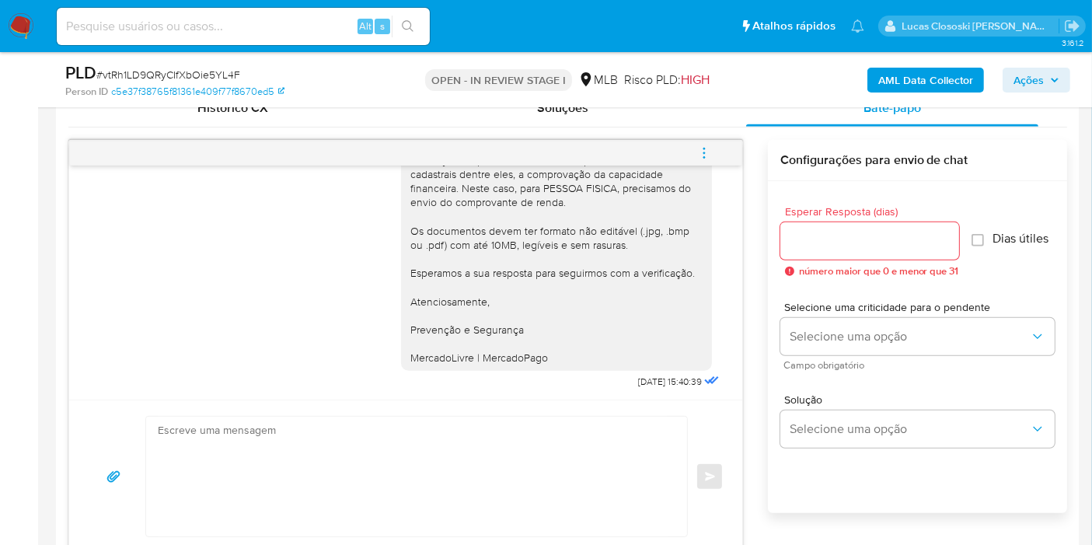
scroll to position [259, 0]
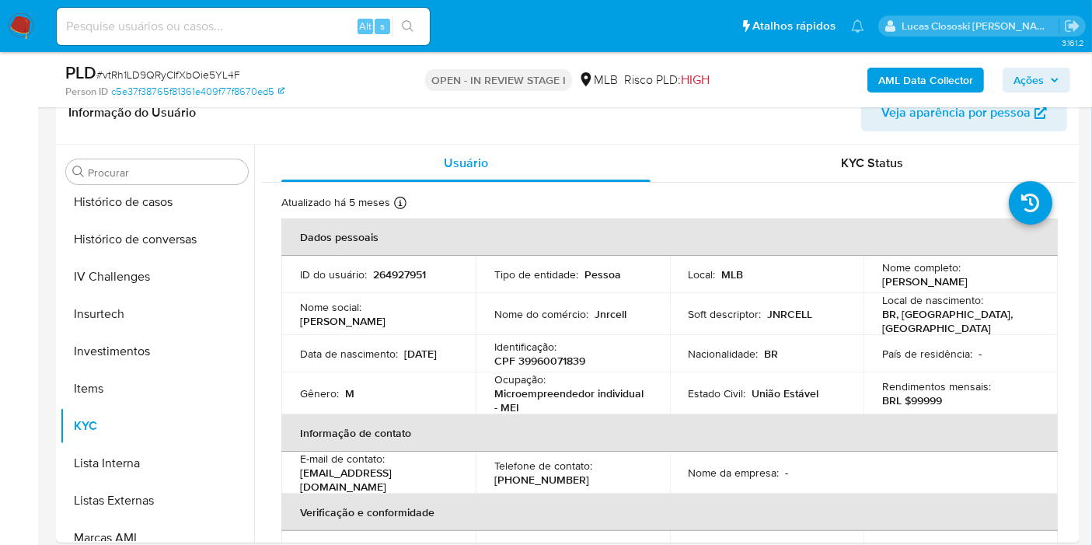
click at [1044, 70] on span "Ações" at bounding box center [1028, 80] width 30 height 25
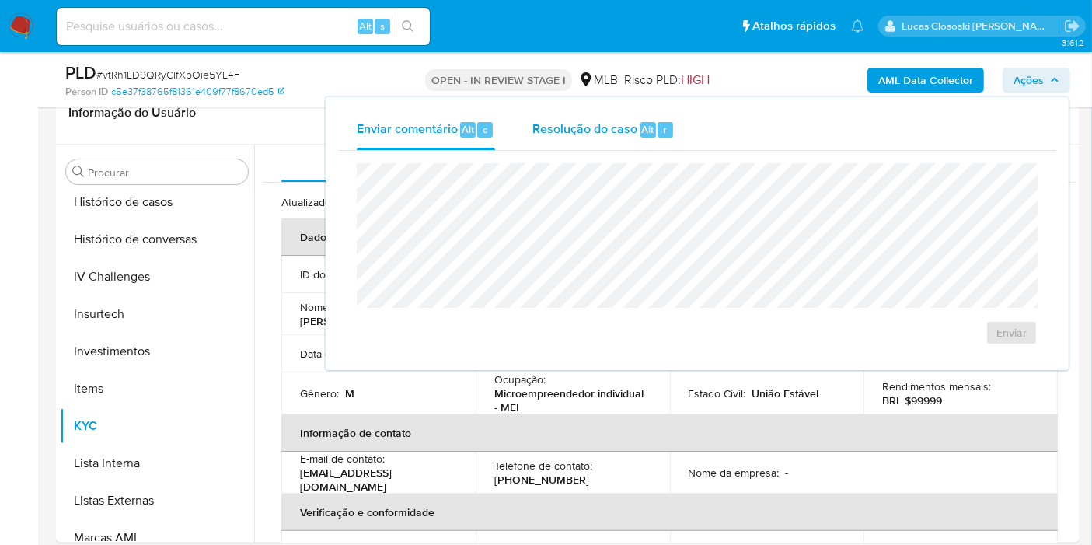
click at [637, 138] on div "Resolução do caso Alt r" at bounding box center [603, 130] width 142 height 40
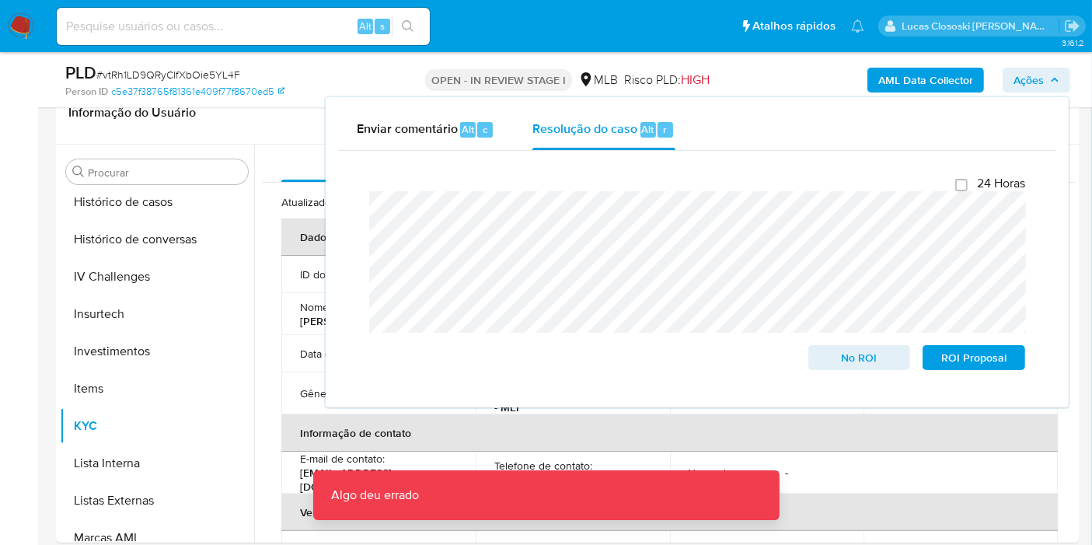
click at [1035, 65] on div "AML Data Collector Ações Enviar comentário Alt c Resolução do caso Alt r Fecham…" at bounding box center [904, 79] width 331 height 37
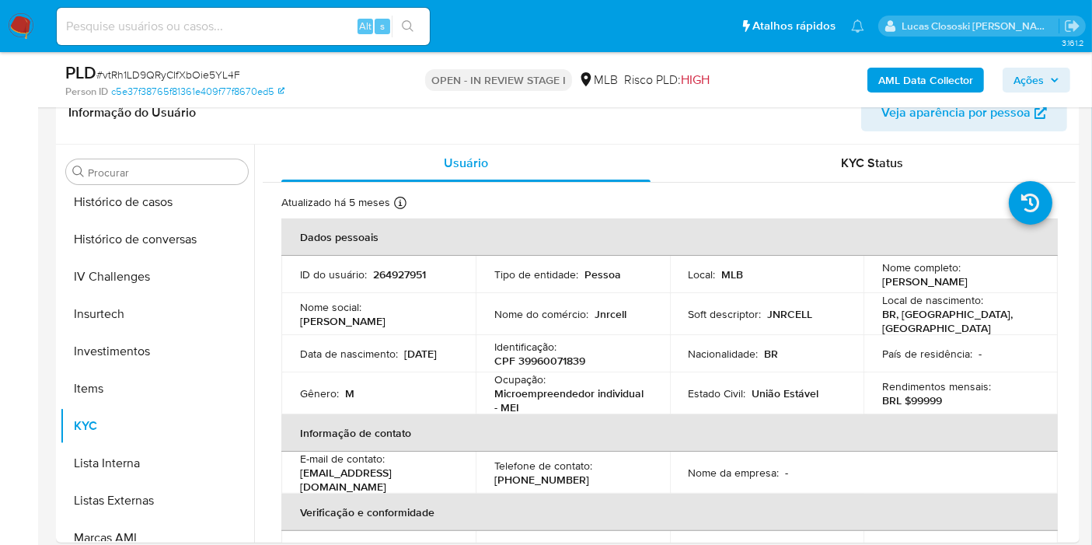
click at [1034, 74] on span "Ações" at bounding box center [1028, 80] width 30 height 25
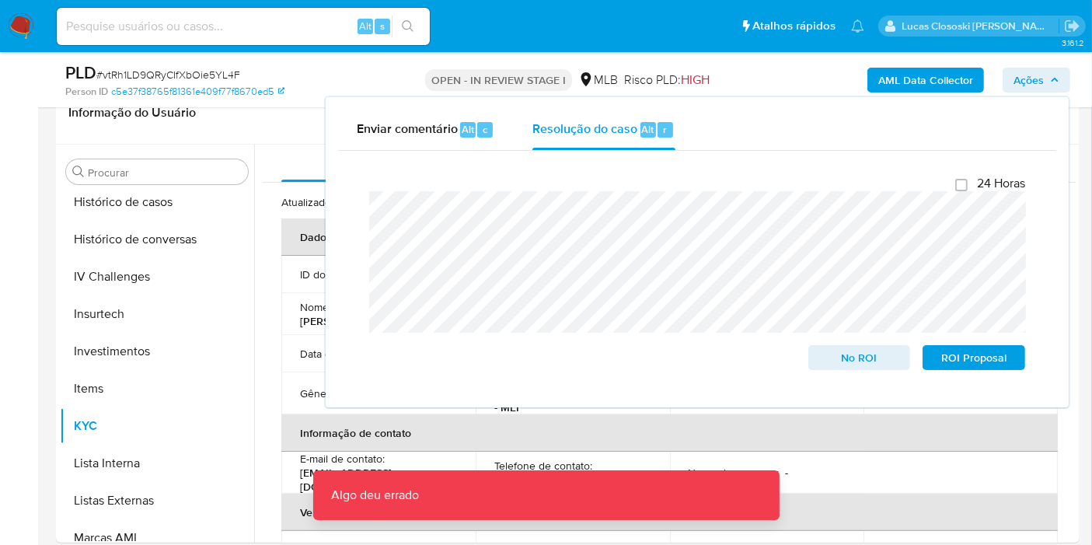
click at [1034, 74] on span "Ações" at bounding box center [1028, 80] width 30 height 25
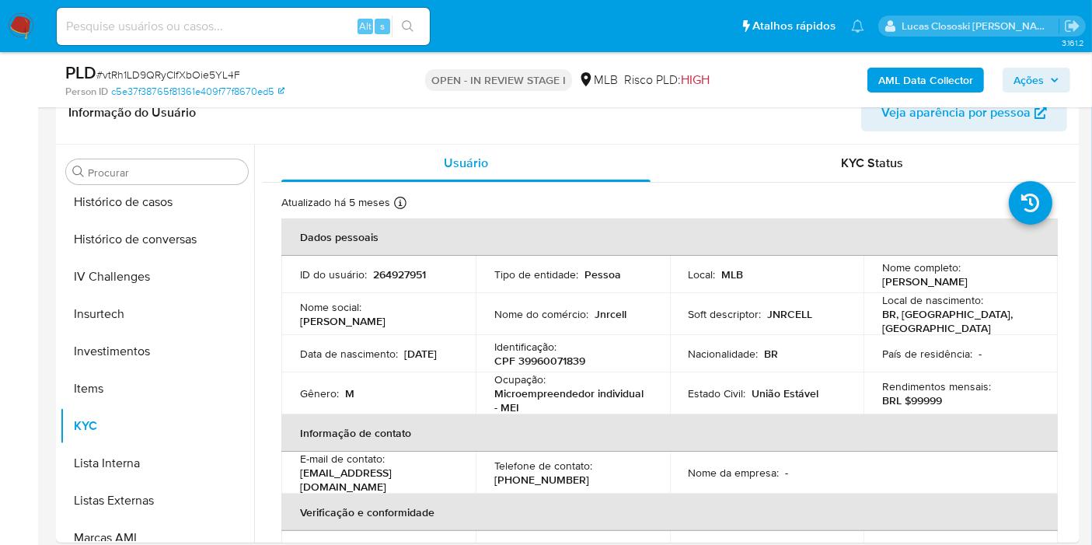
click at [1010, 70] on button "Ações" at bounding box center [1037, 80] width 68 height 25
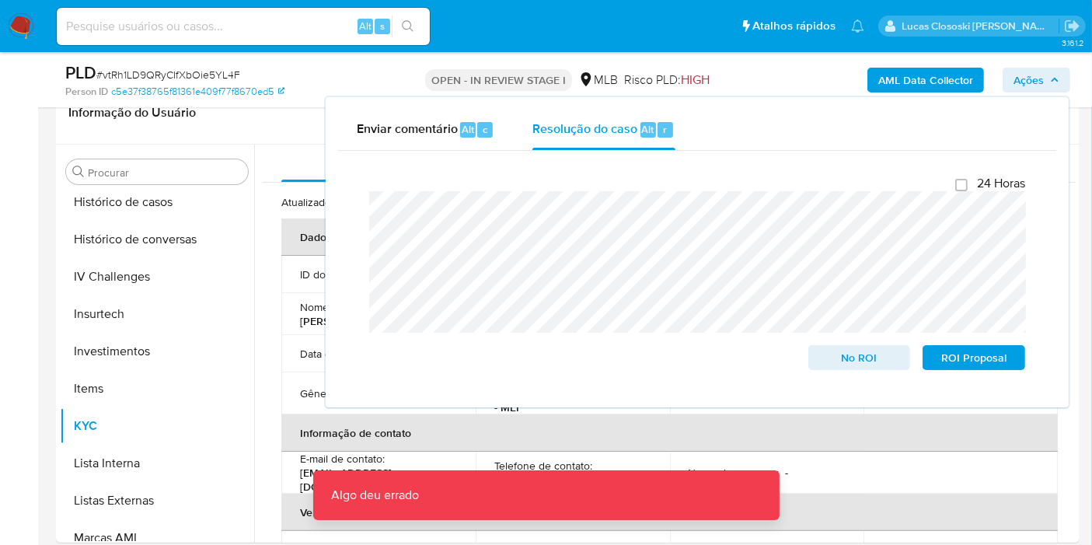
click at [1059, 78] on icon "button" at bounding box center [1054, 79] width 9 height 9
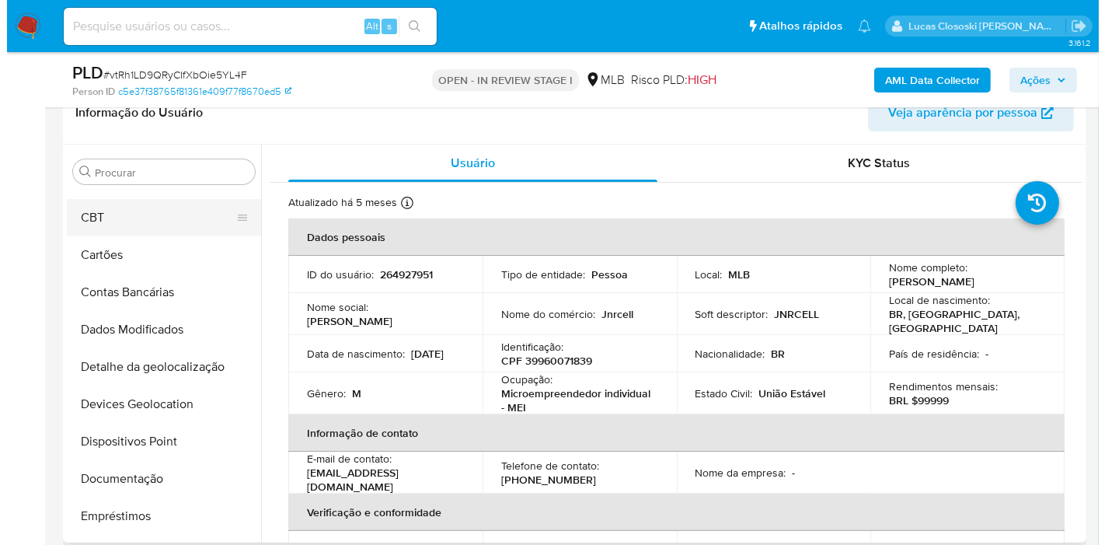
scroll to position [0, 0]
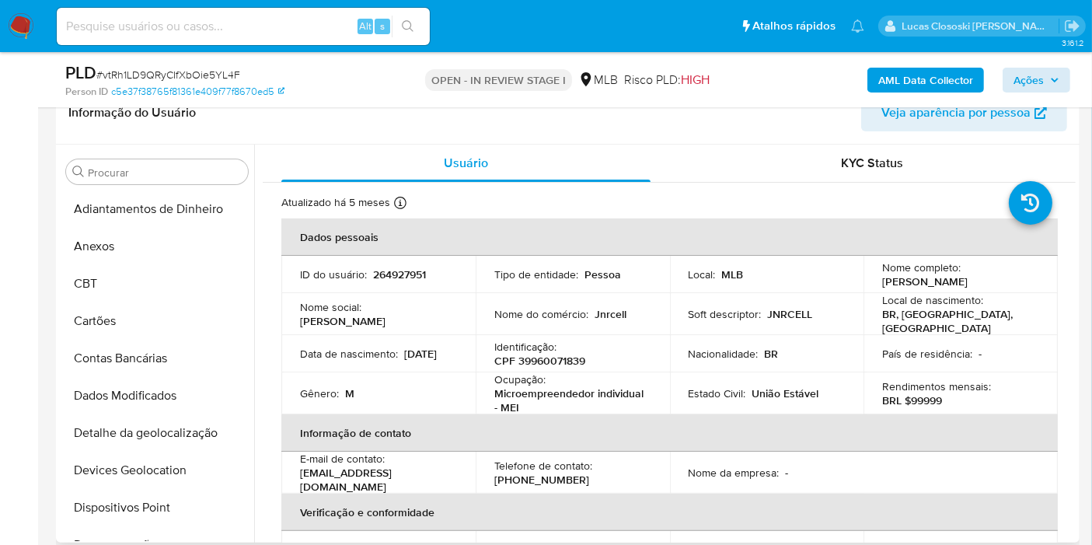
drag, startPoint x: 122, startPoint y: 246, endPoint x: 242, endPoint y: 123, distance: 172.6
click at [122, 244] on button "Anexos" at bounding box center [157, 246] width 194 height 37
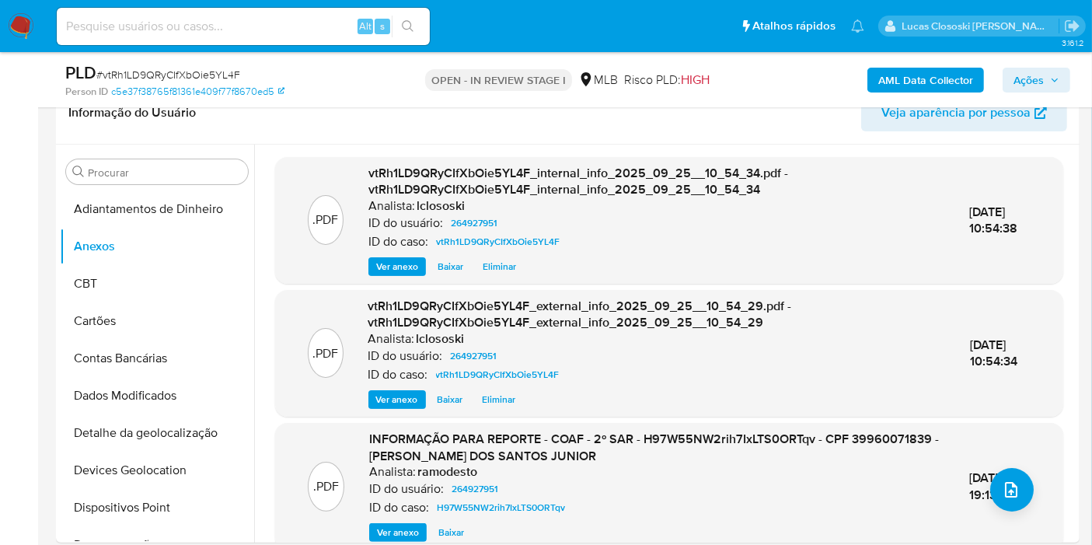
drag, startPoint x: 1048, startPoint y: 82, endPoint x: 1037, endPoint y: 90, distance: 14.5
click at [1048, 82] on span "Ações" at bounding box center [1036, 80] width 46 height 22
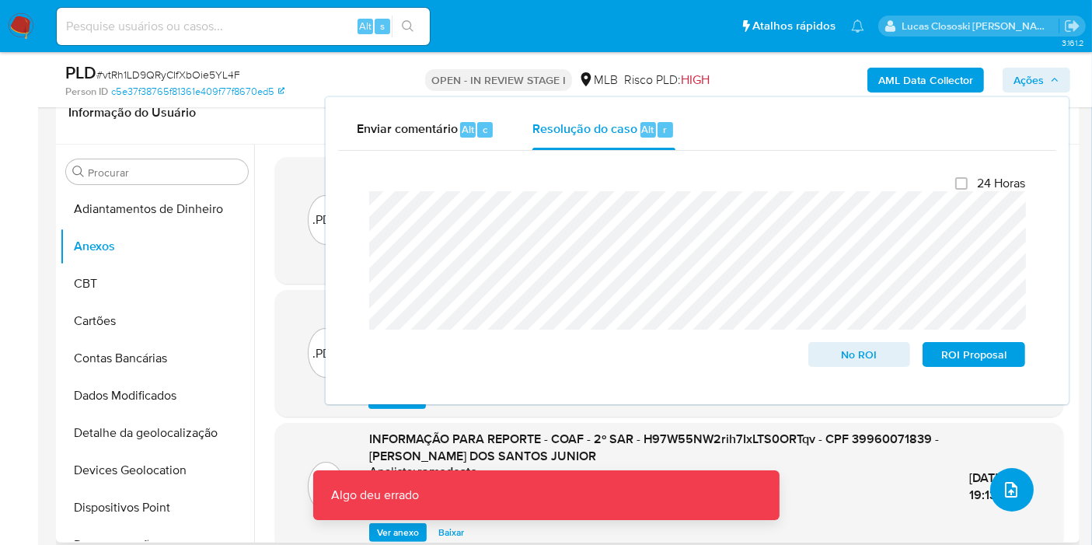
click at [1002, 483] on icon "upload-file" at bounding box center [1011, 489] width 19 height 19
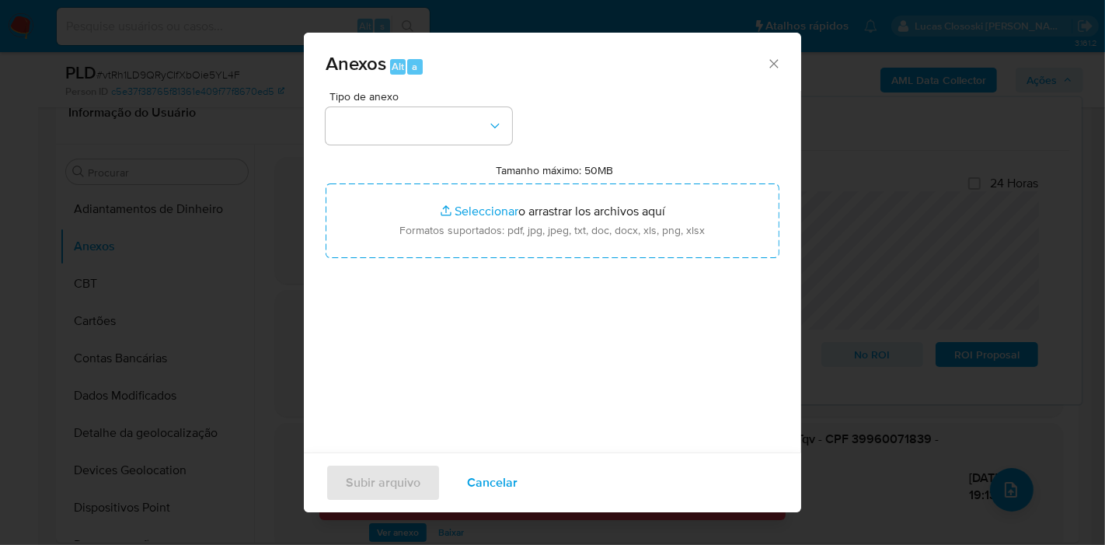
click at [439, 149] on div "Tipo de anexo Tamanho máximo: 50MB Seleccionar archivos Seleccionar o arrastrar…" at bounding box center [553, 274] width 454 height 367
click at [438, 132] on button "button" at bounding box center [419, 125] width 187 height 37
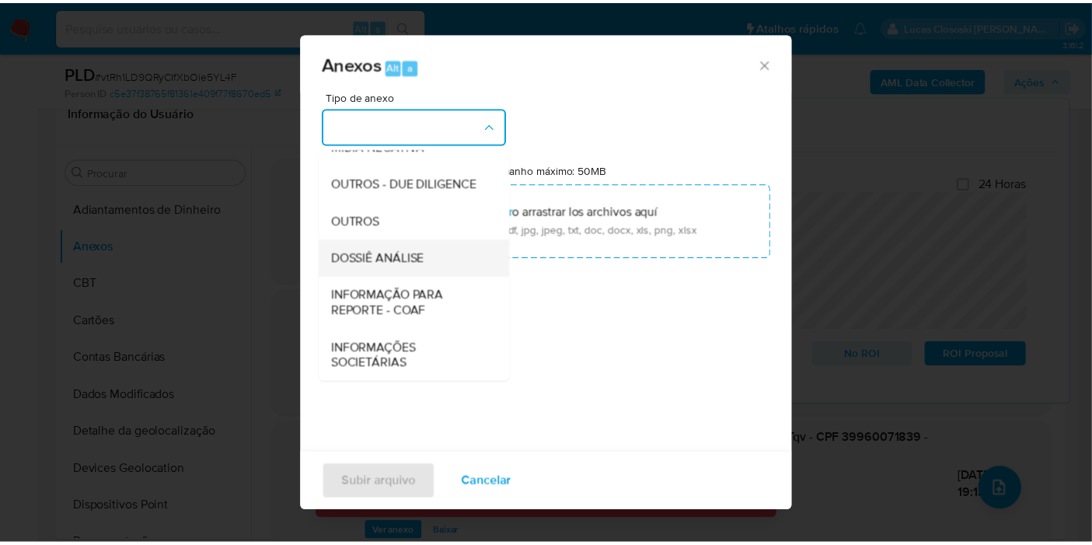
scroll to position [239, 0]
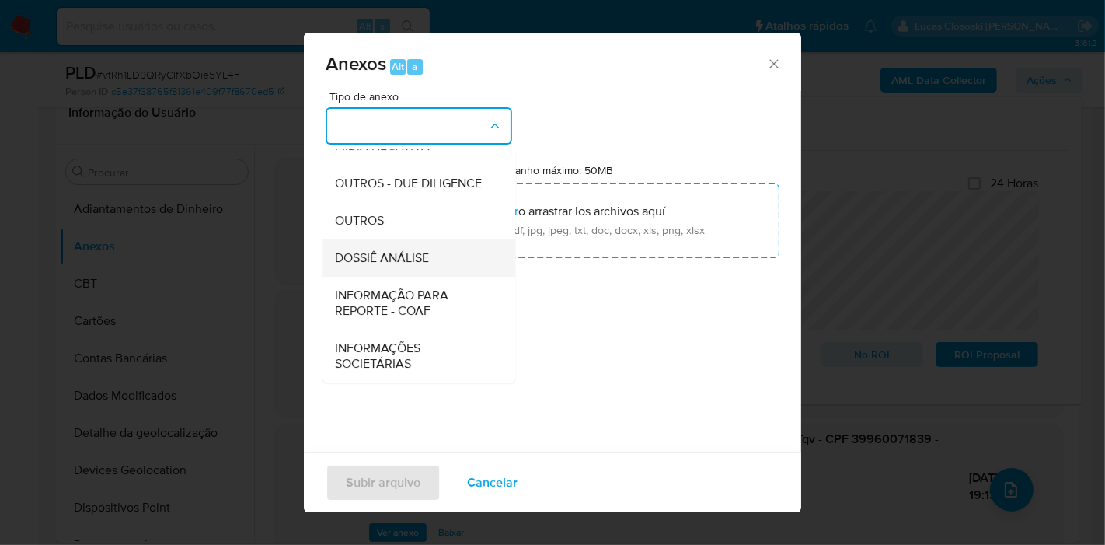
click at [406, 263] on span "DOSSIÊ ANÁLISE" at bounding box center [382, 258] width 94 height 16
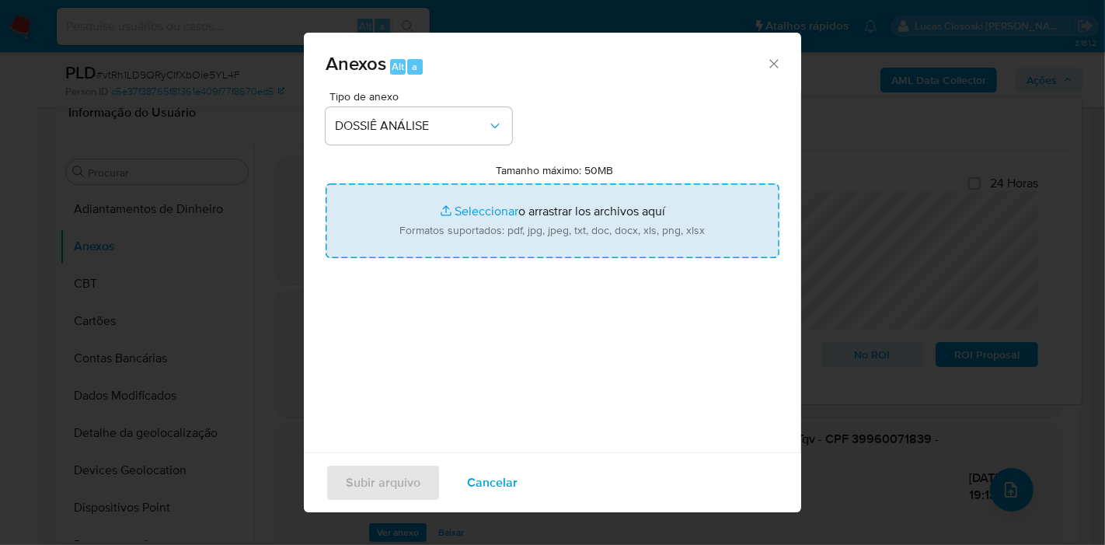
click at [421, 228] on input "Tamanho máximo: 50MB Seleccionar archivos" at bounding box center [553, 220] width 454 height 75
type input "C:\fakepath\3º SAR - XXXX - CPF 39960071839 - JALMIR CARVALHO DOS SANTOS JUNIOR…"
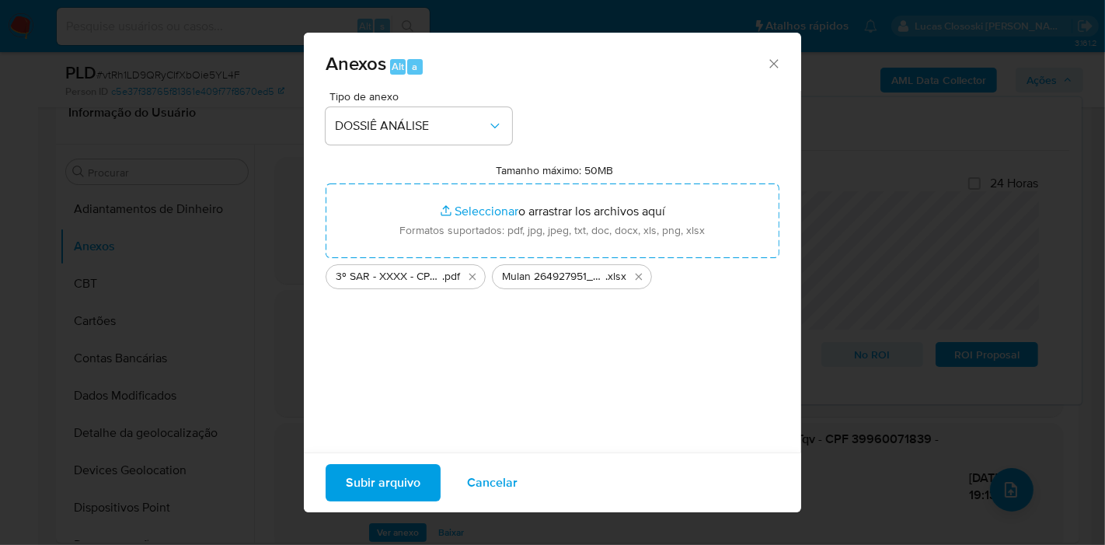
click at [397, 479] on span "Subir arquivo" at bounding box center [383, 483] width 75 height 34
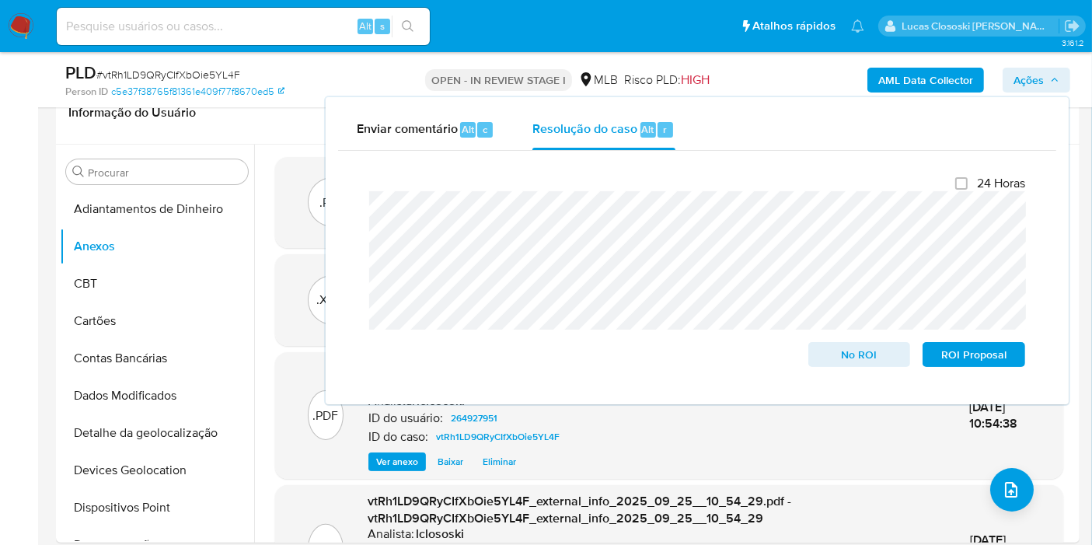
click at [1055, 75] on icon "button" at bounding box center [1054, 79] width 9 height 9
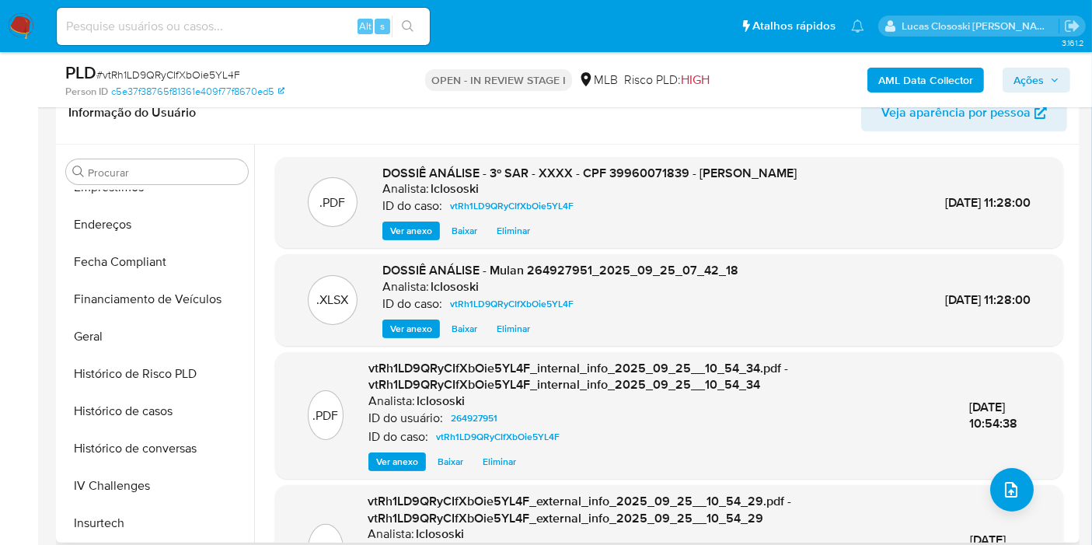
scroll to position [518, 0]
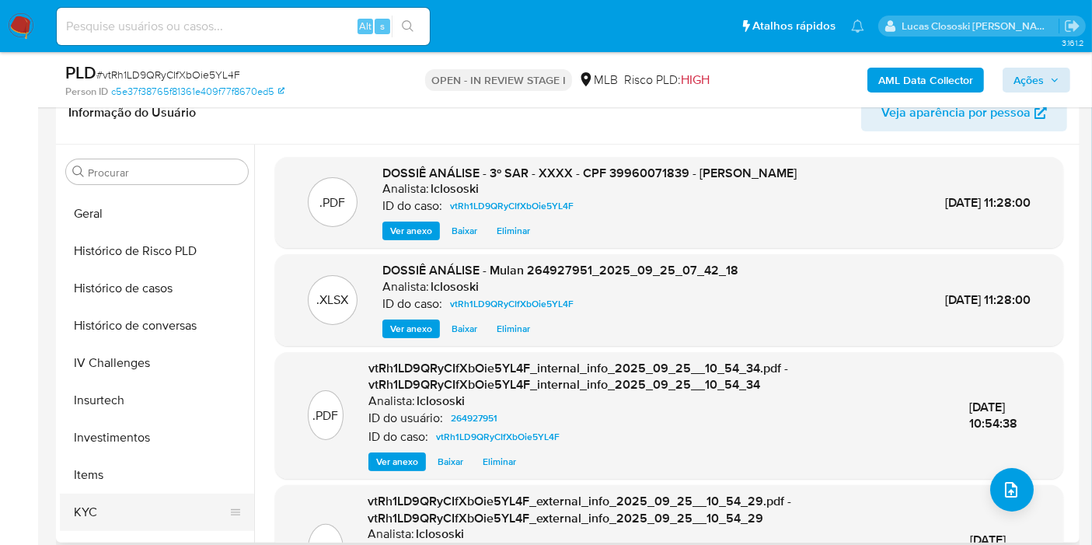
click at [121, 494] on button "KYC" at bounding box center [151, 512] width 182 height 37
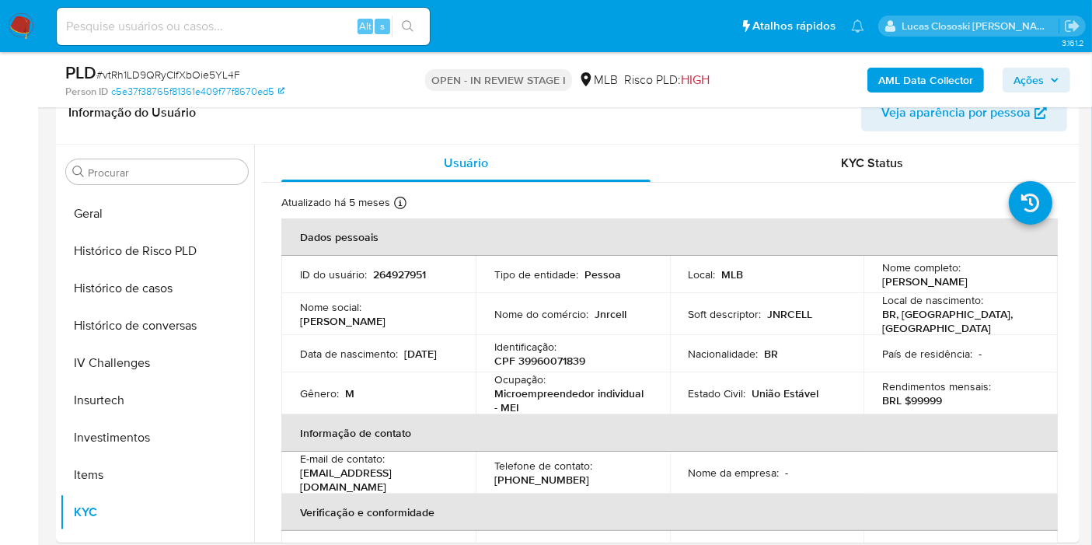
click at [1039, 68] on span "Ações" at bounding box center [1028, 80] width 30 height 25
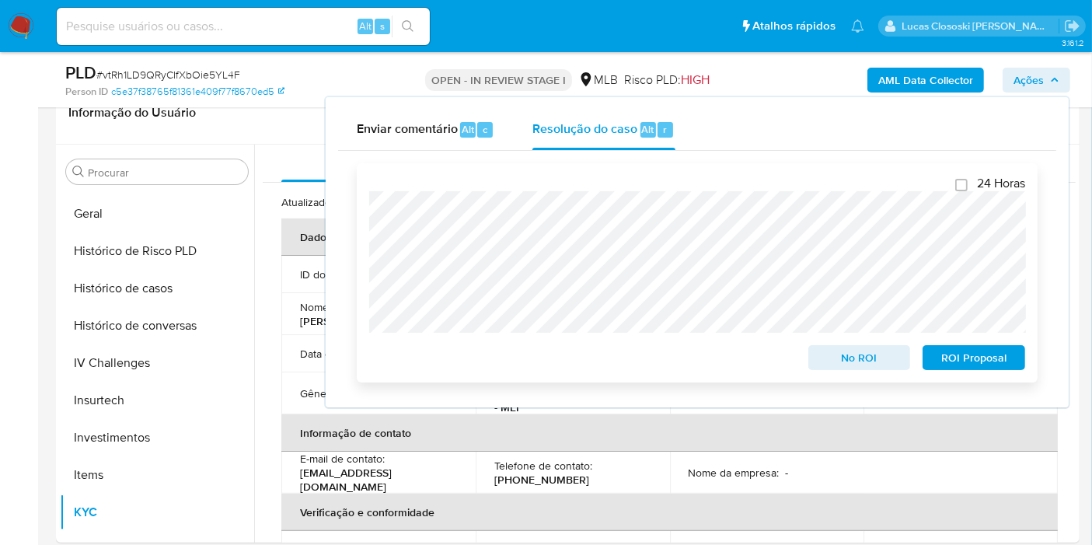
click at [983, 357] on span "ROI Proposal" at bounding box center [973, 358] width 81 height 22
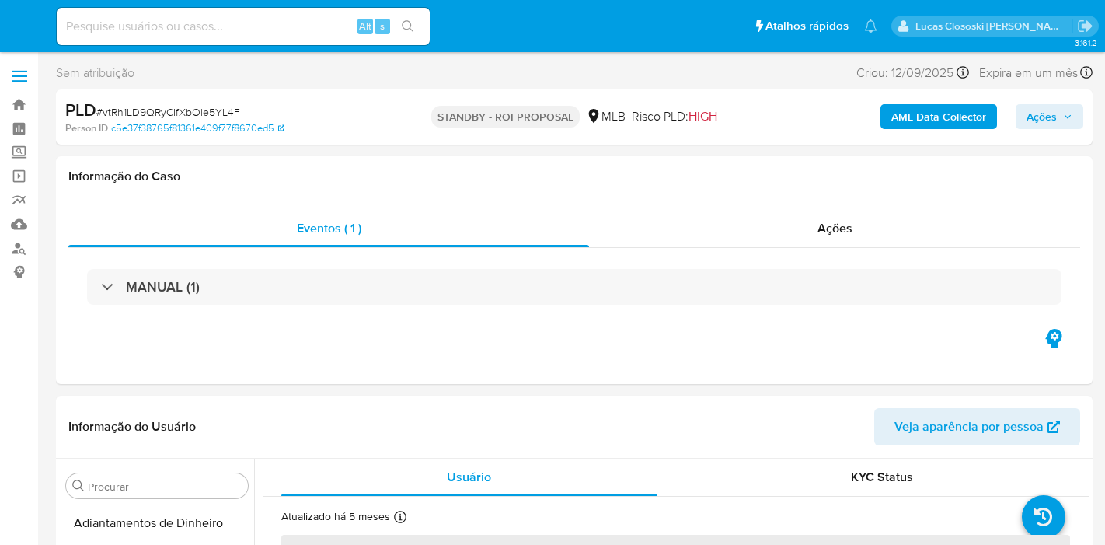
select select "10"
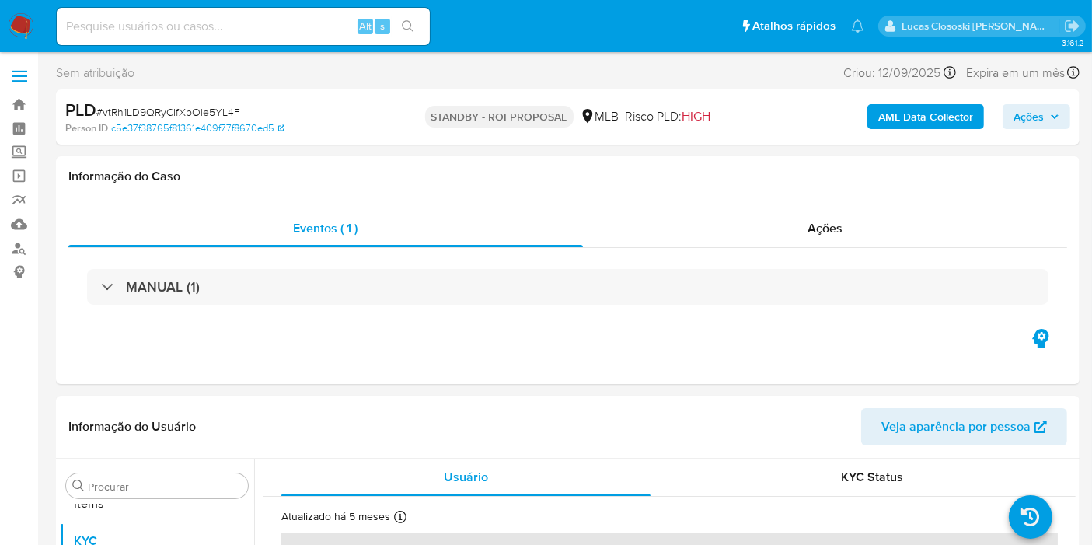
scroll to position [805, 0]
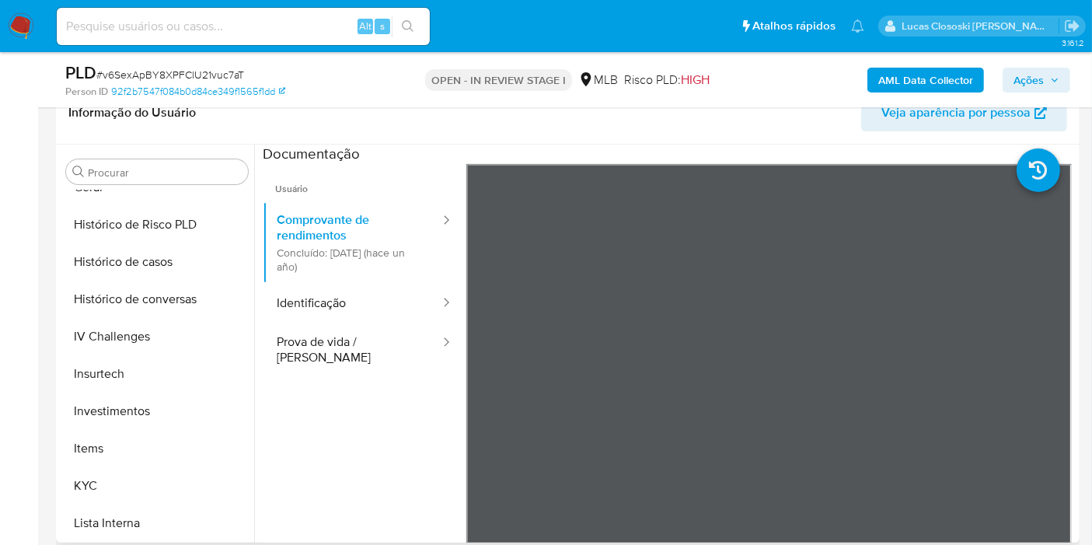
scroll to position [719, 0]
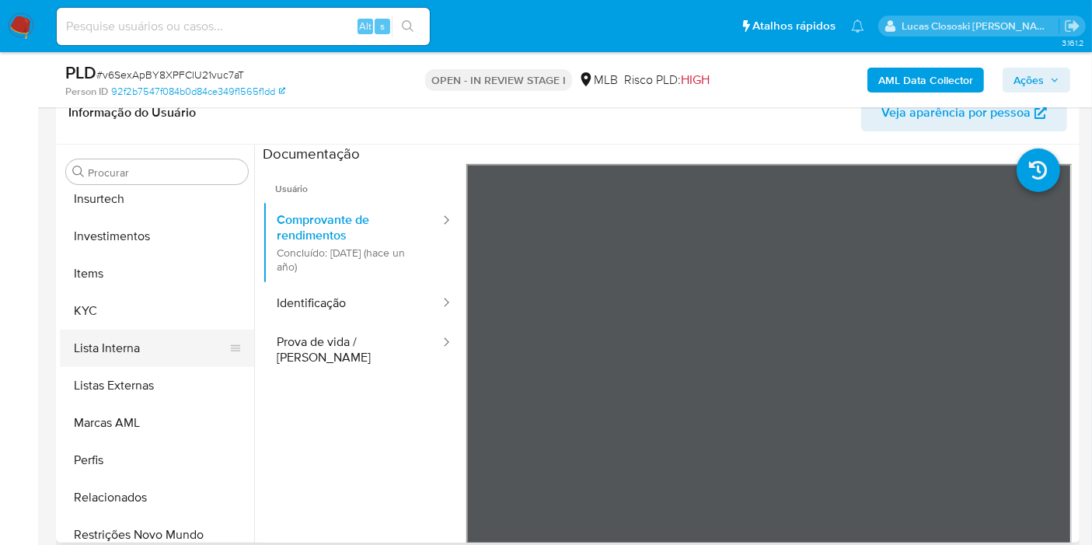
click at [117, 336] on button "Lista Interna" at bounding box center [151, 348] width 182 height 37
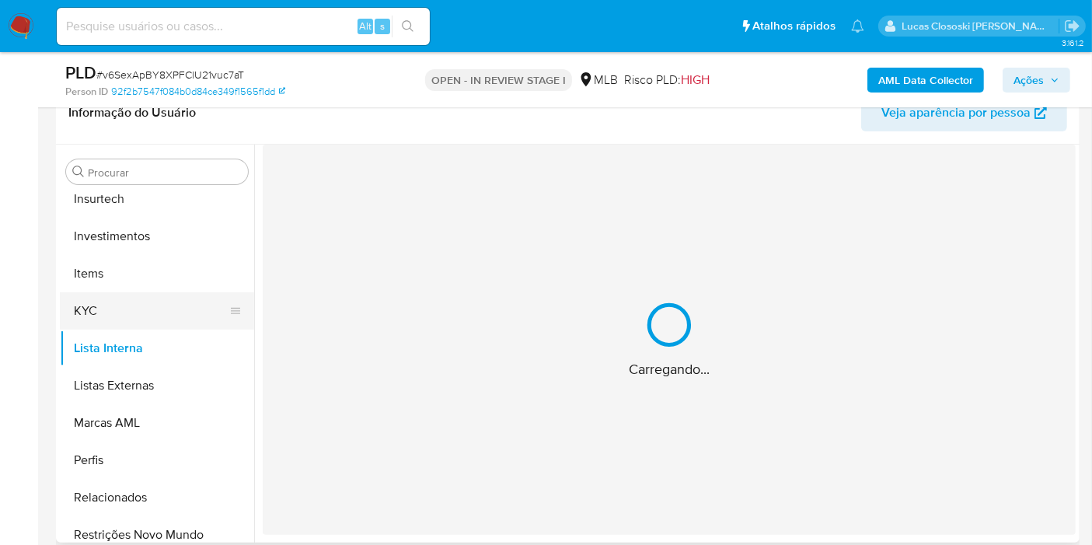
click at [117, 313] on button "KYC" at bounding box center [151, 310] width 182 height 37
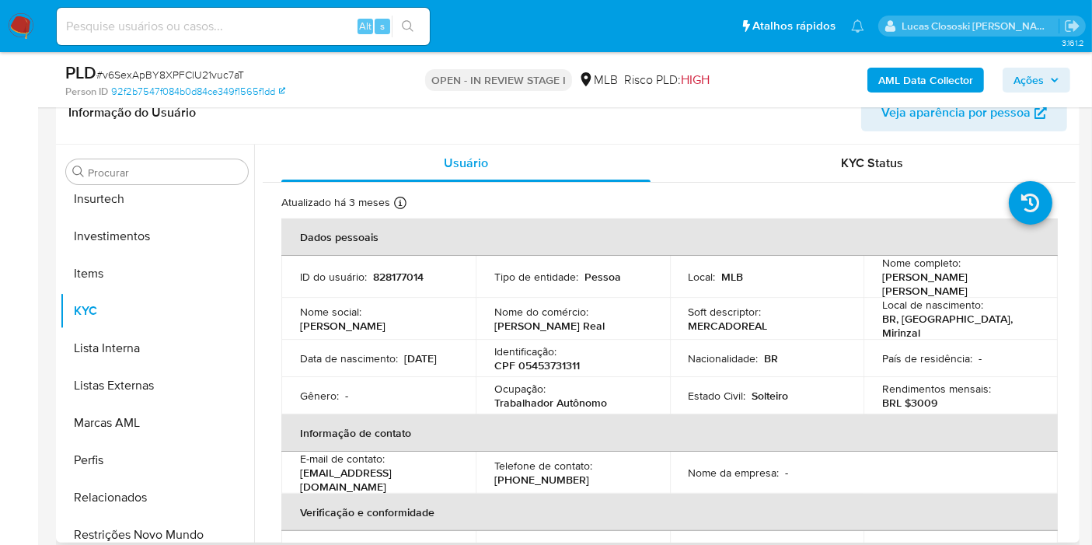
click at [554, 358] on p "CPF 05453731311" at bounding box center [536, 365] width 85 height 14
copy p "05453731311"
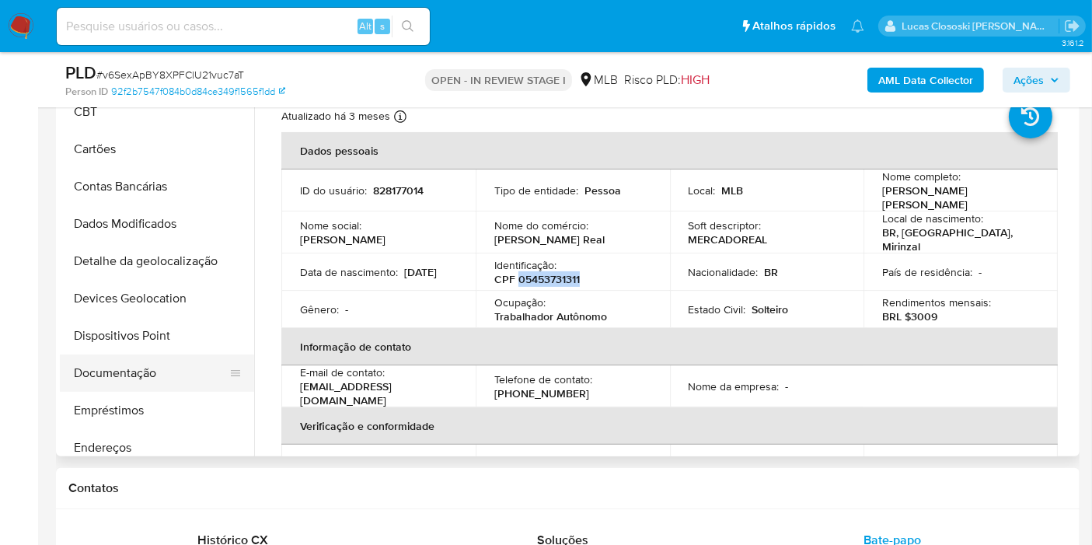
scroll to position [28, 0]
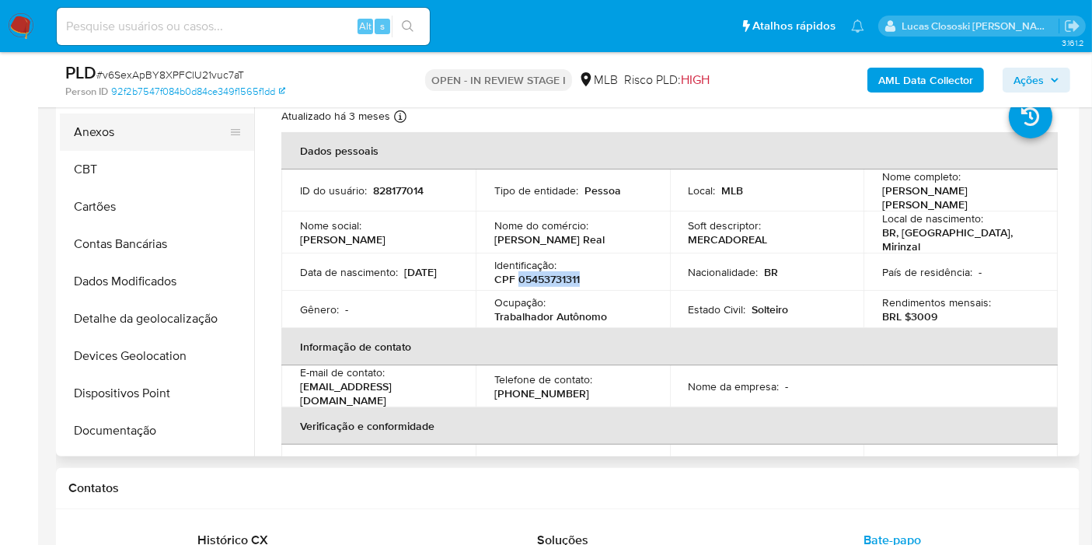
click at [120, 143] on button "Anexos" at bounding box center [151, 131] width 182 height 37
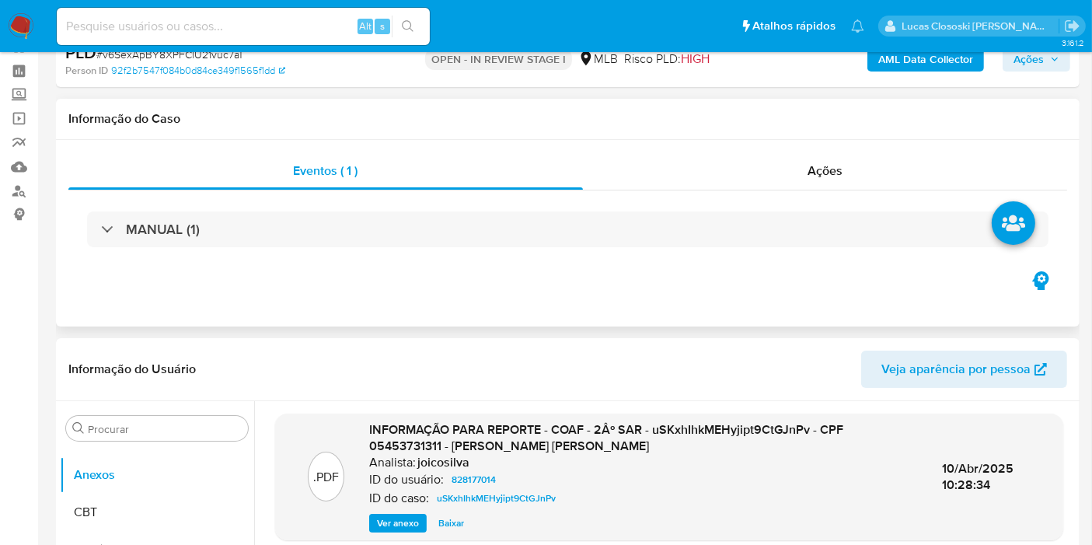
scroll to position [0, 0]
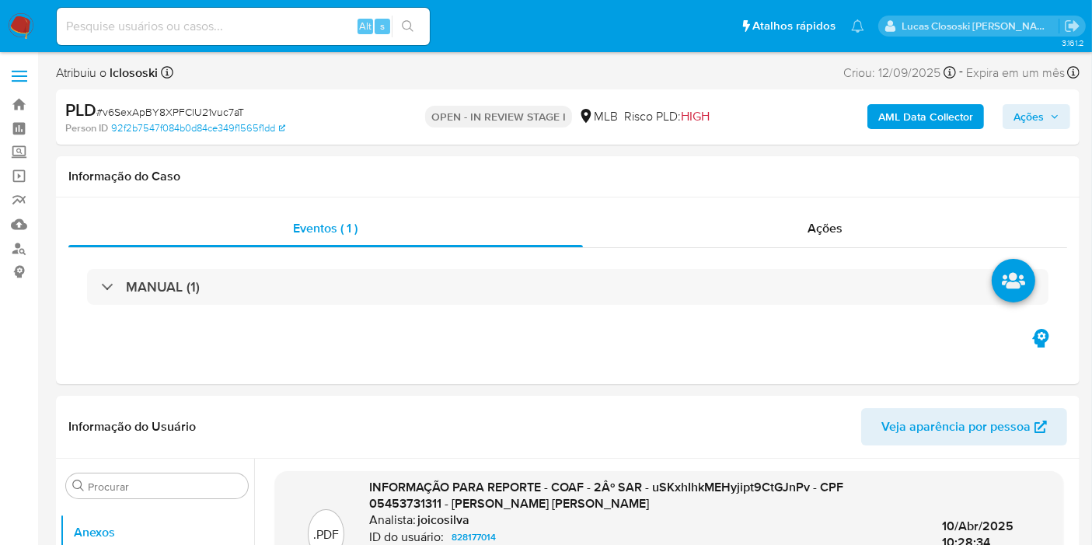
click at [927, 126] on b "AML Data Collector" at bounding box center [925, 116] width 95 height 25
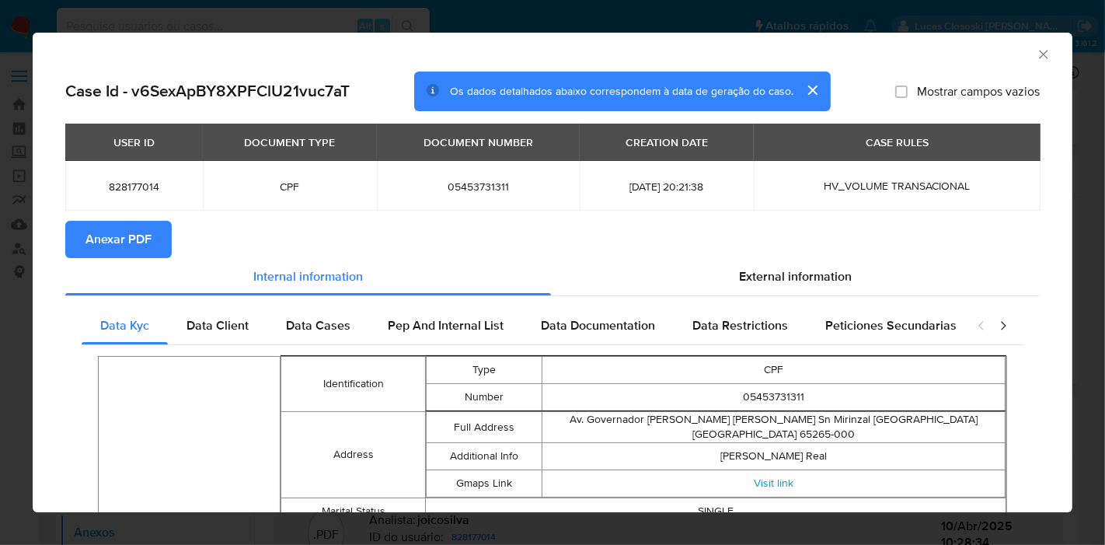
click at [112, 235] on span "Anexar PDF" at bounding box center [118, 239] width 66 height 34
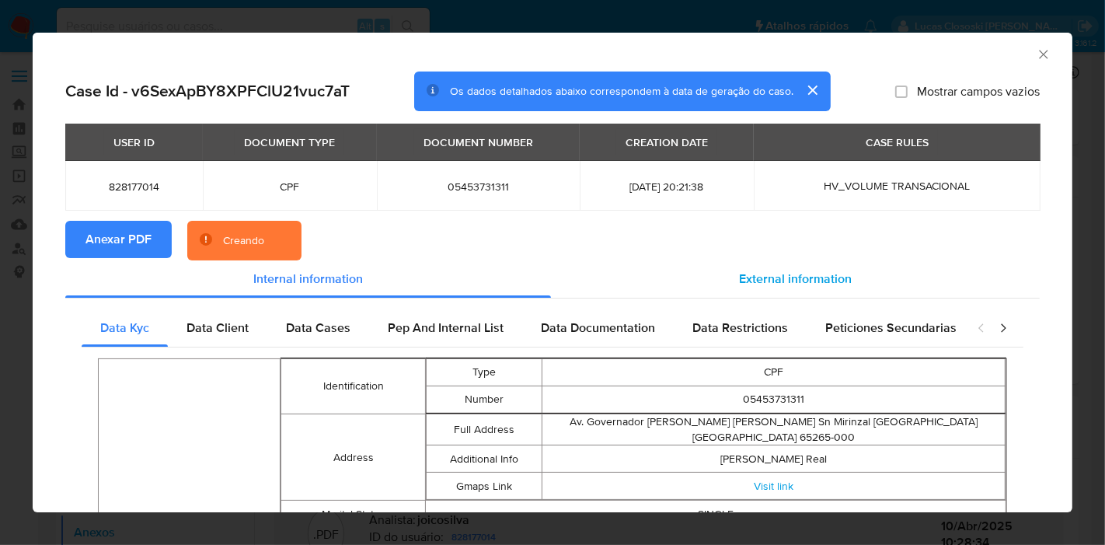
click at [781, 294] on div "External information" at bounding box center [795, 278] width 489 height 37
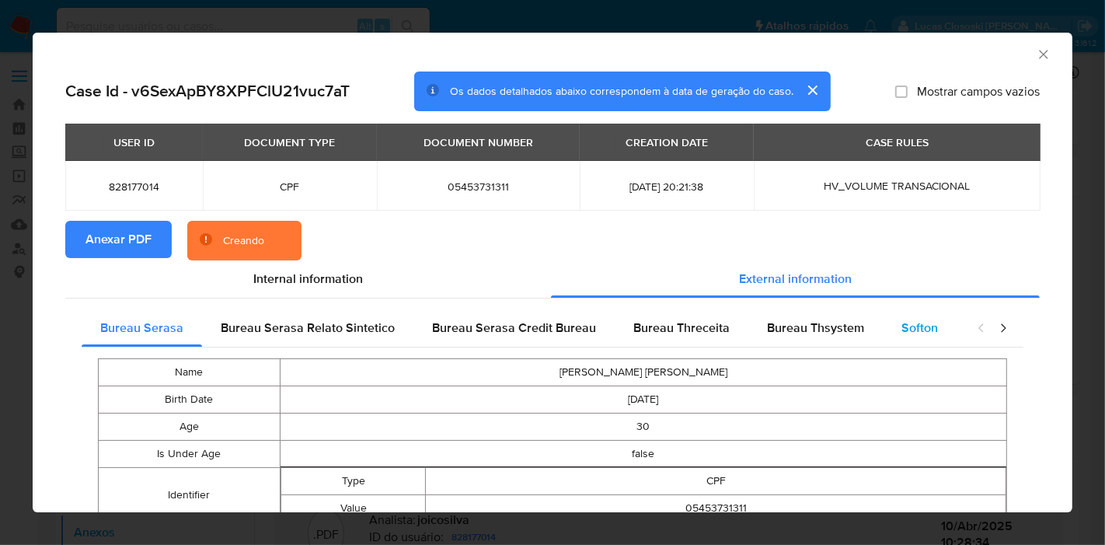
click at [915, 330] on span "Softon" at bounding box center [920, 328] width 37 height 18
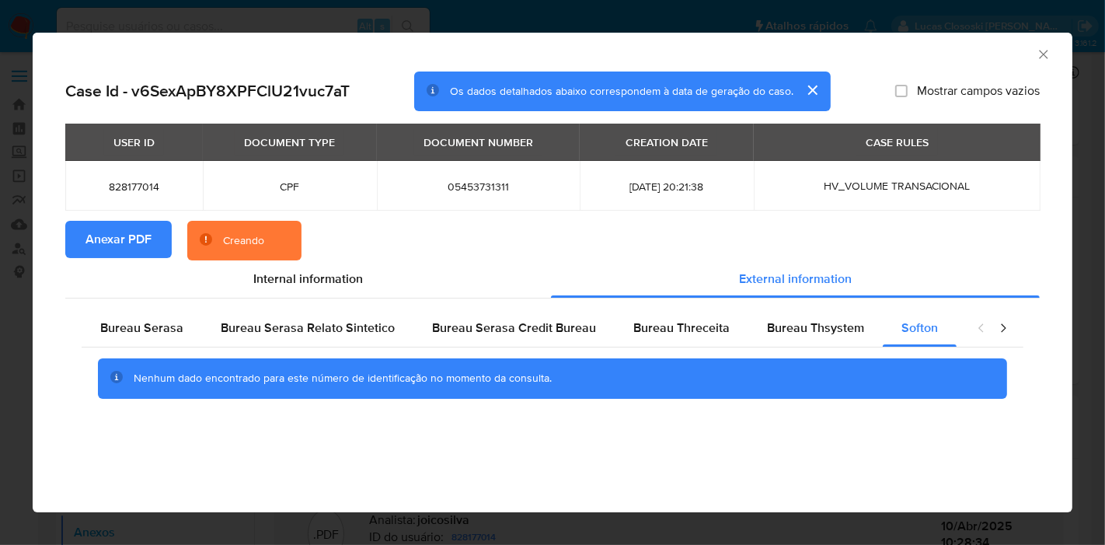
drag, startPoint x: 1041, startPoint y: 58, endPoint x: 993, endPoint y: 78, distance: 52.3
click at [1041, 58] on icon "Fechar a janela" at bounding box center [1044, 55] width 16 height 16
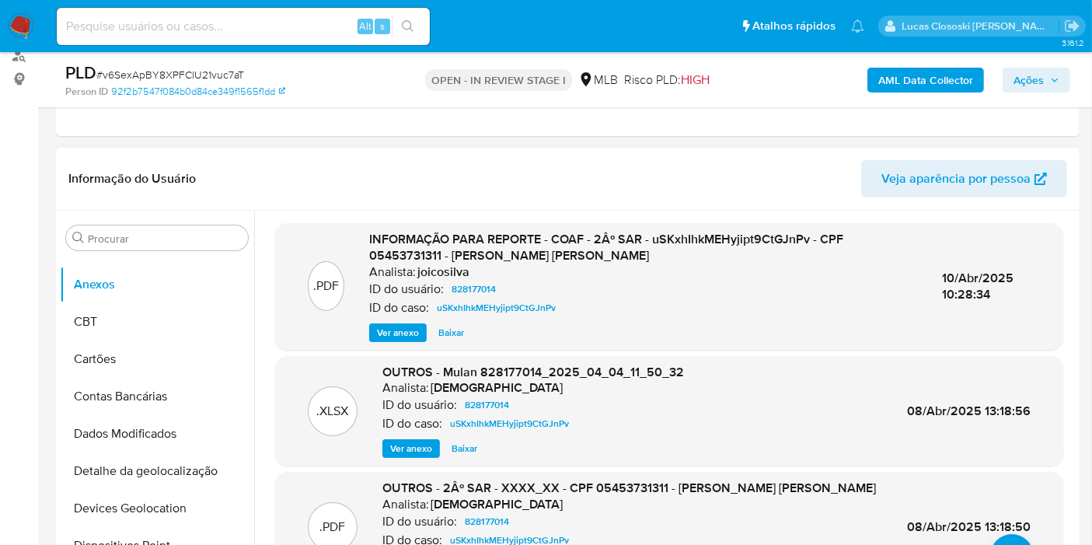
scroll to position [345, 0]
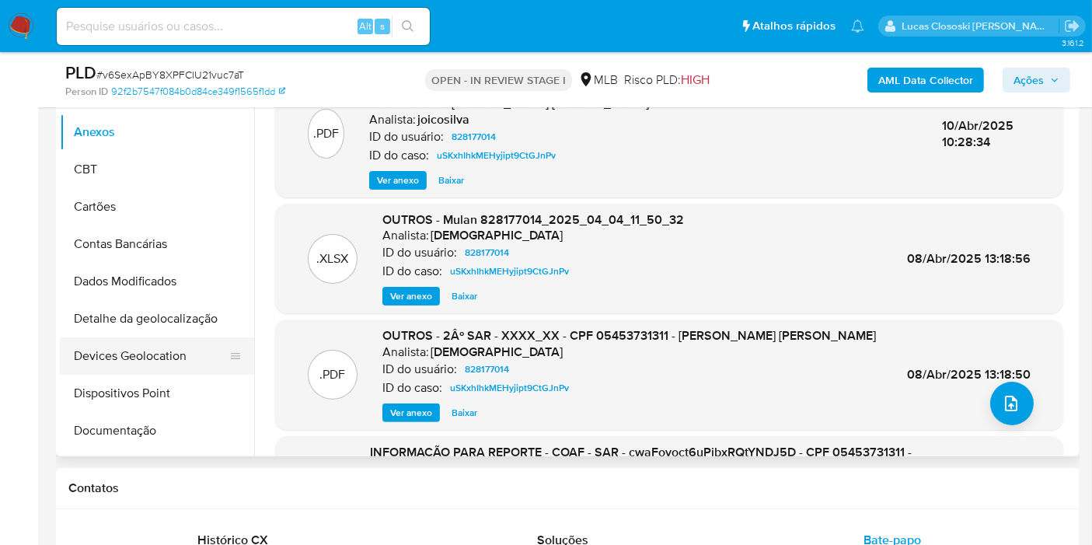
click at [141, 346] on button "Devices Geolocation" at bounding box center [151, 355] width 182 height 37
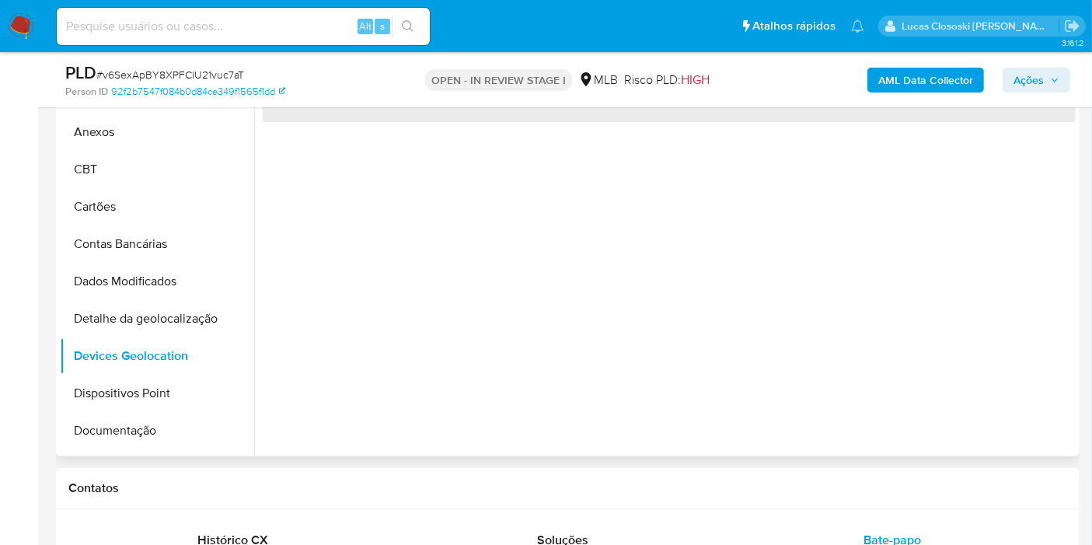
scroll to position [173, 0]
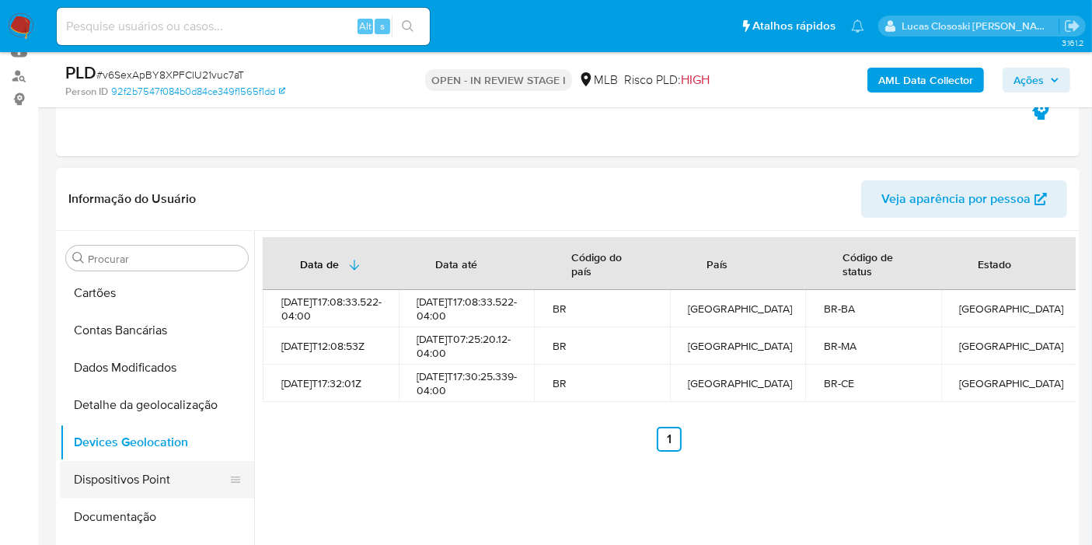
click at [134, 480] on button "Dispositivos Point" at bounding box center [151, 479] width 182 height 37
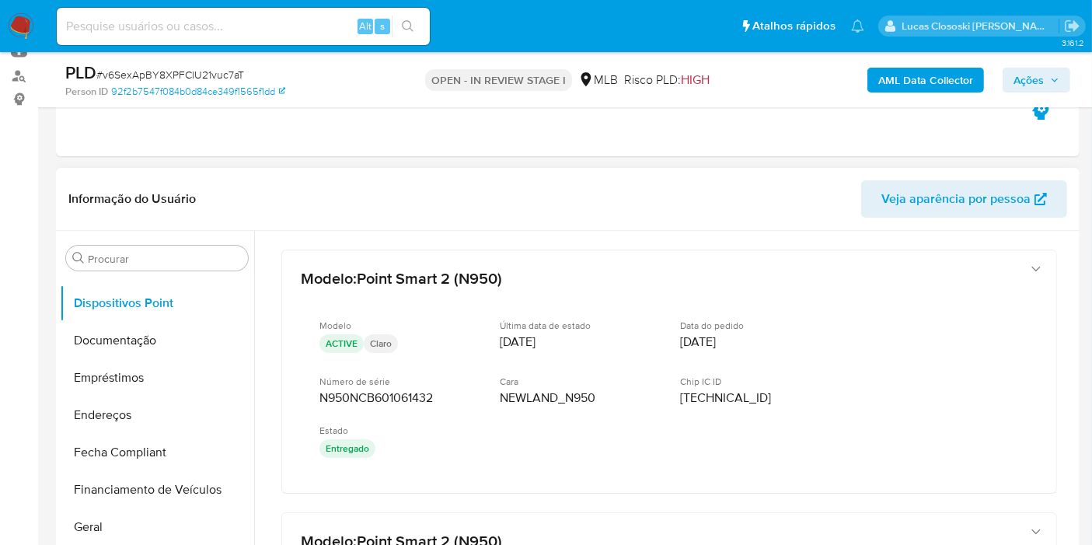
scroll to position [287, 0]
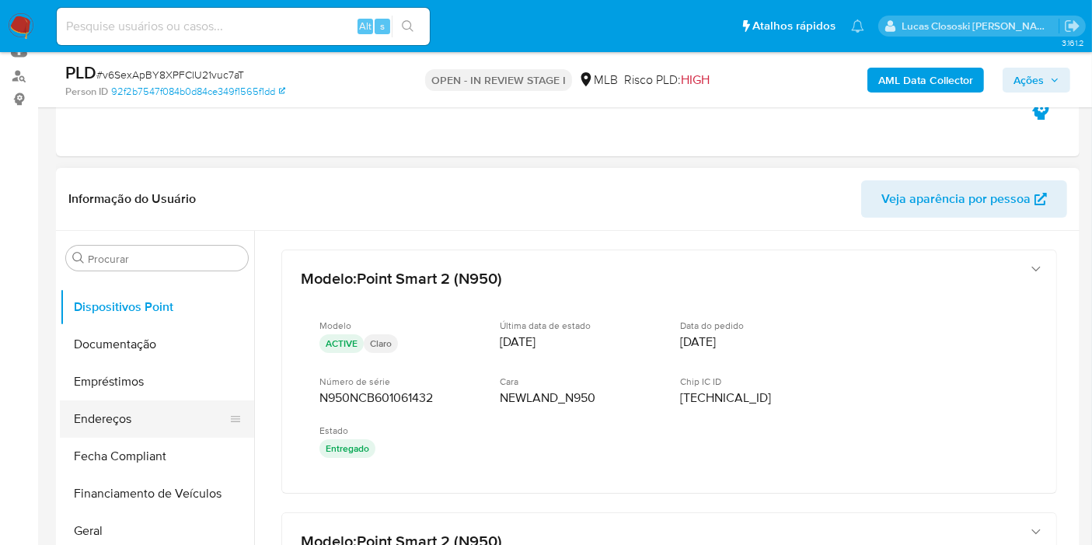
click at [102, 402] on button "Endereços" at bounding box center [151, 418] width 182 height 37
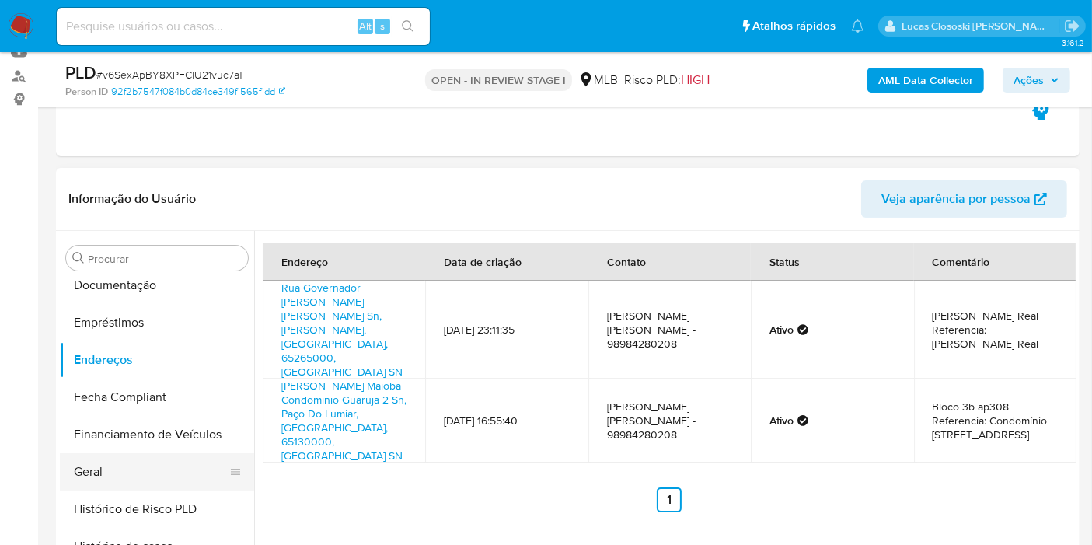
scroll to position [373, 0]
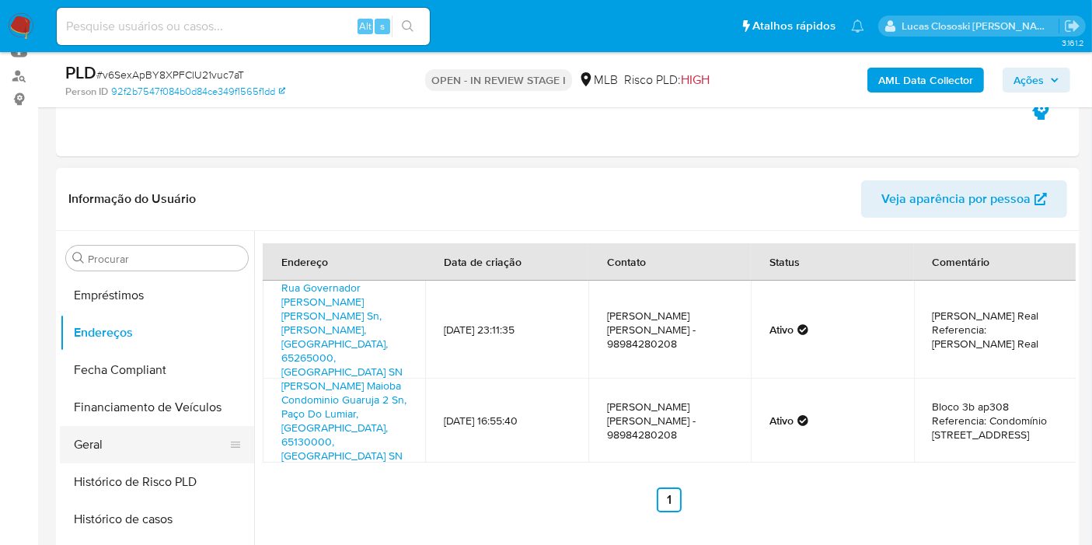
click at [117, 456] on button "Geral" at bounding box center [151, 444] width 182 height 37
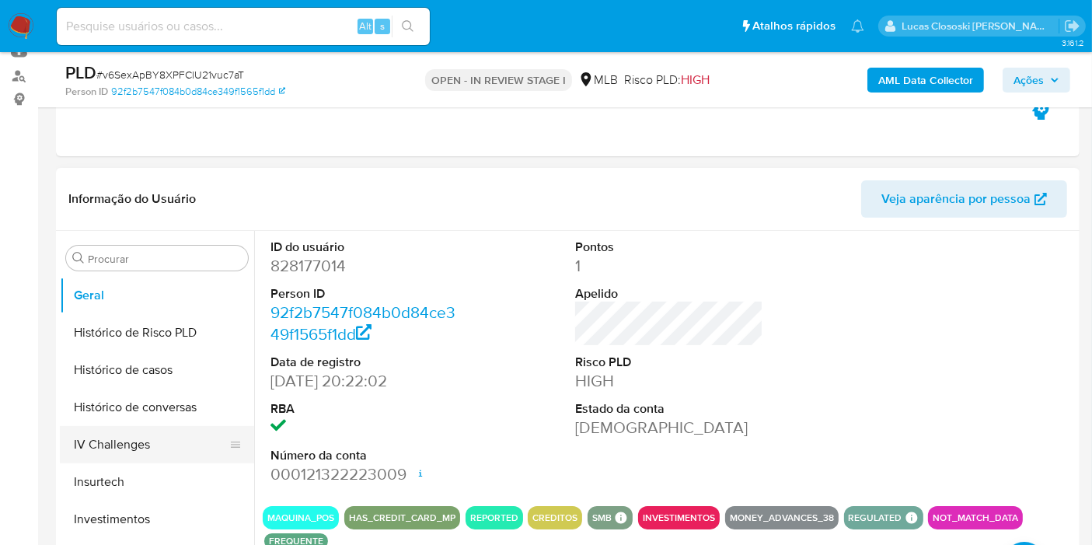
scroll to position [546, 0]
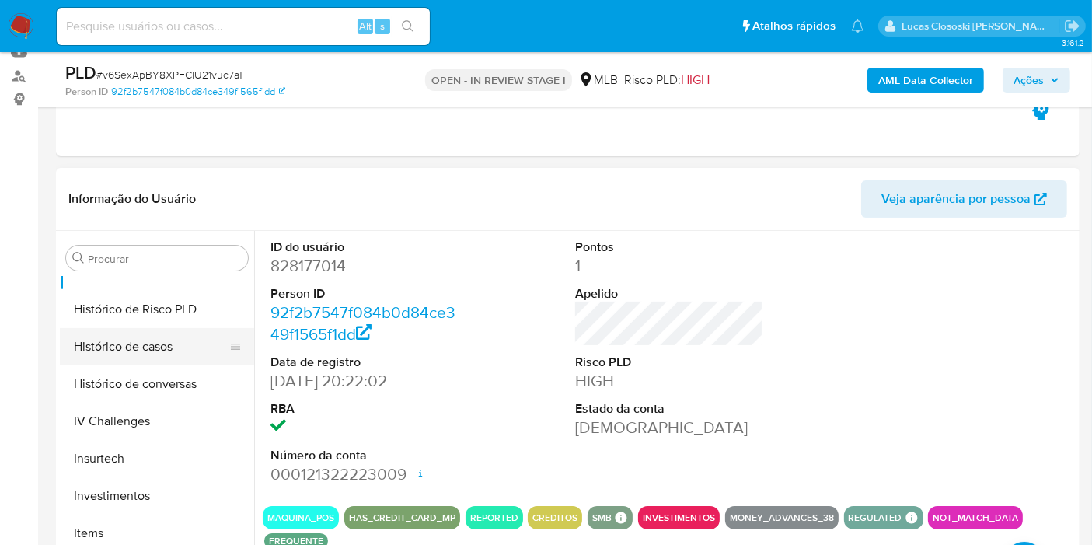
click at [159, 347] on button "Histórico de casos" at bounding box center [151, 346] width 182 height 37
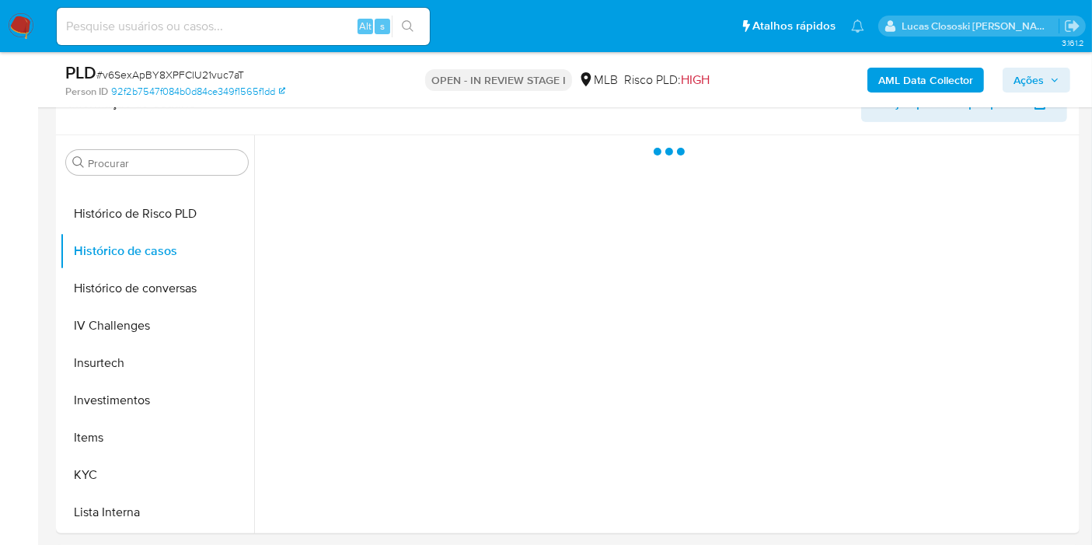
scroll to position [345, 0]
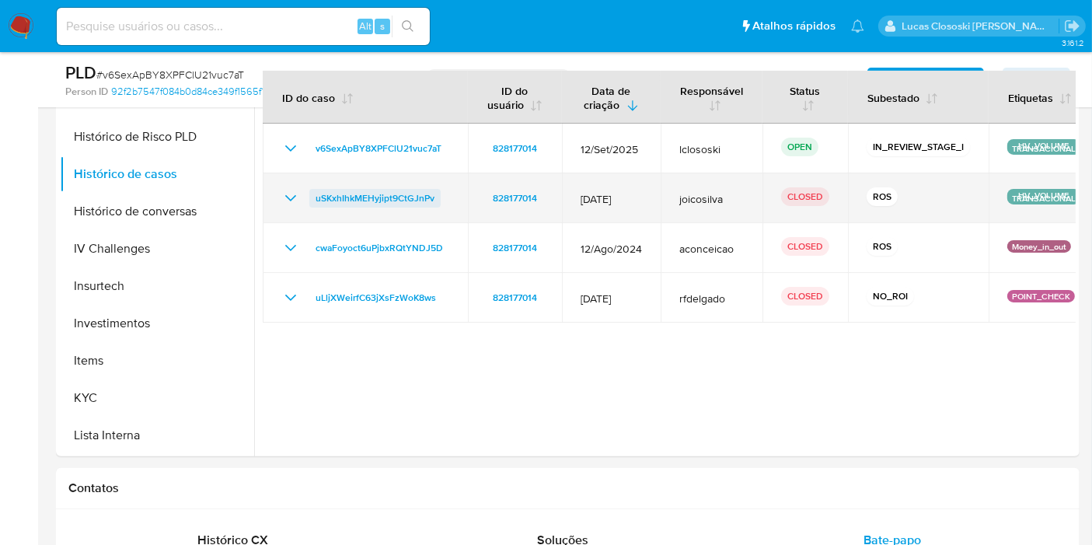
drag, startPoint x: 447, startPoint y: 195, endPoint x: 310, endPoint y: 199, distance: 136.8
click at [310, 199] on td "uSKxhIhkMEHyjipt9CtGJnPv" at bounding box center [365, 198] width 205 height 50
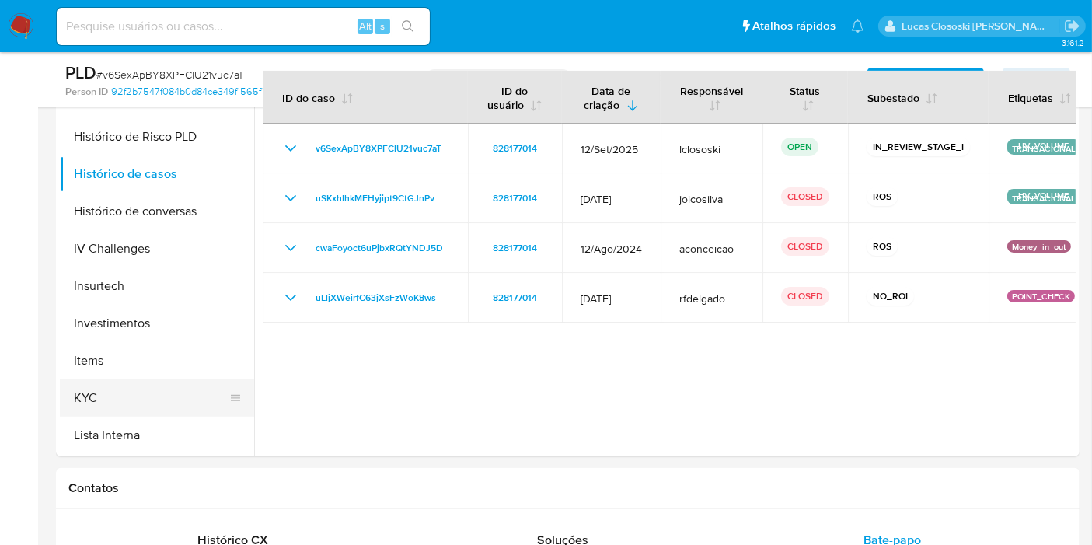
click at [104, 384] on button "KYC" at bounding box center [151, 397] width 182 height 37
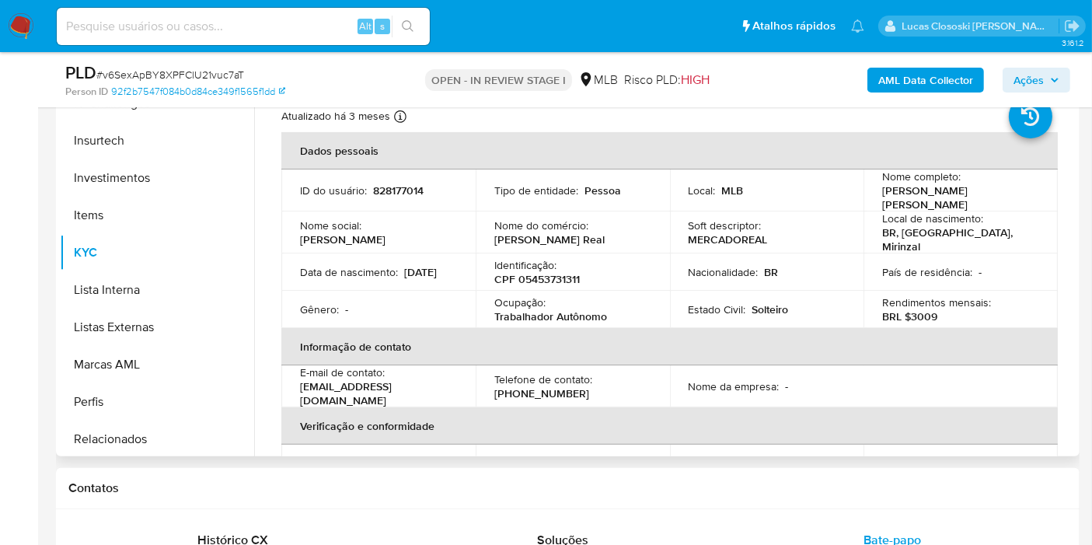
scroll to position [805, 0]
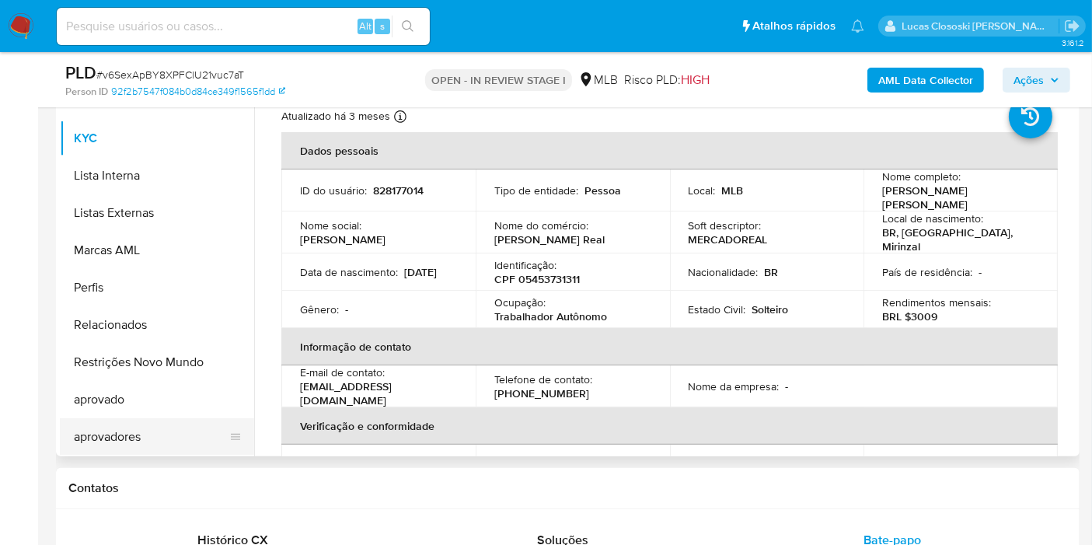
click at [157, 437] on button "aprovadores" at bounding box center [151, 436] width 182 height 37
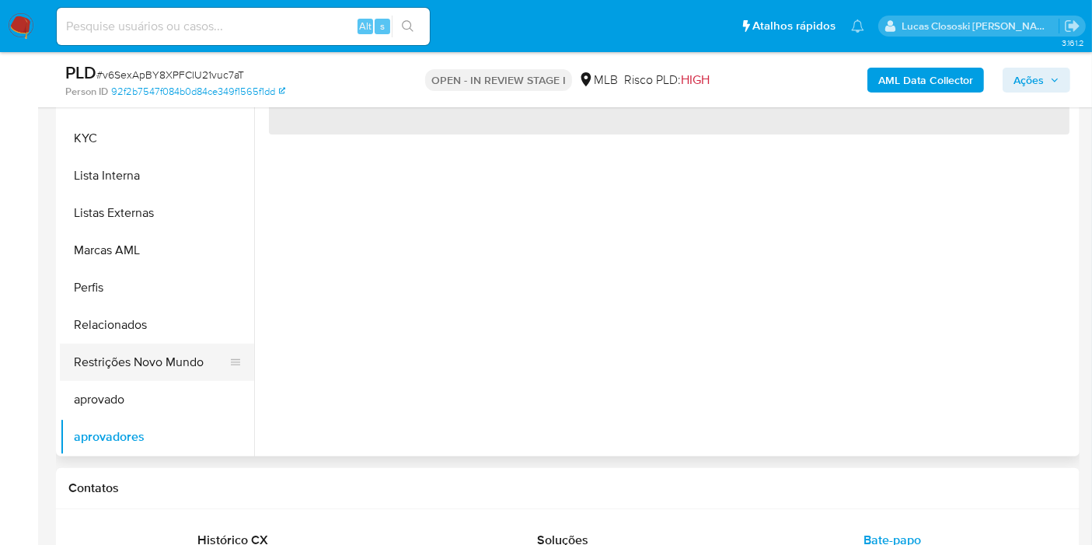
click at [162, 347] on button "Restrições Novo Mundo" at bounding box center [151, 362] width 182 height 37
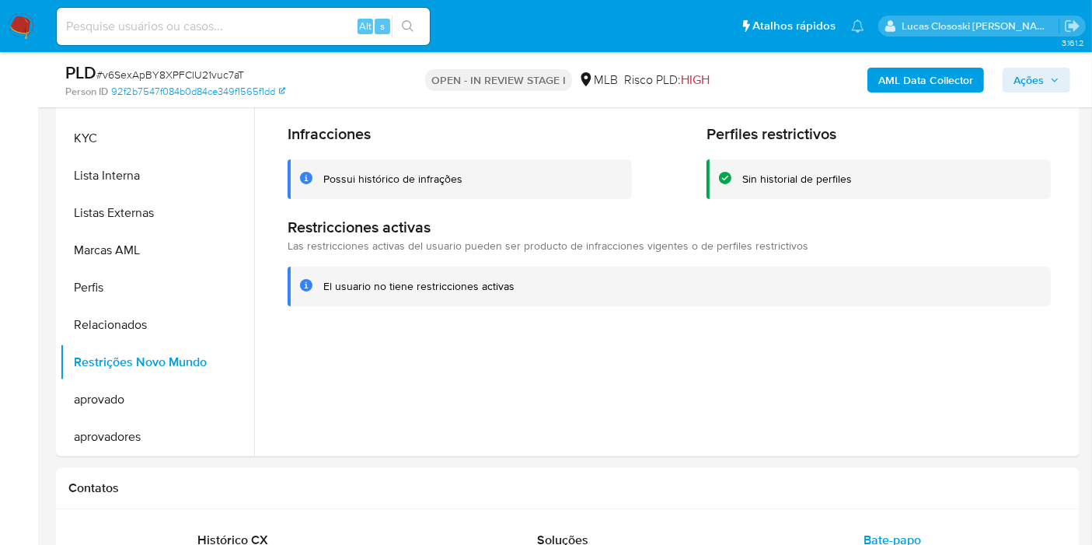
click at [204, 70] on span "# v6SexApBY8XPFClU21vuc7aT" at bounding box center [170, 75] width 148 height 16
copy span "v6SexApBY8XPFClU21vuc7aT"
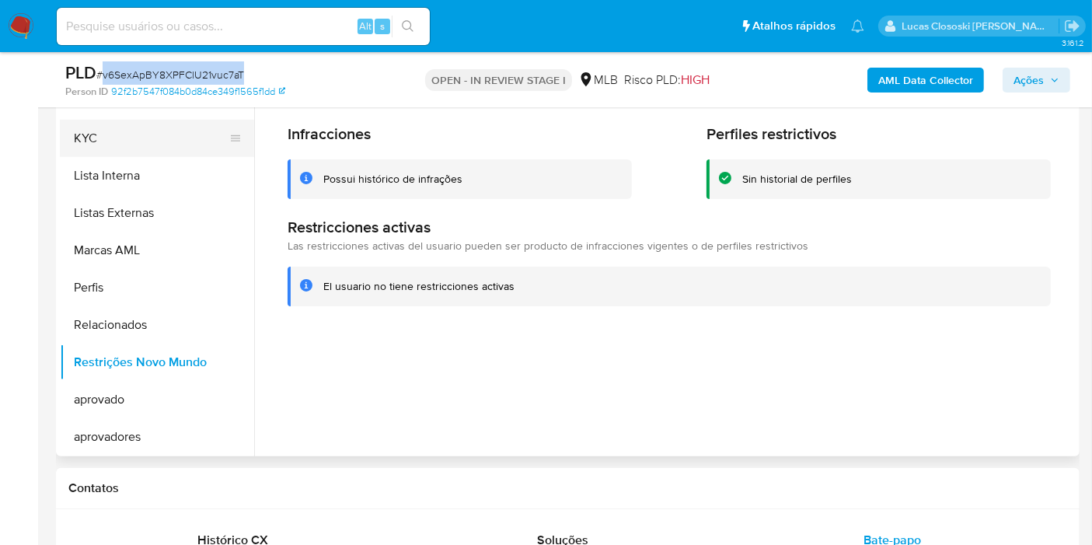
click at [135, 134] on button "KYC" at bounding box center [151, 138] width 182 height 37
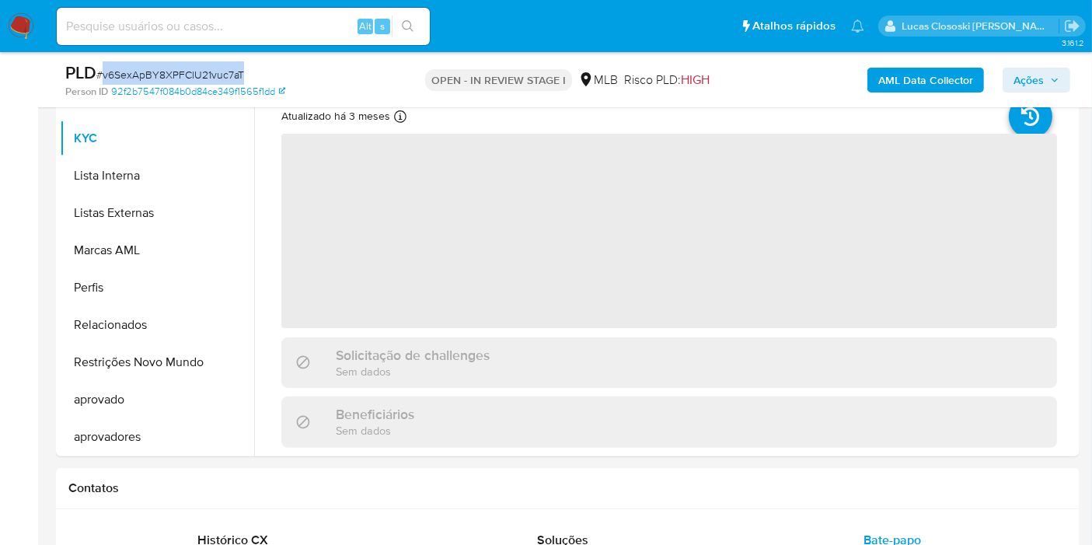
click at [382, 64] on div "PLD # v6SexApBY8XPFClU21vuc7aT" at bounding box center [230, 72] width 330 height 23
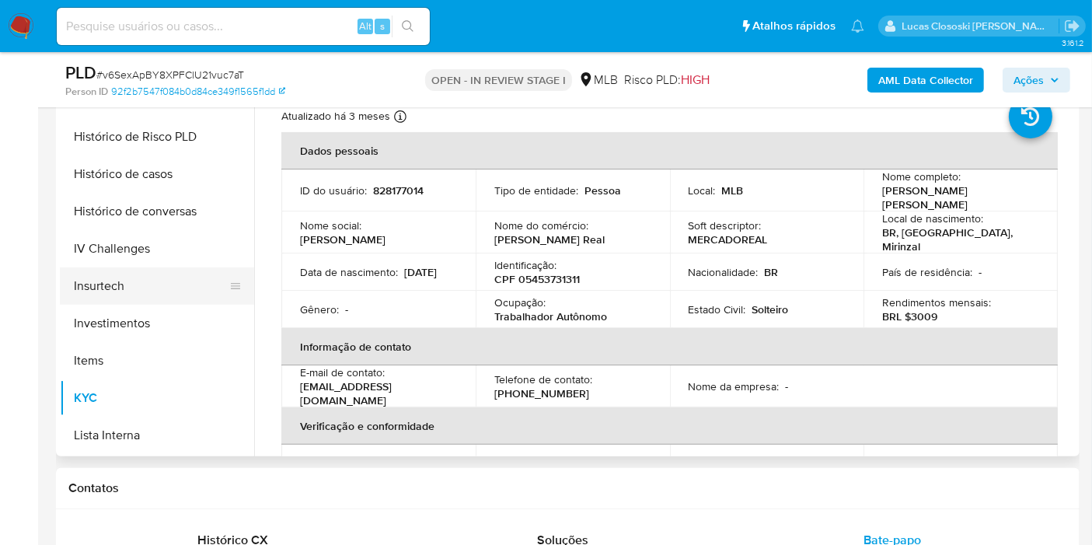
scroll to position [373, 0]
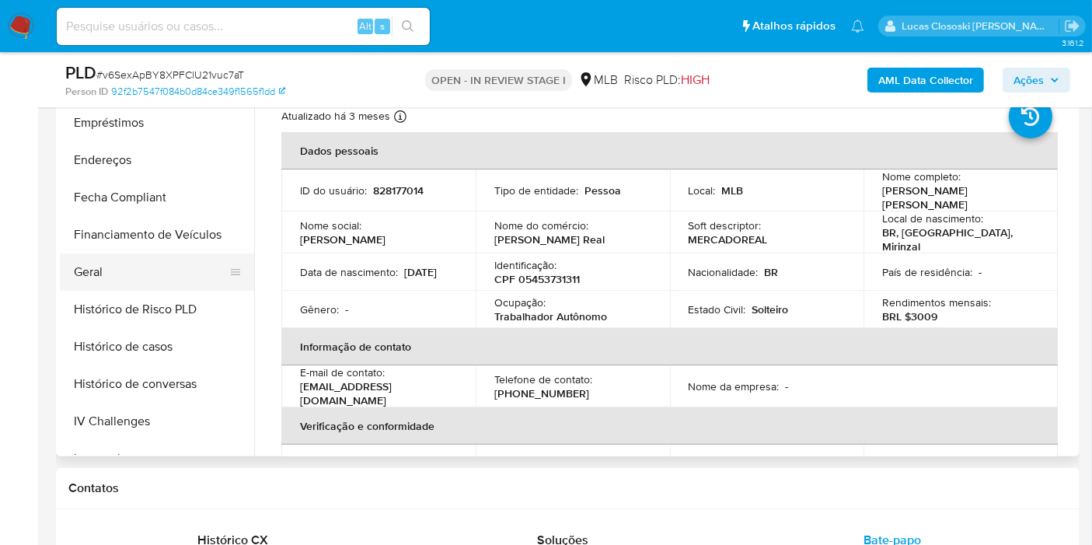
click at [133, 274] on button "Geral" at bounding box center [151, 271] width 182 height 37
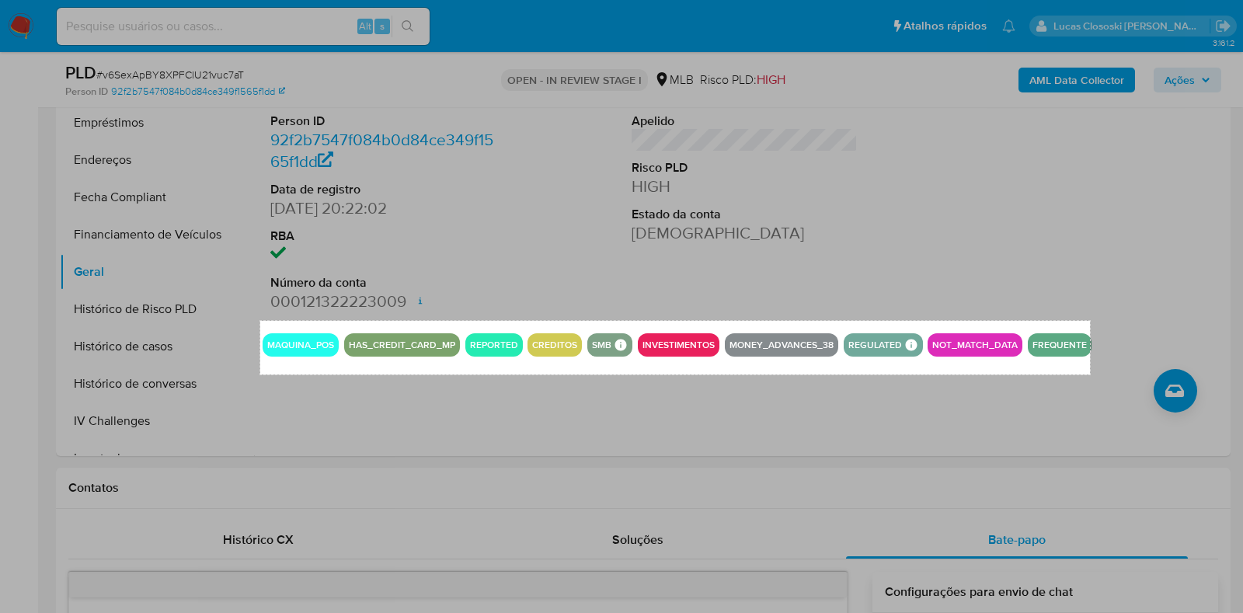
drag, startPoint x: 260, startPoint y: 321, endPoint x: 1090, endPoint y: 375, distance: 831.8
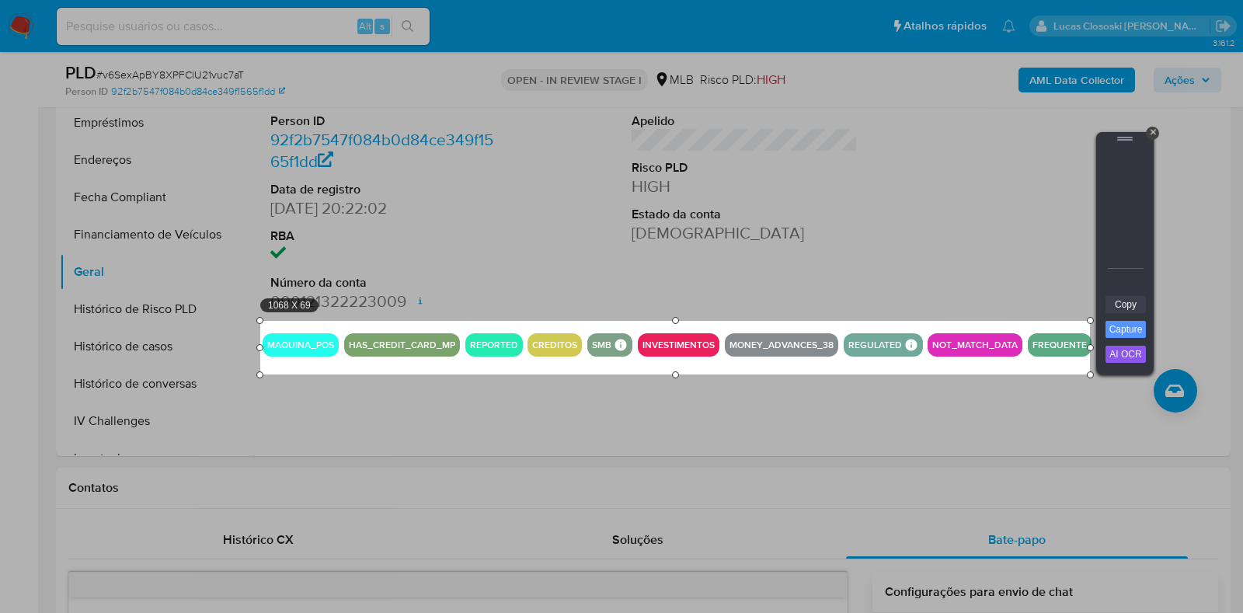
click at [1091, 304] on link "Copy" at bounding box center [1126, 304] width 40 height 17
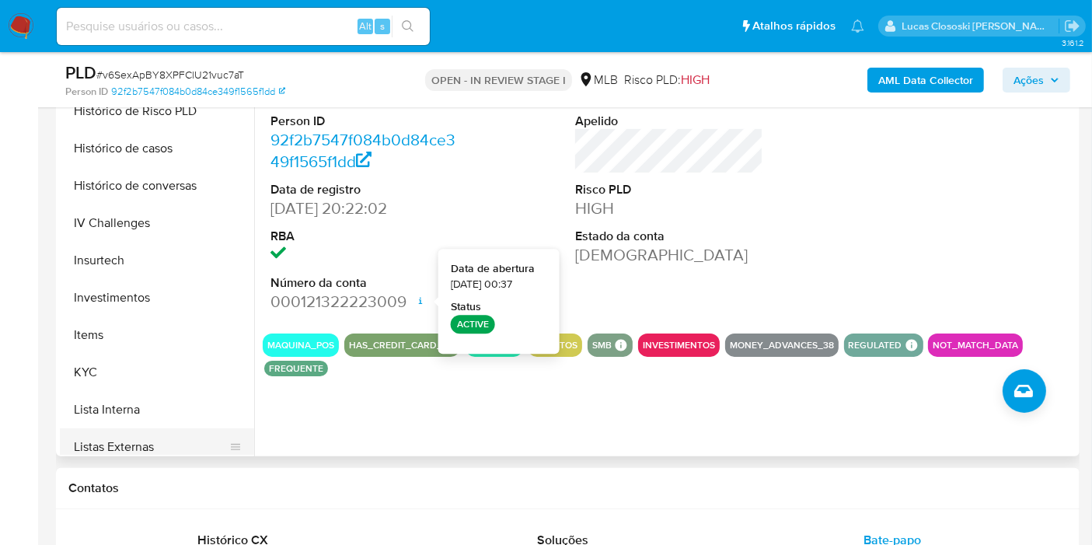
scroll to position [719, 0]
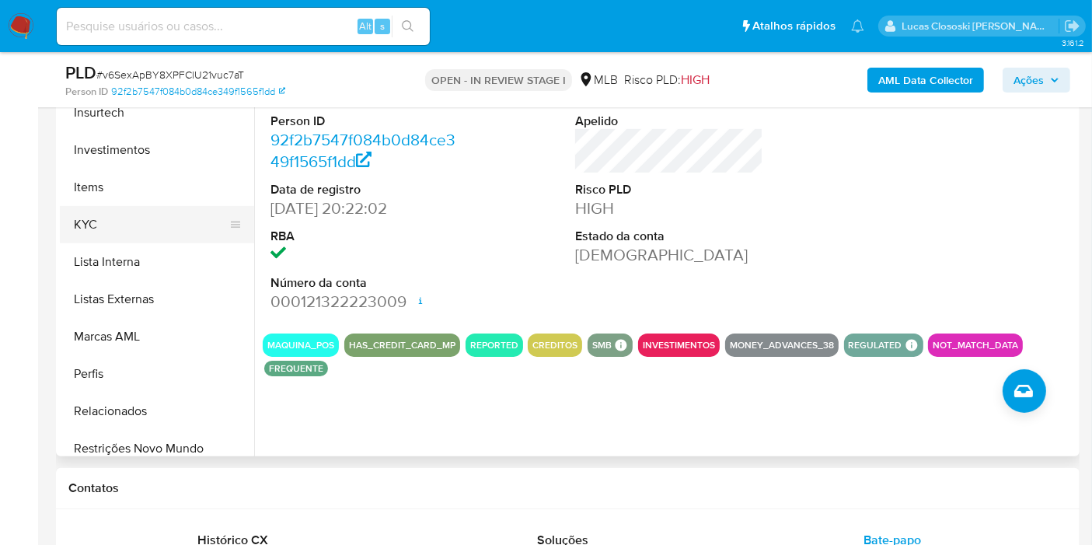
click at [115, 213] on button "KYC" at bounding box center [151, 224] width 182 height 37
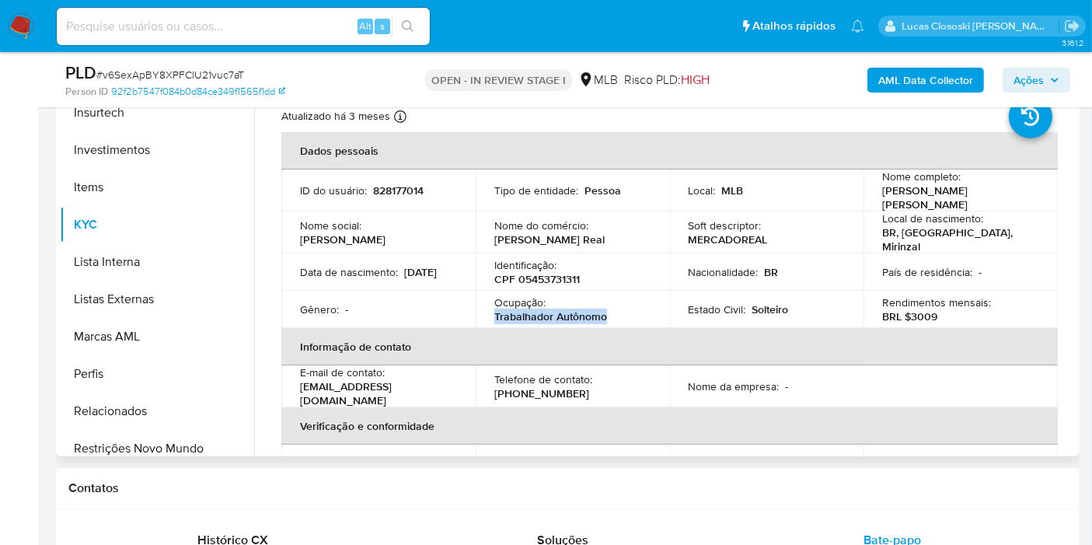
copy p "Trabalhador Autônomo"
drag, startPoint x: 604, startPoint y: 307, endPoint x: 488, endPoint y: 308, distance: 115.8
click at [488, 308] on td "Ocupação : Trabalhador Autônomo" at bounding box center [573, 309] width 194 height 37
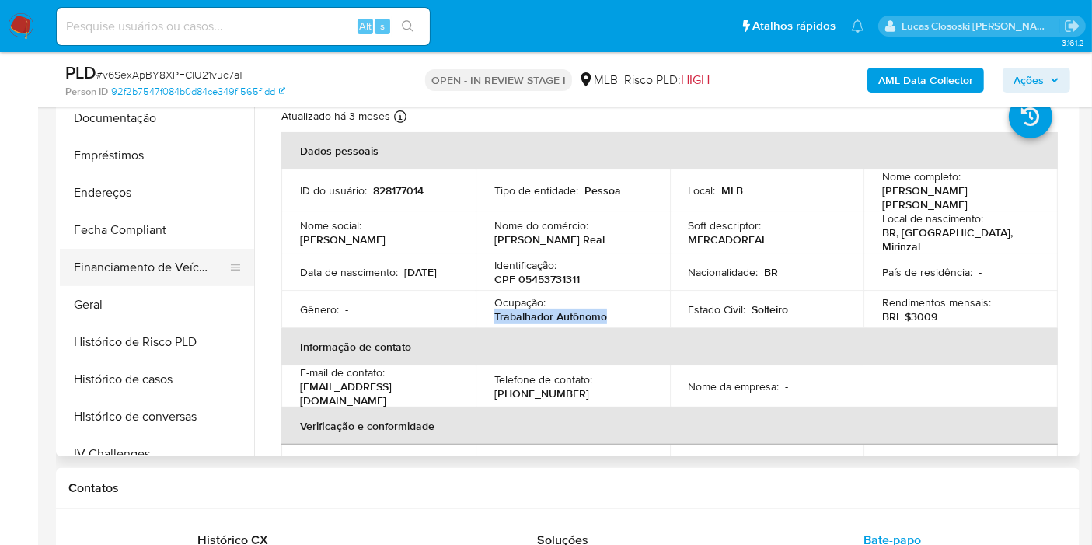
scroll to position [287, 0]
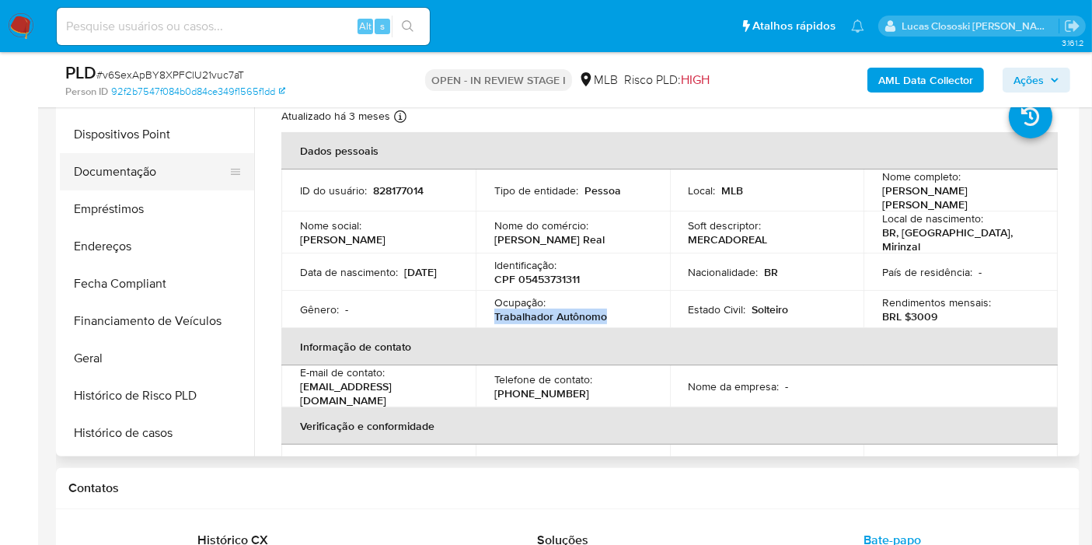
click at [101, 187] on button "Documentação" at bounding box center [151, 171] width 182 height 37
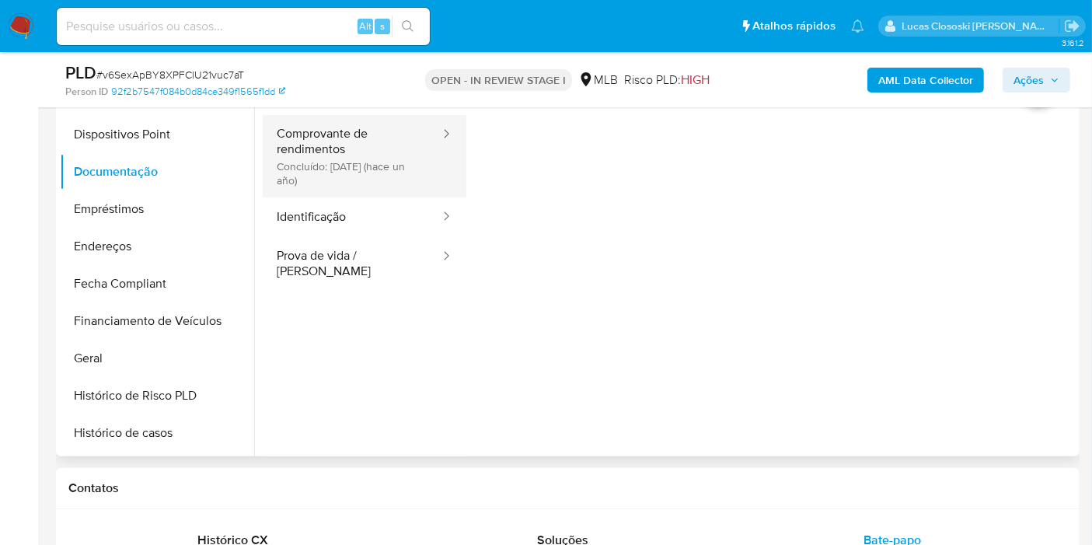
click at [356, 131] on button "Comprovante de rendimentos Concluído: 30/08/2024 (hace un año)" at bounding box center [352, 156] width 179 height 82
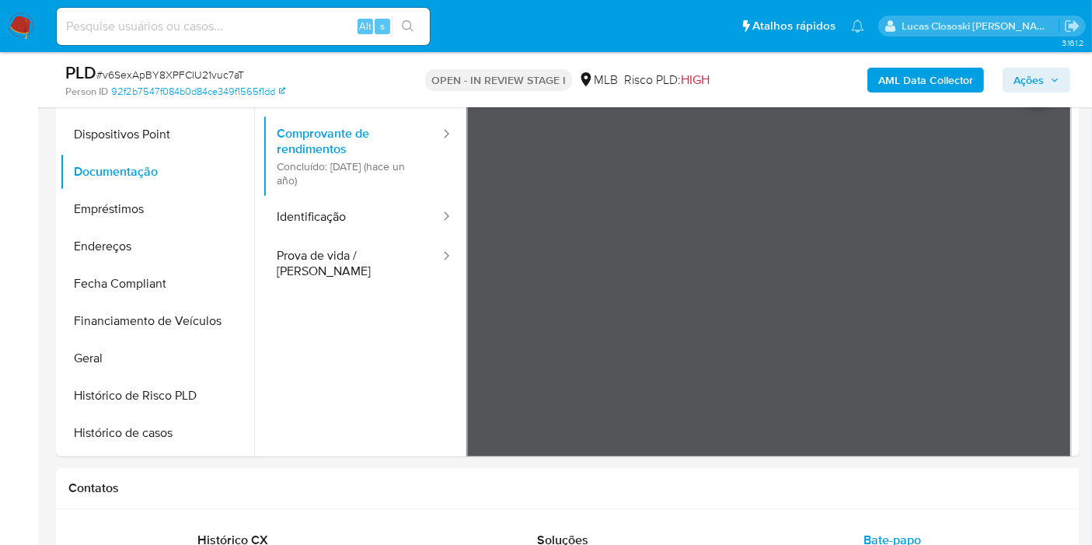
drag, startPoint x: 1037, startPoint y: 81, endPoint x: 995, endPoint y: 85, distance: 42.2
click at [1037, 81] on span "Ações" at bounding box center [1028, 80] width 30 height 25
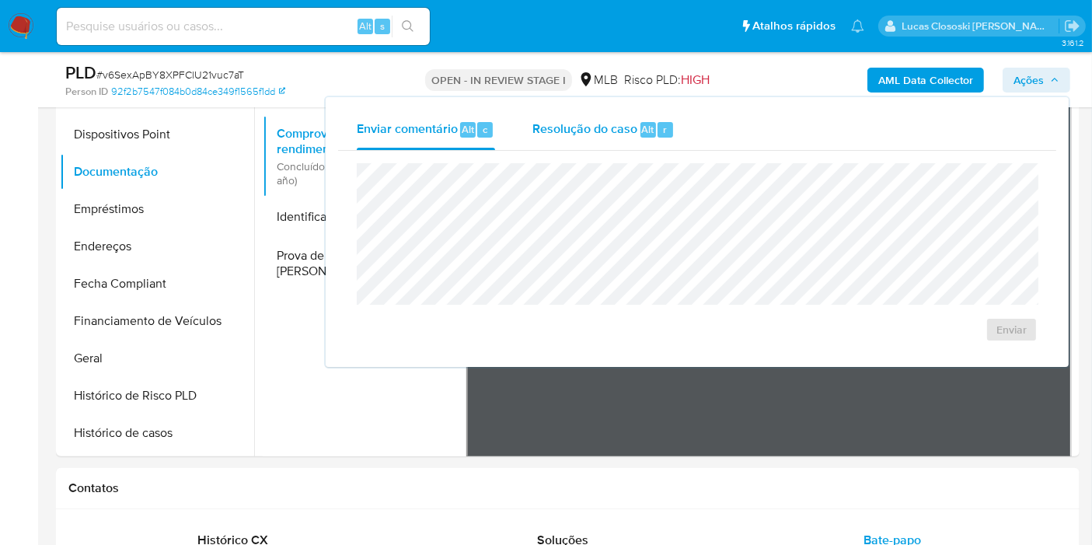
click at [585, 125] on span "Resolução do caso" at bounding box center [584, 129] width 105 height 18
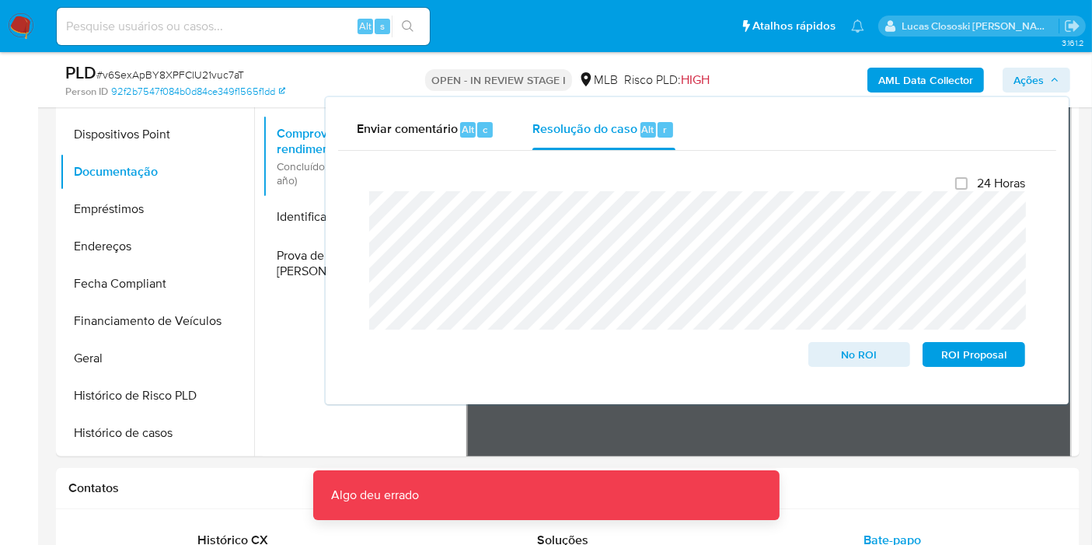
click at [1025, 72] on span "Ações" at bounding box center [1028, 80] width 30 height 25
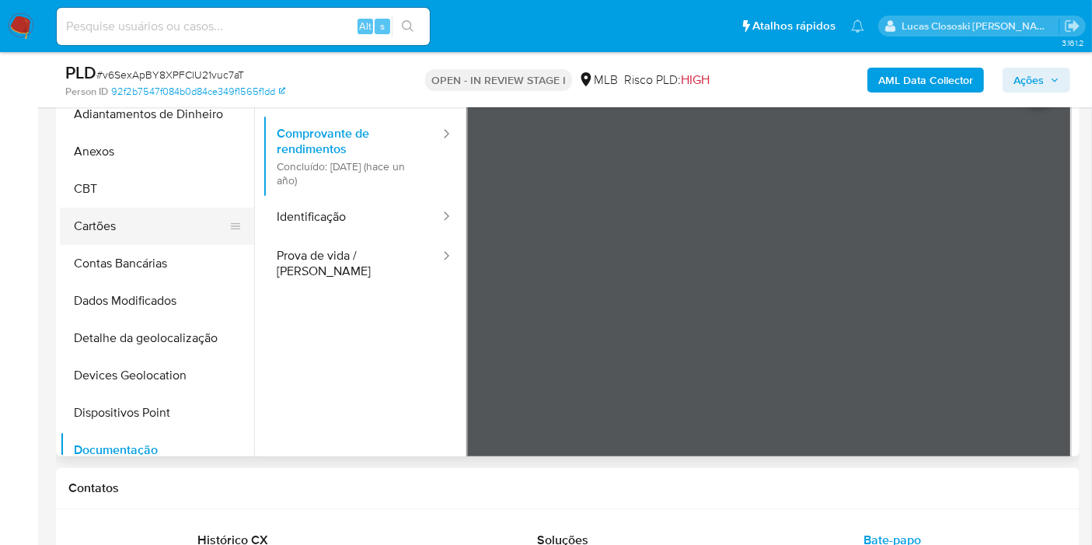
scroll to position [0, 0]
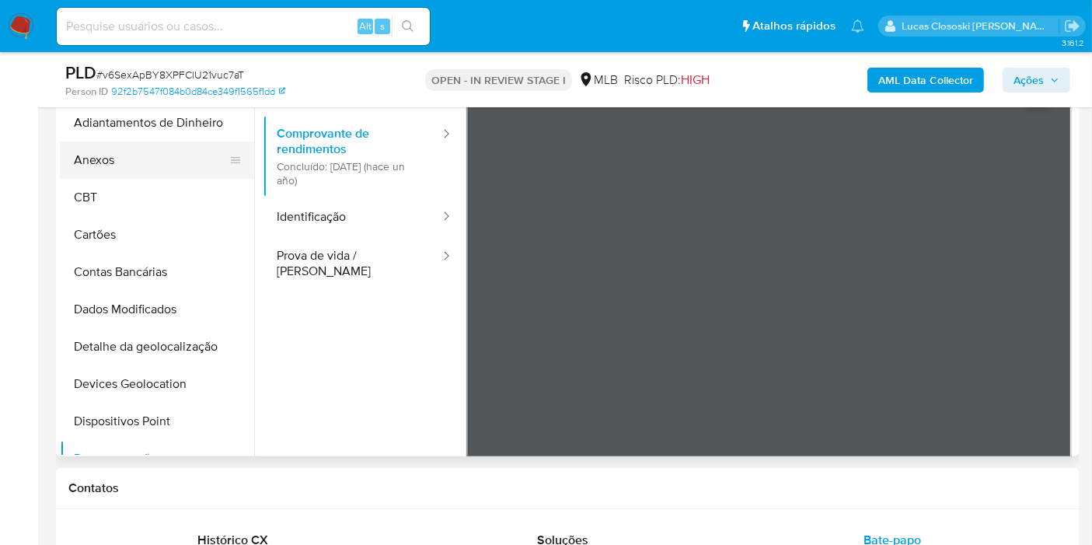
click at [124, 165] on button "Anexos" at bounding box center [151, 159] width 182 height 37
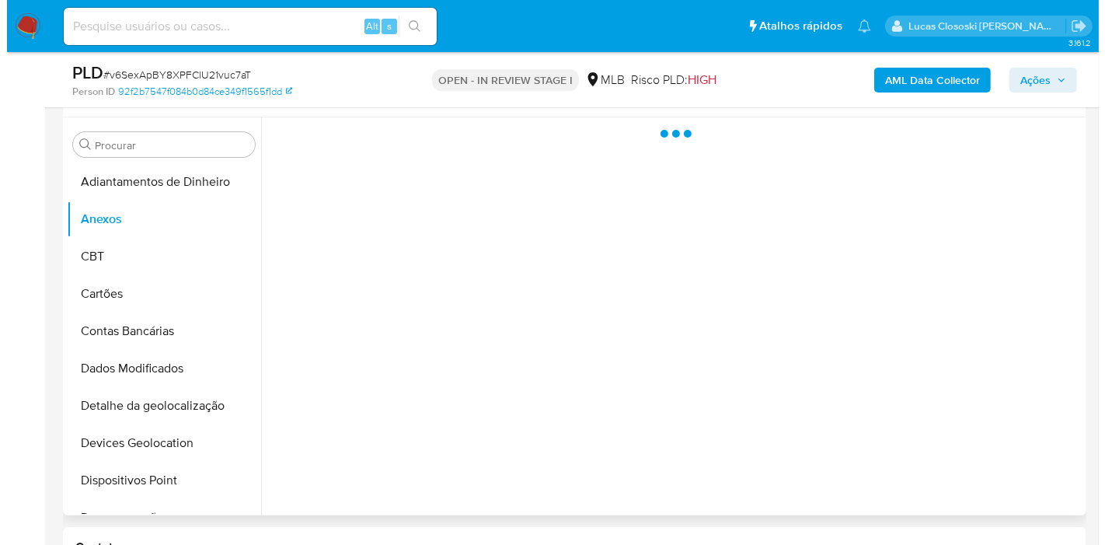
scroll to position [259, 0]
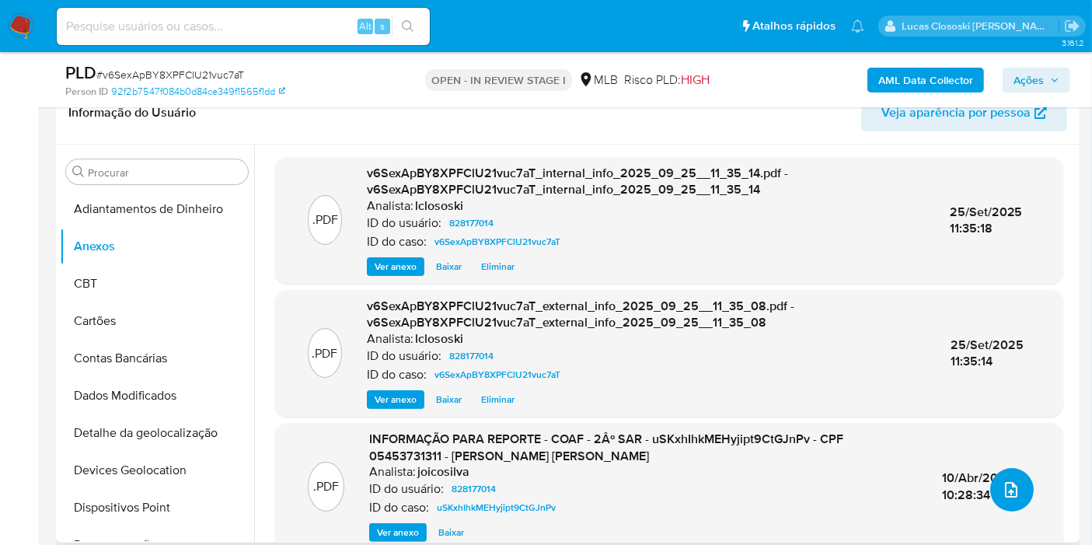
click at [1002, 491] on icon "upload-file" at bounding box center [1011, 489] width 19 height 19
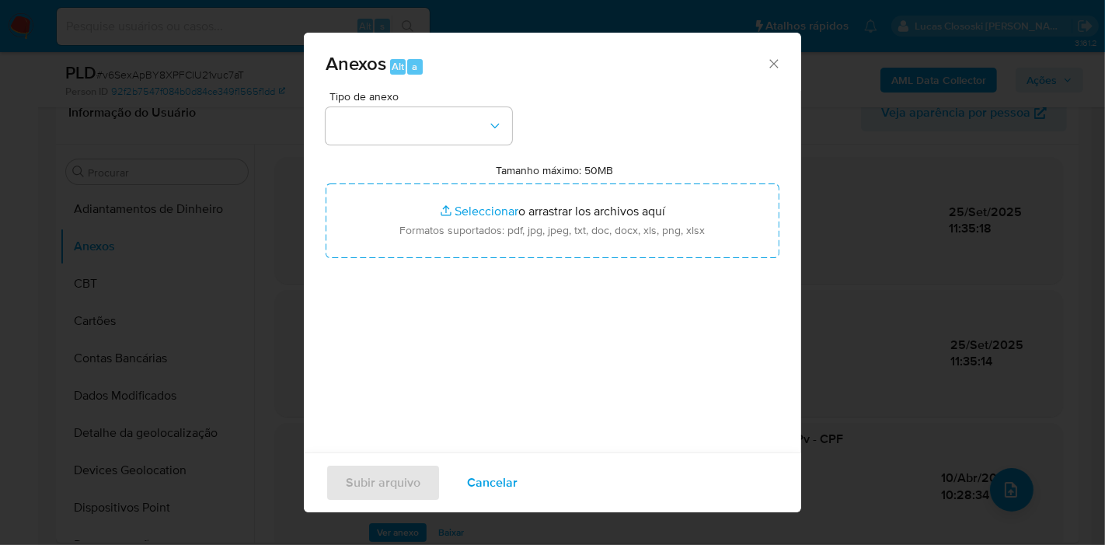
click at [431, 148] on div "Tipo de anexo Tamanho máximo: 50MB Seleccionar archivos Seleccionar o arrastrar…" at bounding box center [553, 274] width 454 height 367
click at [443, 152] on div "Tipo de anexo Tamanho máximo: 50MB Seleccionar archivos Seleccionar o arrastrar…" at bounding box center [553, 274] width 454 height 367
click at [438, 131] on button "button" at bounding box center [419, 125] width 187 height 37
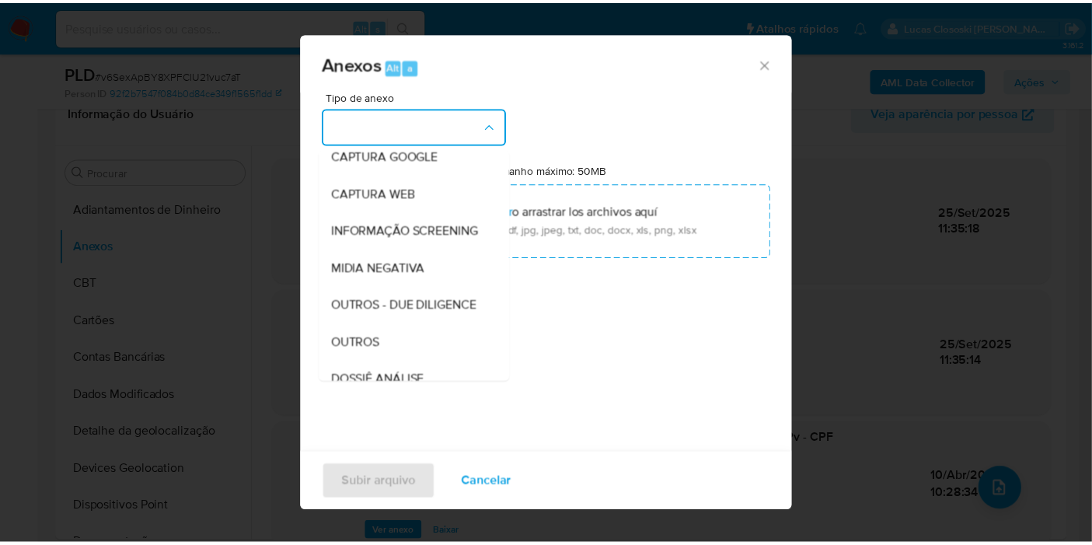
scroll to position [239, 0]
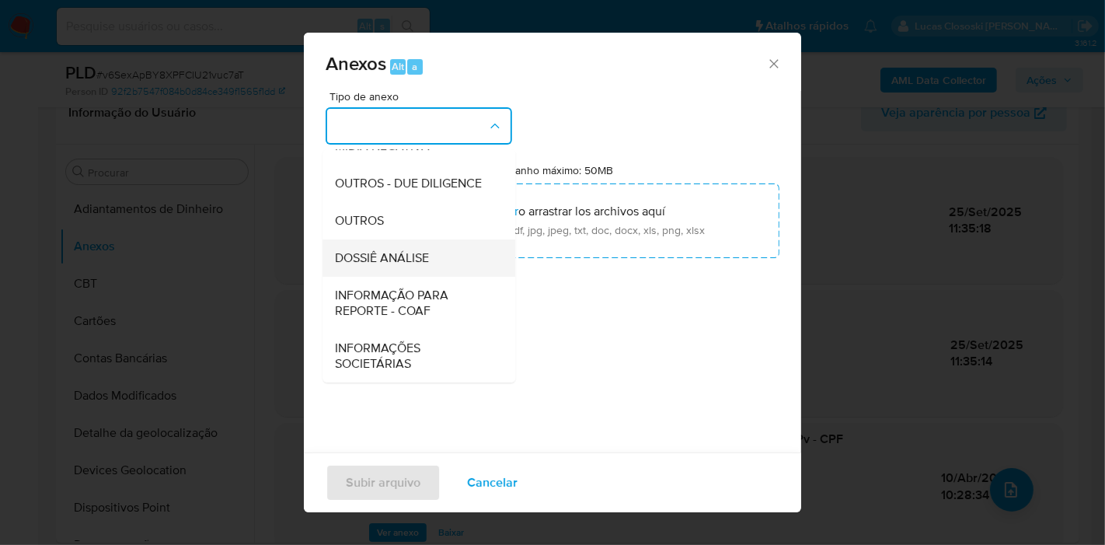
click at [416, 266] on span "DOSSIÊ ANÁLISE" at bounding box center [382, 258] width 94 height 16
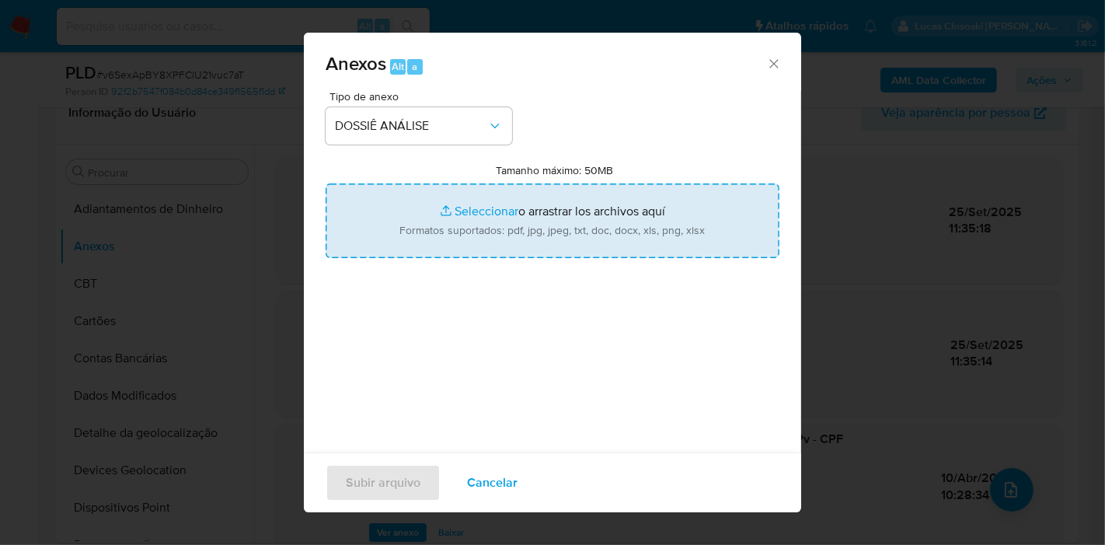
click at [451, 201] on input "Tamanho máximo: 50MB Seleccionar archivos" at bounding box center [553, 220] width 454 height 75
type input "C:\fakepath\SAR - XXXX - CPF 05453731311 - ANA PAULLA SOUZA DINIZ.pdf"
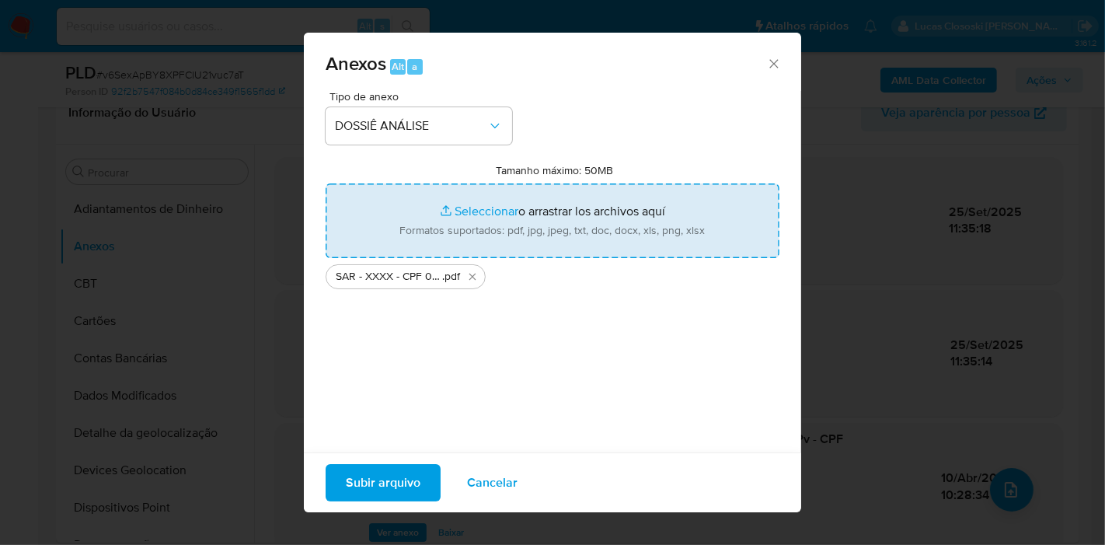
click at [485, 222] on input "Tamanho máximo: 50MB Seleccionar archivos" at bounding box center [553, 220] width 454 height 75
type input "C:\fakepath\Mulan 828177014_2025_09_25_07_42_16.xlsx"
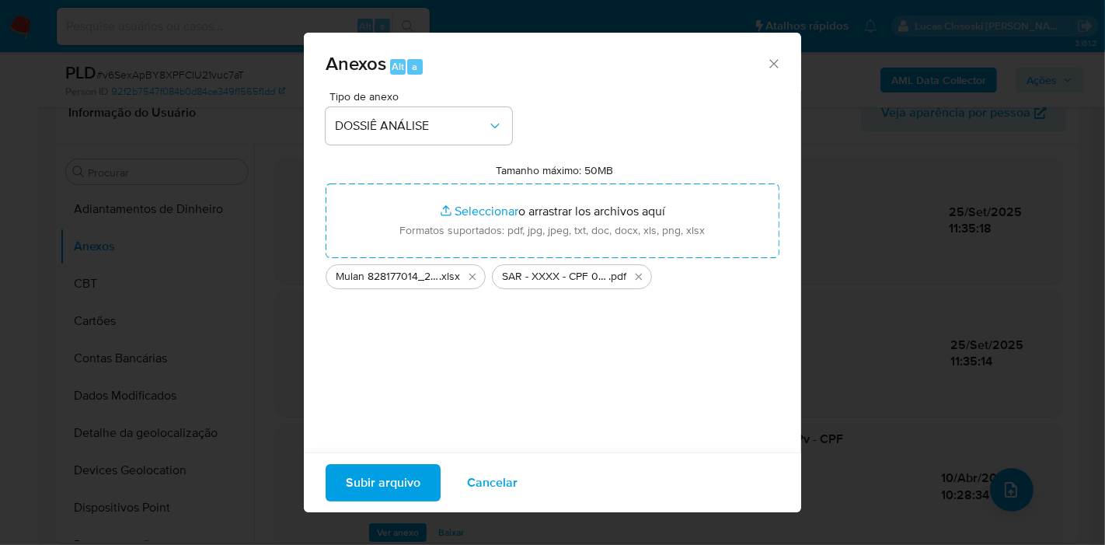
click at [355, 480] on span "Subir arquivo" at bounding box center [383, 483] width 75 height 34
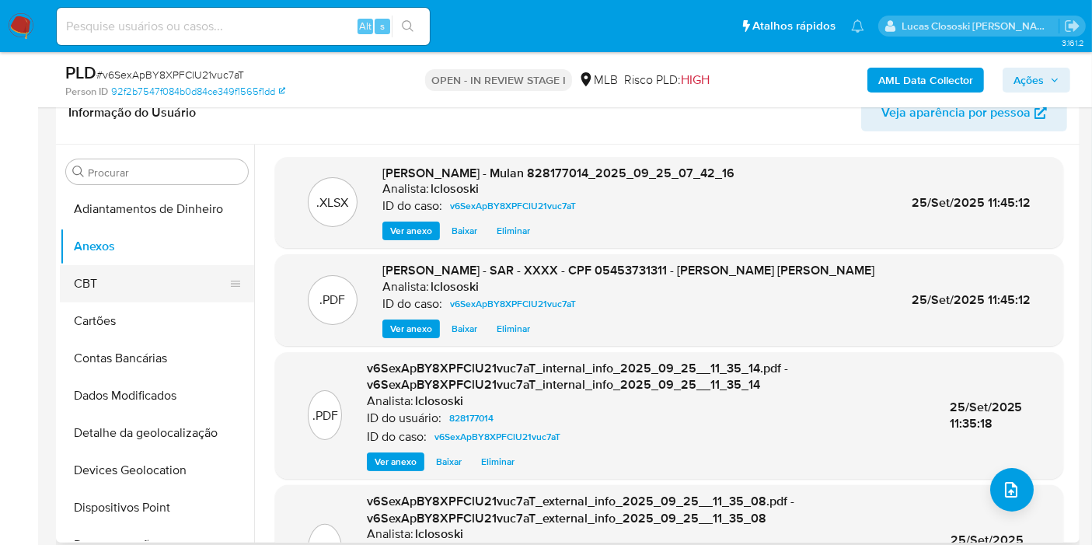
click at [133, 291] on button "CBT" at bounding box center [151, 283] width 182 height 37
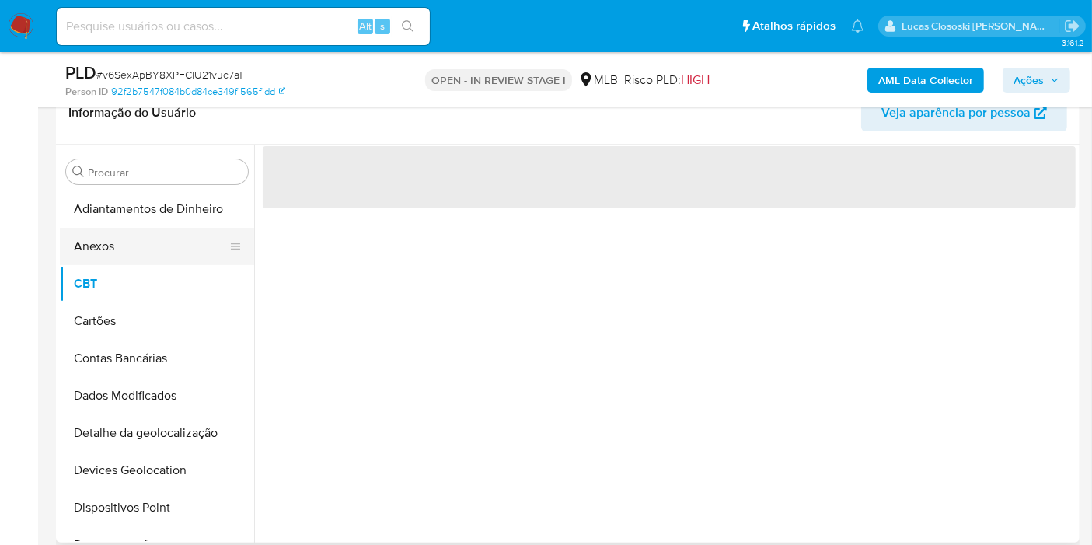
click at [124, 232] on button "Anexos" at bounding box center [151, 246] width 182 height 37
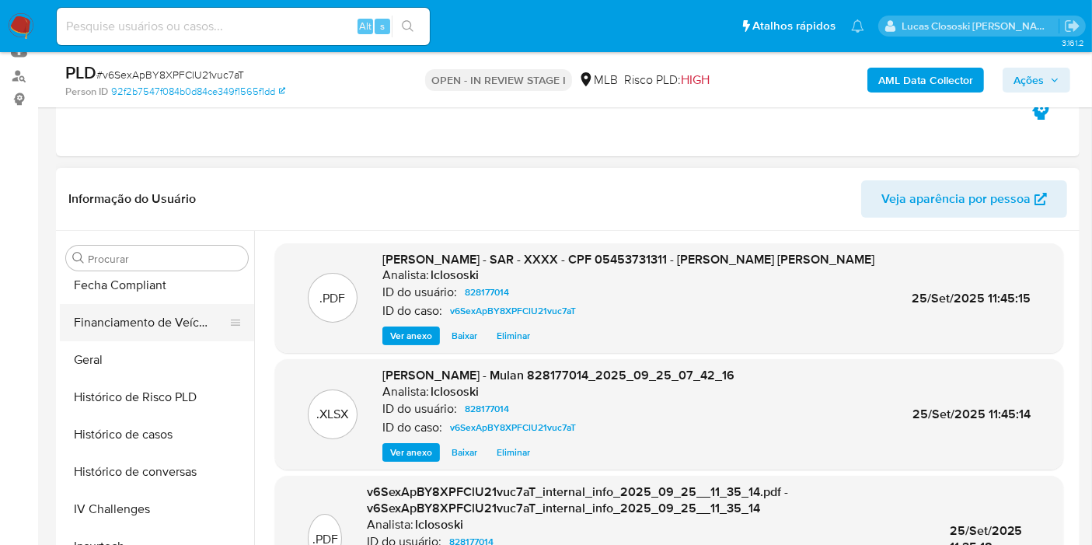
scroll to position [518, 0]
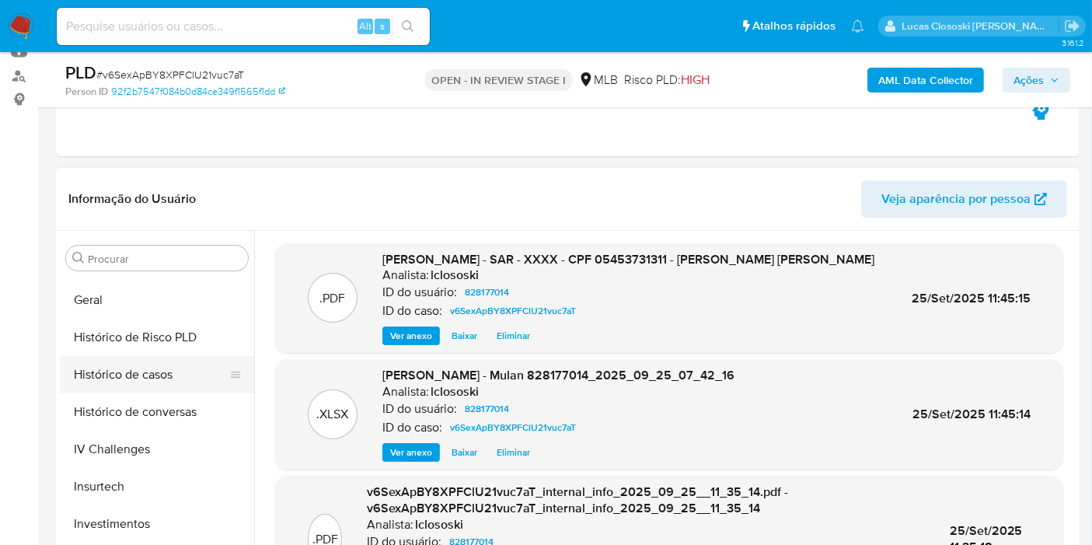
click at [133, 386] on button "Histórico de casos" at bounding box center [151, 374] width 182 height 37
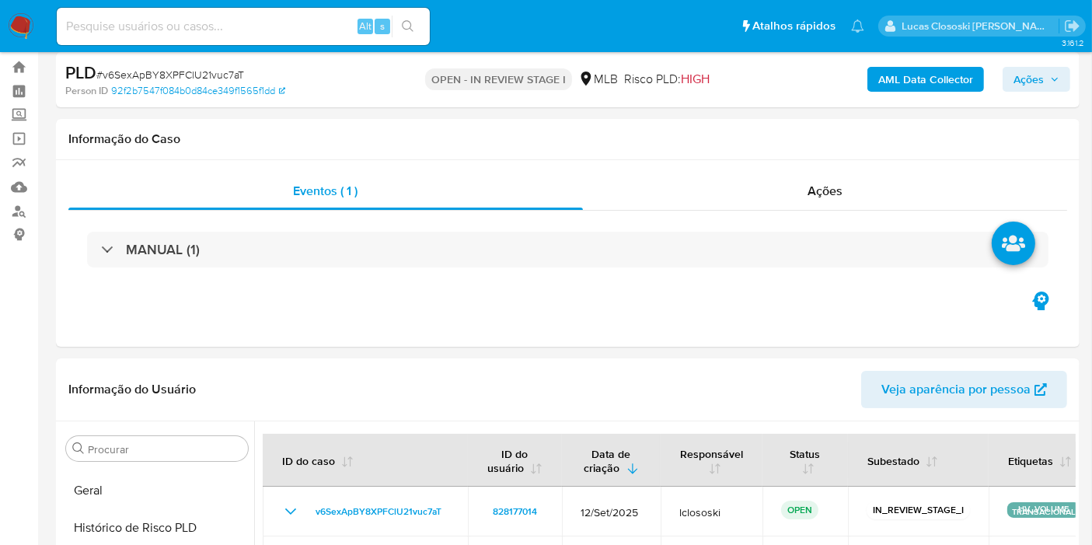
scroll to position [0, 0]
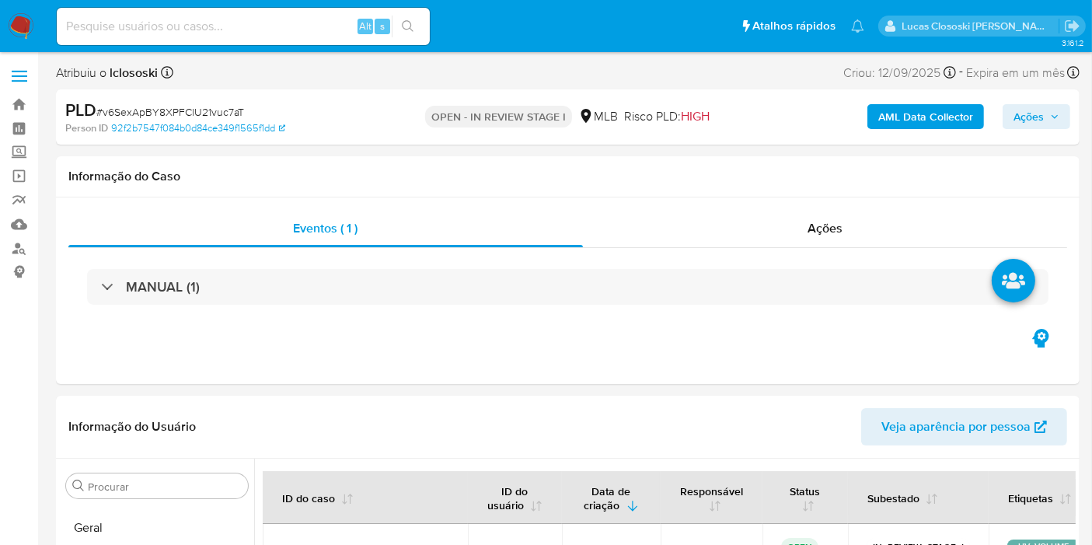
click at [1046, 124] on span "Ações" at bounding box center [1036, 117] width 46 height 22
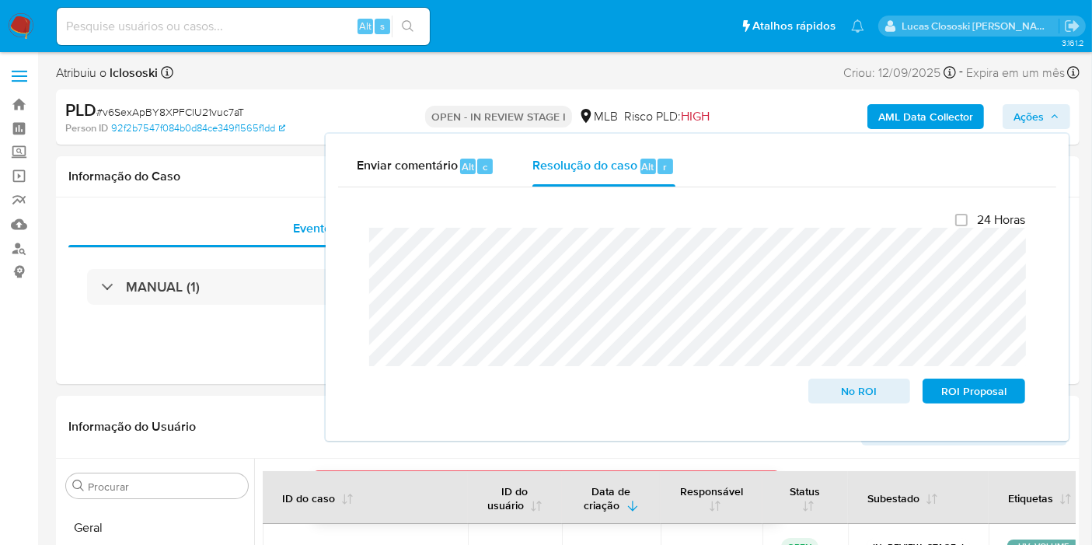
click at [1059, 127] on span "Ações" at bounding box center [1036, 117] width 46 height 22
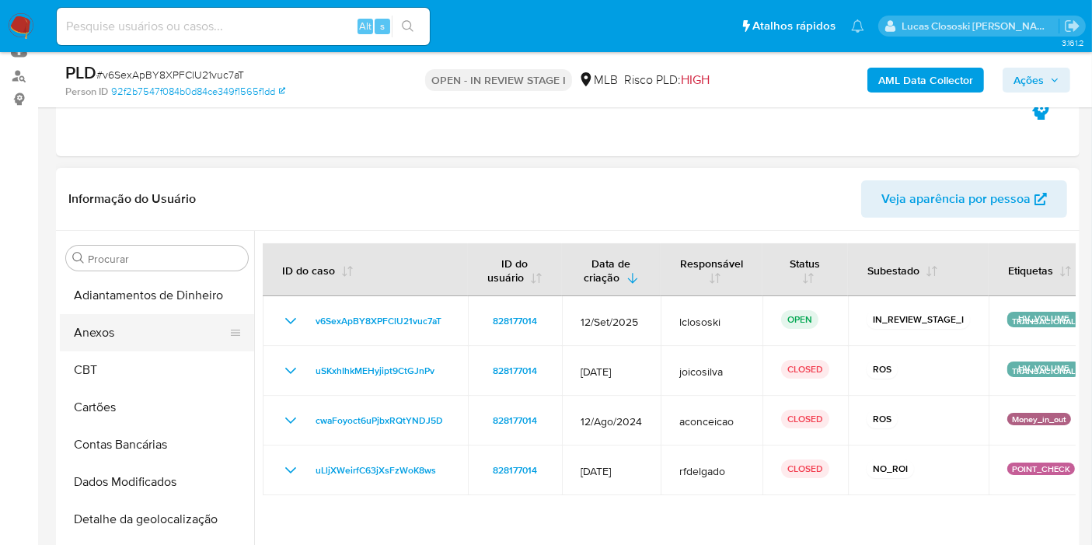
click at [114, 319] on button "Anexos" at bounding box center [151, 332] width 182 height 37
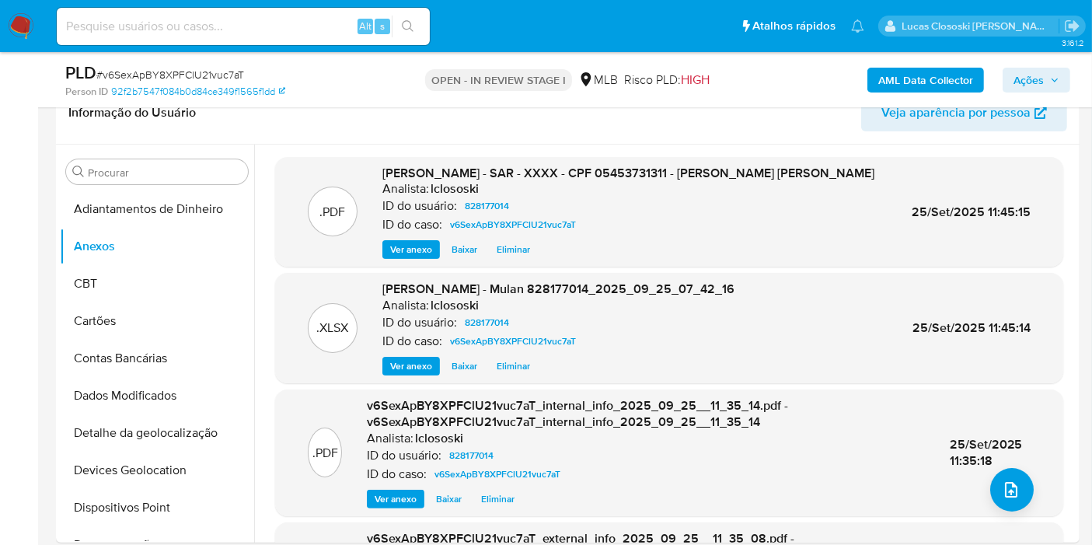
click at [1033, 76] on span "Ações" at bounding box center [1028, 80] width 30 height 25
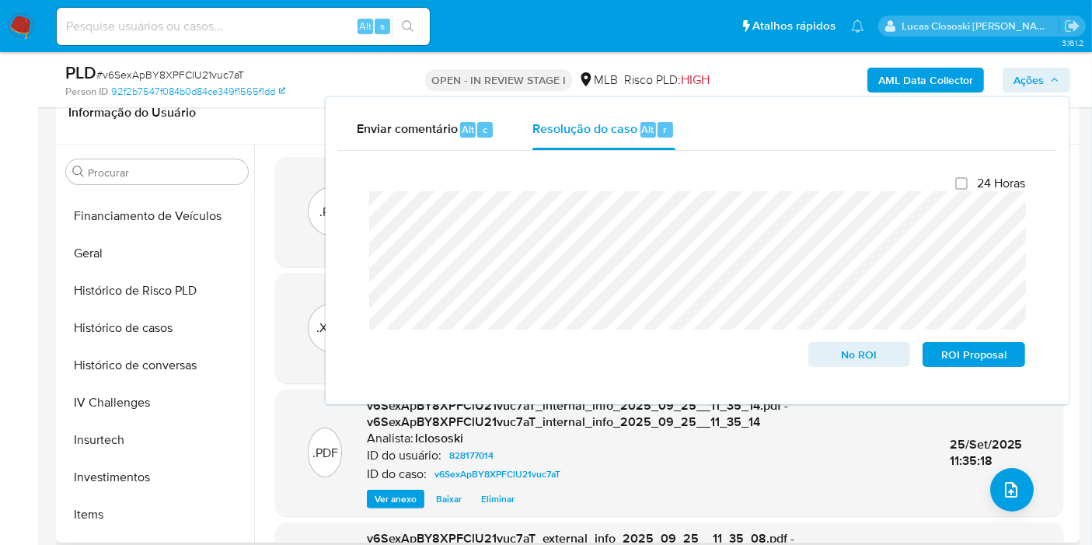
scroll to position [690, 0]
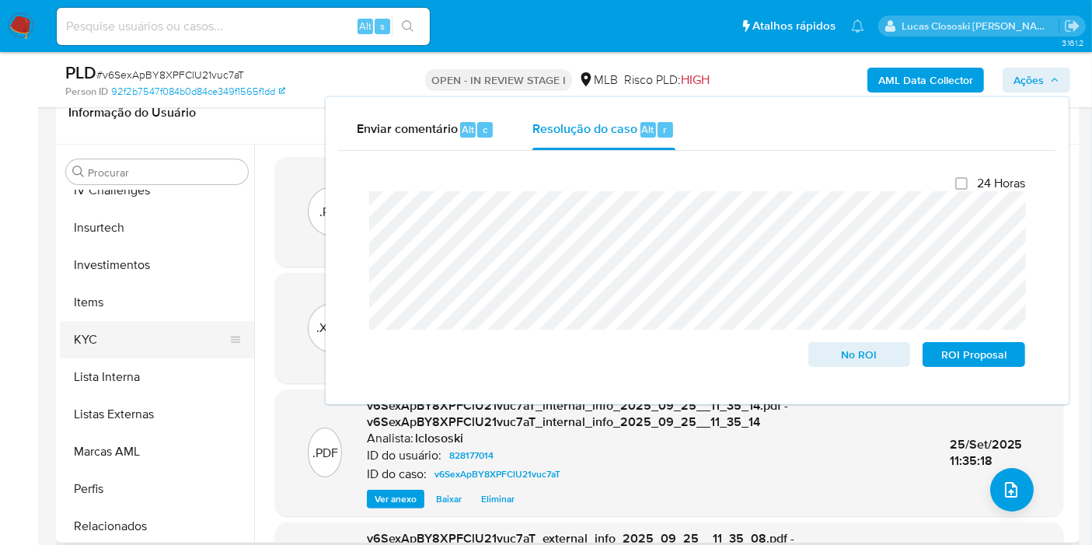
click at [109, 348] on button "KYC" at bounding box center [151, 339] width 182 height 37
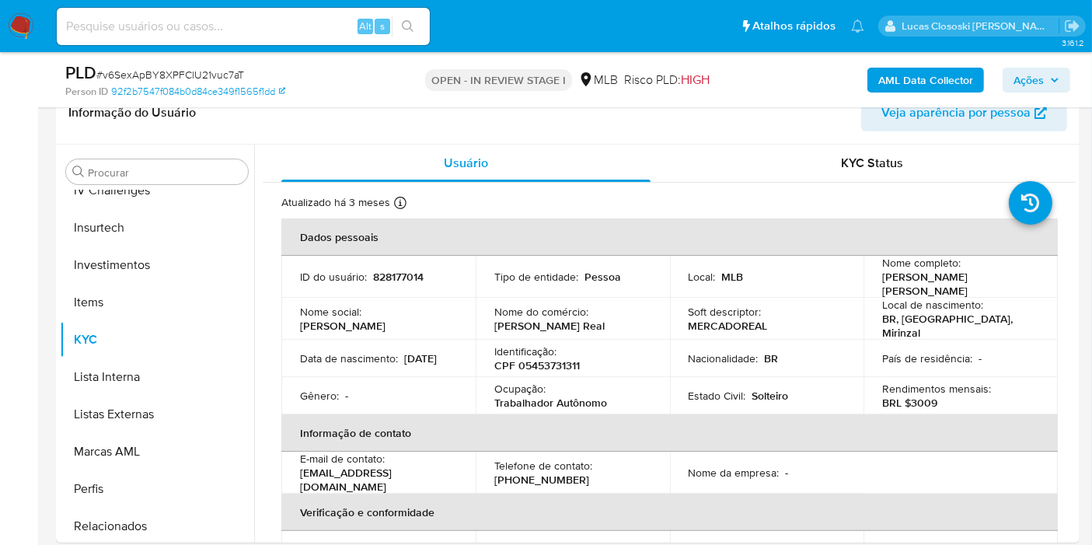
click at [1040, 82] on span "Ações" at bounding box center [1028, 80] width 30 height 25
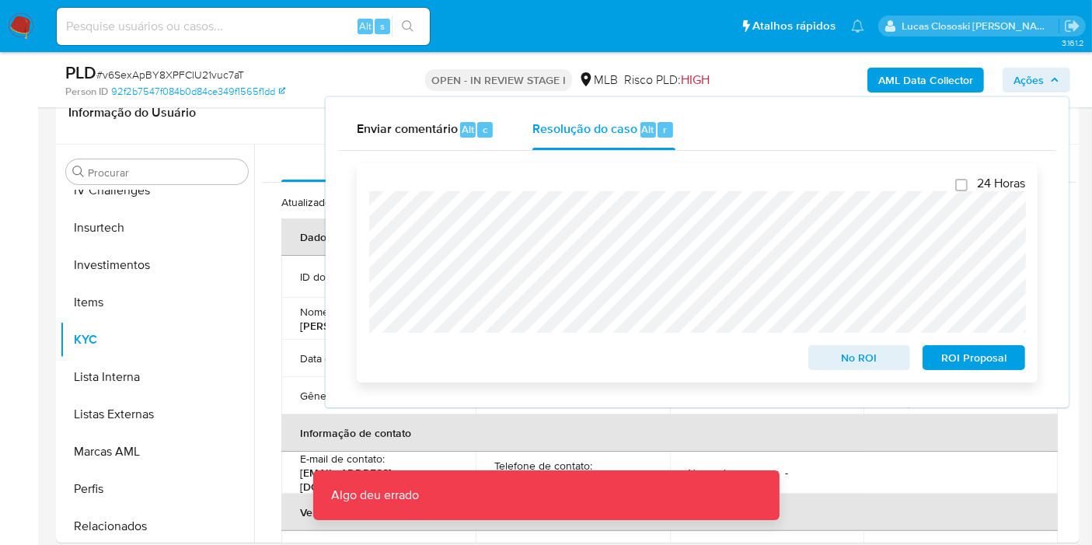
click at [825, 364] on span "No ROI" at bounding box center [859, 358] width 81 height 22
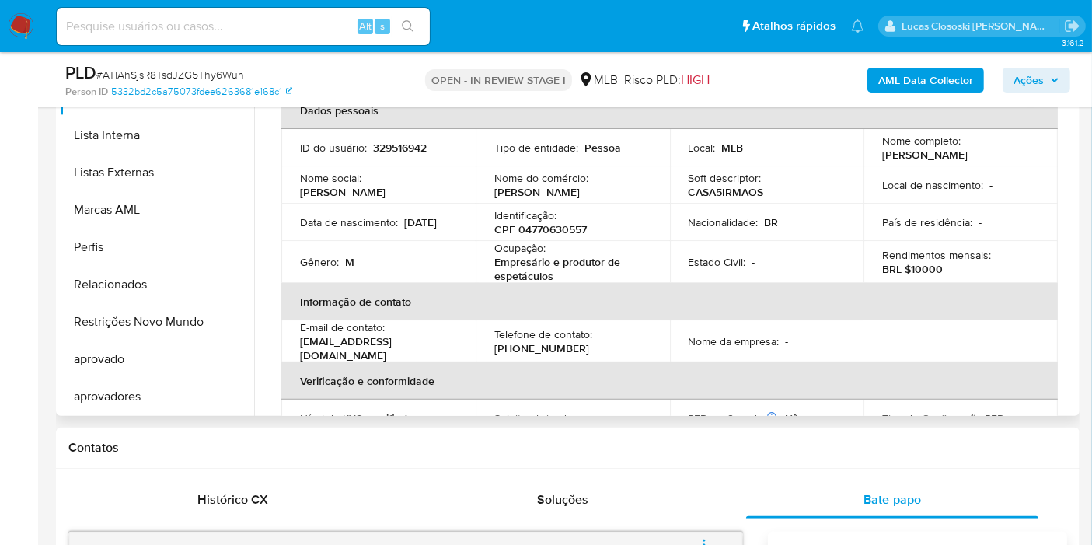
scroll to position [259, 0]
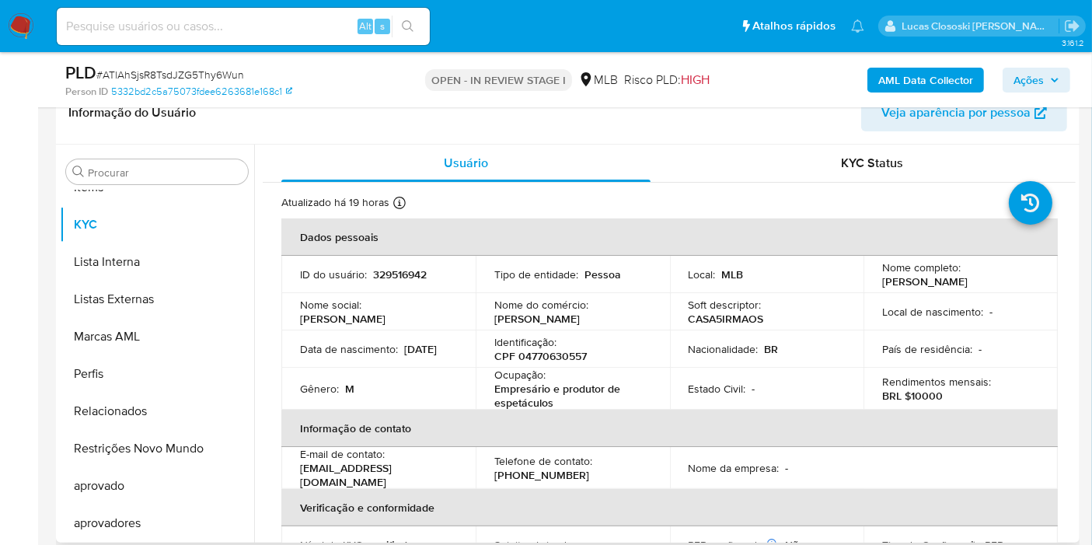
click at [540, 354] on p "CPF 04770630557" at bounding box center [540, 356] width 92 height 14
copy p "04770630557"
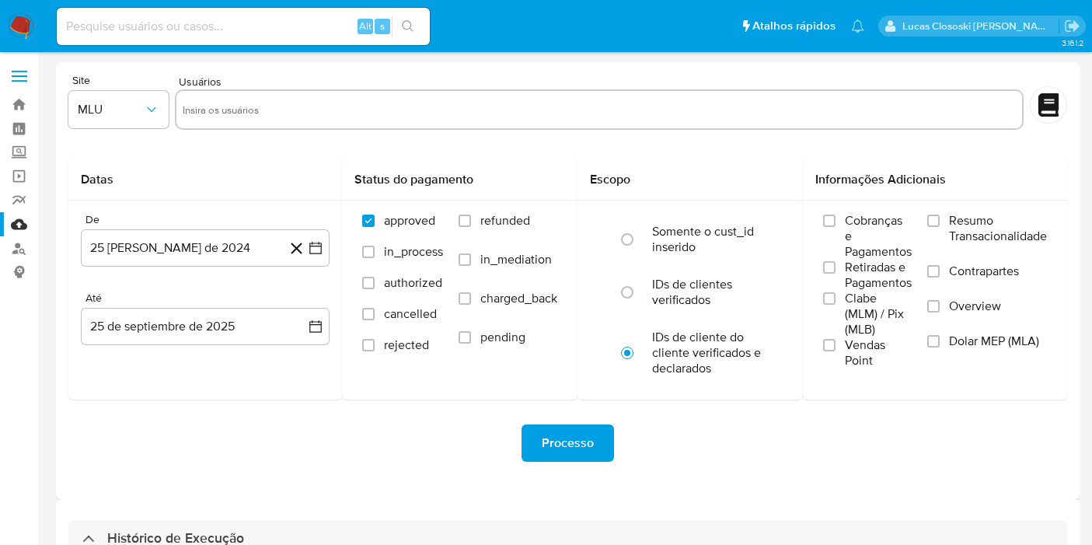
select select "10"
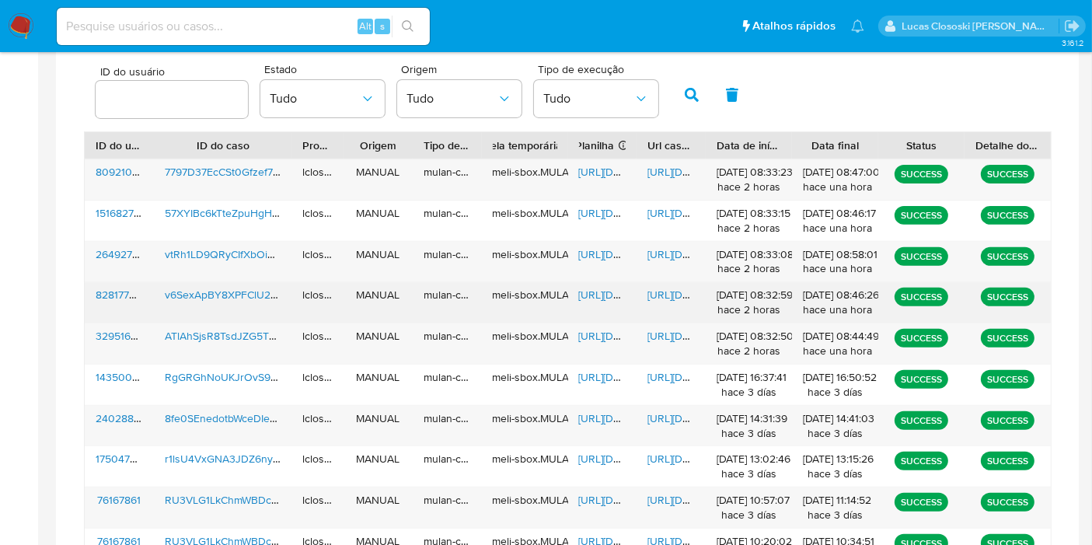
click at [600, 301] on div "[URL][DOMAIN_NAME]" at bounding box center [602, 302] width 69 height 40
click at [598, 287] on span "[URL][DOMAIN_NAME]" at bounding box center [632, 295] width 107 height 16
click at [673, 295] on span "[URL][DOMAIN_NAME]" at bounding box center [700, 295] width 107 height 16
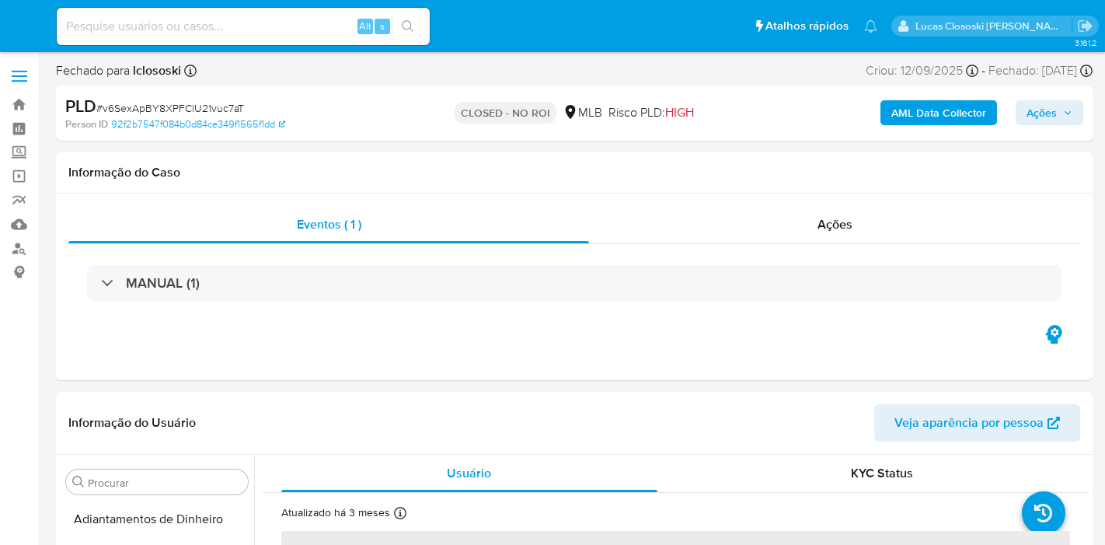
select select "10"
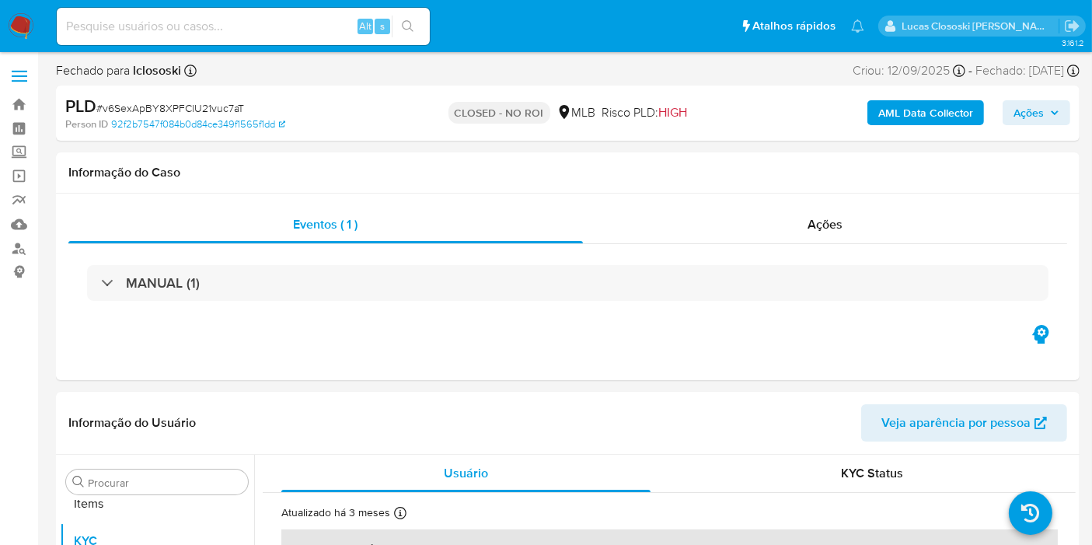
scroll to position [805, 0]
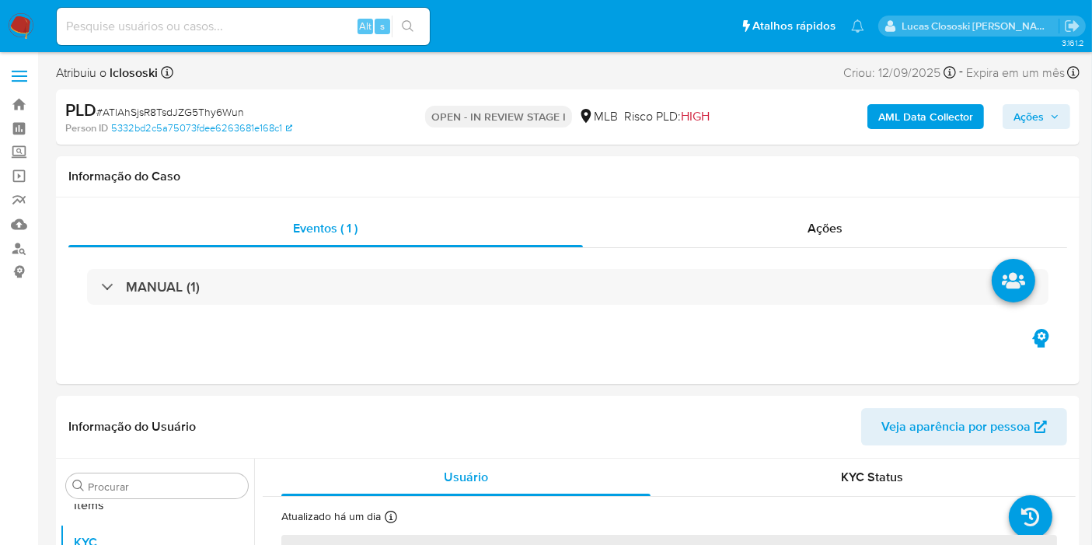
scroll to position [805, 0]
click at [16, 30] on img at bounding box center [21, 26] width 26 height 26
select select "10"
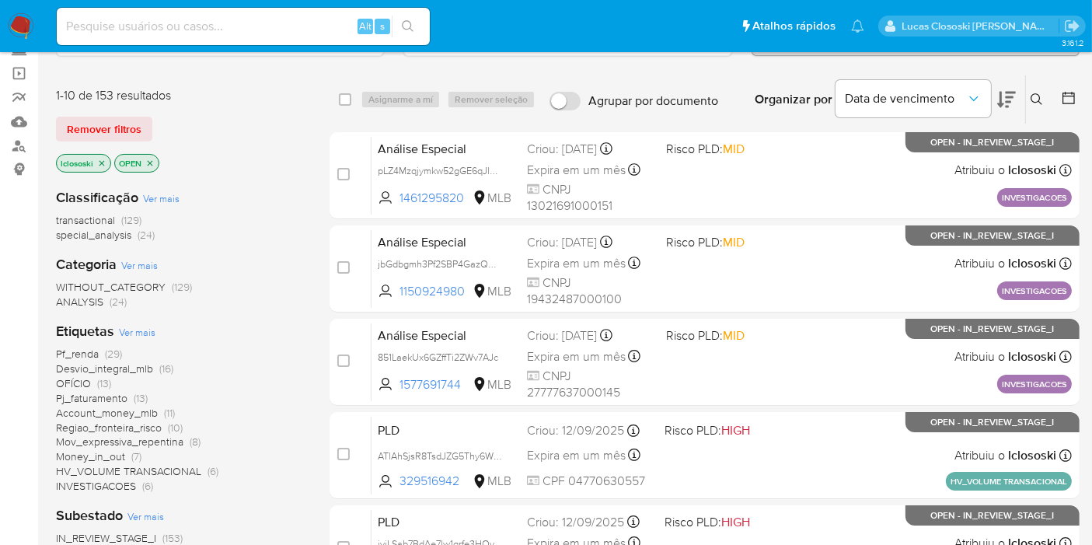
scroll to position [86, 0]
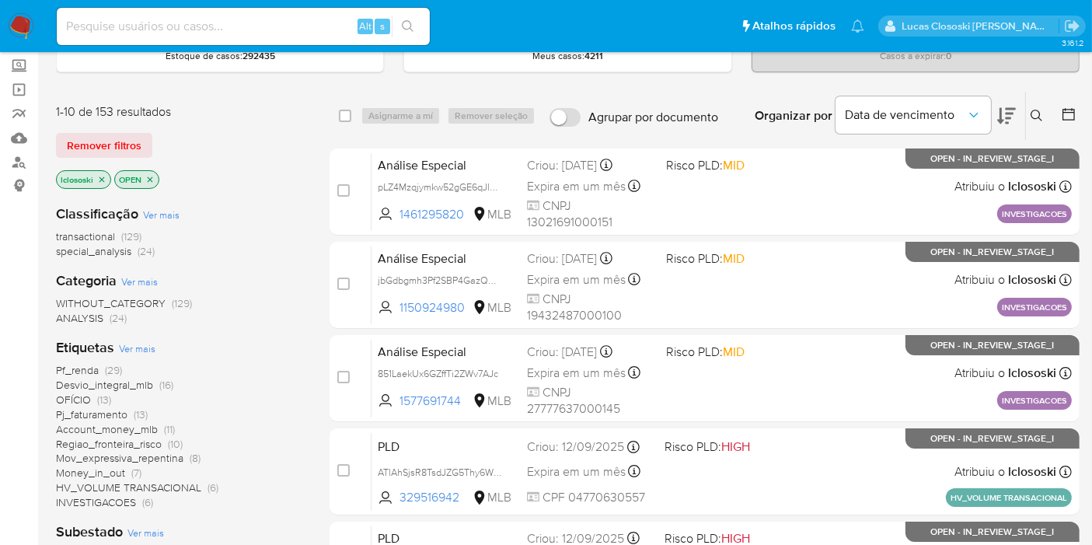
click at [1007, 108] on icon at bounding box center [1006, 116] width 19 height 16
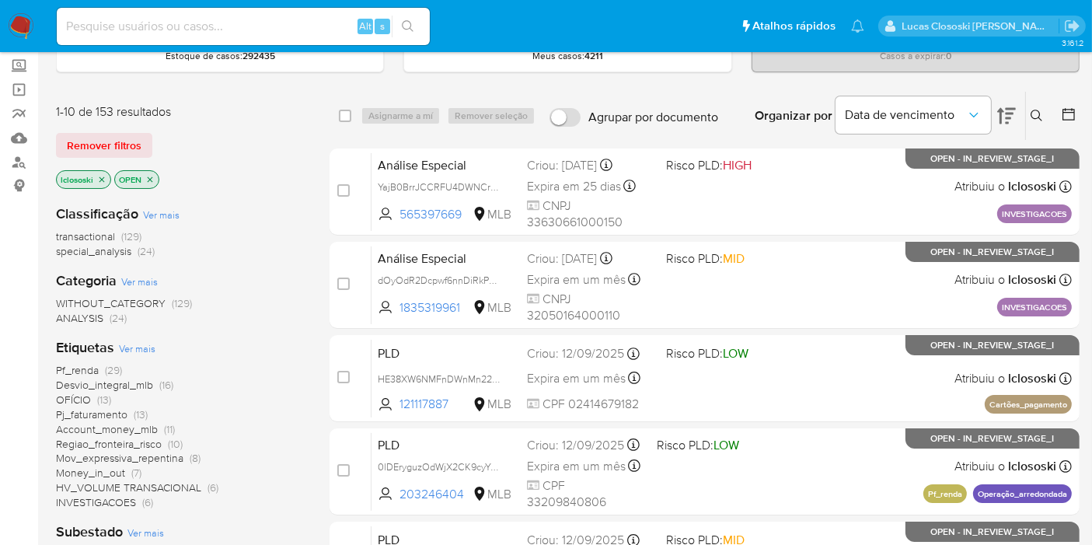
click at [77, 486] on span "HV_VOLUME TRANSACIONAL" at bounding box center [128, 488] width 145 height 16
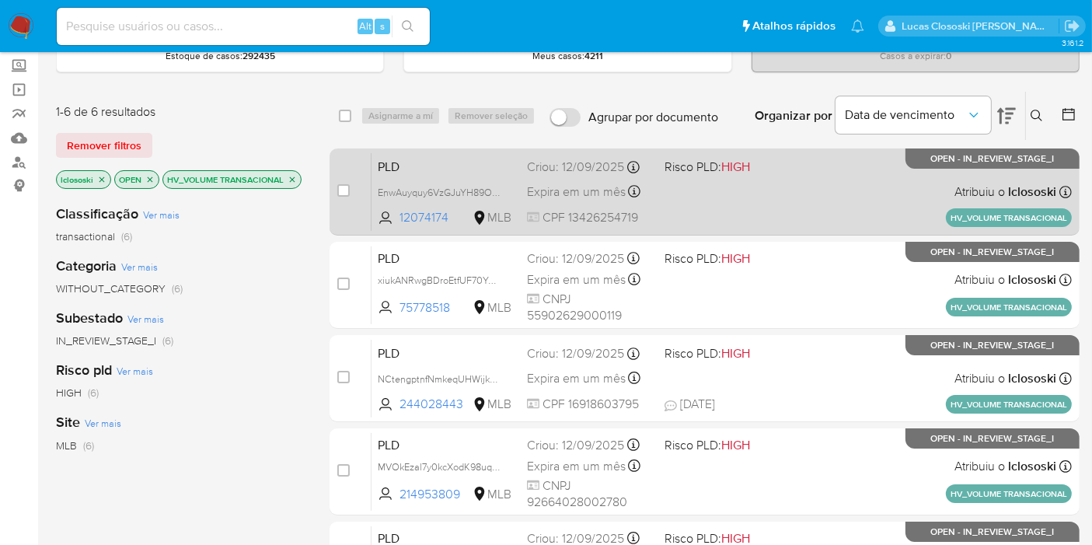
click at [793, 217] on div "PLD EnwAuyquy6VzGJuYH89OudFo 12074174 MLB Risco PLD: HIGH Criou: 12/09/2025 Cri…" at bounding box center [721, 191] width 700 height 78
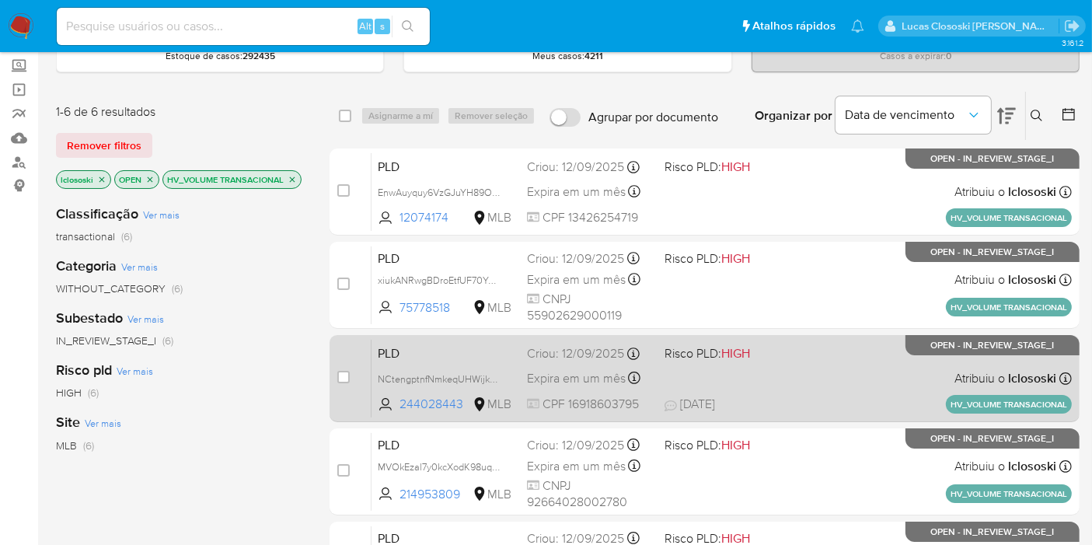
click at [802, 368] on div "PLD NCtengptnfNmkeqUHWijk2VV 244028443 MLB Risco PLD: HIGH Criou: 12/09/2025 Cr…" at bounding box center [721, 378] width 700 height 78
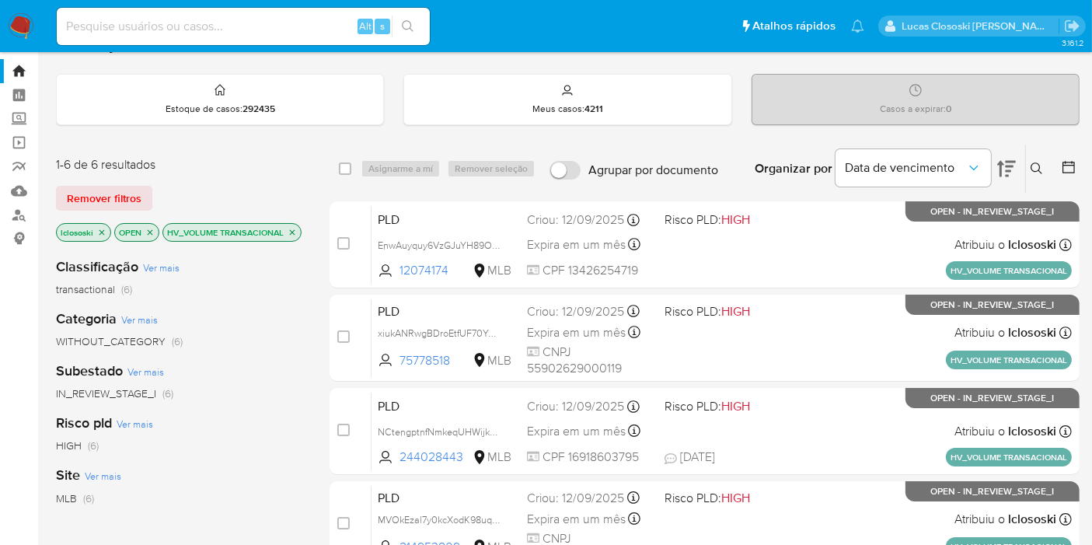
scroll to position [86, 0]
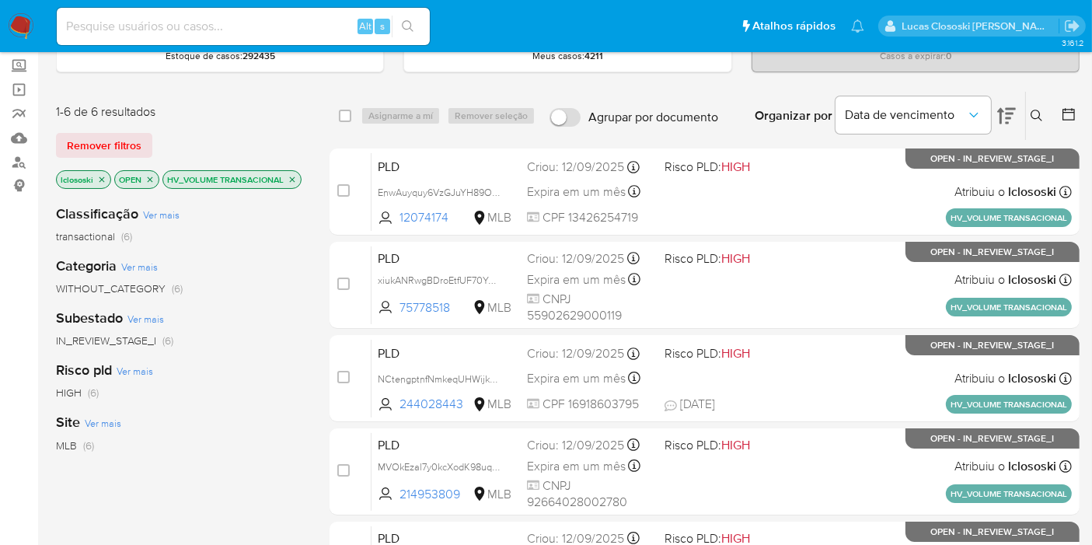
click at [294, 176] on icon "close-filter" at bounding box center [292, 178] width 5 height 5
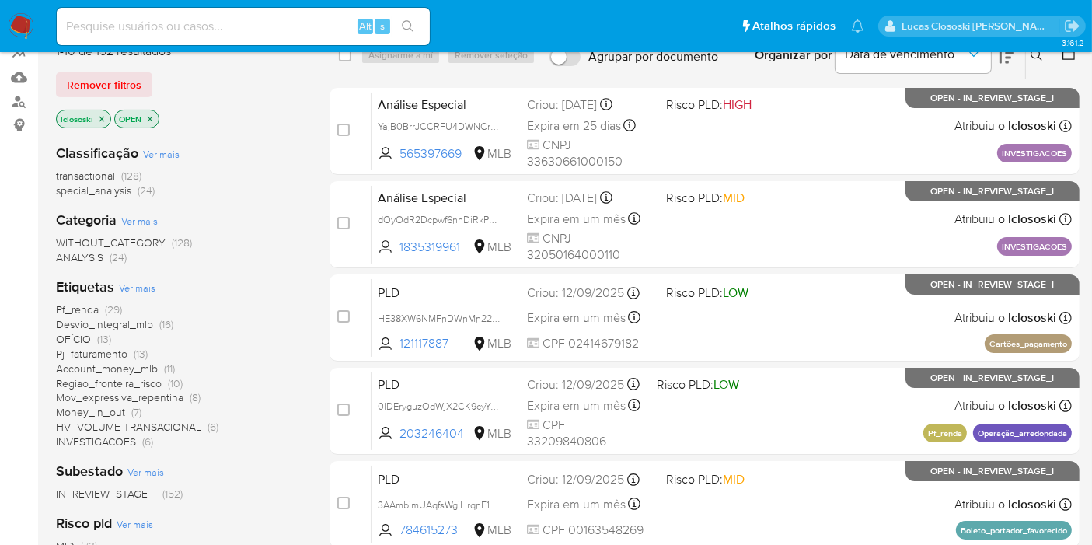
scroll to position [173, 0]
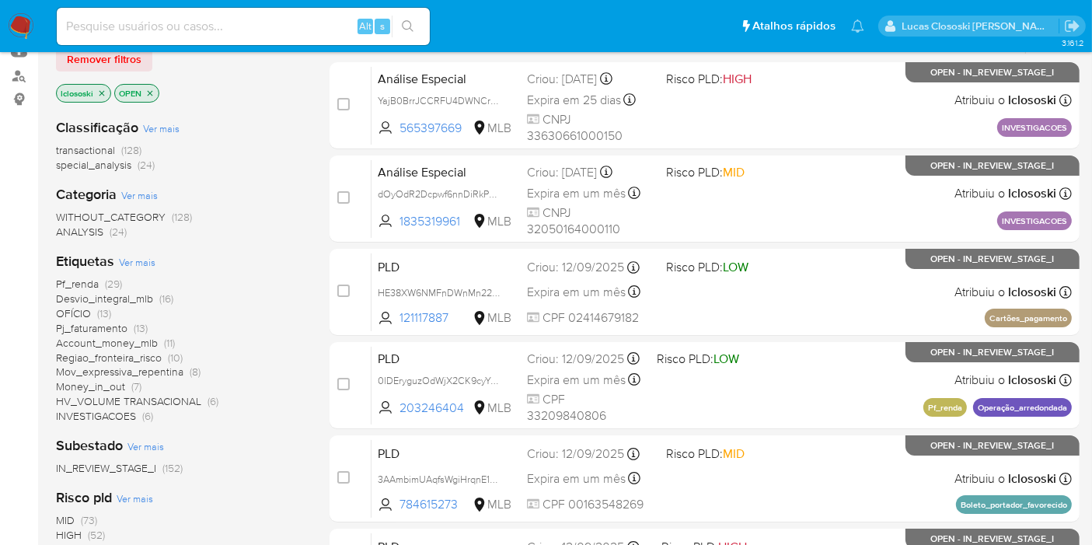
click at [93, 410] on span "INVESTIGACOES" at bounding box center [96, 416] width 80 height 16
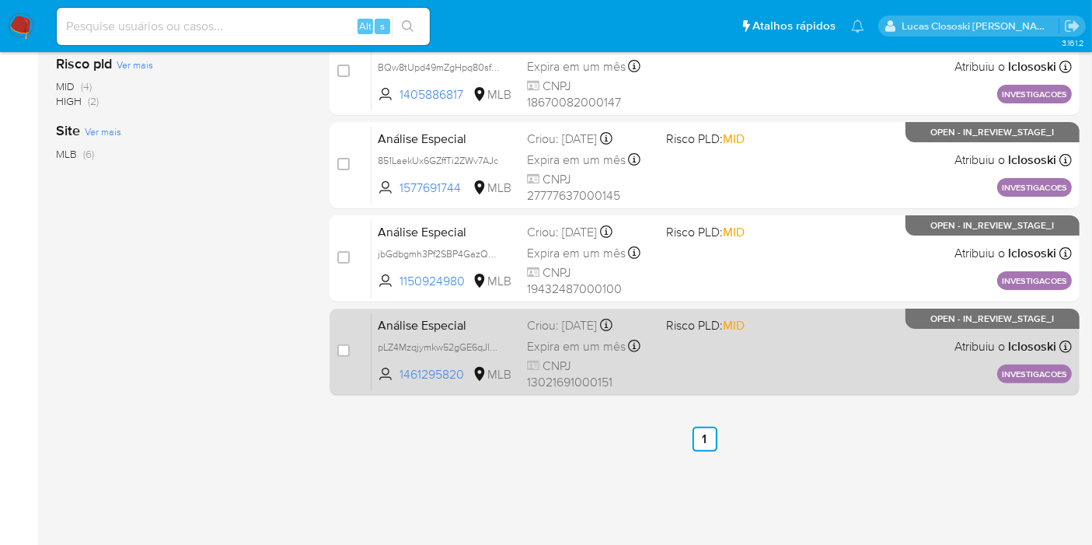
scroll to position [55, 0]
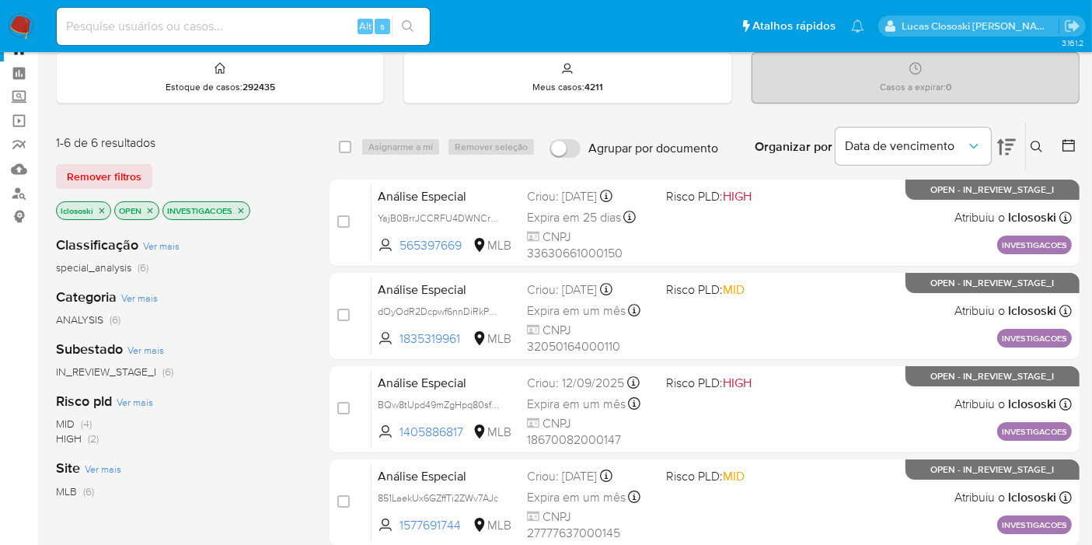
click at [234, 211] on p "INVESTIGACOES" at bounding box center [206, 210] width 86 height 17
click at [237, 211] on icon "close-filter" at bounding box center [240, 210] width 9 height 9
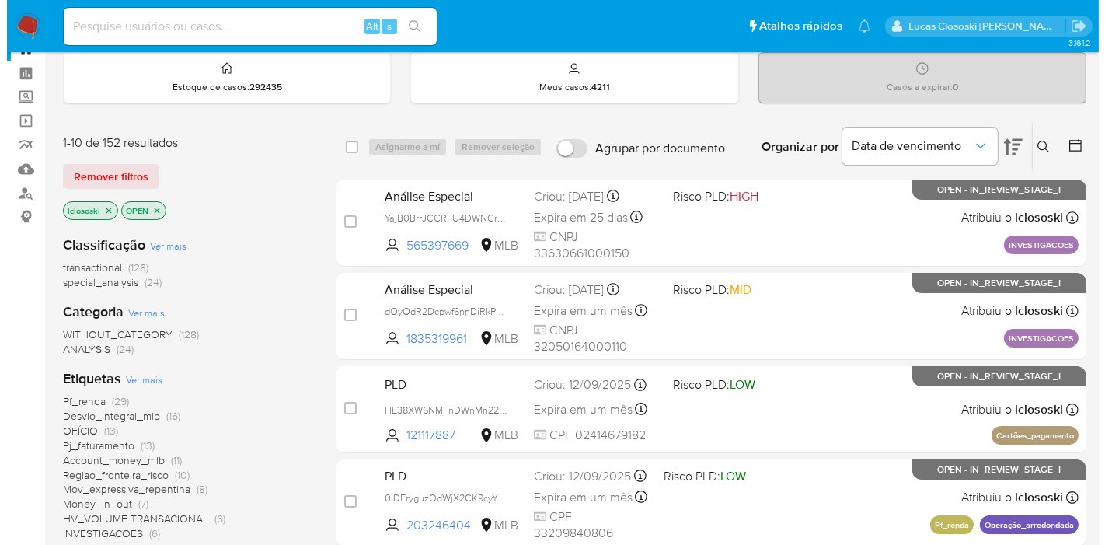
scroll to position [141, 0]
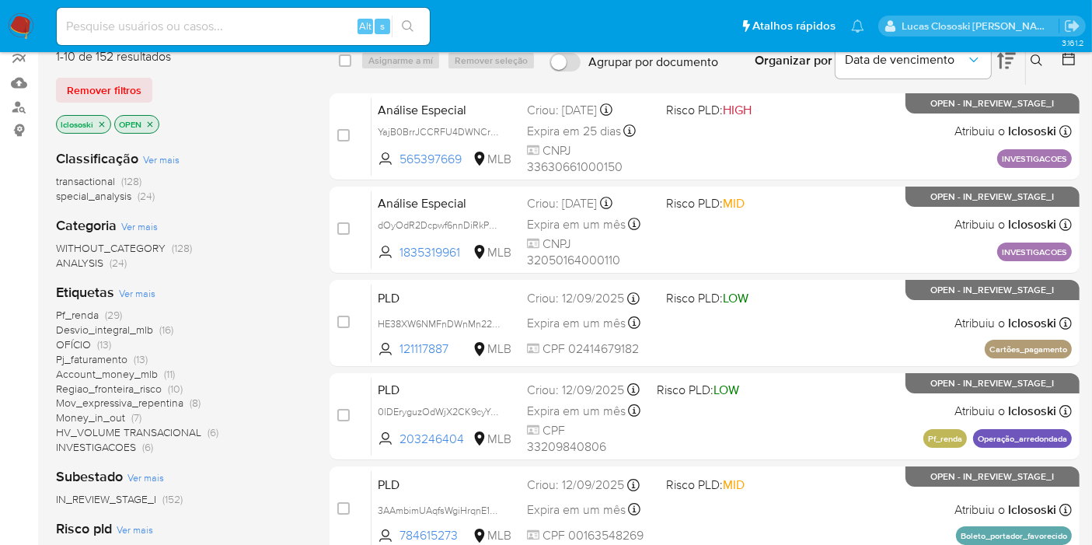
click at [135, 288] on span "Ver mais" at bounding box center [137, 293] width 37 height 14
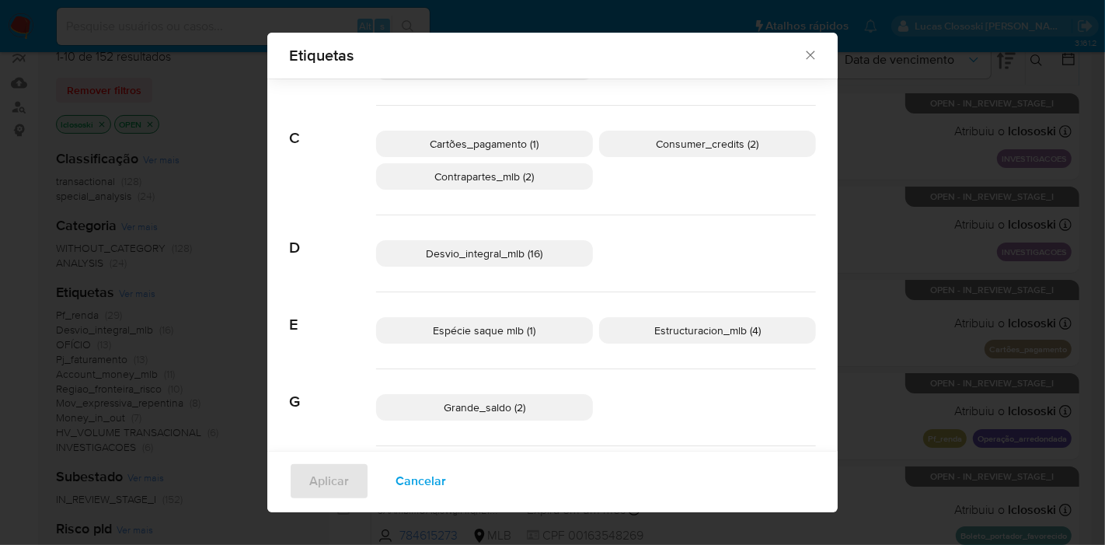
scroll to position [0, 0]
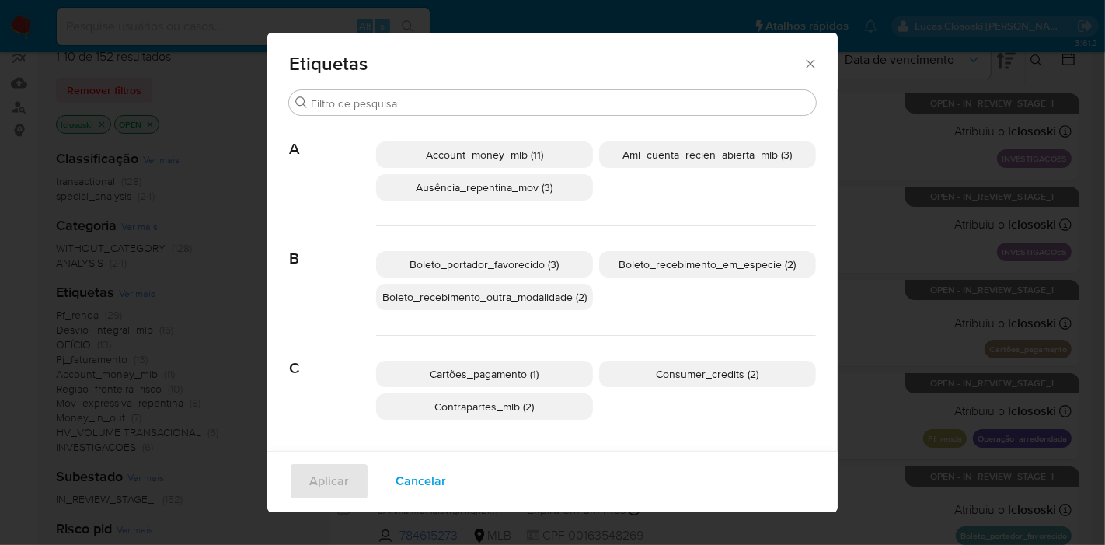
click at [744, 263] on span "Boleto_recebimento_em_especie (2)" at bounding box center [707, 264] width 177 height 16
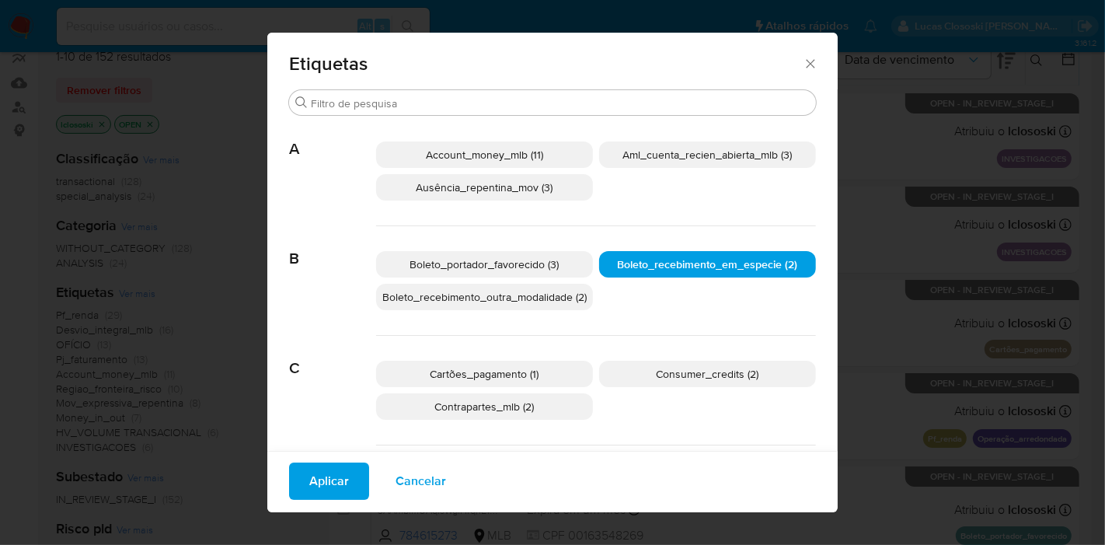
click at [330, 487] on span "Aplicar" at bounding box center [329, 481] width 40 height 34
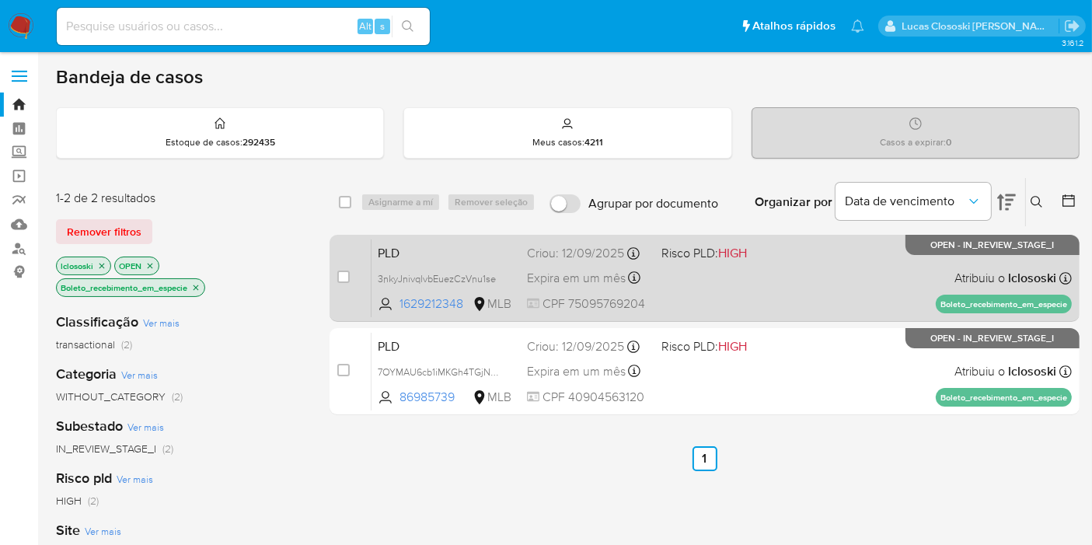
click at [795, 287] on div "PLD 3nkyJnivqlvbEuezCzVnu1se 1629212348 MLB Risco PLD: HIGH Criou: 12/09/2025 C…" at bounding box center [721, 278] width 700 height 78
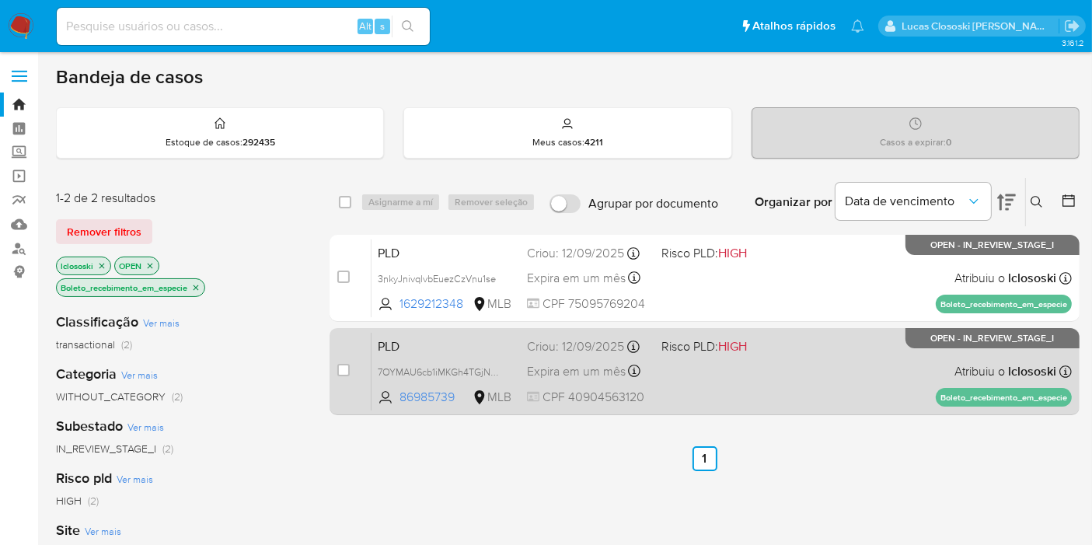
click at [825, 392] on div "PLD 7OYMAU6cb1iMKGh4TGjNS5FD 86985739 MLB Risco PLD: HIGH Criou: 12/09/2025 Cri…" at bounding box center [721, 371] width 700 height 78
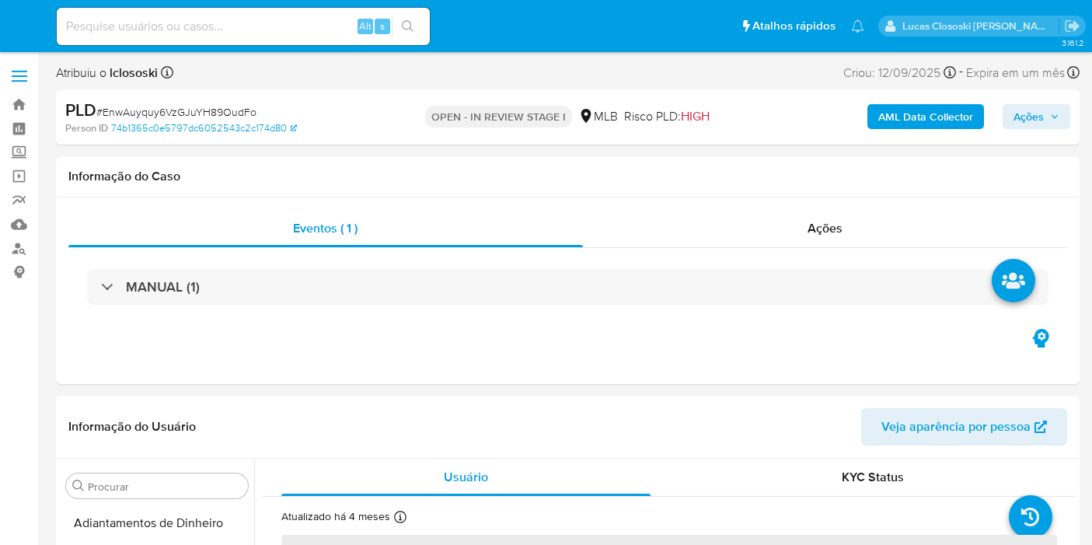
select select "10"
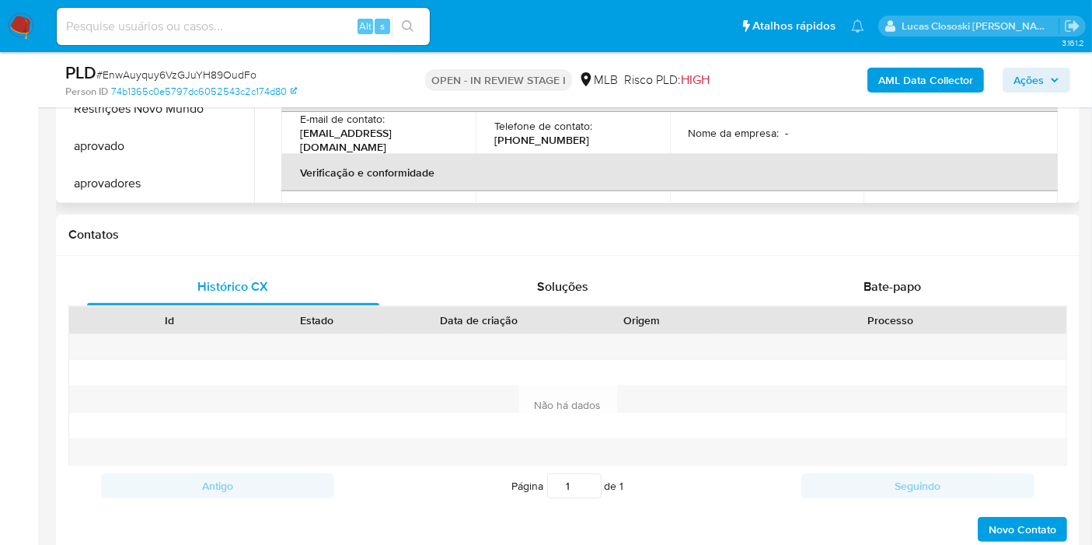
scroll to position [690, 0]
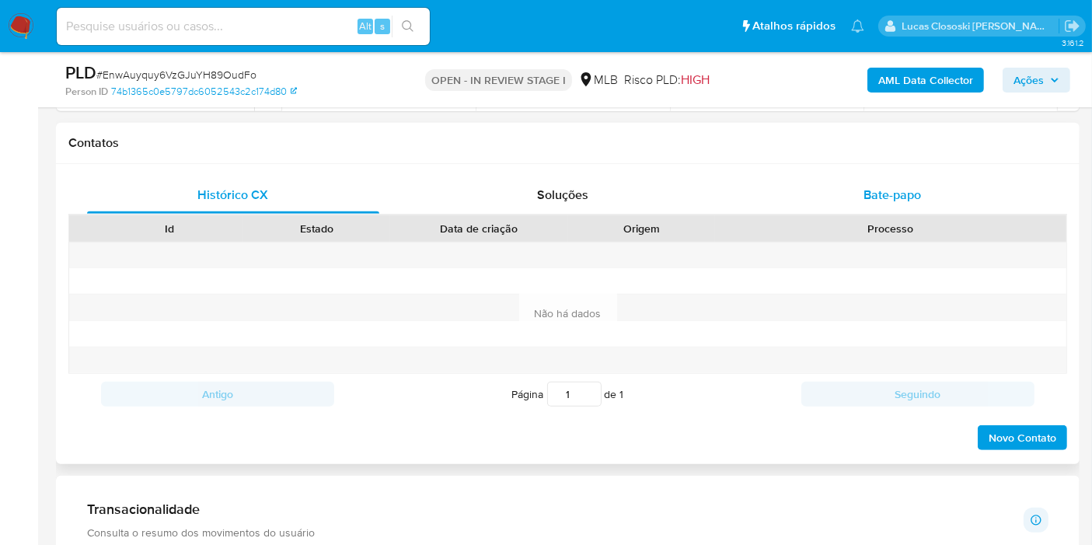
click at [906, 180] on div "Bate-papo" at bounding box center [892, 194] width 292 height 37
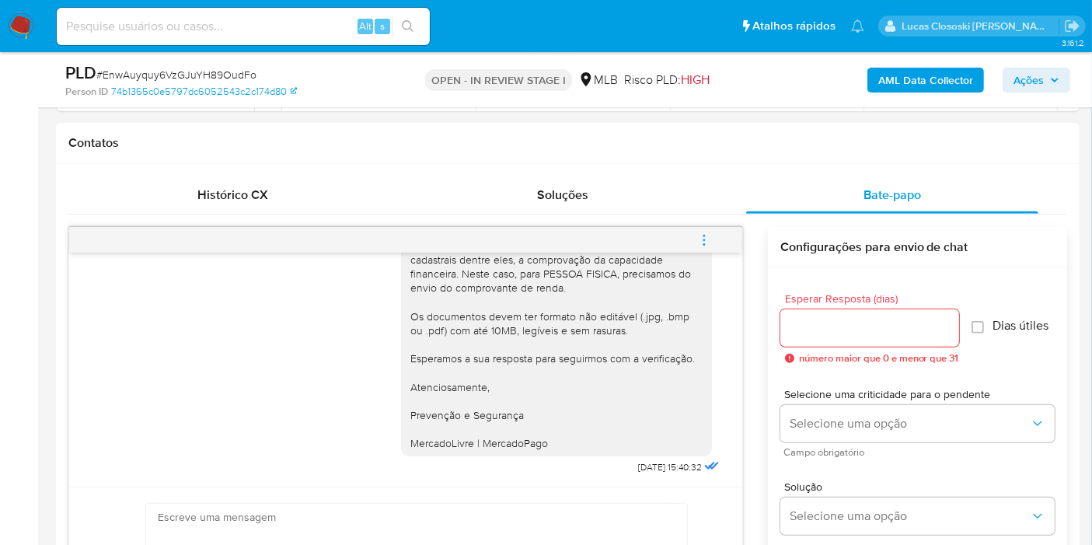
scroll to position [194, 0]
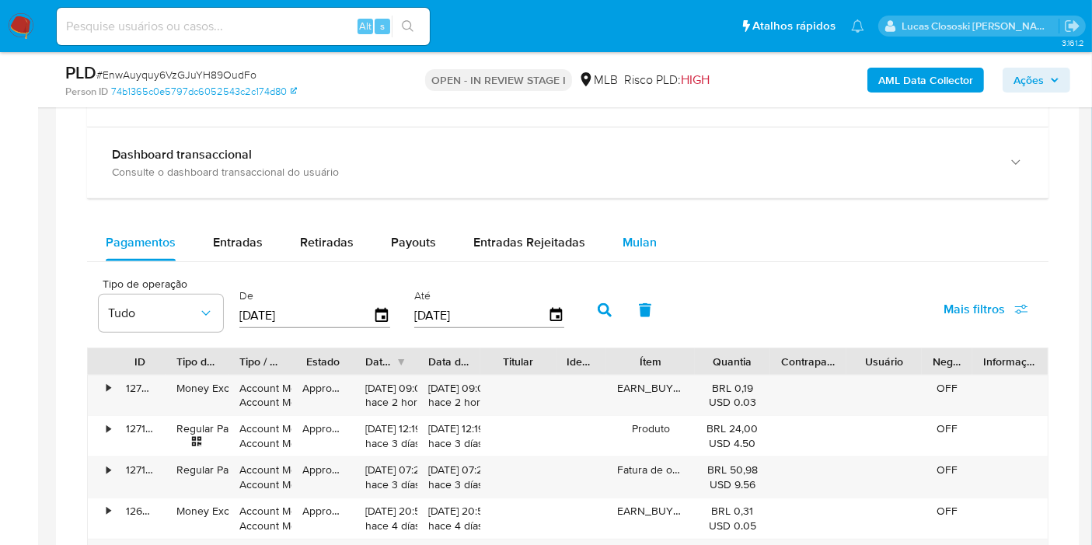
click at [640, 233] on span "Mulan" at bounding box center [640, 242] width 34 height 18
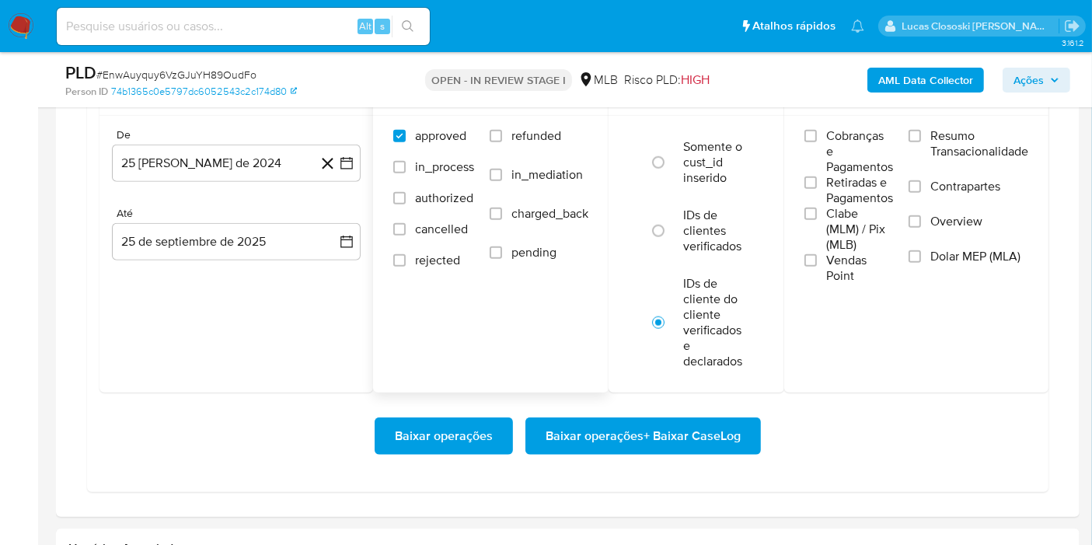
scroll to position [1641, 0]
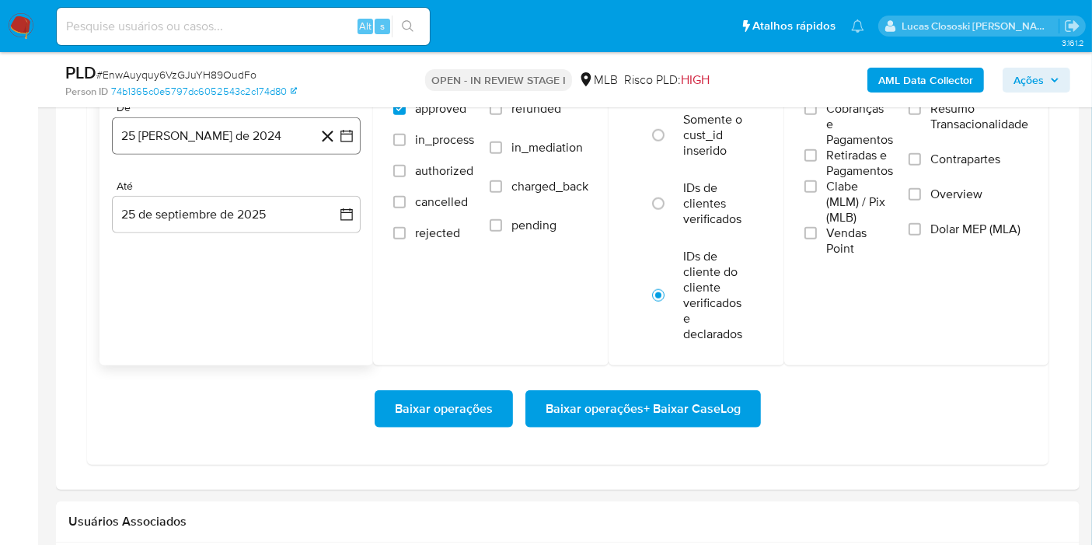
click at [354, 133] on button "25 [PERSON_NAME] de 2024" at bounding box center [236, 135] width 249 height 37
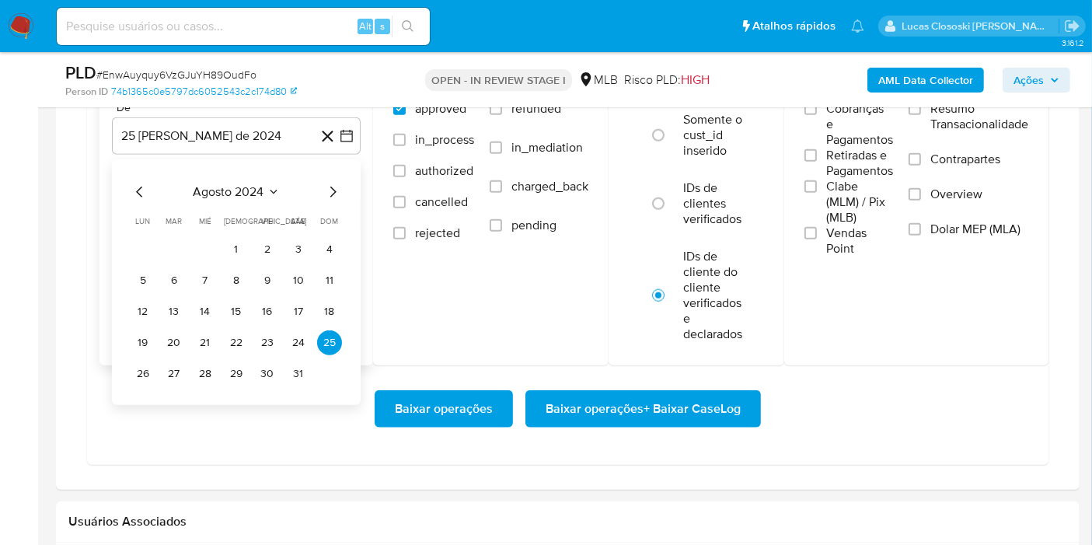
click at [219, 187] on span "agosto 2024" at bounding box center [229, 192] width 71 height 16
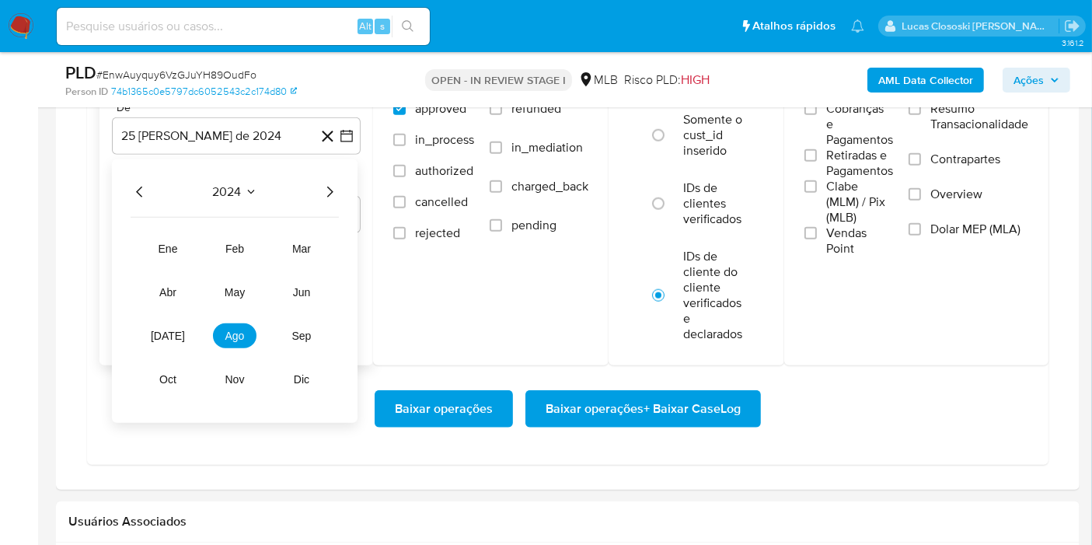
drag, startPoint x: 338, startPoint y: 180, endPoint x: 319, endPoint y: 196, distance: 25.4
click at [332, 187] on div "2024 2024 ene feb mar abr may jun [DATE] ago sep oct nov dic" at bounding box center [235, 290] width 246 height 263
click at [328, 190] on icon "Año siguiente" at bounding box center [329, 192] width 19 height 19
click at [228, 335] on span "ago" at bounding box center [234, 336] width 19 height 12
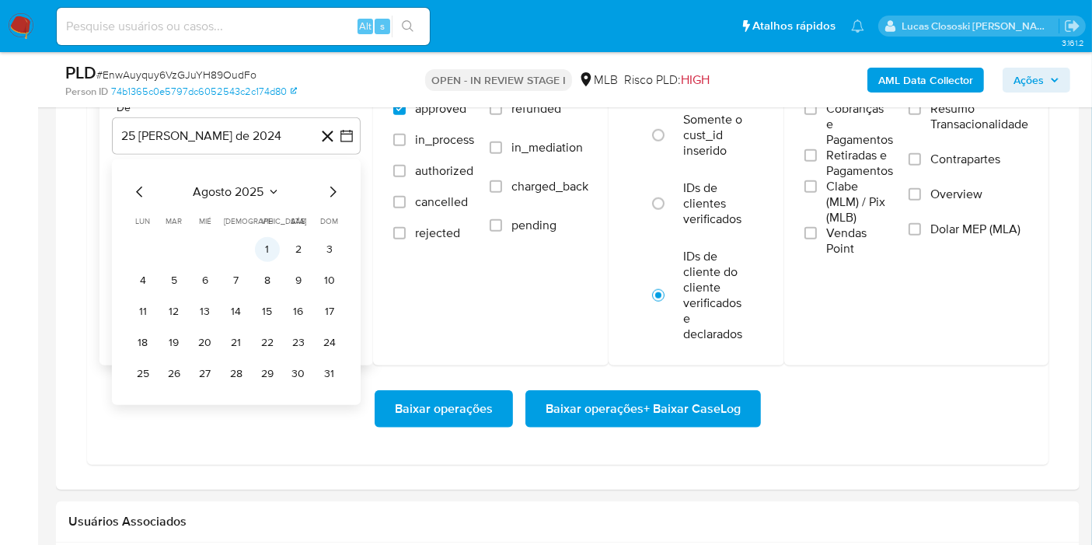
click at [263, 247] on button "1" at bounding box center [267, 249] width 25 height 25
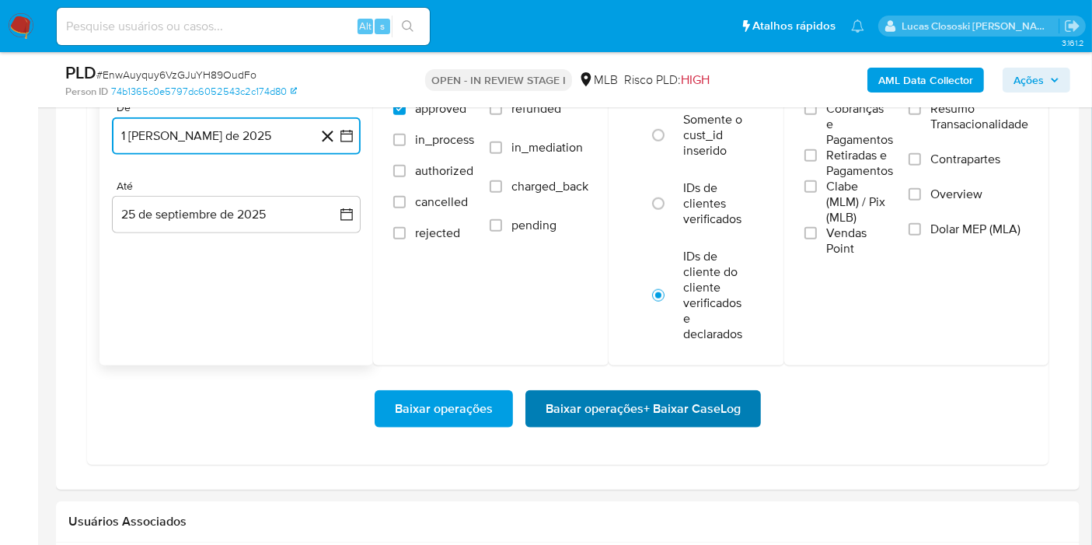
click at [692, 405] on span "Baixar operações + Baixar CaseLog" at bounding box center [643, 409] width 195 height 34
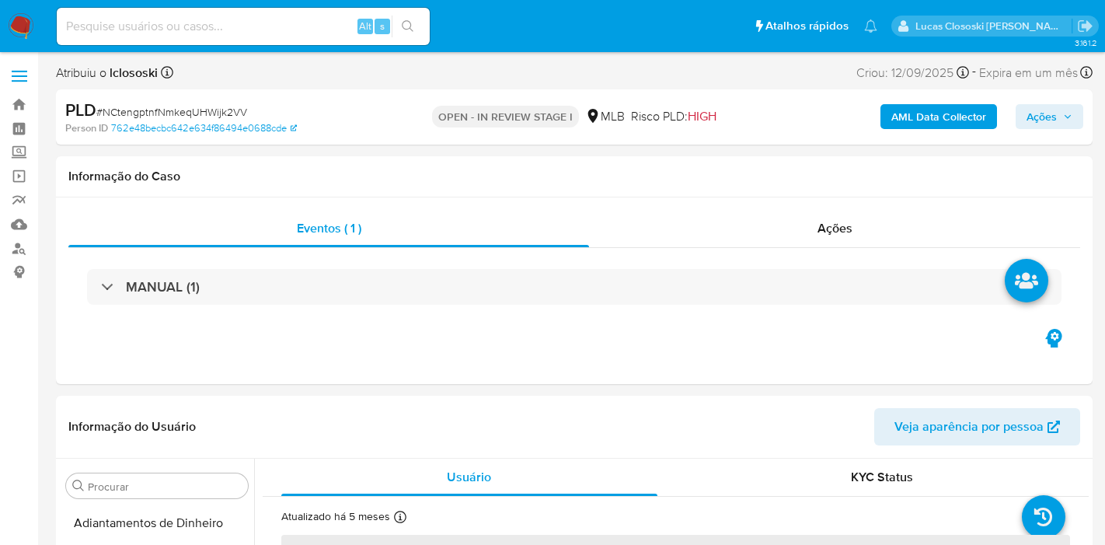
select select "10"
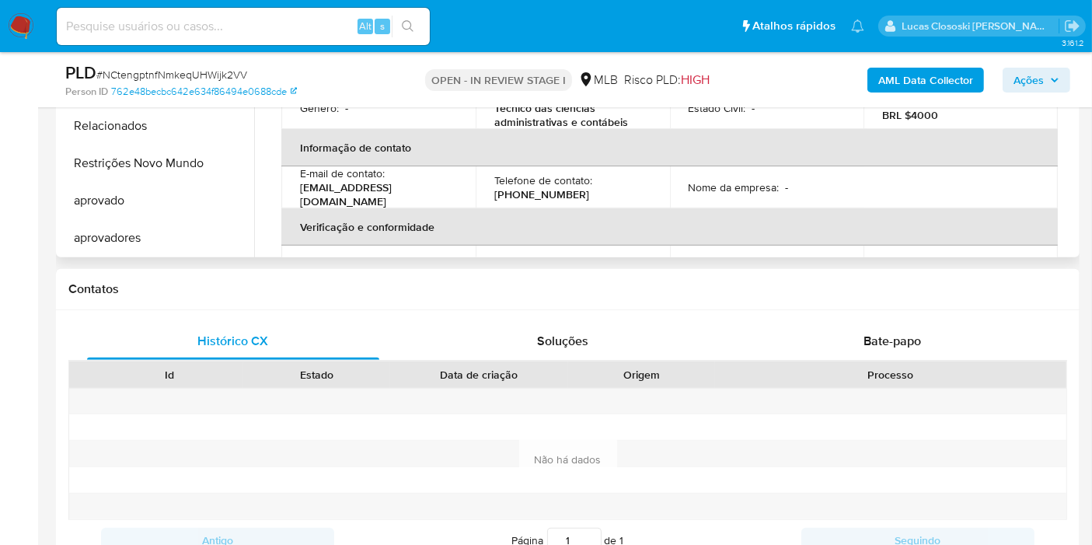
scroll to position [690, 0]
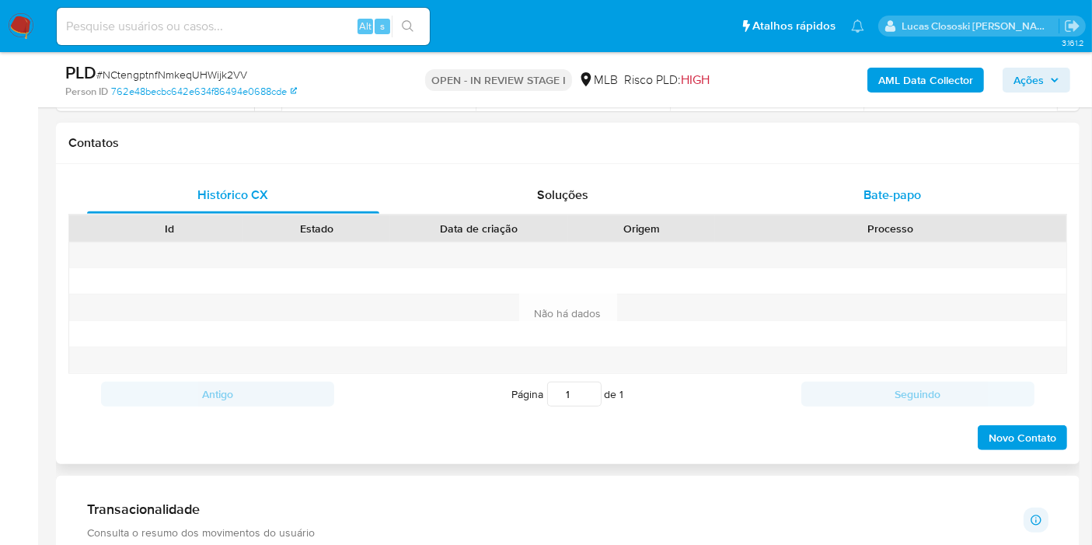
click at [870, 186] on span "Bate-papo" at bounding box center [892, 195] width 58 height 18
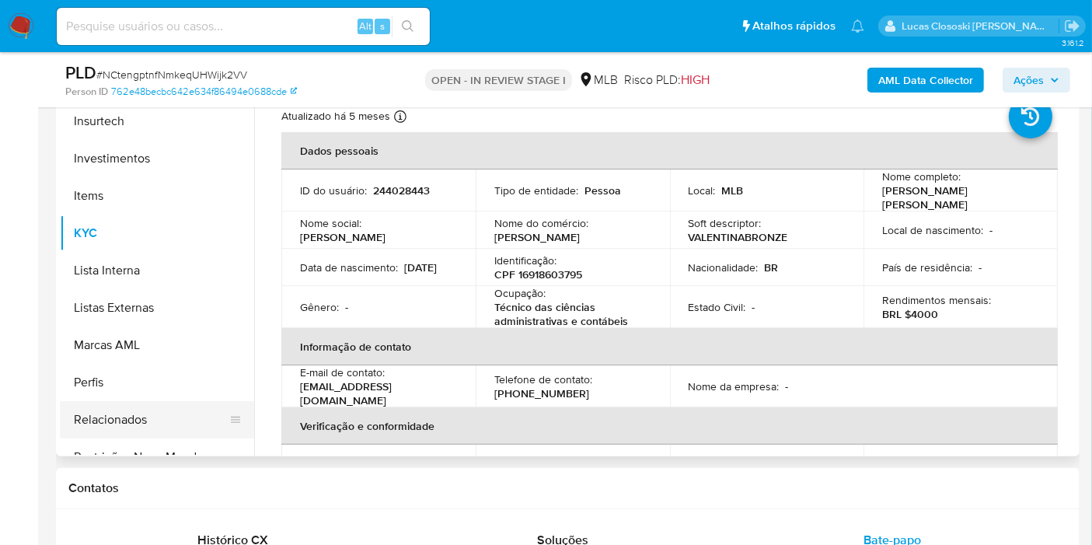
scroll to position [287, 0]
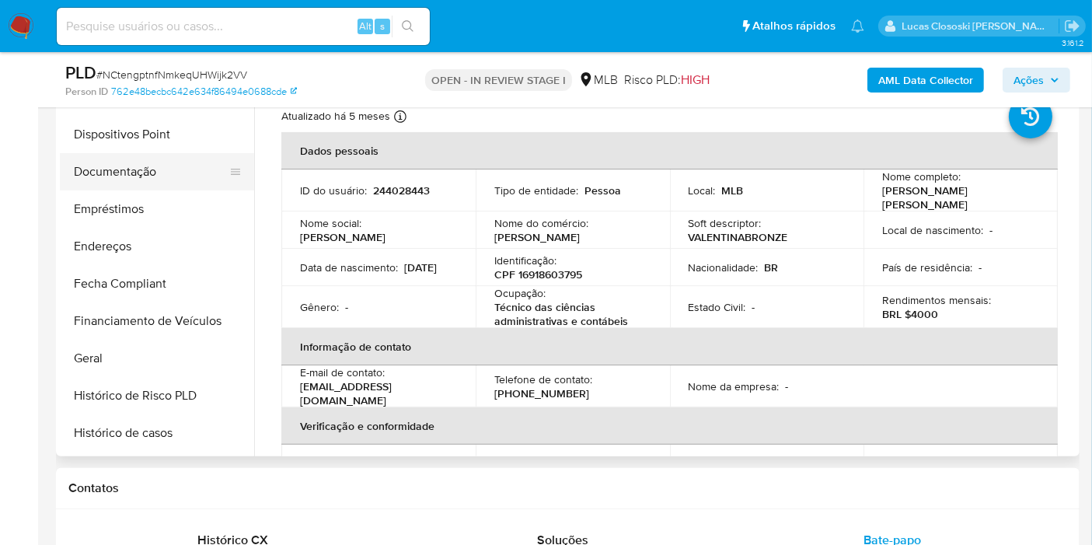
click at [124, 176] on button "Documentação" at bounding box center [151, 171] width 182 height 37
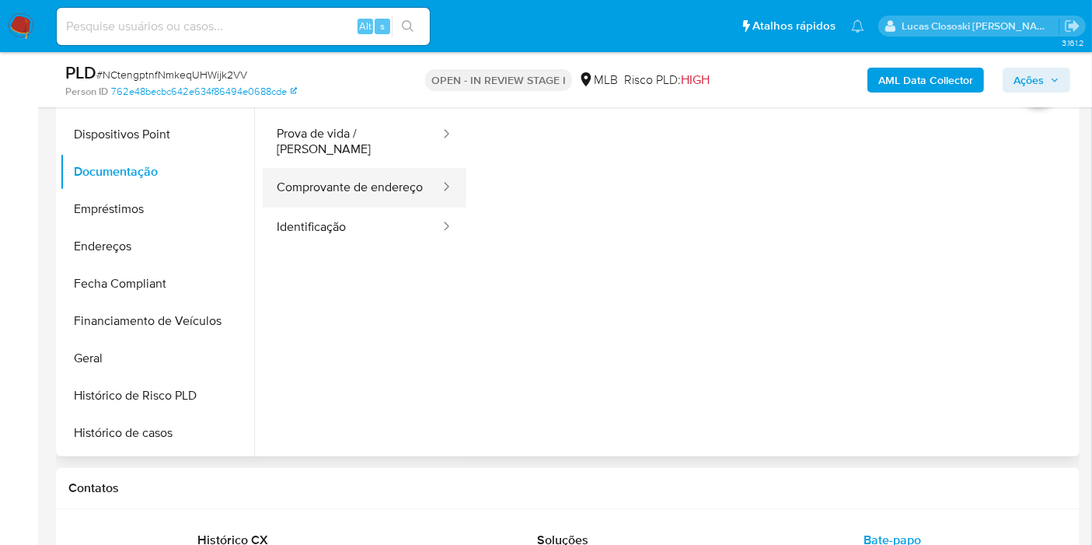
click at [386, 198] on button "Comprovante de endereço" at bounding box center [352, 188] width 179 height 40
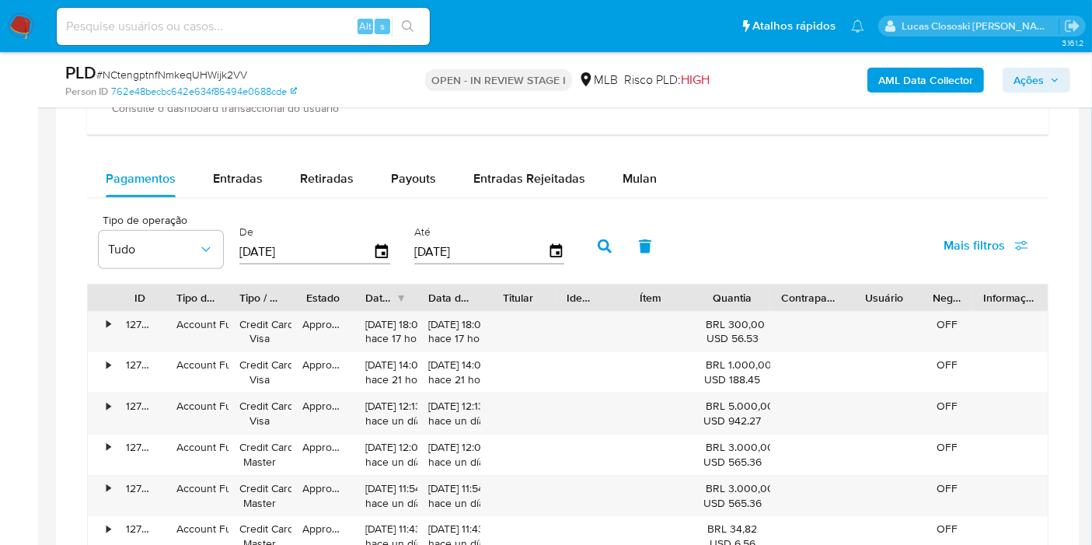
scroll to position [1381, 0]
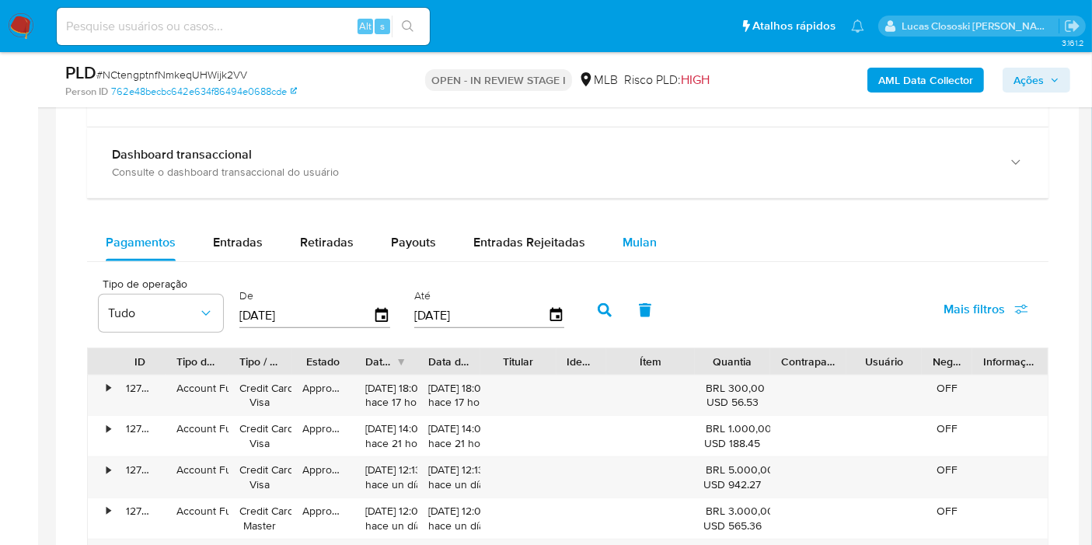
click at [637, 251] on div "Mulan" at bounding box center [640, 242] width 34 height 37
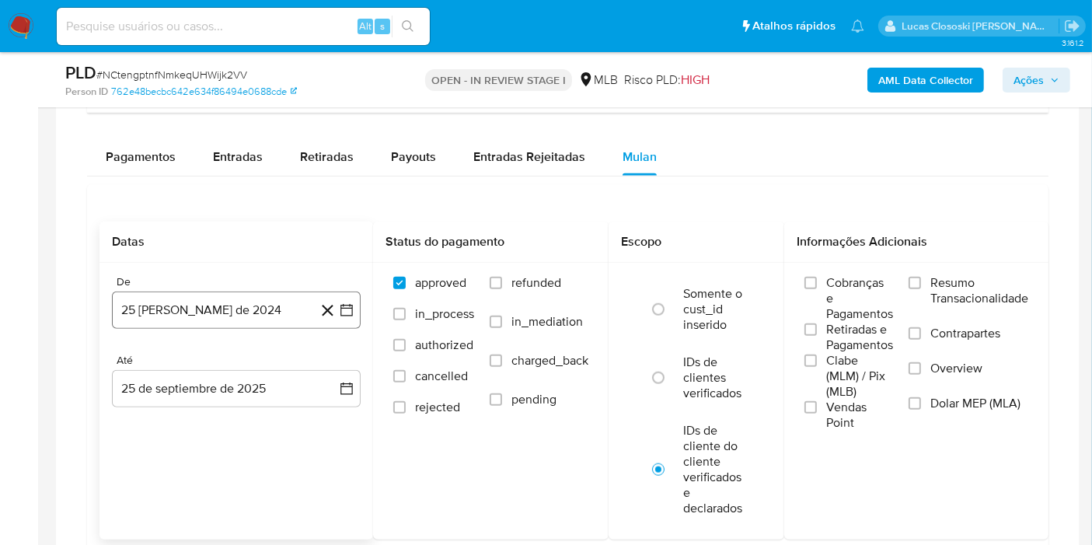
scroll to position [1467, 0]
click at [353, 302] on icon "button" at bounding box center [347, 310] width 16 height 16
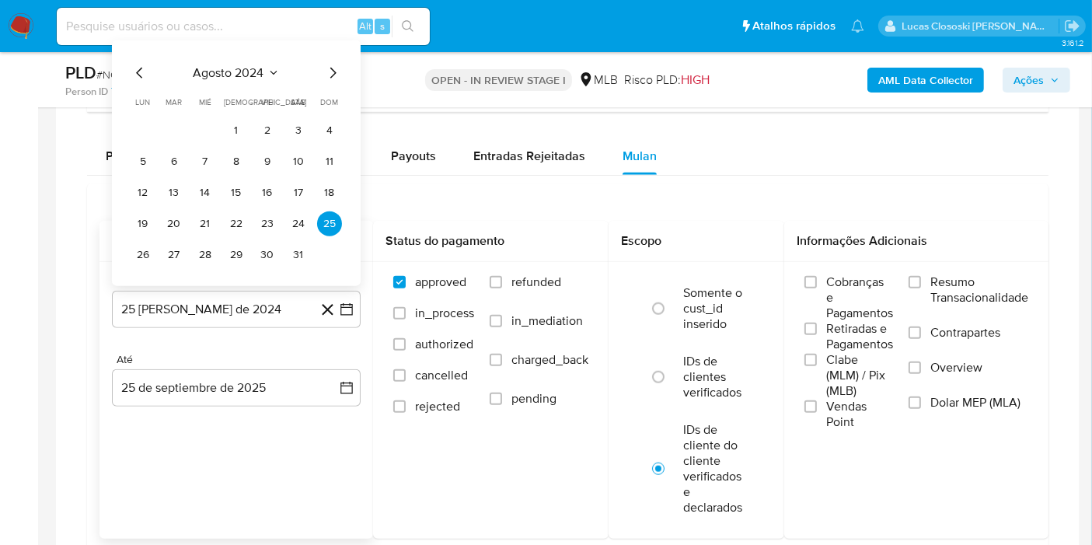
click at [214, 70] on span "agosto 2024" at bounding box center [229, 73] width 71 height 16
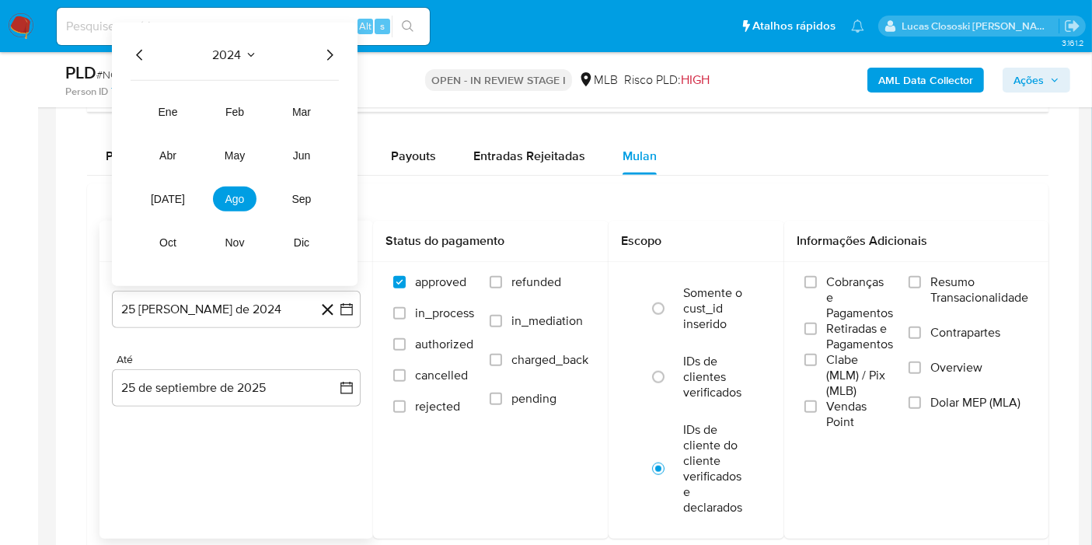
click at [330, 45] on icon "Año siguiente" at bounding box center [329, 54] width 19 height 19
click at [239, 204] on button "ago" at bounding box center [235, 198] width 44 height 25
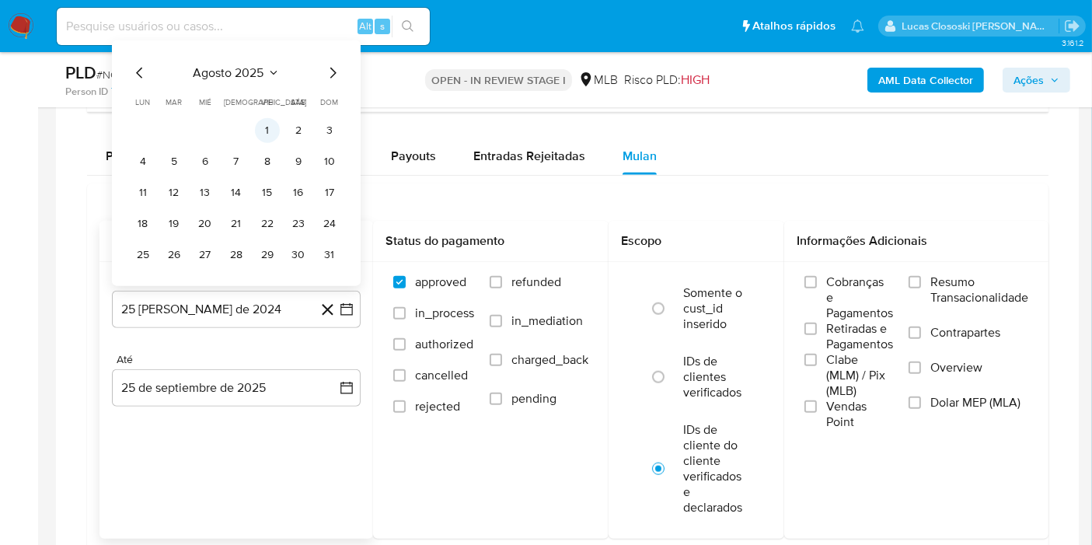
click at [262, 117] on button "1" at bounding box center [267, 129] width 25 height 25
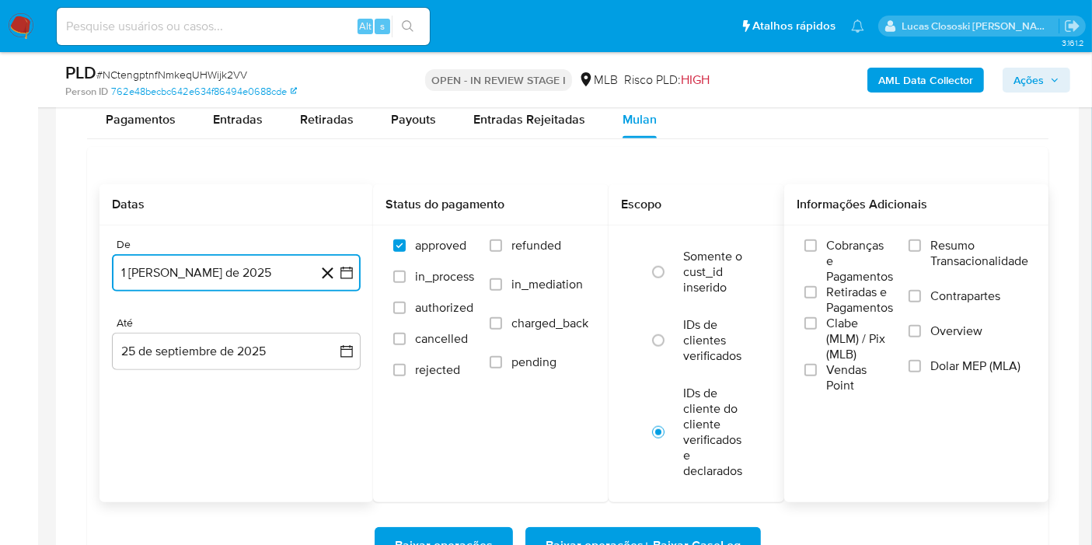
scroll to position [1554, 0]
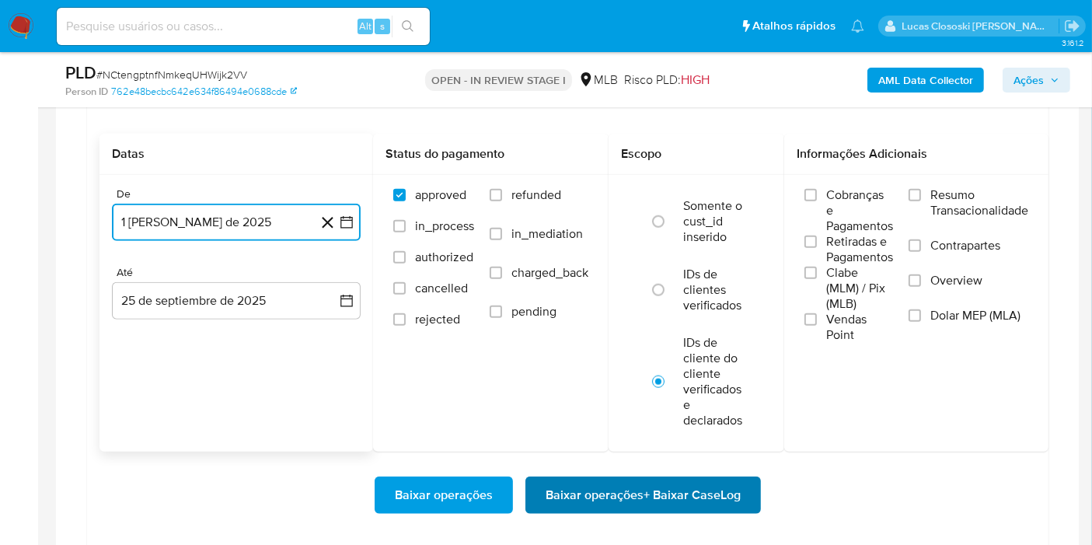
click at [711, 482] on span "Baixar operações + Baixar CaseLog" at bounding box center [643, 495] width 195 height 34
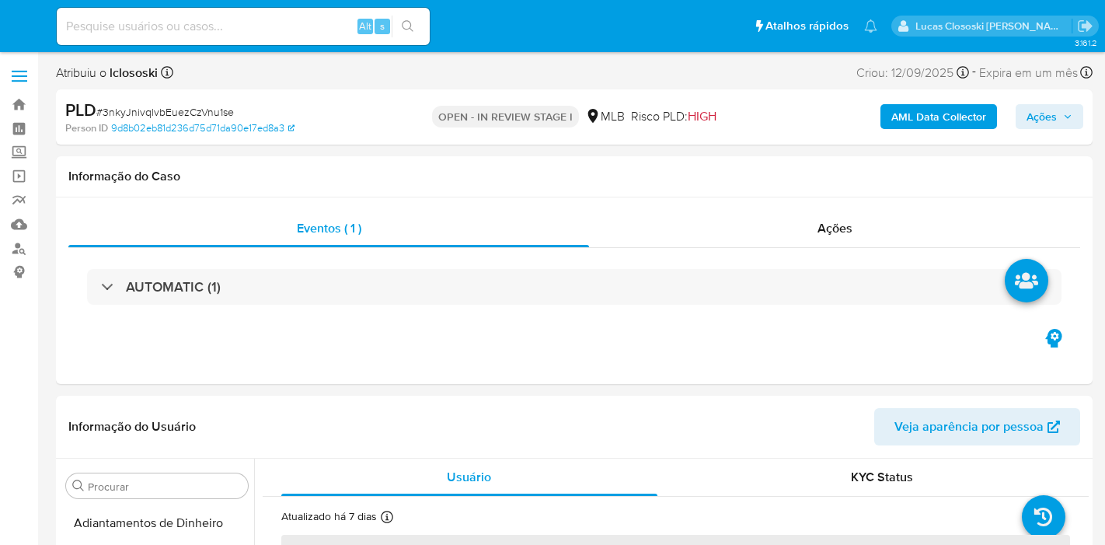
select select "10"
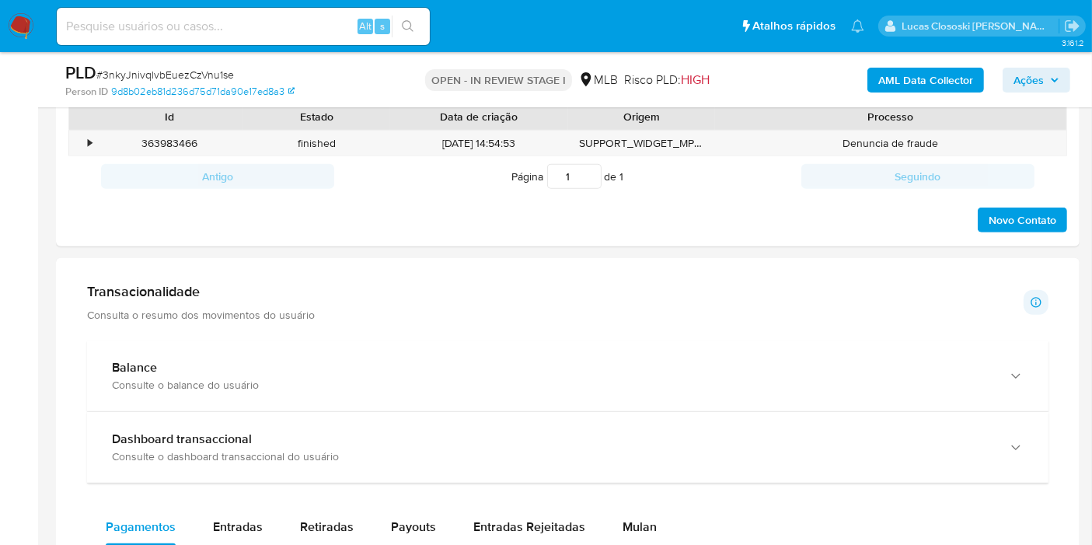
scroll to position [950, 0]
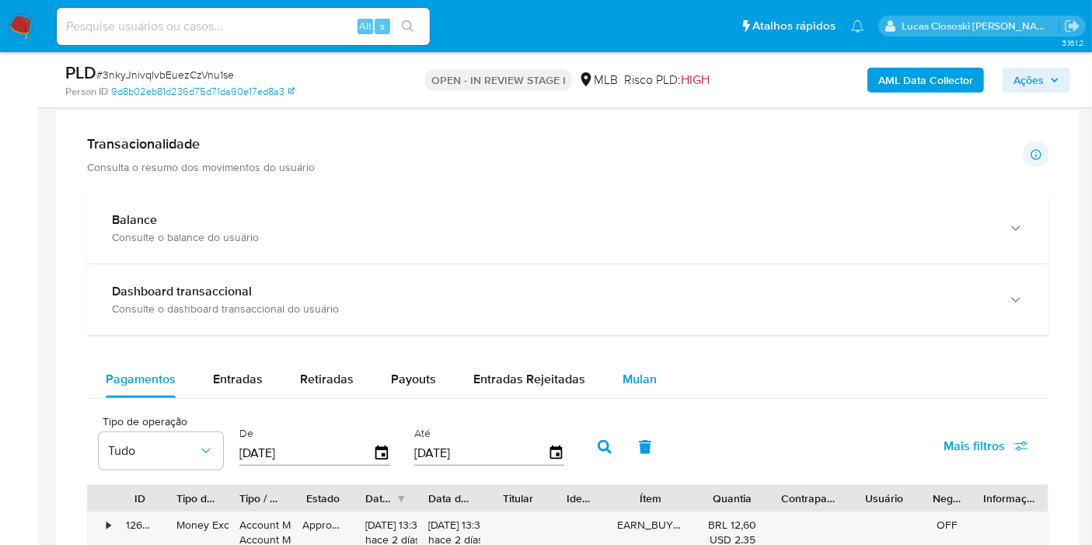
click at [646, 361] on div "Mulan" at bounding box center [640, 379] width 34 height 37
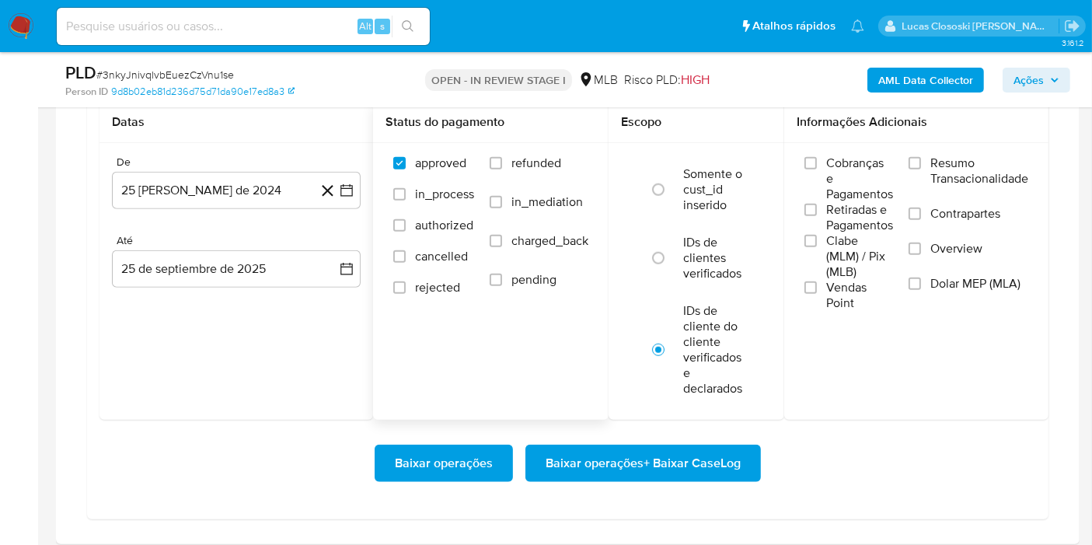
scroll to position [1295, 0]
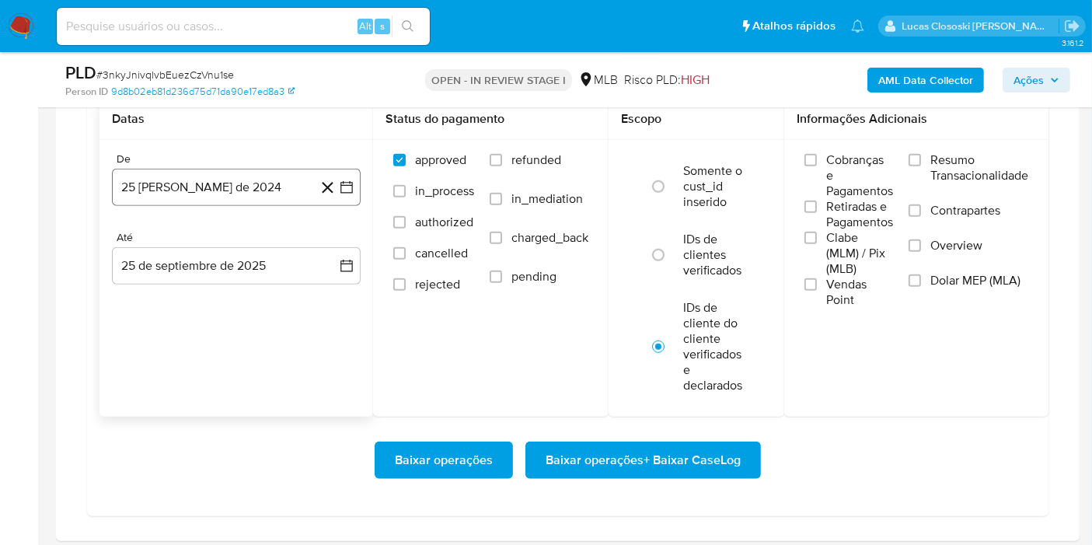
click at [347, 180] on icon "button" at bounding box center [347, 188] width 16 height 16
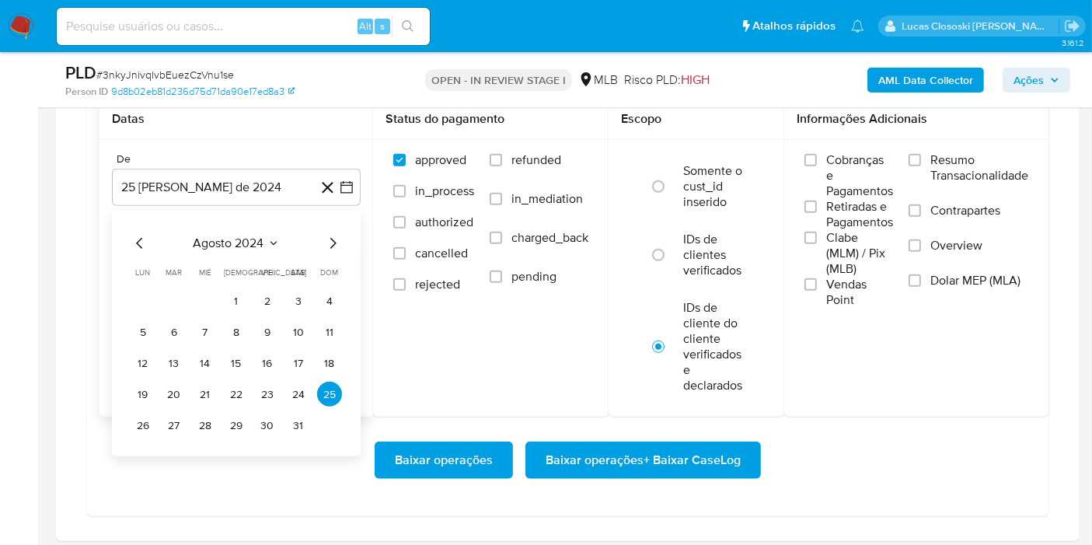
click at [226, 235] on span "agosto 2024" at bounding box center [229, 243] width 71 height 16
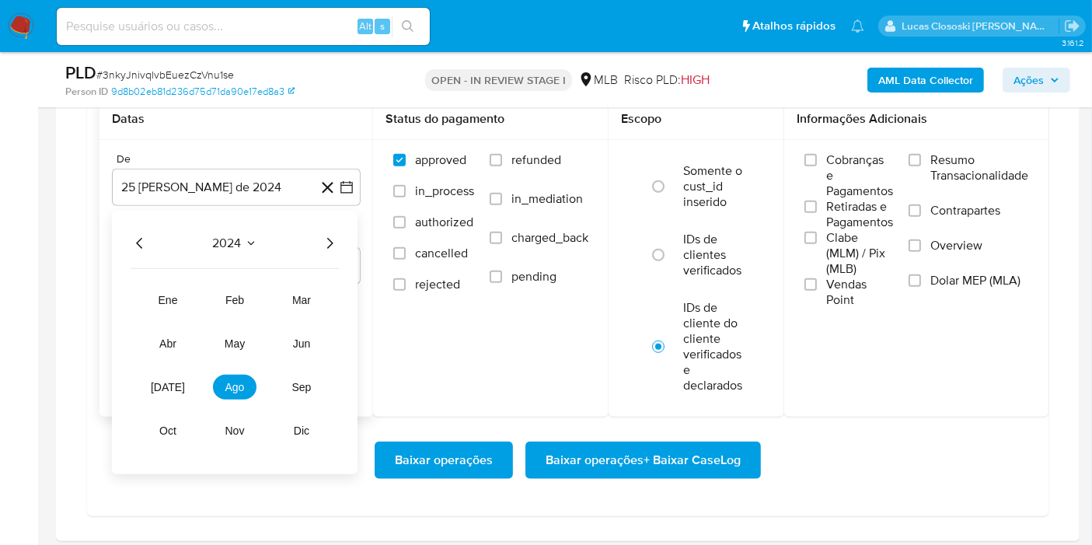
click at [322, 240] on icon "Año siguiente" at bounding box center [329, 243] width 19 height 19
click at [226, 381] on span "ago" at bounding box center [234, 387] width 19 height 12
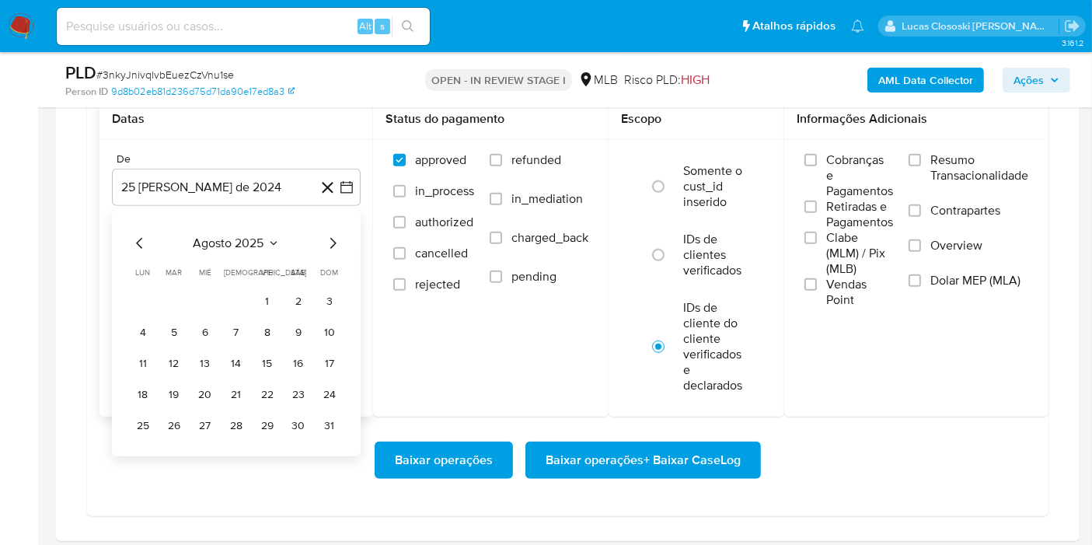
click at [251, 296] on tr "1 2 3" at bounding box center [236, 300] width 211 height 25
click at [263, 294] on button "1" at bounding box center [267, 300] width 25 height 25
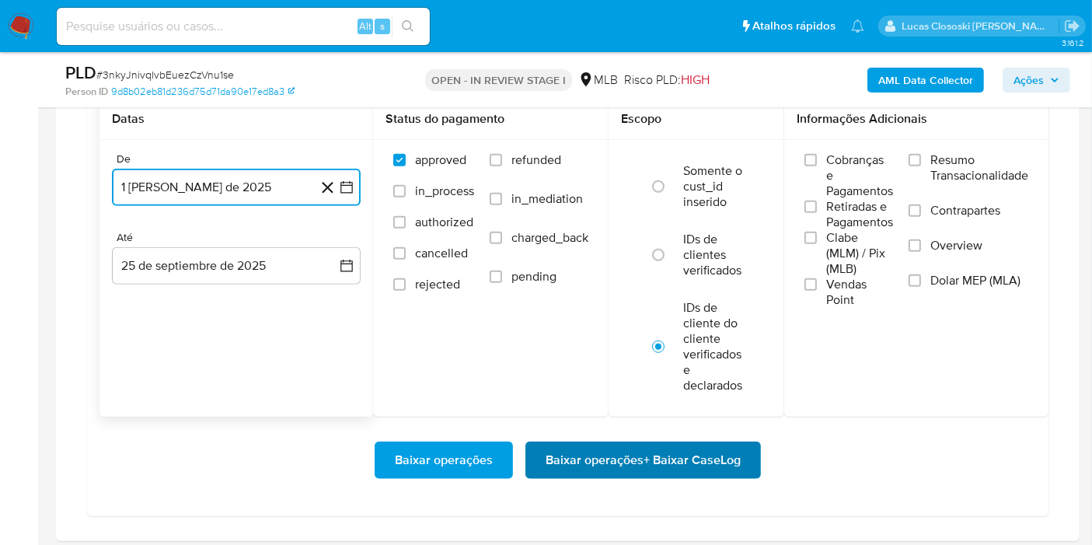
click at [667, 448] on span "Baixar operações + Baixar CaseLog" at bounding box center [643, 460] width 195 height 34
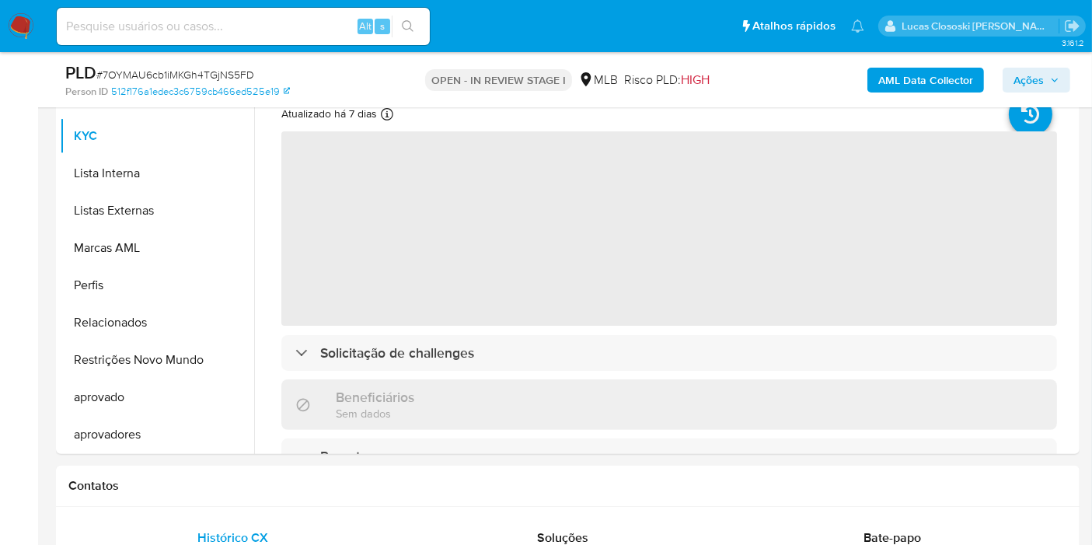
scroll to position [604, 0]
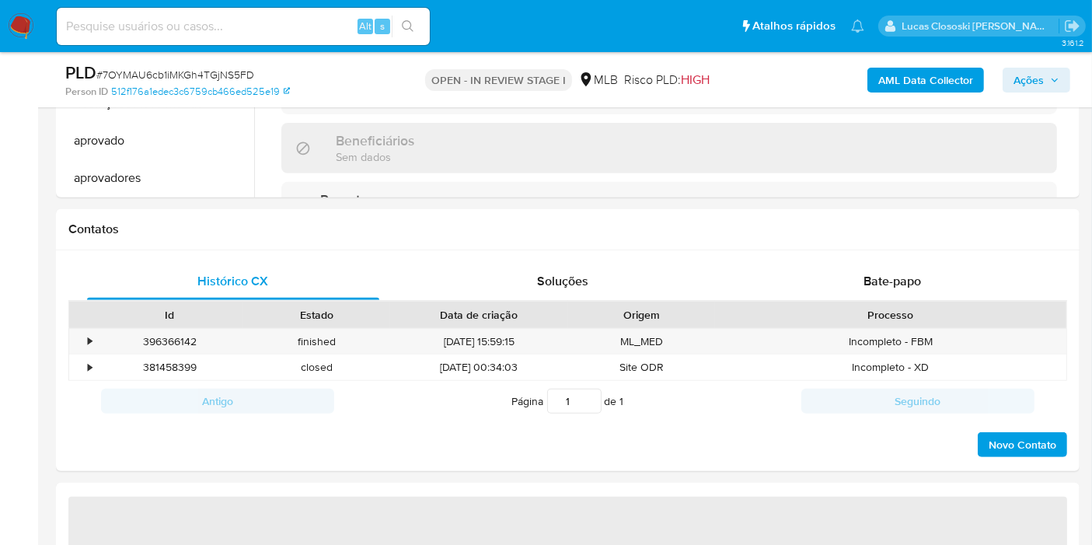
select select "10"
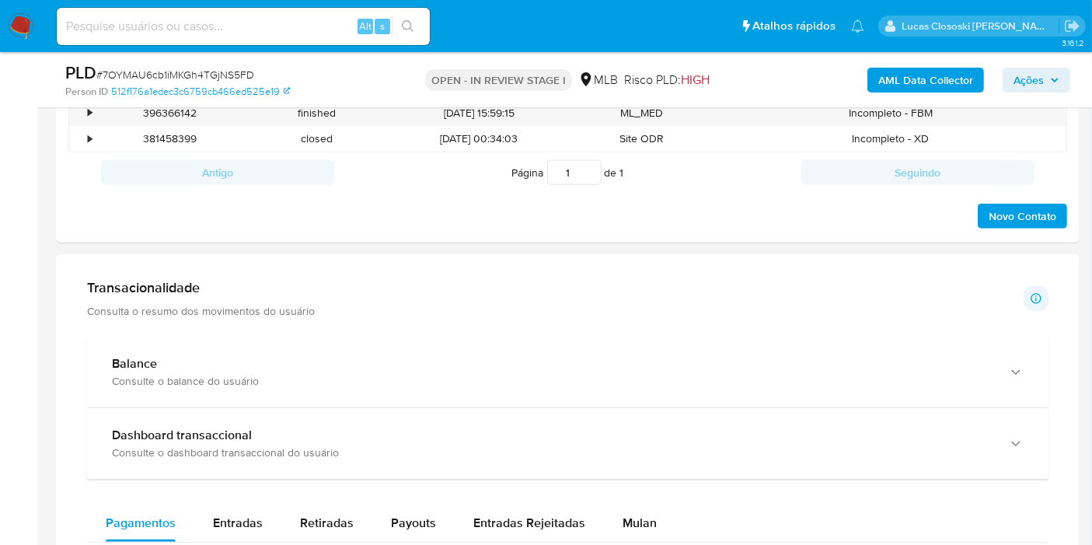
scroll to position [1122, 0]
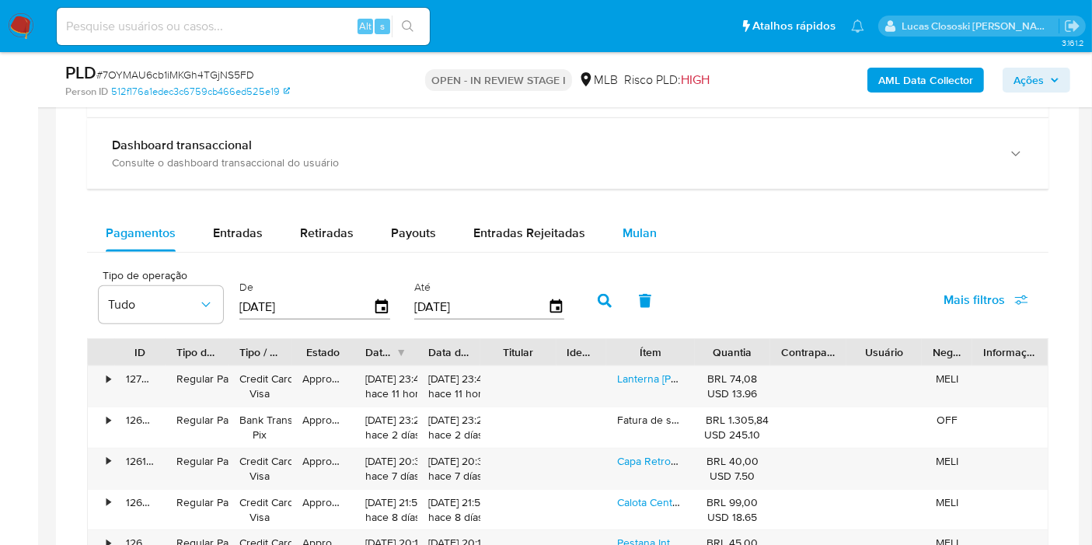
click at [642, 224] on span "Mulan" at bounding box center [640, 233] width 34 height 18
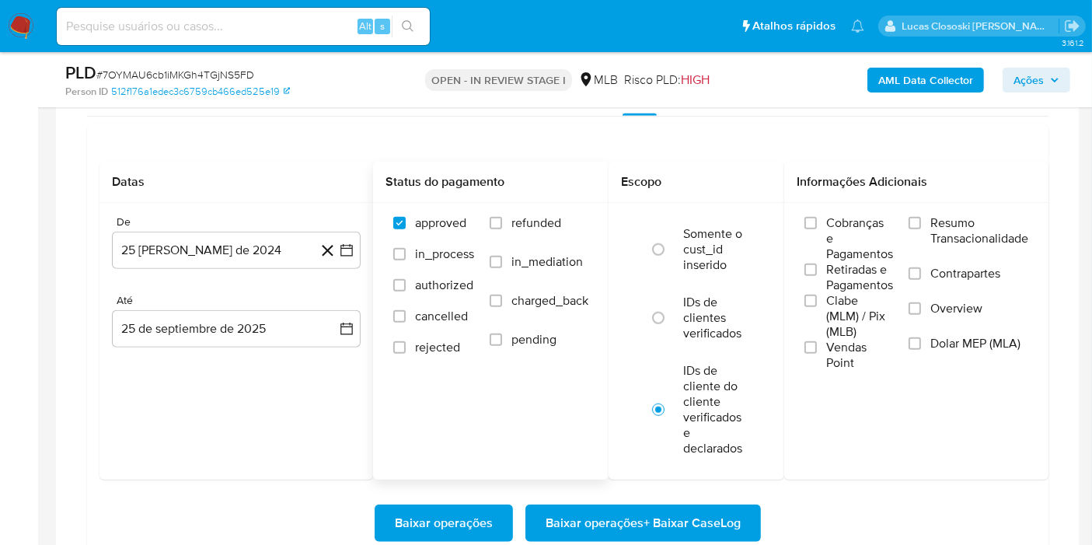
scroll to position [1295, 0]
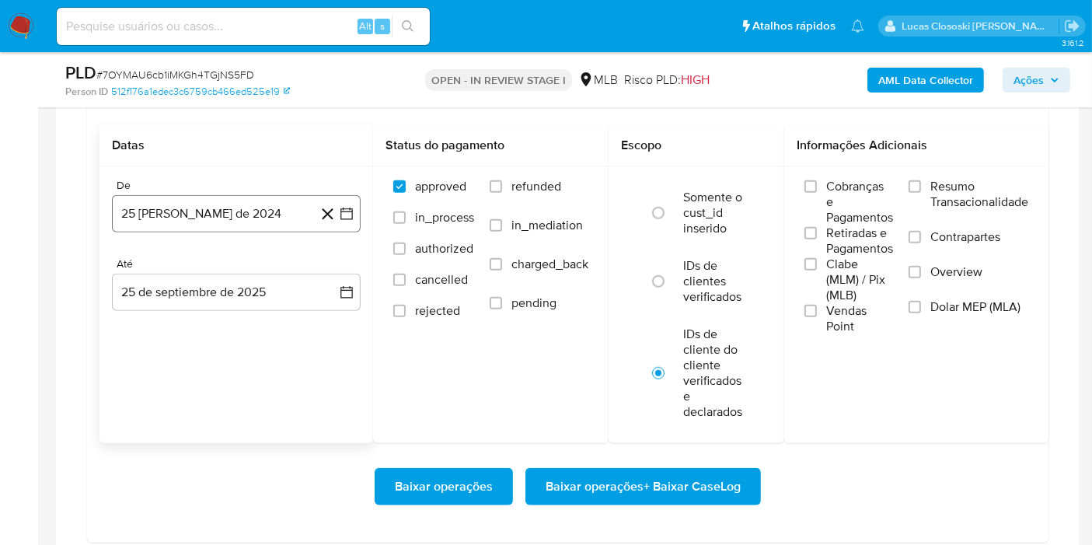
click at [348, 208] on icon "button" at bounding box center [347, 214] width 16 height 16
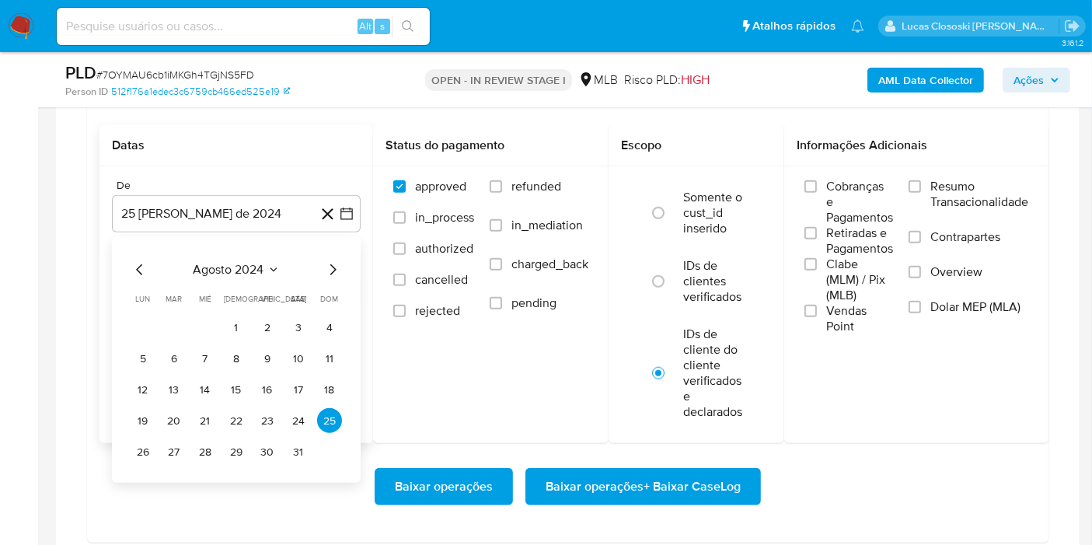
click at [219, 254] on div "agosto 2024 agosto 2024 lun lunes mar martes mié miércoles jue jueves vie viern…" at bounding box center [236, 360] width 249 height 246
click at [245, 273] on span "agosto 2024" at bounding box center [229, 270] width 71 height 16
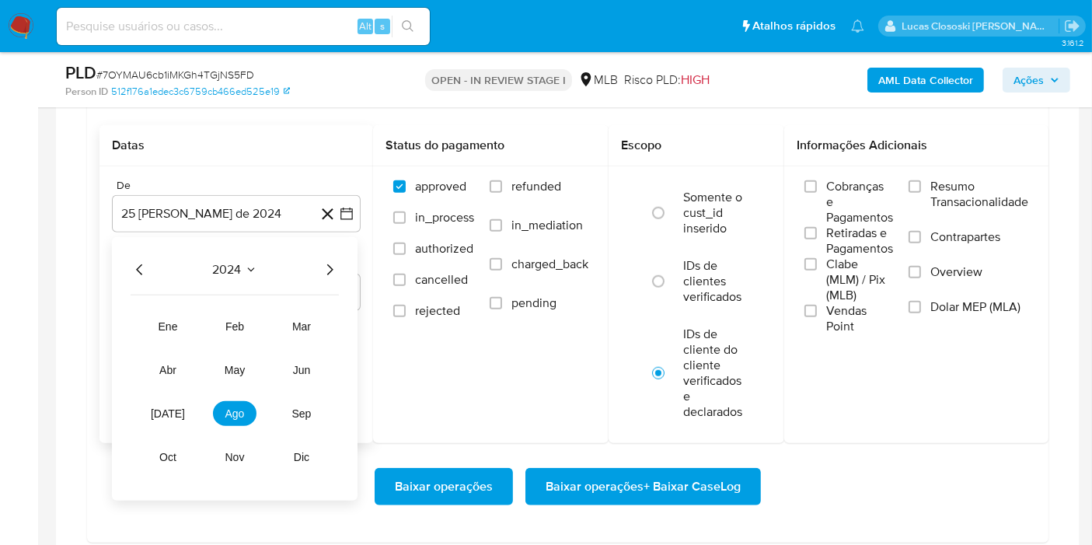
click at [320, 263] on icon "Año siguiente" at bounding box center [329, 269] width 19 height 19
click at [233, 413] on span "ago" at bounding box center [234, 413] width 19 height 12
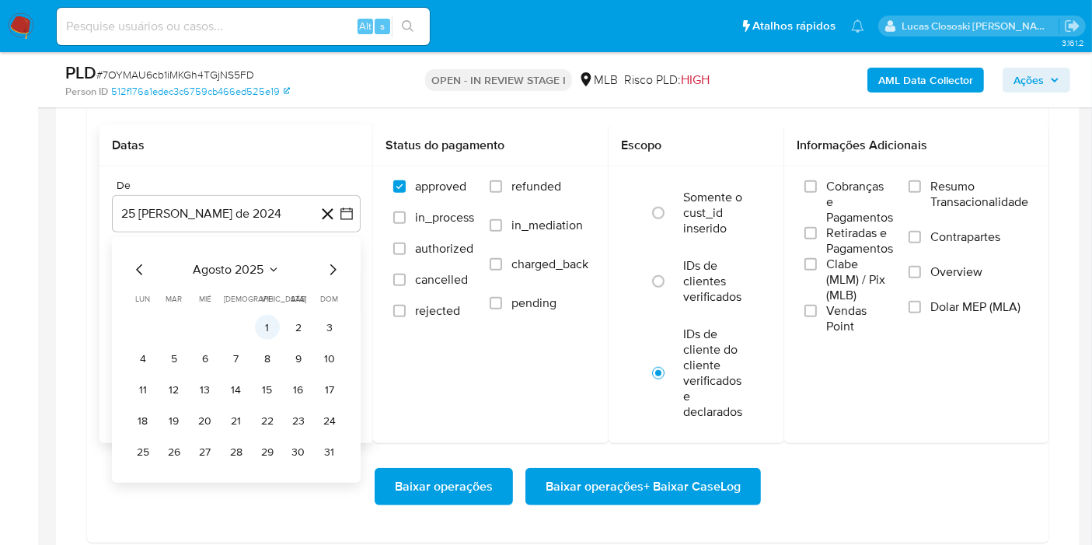
click at [267, 330] on button "1" at bounding box center [267, 327] width 25 height 25
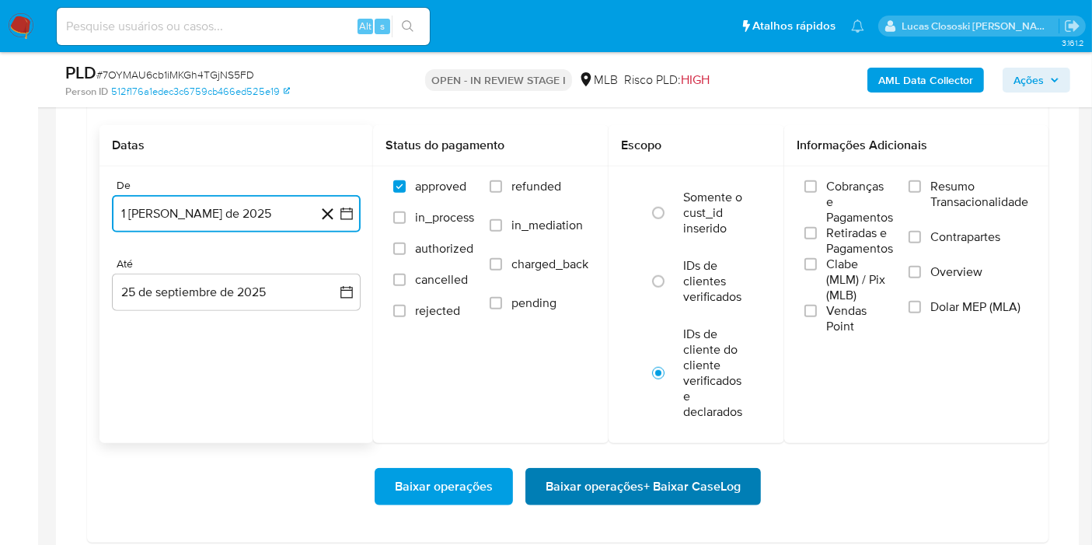
click at [692, 485] on span "Baixar operações + Baixar CaseLog" at bounding box center [643, 486] width 195 height 34
